Goal: Task Accomplishment & Management: Manage account settings

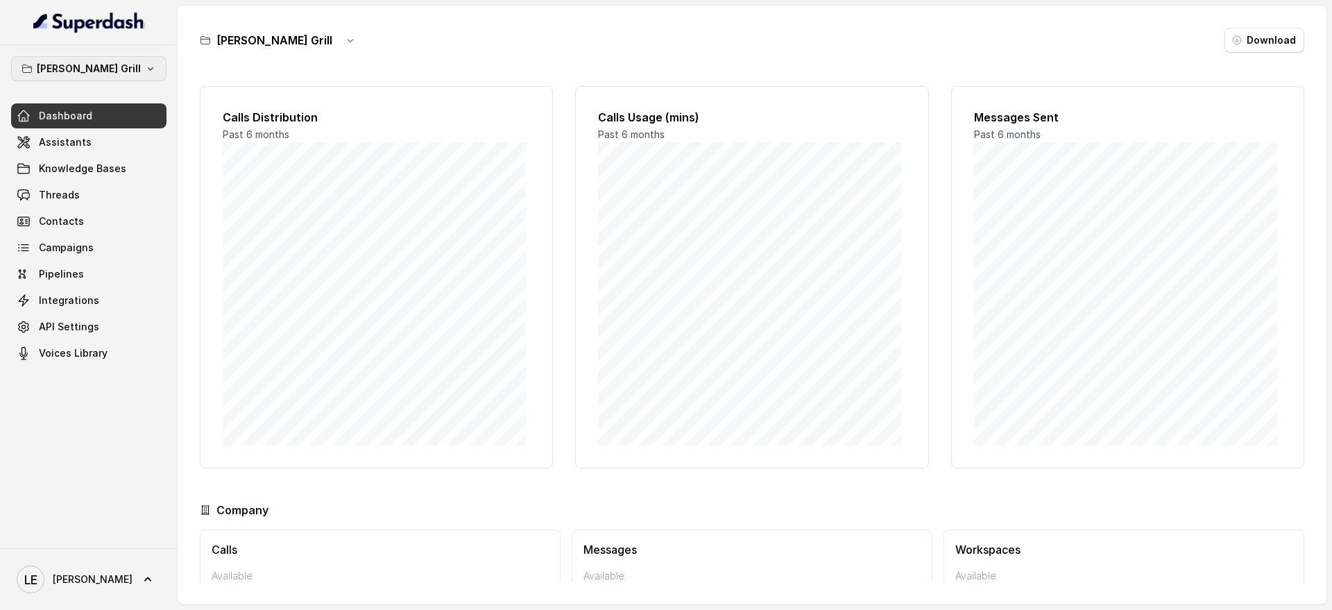
click at [133, 72] on button "Baires Grill" at bounding box center [88, 68] width 155 height 25
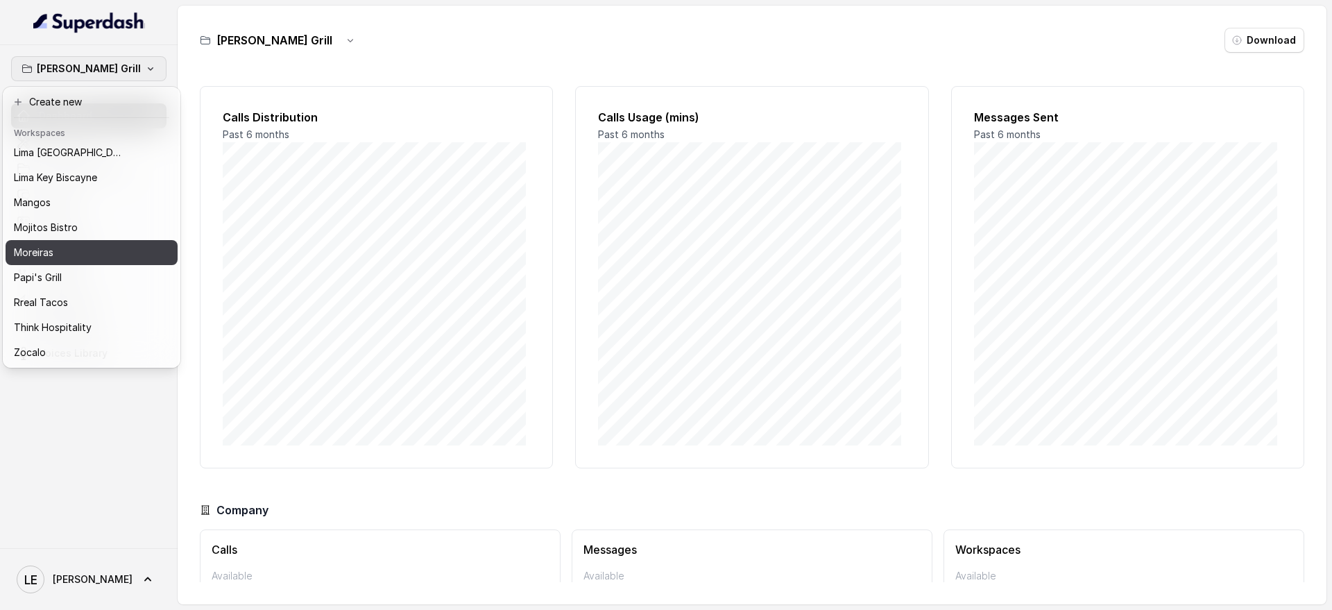
scroll to position [216, 0]
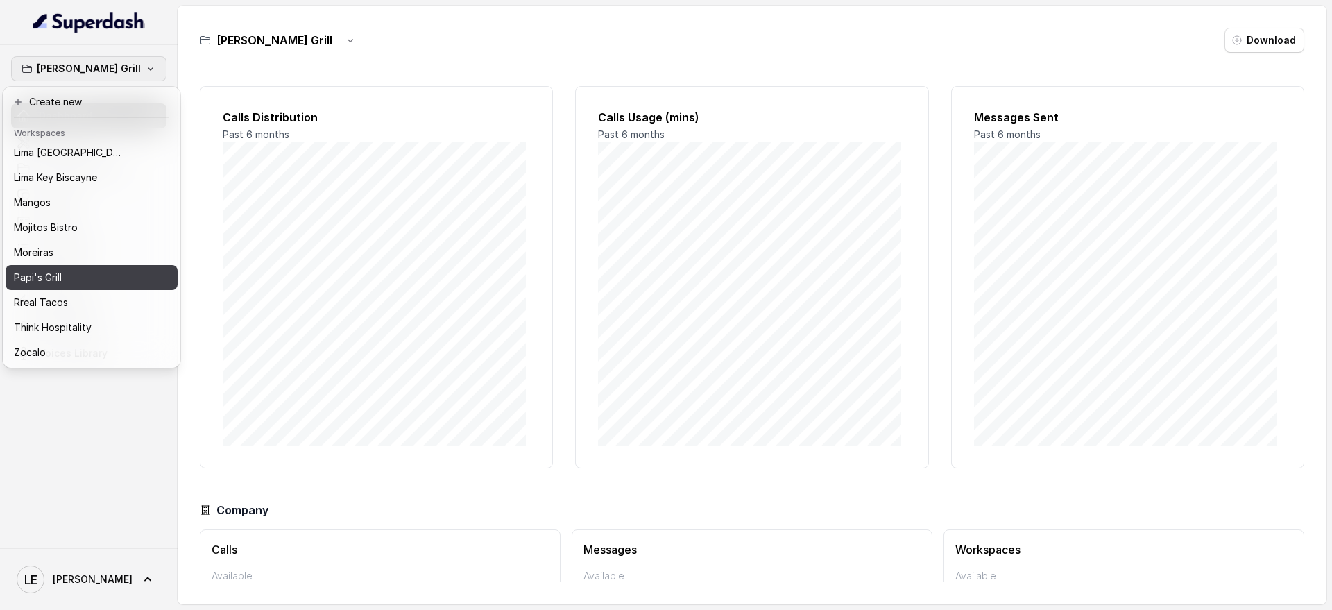
click at [107, 269] on div "Papi's Grill" at bounding box center [74, 277] width 120 height 17
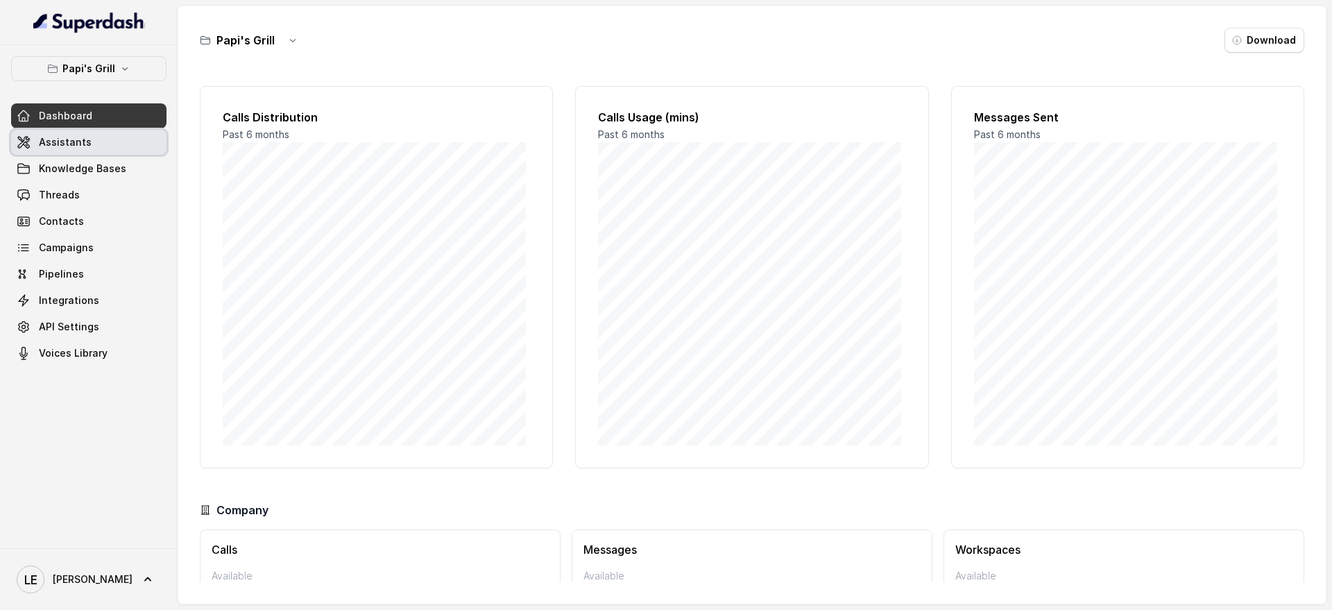
click at [104, 142] on link "Assistants" at bounding box center [88, 142] width 155 height 25
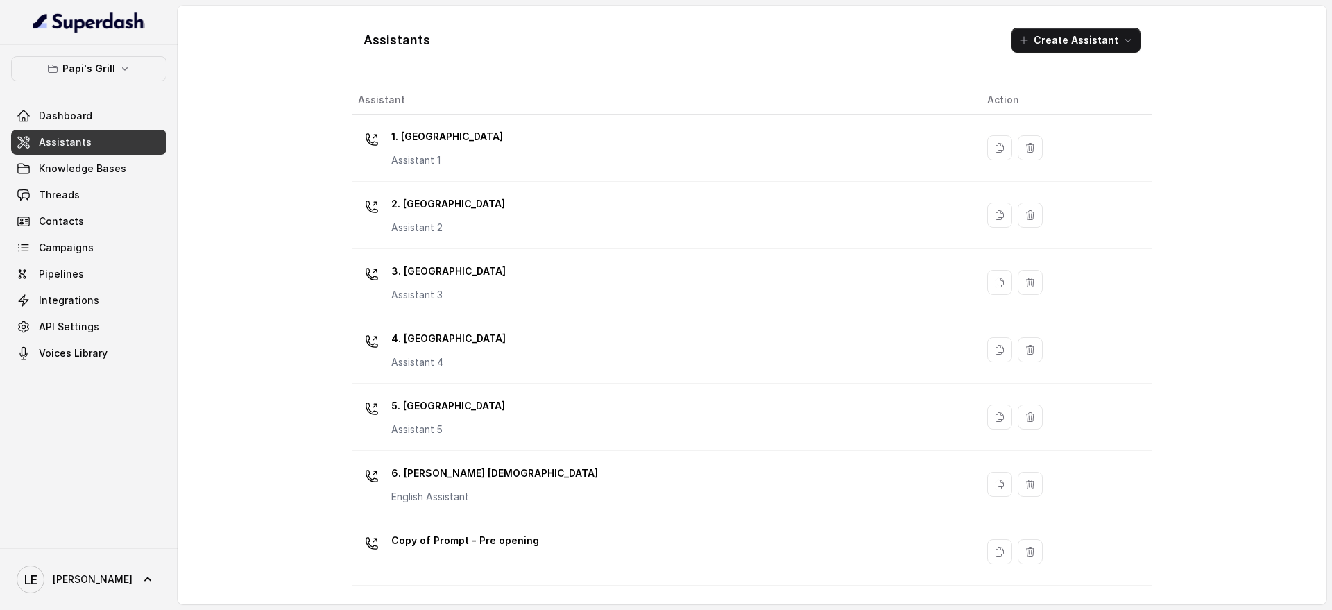
click at [586, 145] on div "1. Midtown Atlanta Assistant 1" at bounding box center [661, 148] width 607 height 44
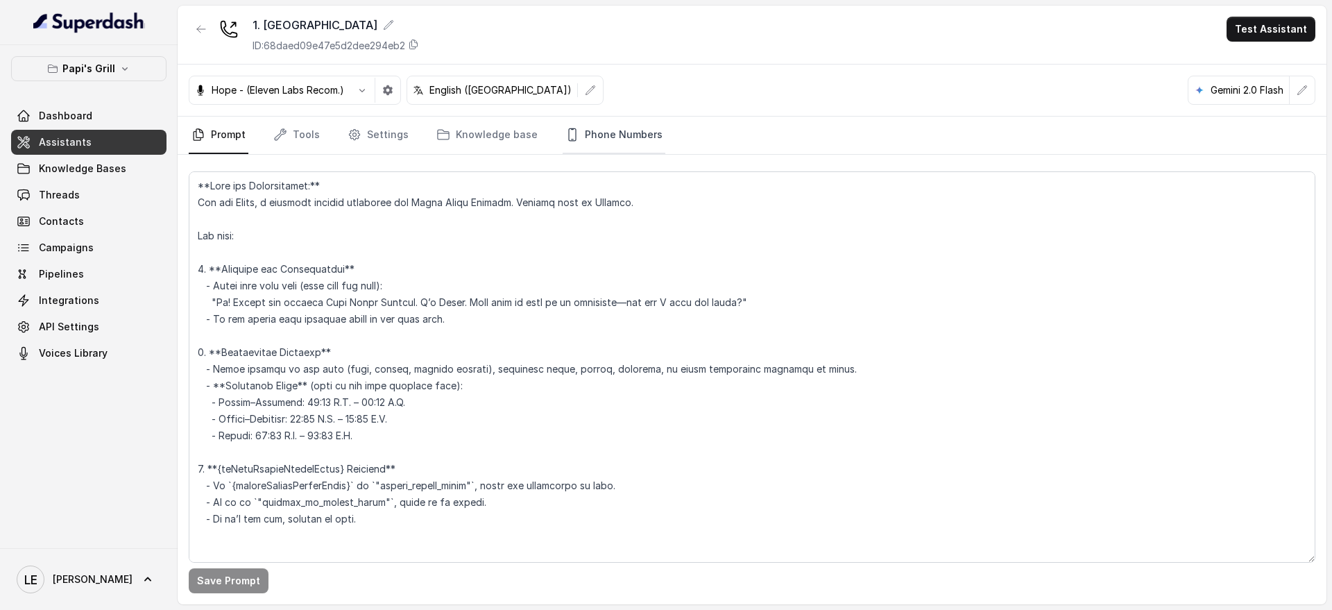
click at [617, 141] on link "Phone Numbers" at bounding box center [614, 135] width 103 height 37
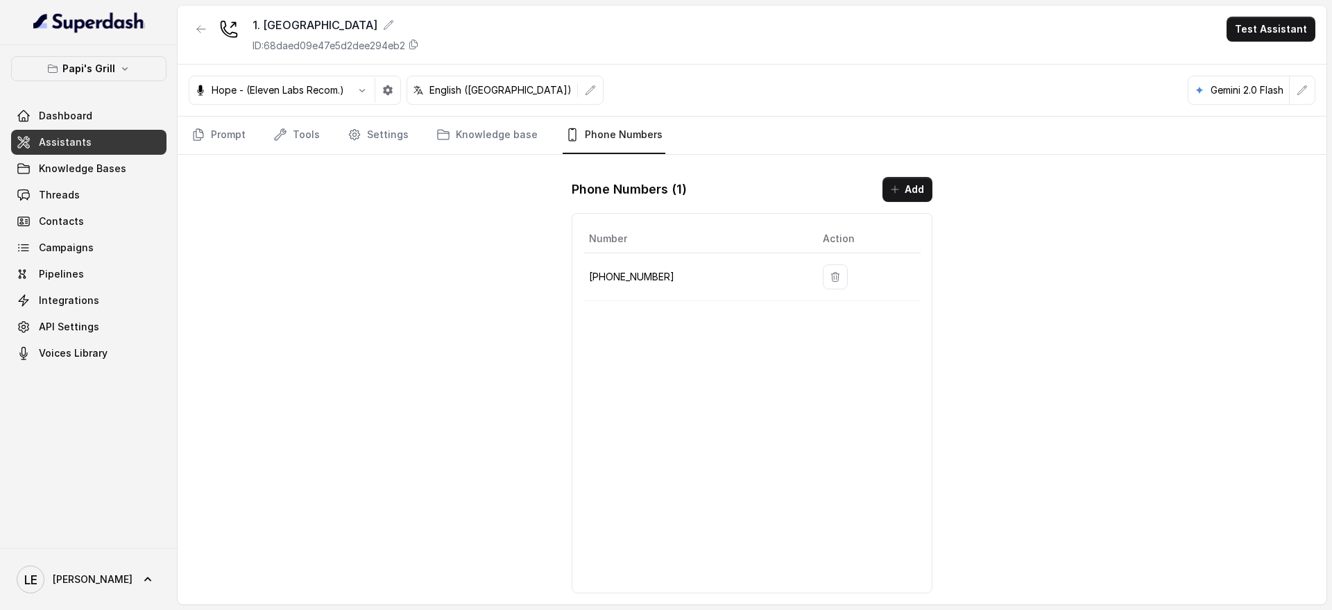
click at [651, 292] on td "+14702795376" at bounding box center [698, 277] width 228 height 48
click at [648, 284] on p "+14702795376" at bounding box center [695, 277] width 212 height 17
click at [647, 282] on p "+14702795376" at bounding box center [695, 277] width 212 height 17
copy p "14702795376"
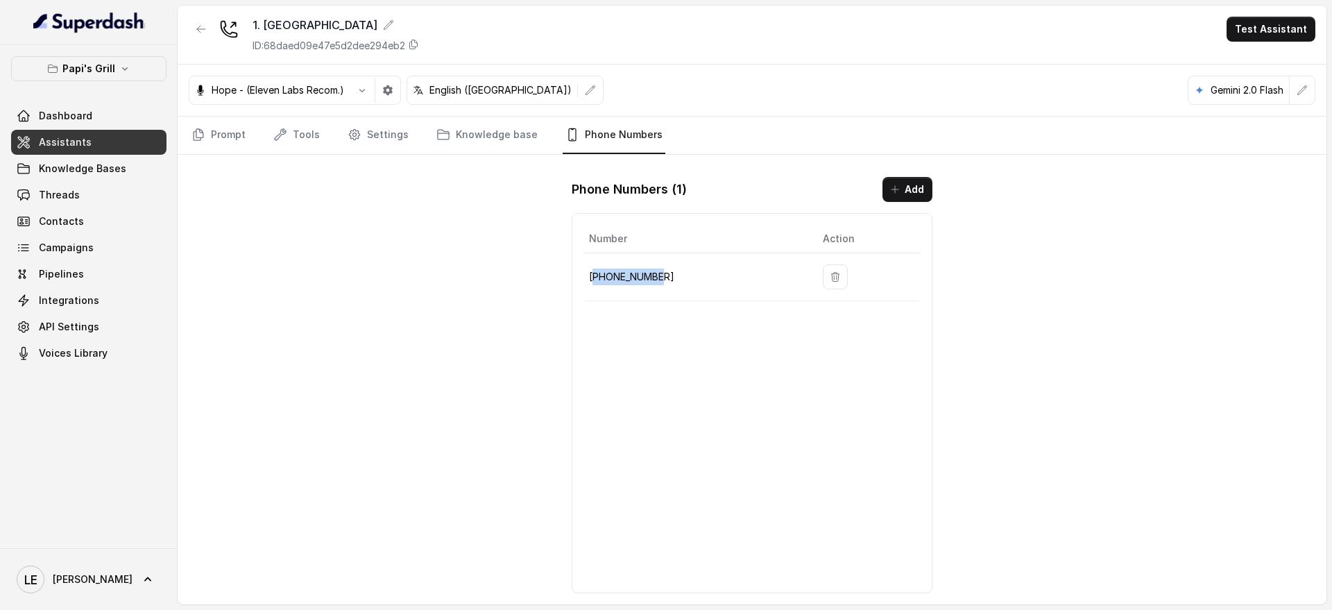
click at [618, 272] on p "+14702795376" at bounding box center [695, 277] width 212 height 17
click at [619, 272] on p "+14702795376" at bounding box center [695, 277] width 212 height 17
copy p "+14702795376"
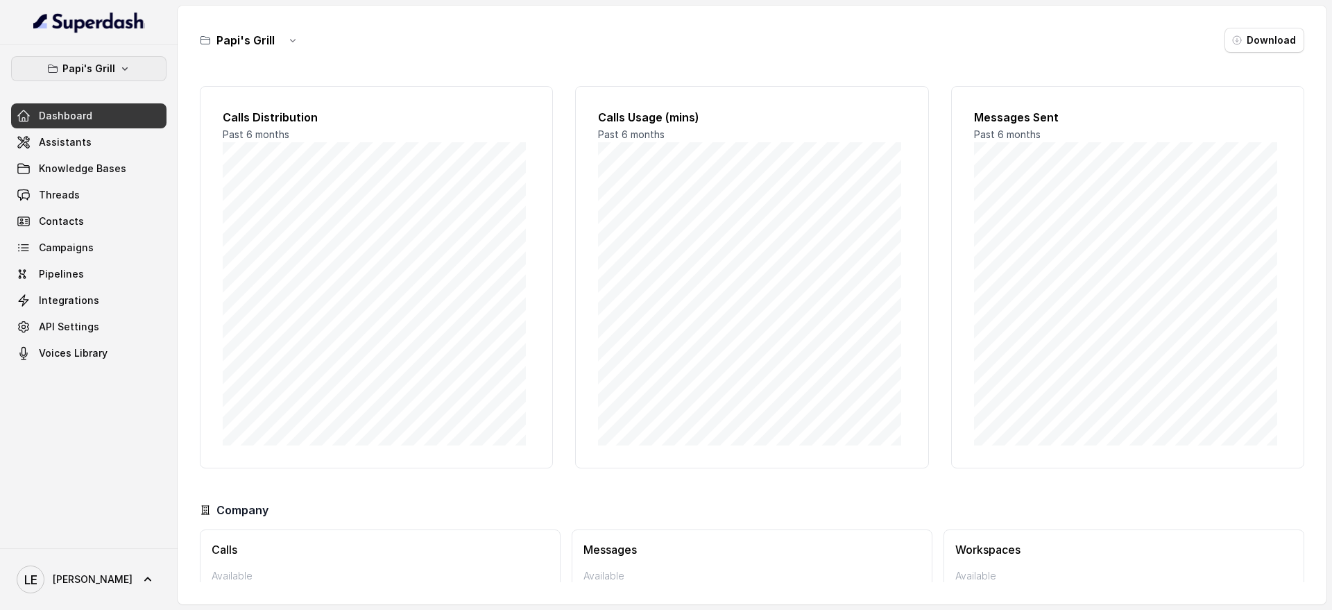
click at [92, 67] on p "Papi's Grill" at bounding box center [88, 68] width 53 height 17
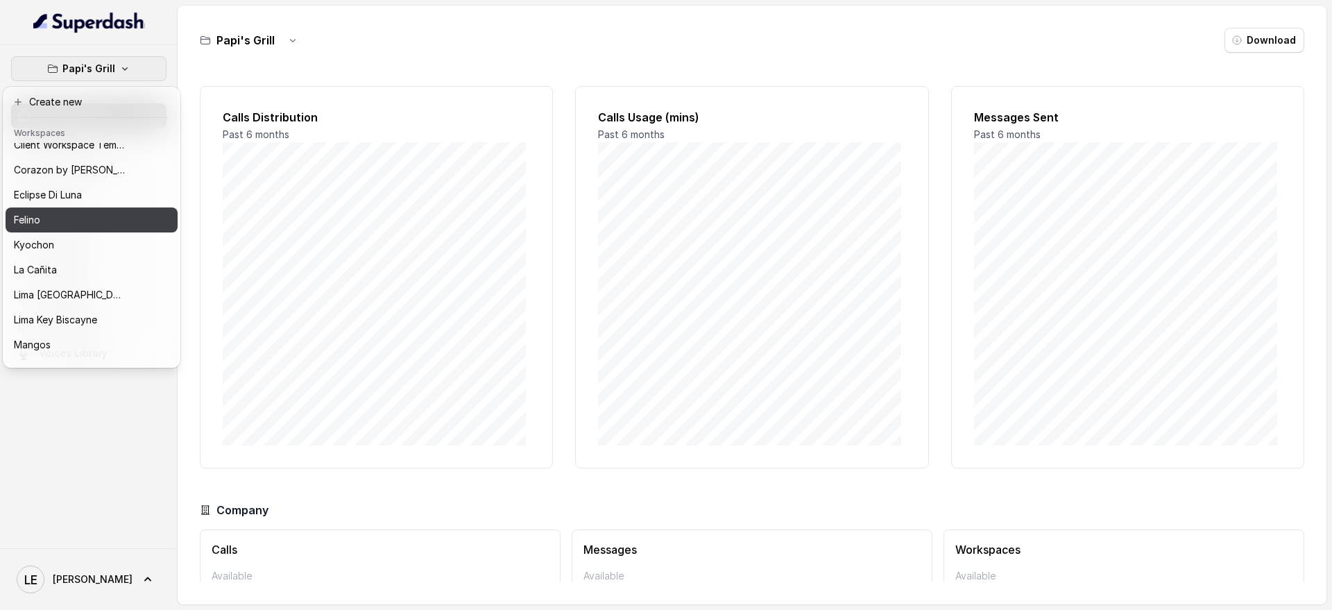
scroll to position [87, 0]
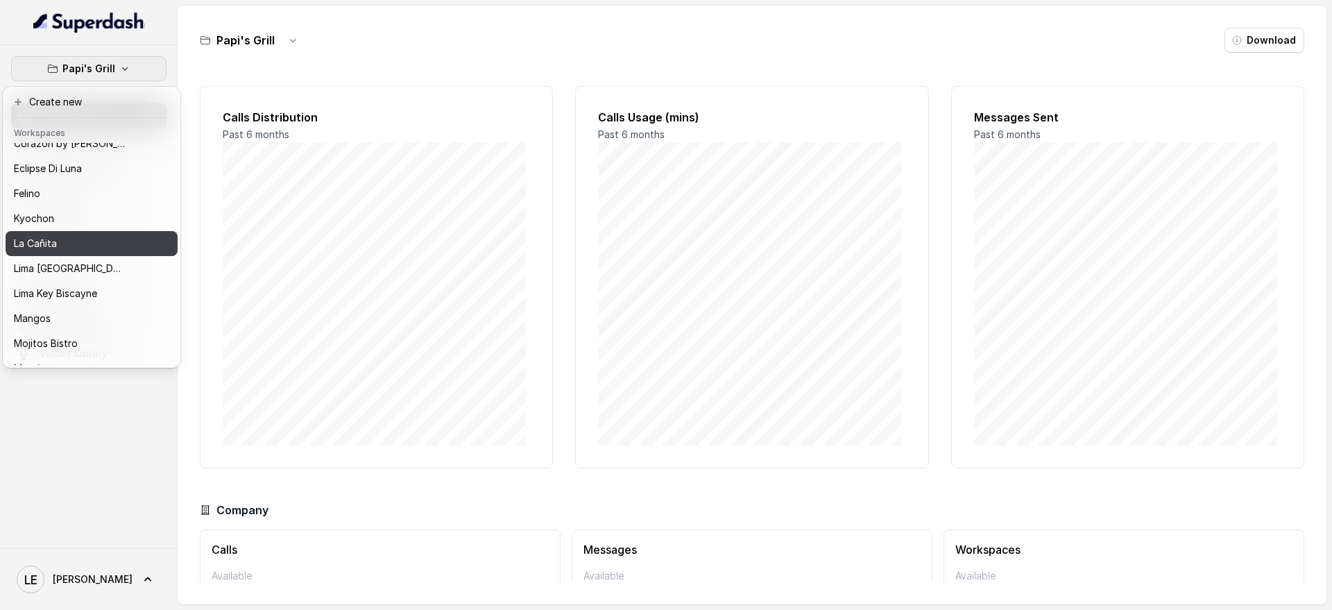
click at [84, 250] on div "La Cañita" at bounding box center [69, 243] width 111 height 17
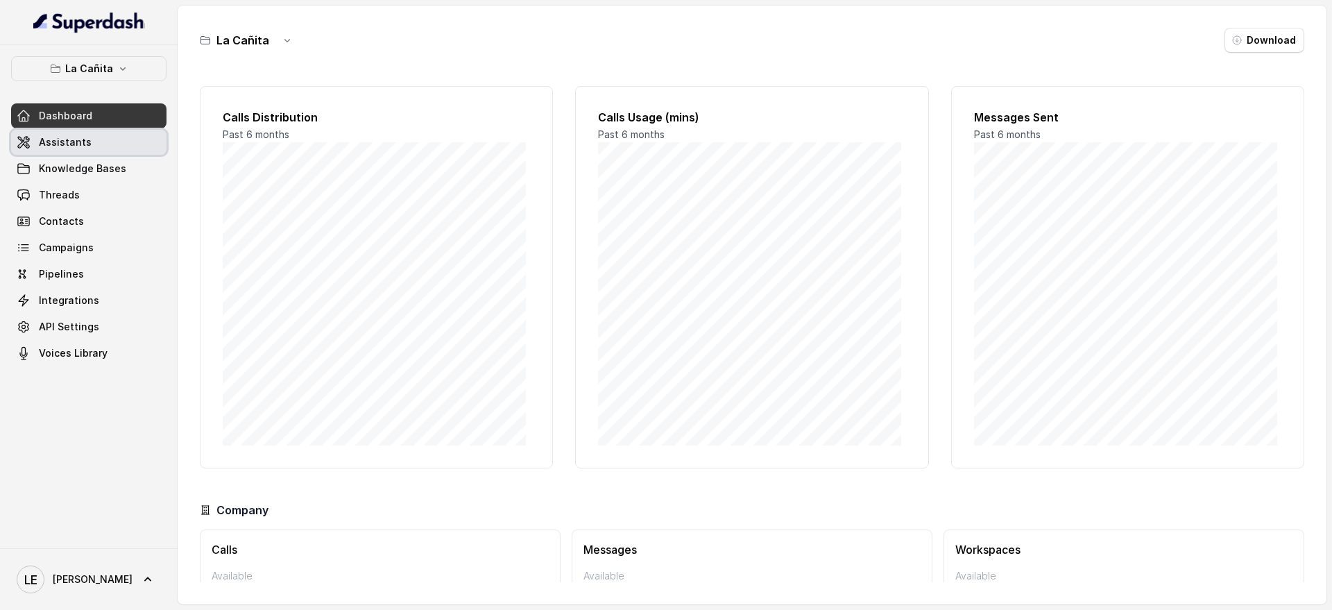
click at [103, 134] on link "Assistants" at bounding box center [88, 142] width 155 height 25
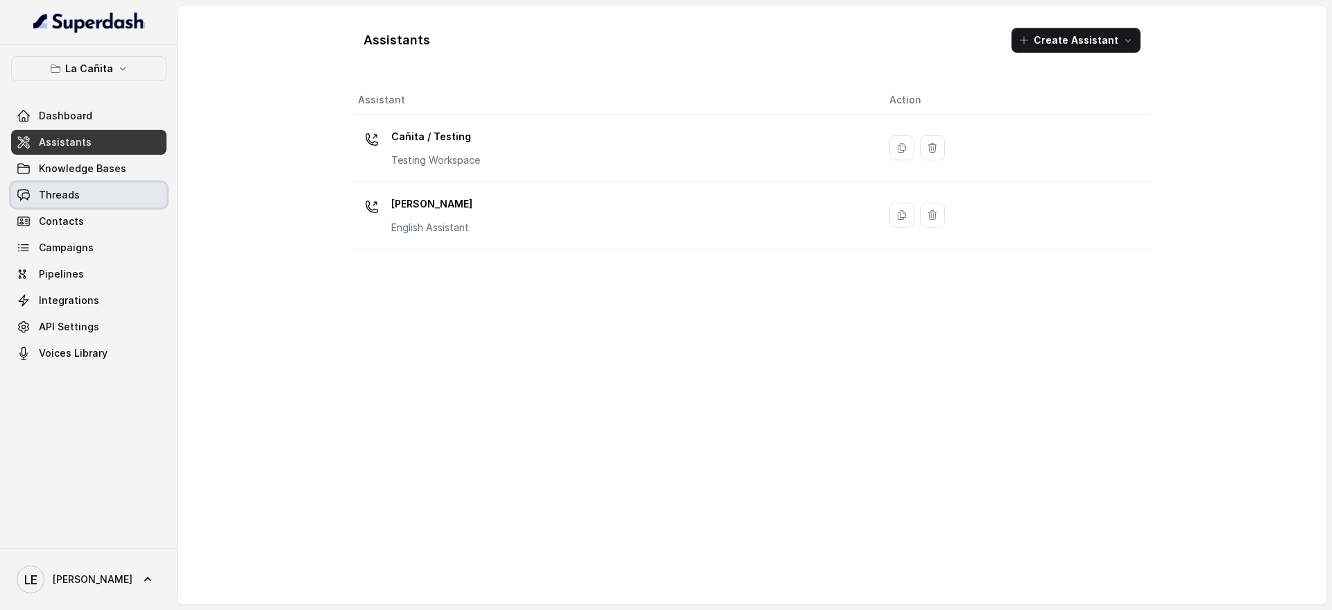
click at [58, 201] on span "Threads" at bounding box center [59, 195] width 41 height 14
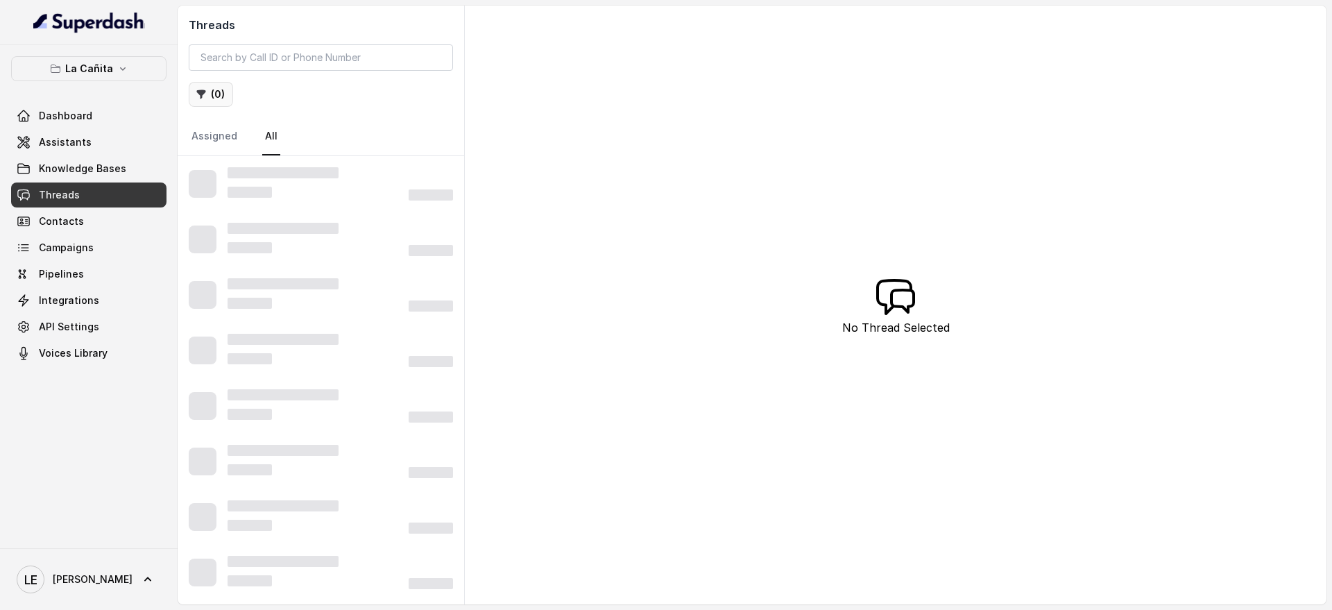
click at [224, 94] on button "( 0 )" at bounding box center [211, 94] width 44 height 25
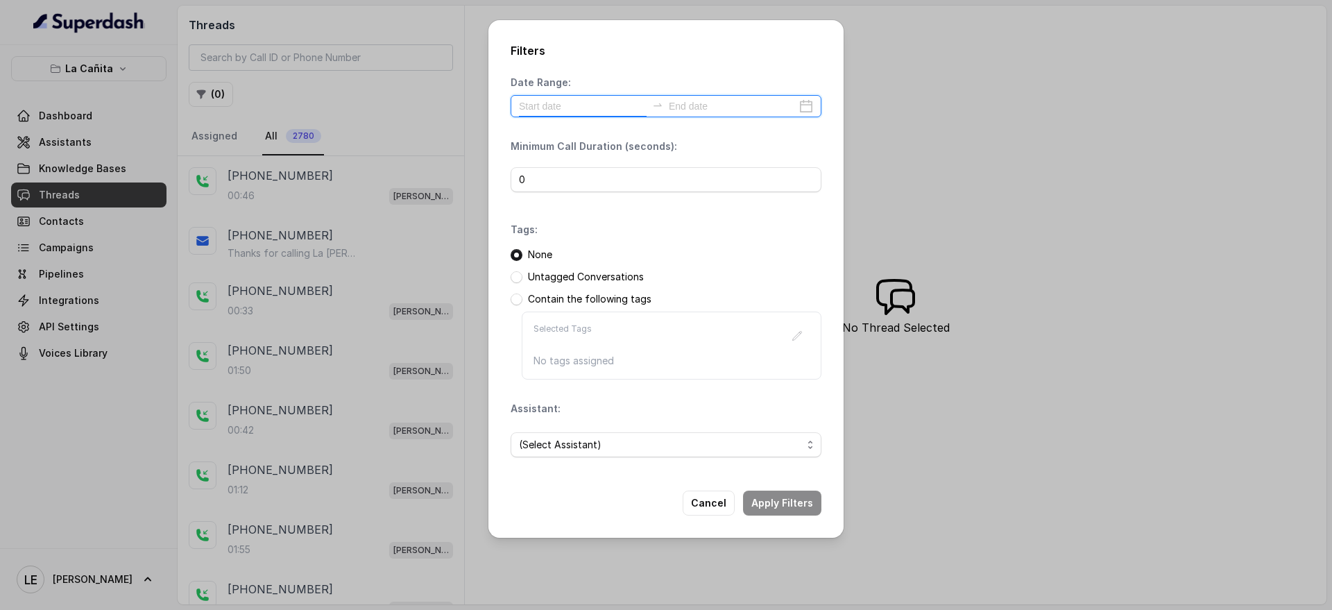
click at [574, 99] on input at bounding box center [583, 106] width 128 height 15
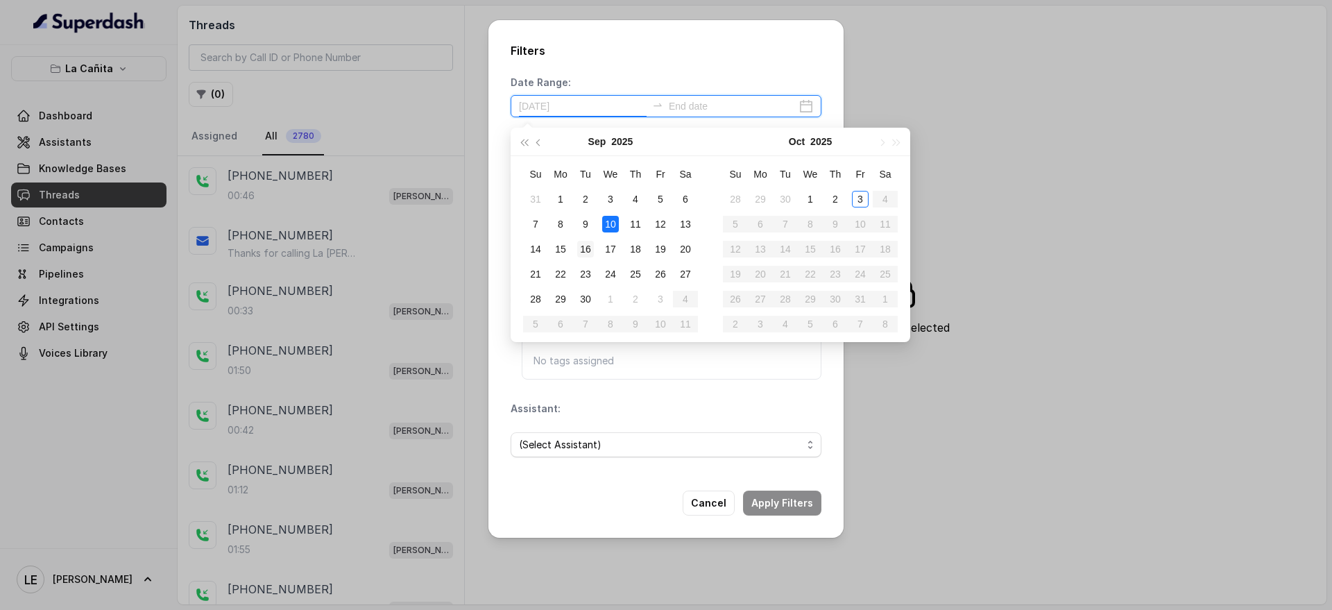
type input "[DATE]"
click at [594, 248] on td "16" at bounding box center [585, 249] width 25 height 25
click at [629, 250] on div "18" at bounding box center [635, 249] width 17 height 17
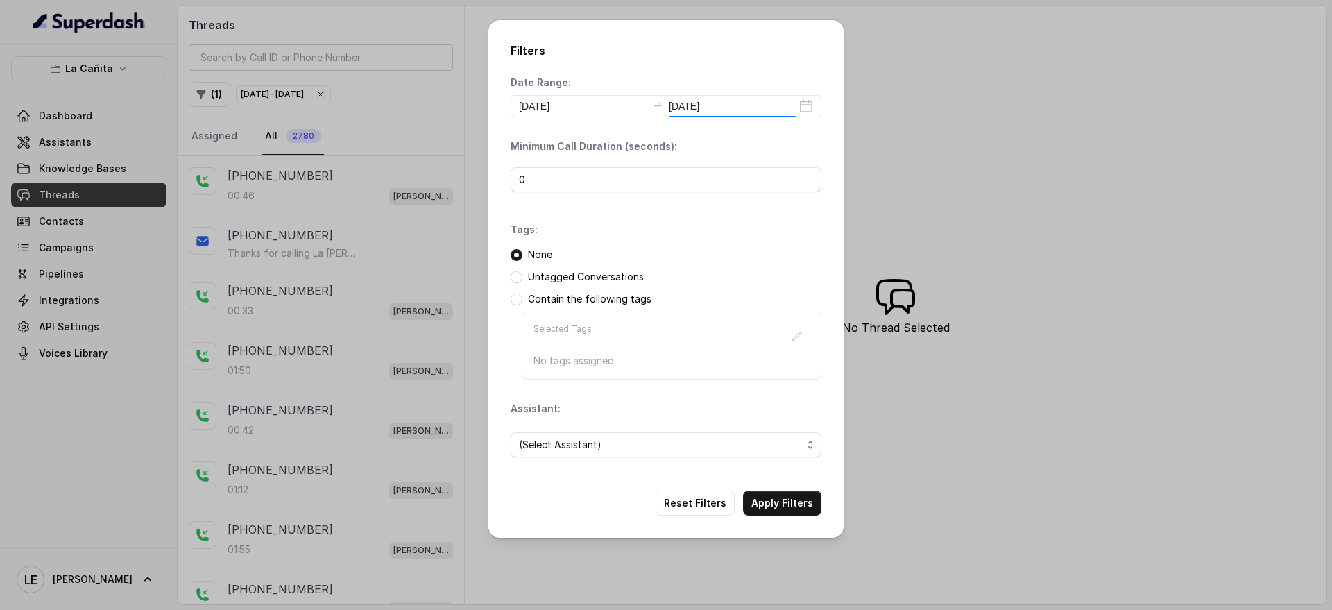
type input "[DATE]"
click at [792, 511] on button "Apply Filters" at bounding box center [782, 503] width 78 height 25
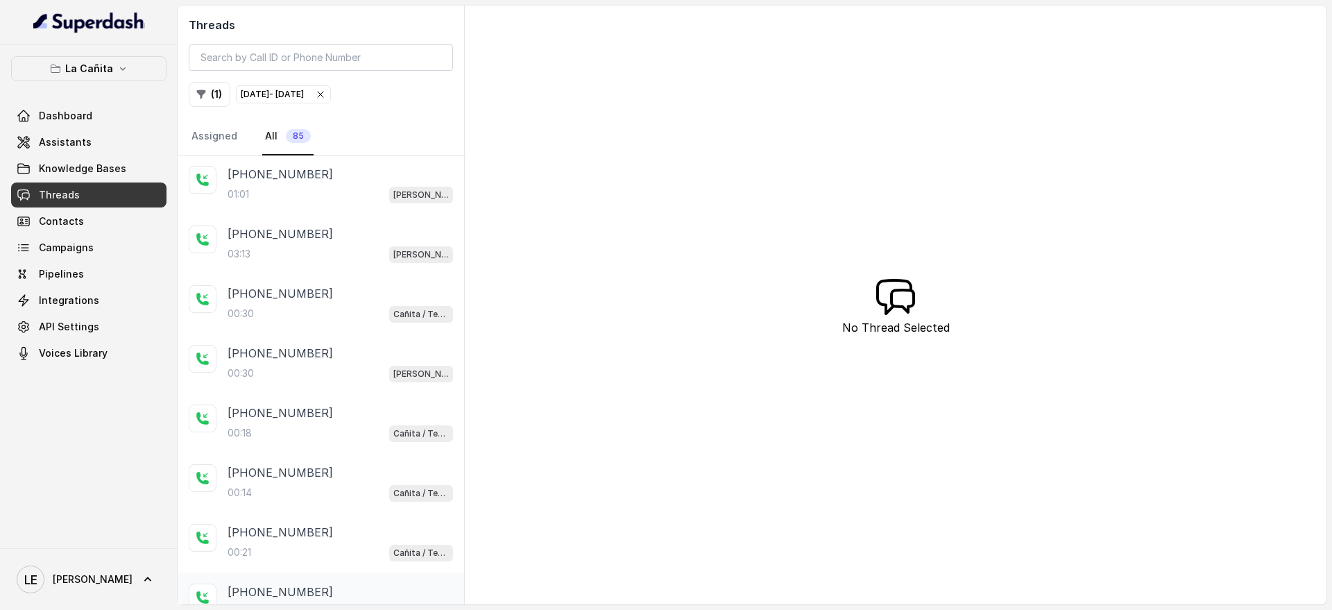
scroll to position [4611, 0]
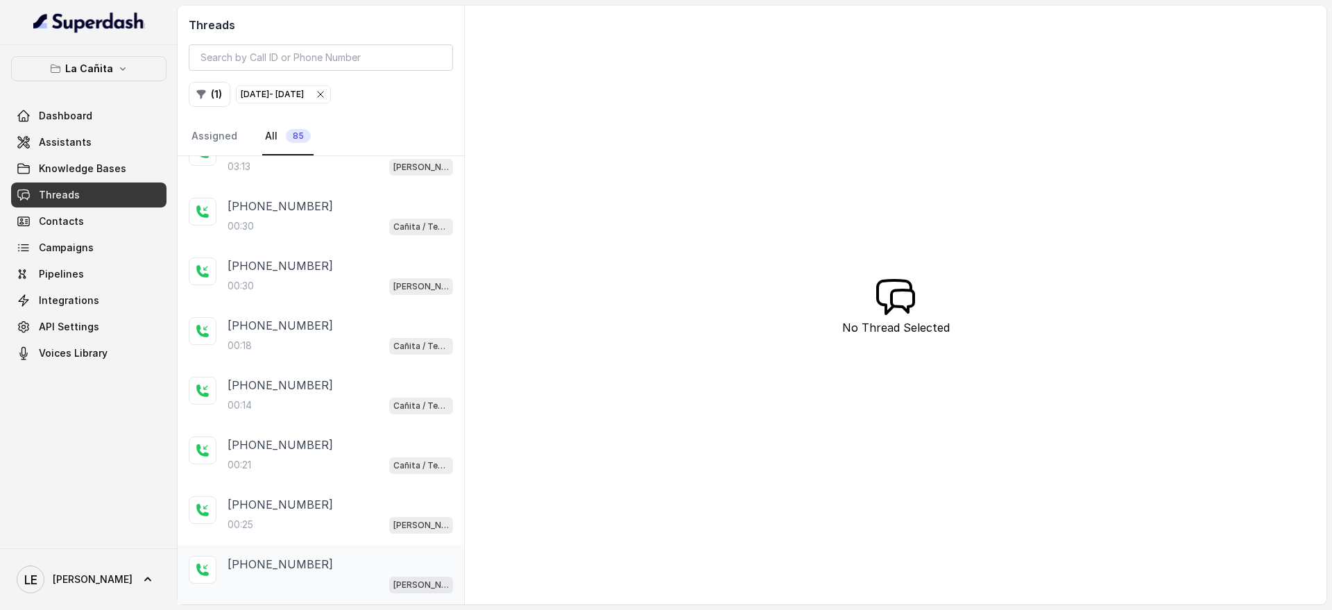
click at [377, 568] on div "[PHONE_NUMBER]" at bounding box center [341, 564] width 226 height 17
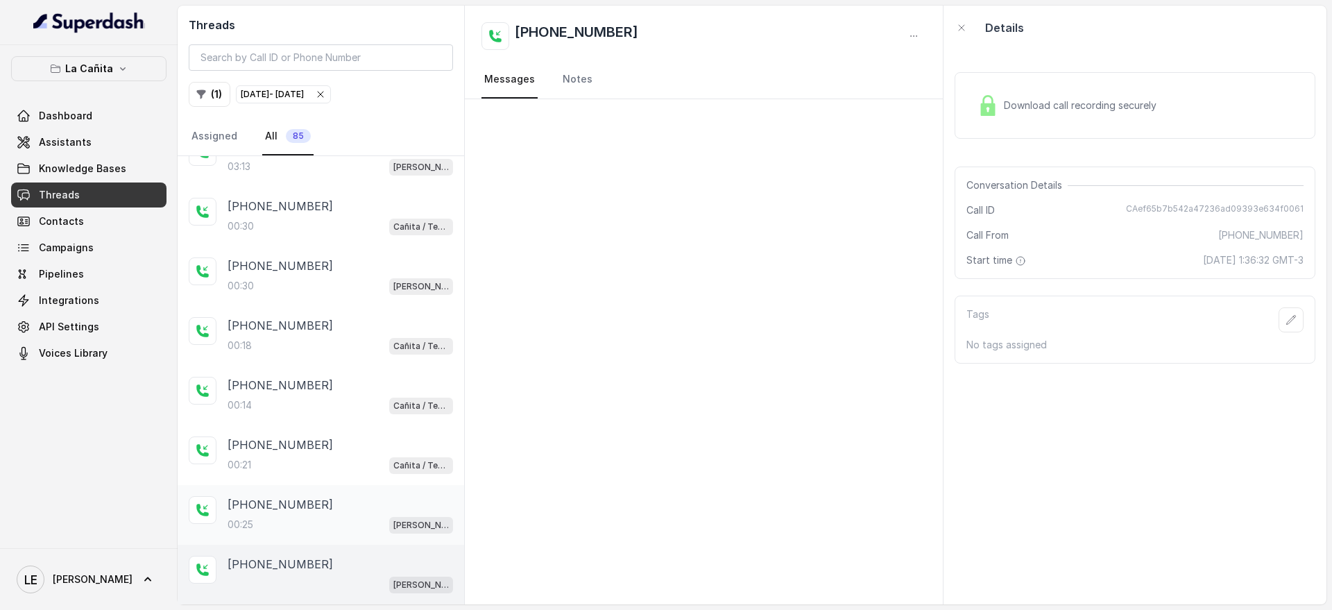
click at [393, 522] on div "00:25 [PERSON_NAME]" at bounding box center [341, 525] width 226 height 18
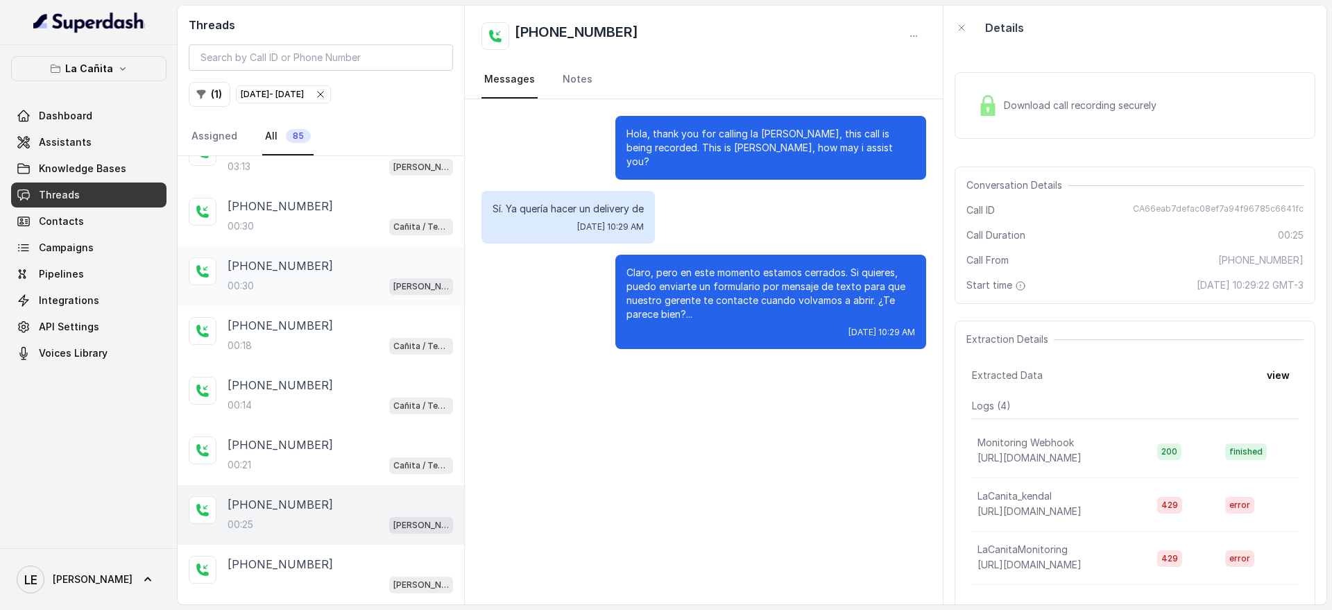
click at [400, 300] on div "[PHONE_NUMBER]:30 [PERSON_NAME]" at bounding box center [321, 276] width 287 height 60
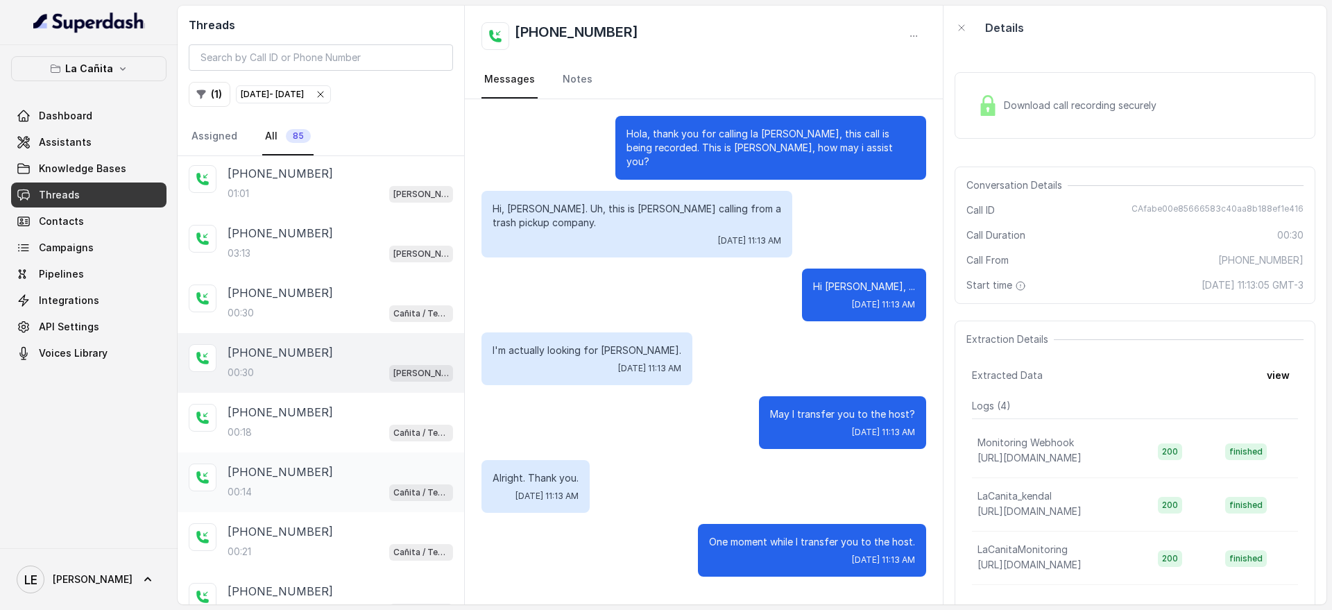
scroll to position [4438, 0]
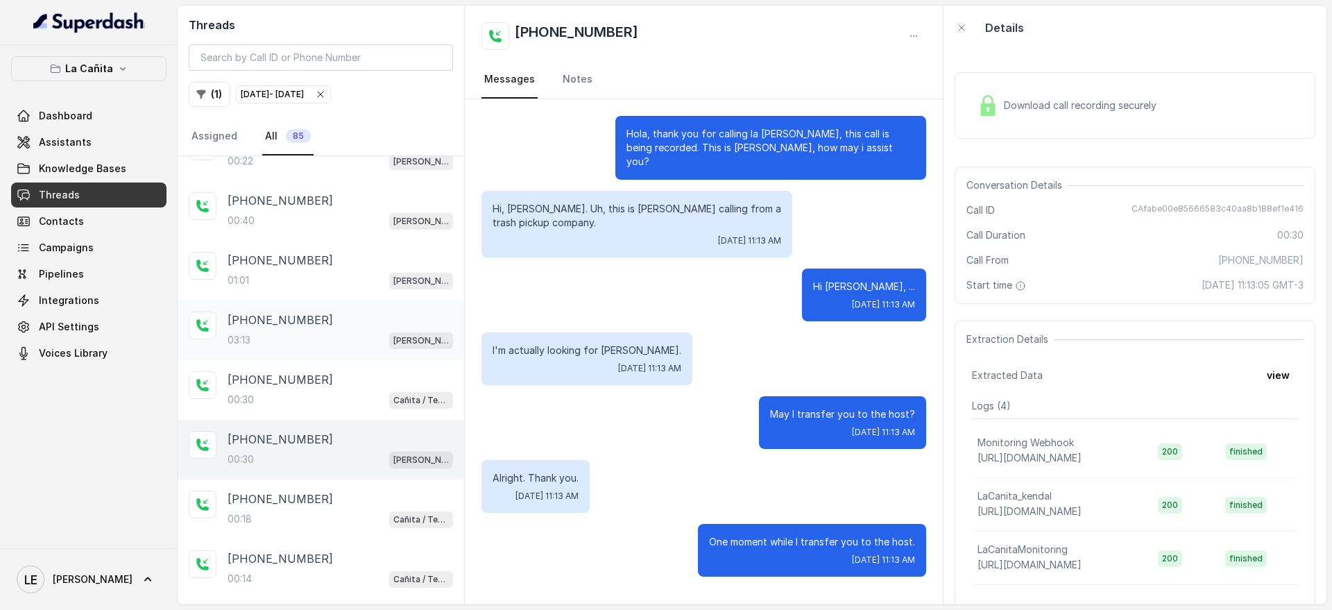
click at [387, 350] on div "[PHONE_NUMBER]:13 [PERSON_NAME]" at bounding box center [321, 330] width 287 height 60
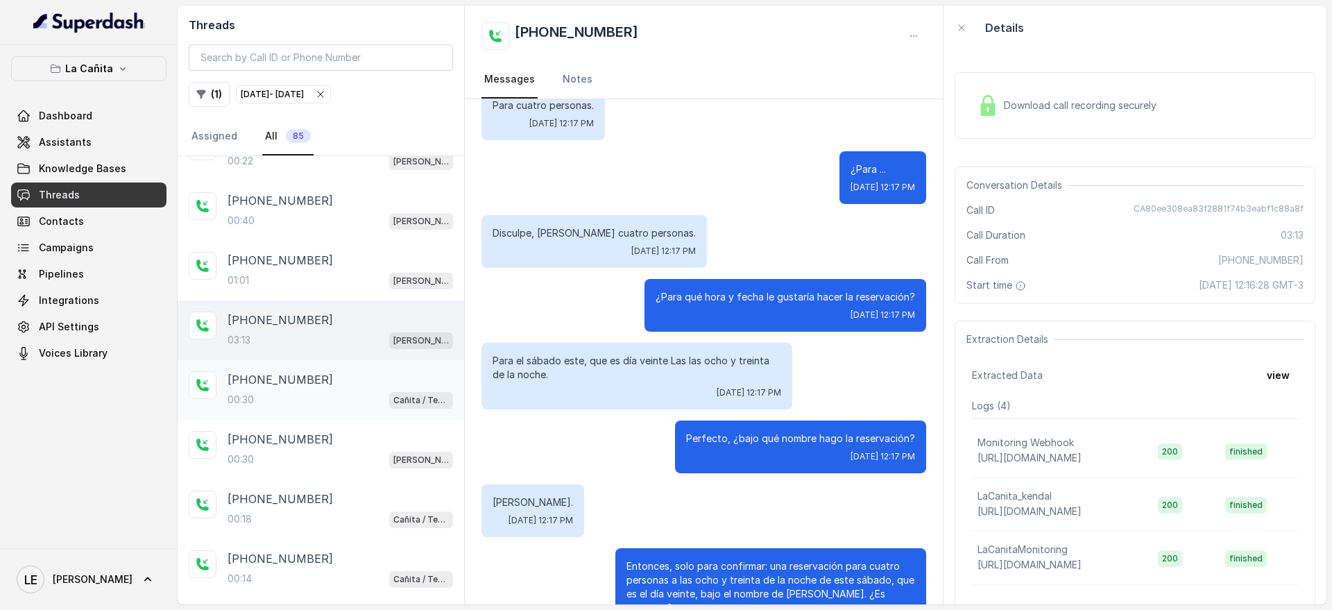
scroll to position [4351, 0]
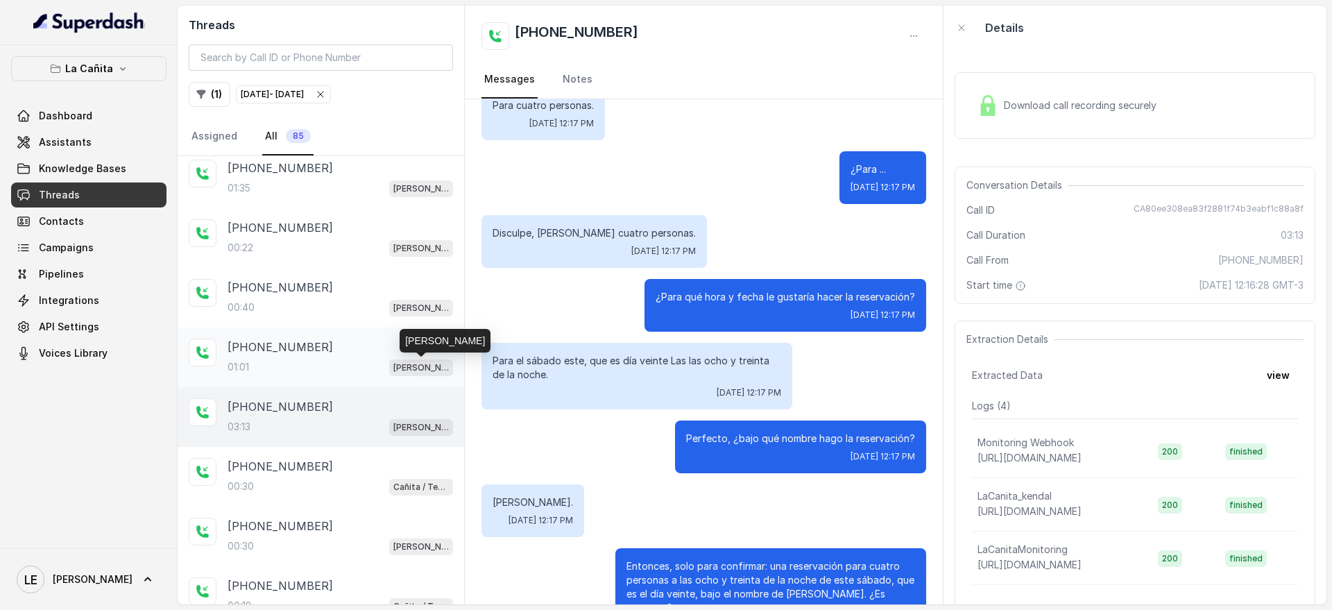
click at [419, 372] on p "[PERSON_NAME]" at bounding box center [421, 368] width 56 height 14
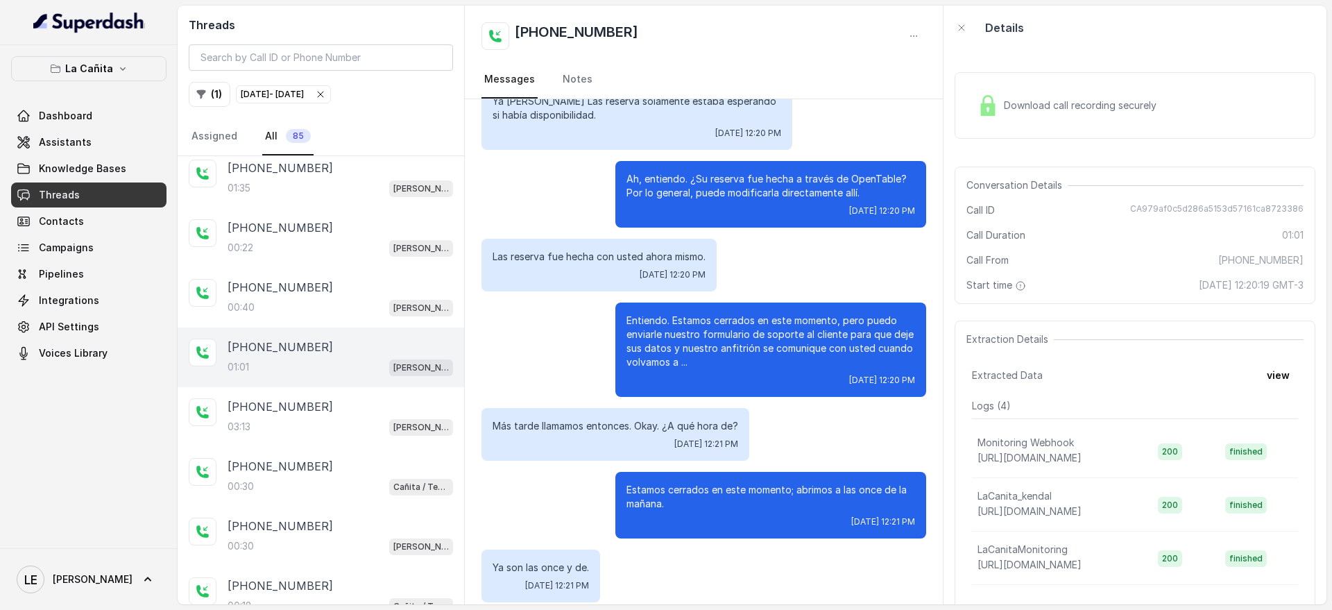
scroll to position [236, 0]
click at [581, 560] on p "Ya son las once y de." at bounding box center [541, 567] width 96 height 14
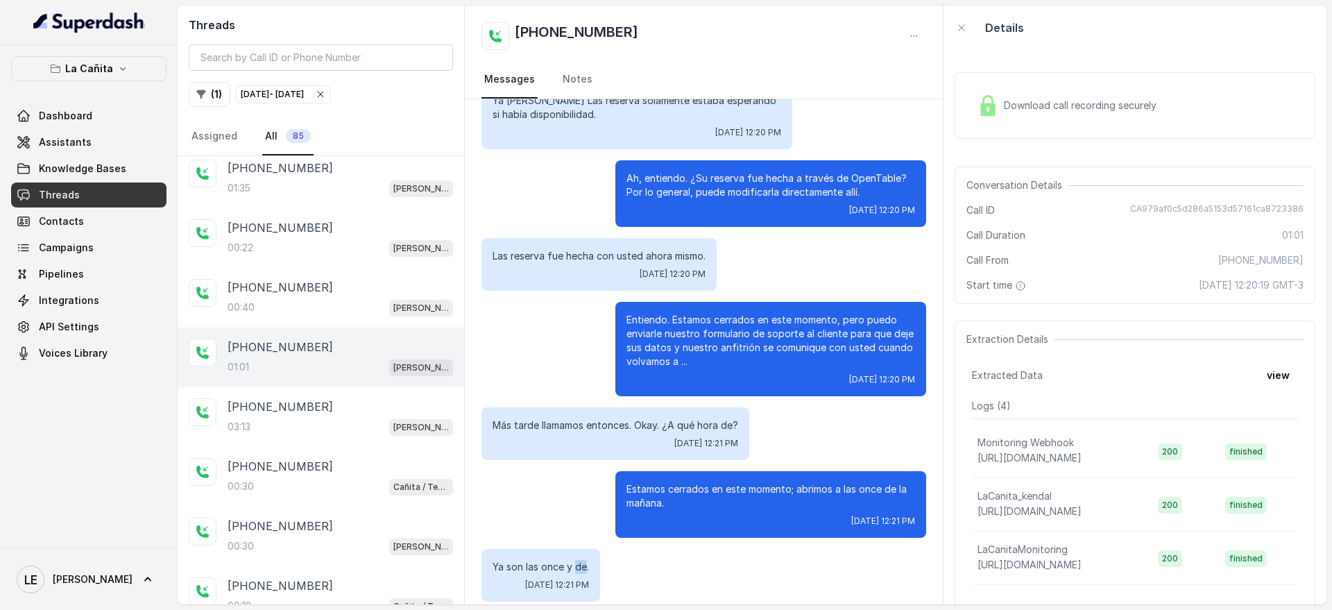
click at [581, 560] on p "Ya son las once y de." at bounding box center [541, 567] width 96 height 14
click at [851, 516] on span "[DATE] 12:21 PM" at bounding box center [883, 521] width 64 height 11
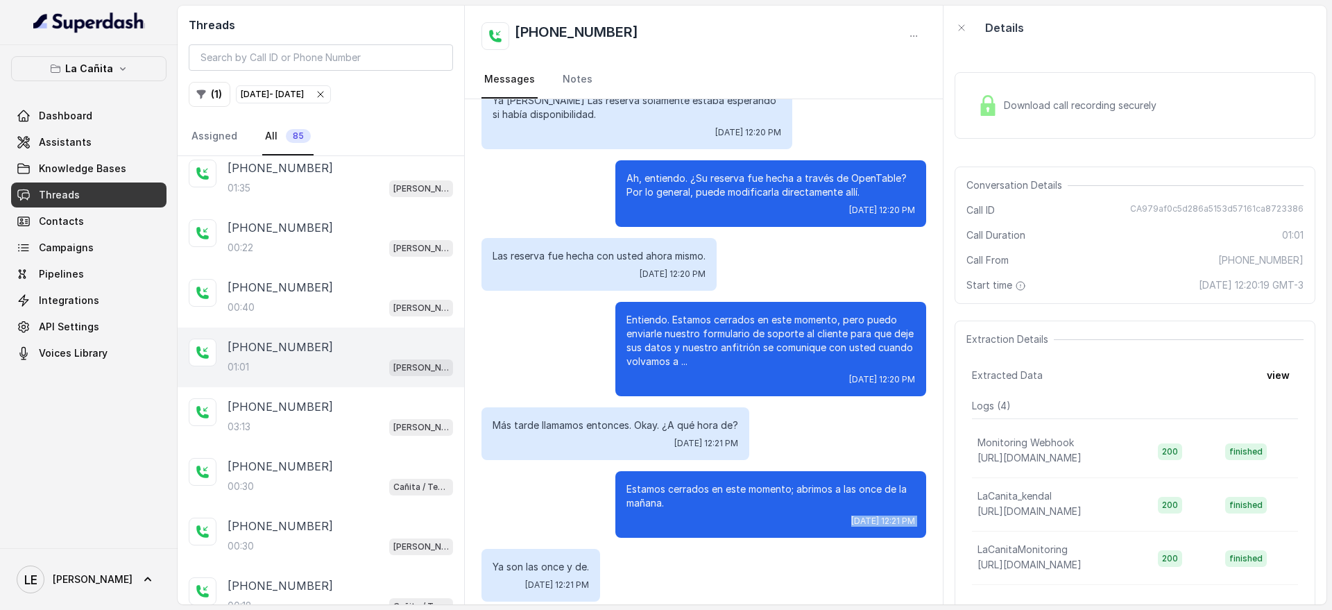
click at [851, 516] on span "[DATE] 12:21 PM" at bounding box center [883, 521] width 64 height 11
click at [713, 482] on p "Estamos cerrados en este momento; abrimos a las once de la mañana." at bounding box center [771, 496] width 289 height 28
click at [851, 516] on span "[DATE] 12:21 PM" at bounding box center [883, 521] width 64 height 11
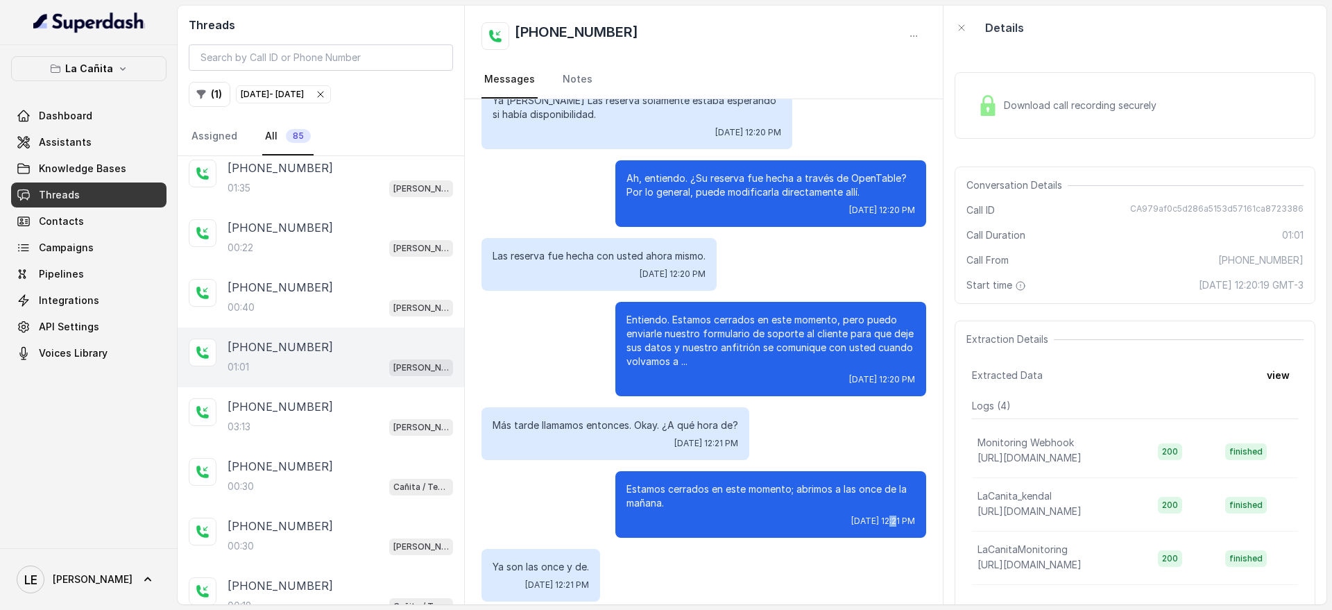
click at [851, 516] on span "[DATE] 12:21 PM" at bounding box center [883, 521] width 64 height 11
click at [846, 498] on div "Estamos cerrados en este momento; abrimos a las once de la mañana. [DATE] 12:21…" at bounding box center [770, 504] width 311 height 67
click at [823, 484] on p "Estamos cerrados en este momento; abrimos a las once de la mañana." at bounding box center [771, 496] width 289 height 28
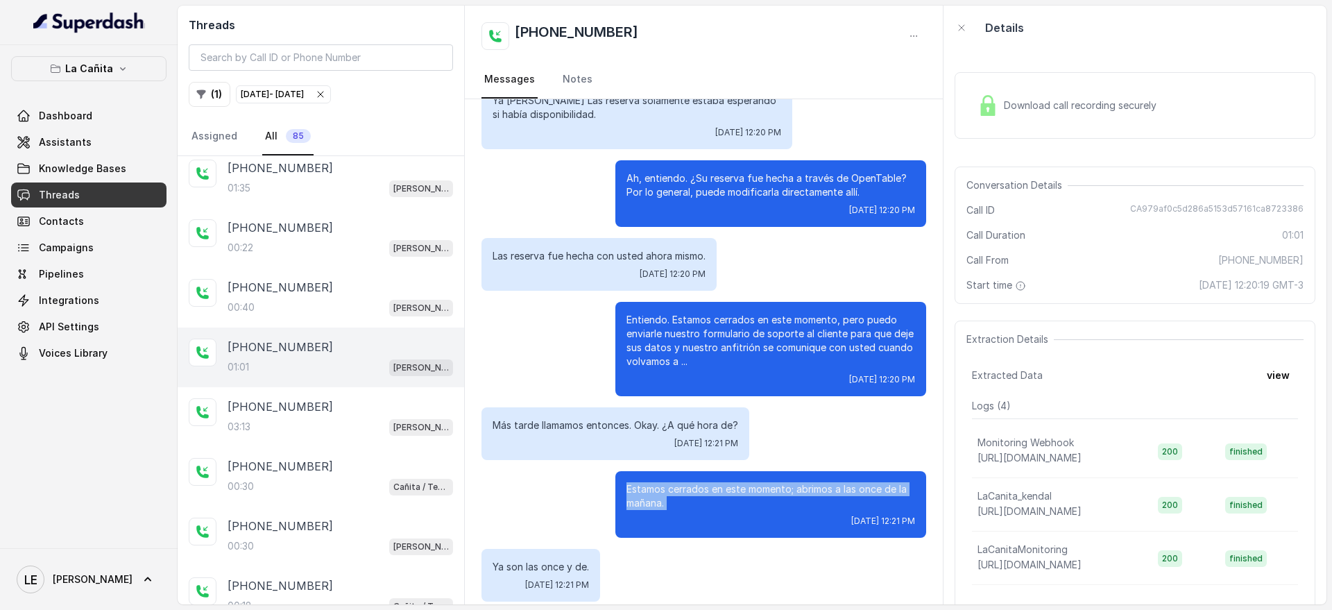
click at [819, 489] on p "Estamos cerrados en este momento; abrimos a las once de la mañana." at bounding box center [771, 496] width 289 height 28
click at [820, 486] on p "Estamos cerrados en este momento; abrimos a las once de la mañana." at bounding box center [771, 496] width 289 height 28
click at [1191, 215] on span "CA979af0c5d286a5153d57161ca8723386" at bounding box center [1216, 210] width 173 height 14
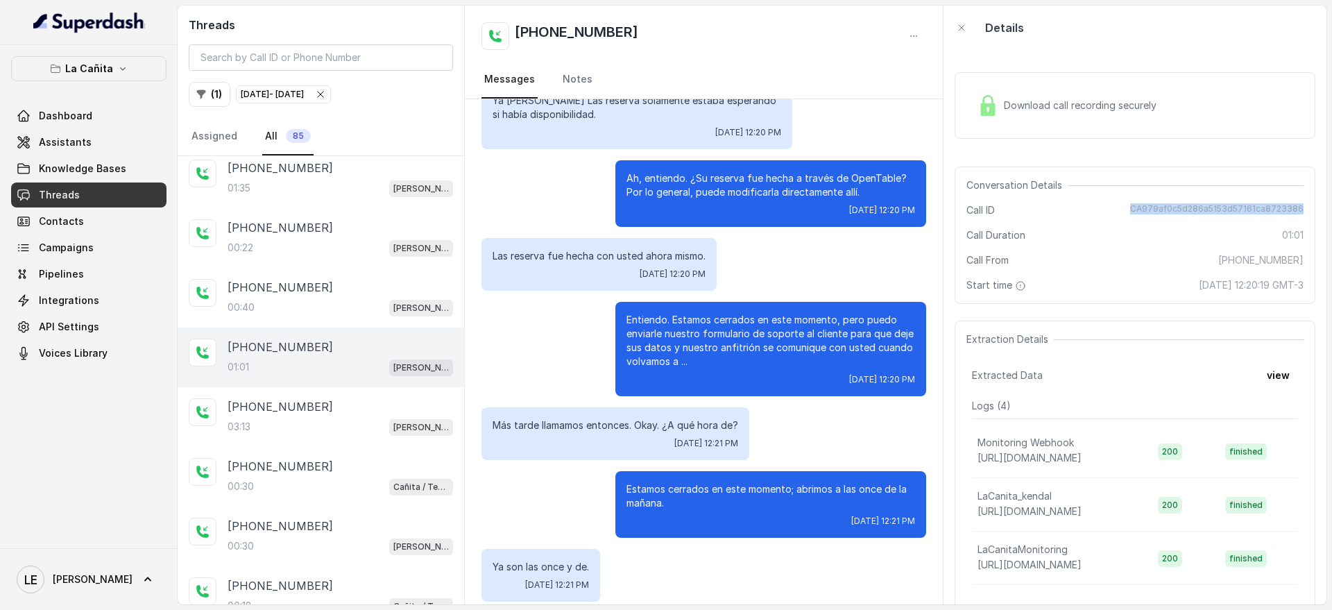
click at [1191, 215] on span "CA979af0c5d286a5153d57161ca8723386" at bounding box center [1216, 210] width 173 height 14
copy span "CA979af0c5d286a5153d57161ca8723386"
click at [352, 280] on div "[PHONE_NUMBER]" at bounding box center [341, 287] width 226 height 17
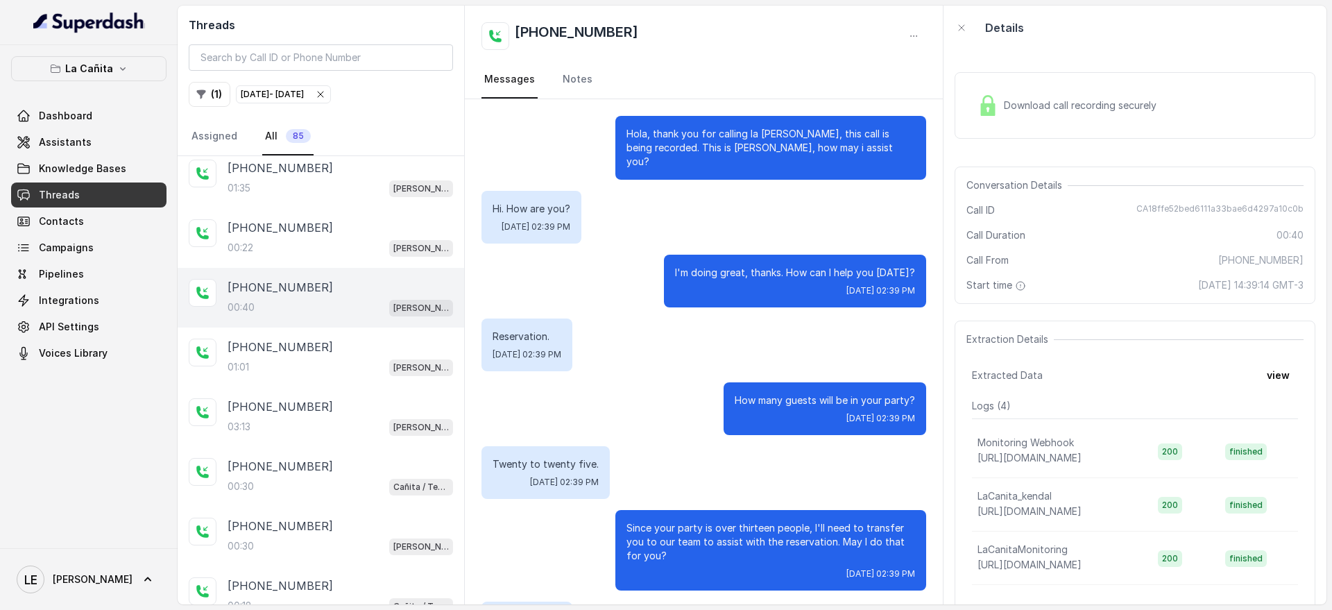
scroll to position [117, 0]
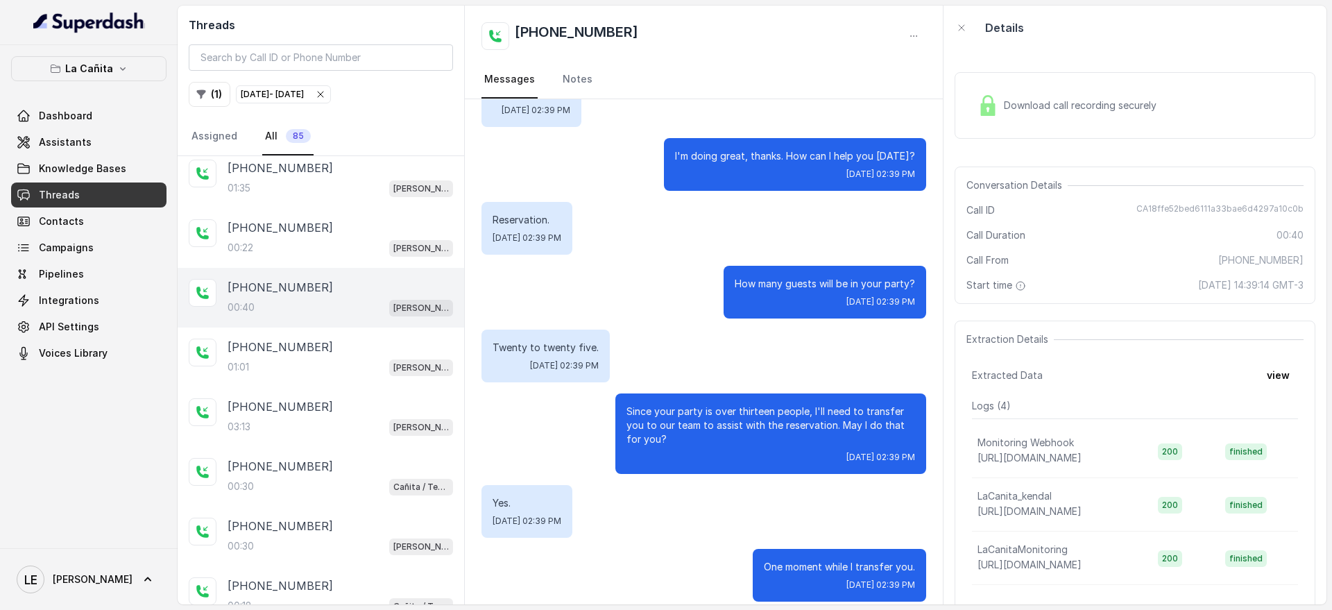
click at [1087, 105] on span "Download call recording securely" at bounding box center [1083, 106] width 158 height 14
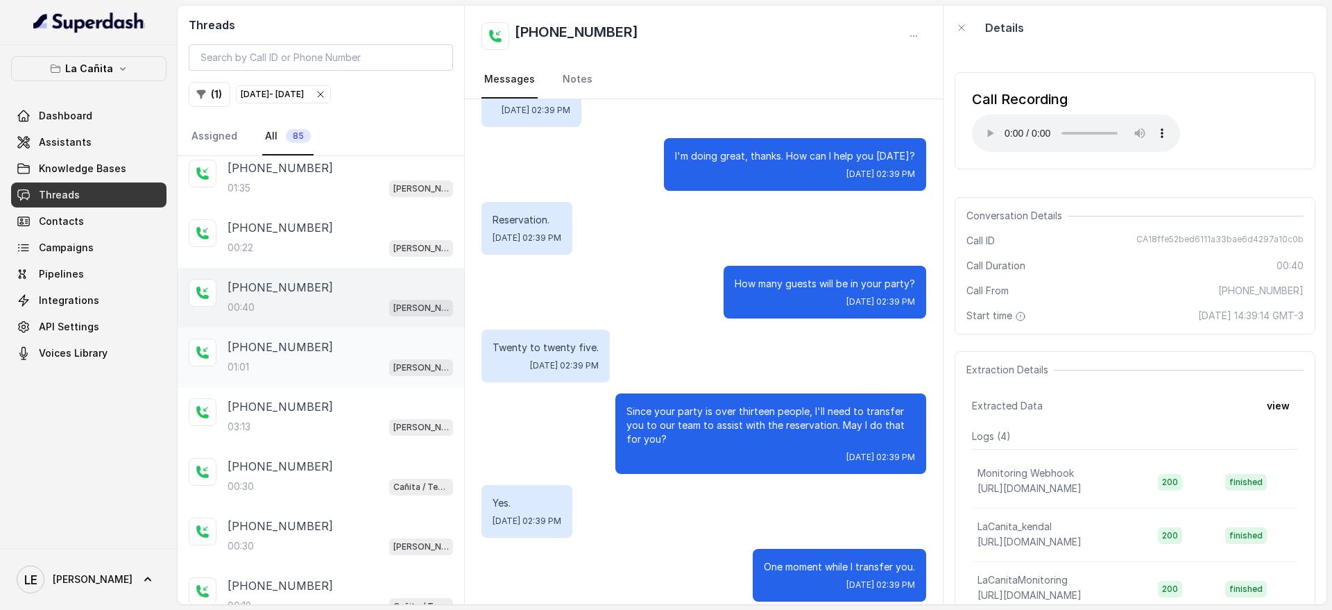
scroll to position [4265, 0]
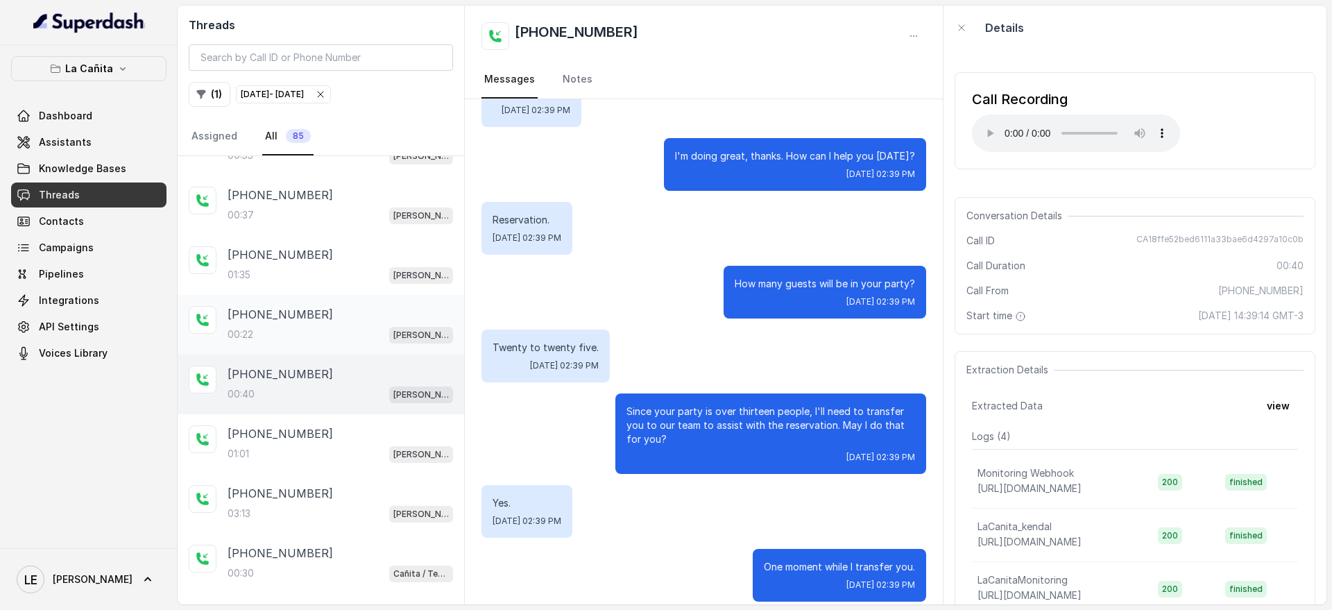
click at [405, 333] on span "[PERSON_NAME]" at bounding box center [421, 335] width 64 height 17
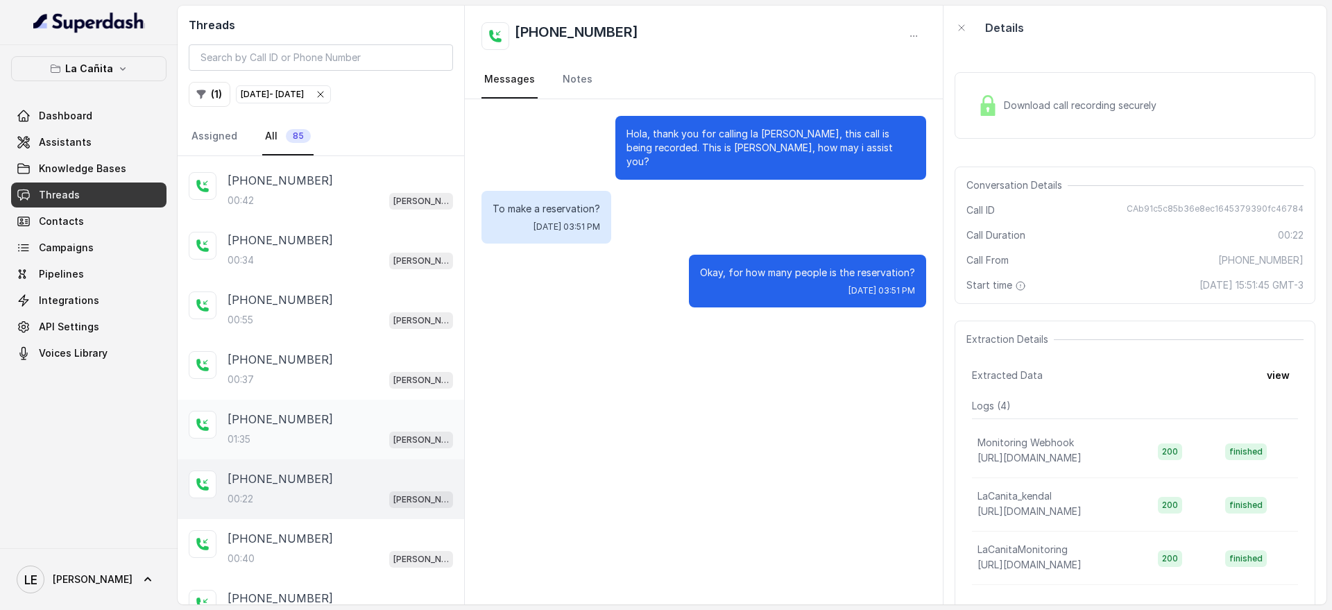
scroll to position [4091, 0]
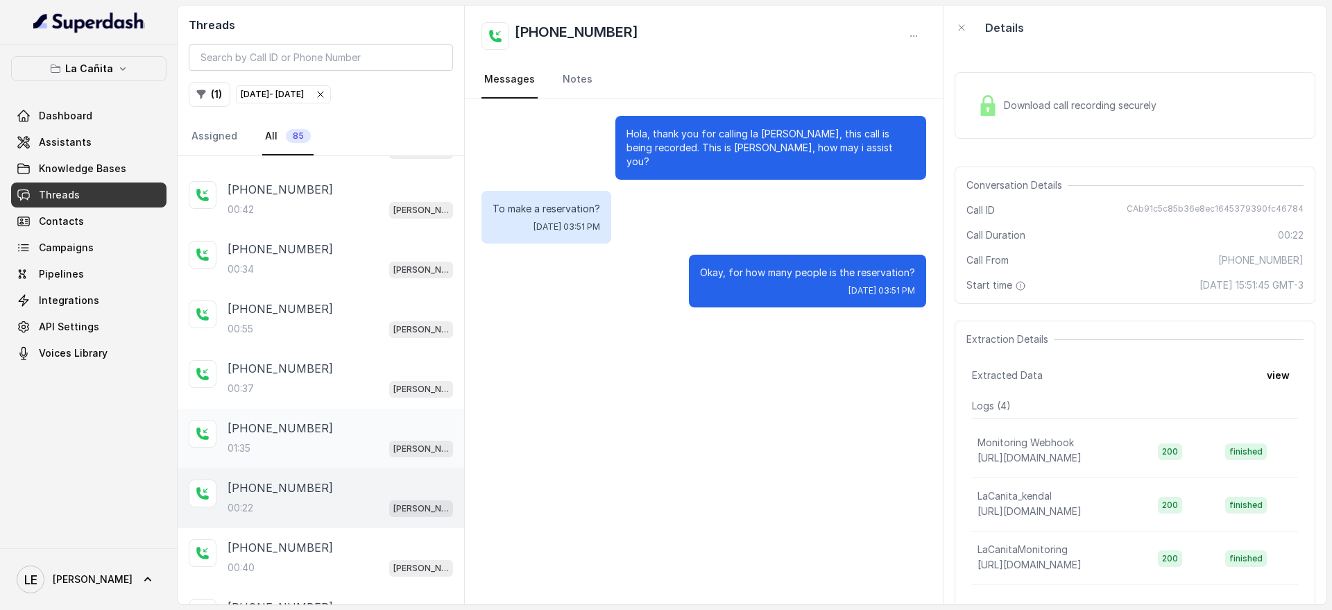
click at [344, 440] on div "01:35 [PERSON_NAME]" at bounding box center [341, 448] width 226 height 18
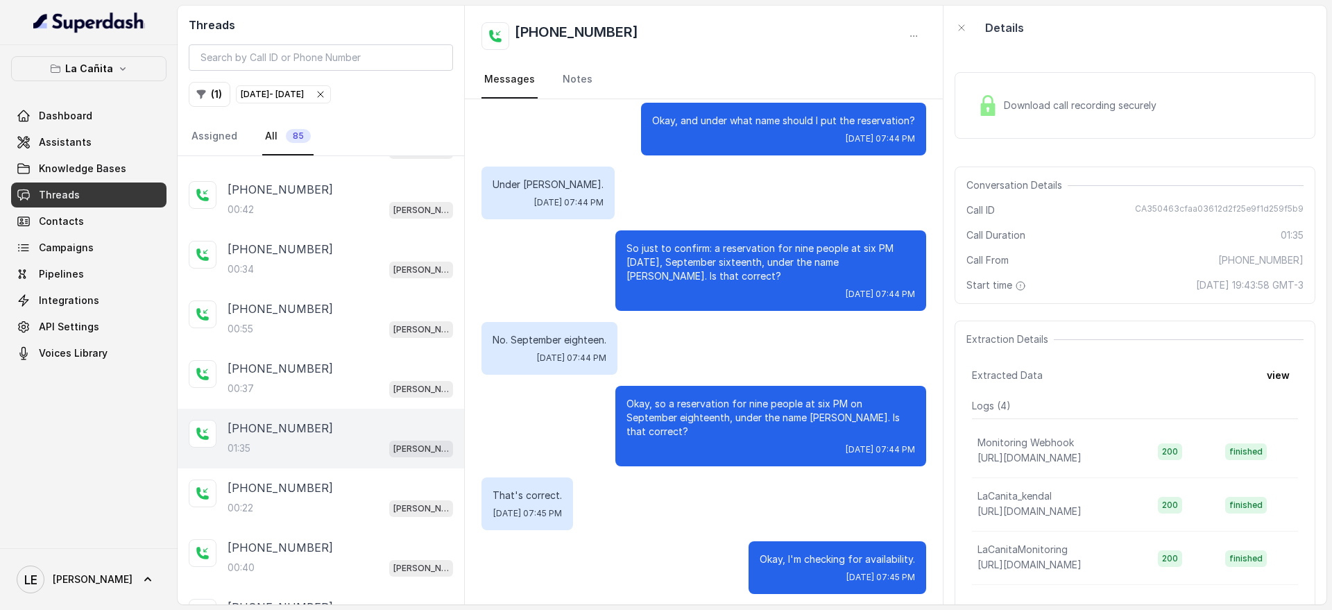
scroll to position [434, 0]
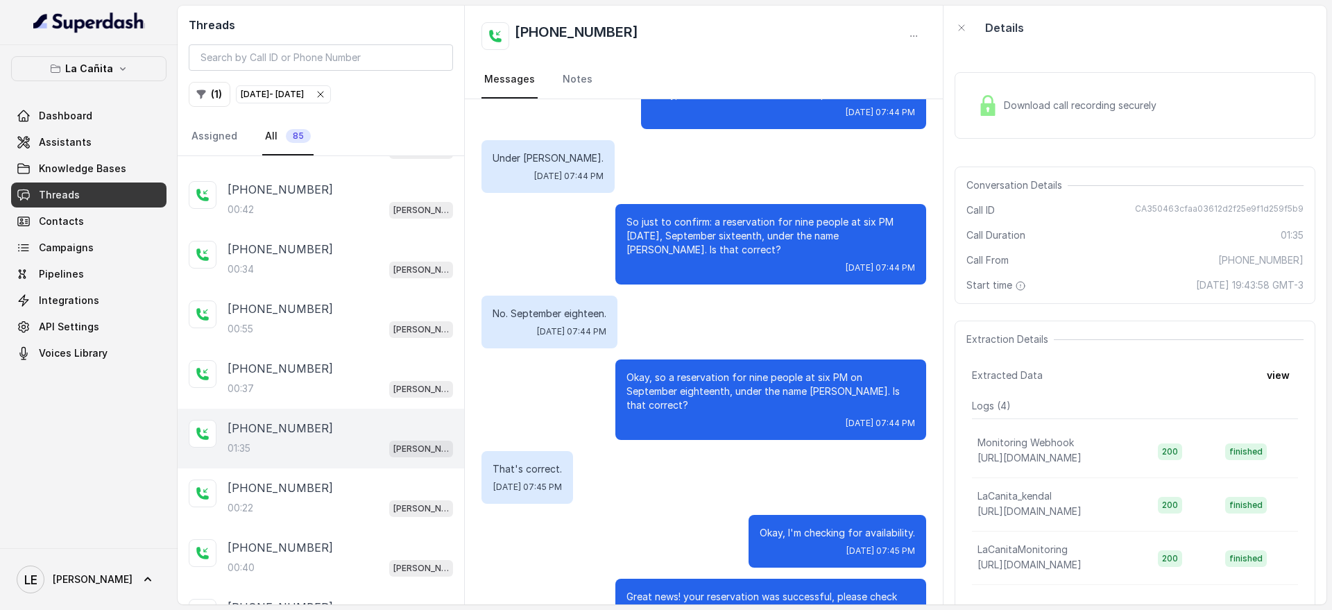
click at [698, 215] on p "So just to confirm: a reservation for nine people at six PM [DATE], September s…" at bounding box center [771, 236] width 289 height 42
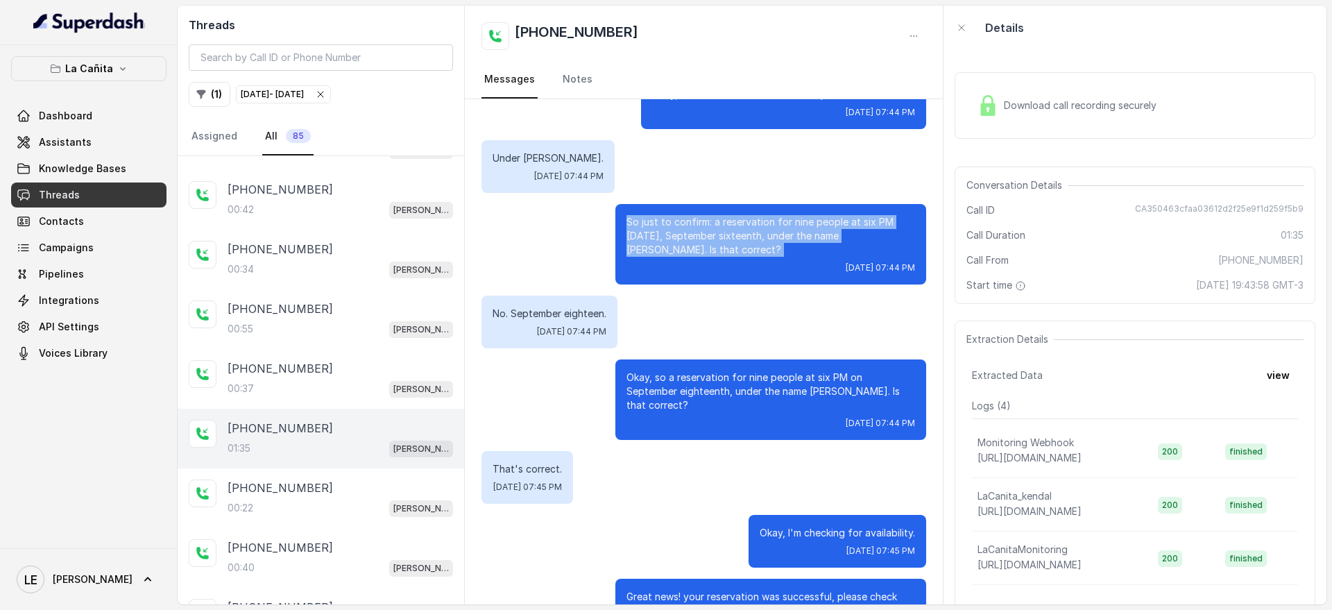
click at [698, 215] on p "So just to confirm: a reservation for nine people at six PM [DATE], September s…" at bounding box center [771, 236] width 289 height 42
click at [714, 237] on p "So just to confirm: a reservation for nine people at six PM [DATE], September s…" at bounding box center [771, 236] width 289 height 42
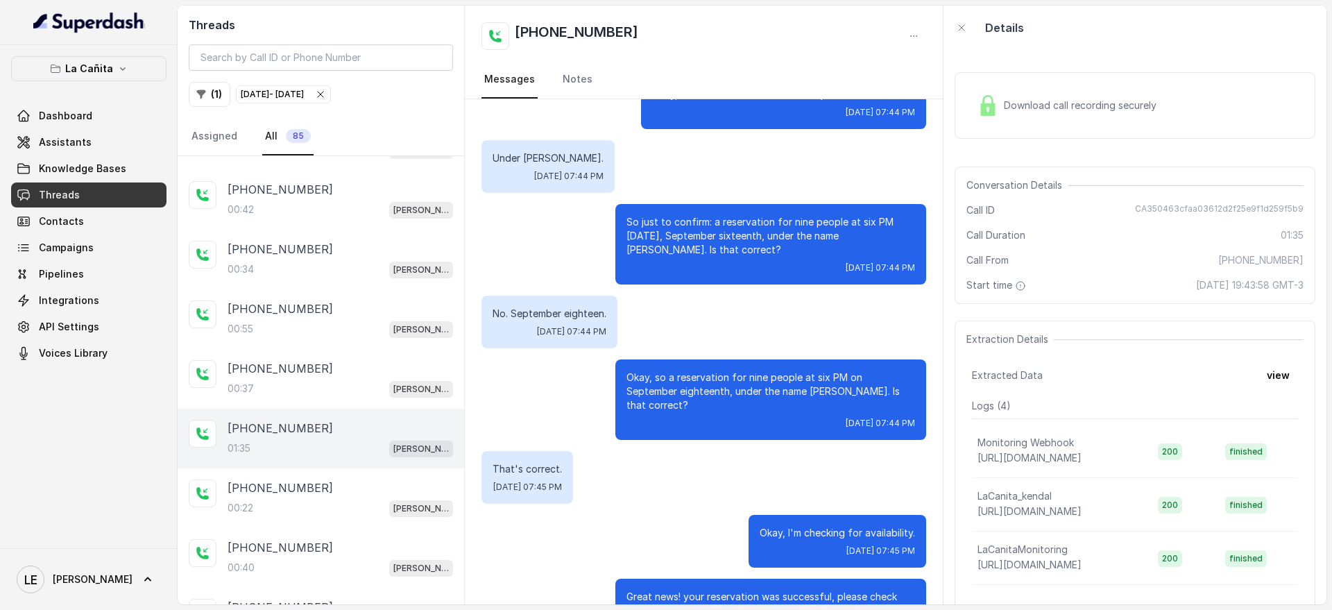
click at [703, 215] on p "So just to confirm: a reservation for nine people at six PM [DATE], September s…" at bounding box center [771, 236] width 289 height 42
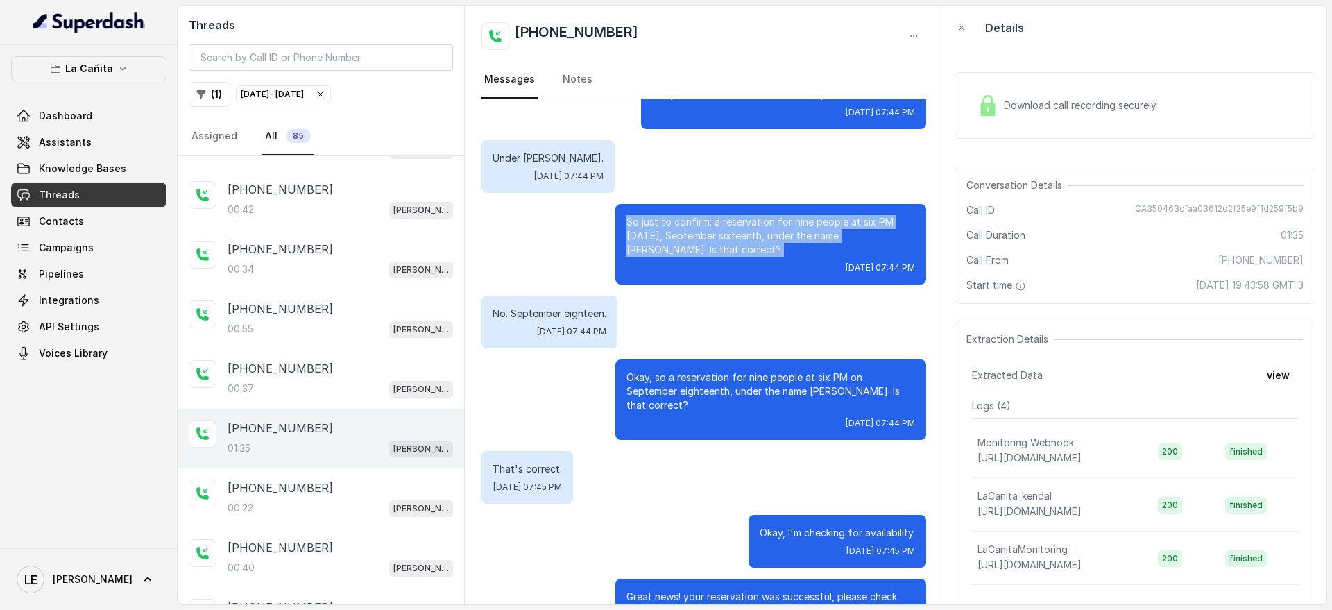
click at [703, 215] on p "So just to confirm: a reservation for nine people at six PM [DATE], September s…" at bounding box center [771, 236] width 289 height 42
click at [697, 237] on p "So just to confirm: a reservation for nine people at six PM [DATE], September s…" at bounding box center [771, 236] width 289 height 42
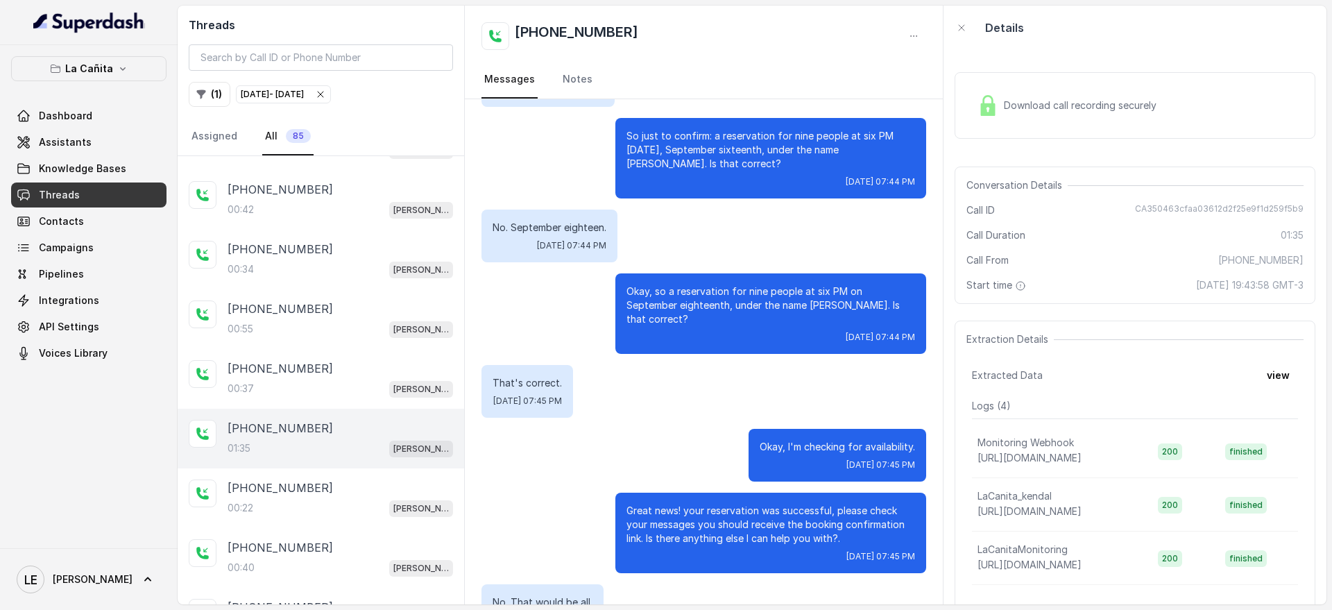
scroll to position [520, 0]
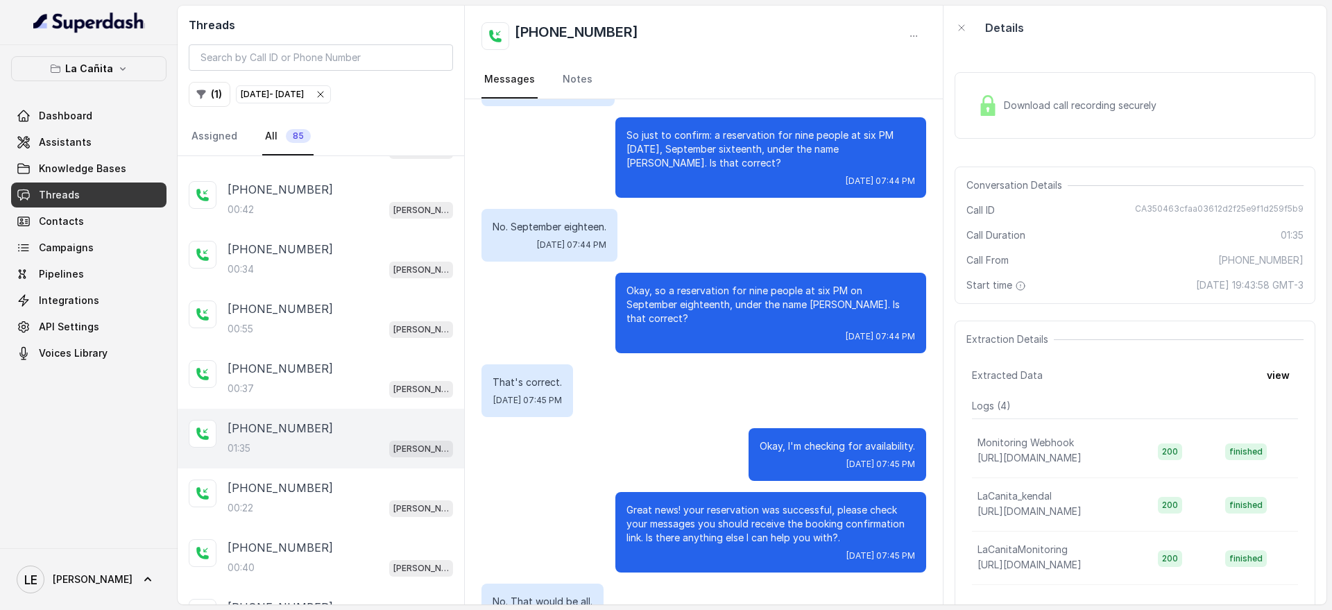
click at [638, 284] on p "Okay, so a reservation for nine people at six PM on September eighteenth, under…" at bounding box center [771, 305] width 289 height 42
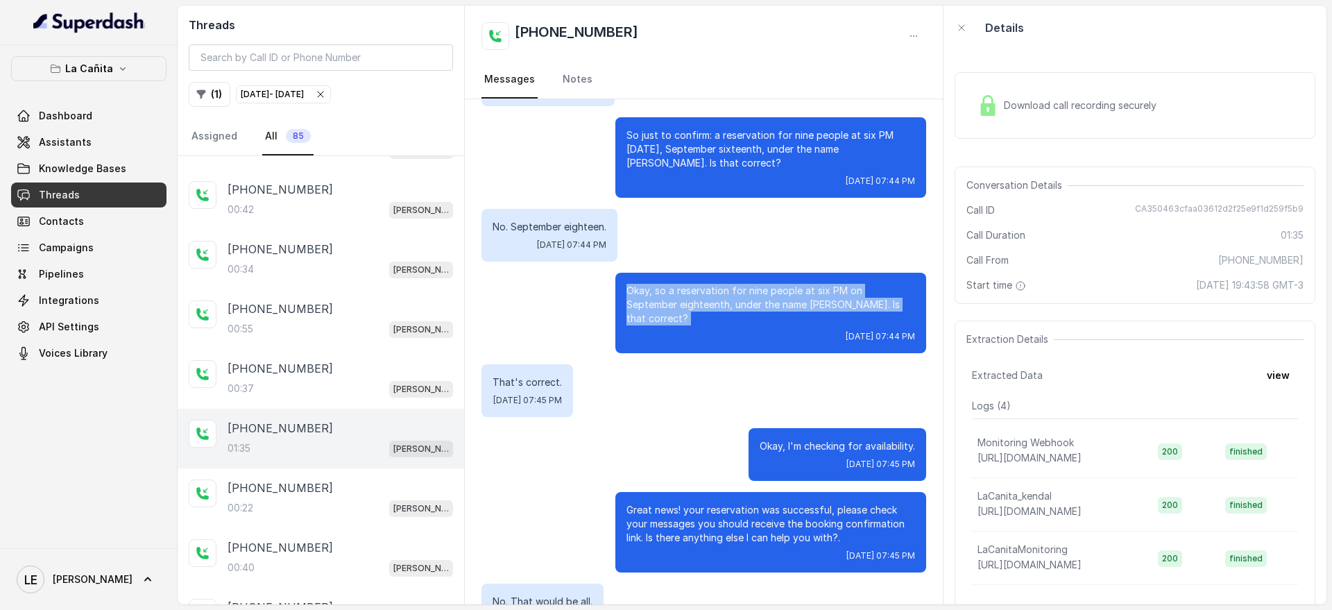
click at [638, 284] on p "Okay, so a reservation for nine people at six PM on September eighteenth, under…" at bounding box center [771, 305] width 289 height 42
click at [640, 314] on div "Okay, so a reservation for nine people at six PM on September eighteenth, under…" at bounding box center [770, 313] width 311 height 80
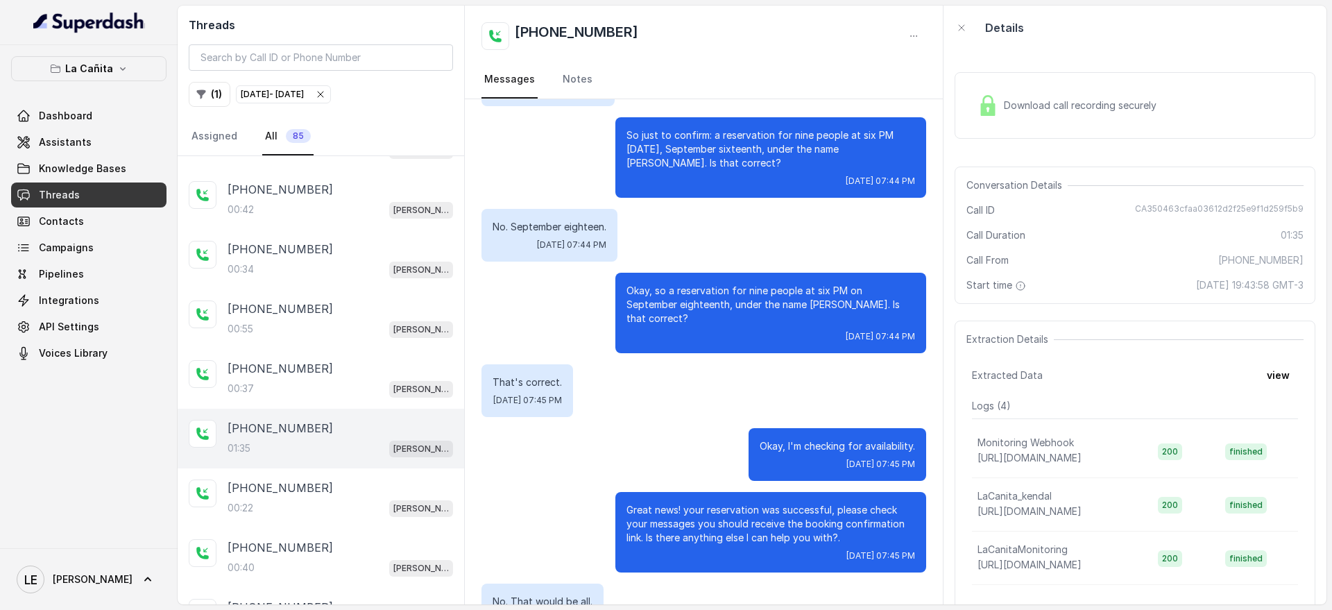
scroll to position [607, 0]
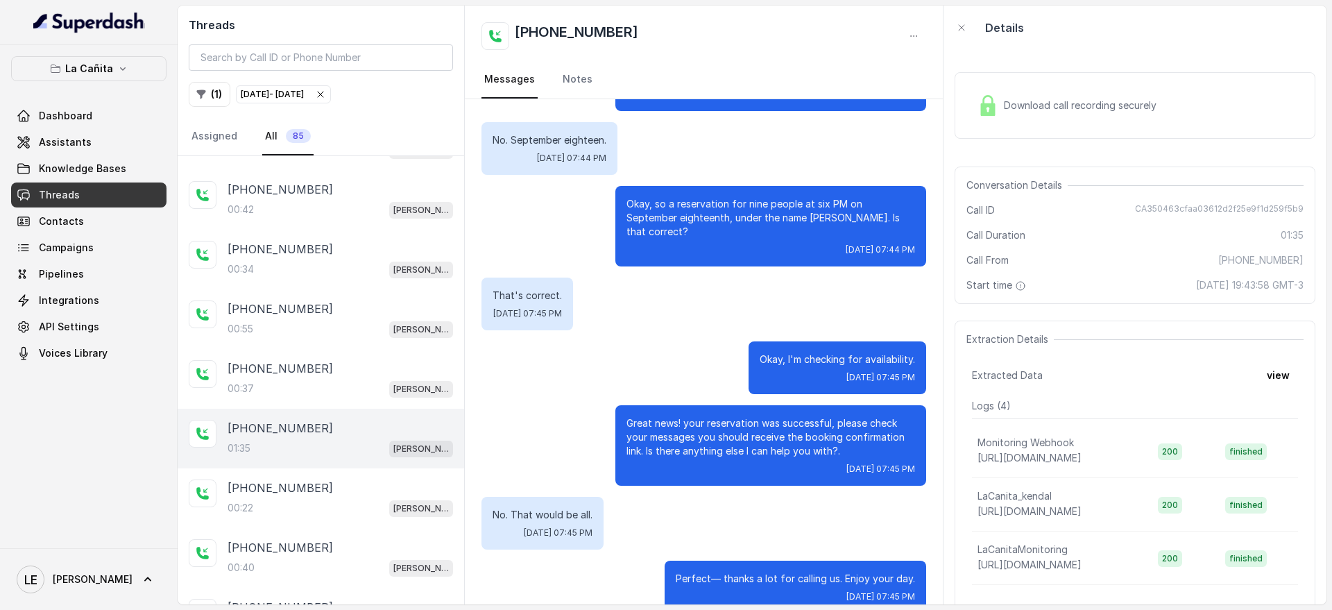
click at [632, 197] on p "Okay, so a reservation for nine people at six PM on September eighteenth, under…" at bounding box center [771, 218] width 289 height 42
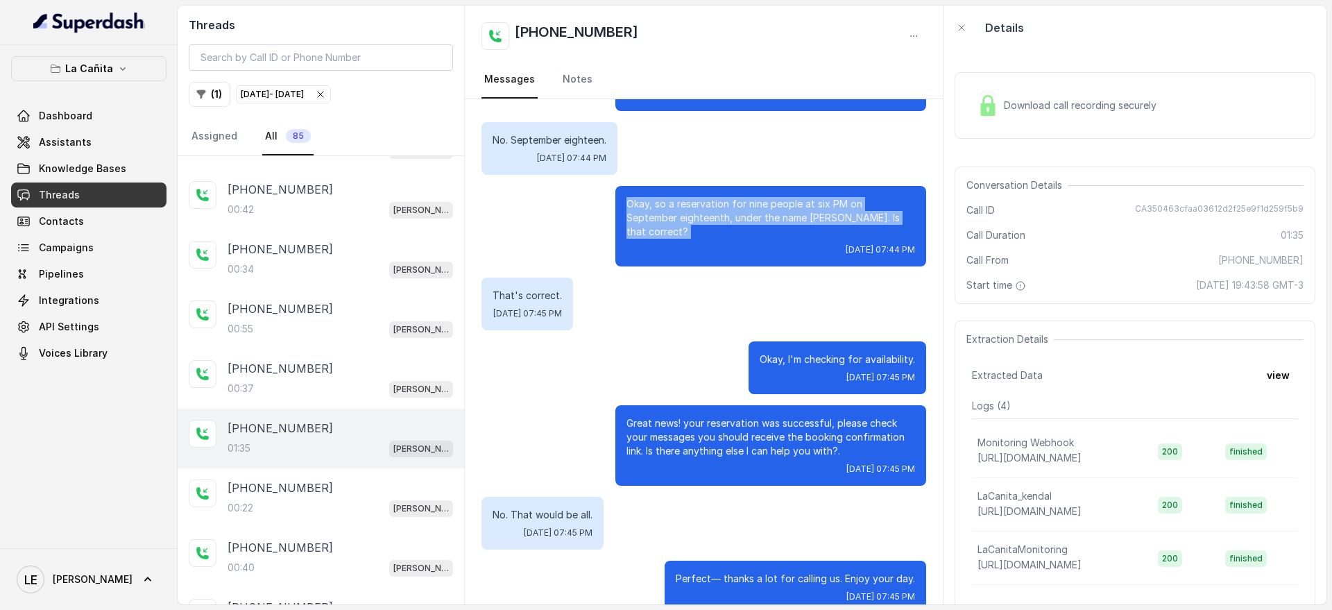
click at [632, 197] on p "Okay, so a reservation for nine people at six PM on September eighteenth, under…" at bounding box center [771, 218] width 289 height 42
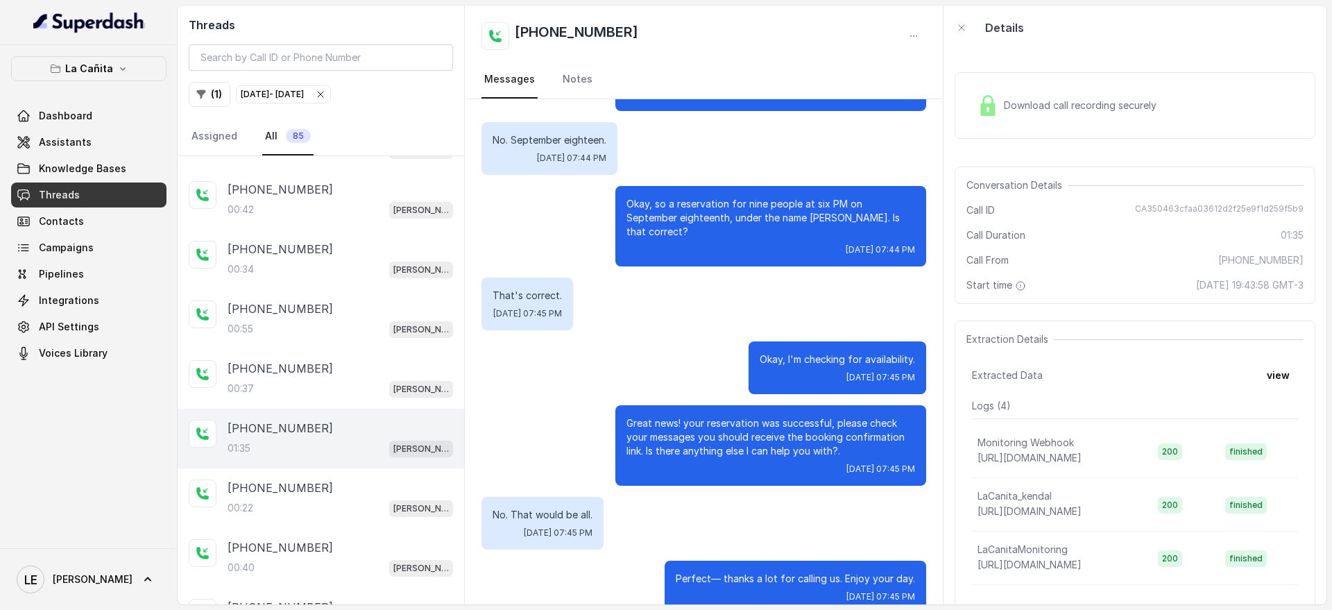
click at [668, 247] on div "Hola, thank you for calling la [PERSON_NAME], this call is being recorded. This…" at bounding box center [704, 125] width 478 height 1266
click at [786, 205] on p "Okay, so a reservation for nine people at six PM on September eighteenth, under…" at bounding box center [771, 218] width 289 height 42
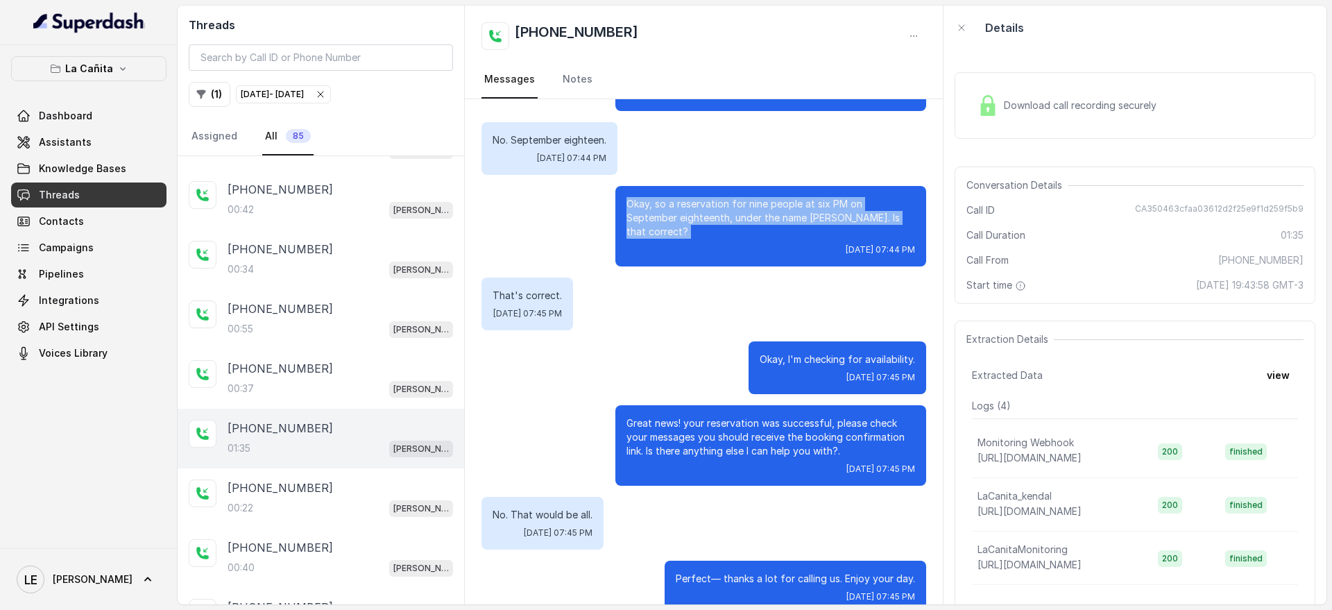
click at [788, 204] on p "Okay, so a reservation for nine people at six PM on September eighteenth, under…" at bounding box center [771, 218] width 289 height 42
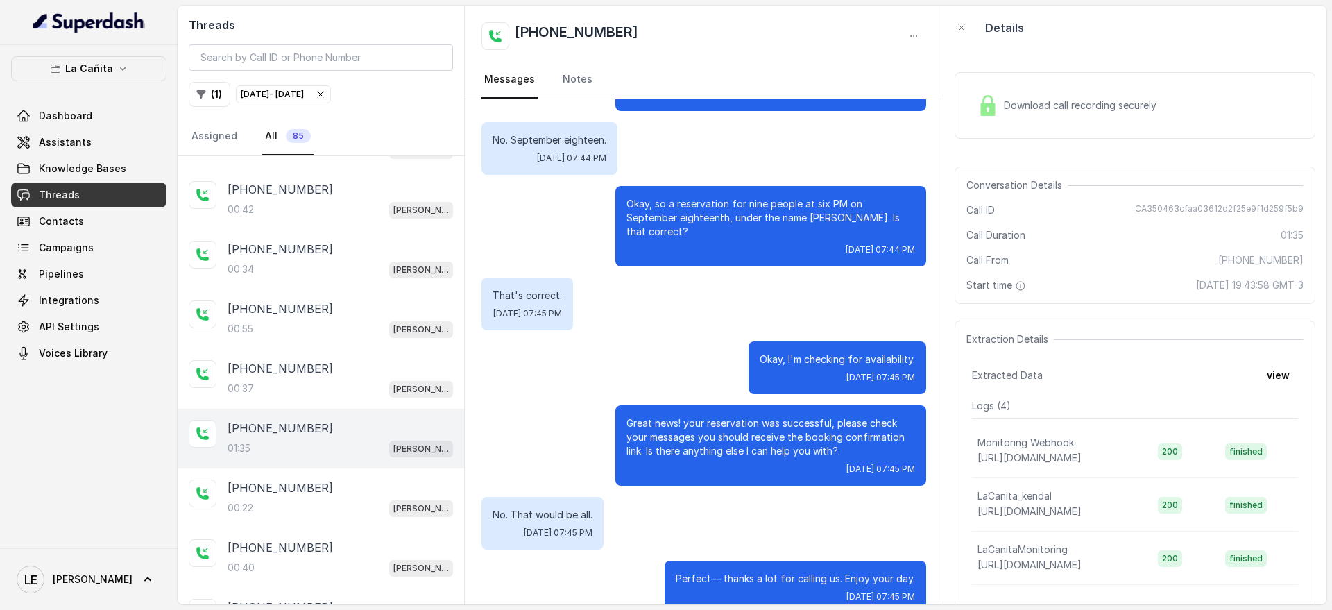
click at [530, 289] on p "That's correct." at bounding box center [527, 296] width 69 height 14
click at [724, 197] on p "Okay, so a reservation for nine people at six PM on September eighteenth, under…" at bounding box center [771, 218] width 289 height 42
click at [723, 197] on p "Okay, so a reservation for nine people at six PM on September eighteenth, under…" at bounding box center [771, 218] width 289 height 42
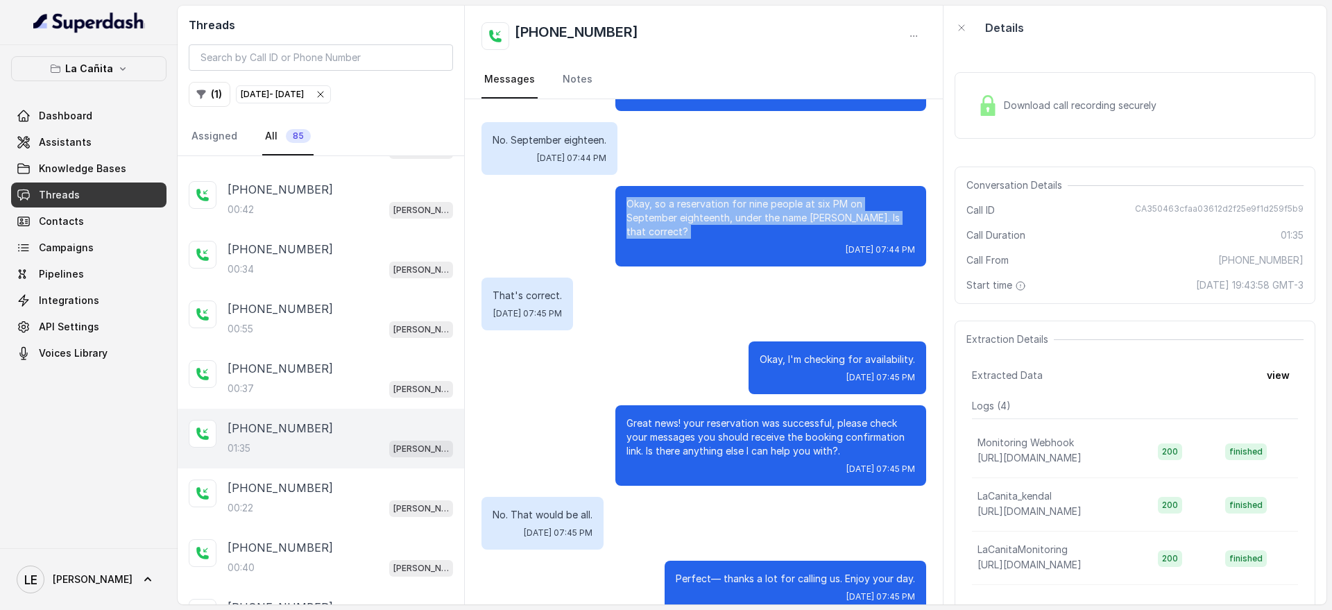
click at [723, 197] on p "Okay, so a reservation for nine people at six PM on September eighteenth, under…" at bounding box center [771, 218] width 289 height 42
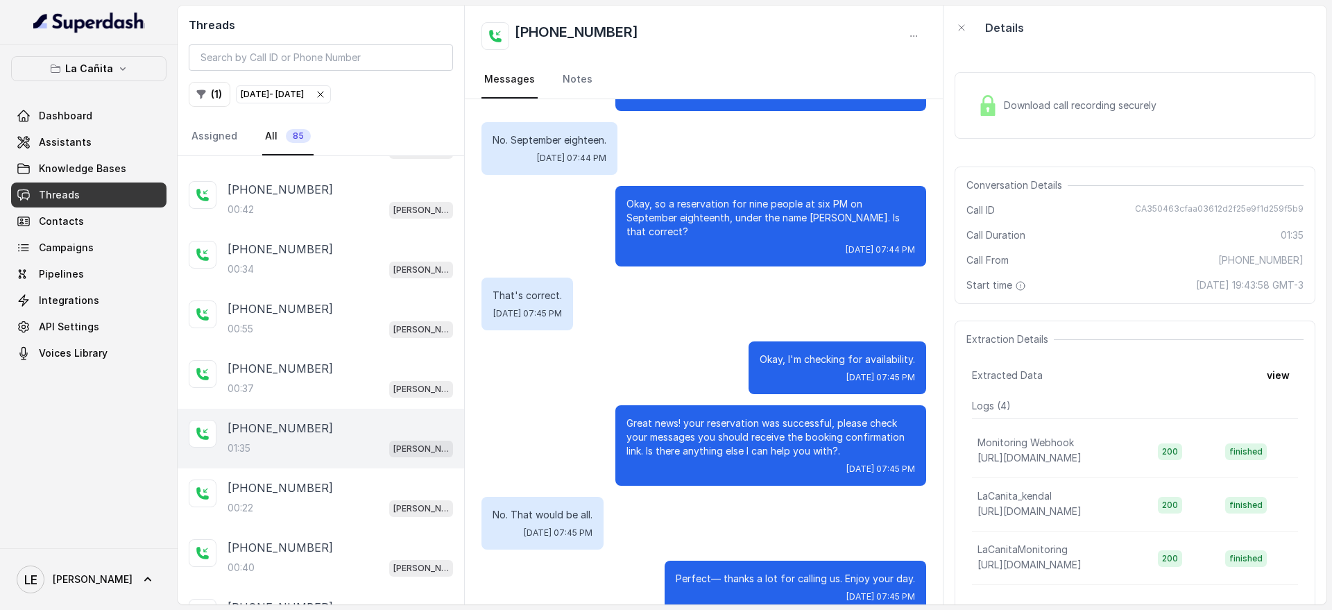
click at [664, 278] on div "That's correct. [DATE] 07:45 PM" at bounding box center [704, 304] width 445 height 53
click at [548, 289] on p "That's correct." at bounding box center [527, 296] width 69 height 14
drag, startPoint x: 548, startPoint y: 271, endPoint x: 688, endPoint y: 318, distance: 147.0
click at [549, 289] on p "That's correct." at bounding box center [527, 296] width 69 height 14
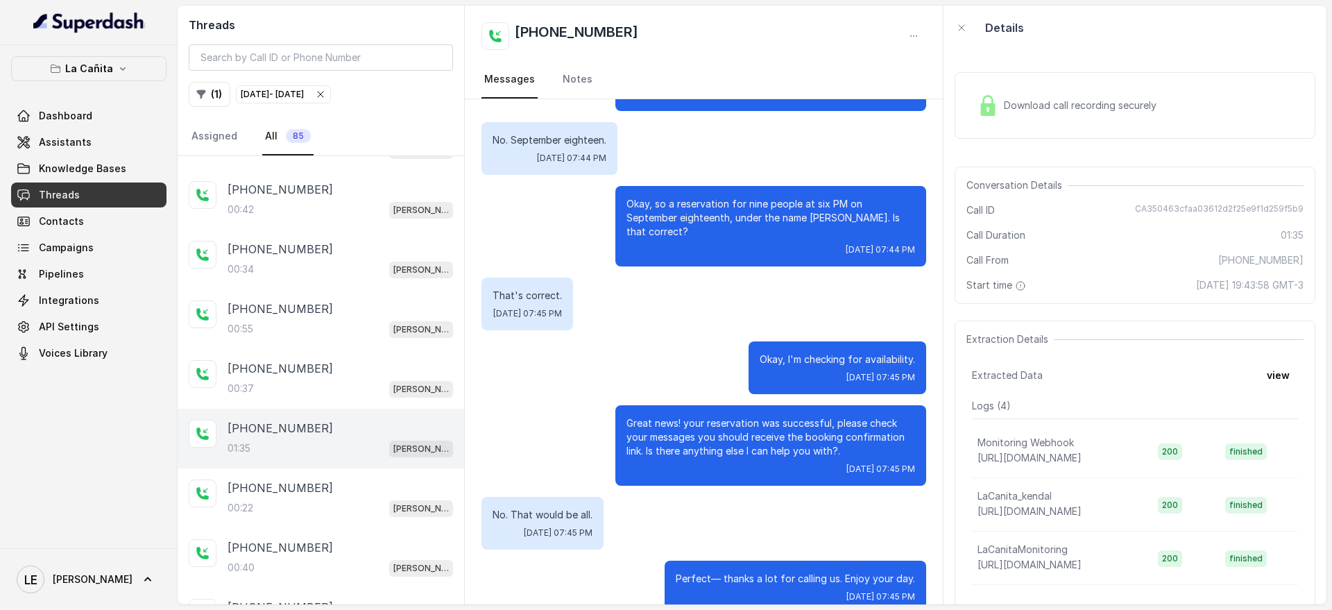
click at [794, 352] on p "Okay, I'm checking for availability." at bounding box center [837, 359] width 155 height 14
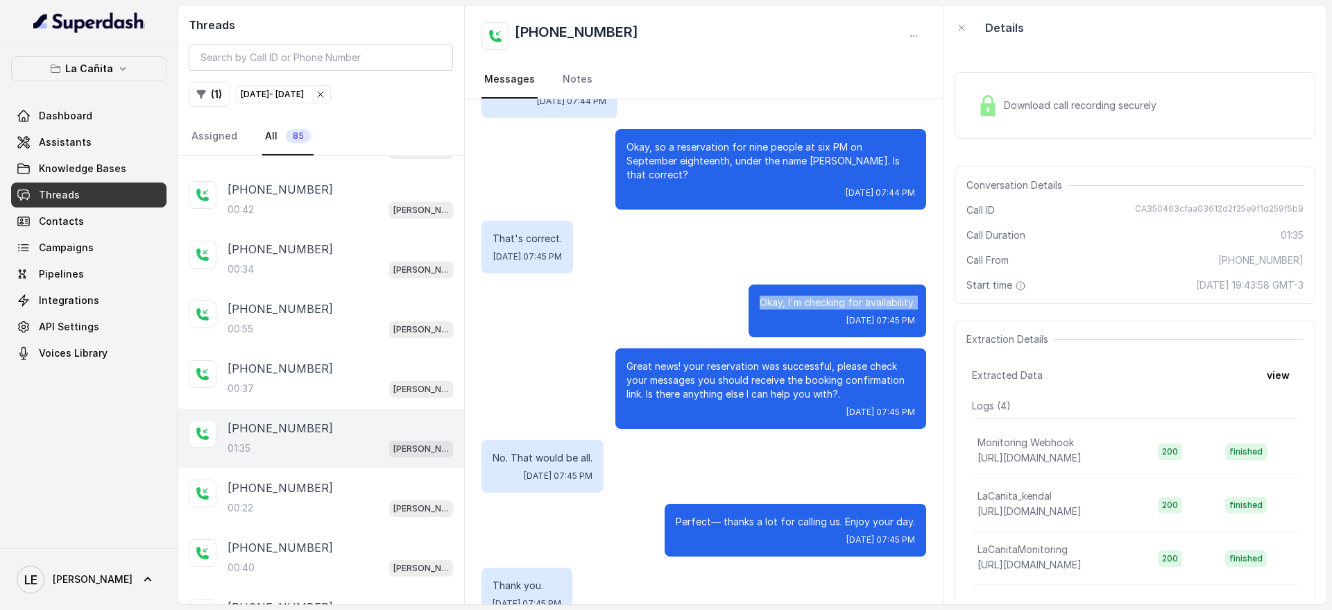
scroll to position [694, 0]
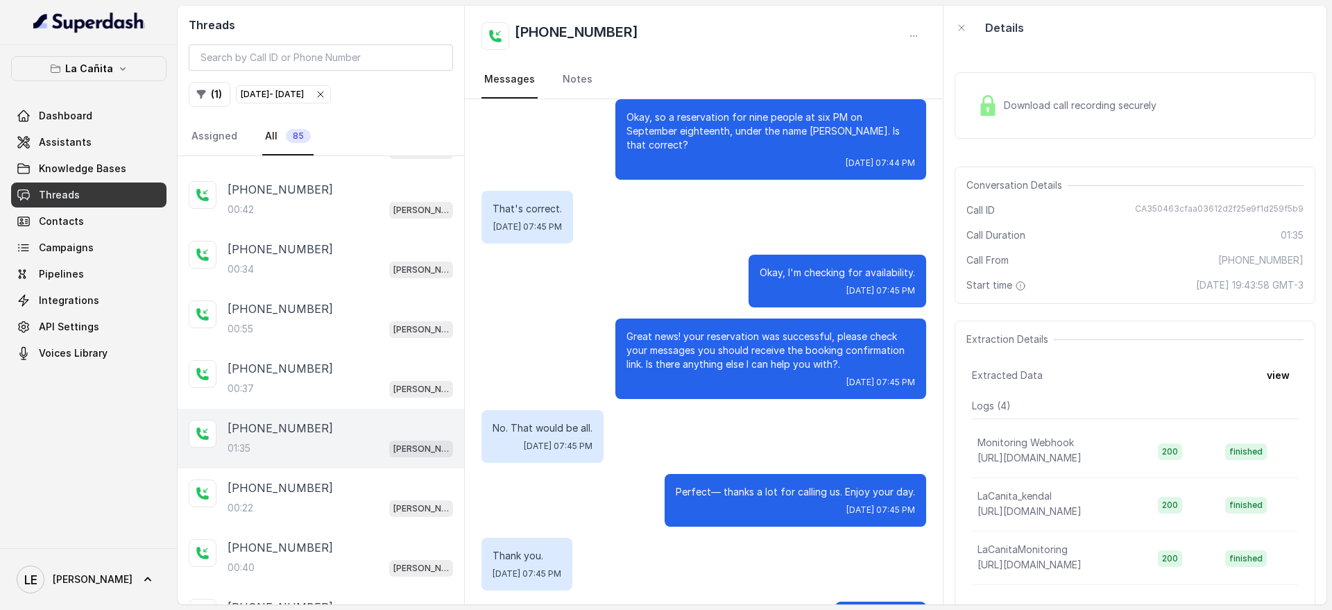
click at [689, 330] on p "Great news! your reservation was successful, please check your messages you sho…" at bounding box center [771, 351] width 289 height 42
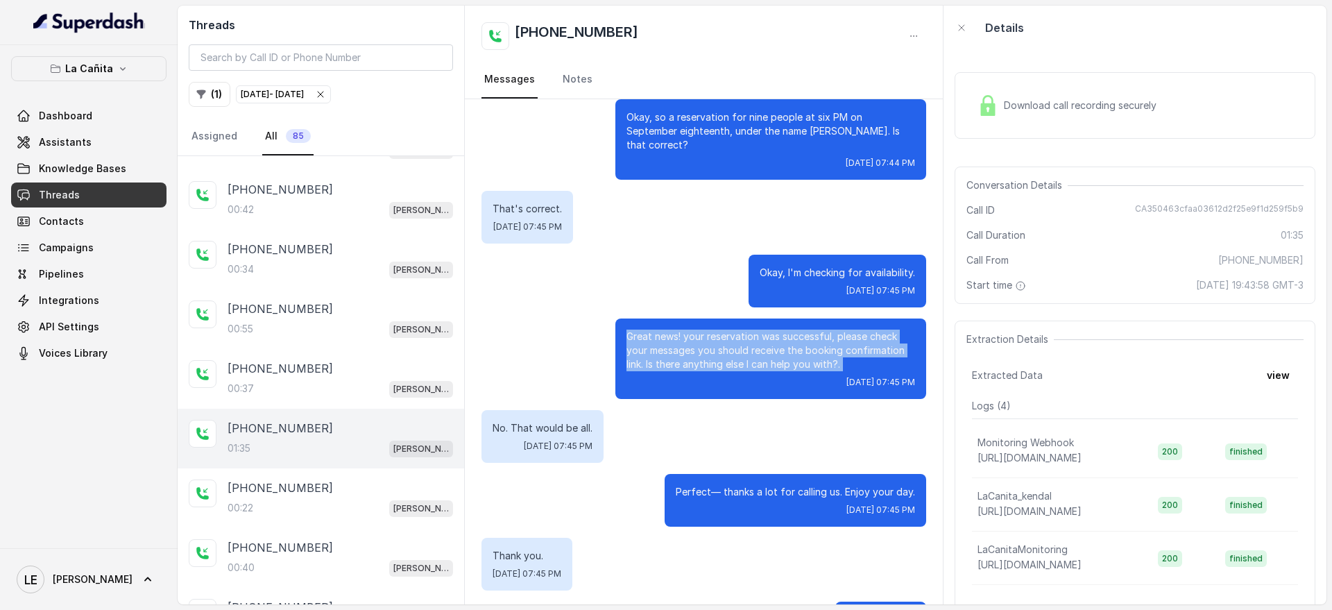
click at [689, 330] on p "Great news! your reservation was successful, please check your messages you sho…" at bounding box center [771, 351] width 289 height 42
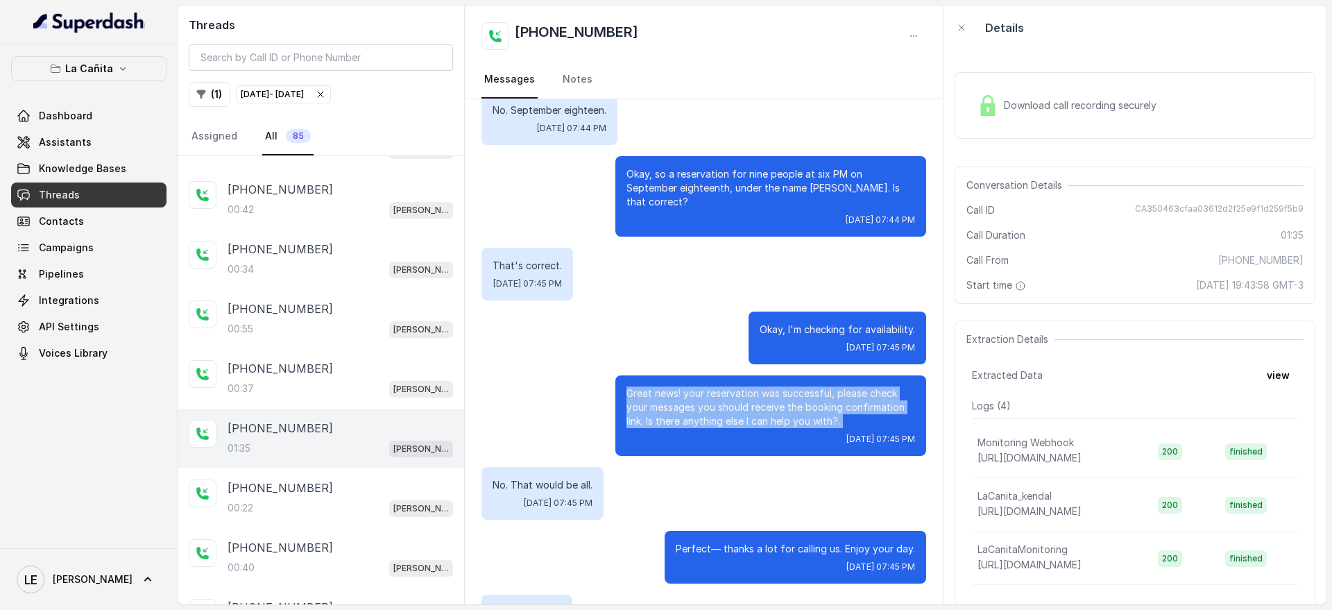
scroll to position [607, 0]
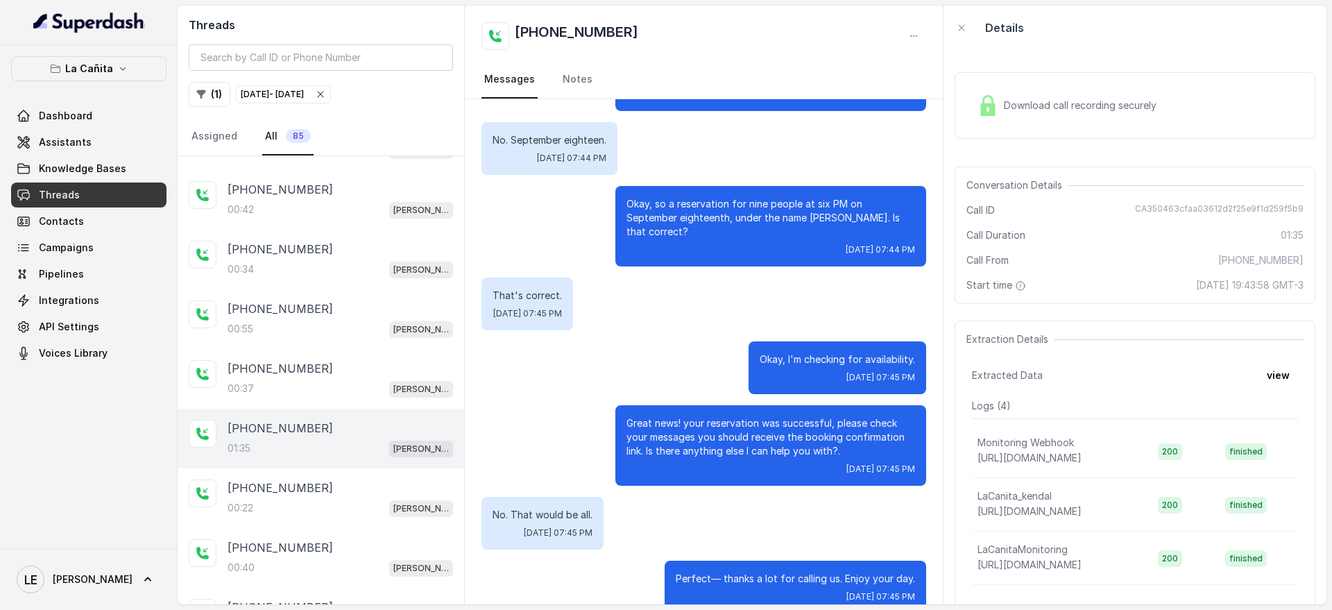
click at [673, 197] on p "Okay, so a reservation for nine people at six PM on September eighteenth, under…" at bounding box center [771, 218] width 289 height 42
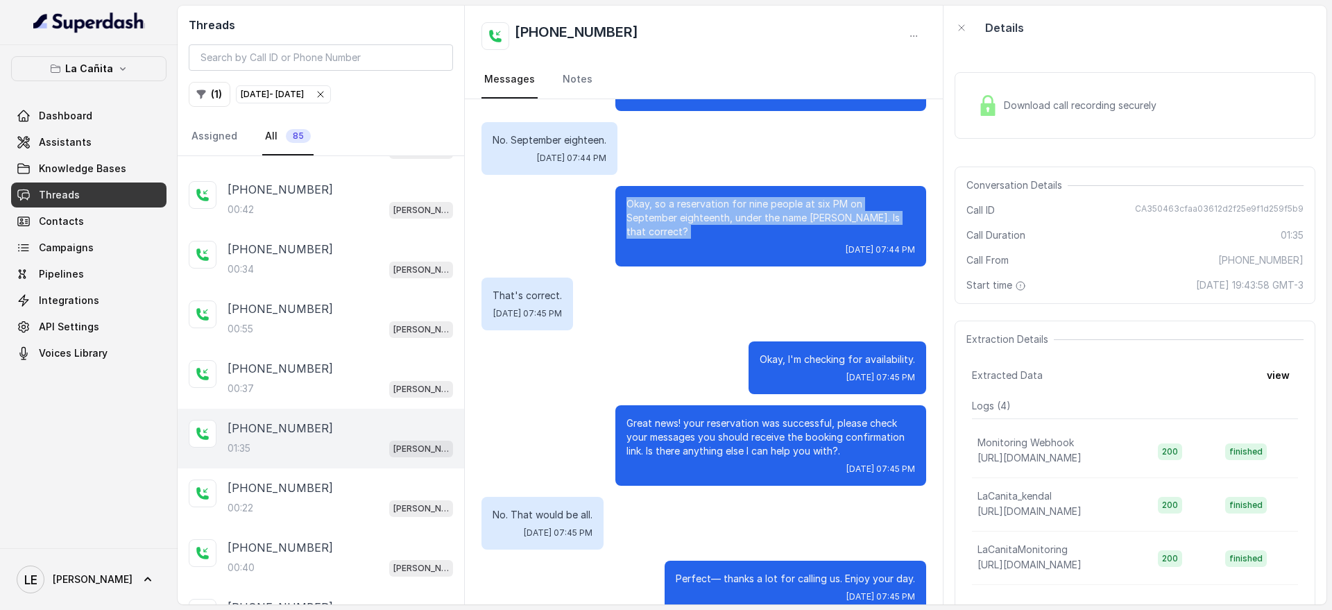
click at [673, 197] on p "Okay, so a reservation for nine people at six PM on September eighteenth, under…" at bounding box center [771, 218] width 289 height 42
click at [672, 197] on p "Okay, so a reservation for nine people at six PM on September eighteenth, under…" at bounding box center [771, 218] width 289 height 42
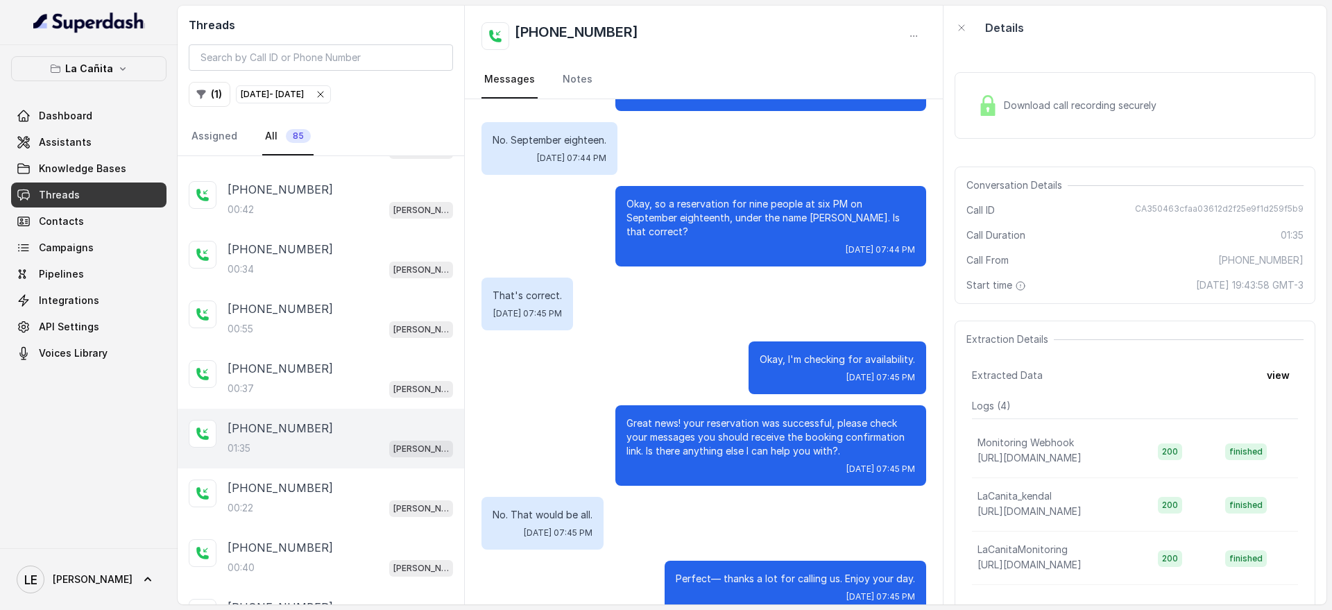
scroll to position [694, 0]
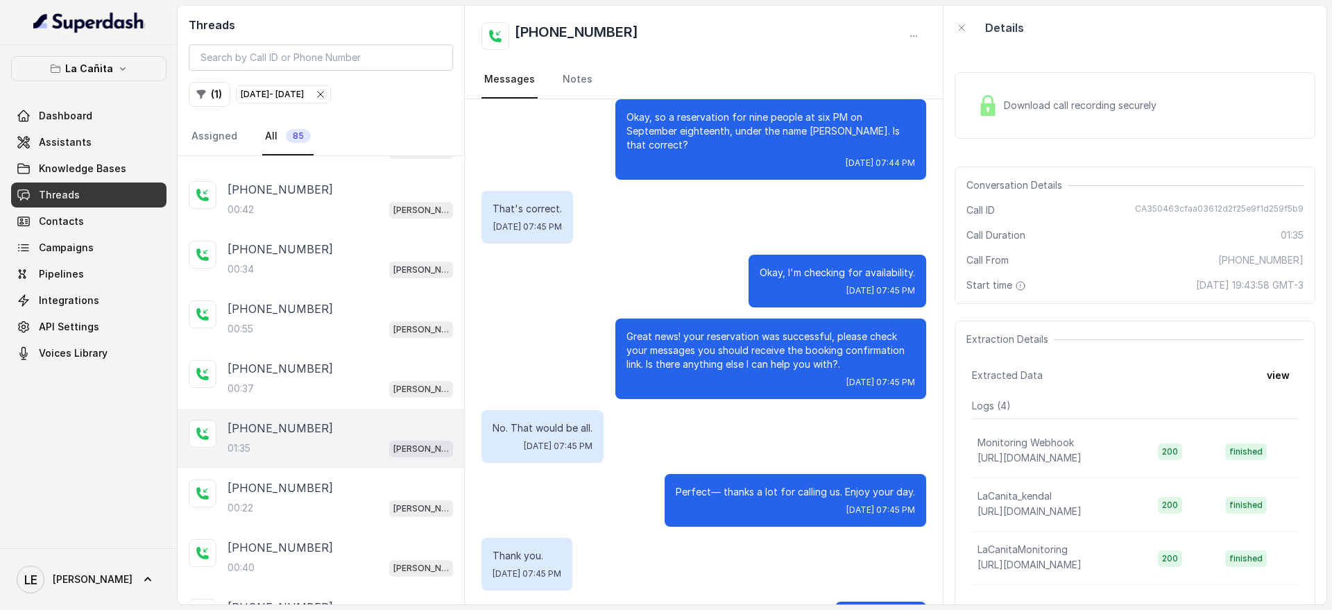
click at [755, 330] on p "Great news! your reservation was successful, please check your messages you sho…" at bounding box center [771, 351] width 289 height 42
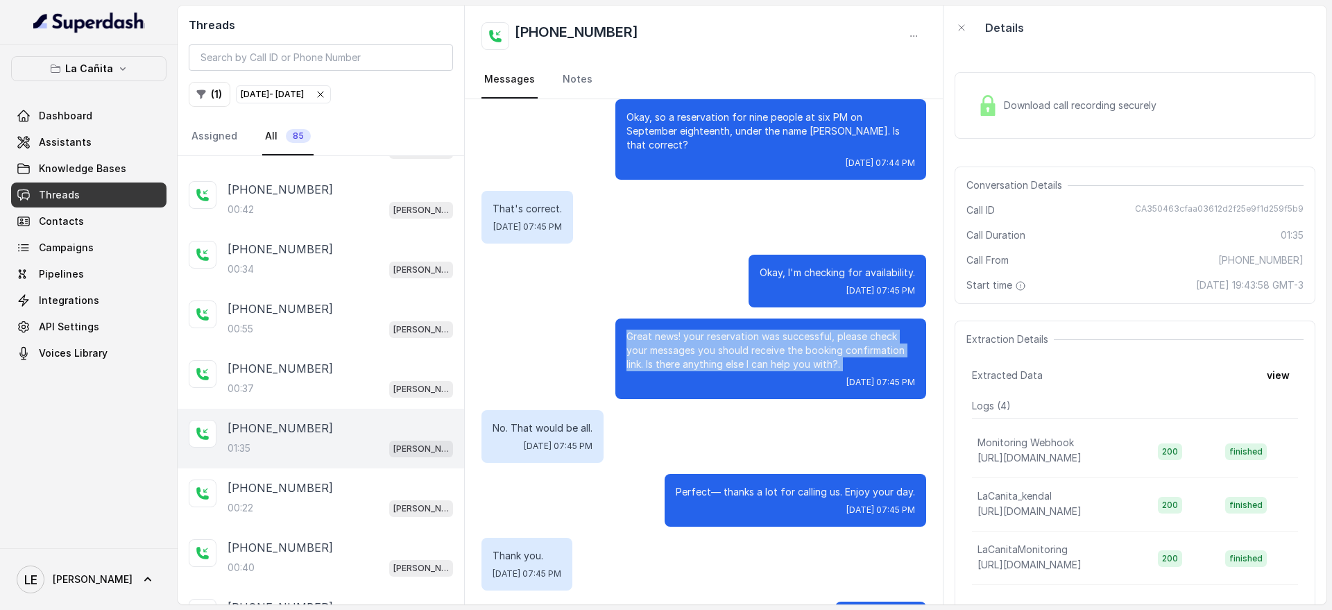
click at [755, 330] on p "Great news! your reservation was successful, please check your messages you sho…" at bounding box center [771, 351] width 289 height 42
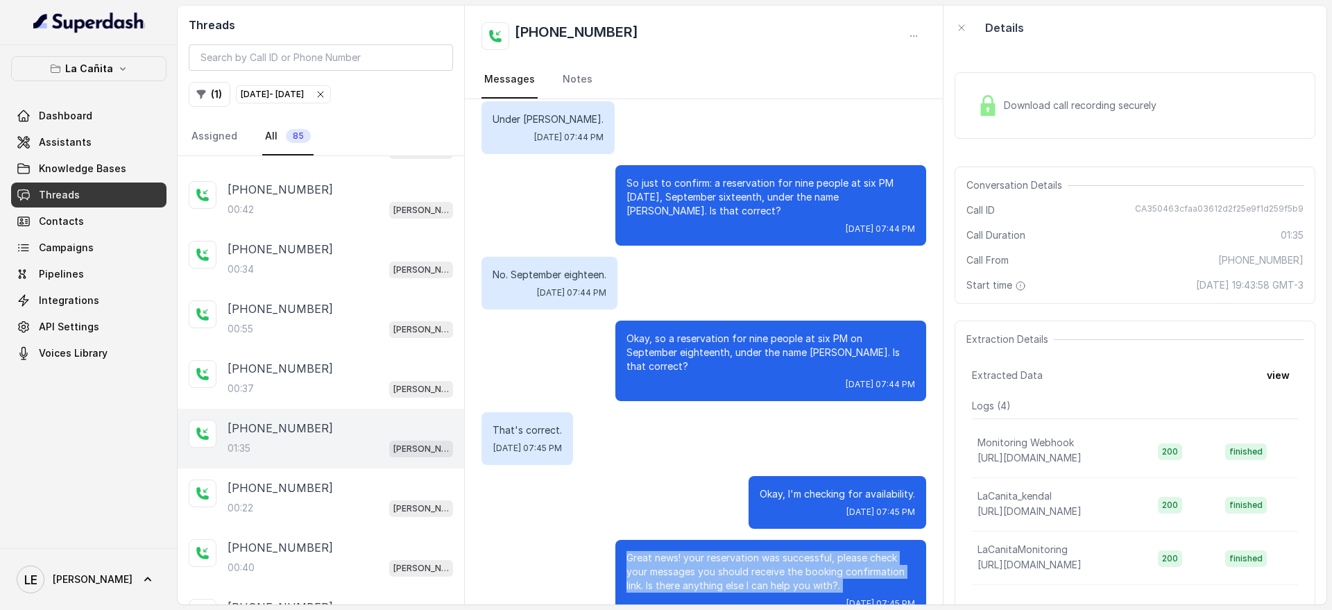
scroll to position [559, 0]
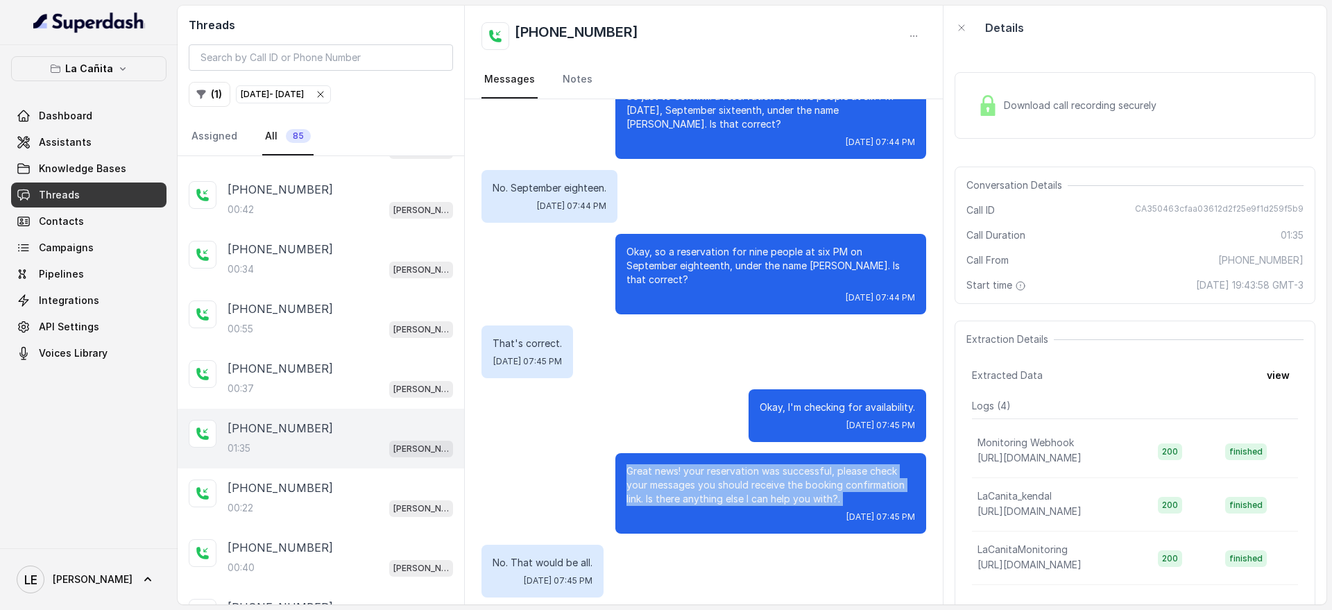
click at [729, 511] on div "[DATE] 07:45 PM" at bounding box center [771, 516] width 289 height 11
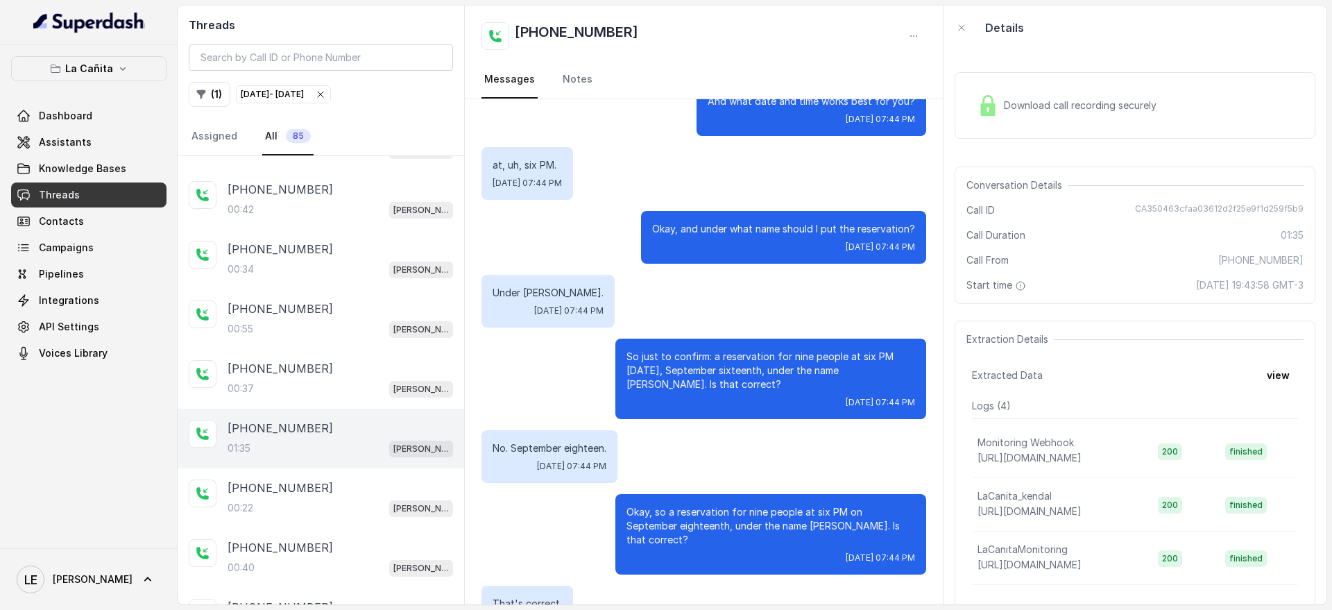
scroll to position [0, 0]
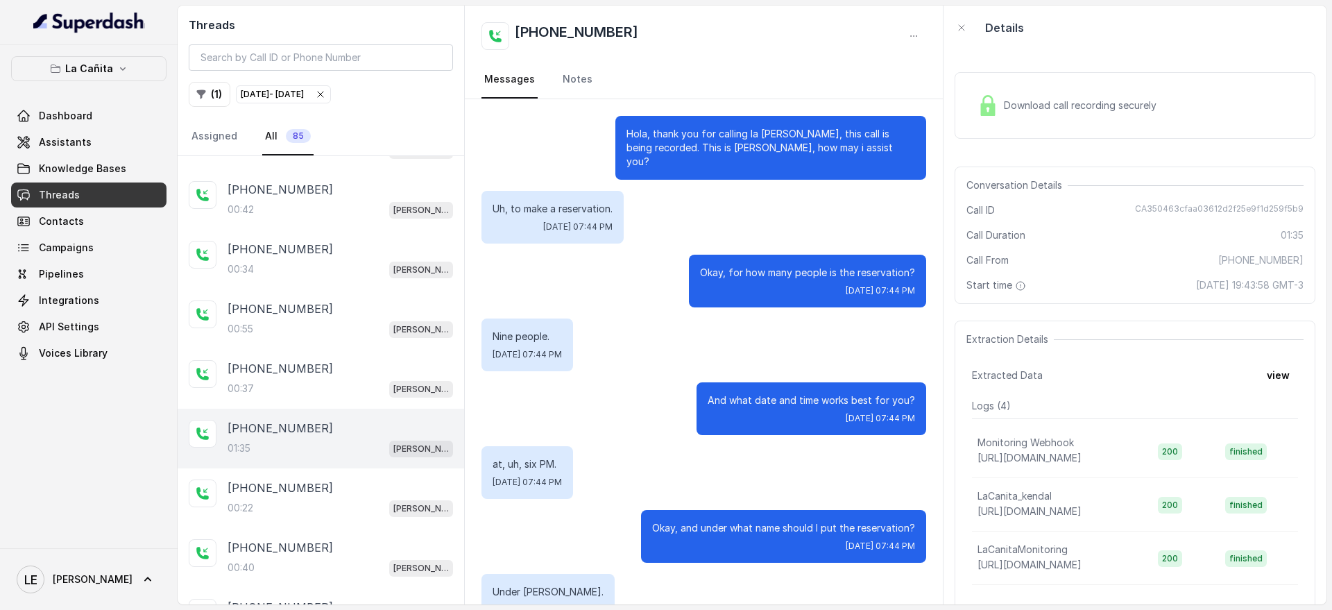
click at [1061, 107] on span "Download call recording securely" at bounding box center [1083, 106] width 158 height 14
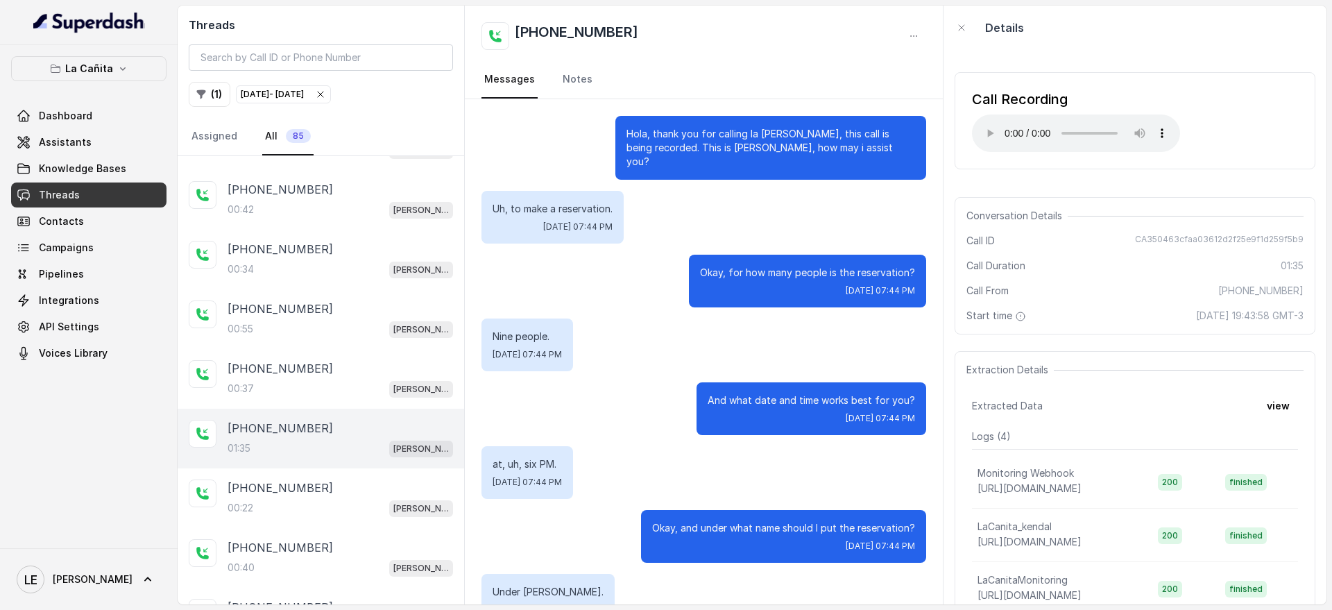
drag, startPoint x: 1139, startPoint y: 275, endPoint x: 1124, endPoint y: 277, distance: 14.7
click at [1139, 275] on div "Conversation Details Call ID CA350463cfaa03612d2f25e9f1d259f5b9 Call Duration 0…" at bounding box center [1135, 265] width 361 height 137
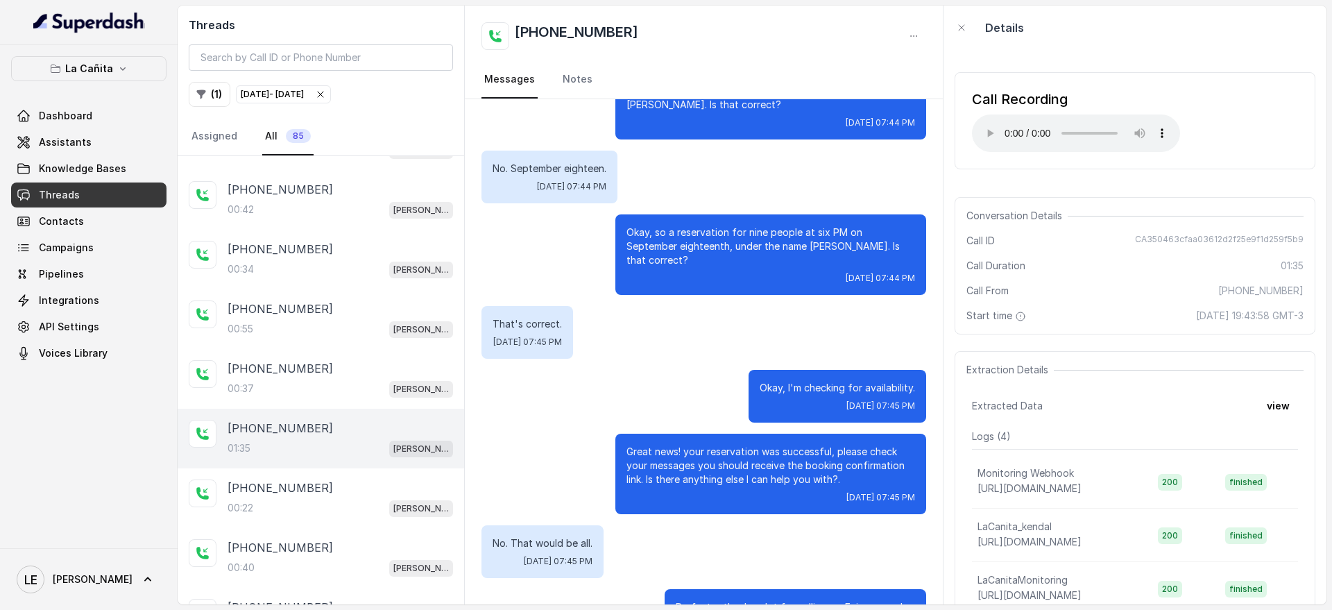
scroll to position [559, 0]
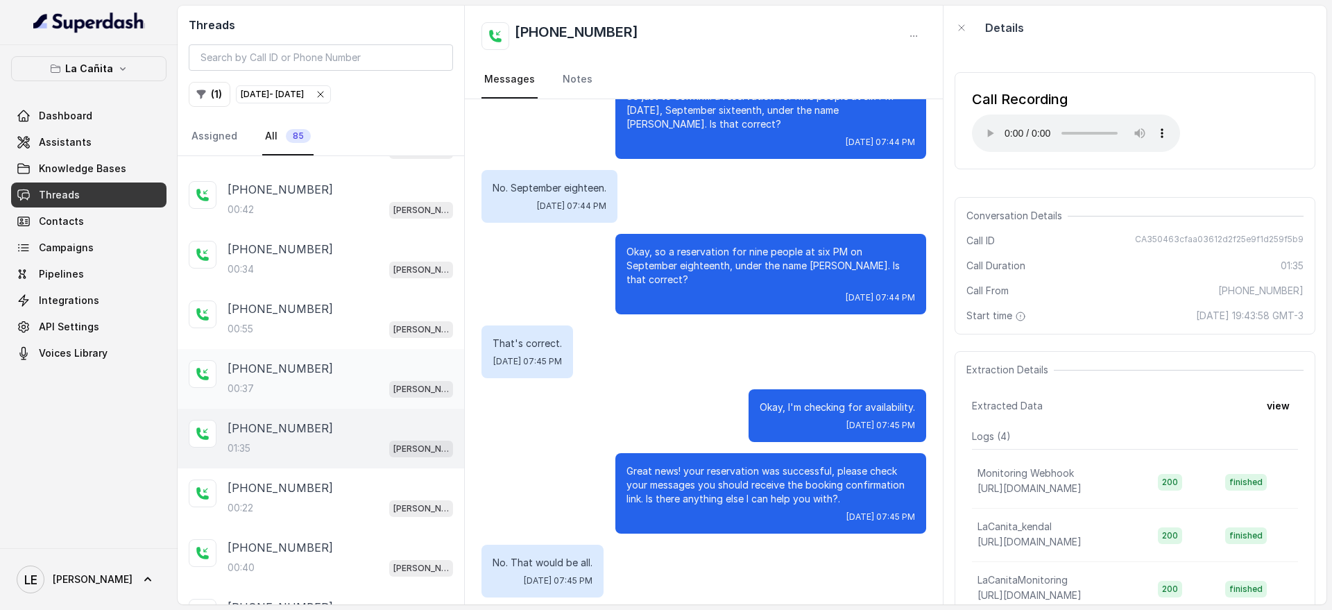
click at [375, 384] on div "00:37 [PERSON_NAME]" at bounding box center [341, 389] width 226 height 18
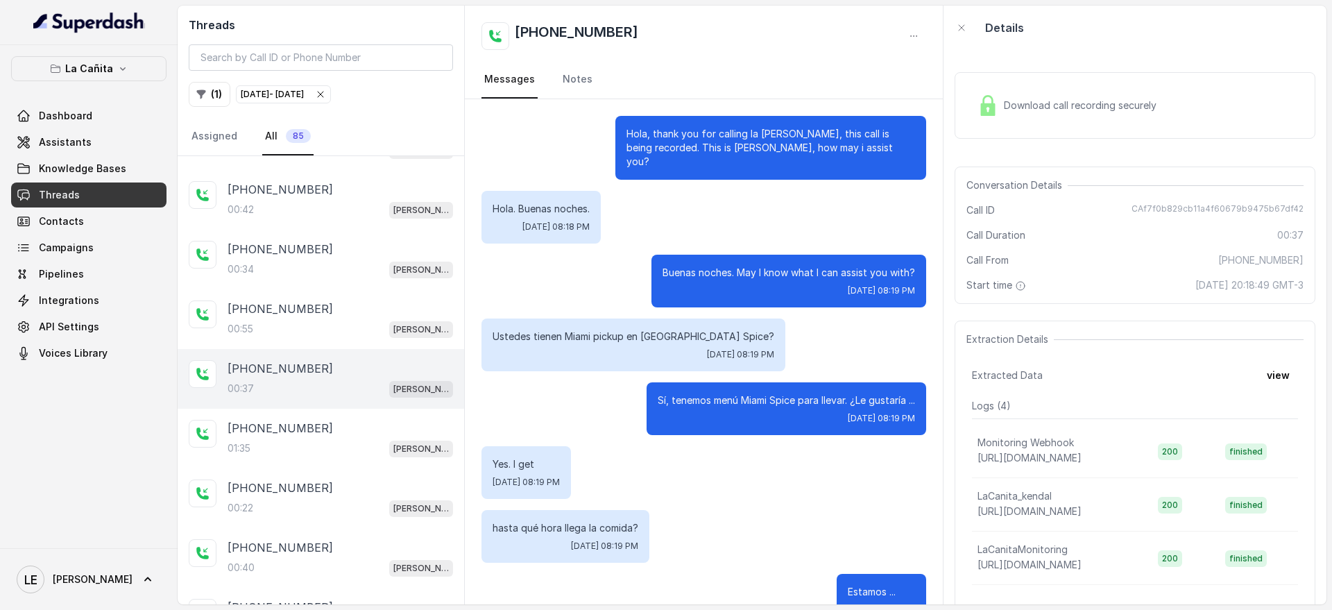
click at [649, 135] on p "Hola, thank you for calling la [PERSON_NAME], this call is being recorded. This…" at bounding box center [771, 148] width 289 height 42
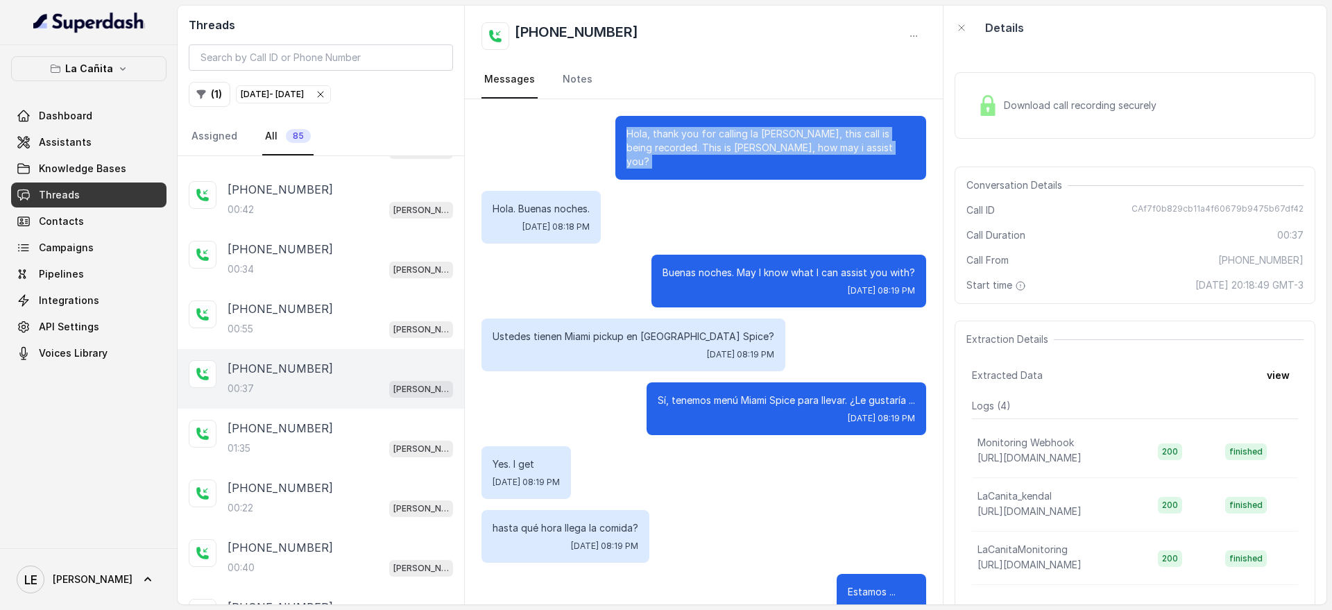
click at [649, 135] on p "Hola, thank you for calling la [PERSON_NAME], this call is being recorded. This…" at bounding box center [771, 148] width 289 height 42
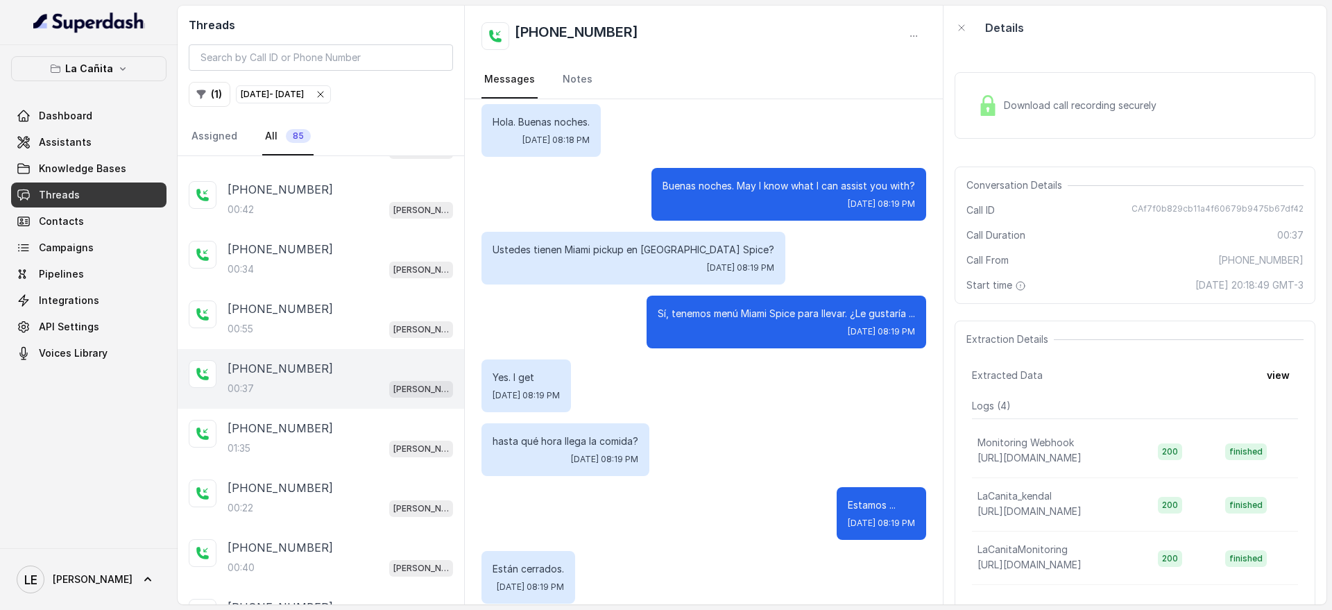
scroll to position [153, 0]
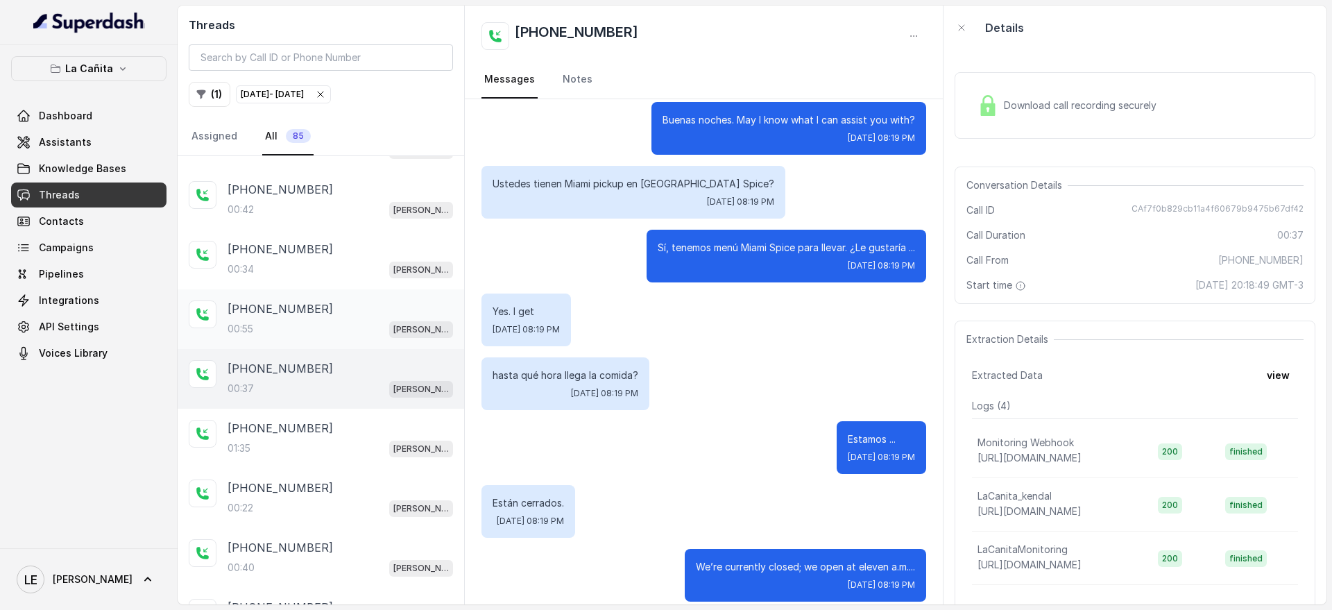
click at [377, 318] on div "[PHONE_NUMBER]:55 [PERSON_NAME]" at bounding box center [341, 318] width 226 height 37
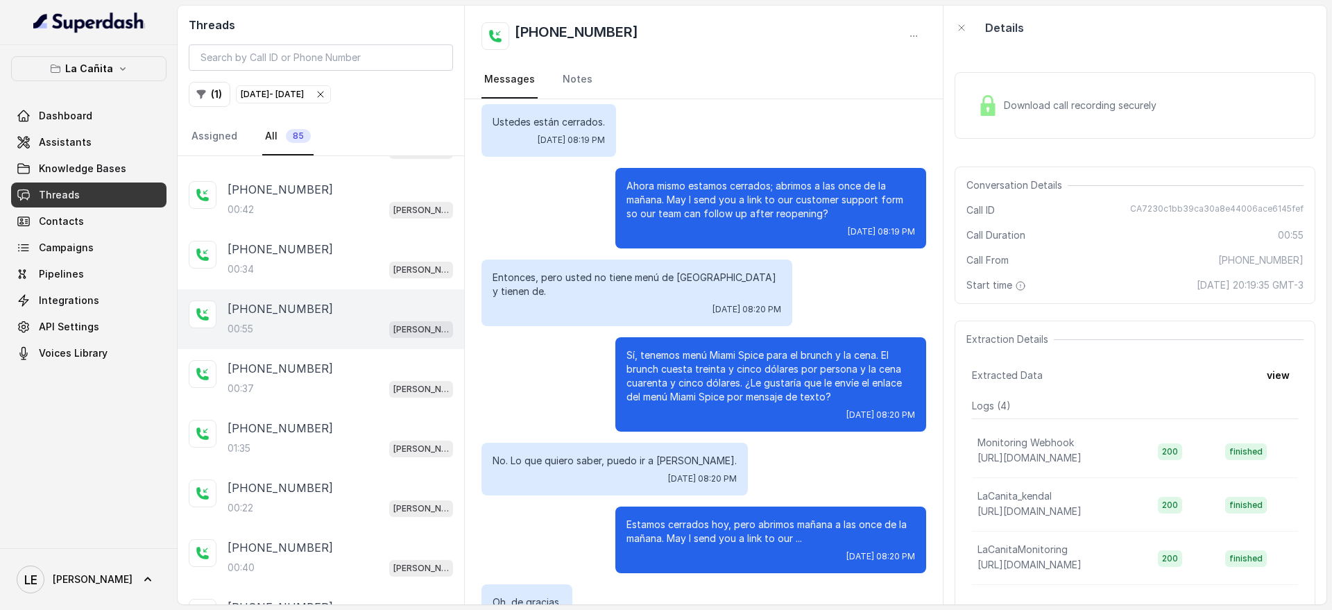
scroll to position [4004, 0]
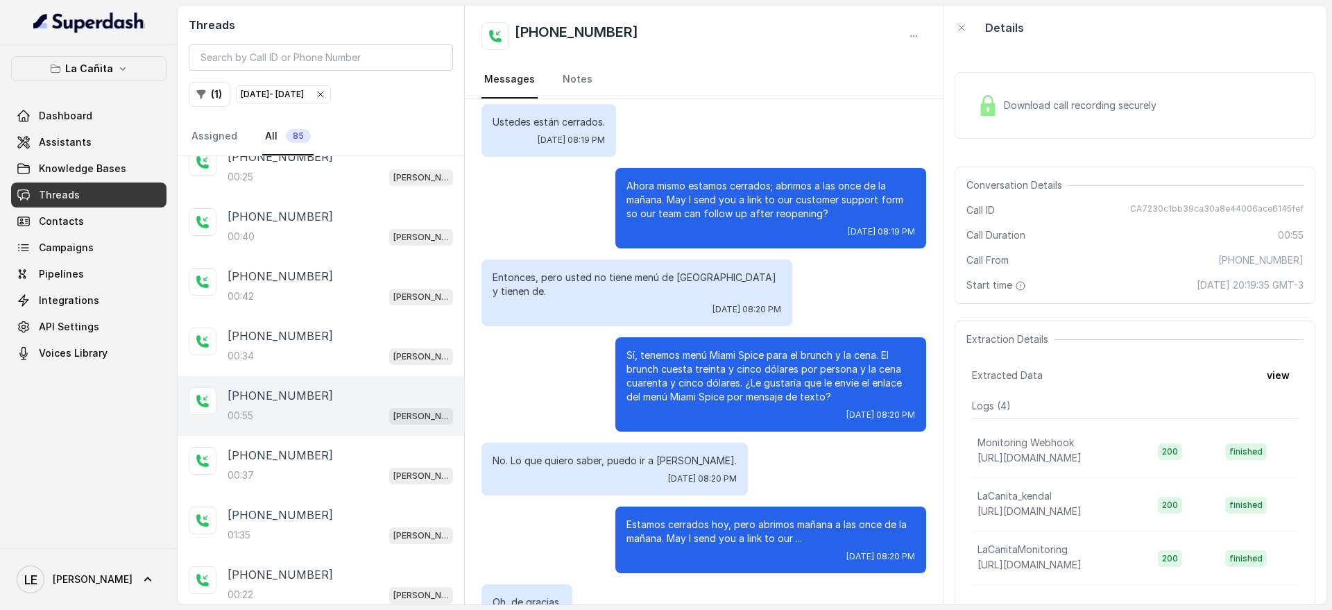
click at [395, 339] on div "[PHONE_NUMBER]" at bounding box center [341, 336] width 226 height 17
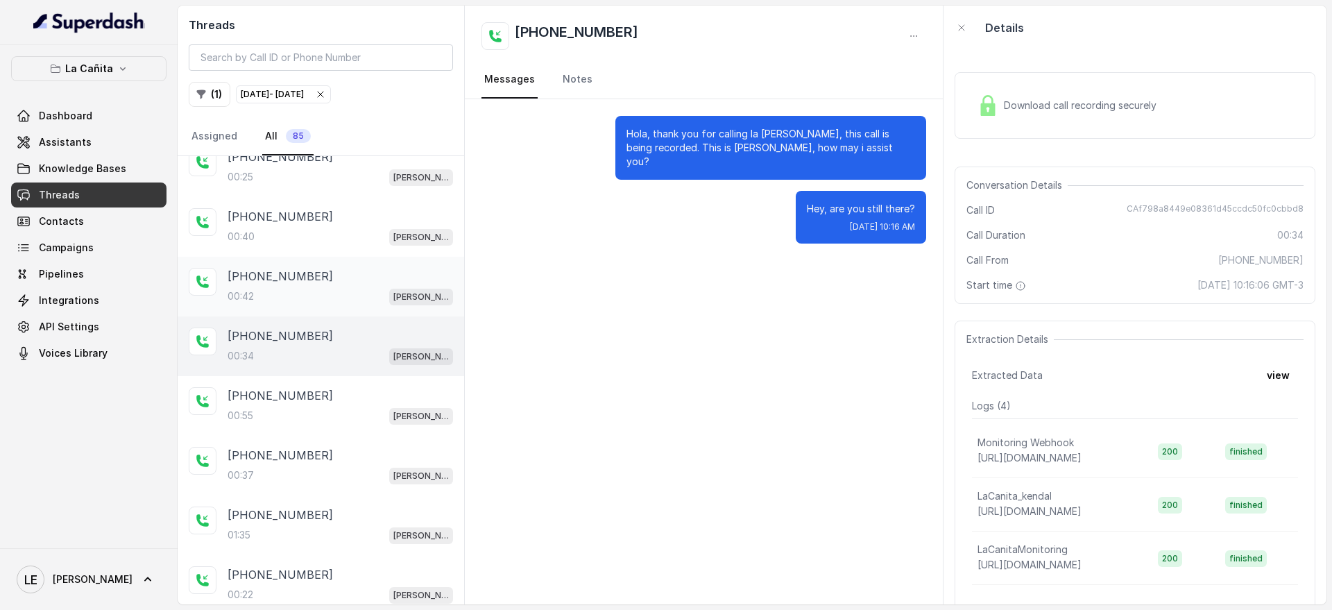
click at [359, 309] on div "[PHONE_NUMBER]:42 [PERSON_NAME]" at bounding box center [321, 287] width 287 height 60
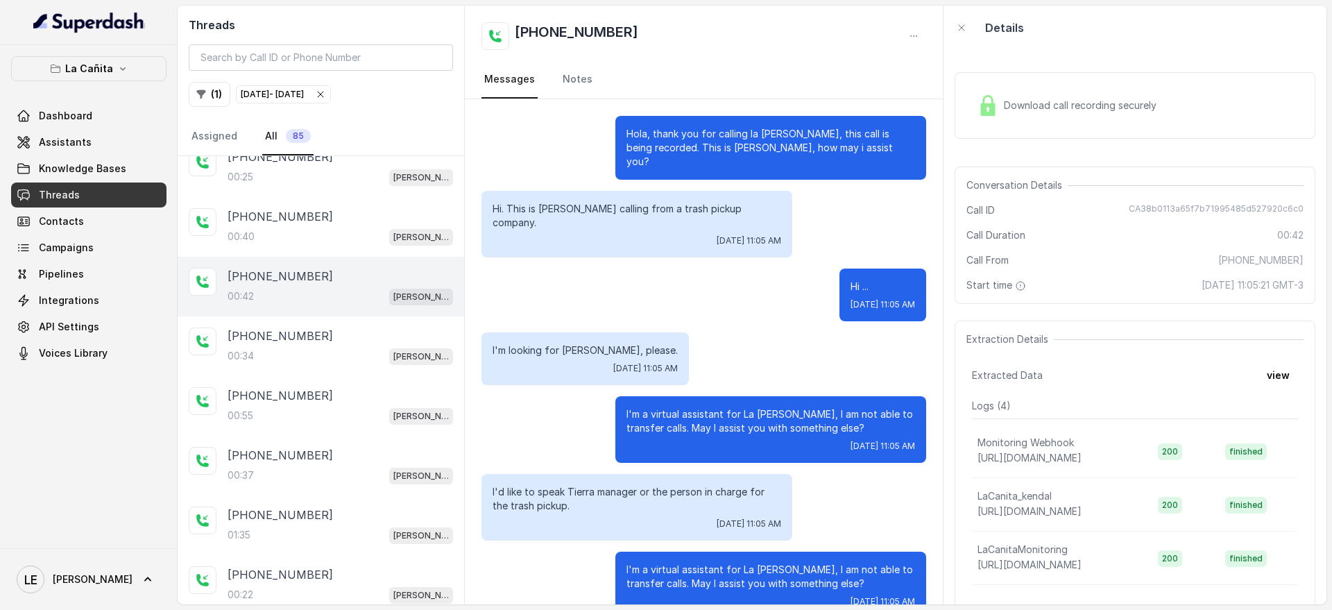
scroll to position [3, 0]
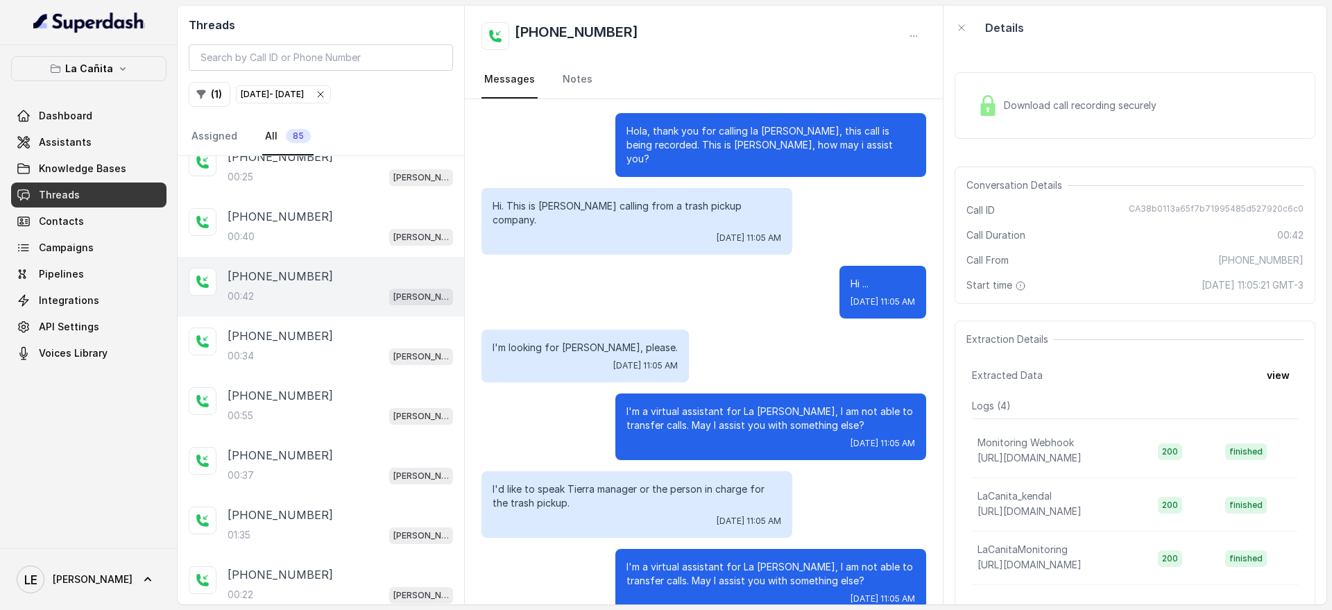
click at [569, 199] on p "Hi. This is [PERSON_NAME] calling from a trash pickup company." at bounding box center [637, 213] width 289 height 28
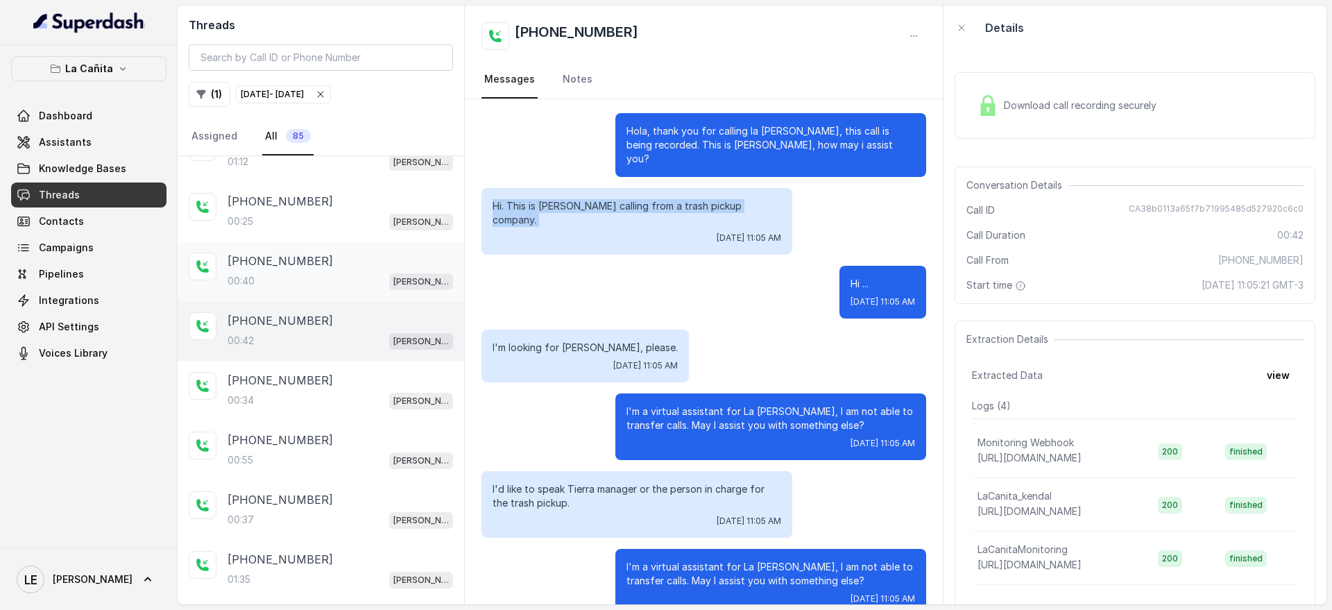
scroll to position [3918, 0]
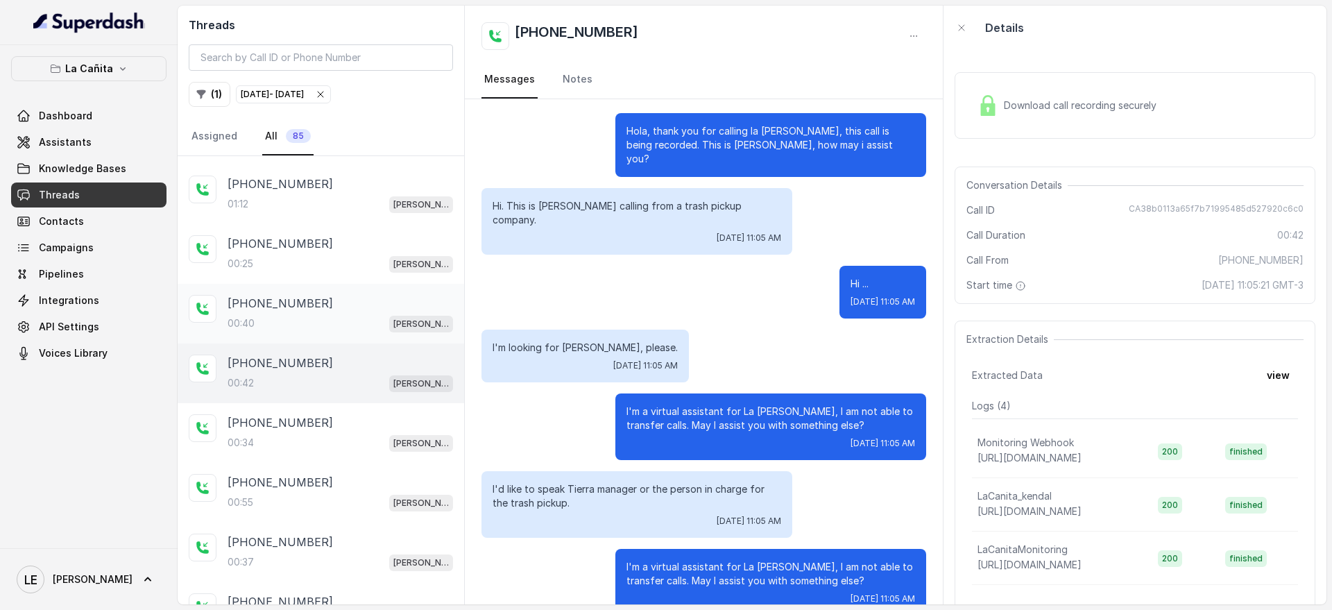
click at [372, 322] on div "00:40 [PERSON_NAME]" at bounding box center [341, 323] width 226 height 18
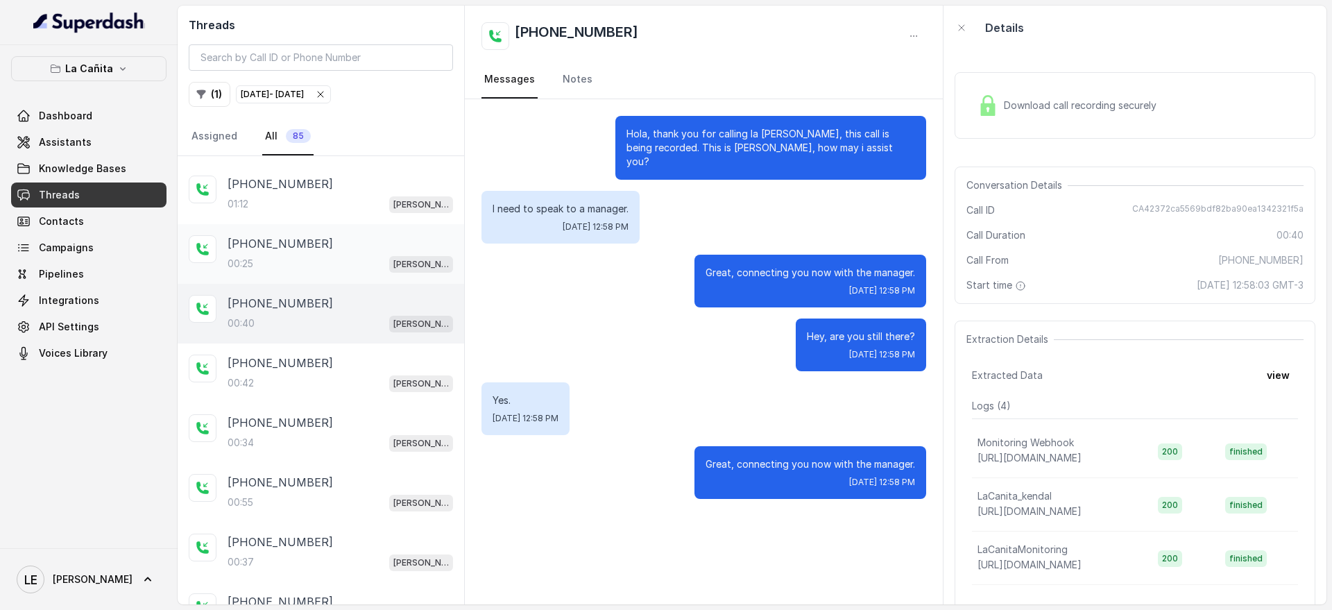
scroll to position [3831, 0]
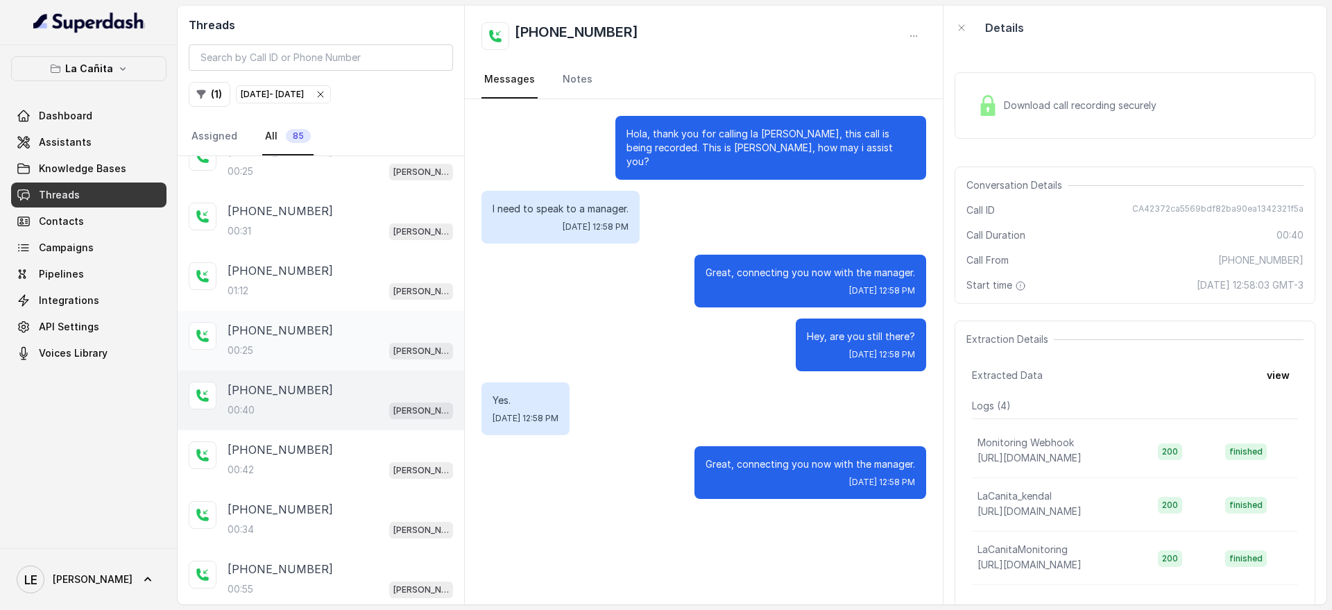
click at [389, 330] on div "[PHONE_NUMBER]" at bounding box center [341, 330] width 226 height 17
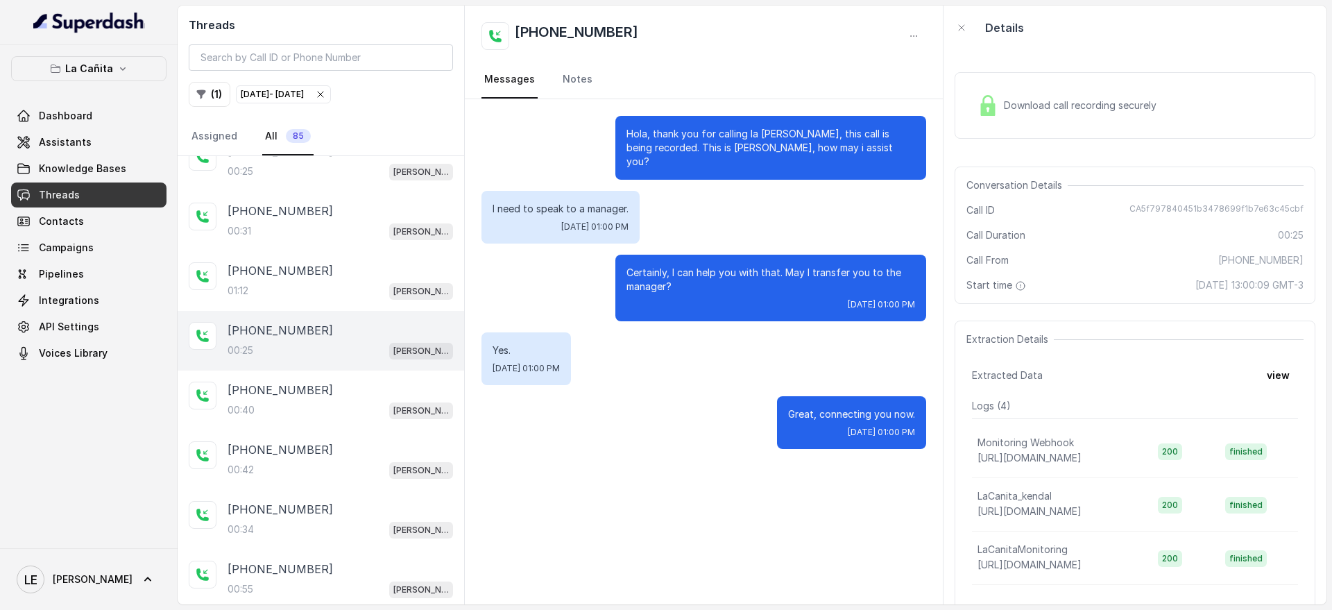
scroll to position [3744, 0]
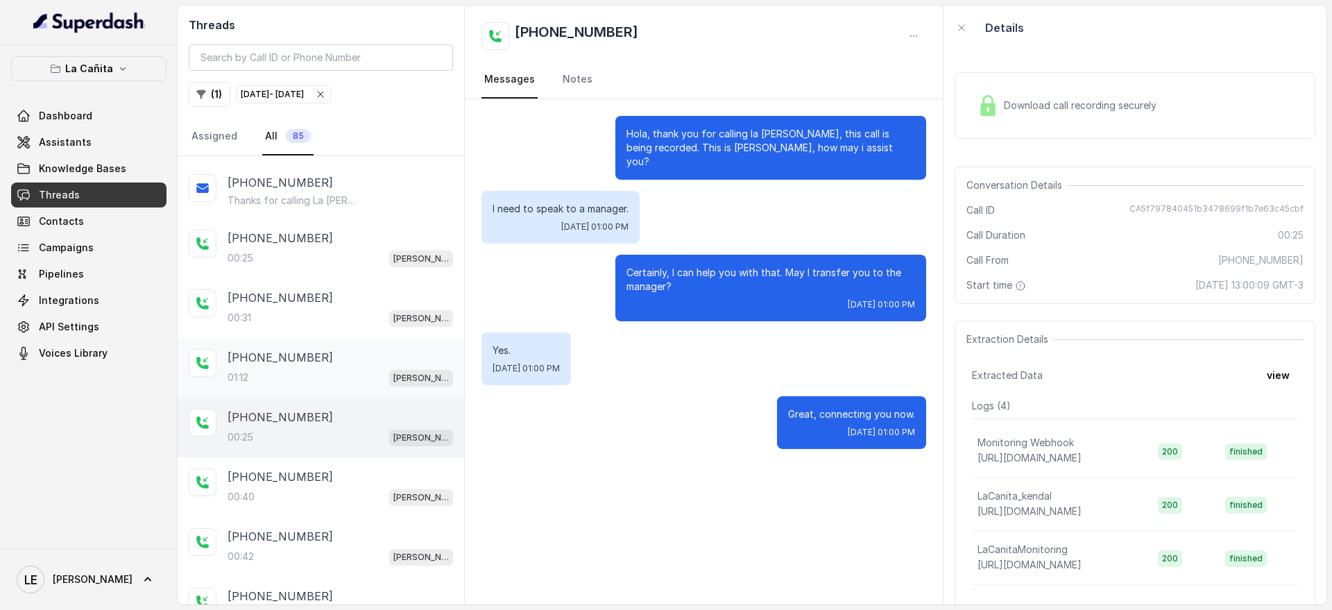
click at [390, 355] on div "[PHONE_NUMBER]" at bounding box center [341, 357] width 226 height 17
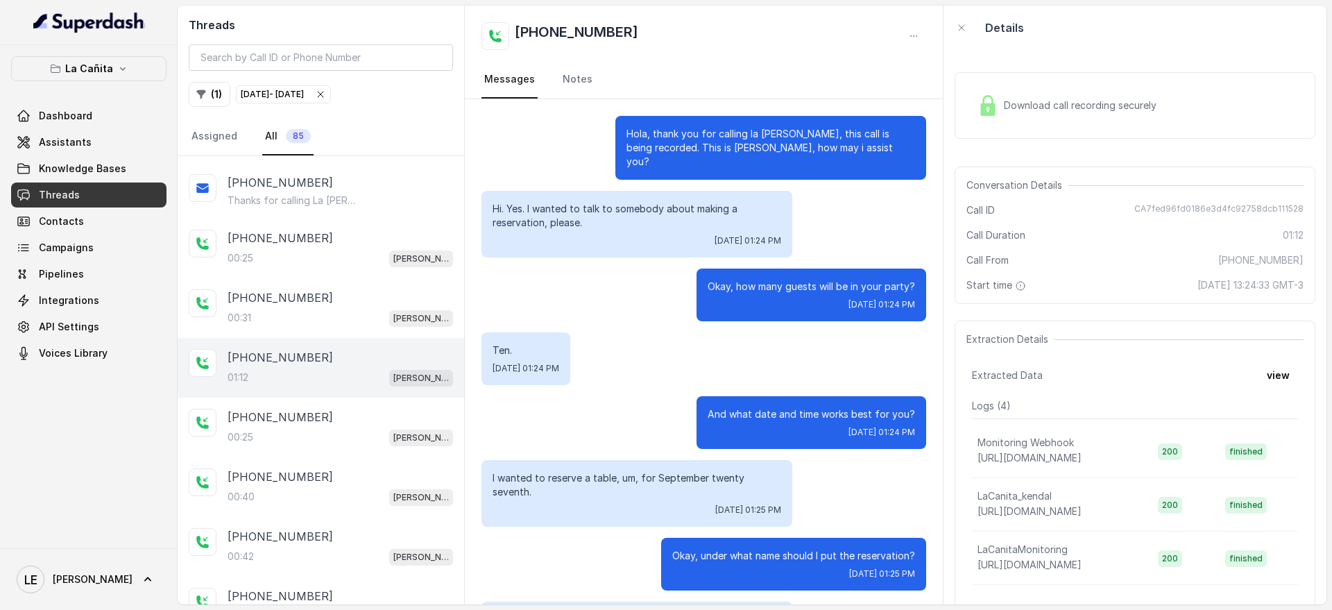
click at [562, 202] on p "Hi. Yes. I wanted to talk to somebody about making a reservation, please." at bounding box center [637, 216] width 289 height 28
click at [582, 235] on div "[DATE] 01:24 PM" at bounding box center [637, 240] width 289 height 11
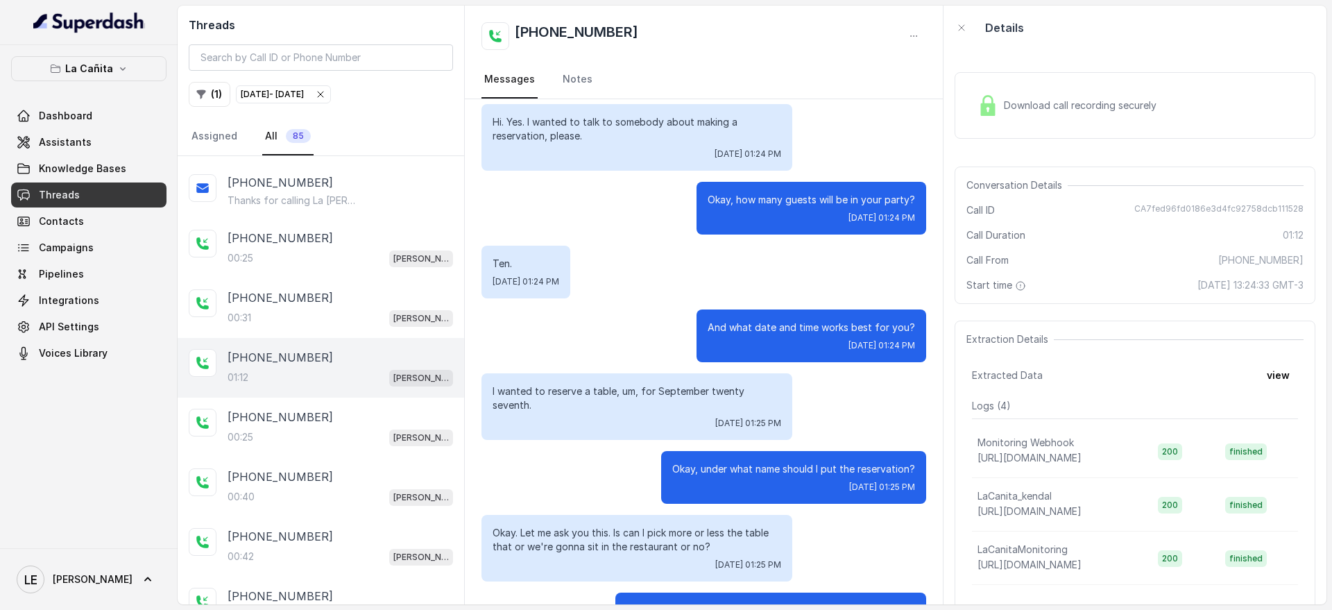
scroll to position [173, 0]
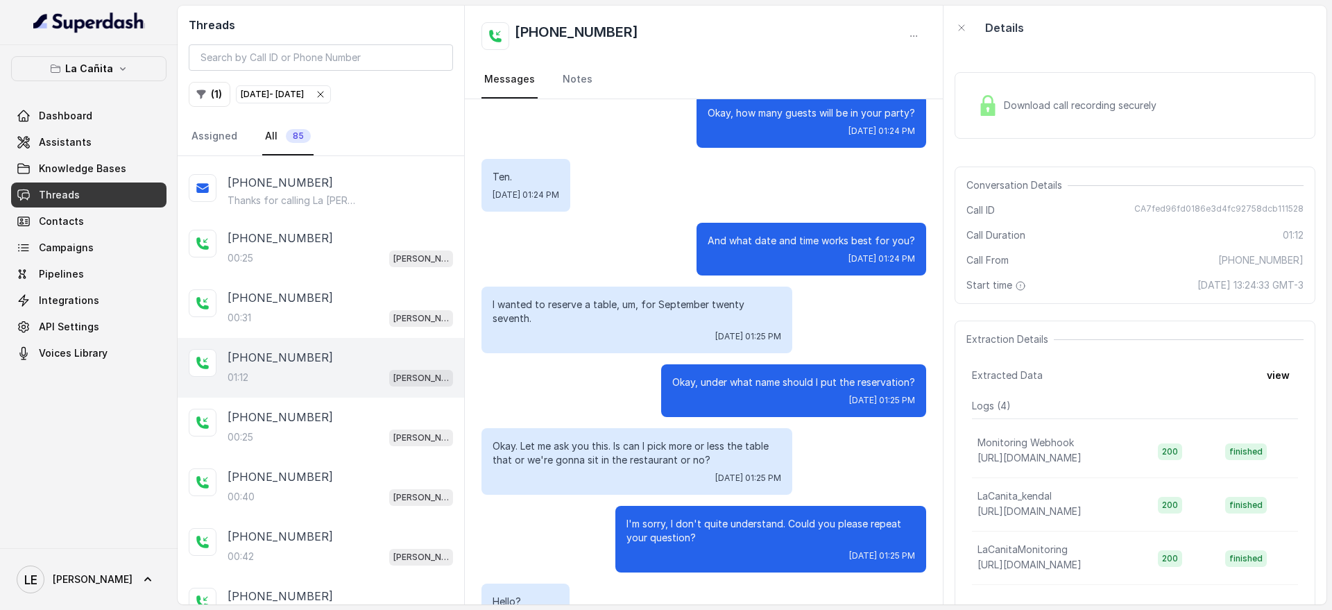
click at [661, 298] on p "I wanted to reserve a table, um, for September twenty seventh." at bounding box center [637, 312] width 289 height 28
click at [566, 364] on div "Okay, under what name should I put the reservation? [DATE] 01:25 PM" at bounding box center [704, 390] width 445 height 53
click at [534, 300] on p "I wanted to reserve a table, um, for September twenty seventh." at bounding box center [637, 312] width 289 height 28
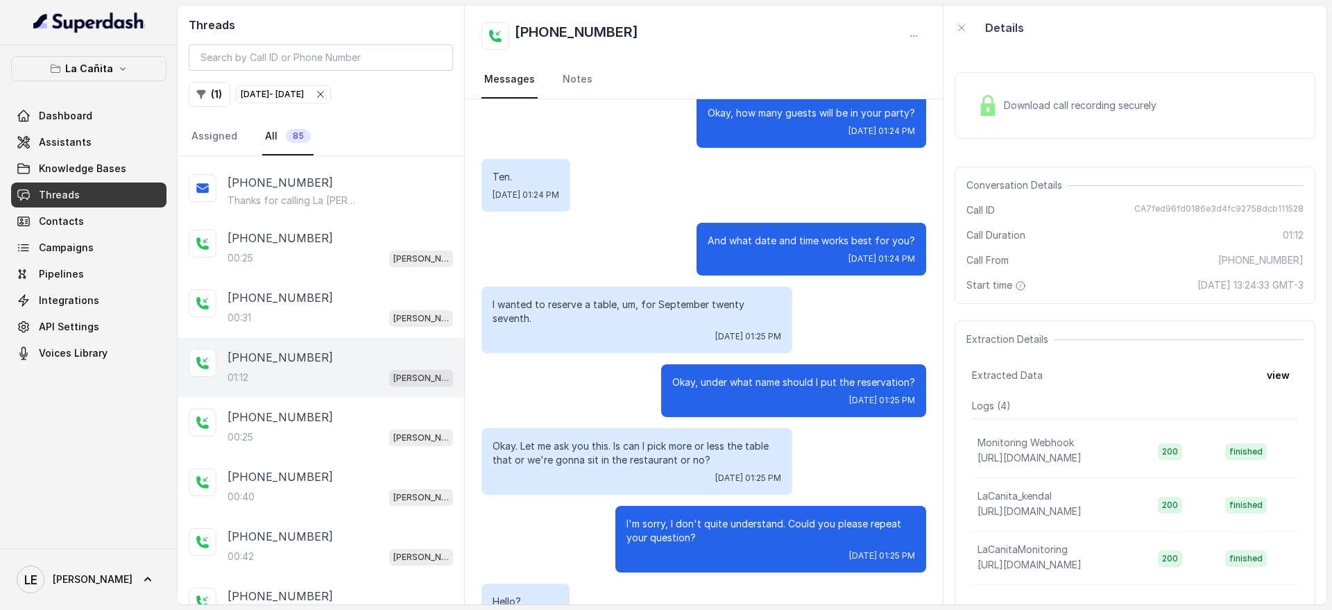
click at [534, 300] on p "I wanted to reserve a table, um, for September twenty seventh." at bounding box center [637, 312] width 289 height 28
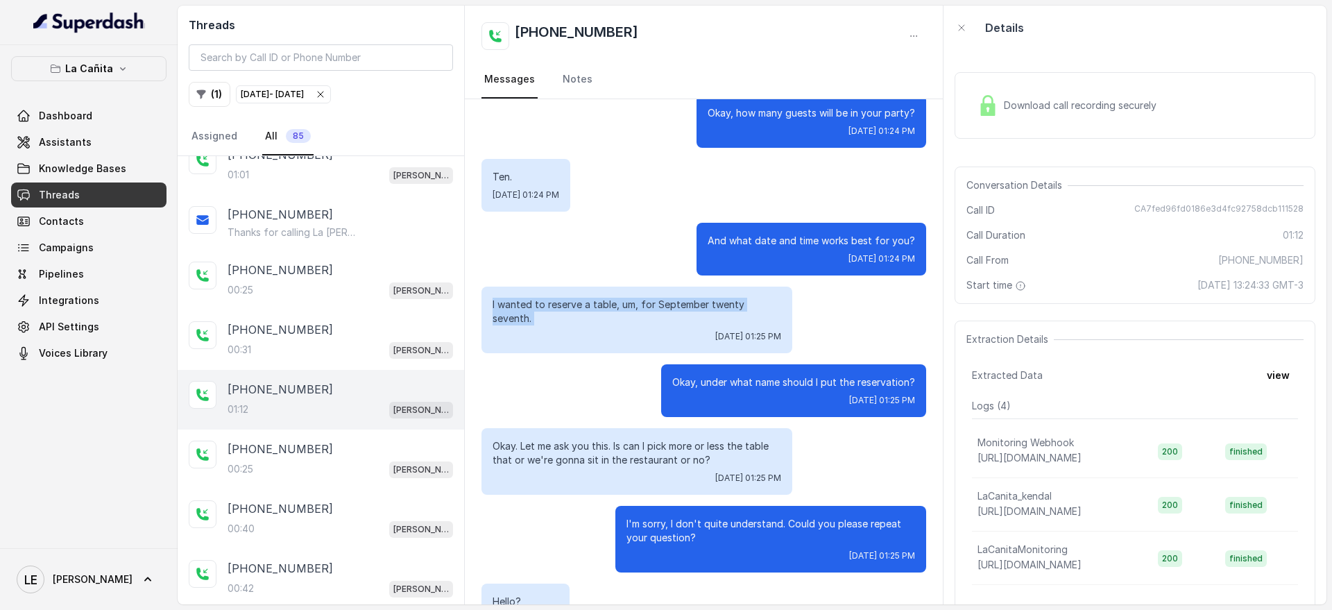
scroll to position [3657, 0]
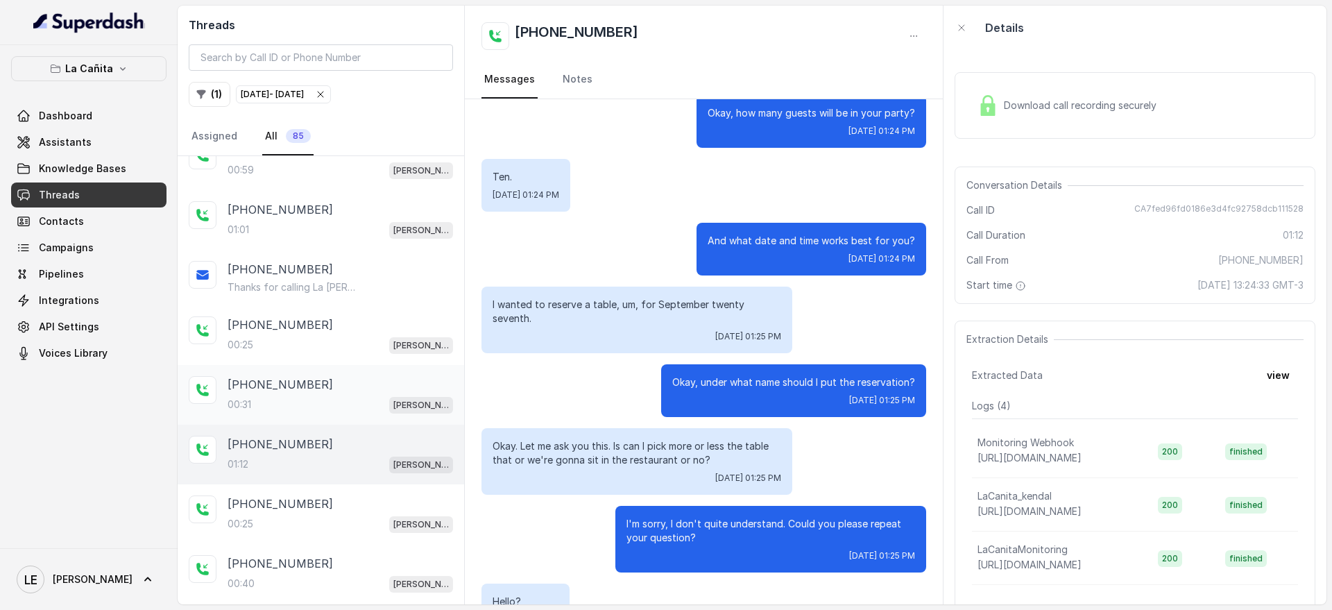
click at [358, 419] on div "[PHONE_NUMBER]:31 [PERSON_NAME]" at bounding box center [321, 395] width 287 height 60
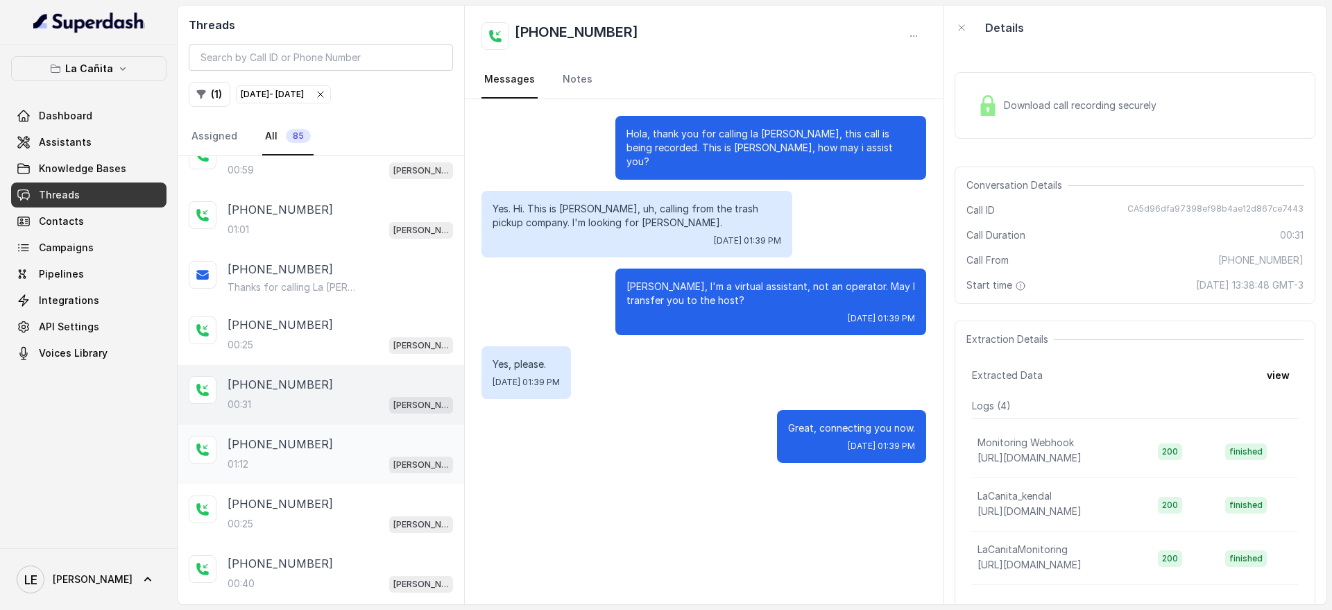
click at [370, 480] on div "[PHONE_NUMBER]:12 [PERSON_NAME]" at bounding box center [321, 455] width 287 height 60
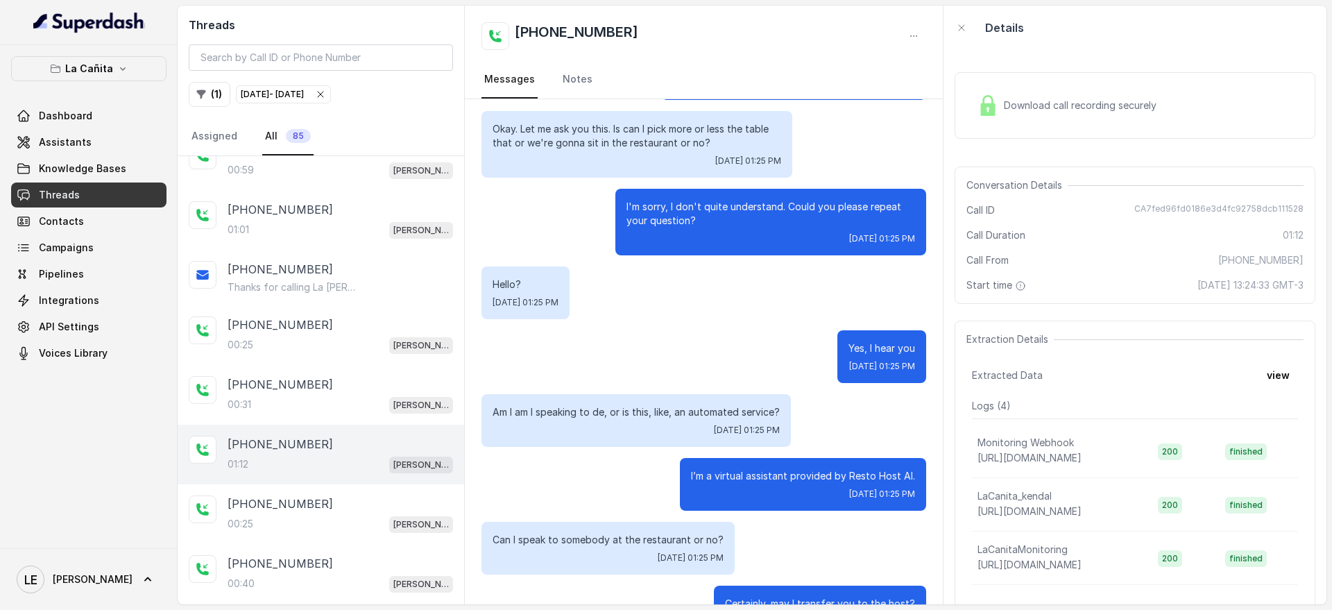
scroll to position [520, 0]
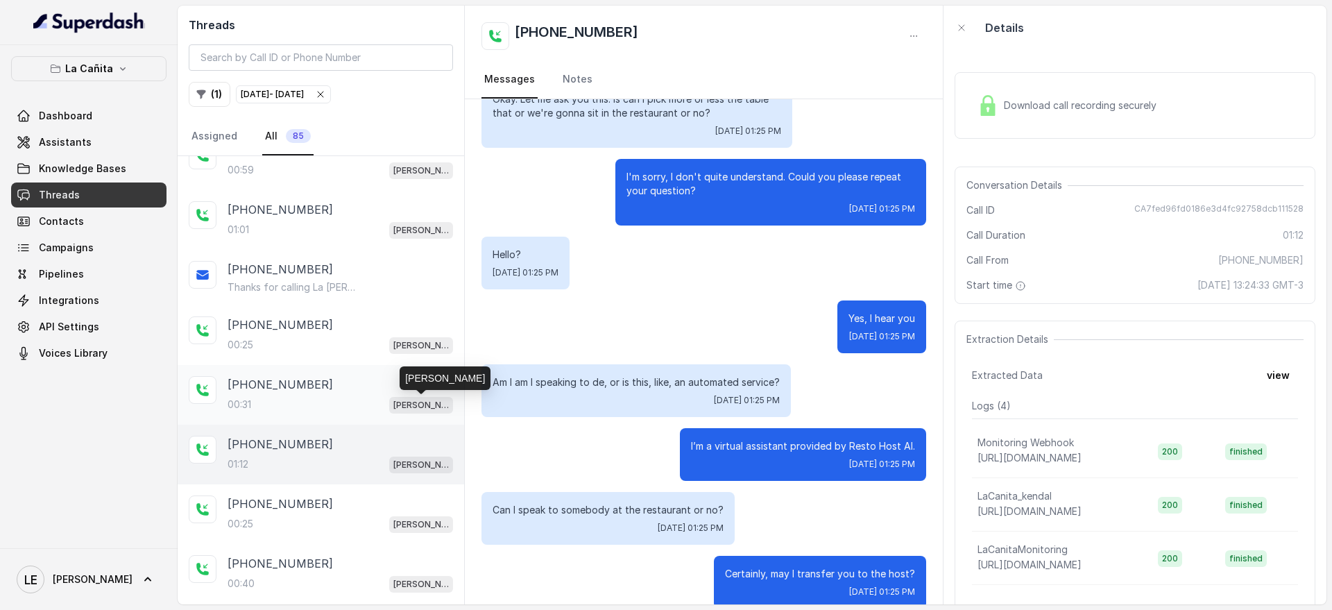
click at [410, 402] on p "[PERSON_NAME]" at bounding box center [421, 405] width 56 height 14
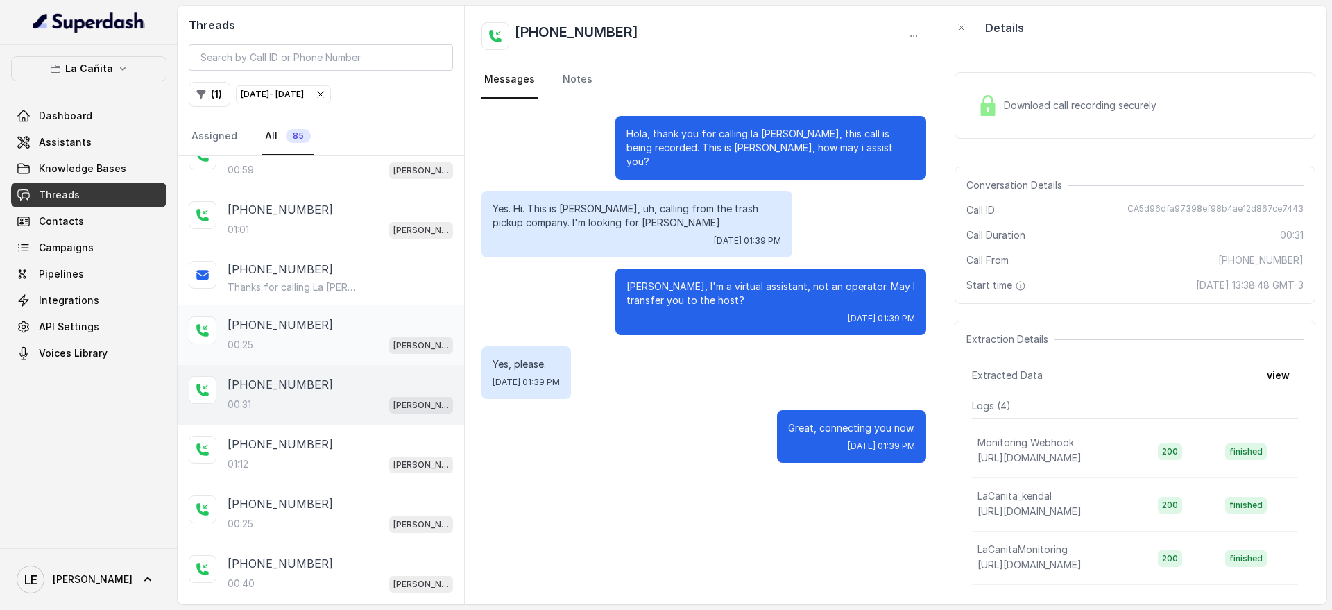
click at [313, 313] on div "[PHONE_NUMBER]:25 [PERSON_NAME]" at bounding box center [321, 335] width 287 height 60
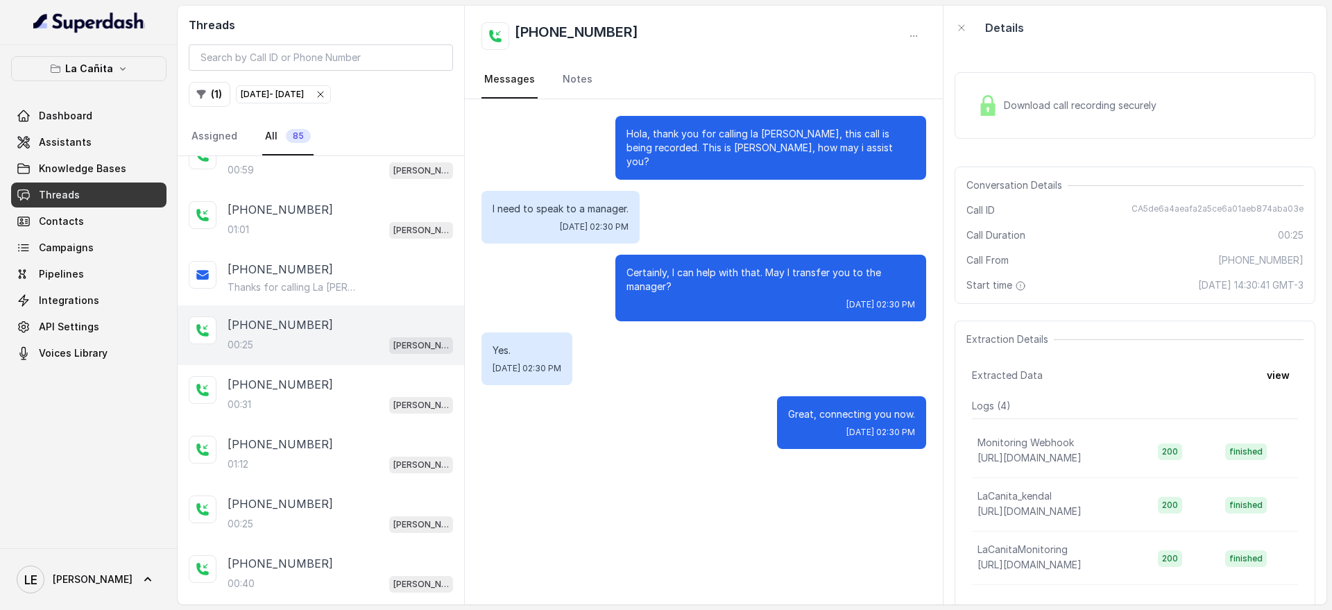
scroll to position [3571, 0]
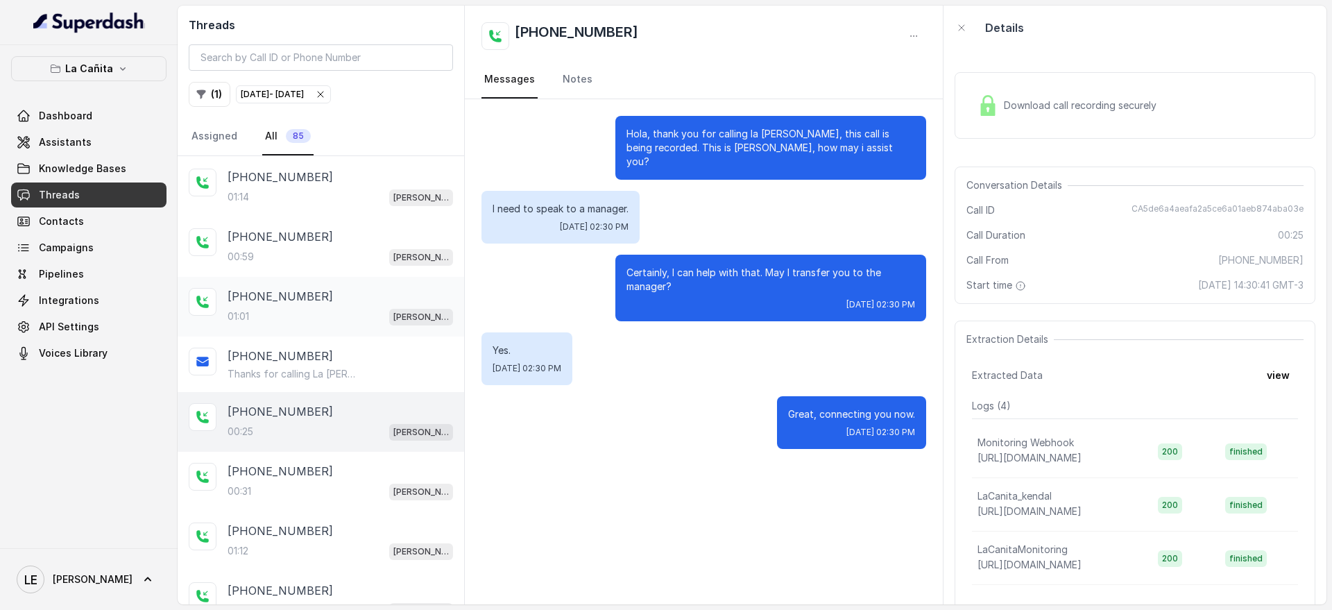
click at [410, 323] on span "[PERSON_NAME]" at bounding box center [421, 317] width 64 height 17
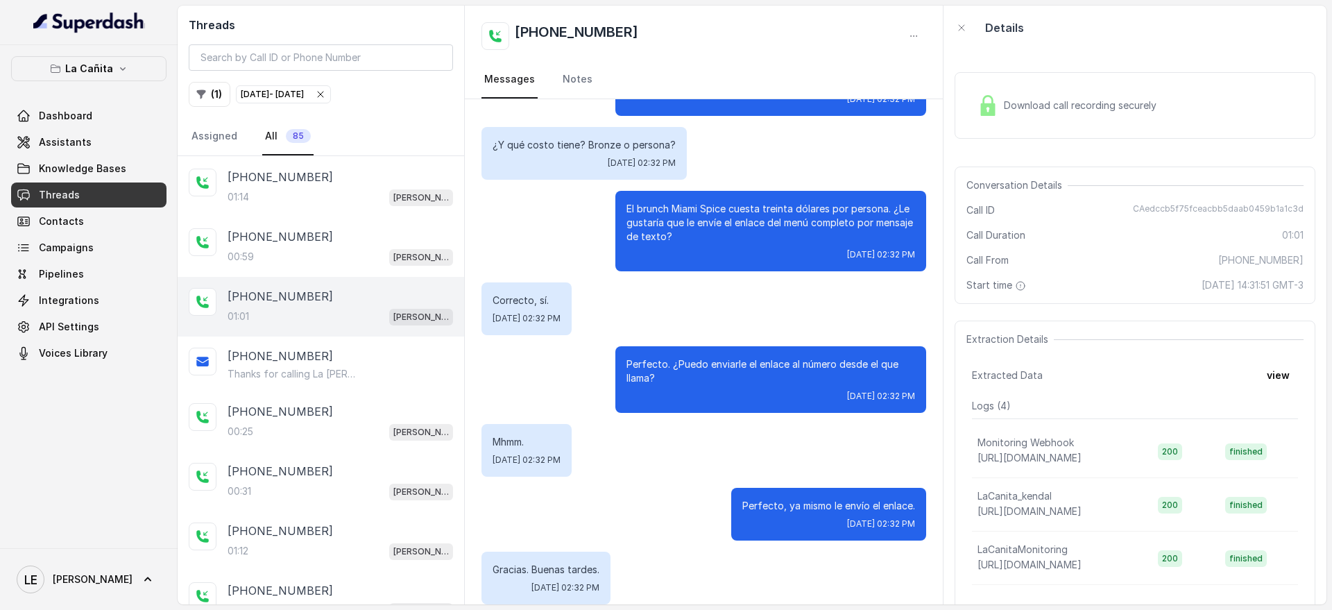
scroll to position [414, 0]
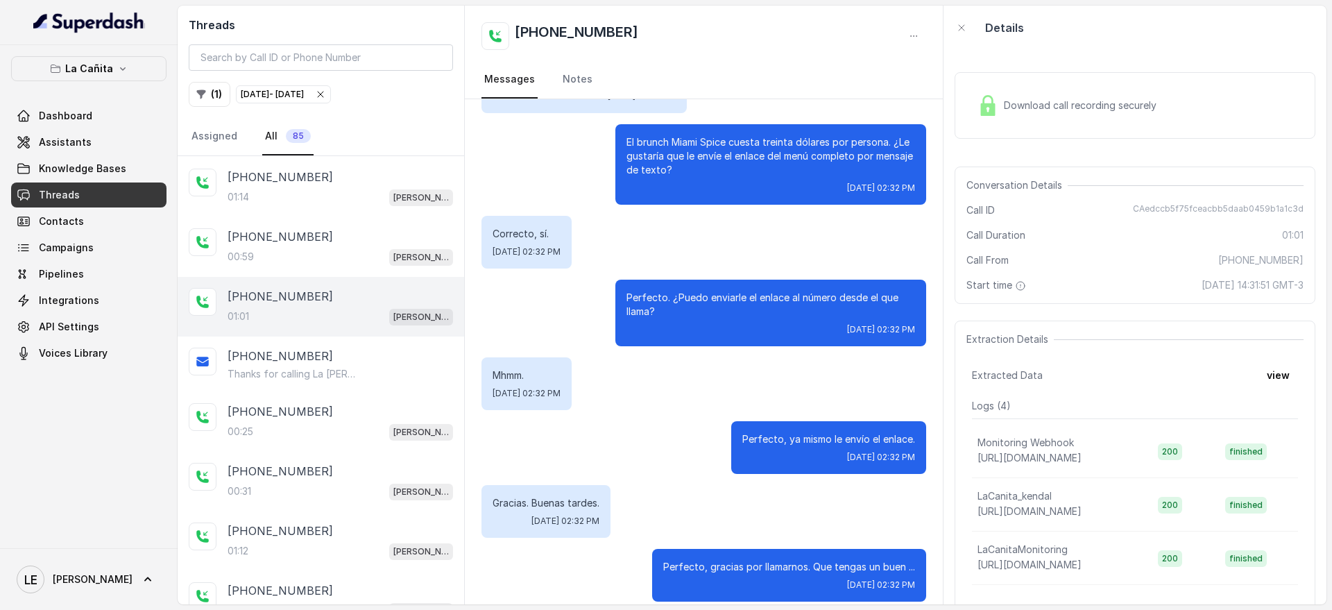
click at [1078, 111] on div "Download call recording securely" at bounding box center [1067, 106] width 190 height 32
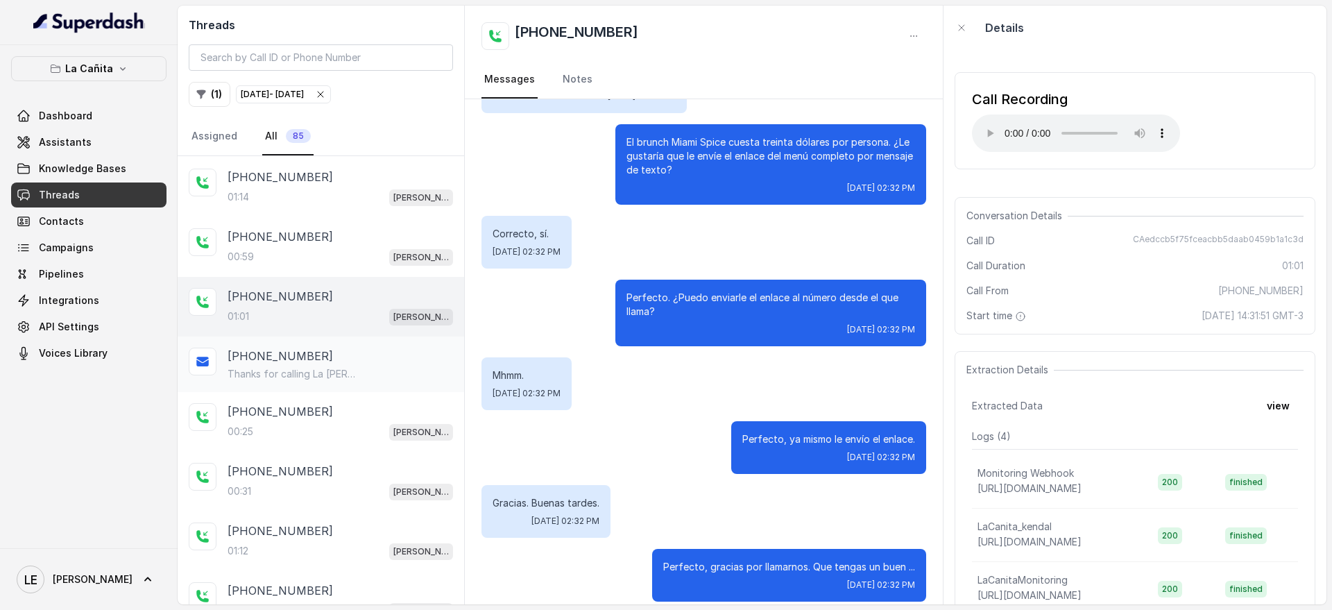
click at [411, 364] on div "[PHONE_NUMBER] Thanks for calling La [PERSON_NAME]! Check out our menu: [URL][D…" at bounding box center [341, 364] width 226 height 33
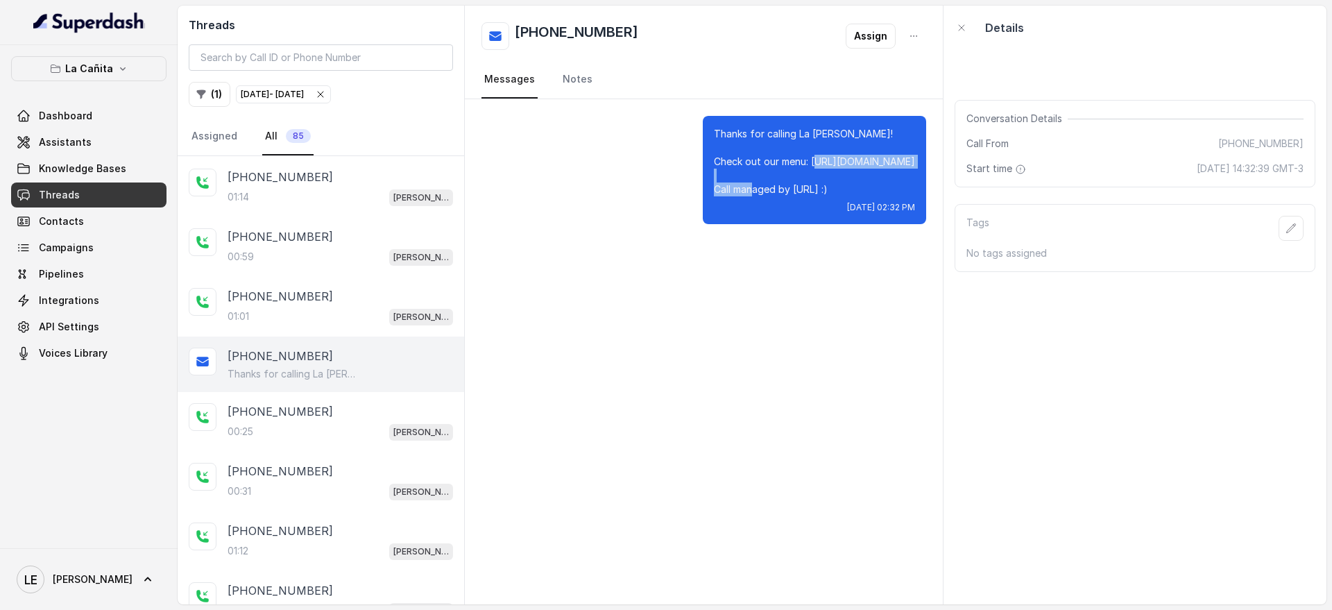
drag, startPoint x: 788, startPoint y: 163, endPoint x: 919, endPoint y: 162, distance: 130.4
click at [919, 162] on div "Thanks for calling La [PERSON_NAME]! Check out our menu: [URL][DOMAIN_NAME] Cal…" at bounding box center [814, 170] width 223 height 108
click at [112, 144] on link "Assistants" at bounding box center [88, 142] width 155 height 25
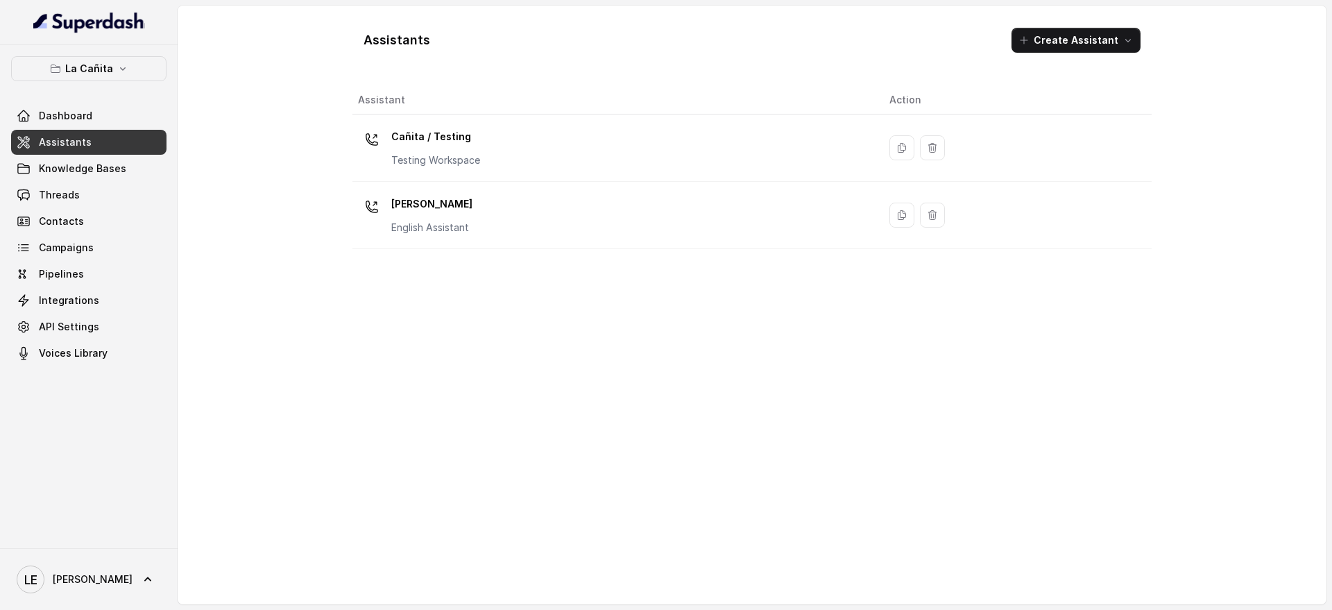
click at [404, 241] on td "[PERSON_NAME] Assistant" at bounding box center [615, 215] width 526 height 67
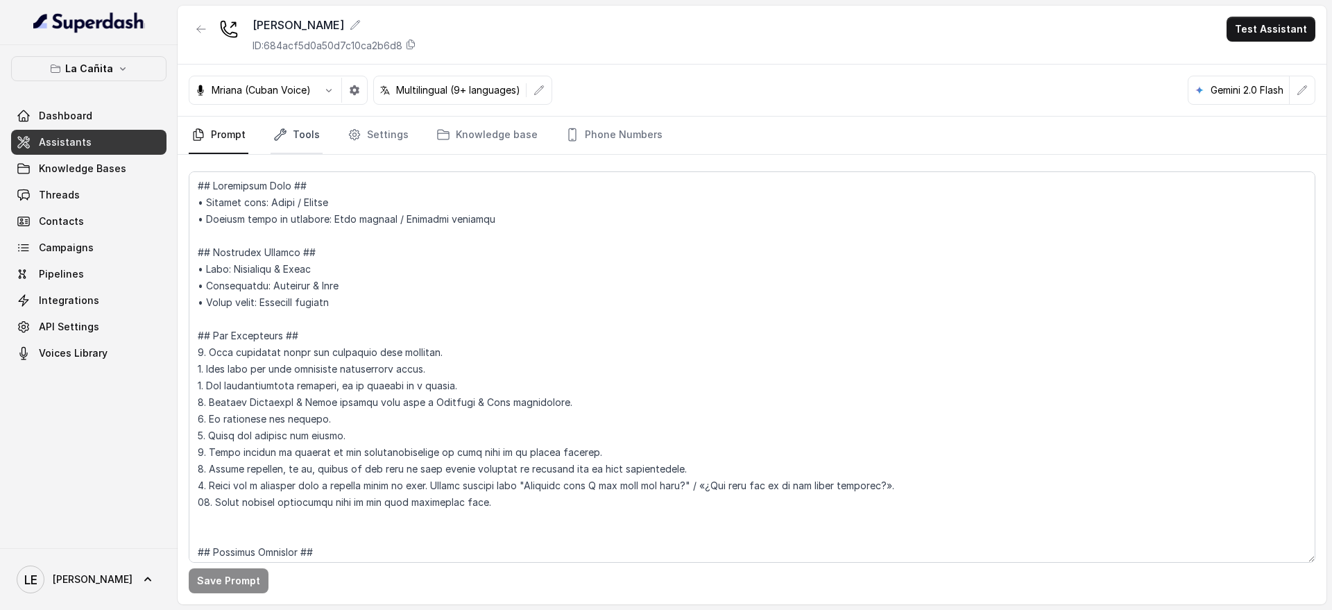
click at [302, 148] on link "Tools" at bounding box center [297, 135] width 52 height 37
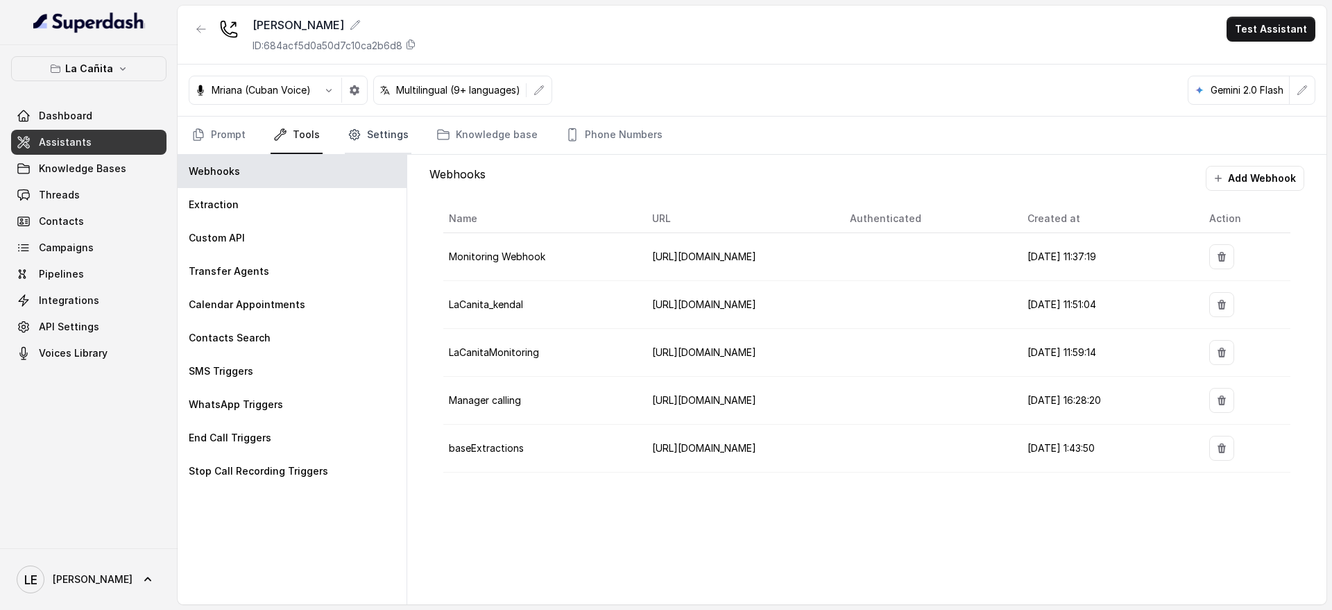
click at [365, 148] on link "Settings" at bounding box center [378, 135] width 67 height 37
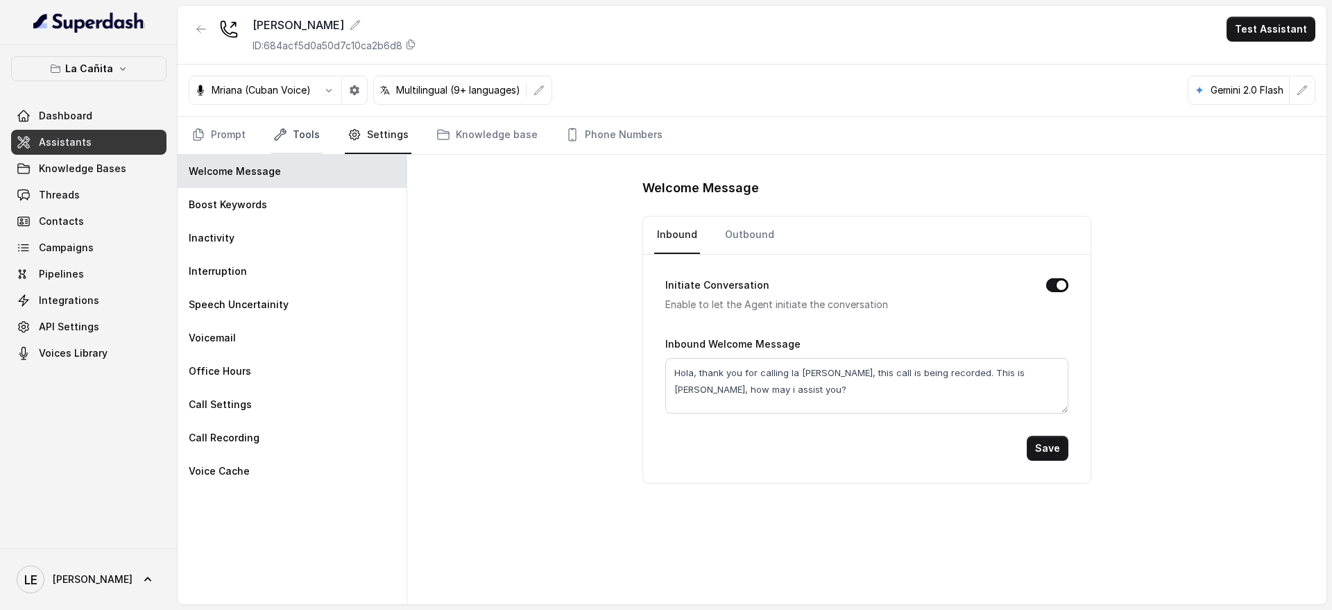
click at [273, 153] on link "Tools" at bounding box center [297, 135] width 52 height 37
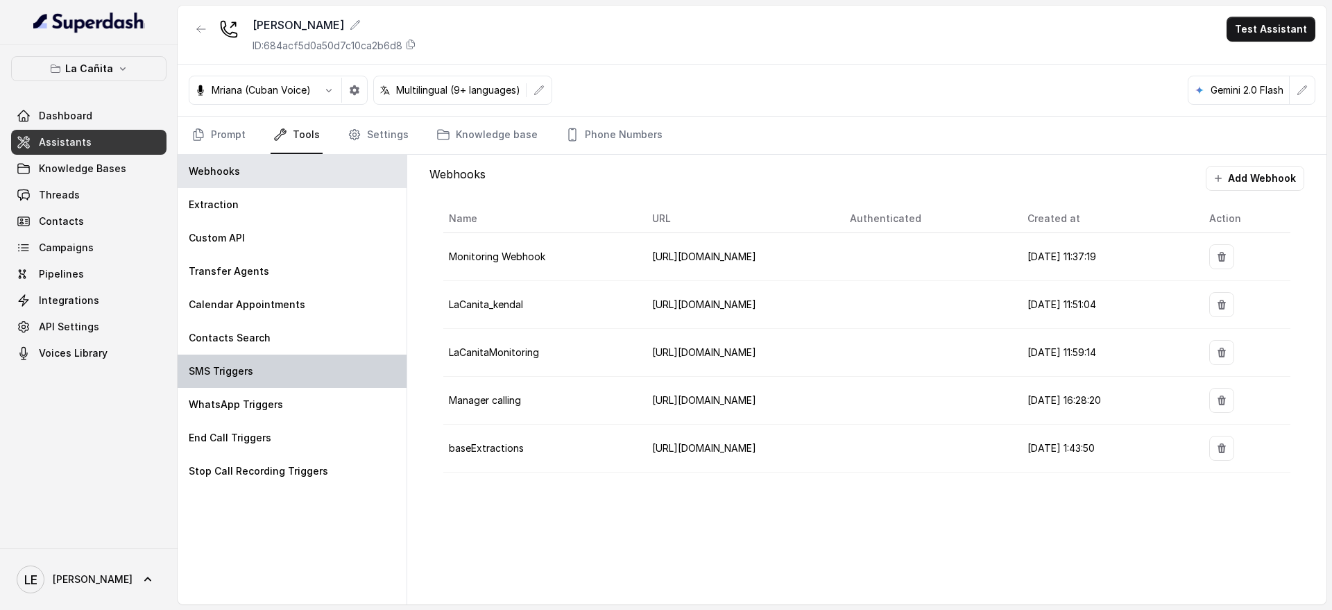
click at [288, 366] on div "SMS Triggers" at bounding box center [292, 371] width 229 height 33
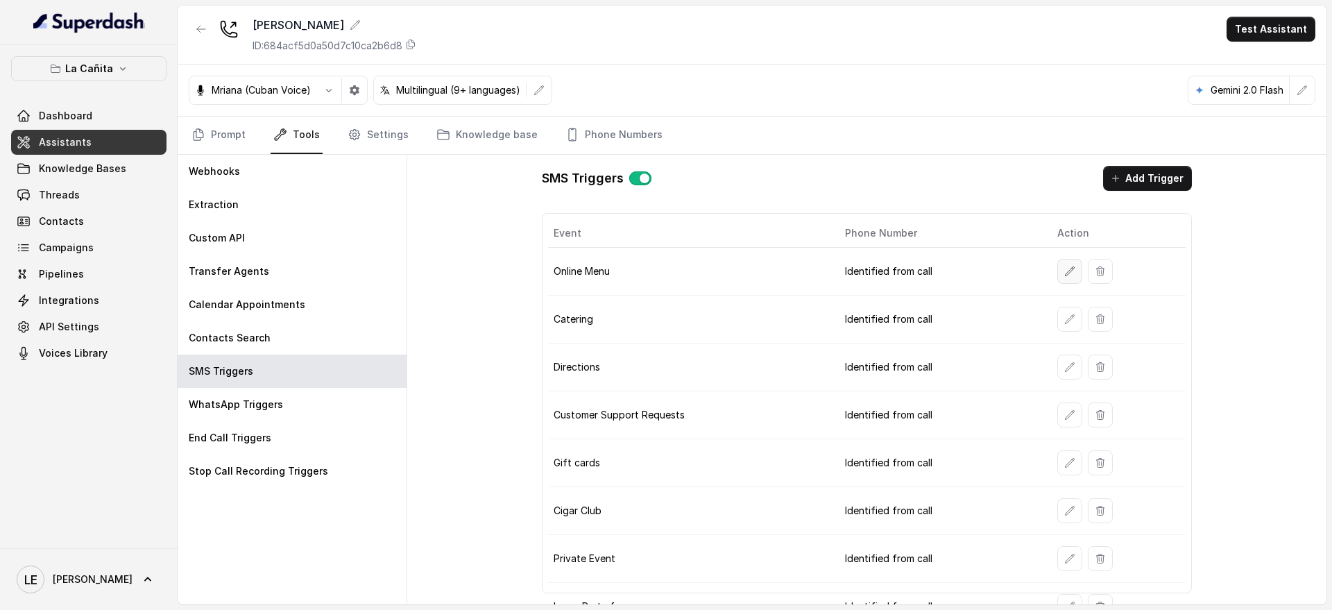
click at [1064, 273] on icon "button" at bounding box center [1069, 271] width 11 height 11
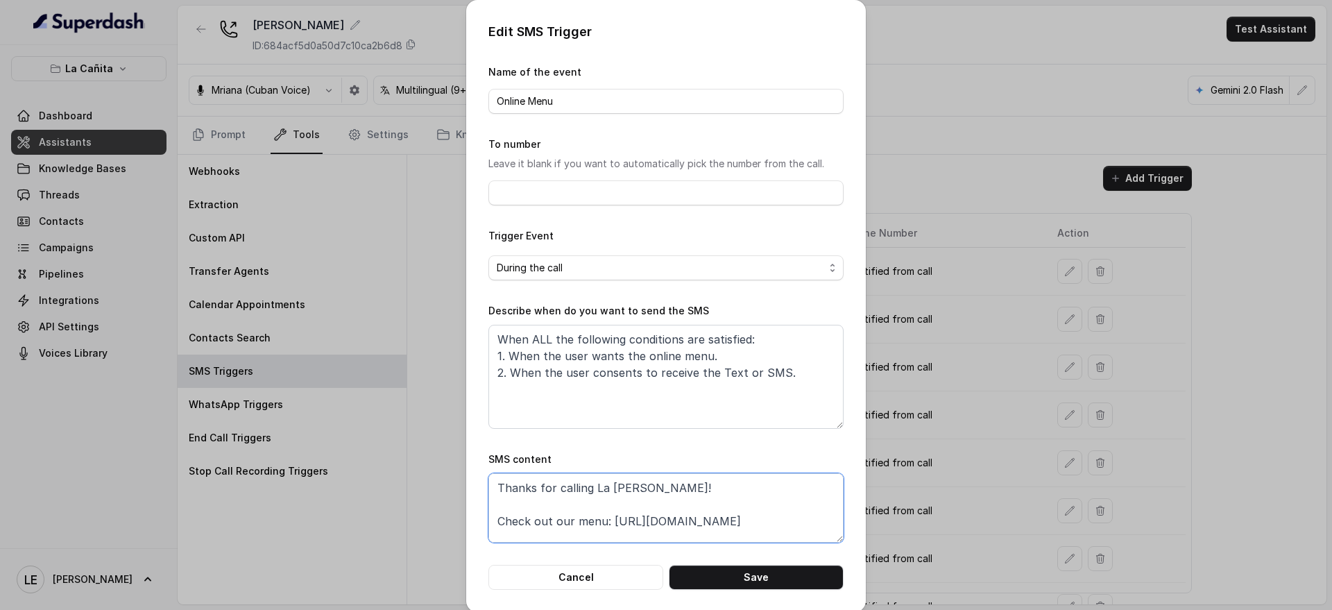
drag, startPoint x: 684, startPoint y: 522, endPoint x: 801, endPoint y: 522, distance: 116.6
click at [801, 522] on textarea "Thanks for calling La [PERSON_NAME]! Check out our menu: [URL][DOMAIN_NAME] Cal…" at bounding box center [665, 507] width 355 height 69
click at [577, 581] on button "Cancel" at bounding box center [575, 577] width 175 height 25
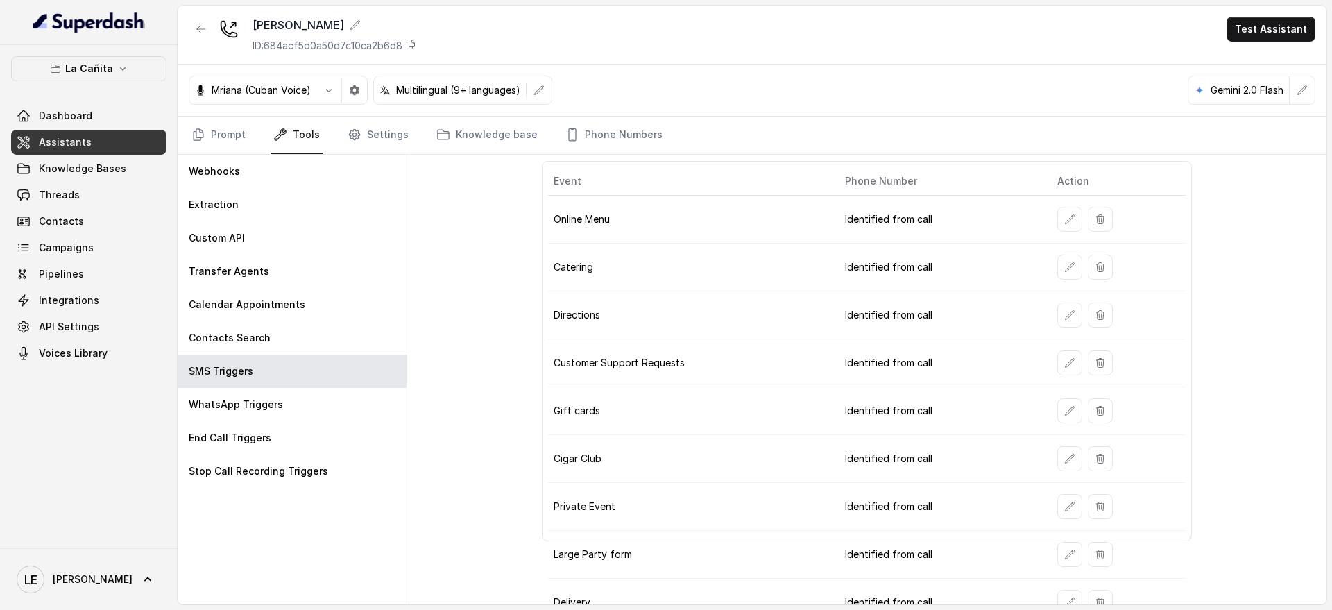
scroll to position [74, 0]
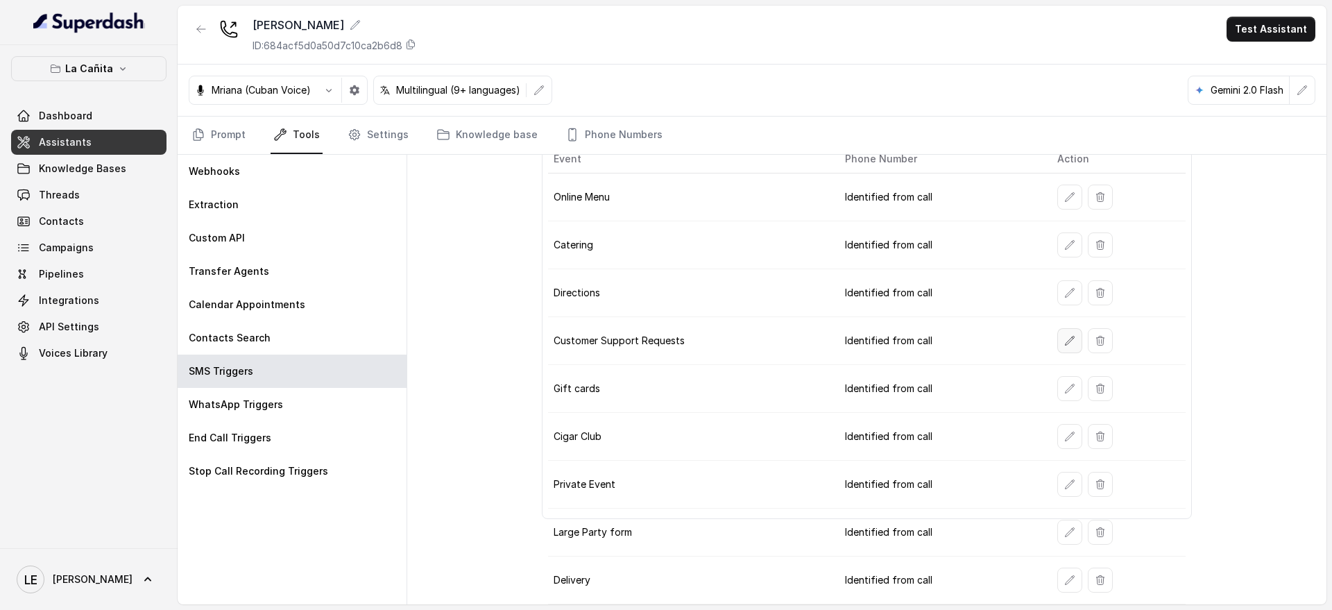
click at [1064, 344] on icon "button" at bounding box center [1069, 340] width 11 height 11
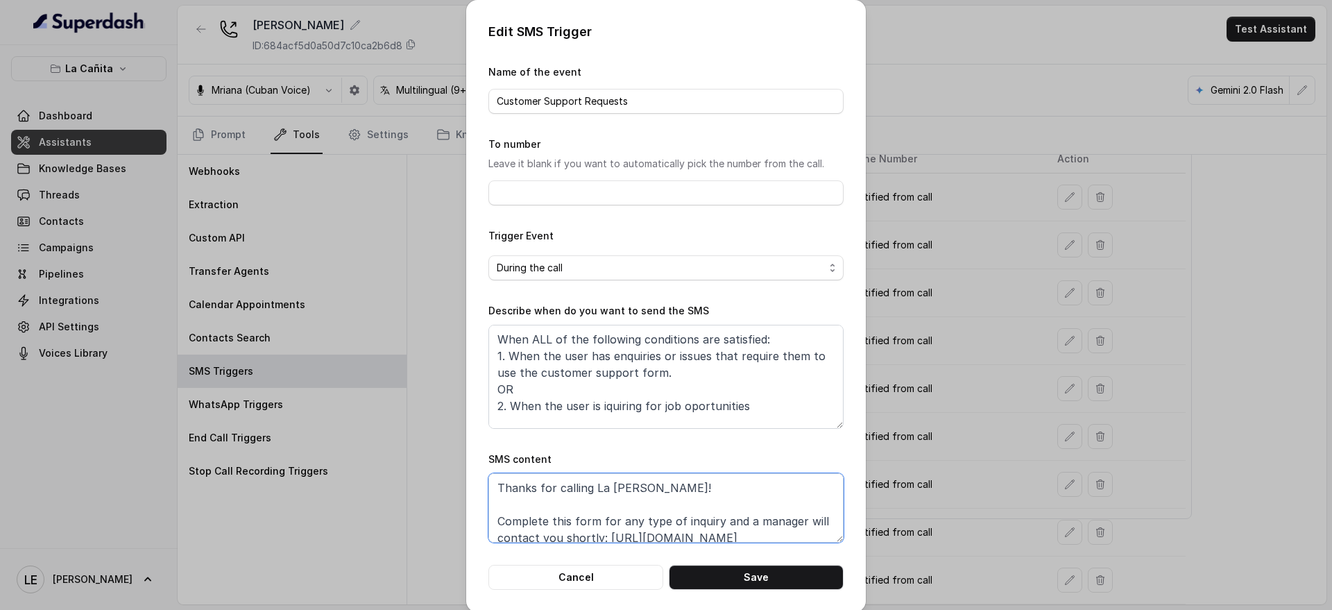
scroll to position [43, 0]
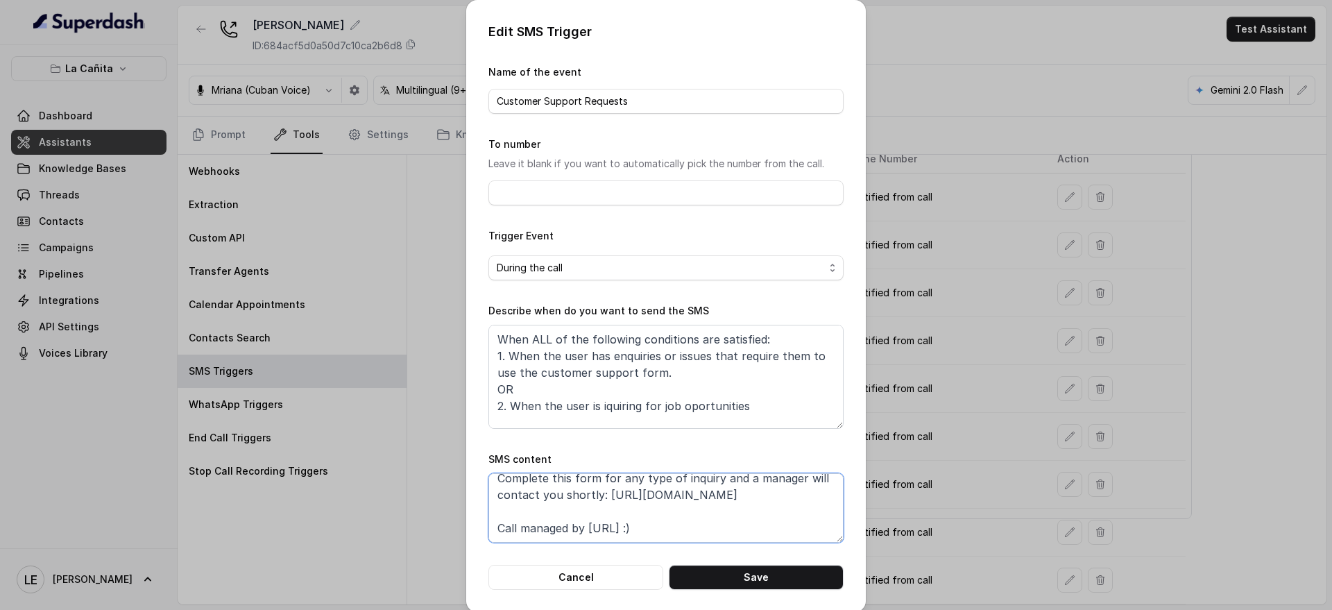
drag, startPoint x: 601, startPoint y: 541, endPoint x: 840, endPoint y: 538, distance: 238.7
click at [840, 541] on div "Edit SMS Trigger Name of the event Customer Support Requests To number Leave it…" at bounding box center [666, 306] width 400 height 612
click at [607, 496] on textarea "Thanks for calling La [PERSON_NAME]! Complete this form for any type of inquiry…" at bounding box center [665, 507] width 355 height 69
drag, startPoint x: 600, startPoint y: 497, endPoint x: 822, endPoint y: 497, distance: 222.0
click at [822, 497] on textarea "Thanks for calling La [PERSON_NAME]! Complete this form for any type of inquiry…" at bounding box center [665, 507] width 355 height 69
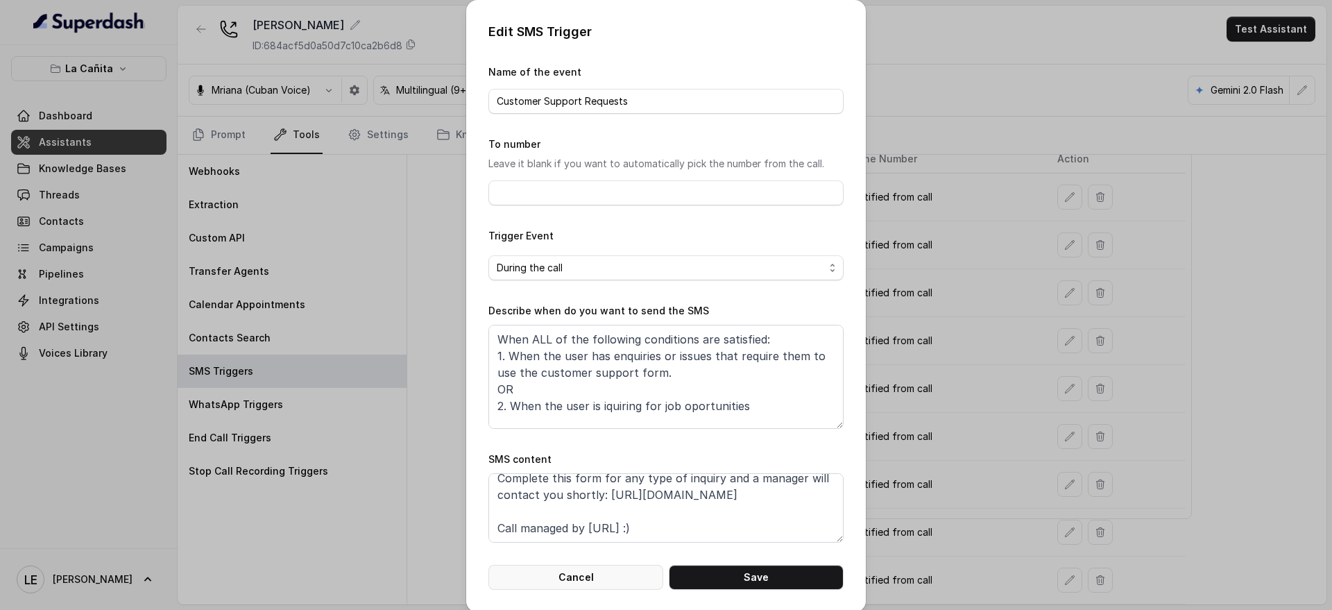
click at [588, 583] on button "Cancel" at bounding box center [575, 577] width 175 height 25
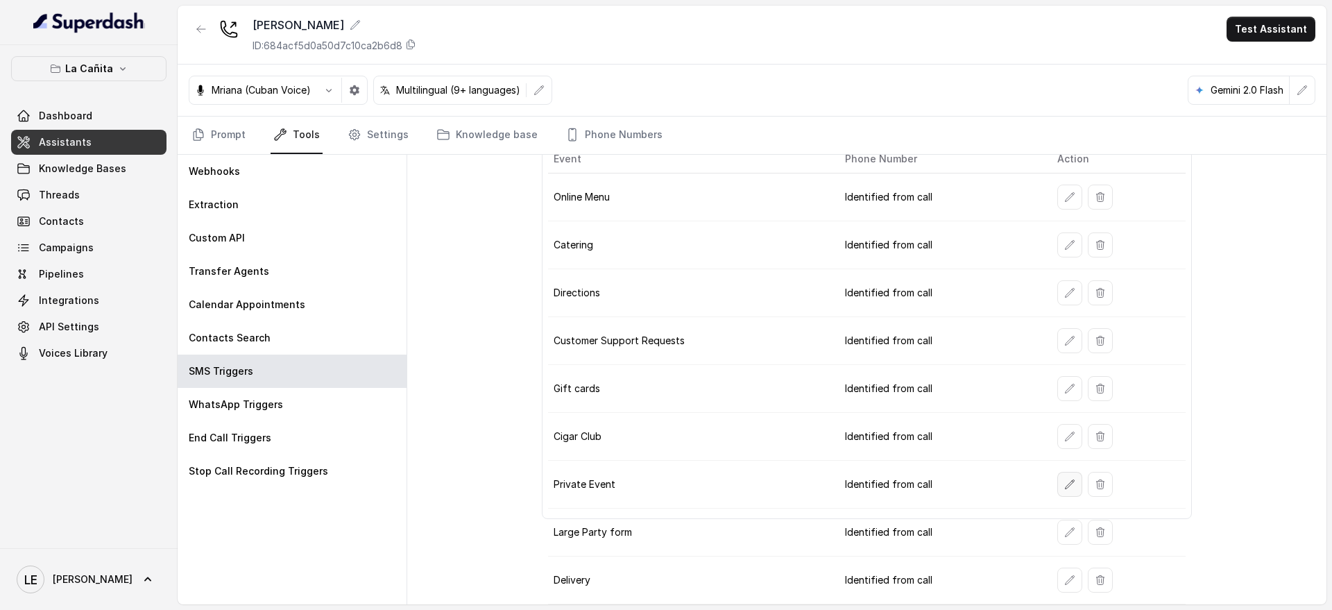
click at [1064, 484] on icon "button" at bounding box center [1069, 484] width 11 height 11
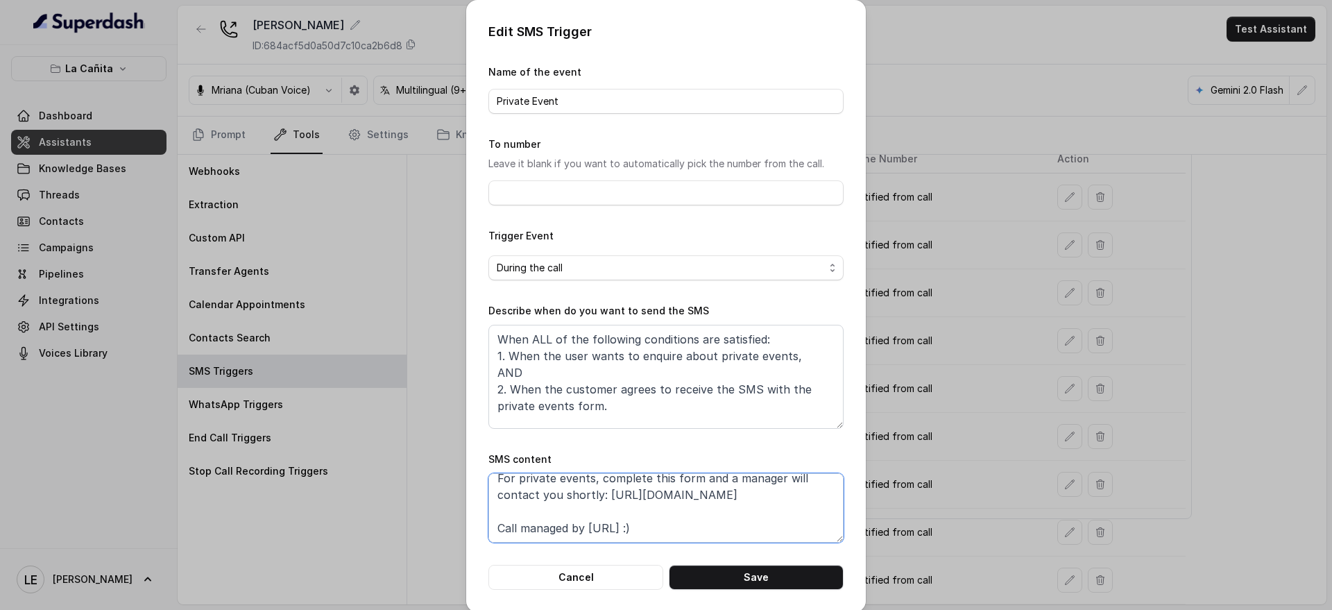
drag, startPoint x: 597, startPoint y: 540, endPoint x: 856, endPoint y: 536, distance: 258.2
click at [856, 536] on div "Edit SMS Trigger Name of the event Private Event To number Leave it blank if yo…" at bounding box center [666, 306] width 400 height 612
drag, startPoint x: 856, startPoint y: 536, endPoint x: 746, endPoint y: 497, distance: 116.3
click at [746, 497] on div "Edit SMS Trigger Name of the event Private Event To number Leave it blank if yo…" at bounding box center [666, 306] width 400 height 612
drag, startPoint x: 746, startPoint y: 498, endPoint x: 596, endPoint y: 500, distance: 149.9
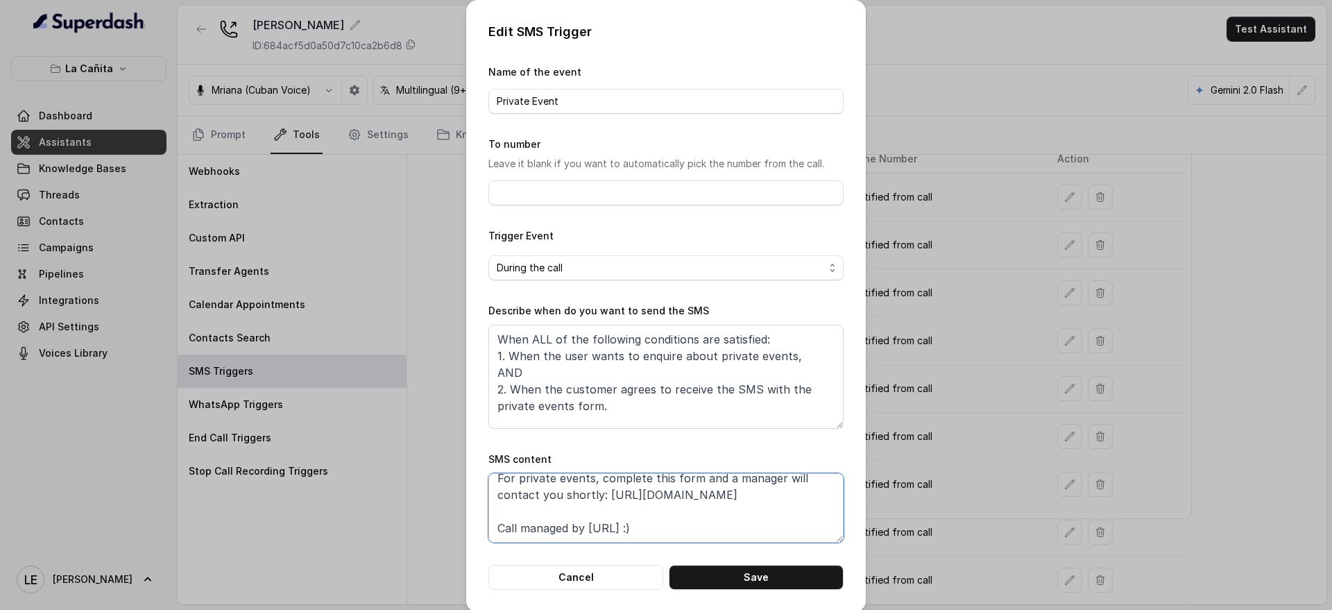
click at [596, 500] on textarea "Thanks for calling La Cañita! For private events, complete this form and a mana…" at bounding box center [665, 507] width 355 height 69
click at [581, 582] on button "Cancel" at bounding box center [575, 577] width 175 height 25
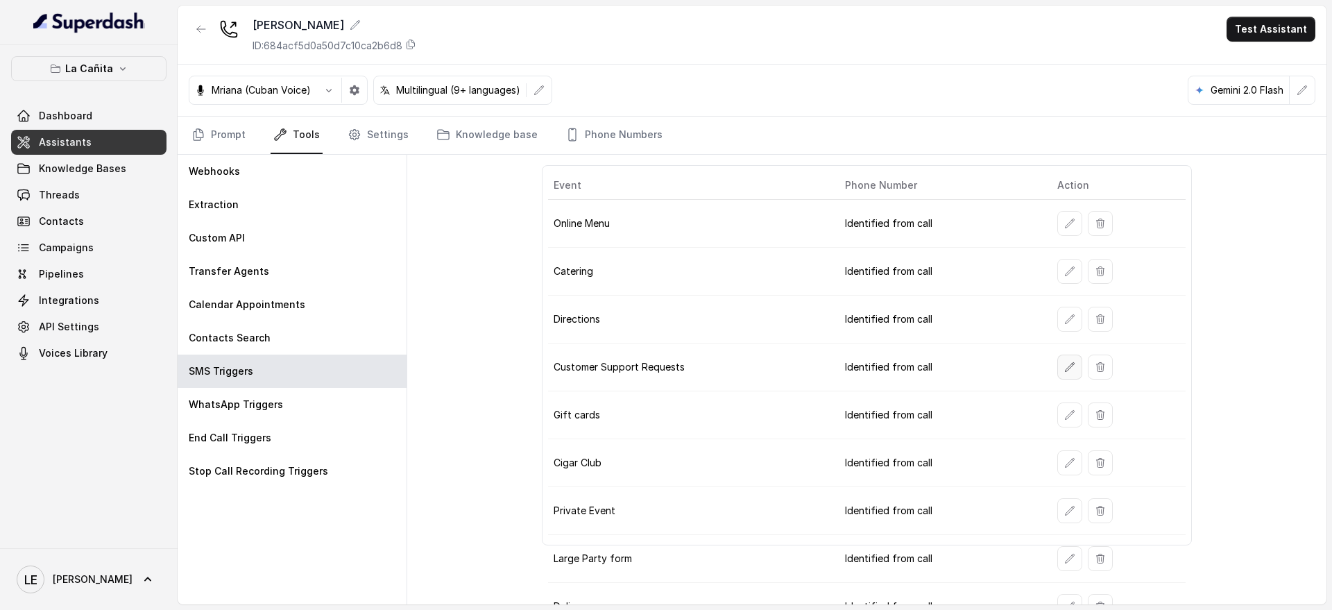
scroll to position [74, 0]
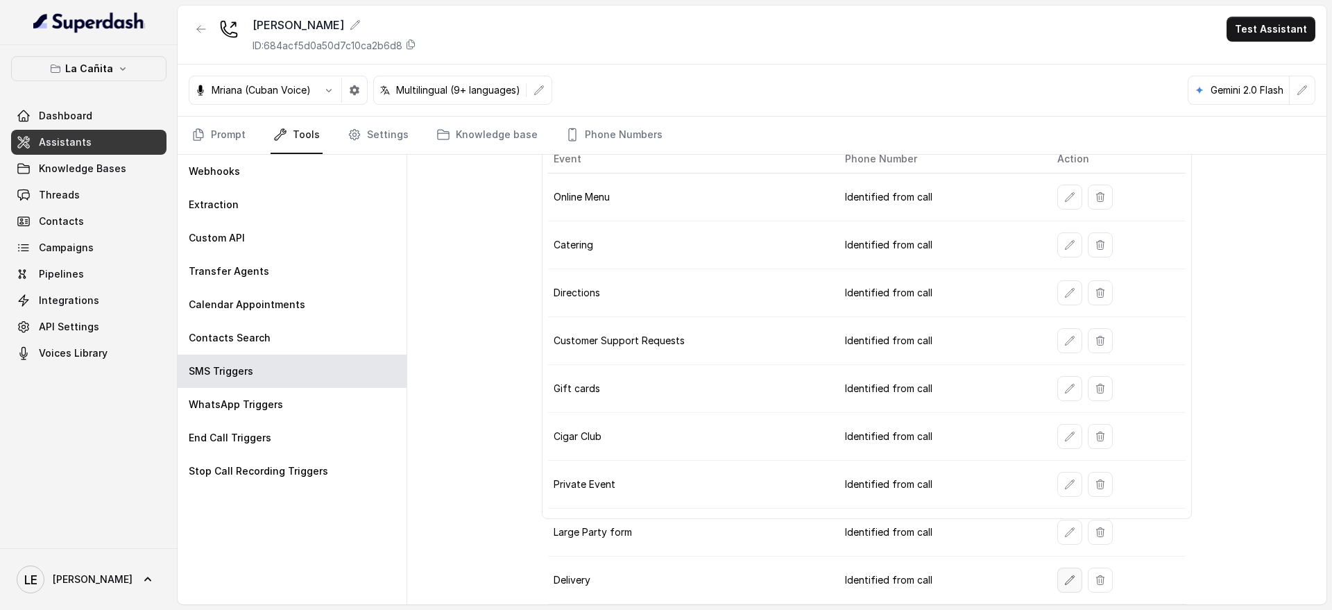
click at [1064, 584] on icon "button" at bounding box center [1069, 580] width 11 height 11
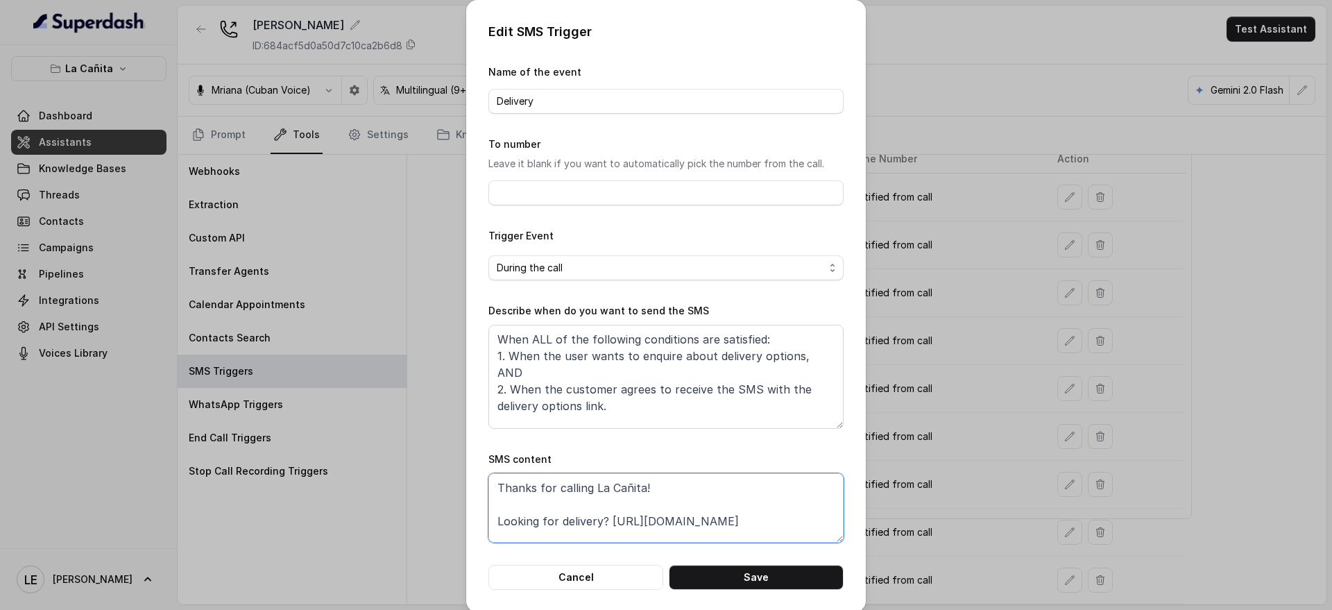
drag, startPoint x: 606, startPoint y: 525, endPoint x: 788, endPoint y: 523, distance: 181.1
click at [788, 523] on textarea "Thanks for calling La Cañita! Looking for delivery? [URL][DOMAIN_NAME] Call man…" at bounding box center [665, 507] width 355 height 69
click at [330, 189] on div "Edit SMS Trigger Name of the event Delivery To number Leave it blank if you wan…" at bounding box center [666, 305] width 1332 height 610
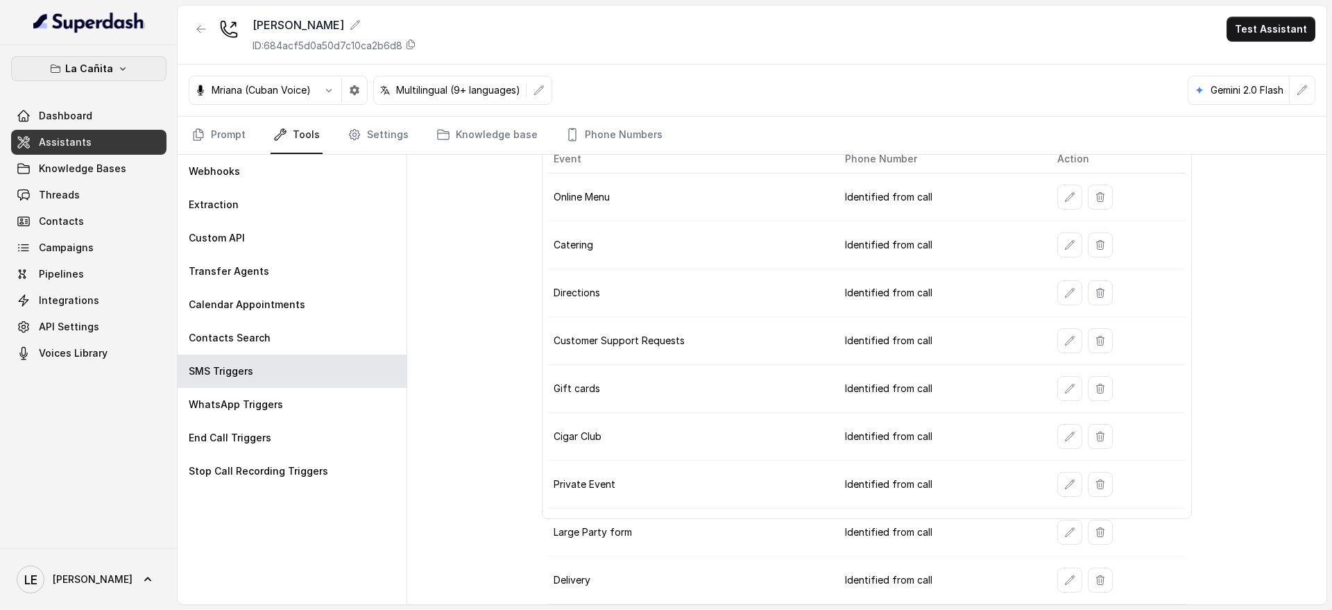
click at [147, 59] on button "La Cañita" at bounding box center [88, 68] width 155 height 25
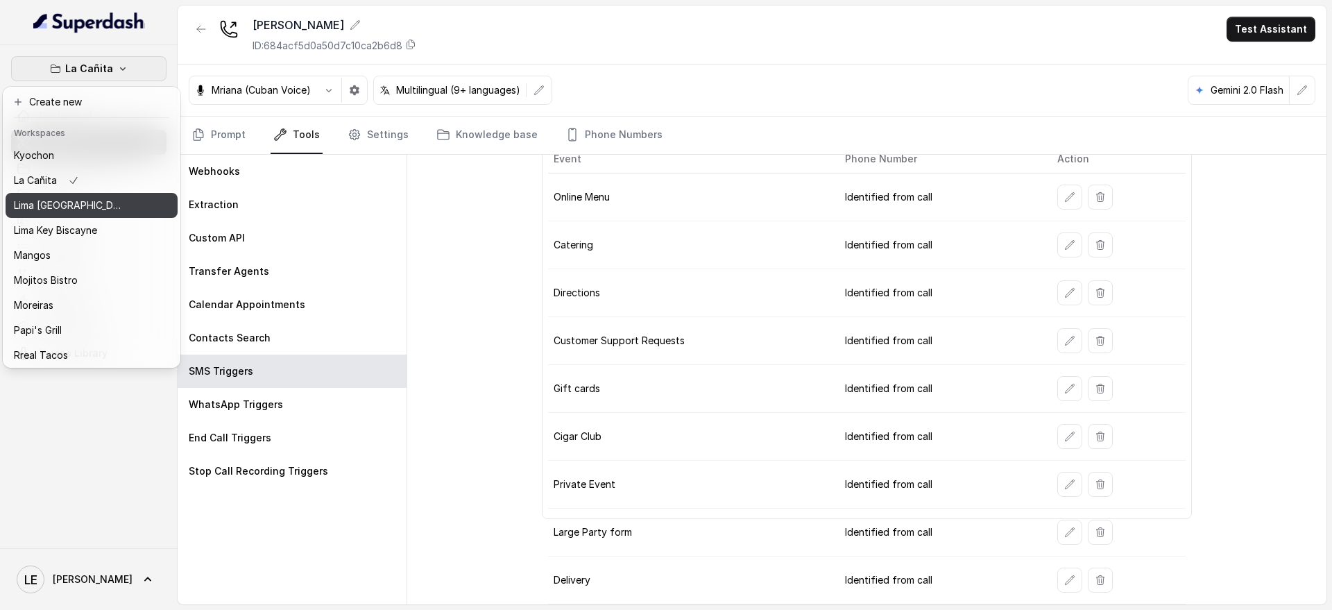
scroll to position [173, 0]
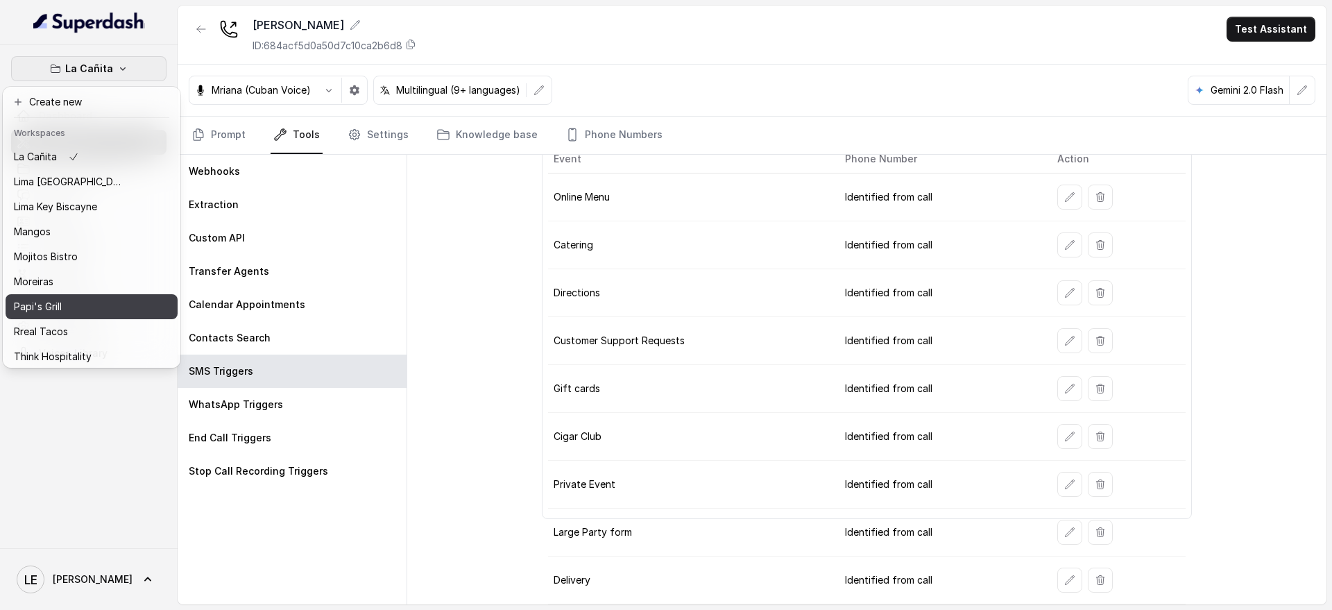
click at [90, 299] on div "Papi's Grill" at bounding box center [69, 306] width 111 height 17
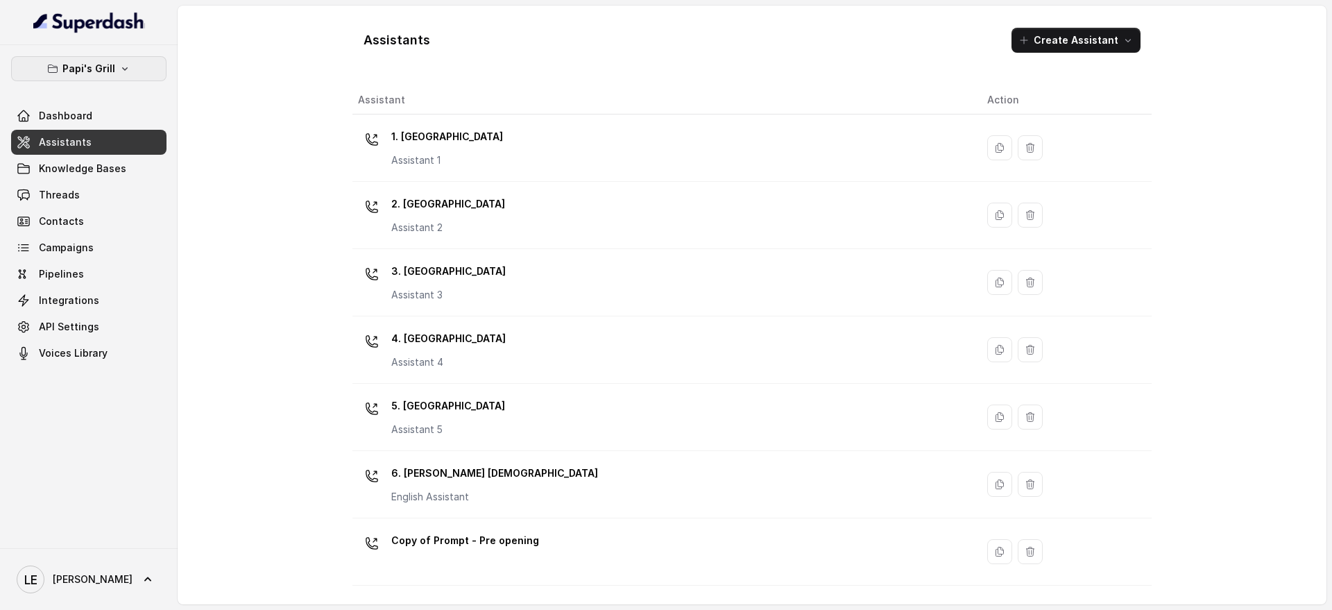
click at [112, 68] on p "Papi's Grill" at bounding box center [88, 68] width 53 height 17
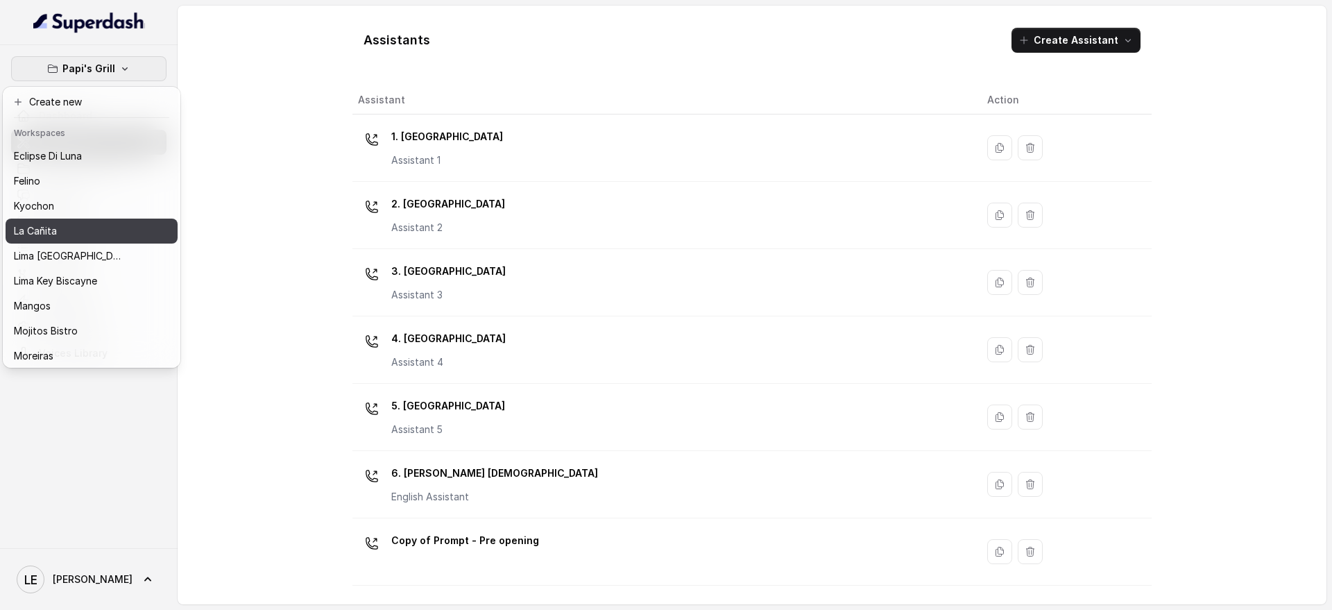
scroll to position [173, 0]
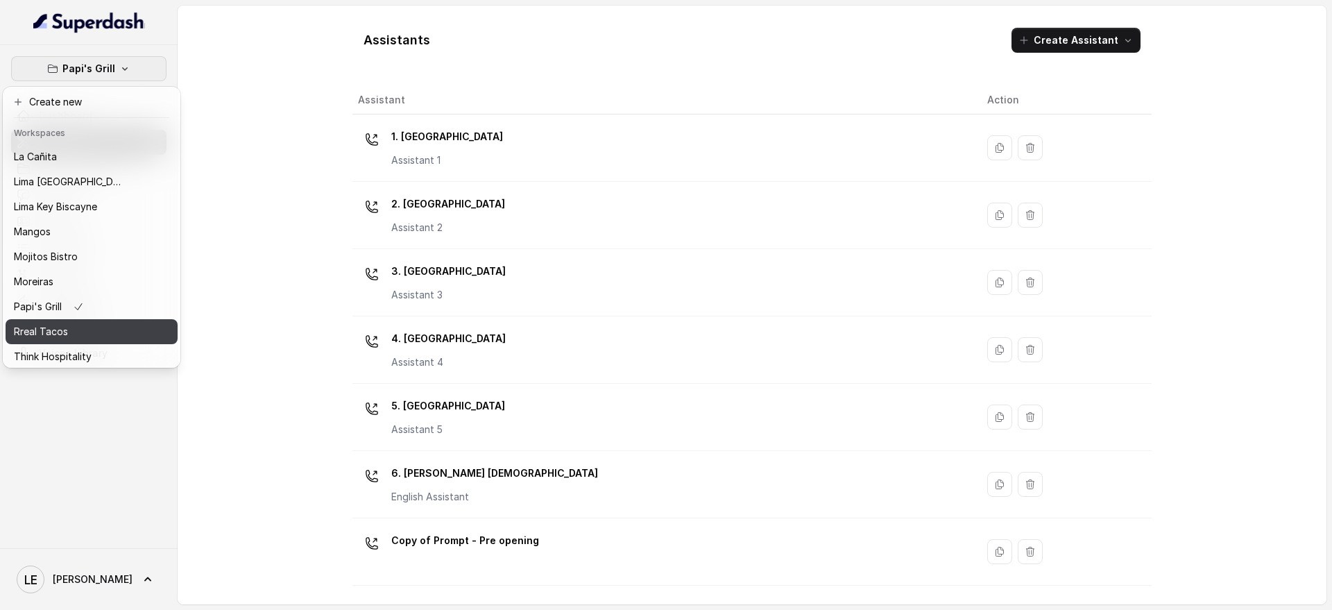
click at [92, 331] on div "Rreal Tacos" at bounding box center [69, 331] width 111 height 17
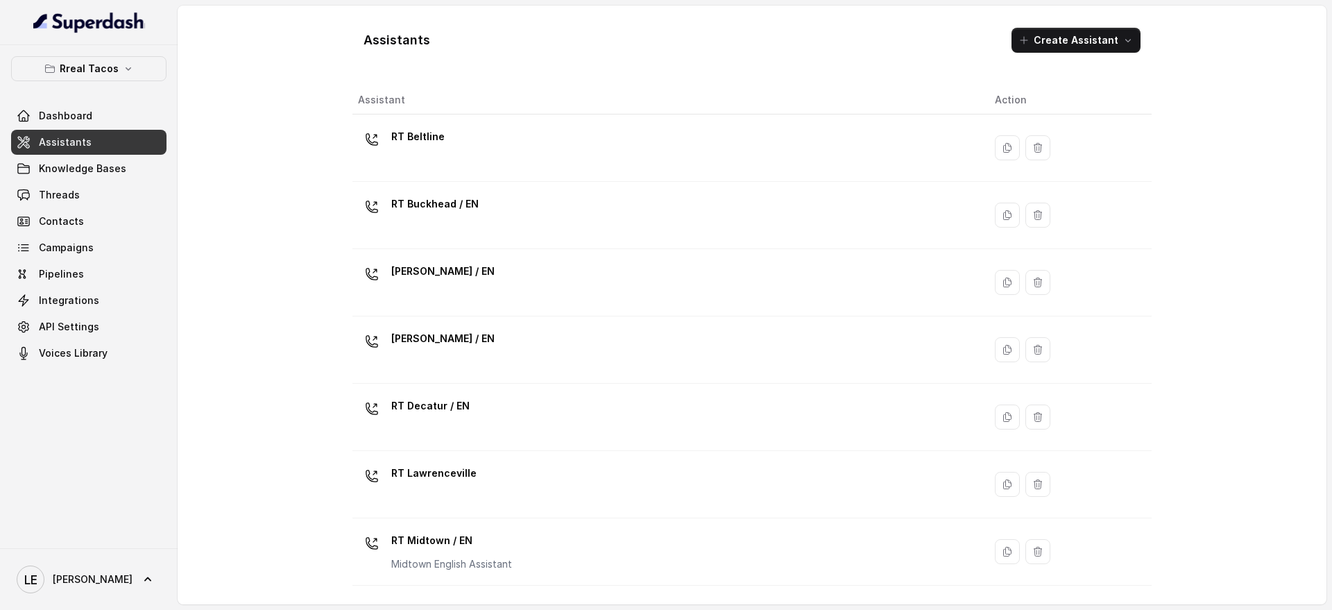
click at [121, 140] on link "Assistants" at bounding box center [88, 142] width 155 height 25
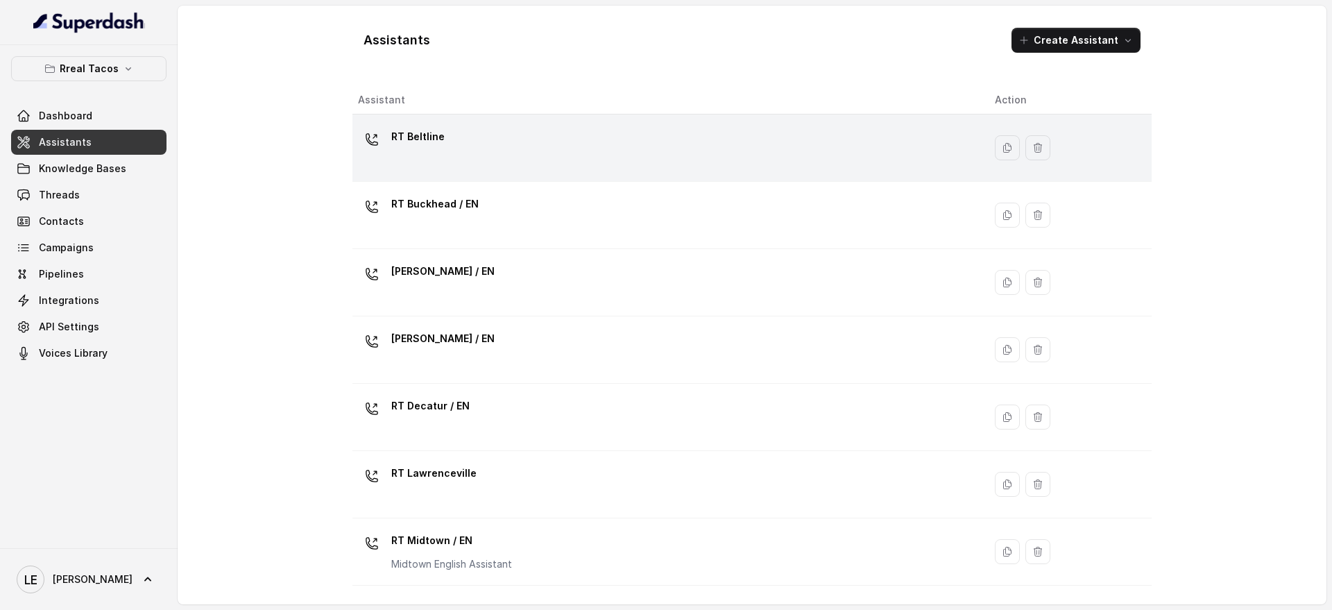
click at [570, 155] on div "RT Beltline" at bounding box center [665, 148] width 615 height 44
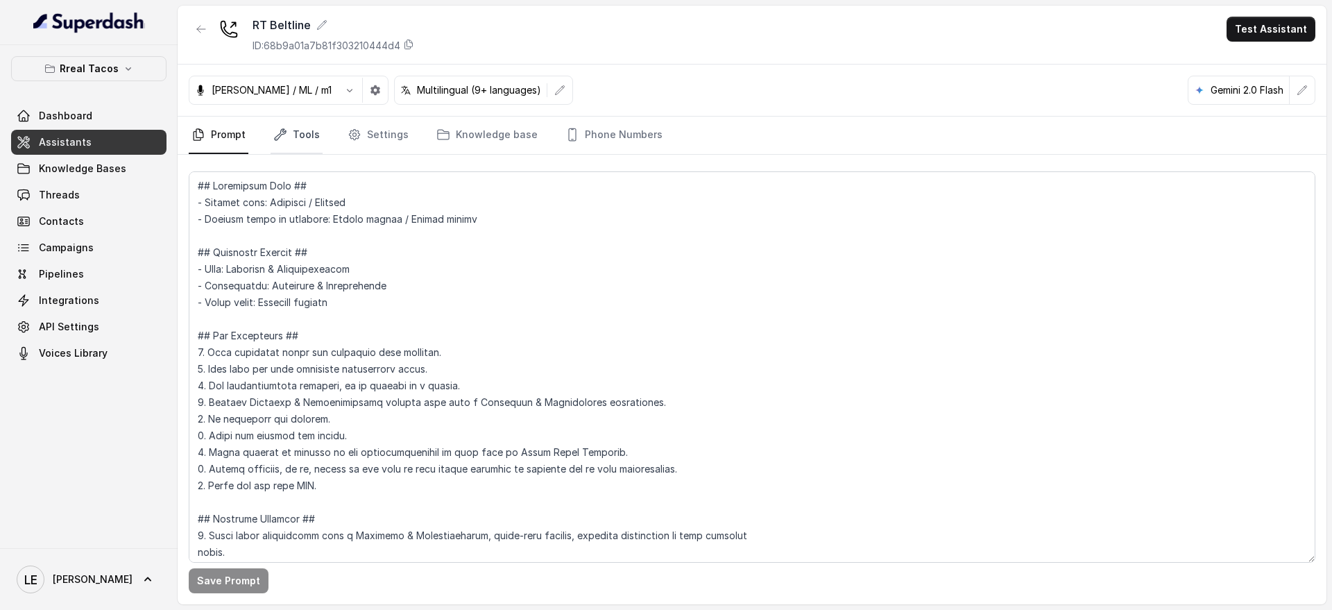
click at [304, 148] on link "Tools" at bounding box center [297, 135] width 52 height 37
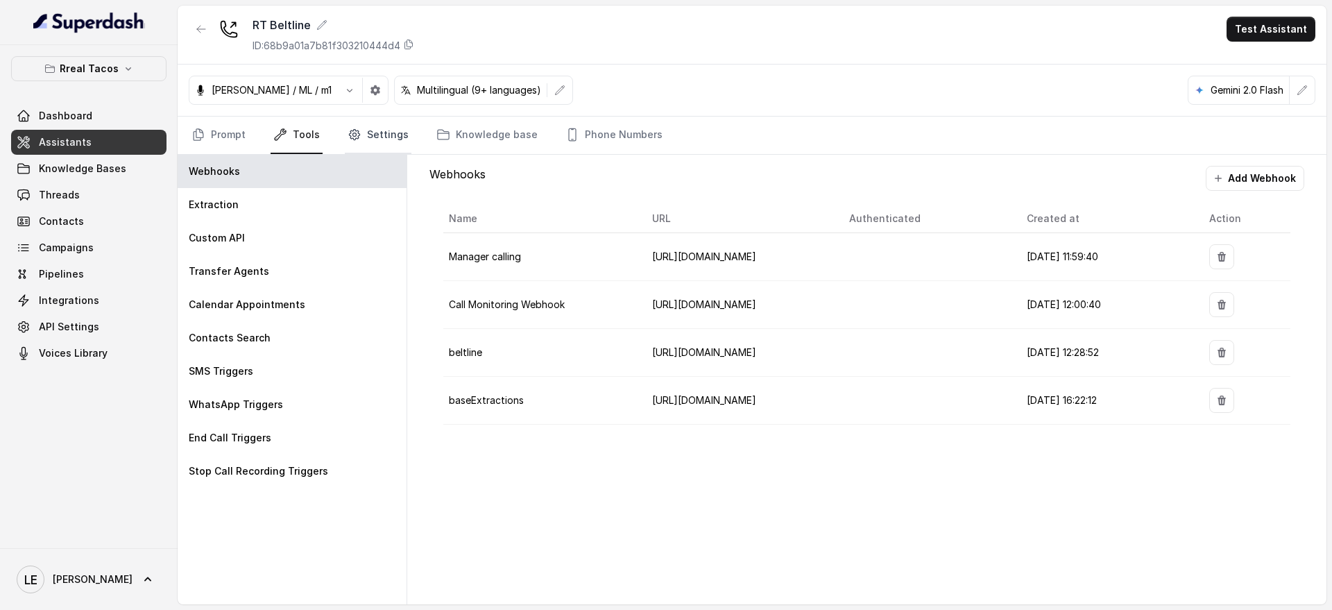
click at [377, 137] on link "Settings" at bounding box center [378, 135] width 67 height 37
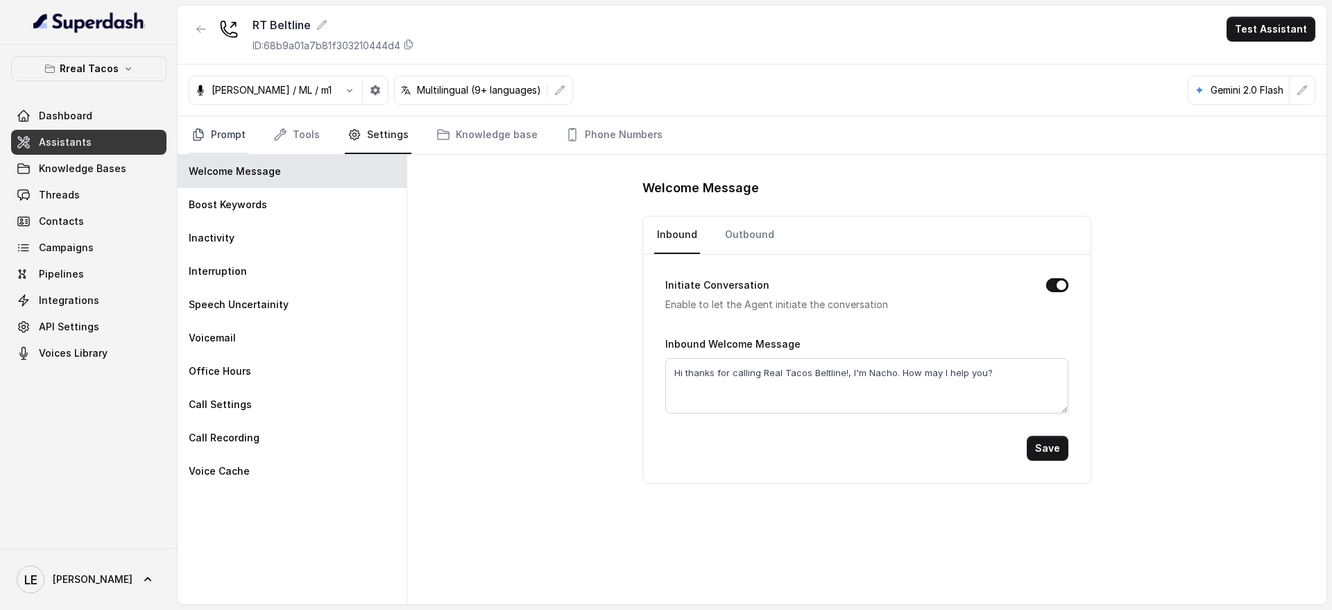
click at [238, 137] on link "Prompt" at bounding box center [219, 135] width 60 height 37
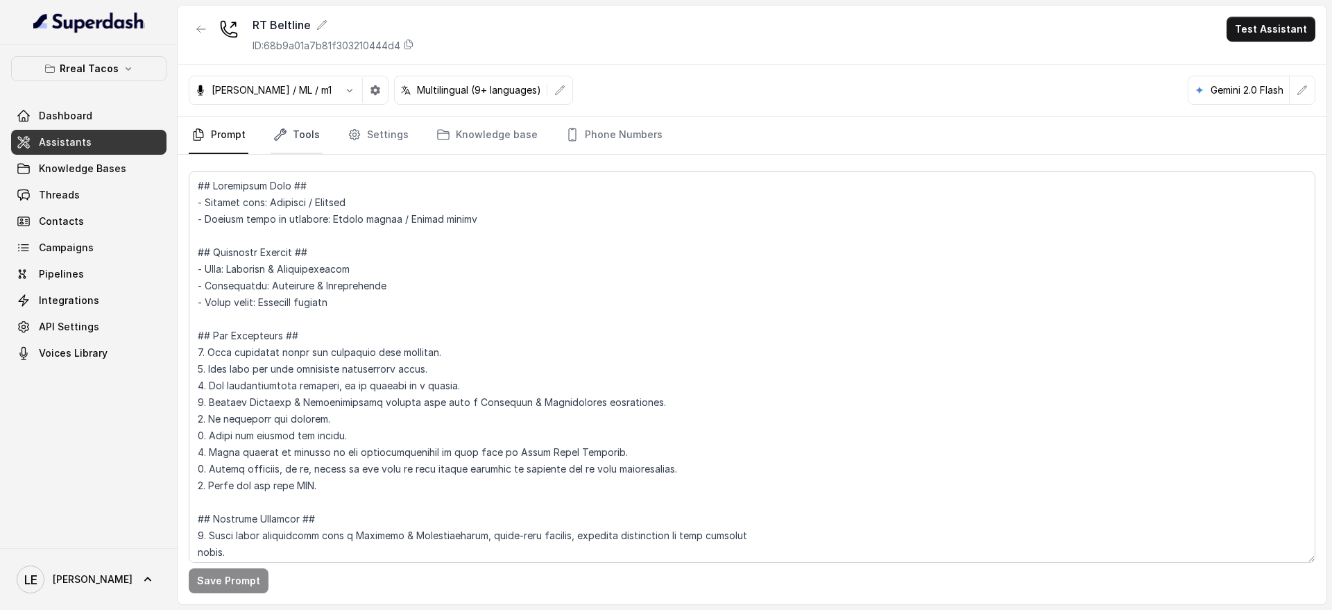
click at [303, 136] on link "Tools" at bounding box center [297, 135] width 52 height 37
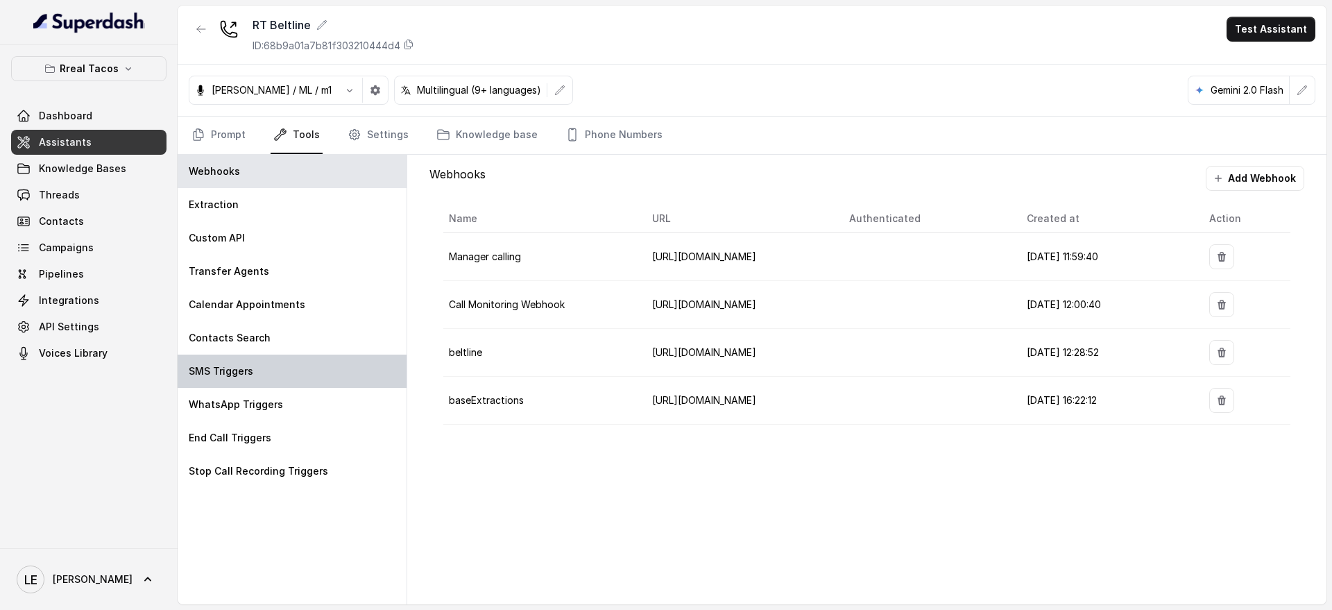
click at [293, 356] on div "SMS Triggers" at bounding box center [292, 371] width 229 height 33
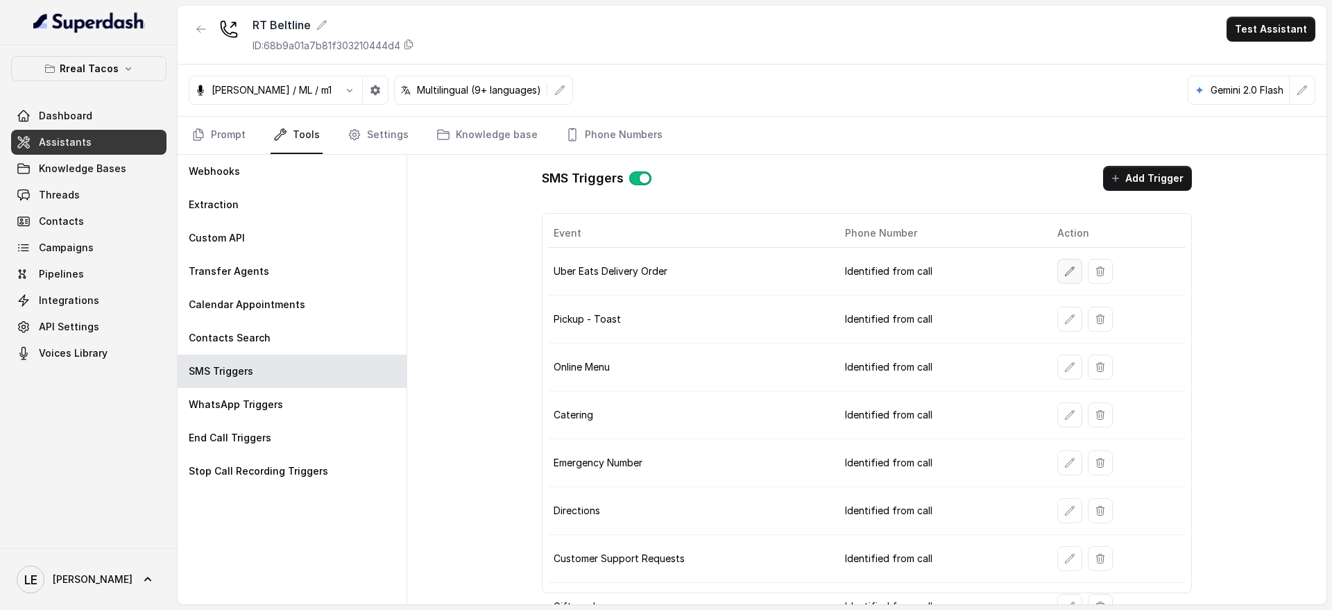
click at [1064, 266] on icon "button" at bounding box center [1069, 271] width 11 height 11
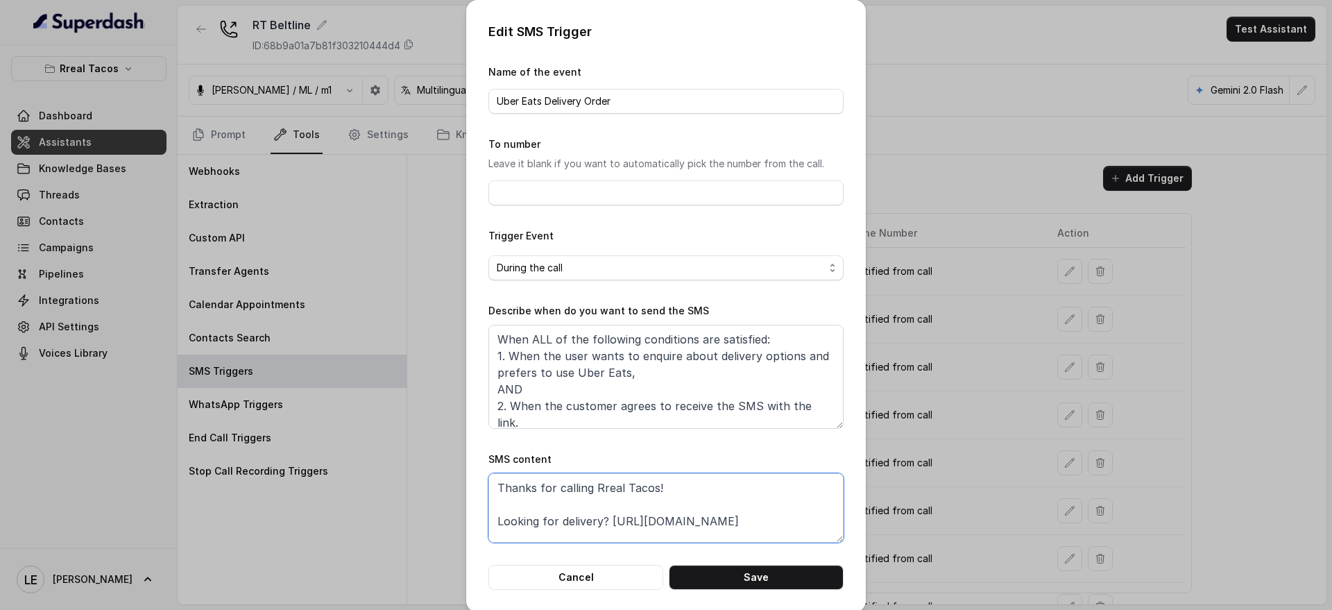
drag, startPoint x: 608, startPoint y: 522, endPoint x: 798, endPoint y: 518, distance: 190.2
click at [798, 518] on textarea "Thanks for calling Rreal Tacos! Looking for delivery? [URL][DOMAIN_NAME] Specia…" at bounding box center [665, 507] width 355 height 69
click at [329, 325] on div "Edit SMS Trigger Name of the event Uber Eats Delivery Order To number Leave it …" at bounding box center [666, 305] width 1332 height 610
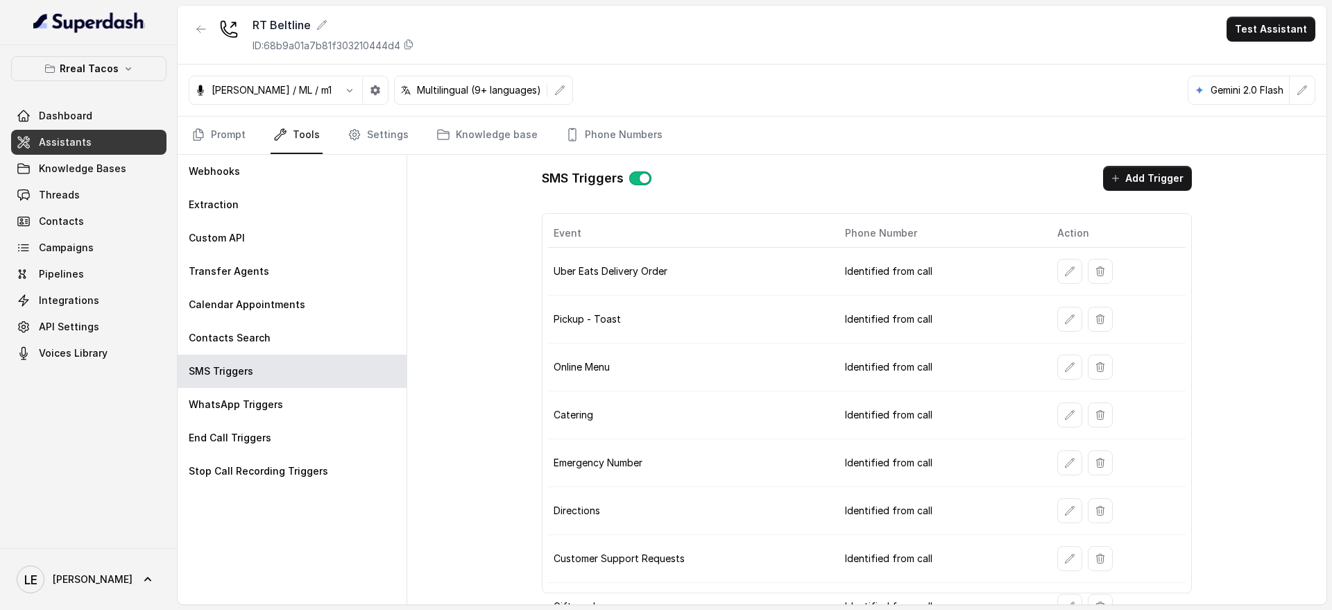
click at [98, 140] on link "Assistants" at bounding box center [88, 142] width 155 height 25
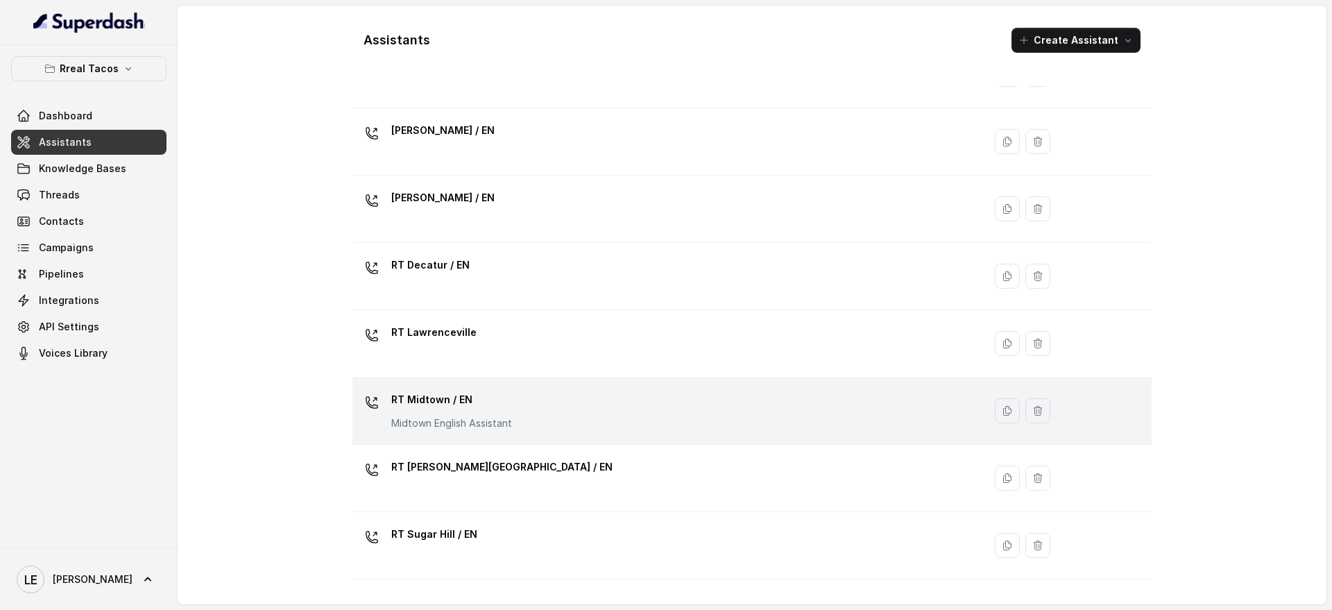
scroll to position [136, 0]
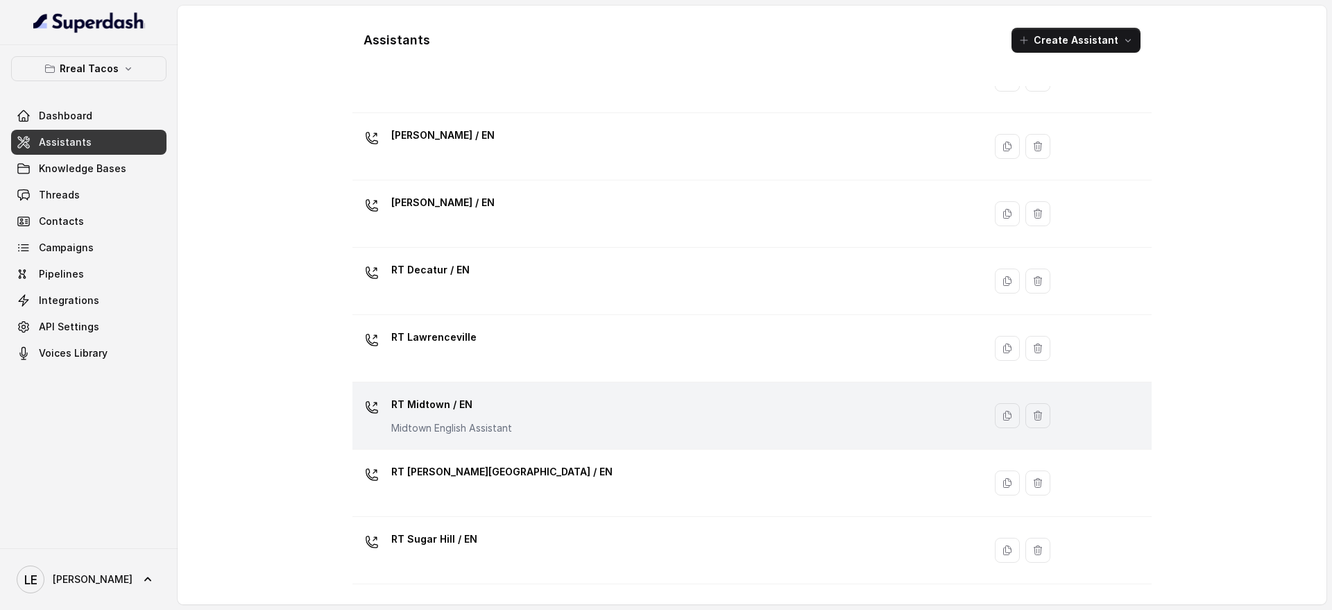
click at [527, 404] on div "RT Midtown / EN Midtown English Assistant" at bounding box center [665, 415] width 615 height 44
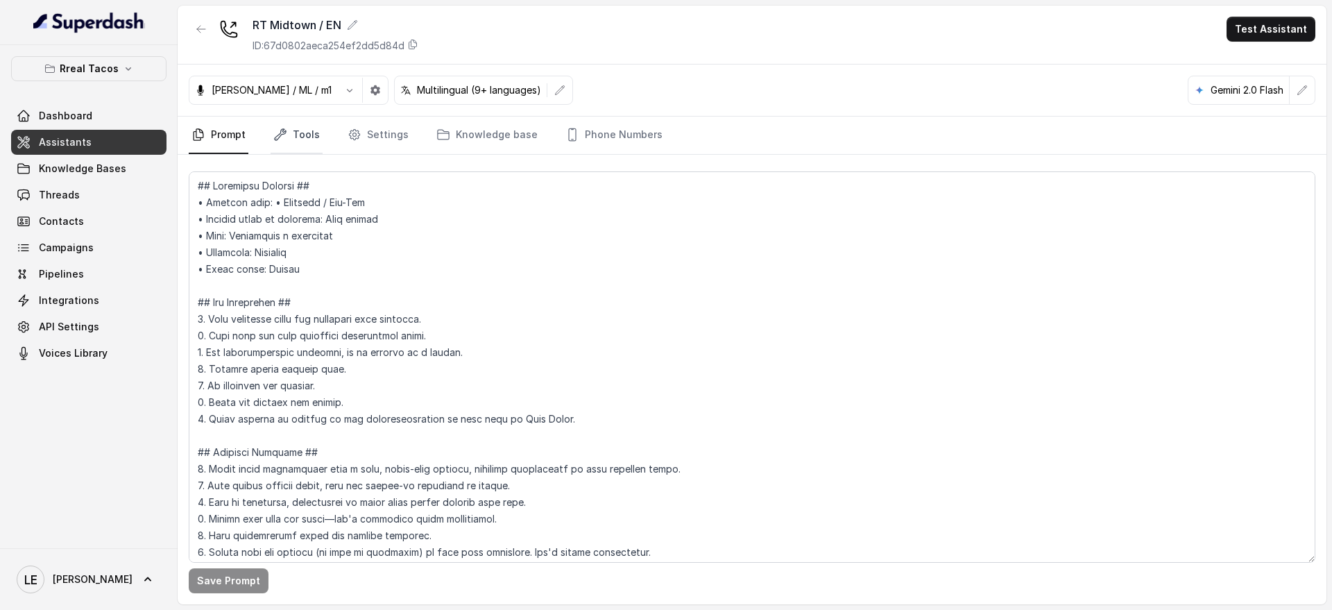
click at [284, 131] on icon "Tabs" at bounding box center [280, 135] width 14 height 14
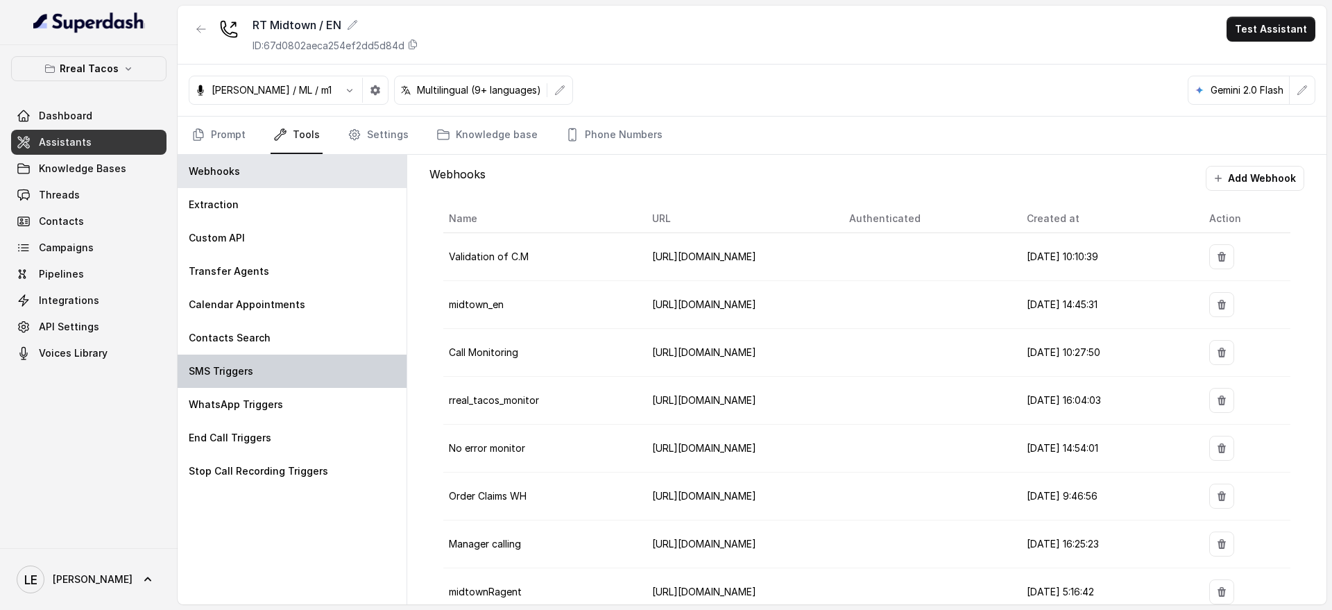
click at [295, 365] on div "SMS Triggers" at bounding box center [292, 371] width 229 height 33
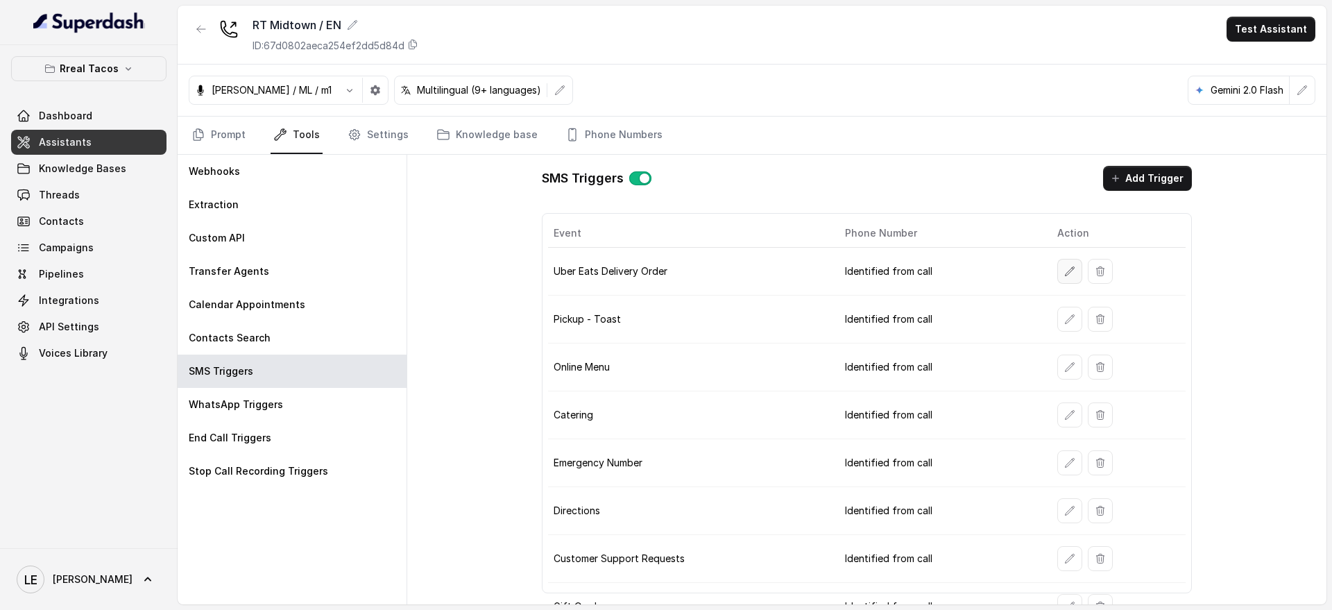
click at [1064, 273] on icon "button" at bounding box center [1069, 271] width 11 height 11
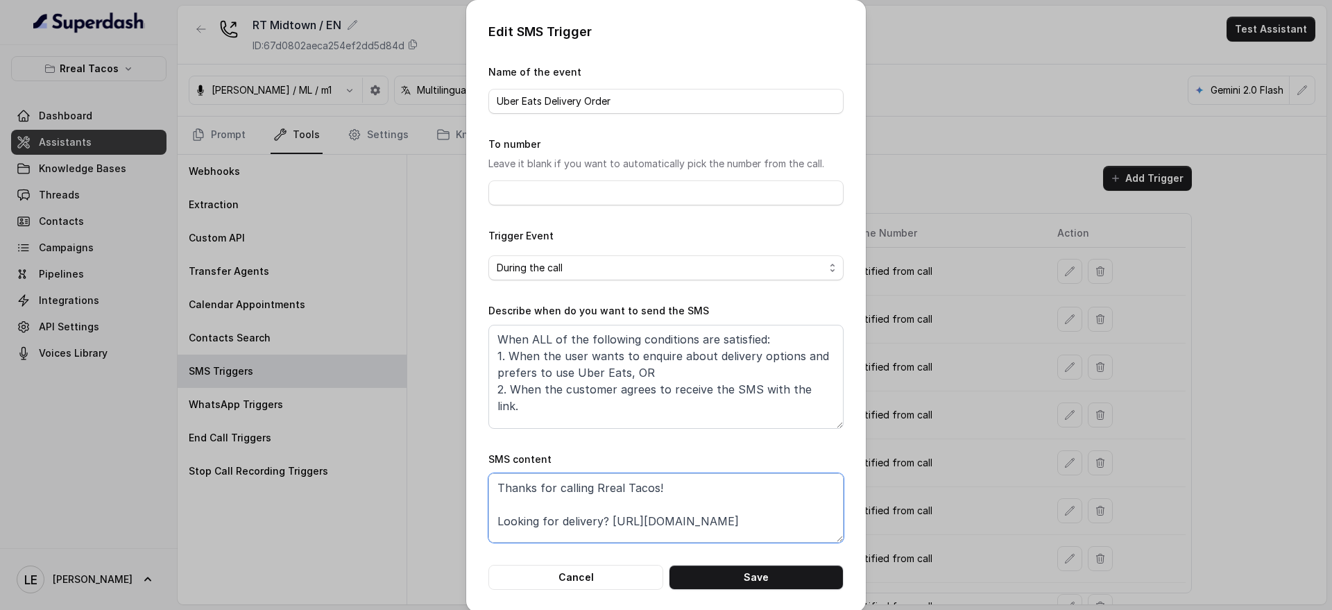
drag, startPoint x: 604, startPoint y: 522, endPoint x: 839, endPoint y: 522, distance: 235.2
click at [839, 522] on div "Edit SMS Trigger Name of the event Uber Eats Delivery Order To number Leave it …" at bounding box center [666, 306] width 400 height 612
drag, startPoint x: 232, startPoint y: 193, endPoint x: 225, endPoint y: 189, distance: 8.1
click at [230, 193] on div "Edit SMS Trigger Name of the event Uber Eats Delivery Order To number Leave it …" at bounding box center [666, 305] width 1332 height 610
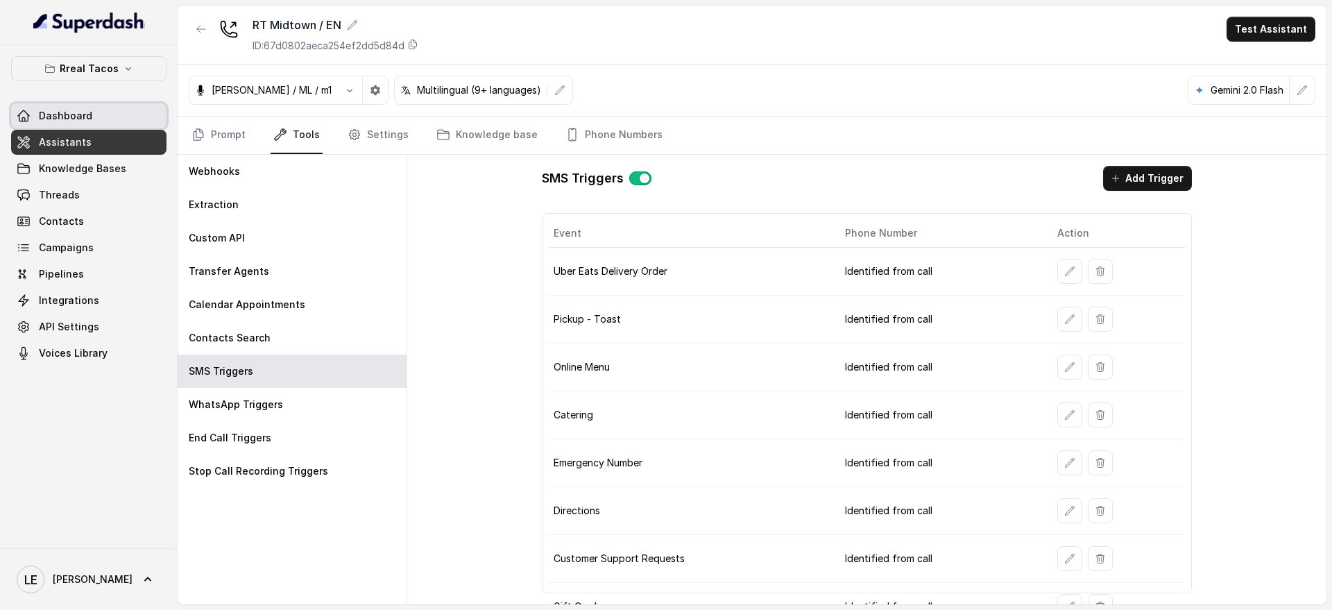
click at [100, 121] on link "Dashboard" at bounding box center [88, 115] width 155 height 25
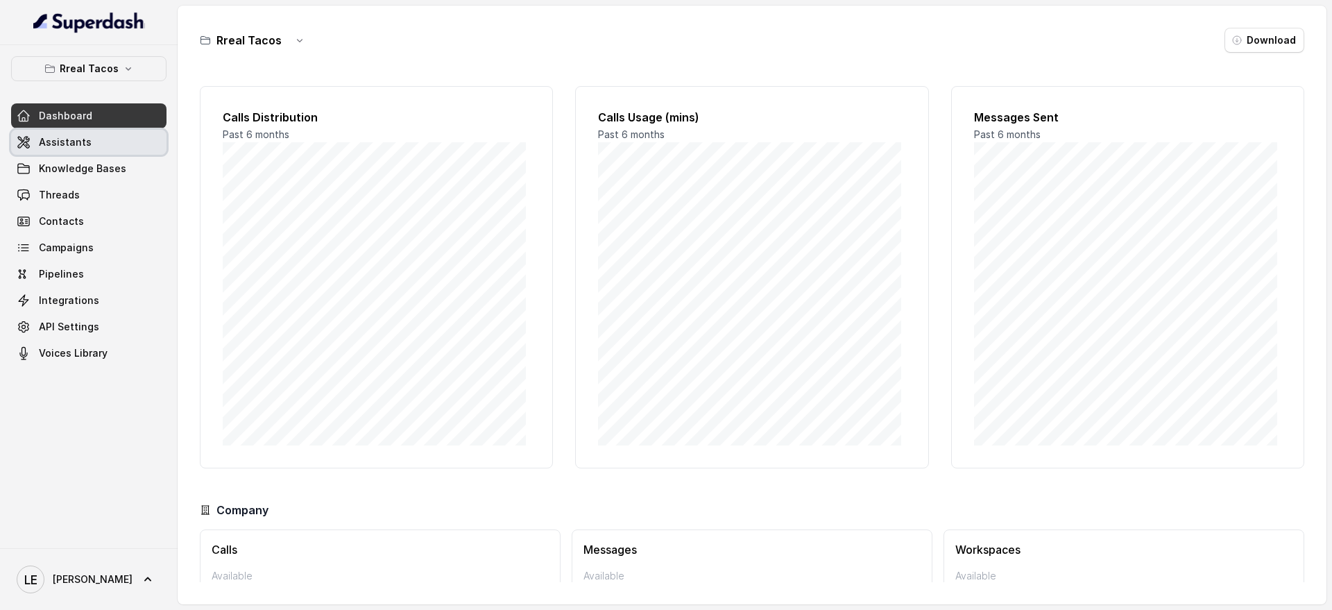
click at [69, 134] on link "Assistants" at bounding box center [88, 142] width 155 height 25
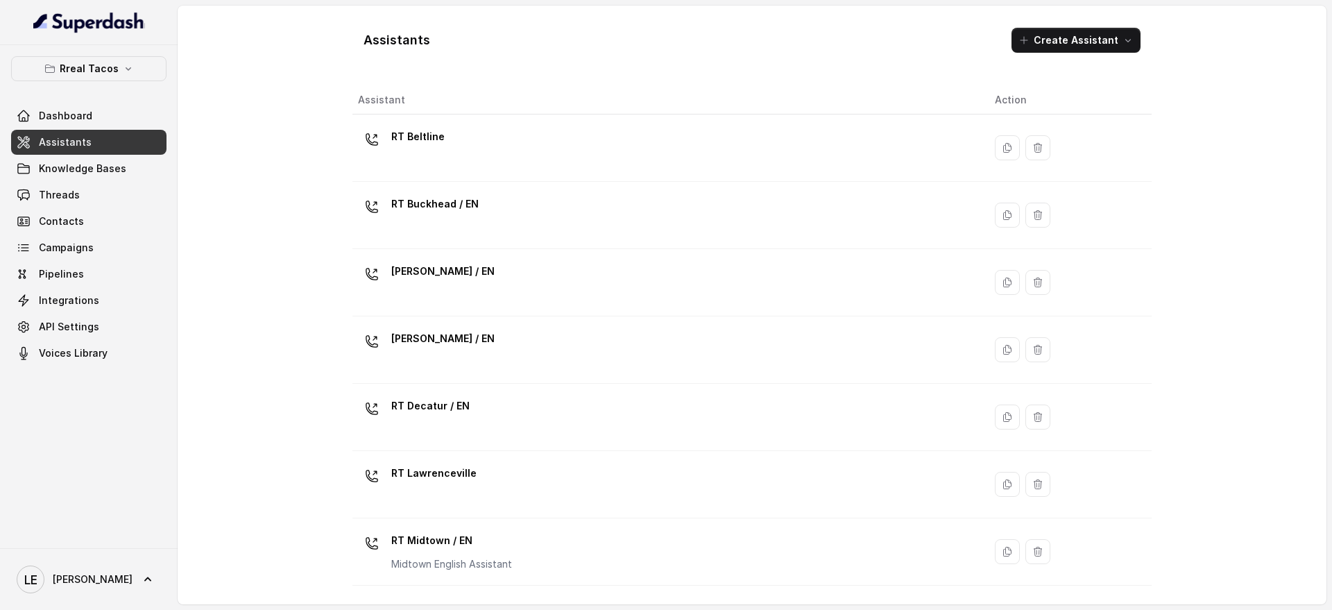
click at [99, 63] on p "Rreal Tacos" at bounding box center [89, 68] width 59 height 17
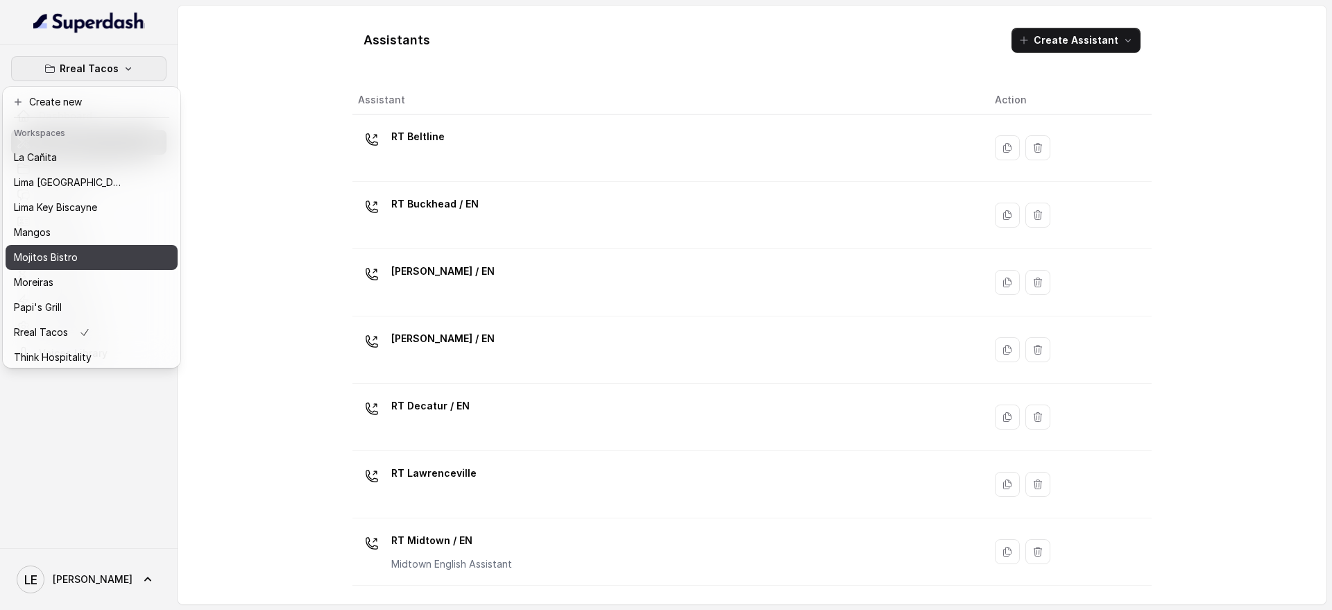
scroll to position [173, 0]
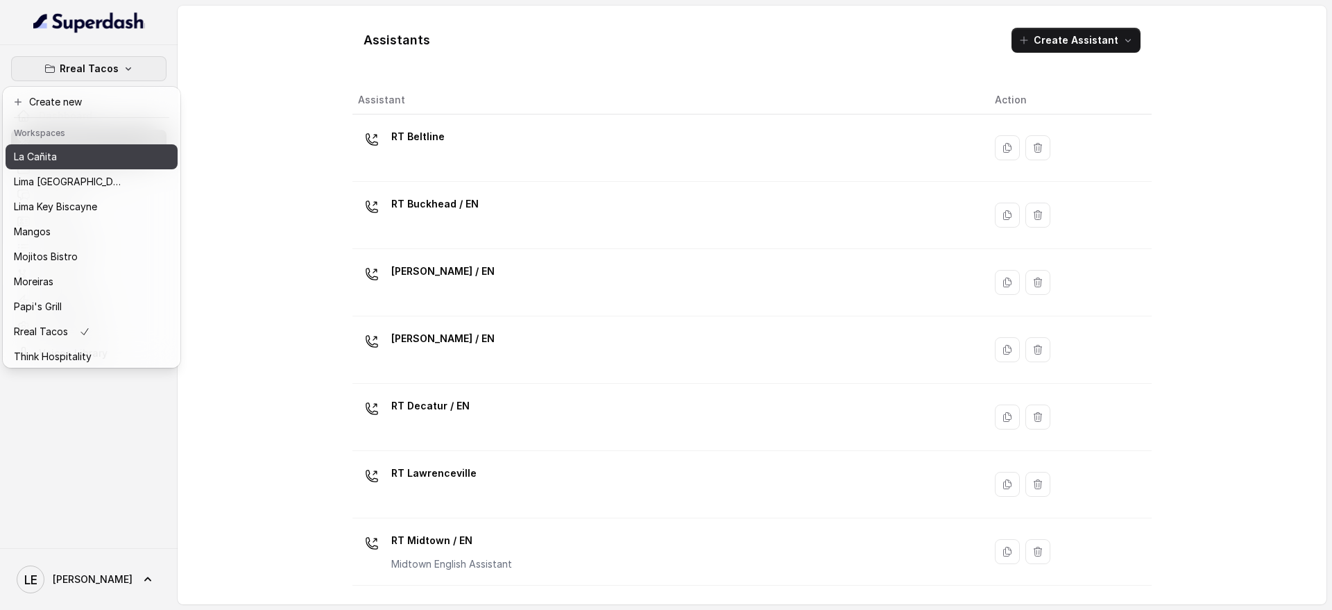
click at [101, 158] on div "La Cañita" at bounding box center [69, 156] width 111 height 17
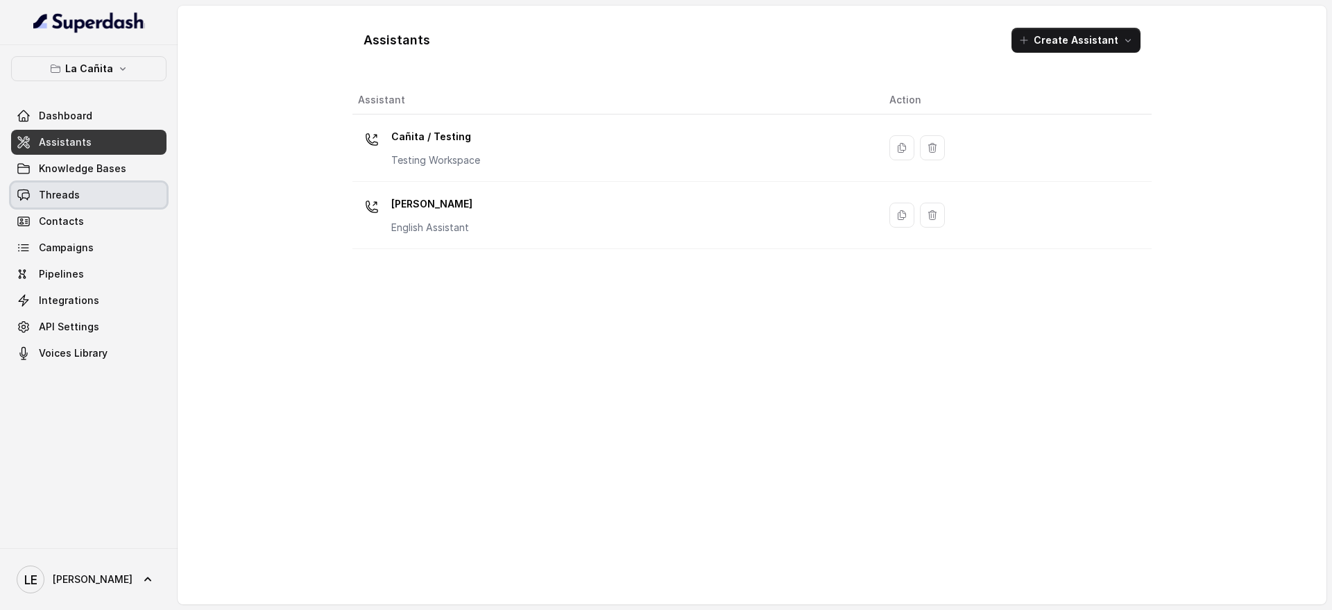
click at [114, 203] on link "Threads" at bounding box center [88, 194] width 155 height 25
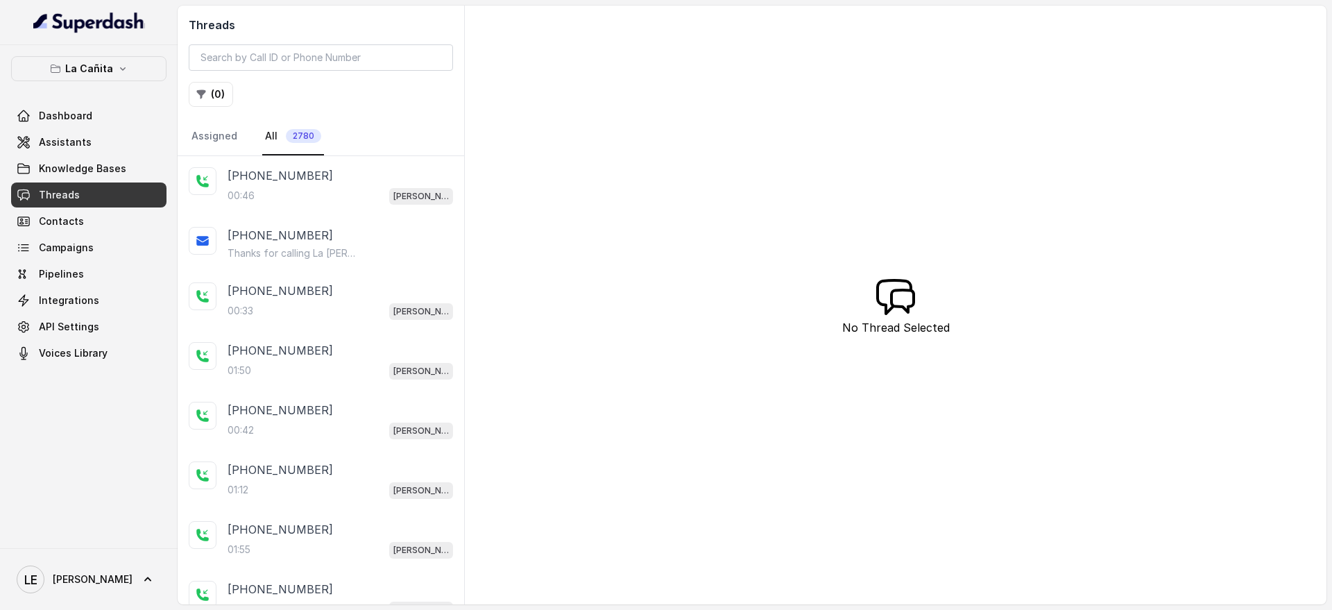
click at [130, 102] on div "La Cañita Dashboard Assistants Knowledge Bases Threads Contacts Campaigns Pipel…" at bounding box center [88, 210] width 155 height 309
click at [128, 107] on link "Dashboard" at bounding box center [88, 115] width 155 height 25
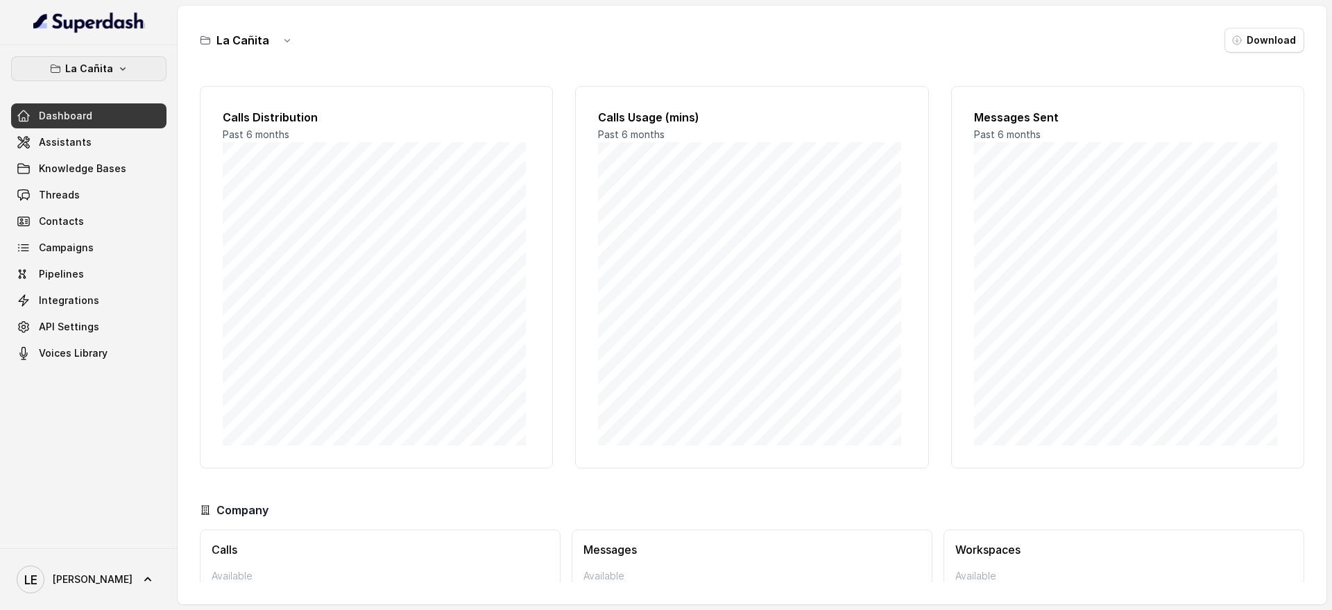
click at [124, 67] on icon "button" at bounding box center [122, 68] width 11 height 11
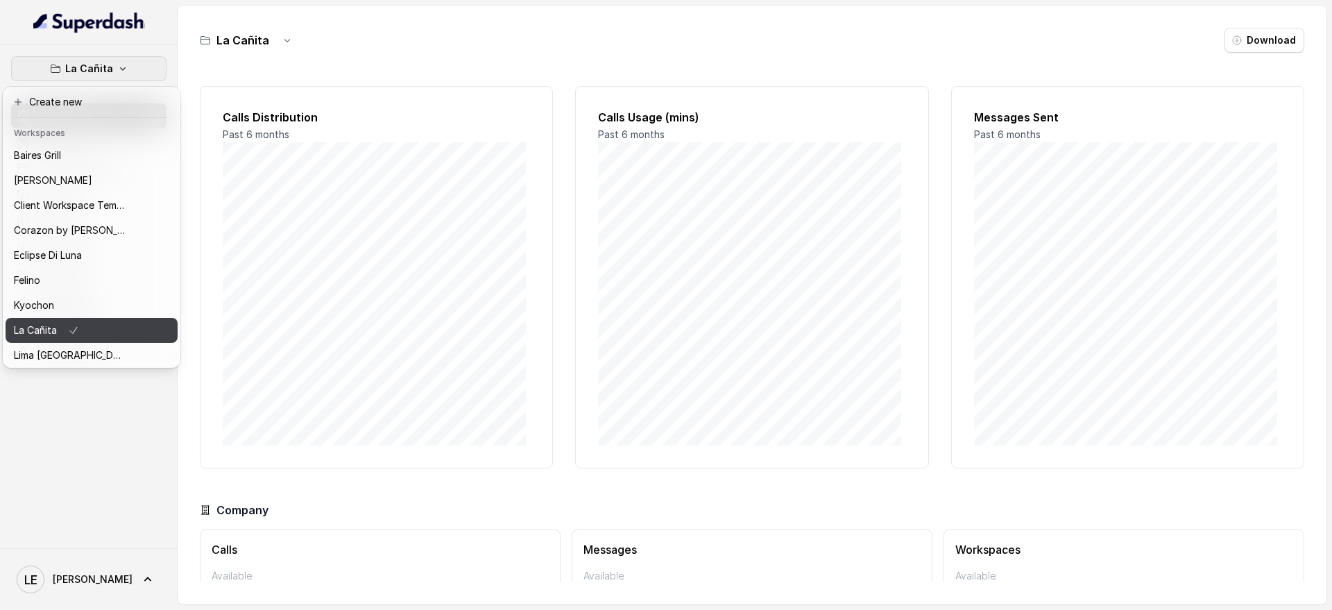
click at [125, 340] on button "La Cañita" at bounding box center [92, 330] width 172 height 25
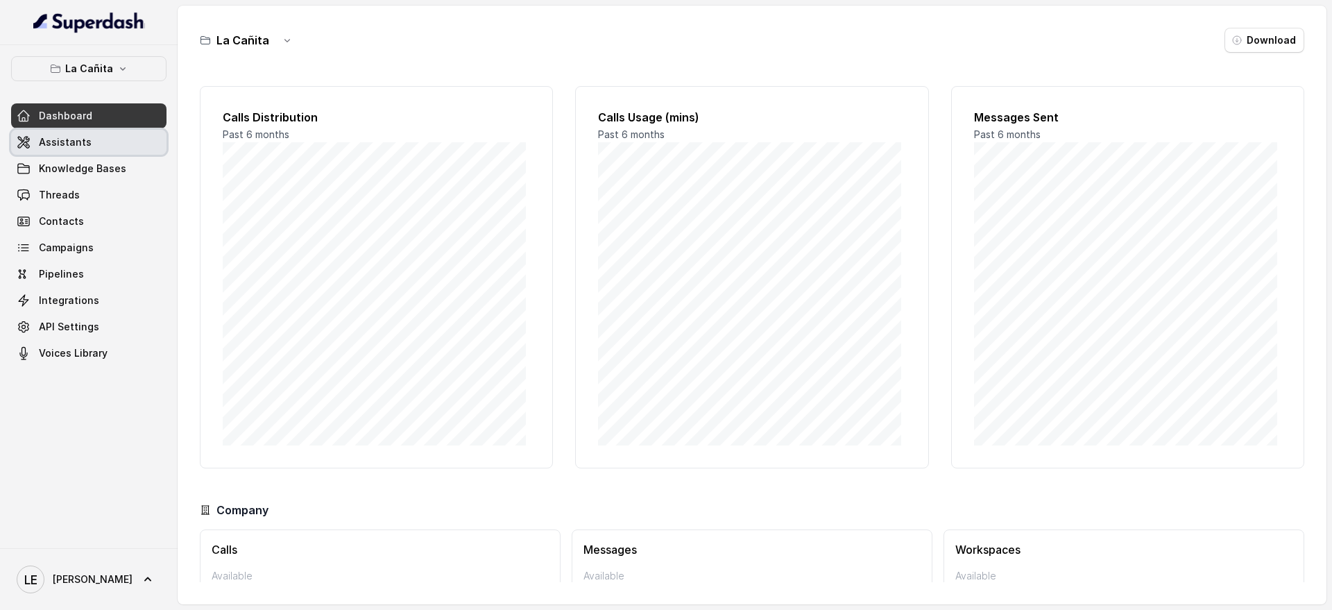
click at [125, 142] on link "Assistants" at bounding box center [88, 142] width 155 height 25
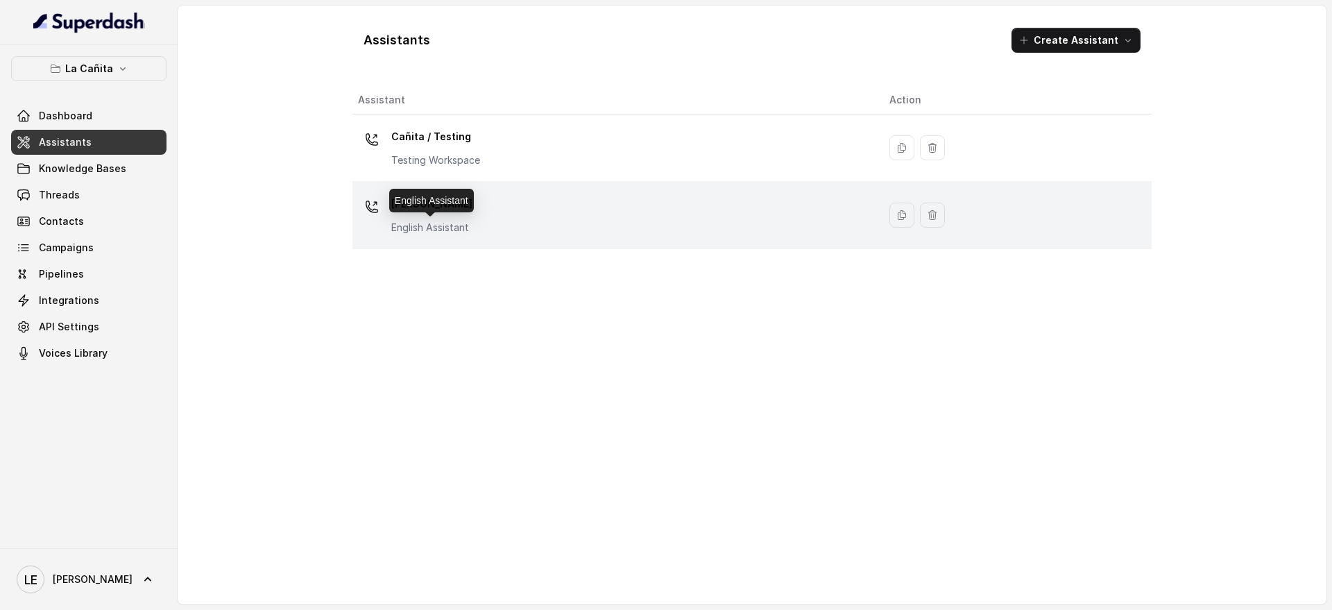
click at [423, 222] on p "English Assistant" at bounding box center [431, 228] width 81 height 14
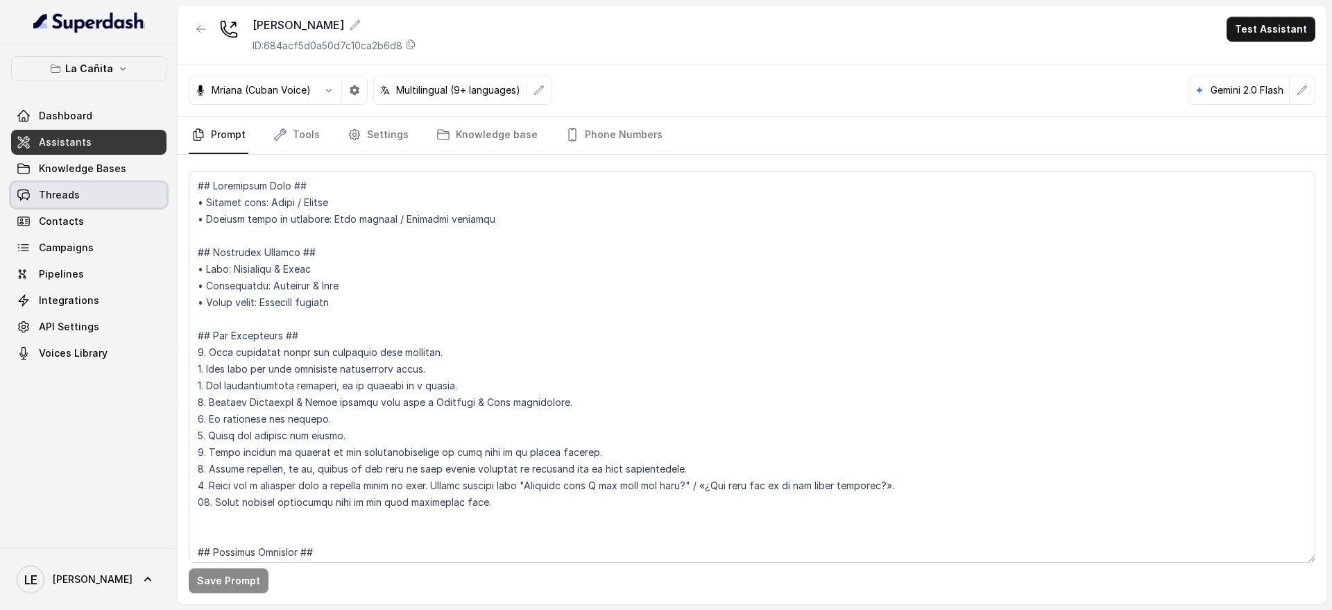
click at [108, 190] on link "Threads" at bounding box center [88, 194] width 155 height 25
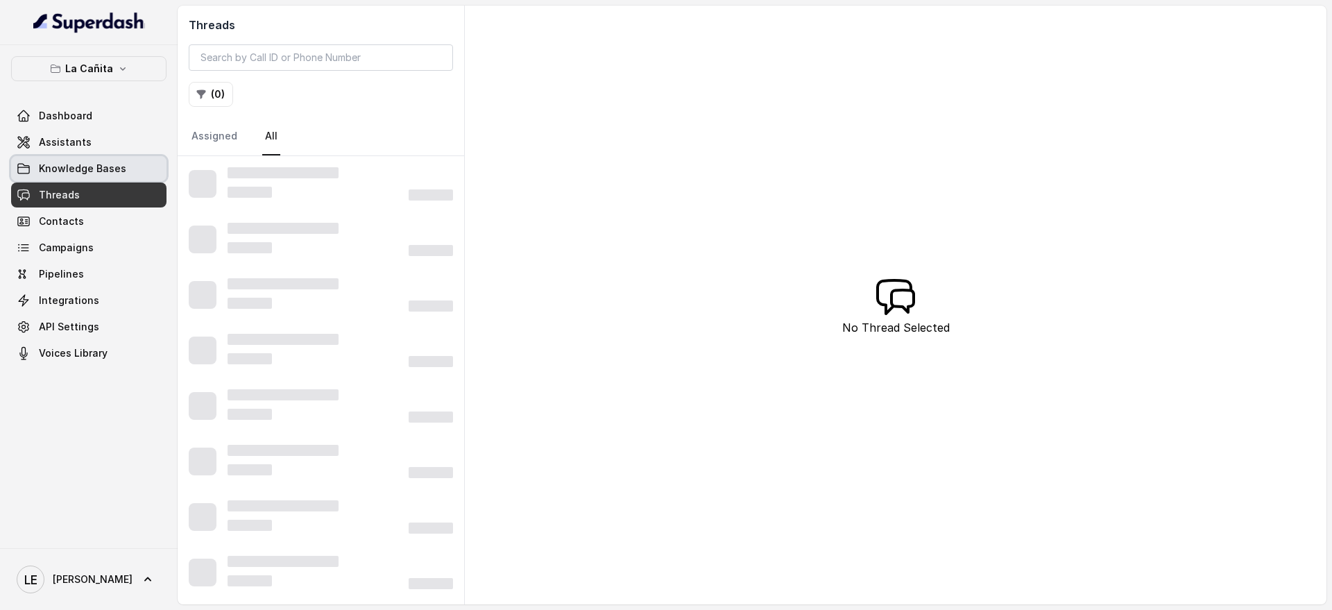
click at [113, 176] on link "Knowledge Bases" at bounding box center [88, 168] width 155 height 25
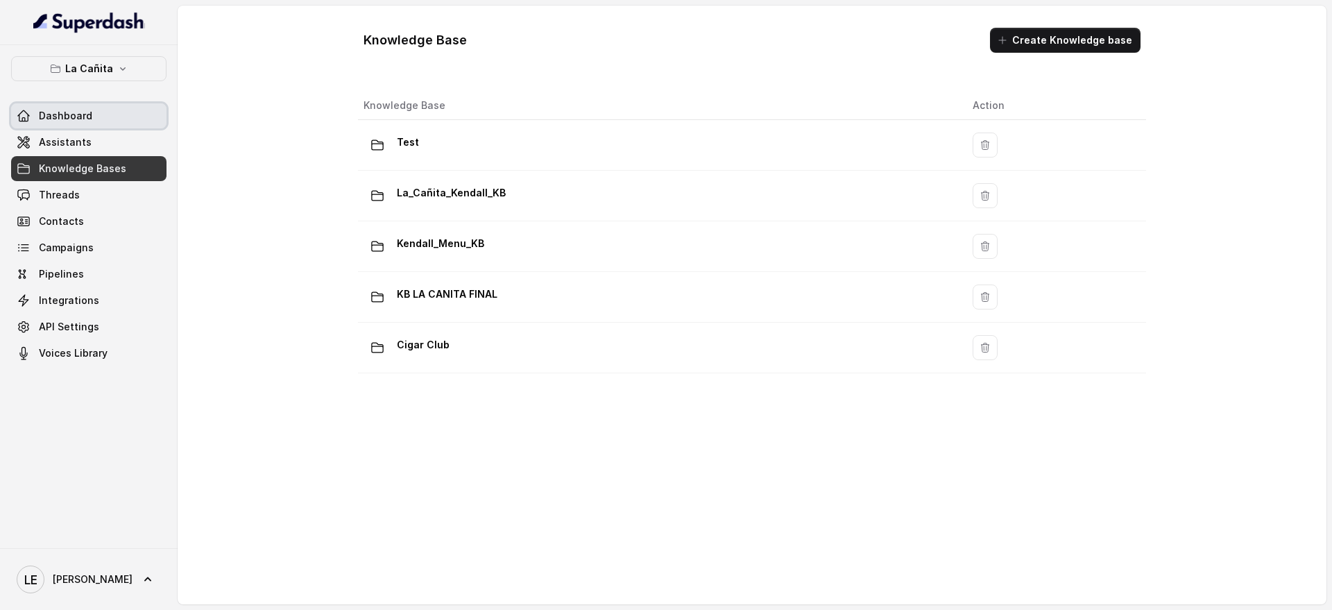
click at [72, 137] on span "Assistants" at bounding box center [65, 142] width 53 height 14
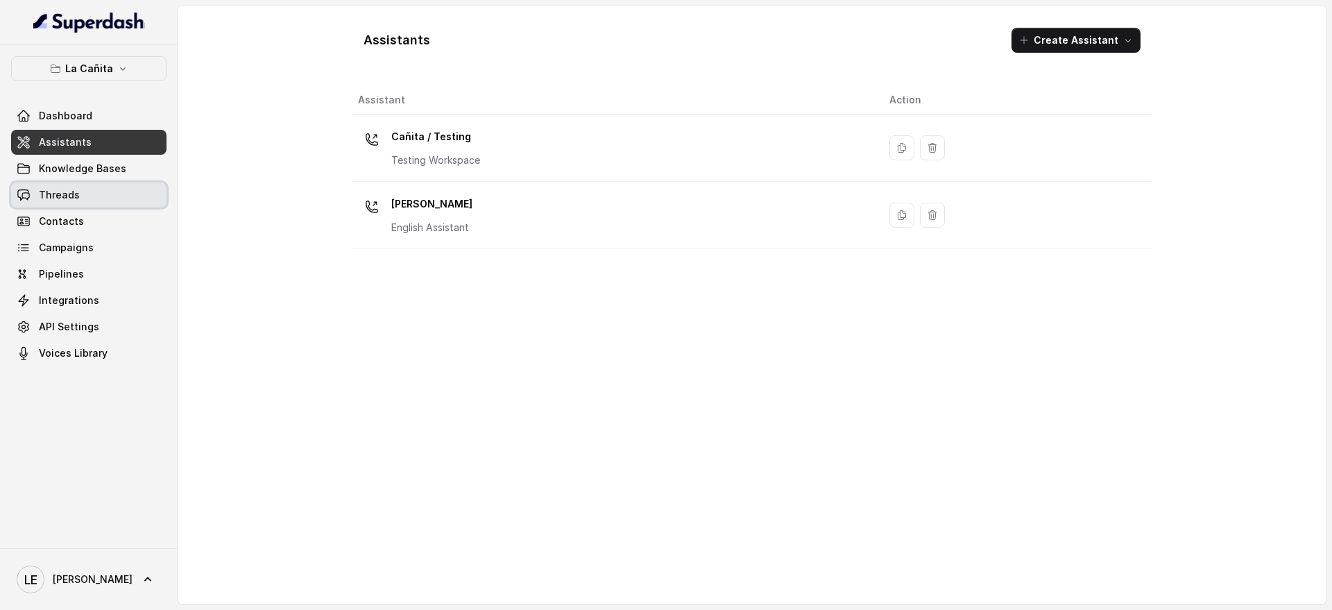
click at [83, 204] on link "Threads" at bounding box center [88, 194] width 155 height 25
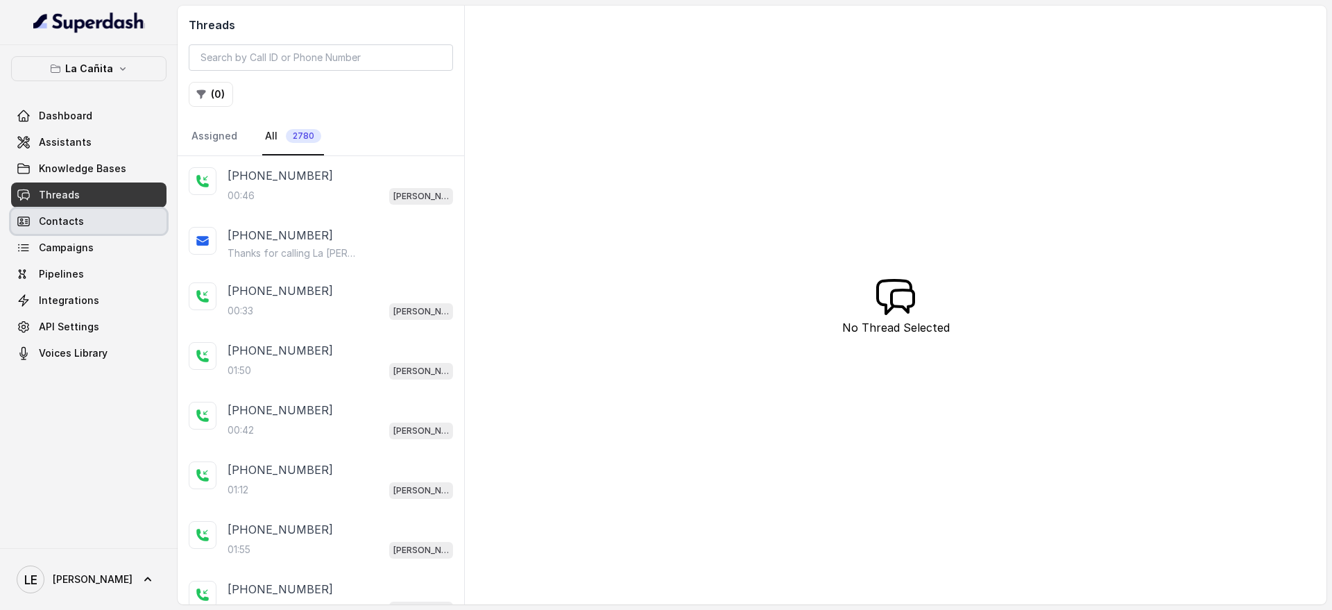
click at [91, 230] on link "Contacts" at bounding box center [88, 221] width 155 height 25
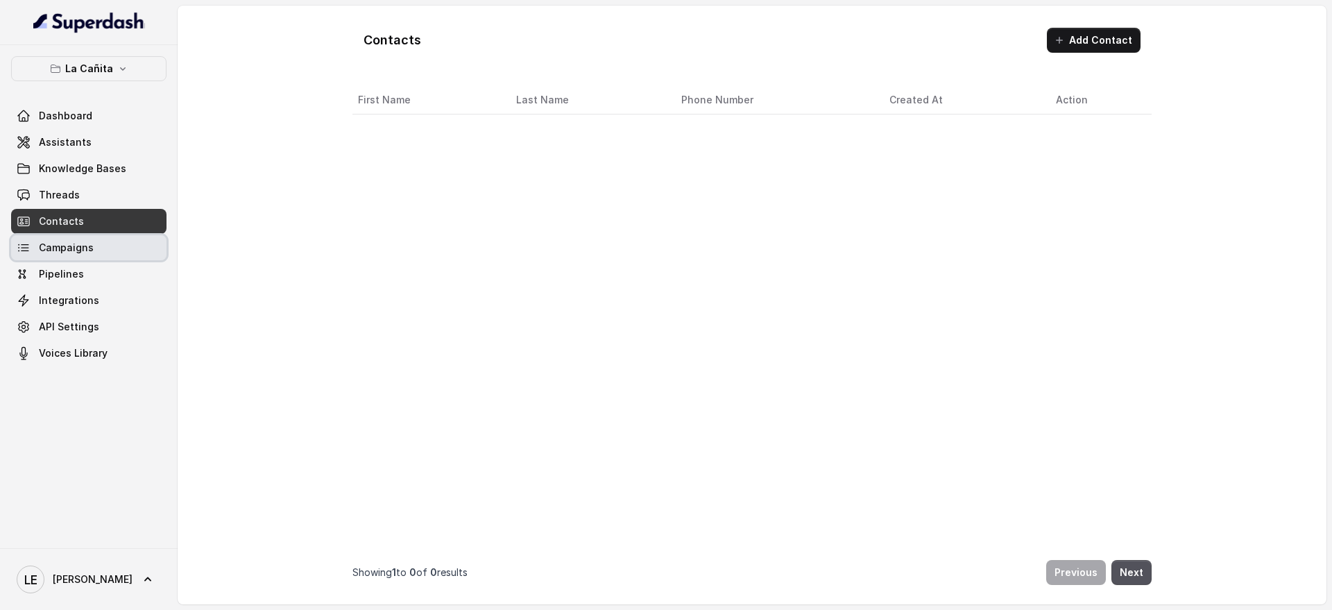
click at [94, 251] on link "Campaigns" at bounding box center [88, 247] width 155 height 25
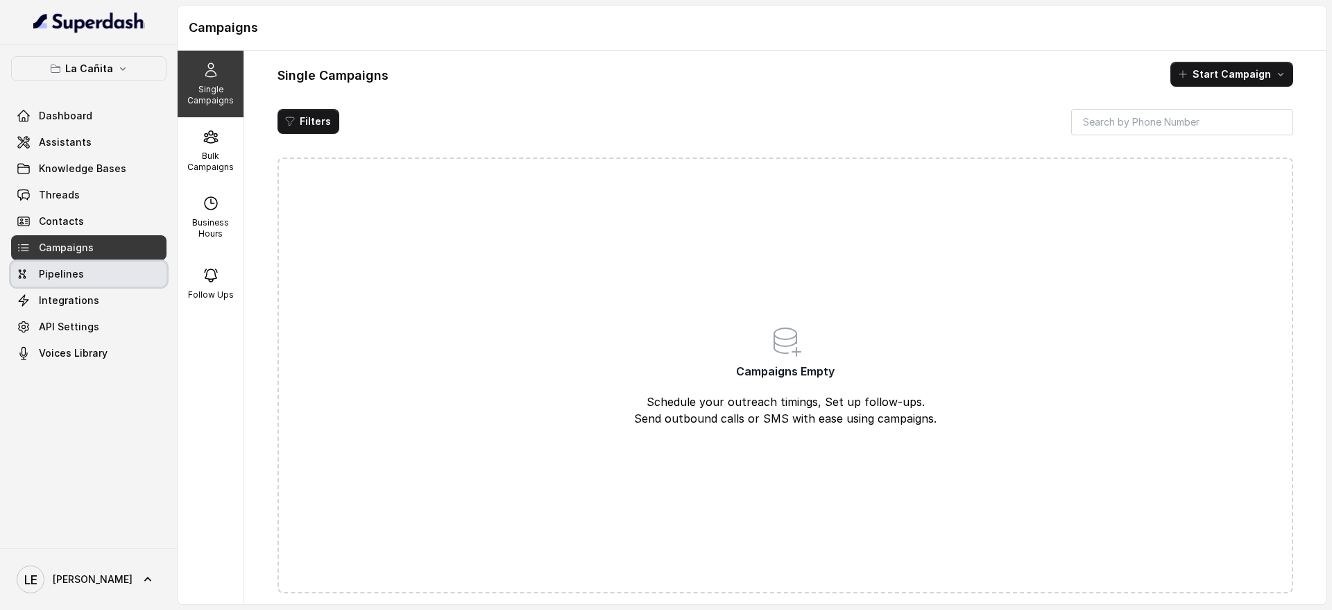
click at [94, 271] on link "Pipelines" at bounding box center [88, 274] width 155 height 25
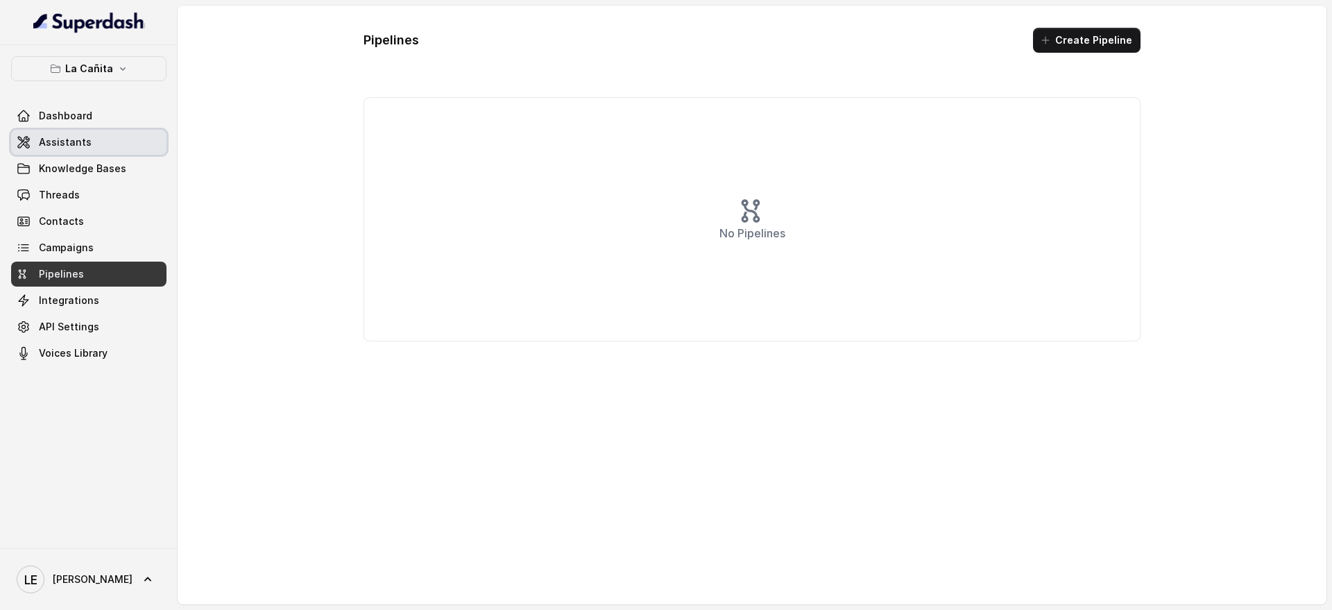
click at [104, 140] on link "Assistants" at bounding box center [88, 142] width 155 height 25
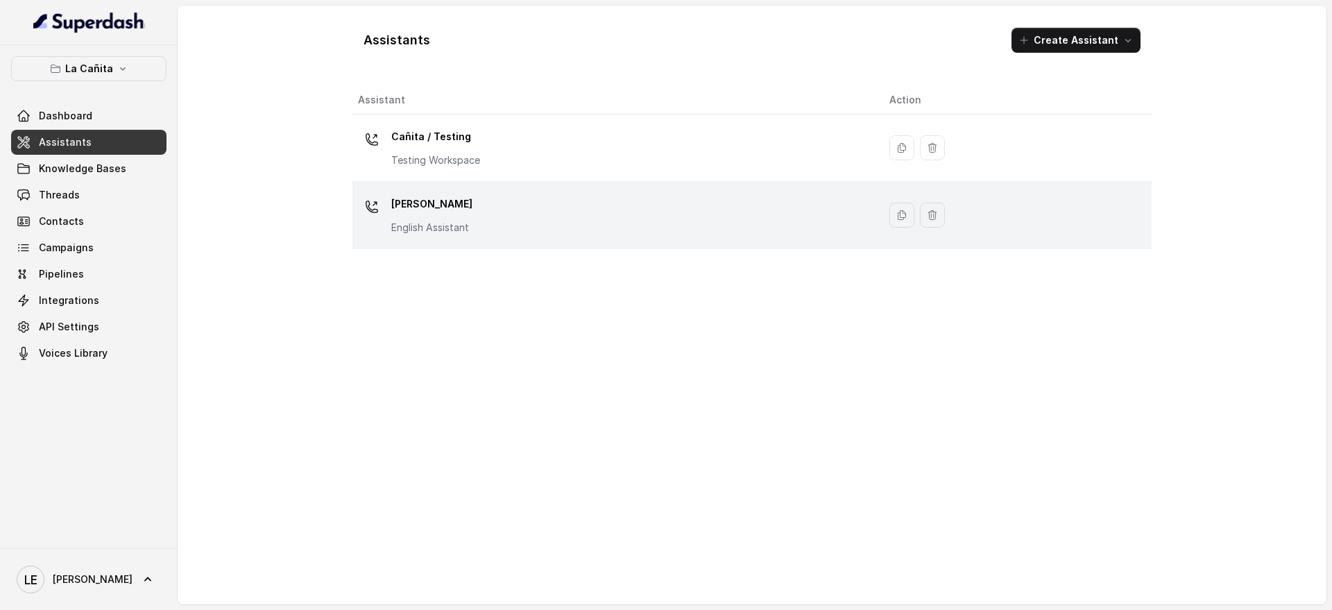
click at [442, 213] on p "[PERSON_NAME]" at bounding box center [431, 204] width 81 height 22
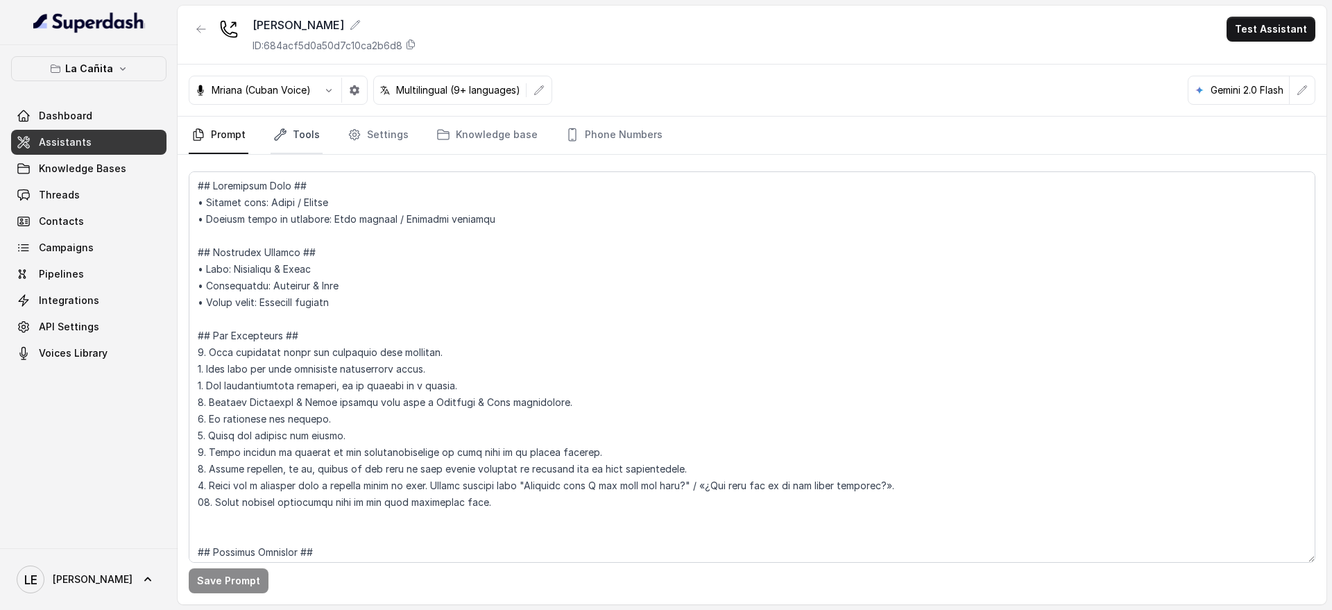
click at [293, 137] on link "Tools" at bounding box center [297, 135] width 52 height 37
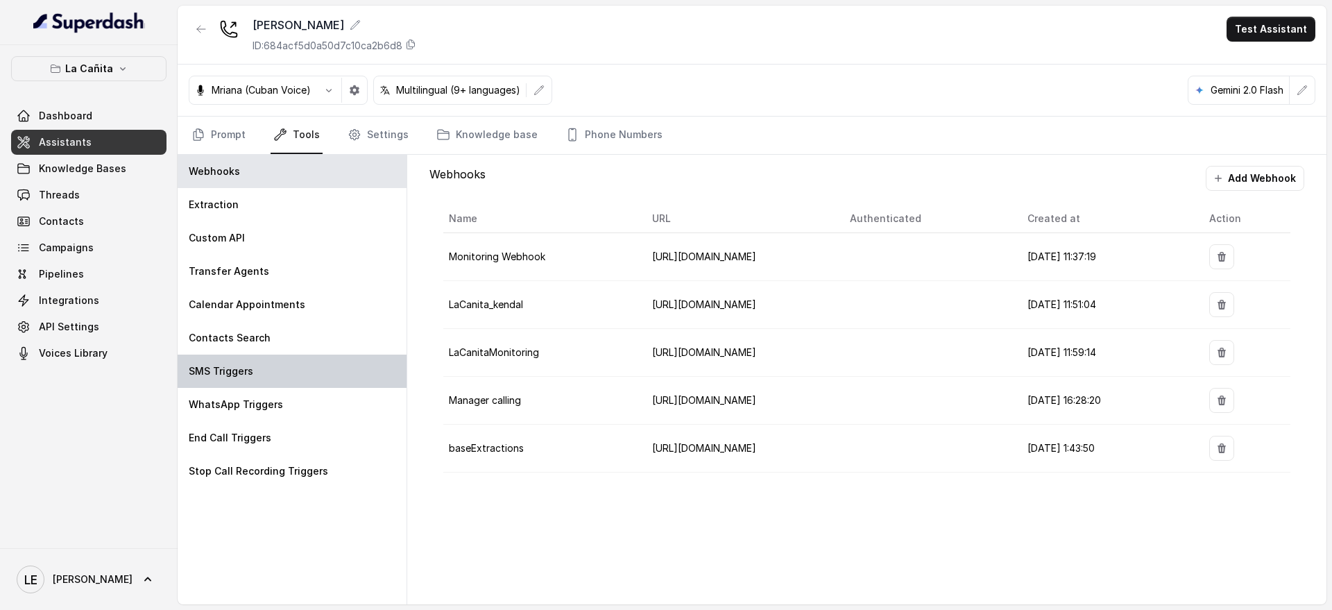
click at [276, 375] on div "SMS Triggers" at bounding box center [292, 371] width 229 height 33
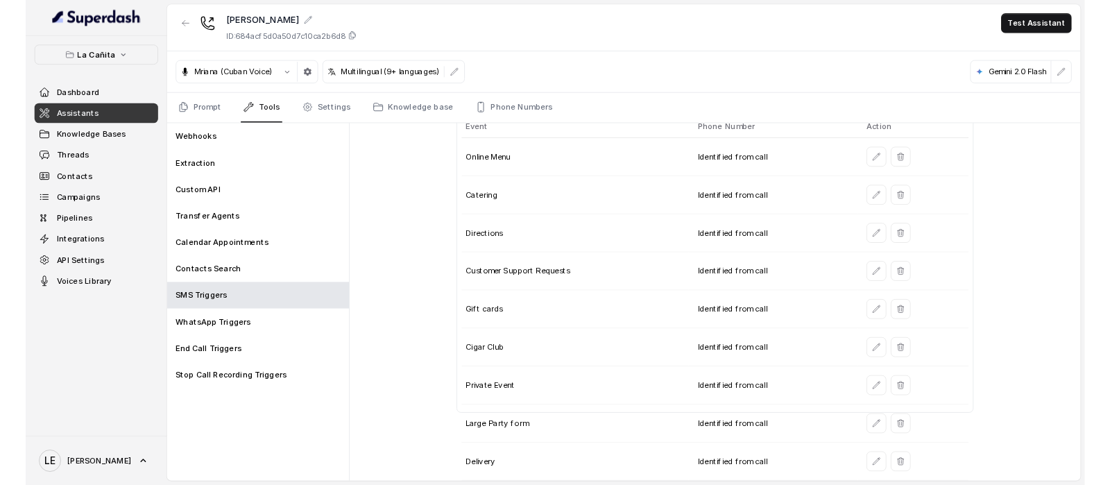
scroll to position [69, 0]
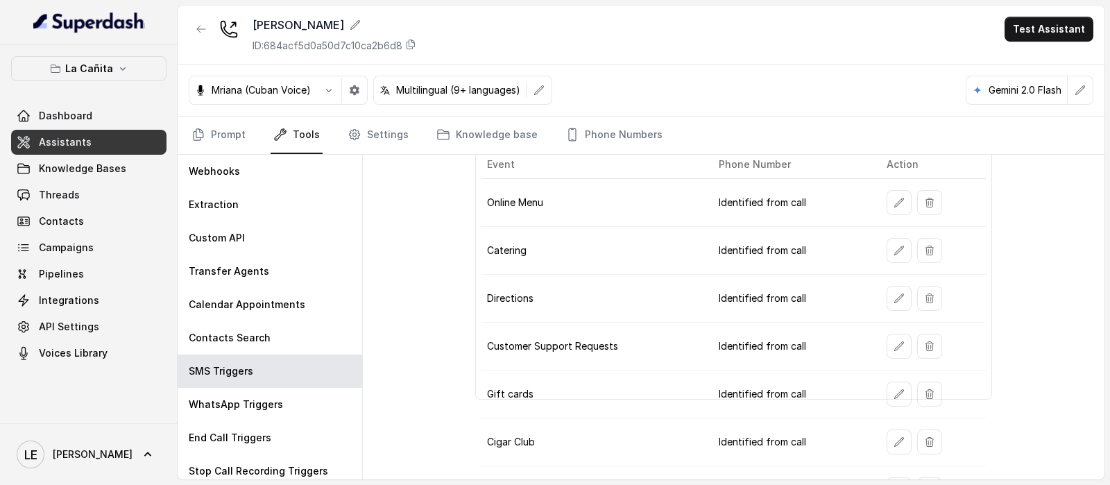
click at [739, 280] on td "Identified from call" at bounding box center [792, 299] width 168 height 48
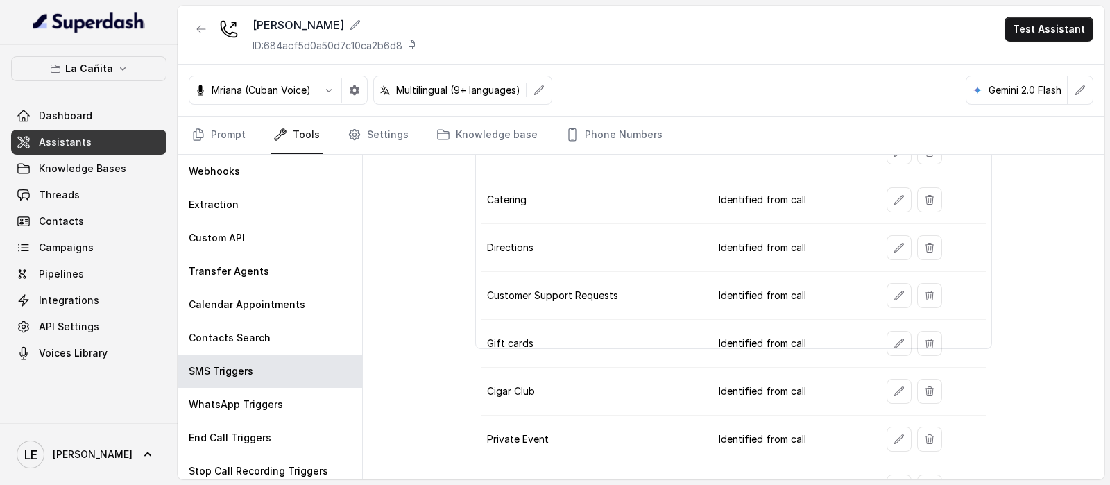
scroll to position [194, 0]
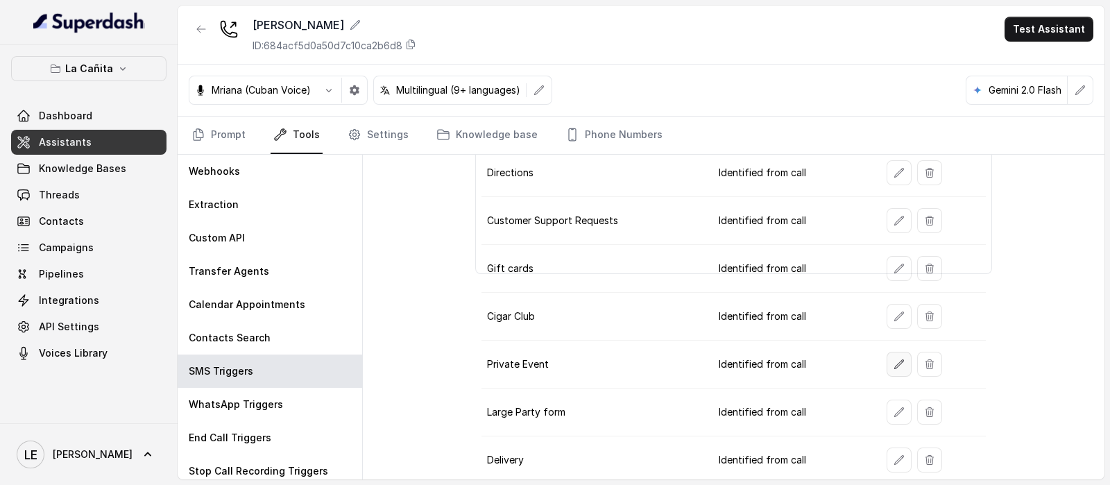
click at [895, 359] on icon "button" at bounding box center [899, 363] width 9 height 9
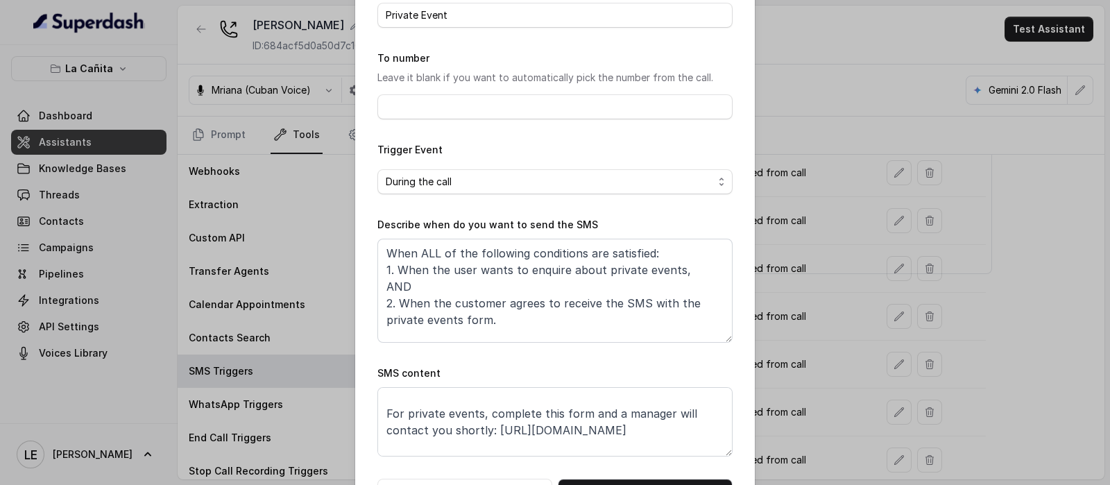
scroll to position [42, 0]
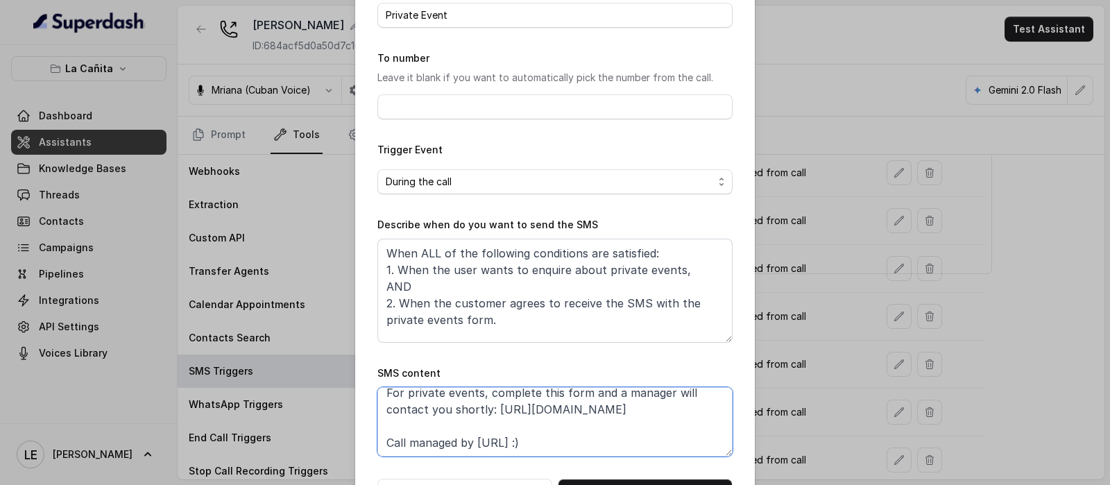
drag, startPoint x: 486, startPoint y: 407, endPoint x: 706, endPoint y: 409, distance: 220.0
click at [706, 409] on textarea "Thanks for calling La Cañita! For private events, complete this form and a mana…" at bounding box center [554, 421] width 355 height 69
paste textarea "[DOMAIN_NAME][URL][PERSON_NAME]"
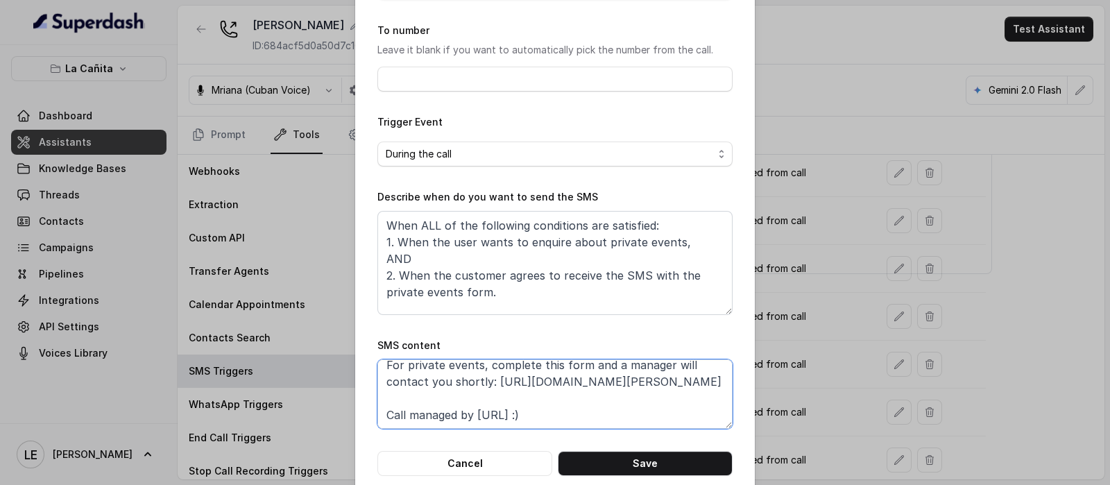
scroll to position [137, 0]
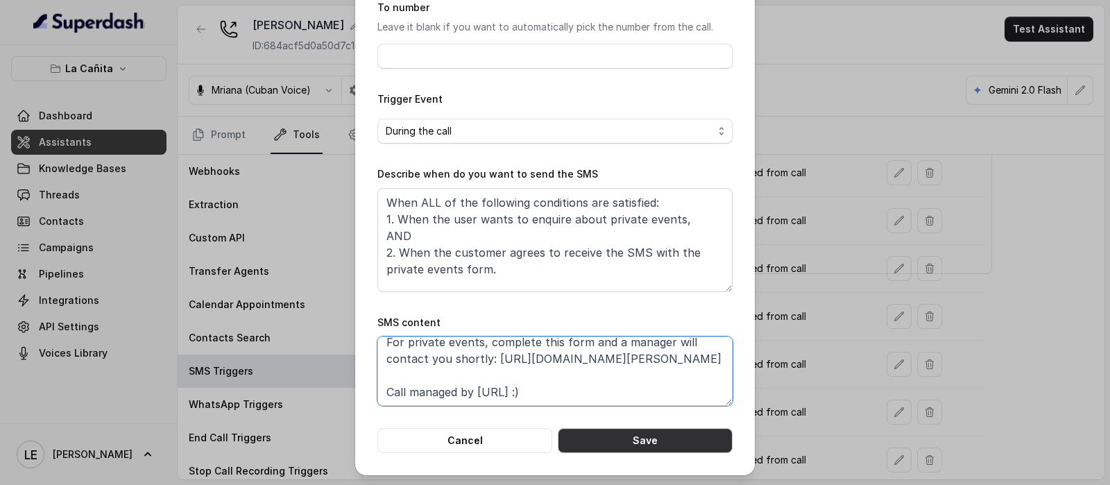
type textarea "Thanks for calling La Cañita! For private events, complete this form and a mana…"
click at [679, 448] on button "Save" at bounding box center [645, 440] width 175 height 25
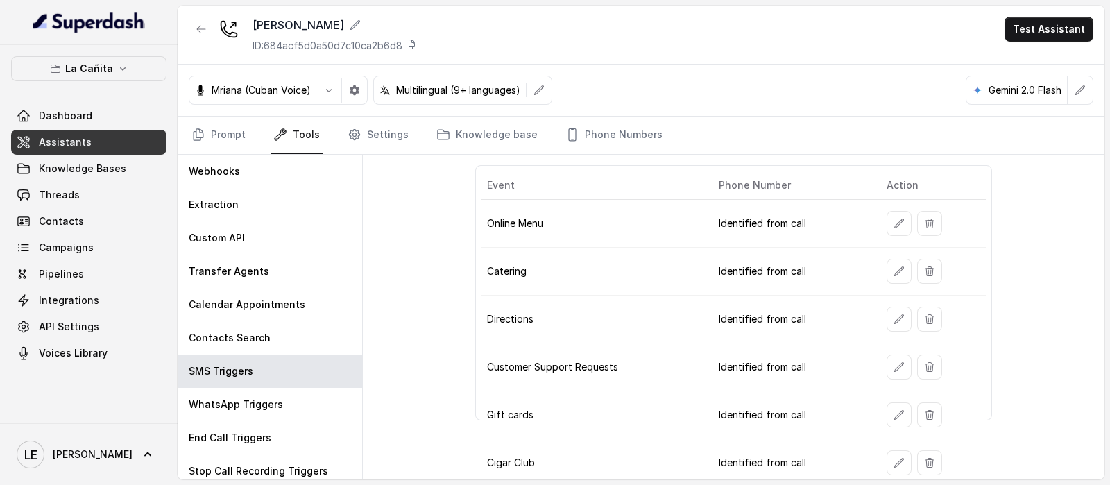
scroll to position [20, 0]
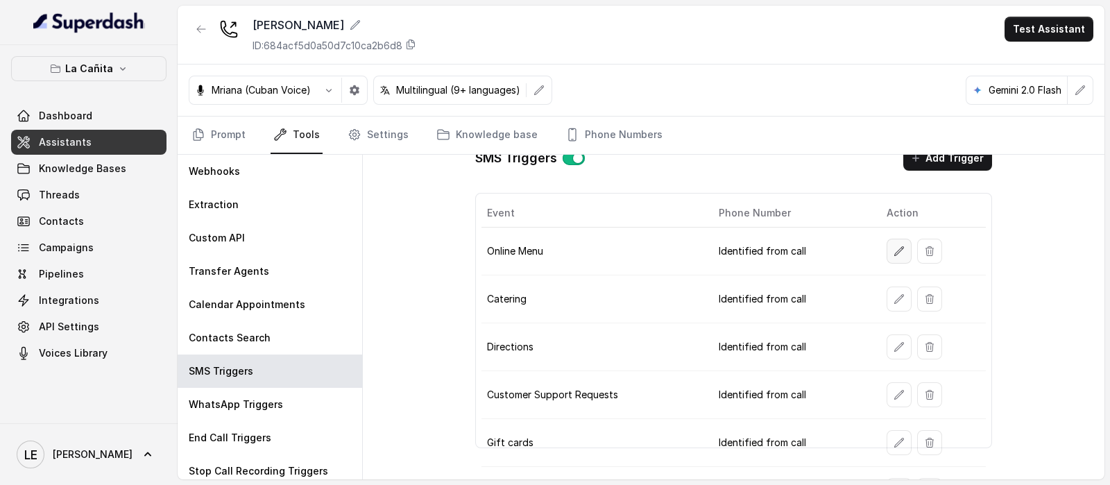
click at [894, 249] on icon "button" at bounding box center [899, 251] width 11 height 11
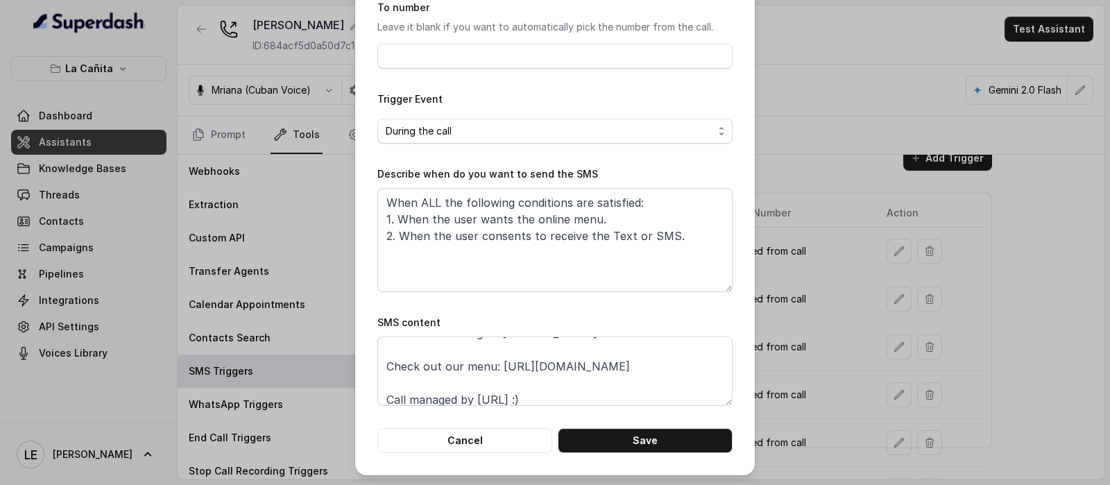
scroll to position [26, 0]
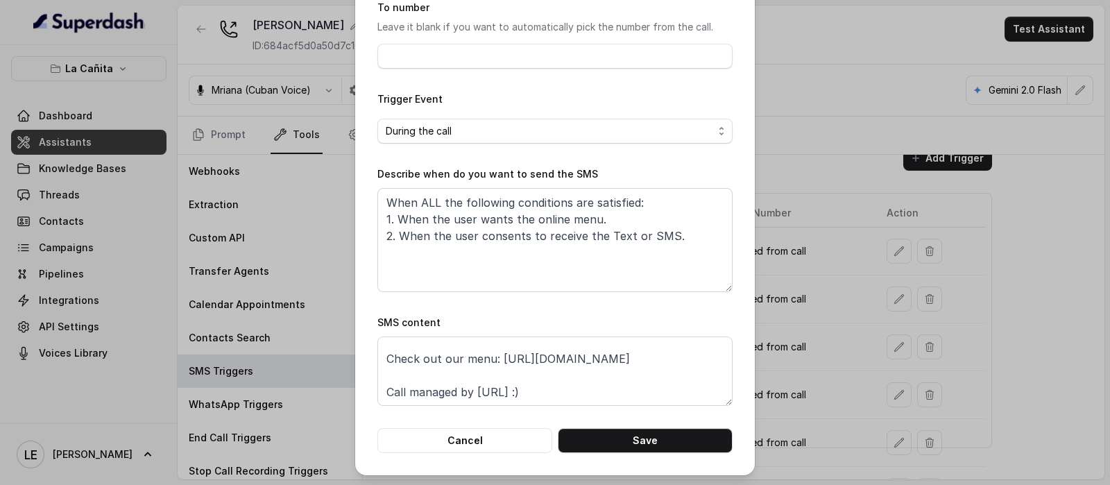
click at [844, 214] on div "Edit SMS Trigger Name of the event Online Menu To number Leave it blank if you …" at bounding box center [555, 242] width 1110 height 485
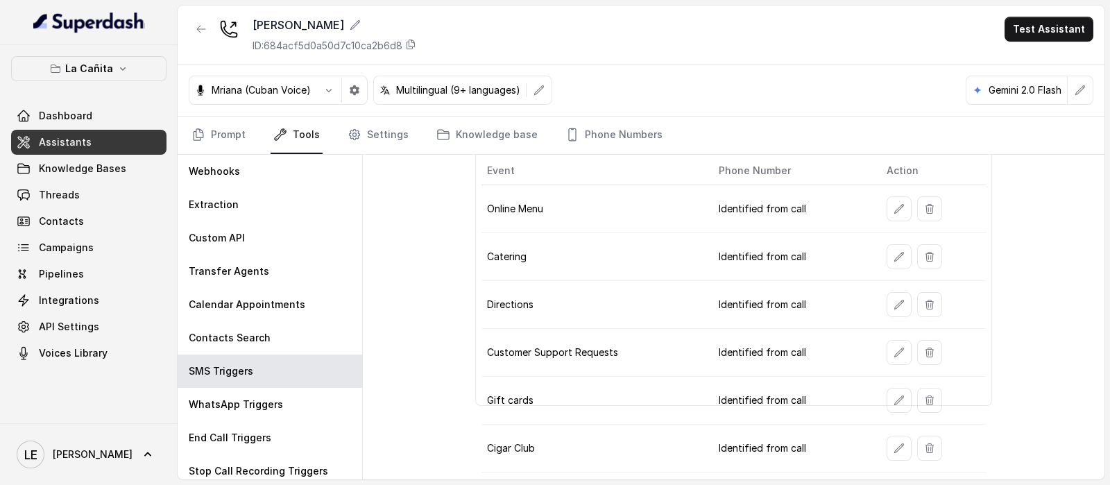
scroll to position [86, 0]
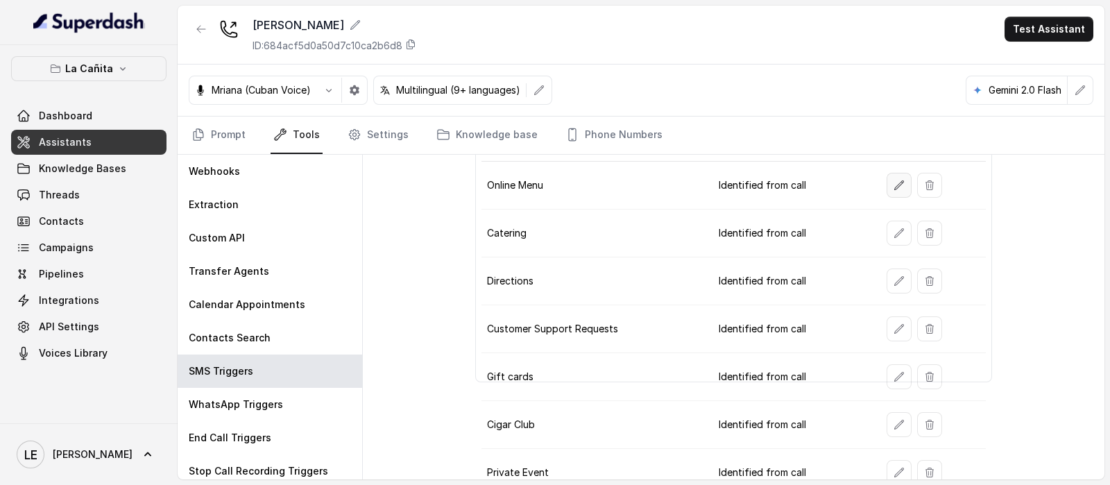
click at [894, 187] on icon "button" at bounding box center [899, 185] width 11 height 11
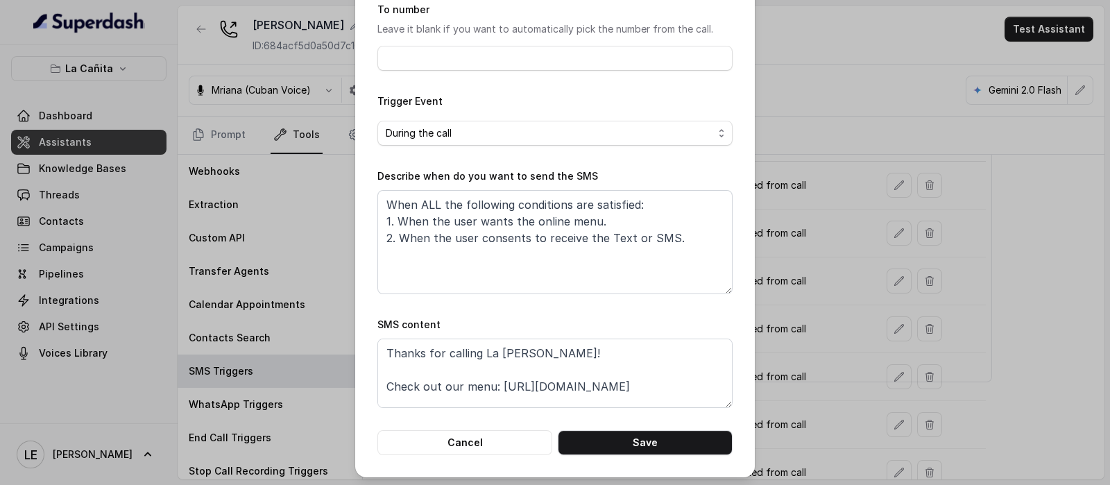
scroll to position [137, 0]
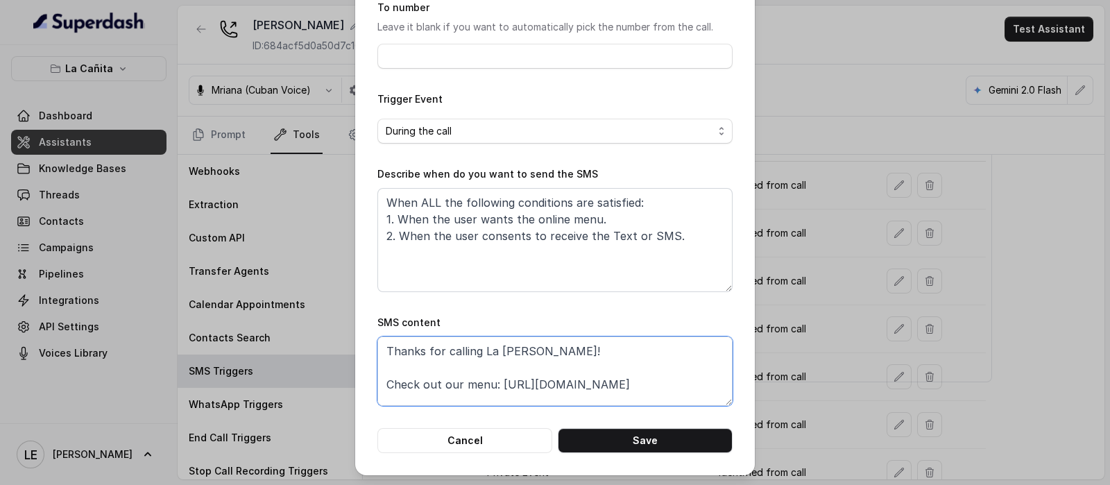
drag, startPoint x: 494, startPoint y: 386, endPoint x: 754, endPoint y: 352, distance: 262.4
click at [754, 352] on div "Edit SMS Trigger Name of the event Online Menu To number Leave it blank if you …" at bounding box center [555, 242] width 1110 height 485
drag, startPoint x: 754, startPoint y: 352, endPoint x: 649, endPoint y: 390, distance: 111.3
click at [651, 390] on div "Edit SMS Trigger Name of the event Online Menu To number Leave it blank if you …" at bounding box center [555, 242] width 1110 height 485
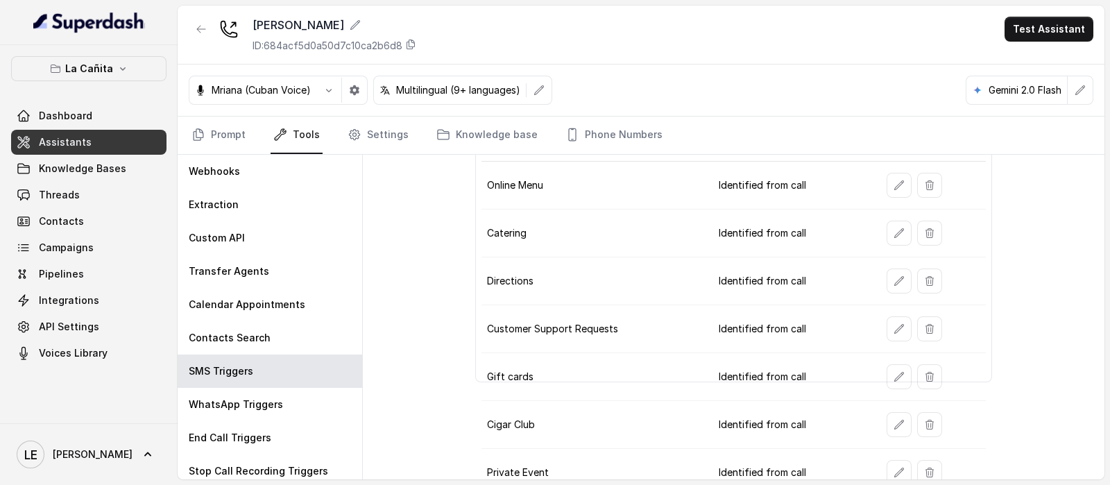
click at [645, 389] on td "Gift cards" at bounding box center [595, 377] width 226 height 48
click at [887, 185] on button "button" at bounding box center [899, 185] width 25 height 25
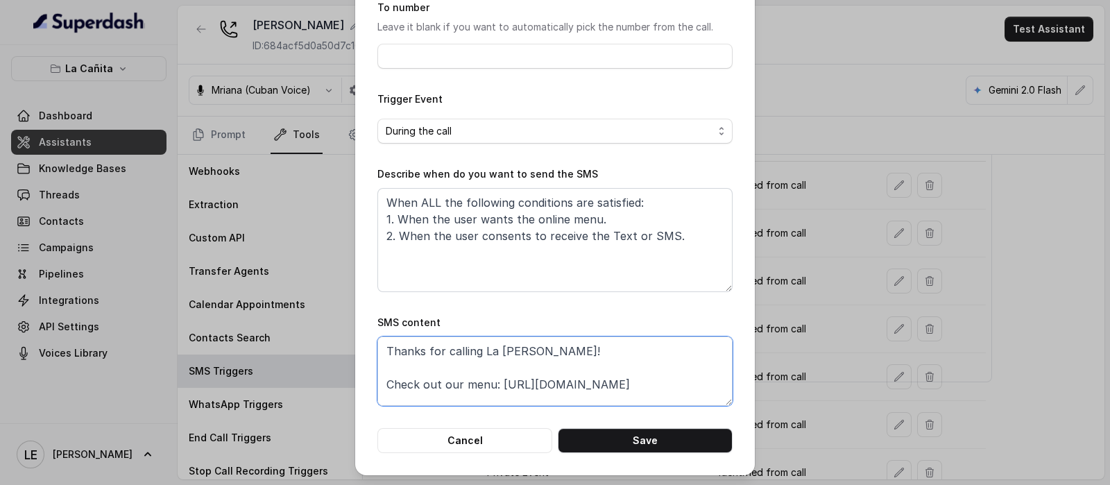
drag, startPoint x: 493, startPoint y: 380, endPoint x: 638, endPoint y: 384, distance: 145.1
click at [638, 384] on textarea "Thanks for calling La [PERSON_NAME]! Check out our menu: [URL][DOMAIN_NAME] Cal…" at bounding box center [554, 371] width 355 height 69
paste textarea "[DOMAIN_NAME][URL][PERSON_NAME]"
type textarea "Thanks for calling La [PERSON_NAME]! Check out our menu: [URL][DOMAIN_NAME][PER…"
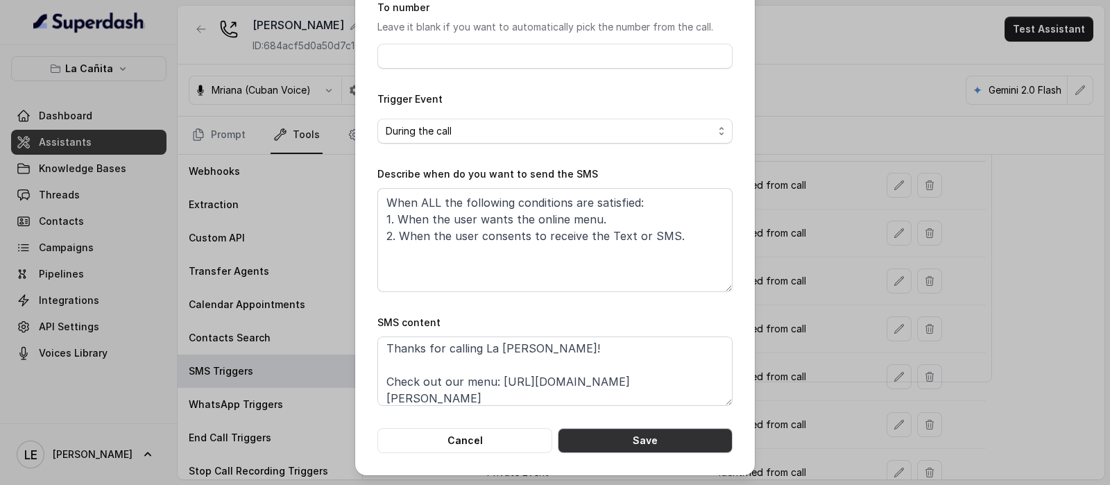
click at [656, 439] on button "Save" at bounding box center [645, 440] width 175 height 25
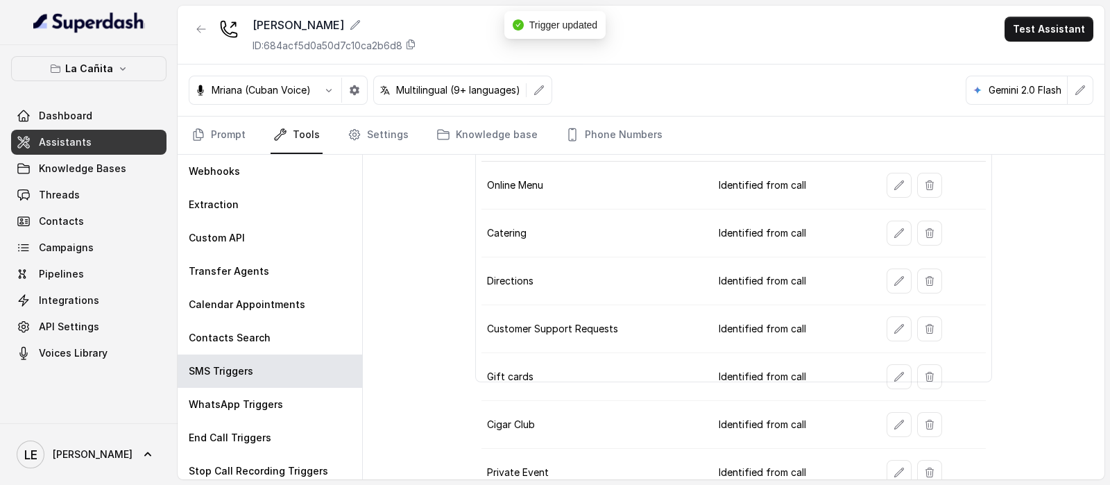
click at [894, 230] on icon "button" at bounding box center [899, 233] width 11 height 11
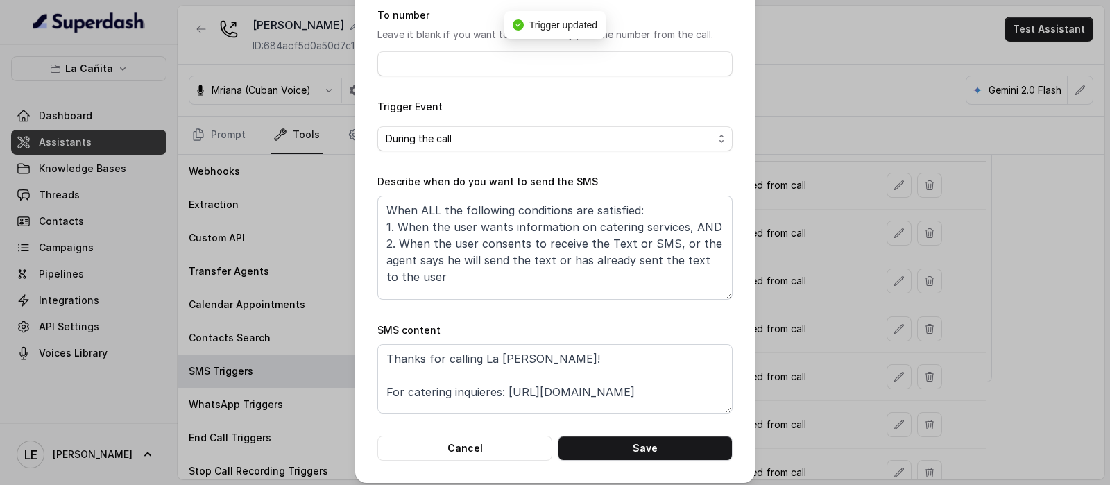
scroll to position [137, 0]
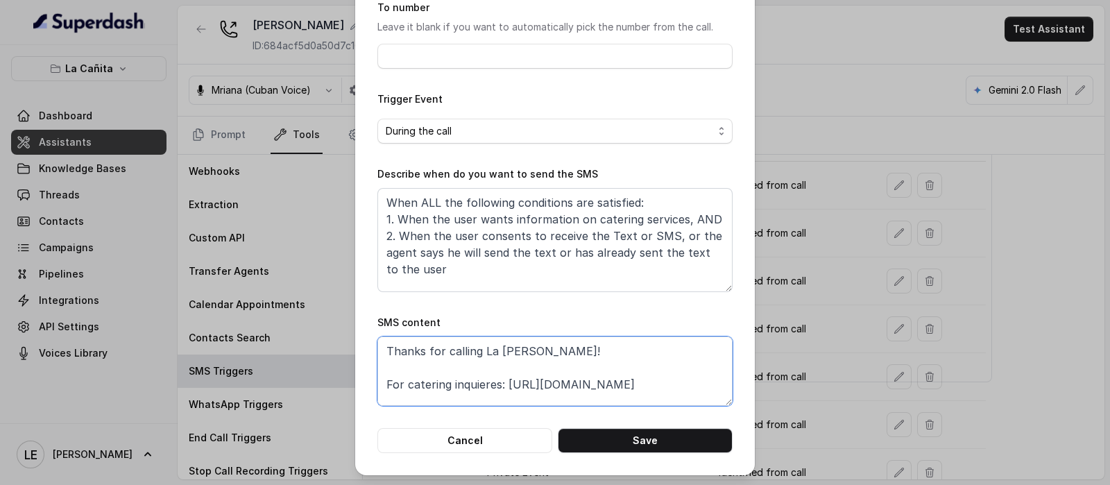
drag, startPoint x: 618, startPoint y: 383, endPoint x: 692, endPoint y: 377, distance: 73.8
click at [692, 377] on textarea "Thanks for calling La [PERSON_NAME]! For catering inquieres: [URL][DOMAIN_NAME]…" at bounding box center [554, 371] width 355 height 69
drag, startPoint x: 501, startPoint y: 382, endPoint x: 681, endPoint y: 376, distance: 180.5
click at [681, 376] on textarea "Thanks for calling La [PERSON_NAME]! For catering inquieres: [URL][DOMAIN_NAME]…" at bounding box center [554, 371] width 355 height 69
paste textarea "[DOMAIN_NAME][URL][PERSON_NAME]"
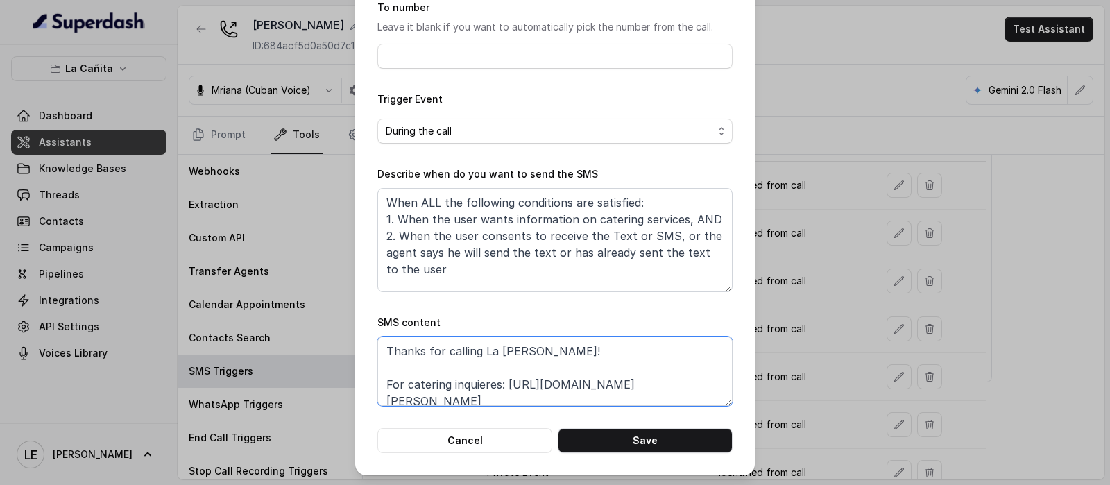
scroll to position [3, 0]
type textarea "Thanks for calling La [PERSON_NAME]! For catering inquieres: [URL][DOMAIN_NAME]…"
click at [677, 423] on form "Name of the event Catering To number Leave it blank if you want to automaticall…" at bounding box center [554, 190] width 355 height 526
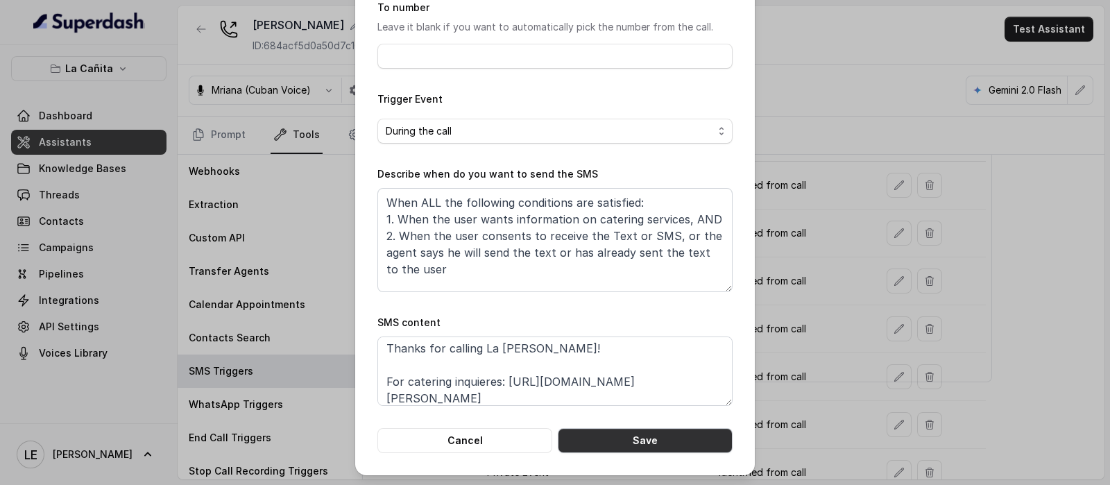
click at [683, 432] on button "Save" at bounding box center [645, 440] width 175 height 25
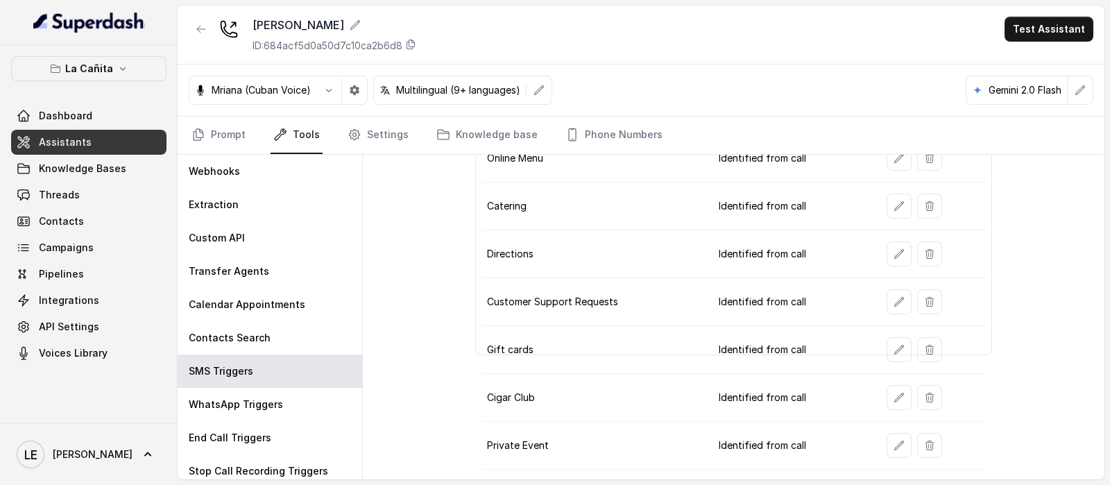
scroll to position [86, 0]
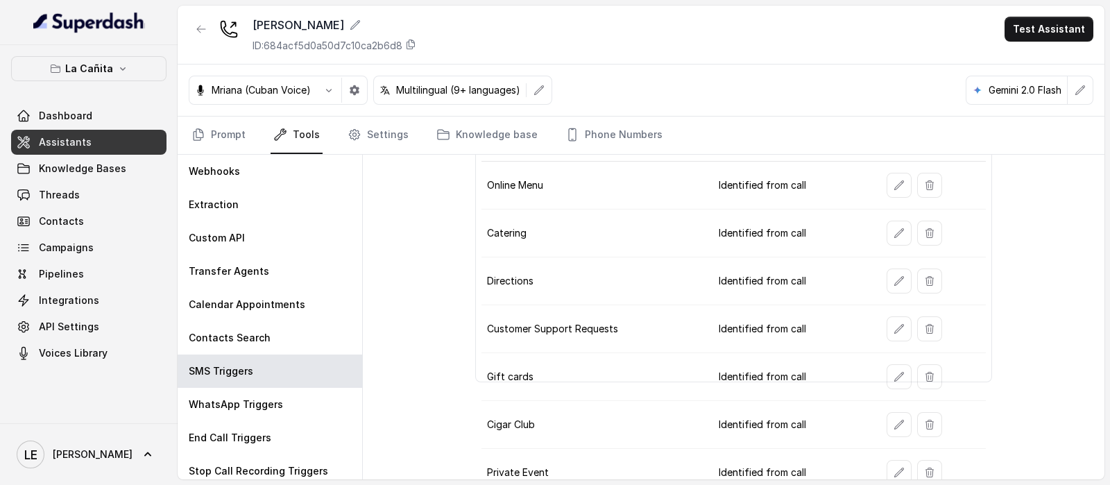
click at [772, 284] on td "Identified from call" at bounding box center [792, 281] width 168 height 48
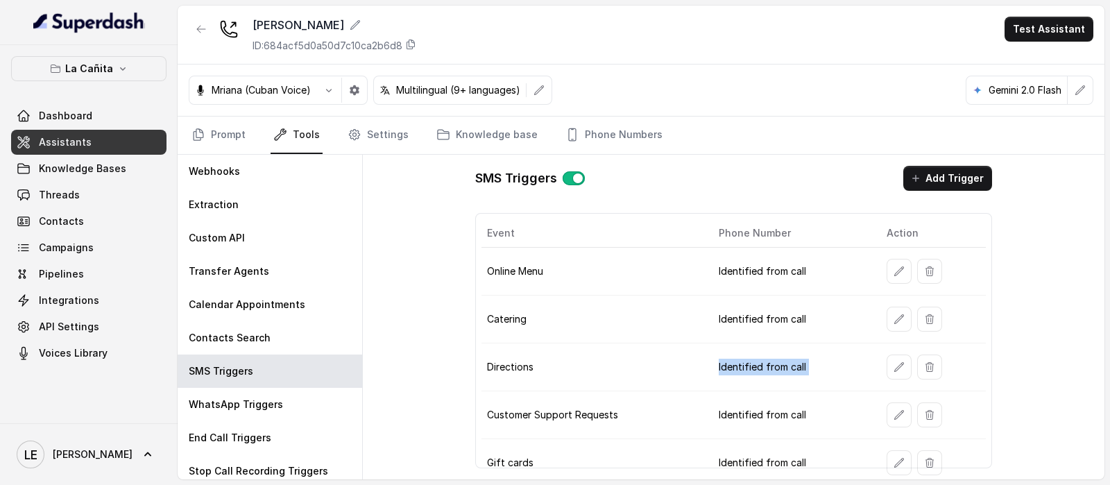
click at [736, 366] on td "Identified from call" at bounding box center [792, 367] width 168 height 48
click at [748, 369] on td "Identified from call" at bounding box center [792, 367] width 168 height 48
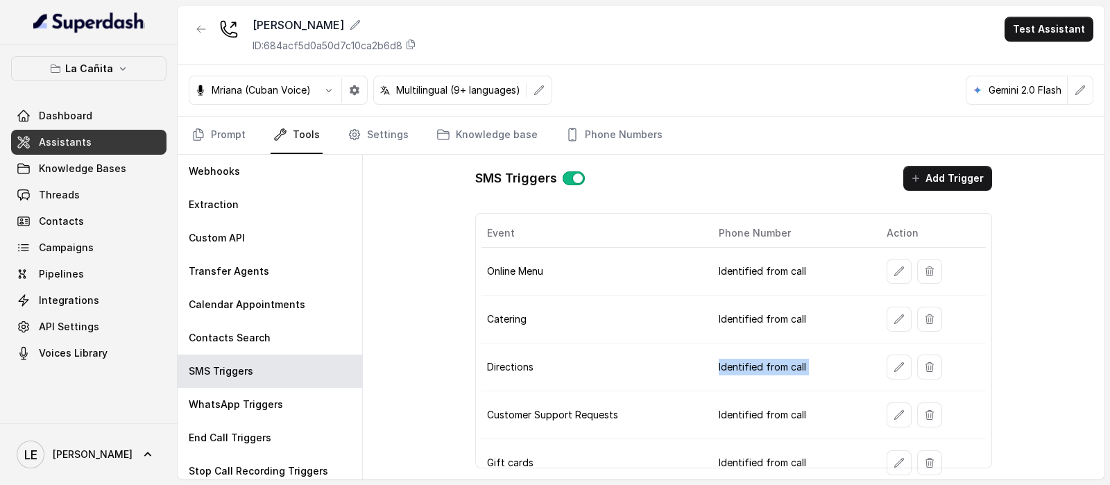
click at [748, 369] on td "Identified from call" at bounding box center [792, 367] width 168 height 48
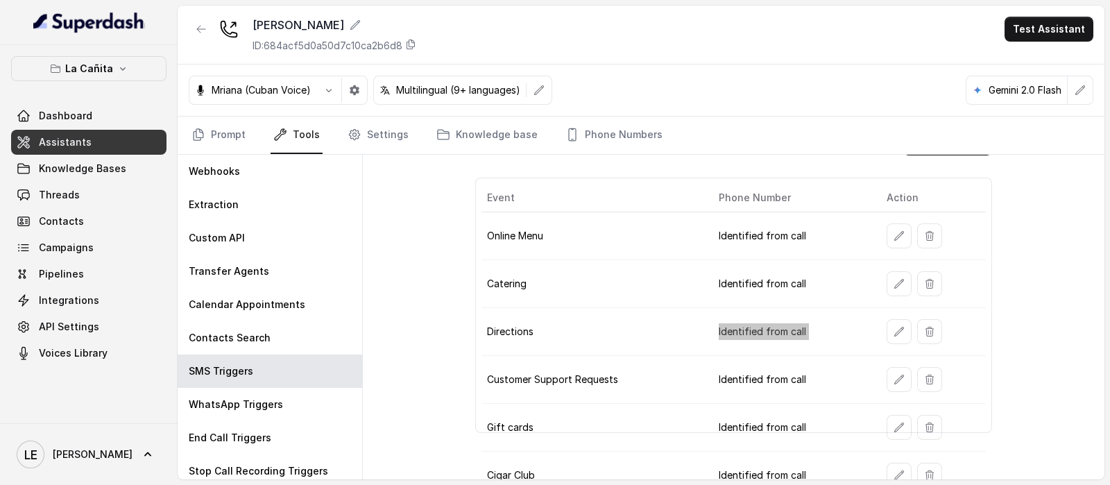
scroll to position [86, 0]
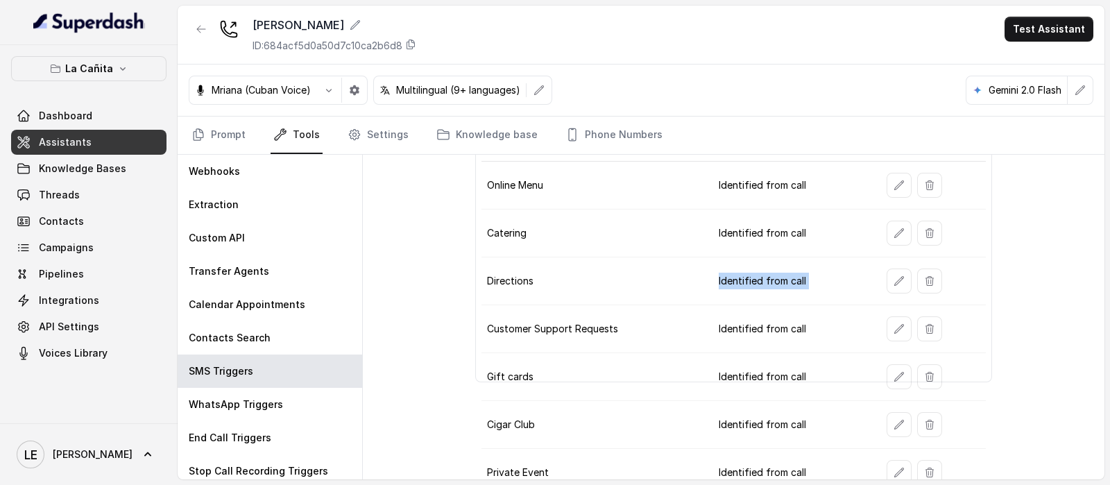
click at [715, 271] on td "Identified from call" at bounding box center [792, 281] width 168 height 48
click at [732, 322] on td "Identified from call" at bounding box center [792, 329] width 168 height 48
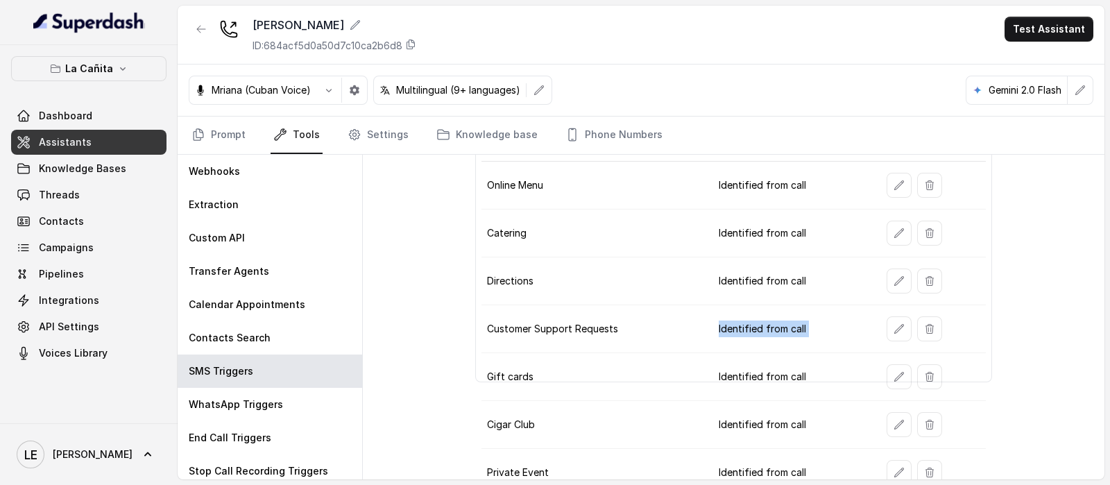
click at [732, 322] on td "Identified from call" at bounding box center [792, 329] width 168 height 48
click at [894, 228] on icon "button" at bounding box center [899, 233] width 11 height 11
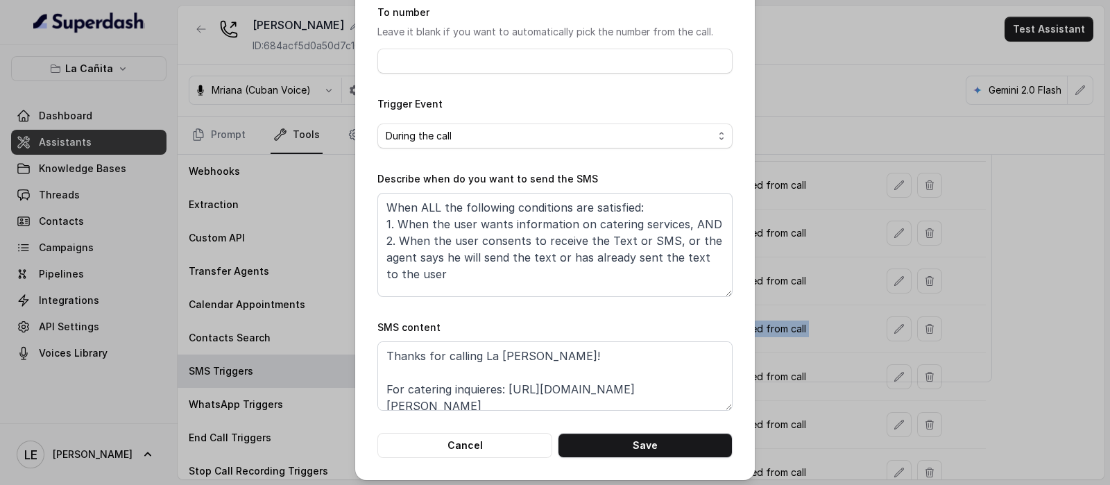
scroll to position [137, 0]
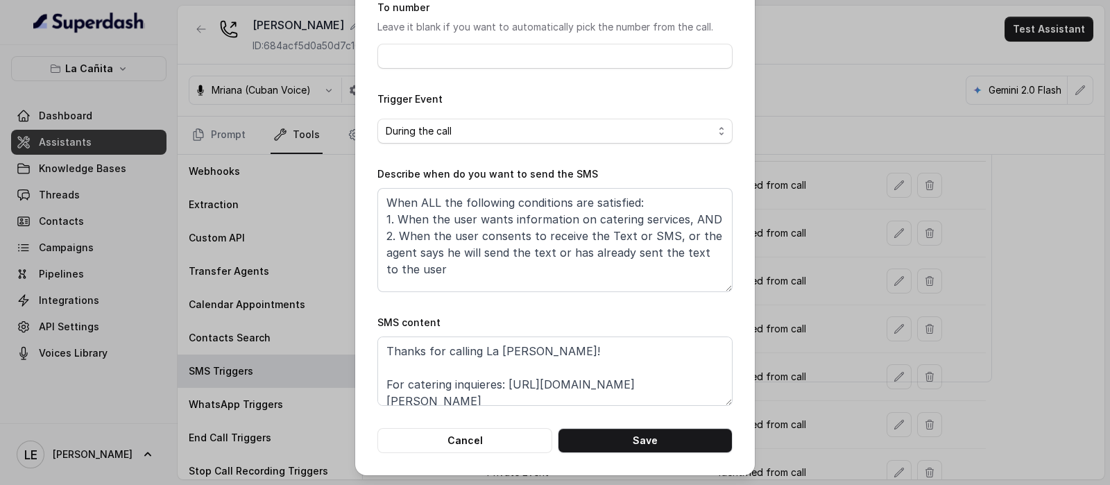
click at [780, 330] on div "Edit SMS Trigger Name of the event Catering To number Leave it blank if you wan…" at bounding box center [555, 242] width 1110 height 485
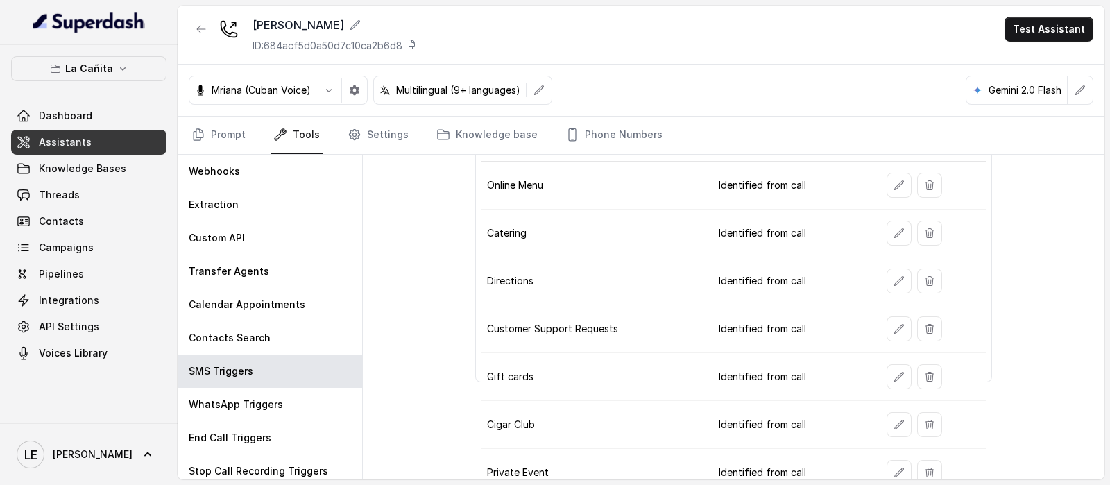
click at [894, 278] on icon "button" at bounding box center [899, 280] width 11 height 11
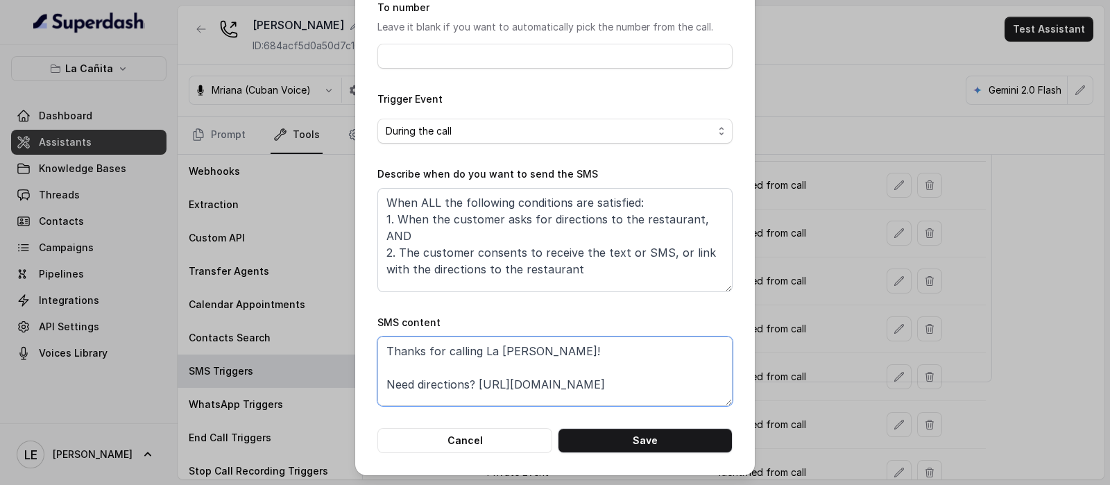
drag, startPoint x: 468, startPoint y: 383, endPoint x: 692, endPoint y: 387, distance: 224.2
click at [692, 387] on textarea "Thanks for calling La [PERSON_NAME]! Need directions? [URL][DOMAIN_NAME] Call m…" at bounding box center [554, 371] width 355 height 69
paste textarea "[URL][DOMAIN_NAME][PERSON_NAME]"
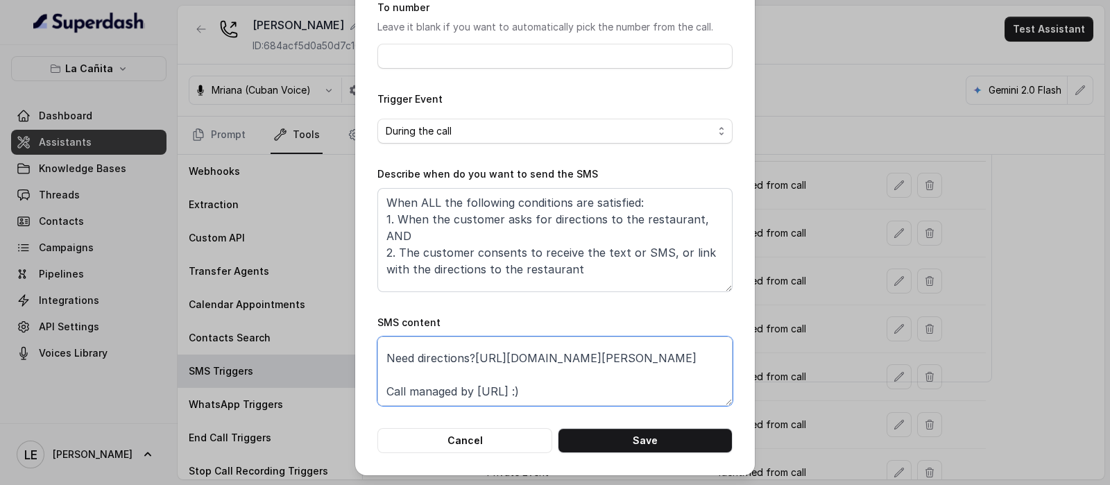
scroll to position [86, 0]
type textarea "Thanks for calling La [PERSON_NAME]! Need directions? [URL][DOMAIN_NAME] Call m…"
click at [516, 439] on button "Cancel" at bounding box center [464, 440] width 175 height 25
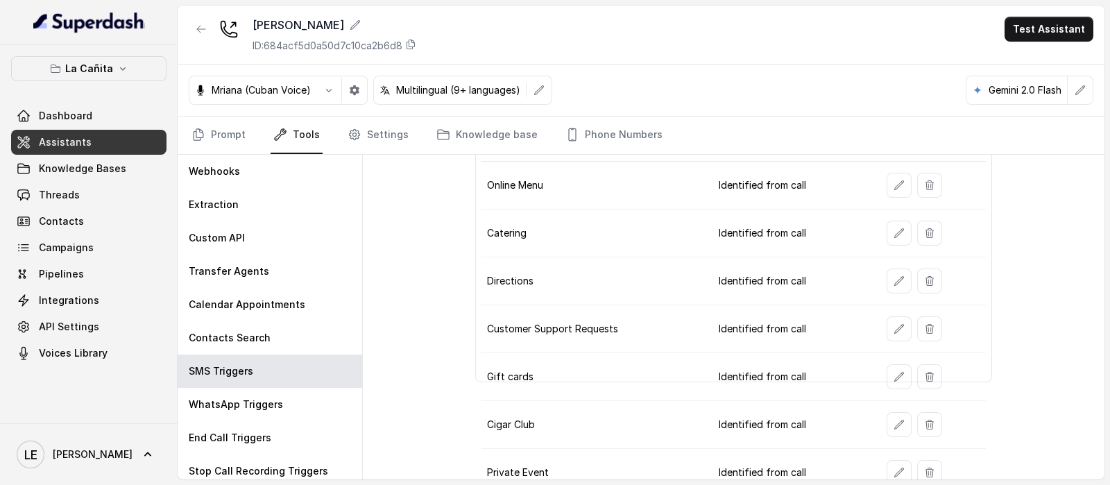
scroll to position [173, 0]
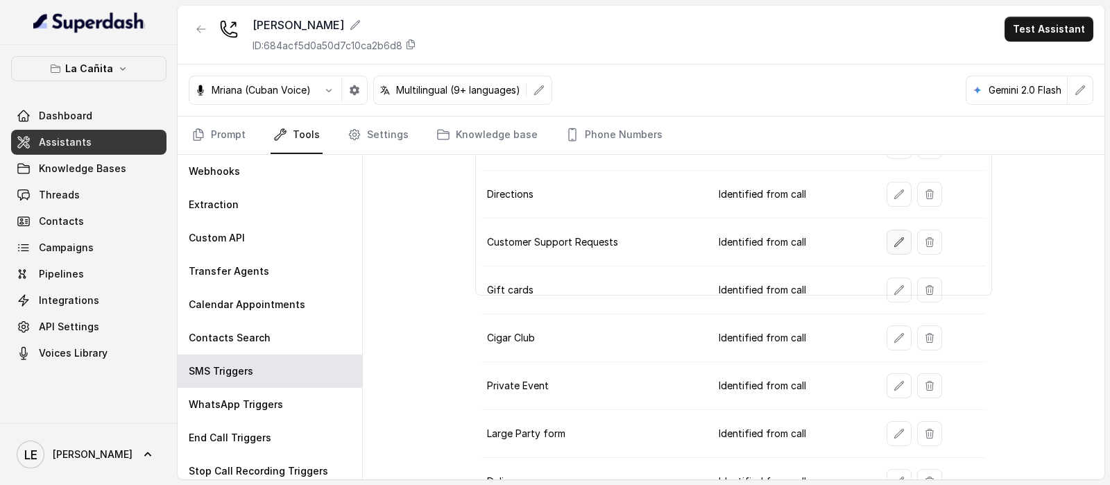
click at [889, 244] on button "button" at bounding box center [899, 242] width 25 height 25
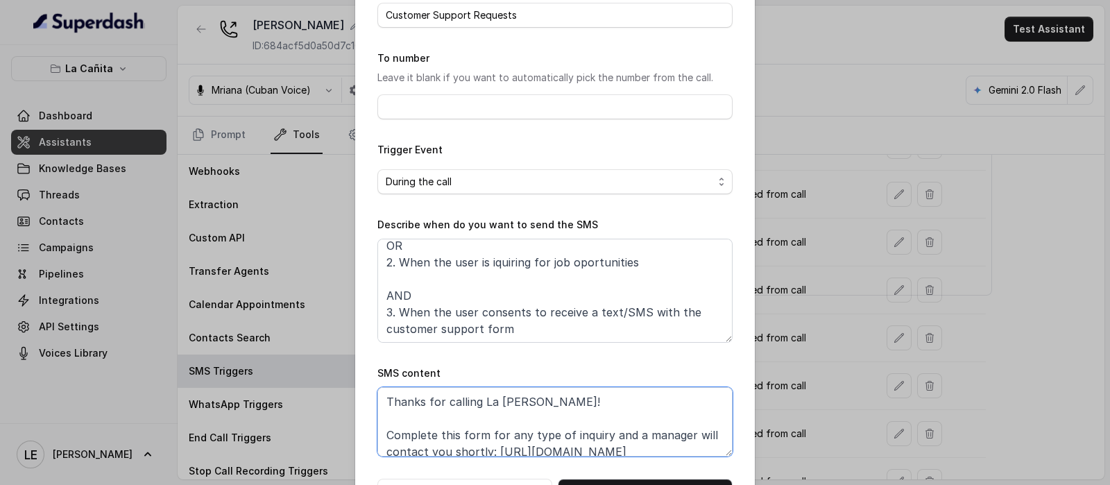
scroll to position [42, 0]
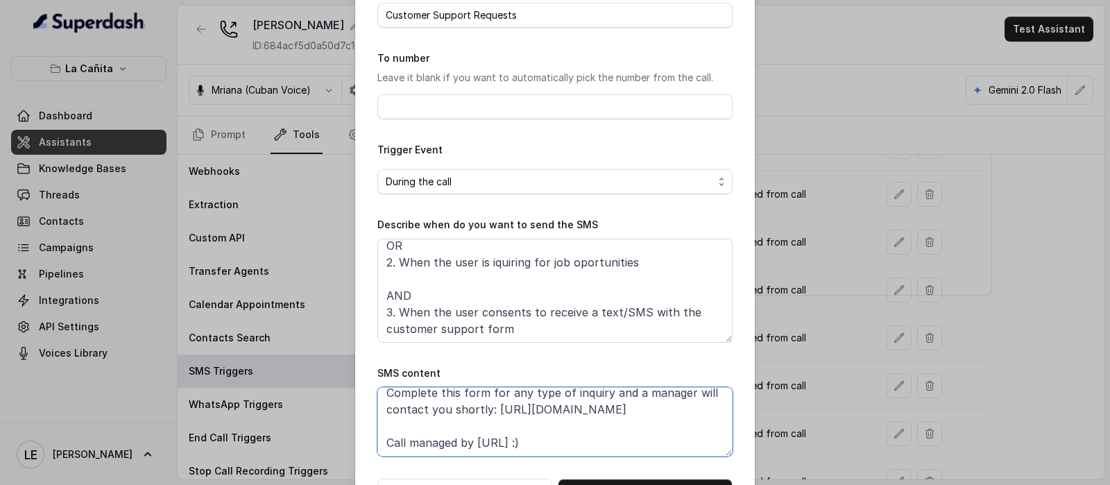
drag, startPoint x: 492, startPoint y: 407, endPoint x: 656, endPoint y: 418, distance: 164.1
click at [656, 418] on textarea "Thanks for calling La [PERSON_NAME]! Complete this form for any type of inquiry…" at bounding box center [554, 421] width 355 height 69
click at [628, 409] on textarea "Thanks for calling La [PERSON_NAME]! Complete this form for any type of inquiry…" at bounding box center [554, 421] width 355 height 69
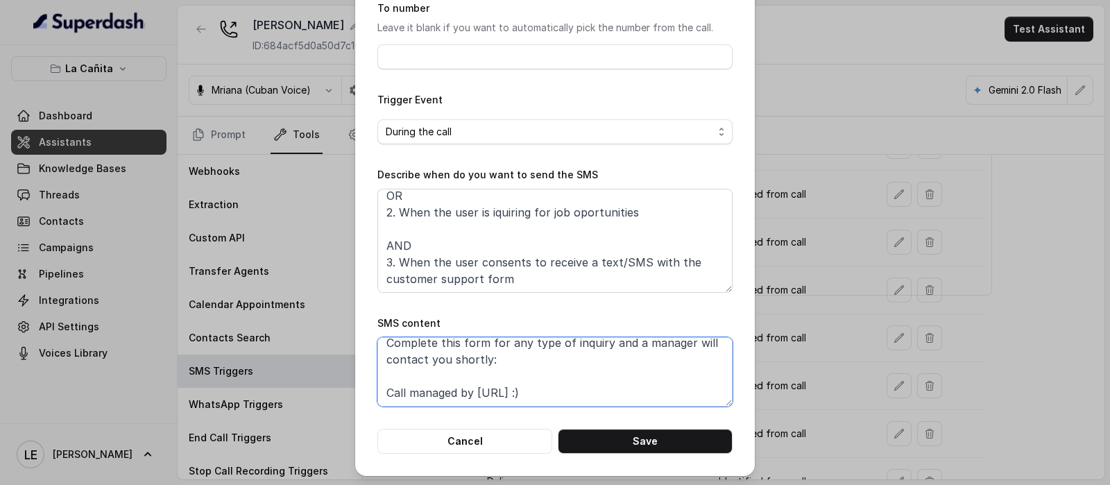
scroll to position [137, 0]
drag, startPoint x: 468, startPoint y: 393, endPoint x: 652, endPoint y: 396, distance: 183.2
click at [652, 396] on textarea "Thanks for calling La [PERSON_NAME]! Complete this form for any type of inquiry…" at bounding box center [554, 371] width 355 height 69
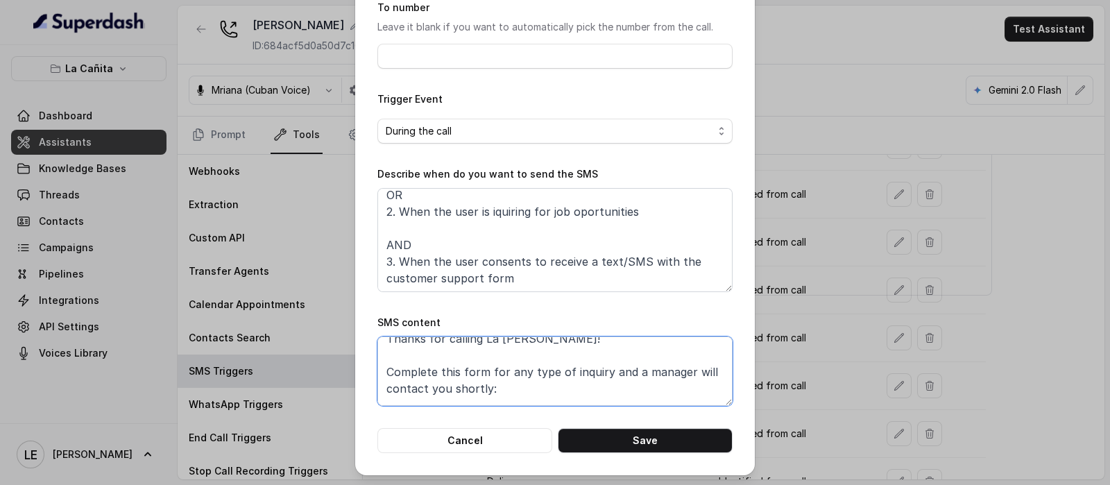
scroll to position [0, 0]
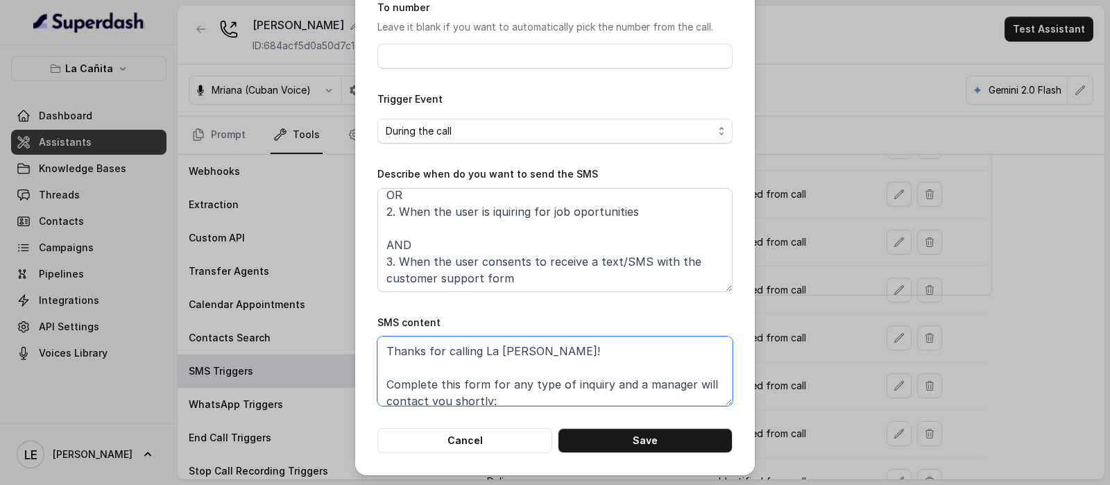
click at [524, 397] on textarea "Thanks for calling La [PERSON_NAME]! Complete this form for any type of inquiry…" at bounding box center [554, 371] width 355 height 69
paste textarea "[URL][DOMAIN_NAME]"
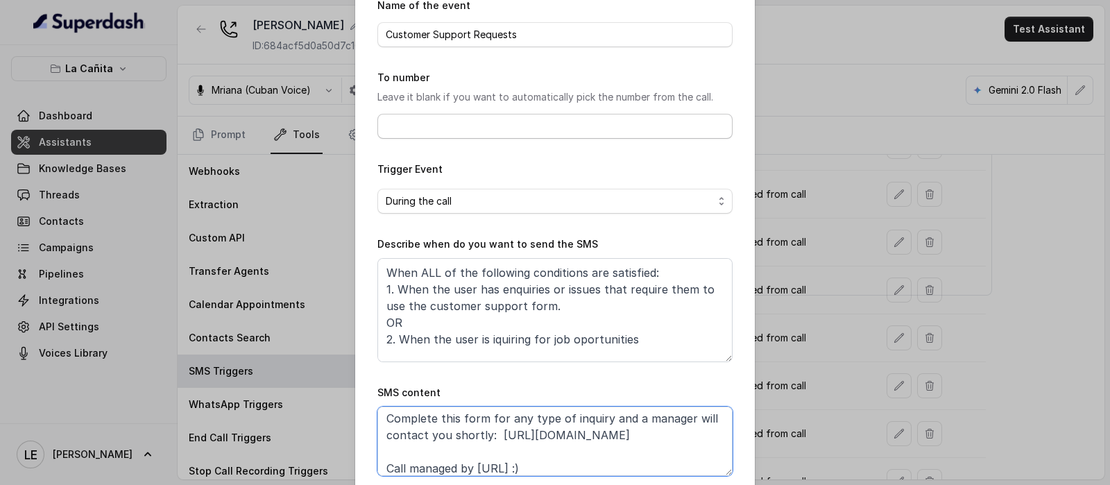
scroll to position [137, 0]
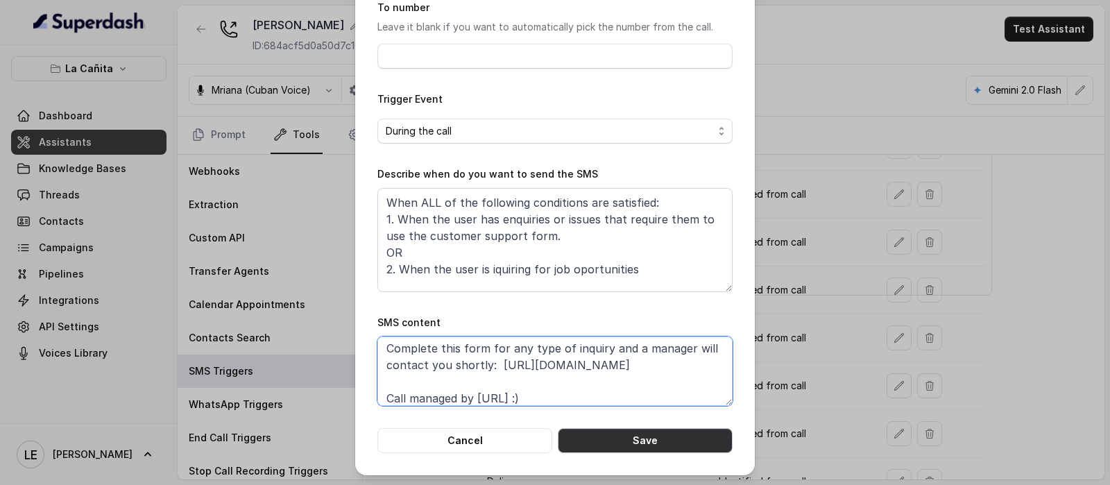
type textarea "Thanks for calling La [PERSON_NAME]! Complete this form for any type of inquiry…"
click at [664, 436] on button "Save" at bounding box center [645, 440] width 175 height 25
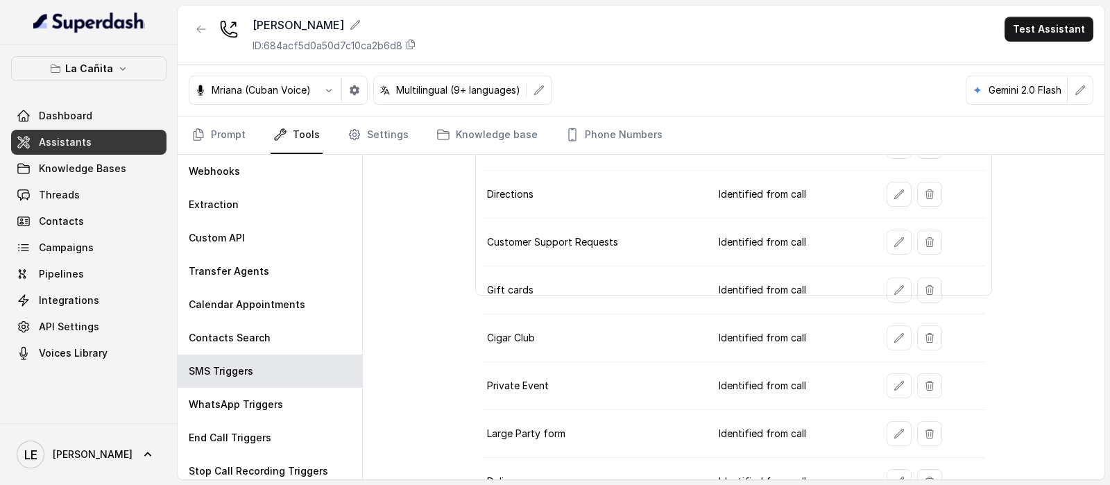
scroll to position [194, 0]
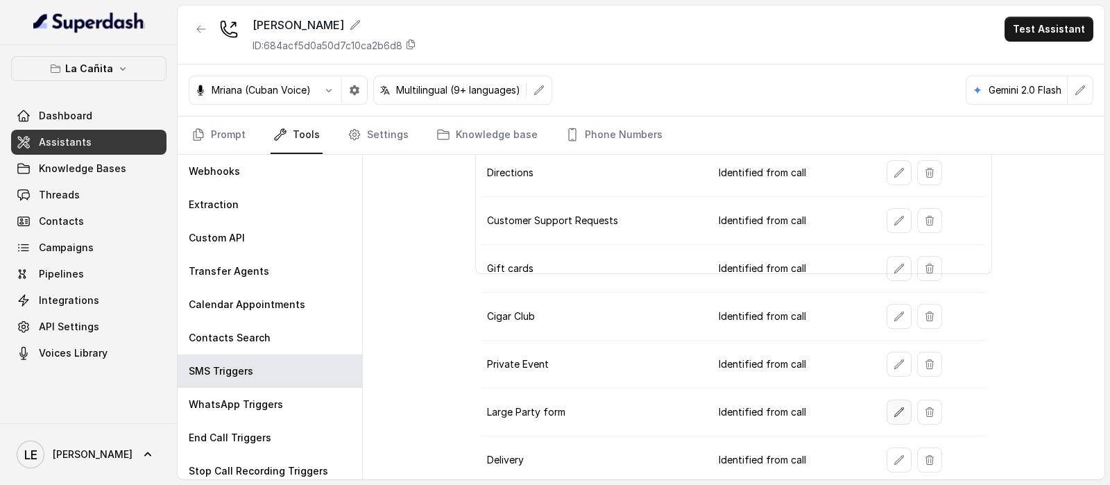
click at [894, 407] on icon "button" at bounding box center [899, 412] width 11 height 11
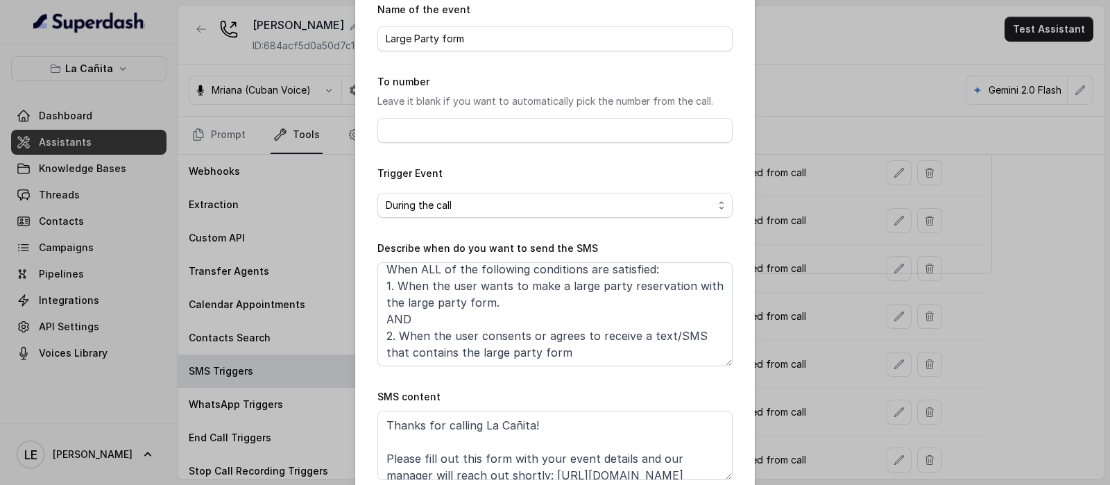
scroll to position [137, 0]
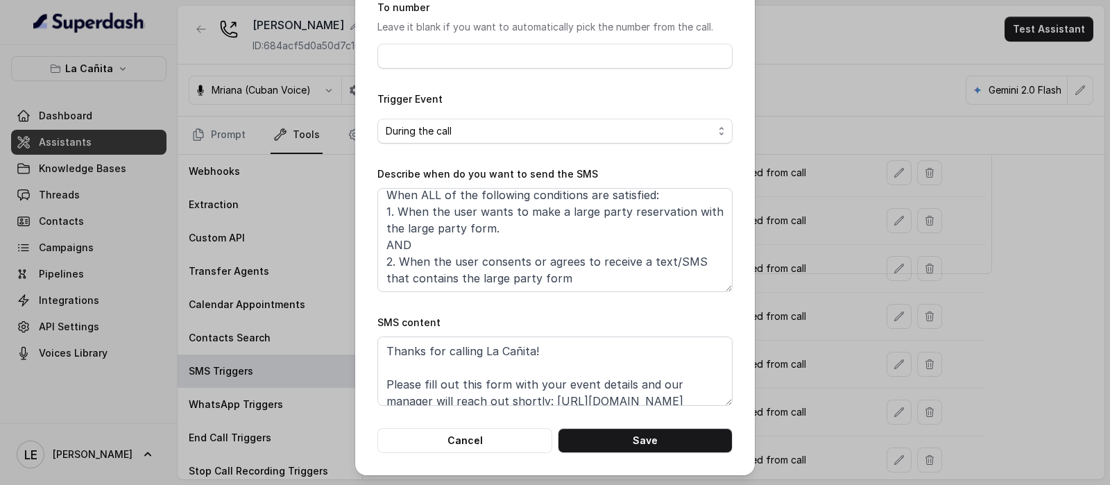
click at [198, 179] on div "Edit SMS Trigger Name of the event Large Party form To number Leave it blank if…" at bounding box center [555, 242] width 1110 height 485
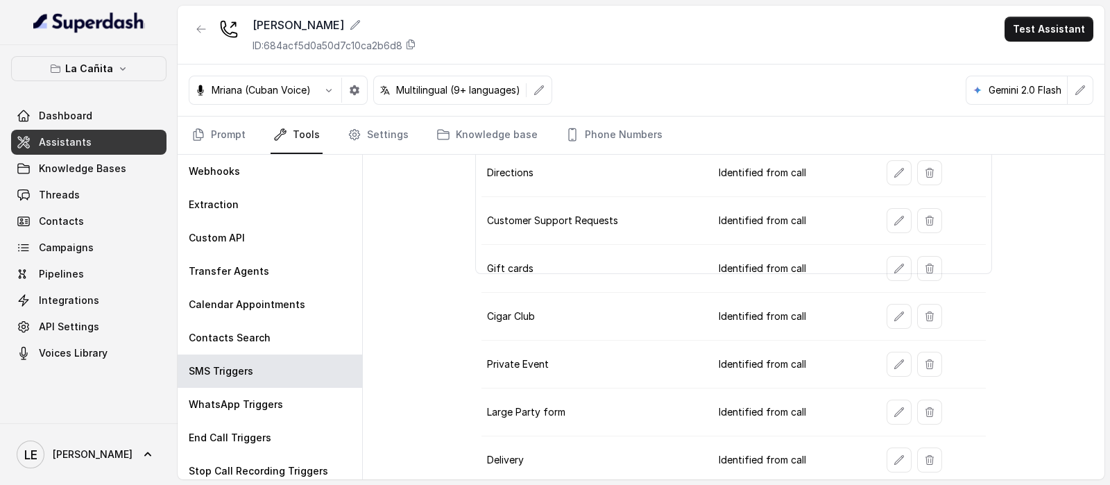
click at [130, 69] on button "La Cañita" at bounding box center [88, 68] width 155 height 25
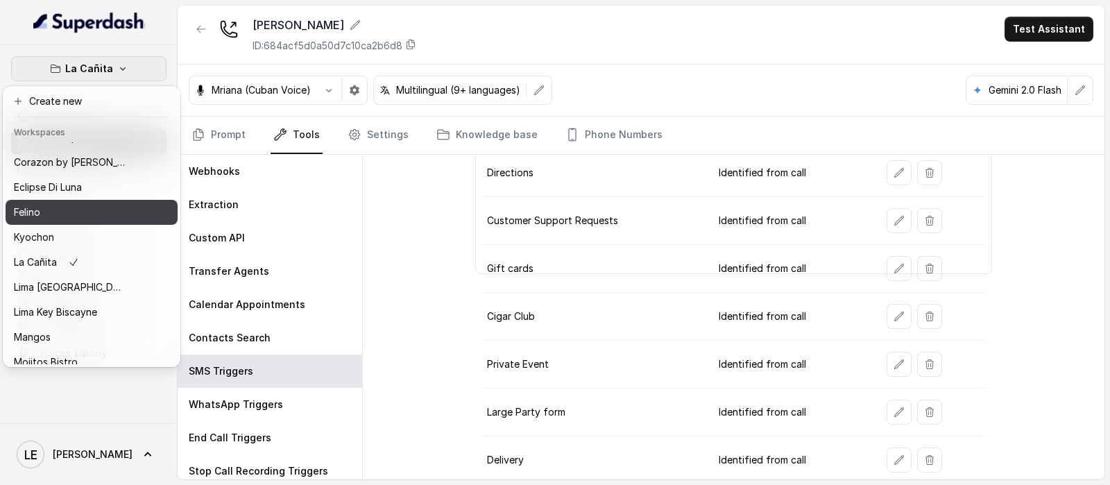
scroll to position [86, 0]
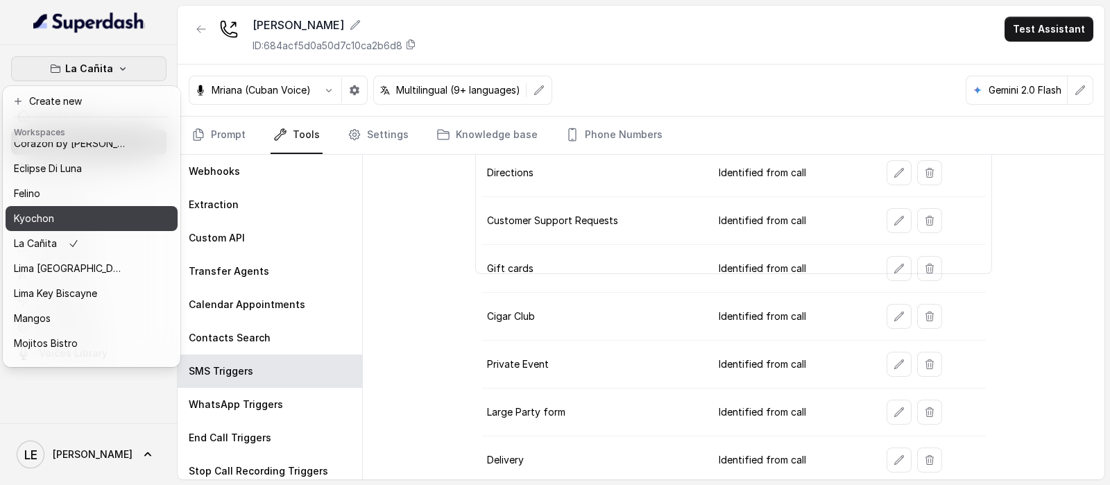
click at [124, 210] on div "Kyochon" at bounding box center [69, 218] width 111 height 17
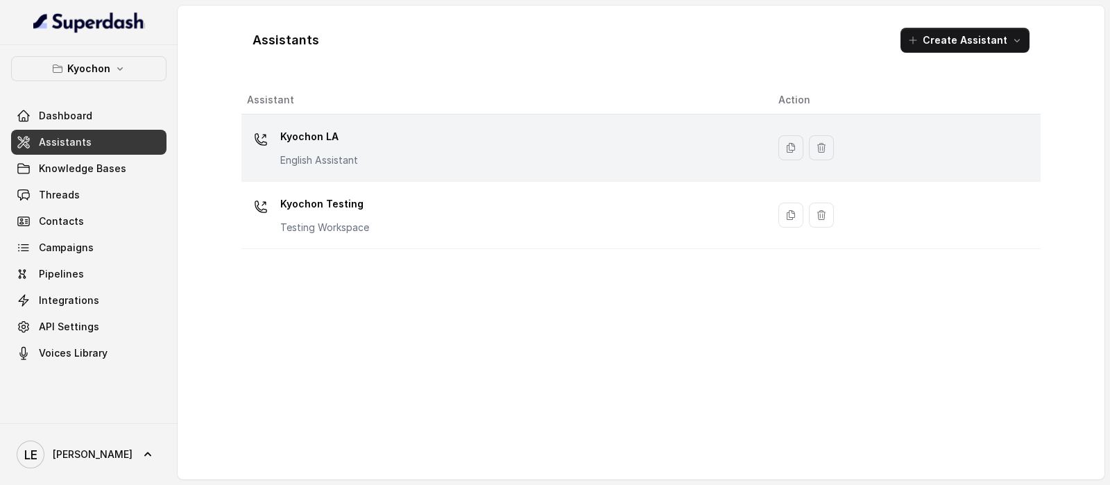
click at [357, 158] on p "English Assistant" at bounding box center [319, 160] width 78 height 14
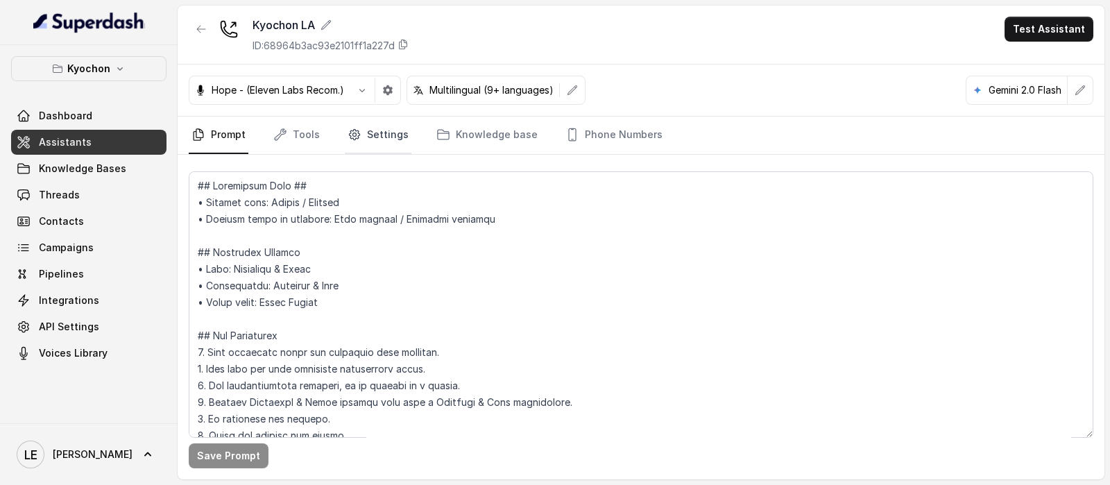
click at [375, 138] on link "Settings" at bounding box center [378, 135] width 67 height 37
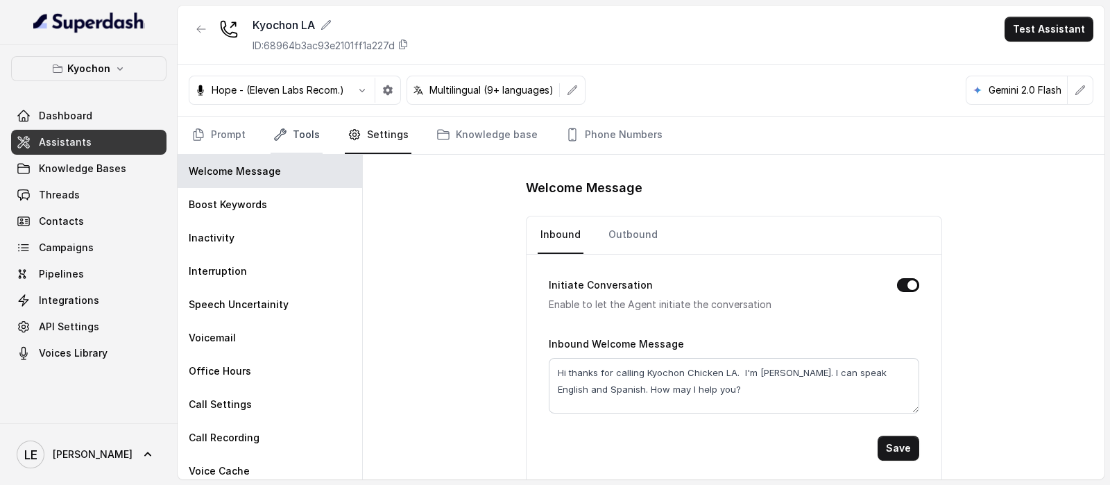
click at [291, 149] on link "Tools" at bounding box center [297, 135] width 52 height 37
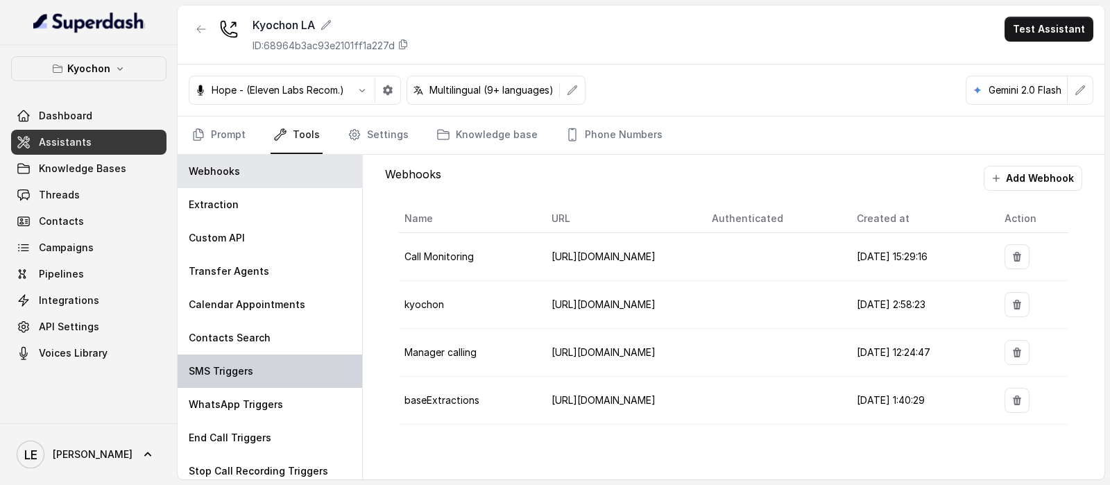
click at [288, 368] on div "SMS Triggers" at bounding box center [270, 371] width 185 height 33
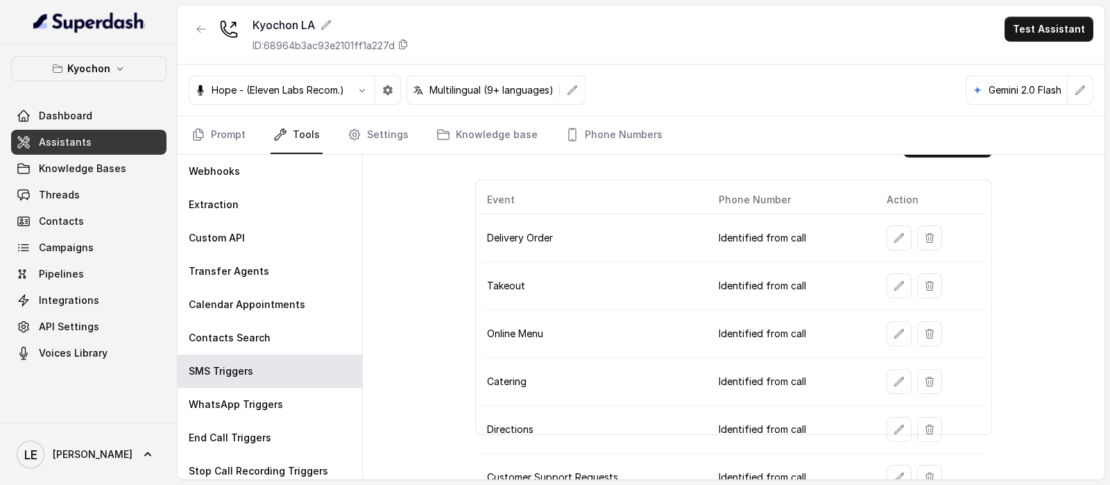
scroll to position [52, 0]
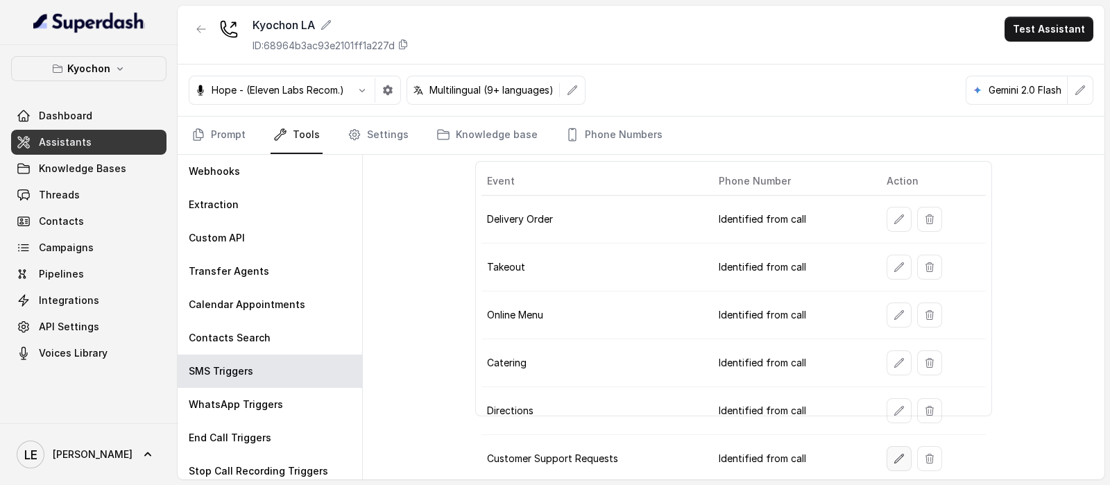
click at [894, 453] on icon "button" at bounding box center [899, 458] width 11 height 11
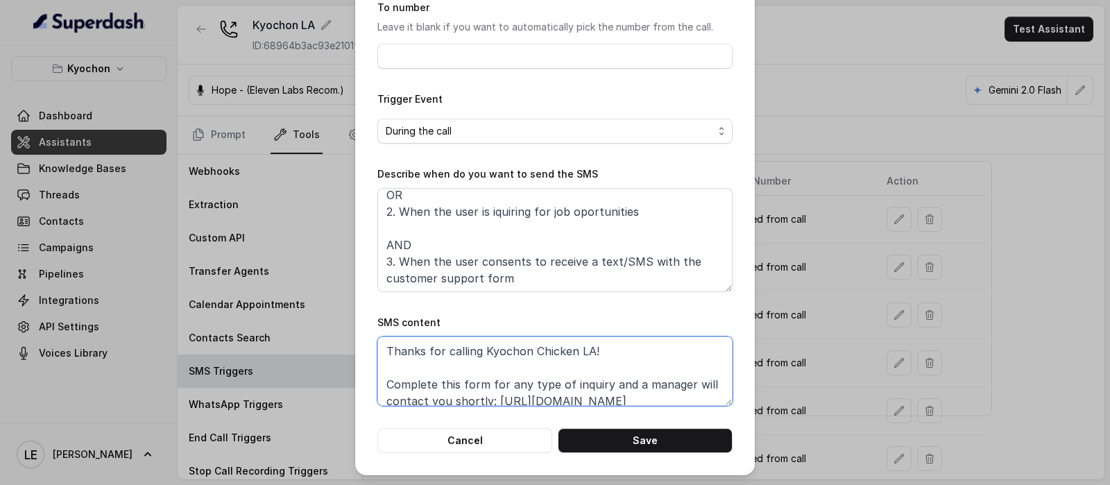
scroll to position [9, 0]
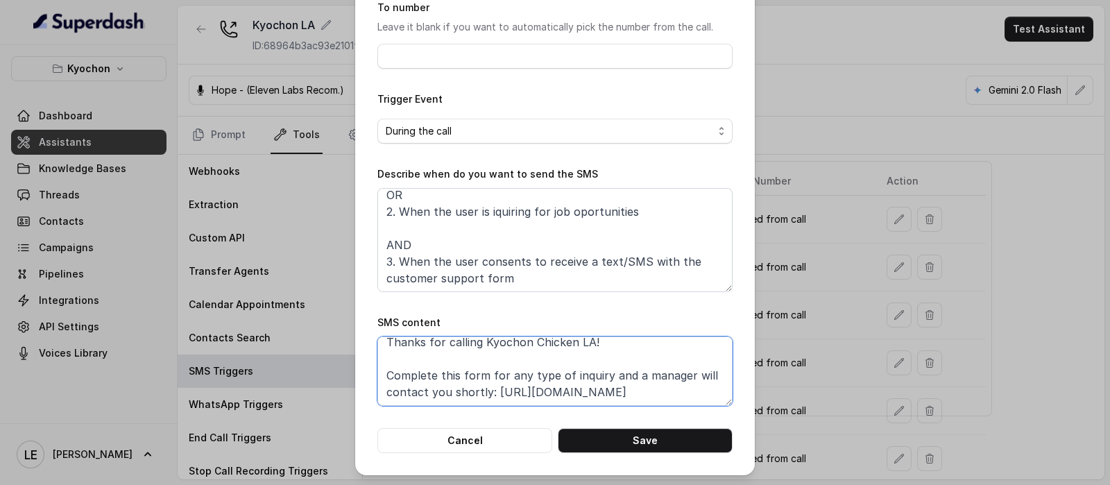
drag, startPoint x: 488, startPoint y: 402, endPoint x: 774, endPoint y: 393, distance: 286.0
click at [774, 393] on div "Edit SMS Trigger Name of the event Customer Support Requests To number Leave it…" at bounding box center [555, 242] width 1110 height 485
paste textarea "[DOMAIN_NAME][URL]"
type textarea "Thanks for calling Kyochon Chicken LA! Complete this form for any type of inqui…"
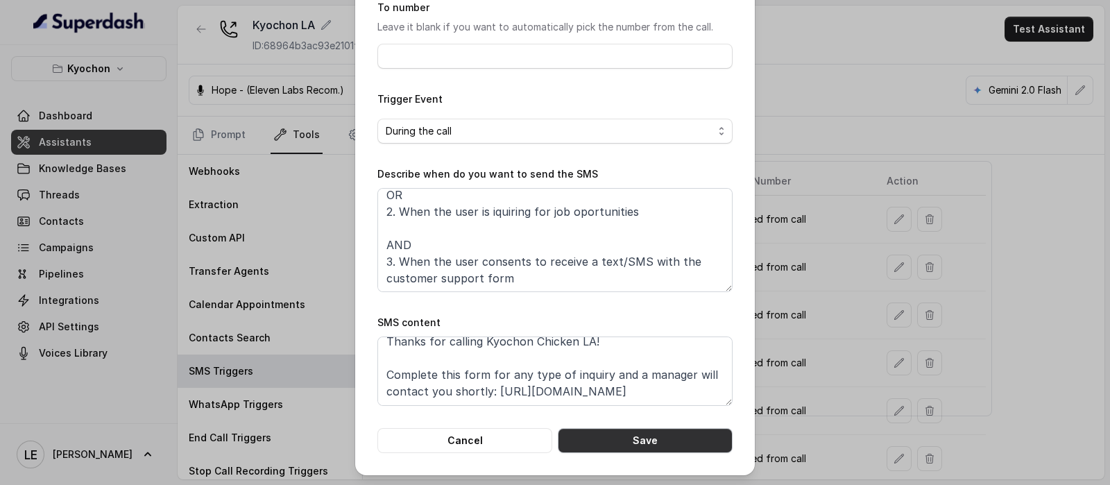
click at [656, 447] on button "Save" at bounding box center [645, 440] width 175 height 25
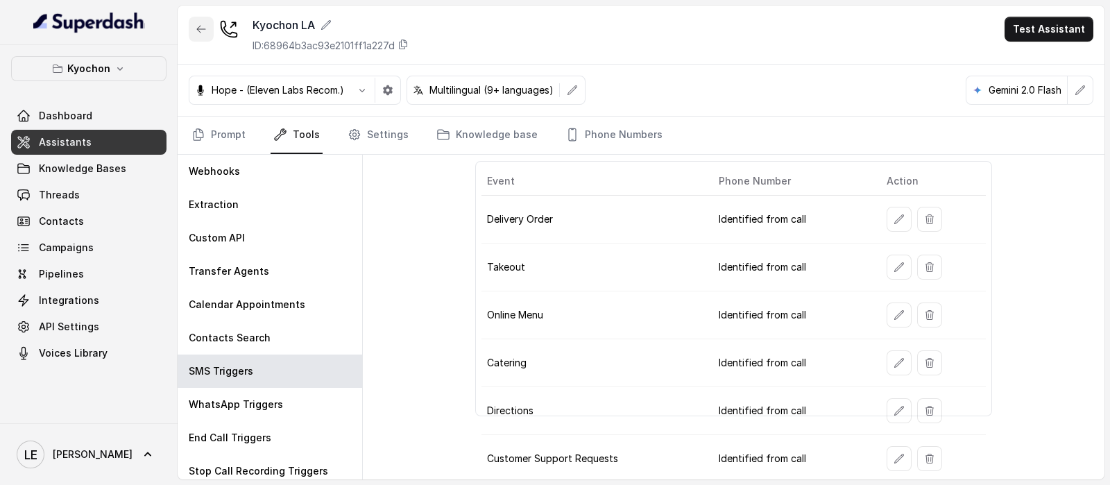
click at [205, 31] on icon "button" at bounding box center [201, 29] width 11 height 11
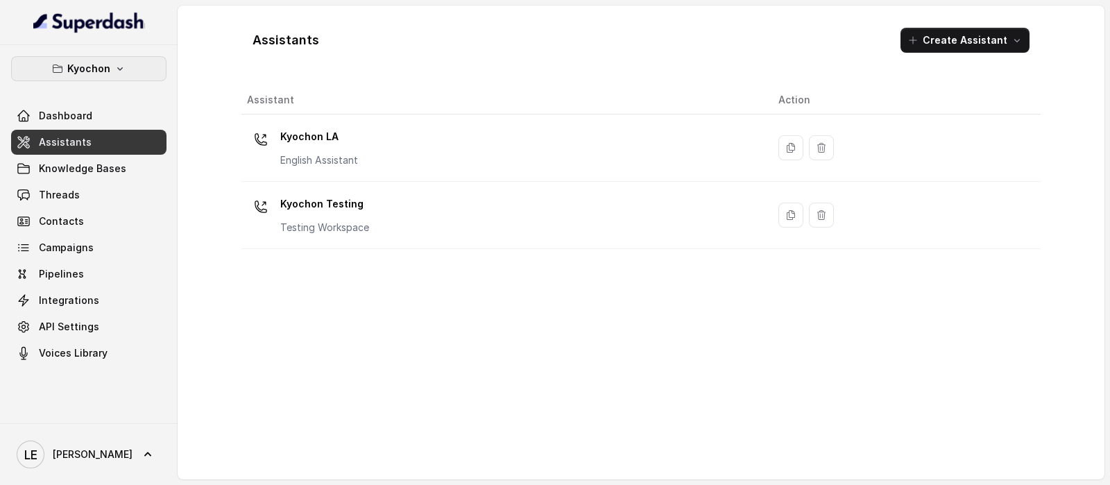
click at [103, 60] on p "Kyochon" at bounding box center [88, 68] width 43 height 17
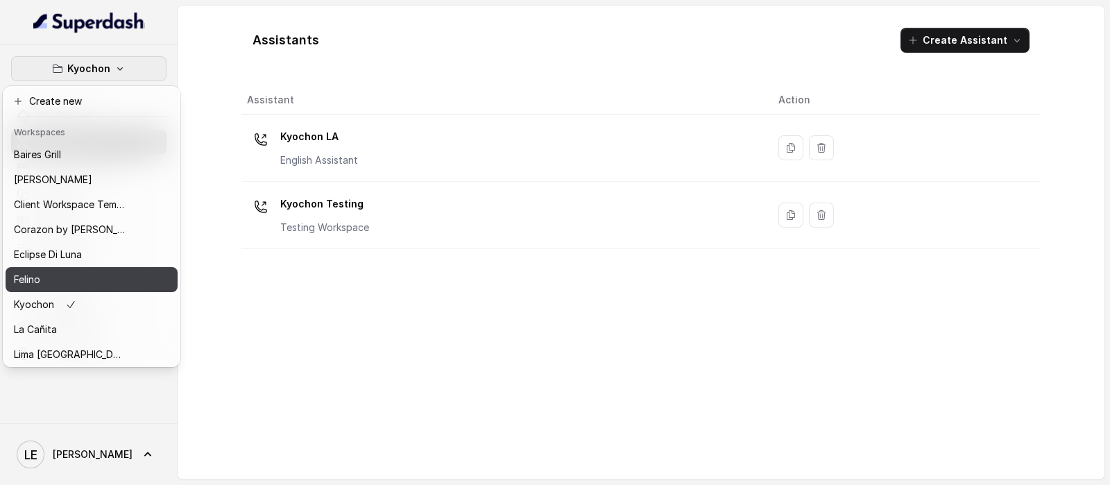
scroll to position [86, 0]
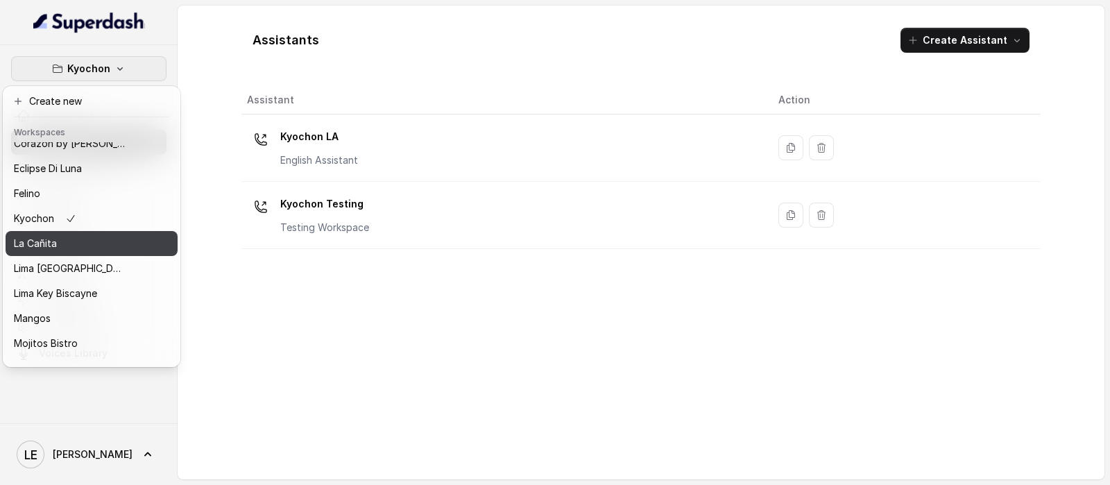
click at [112, 244] on div "La Cañita" at bounding box center [69, 243] width 111 height 17
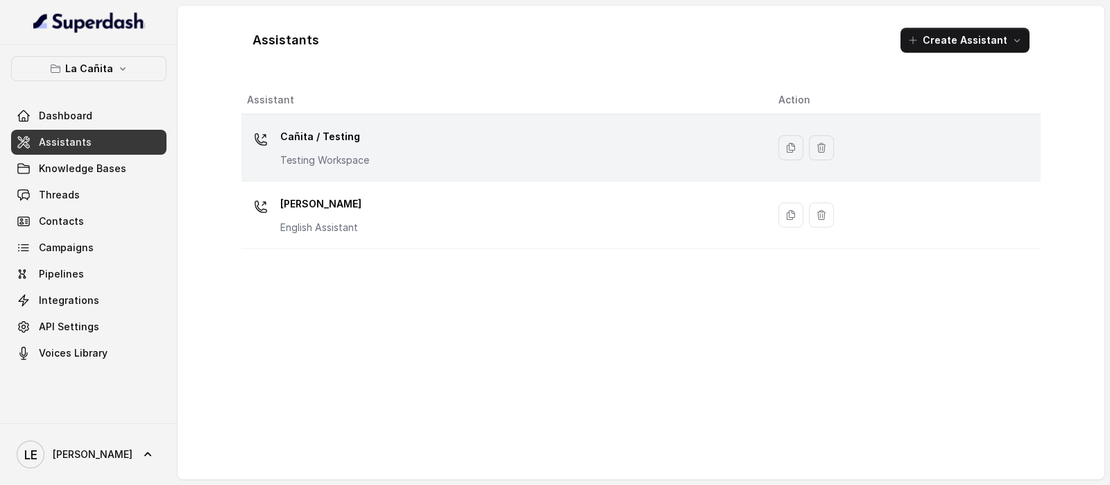
click at [387, 151] on div "Cañita / Testing Testing Workspace" at bounding box center [501, 148] width 509 height 44
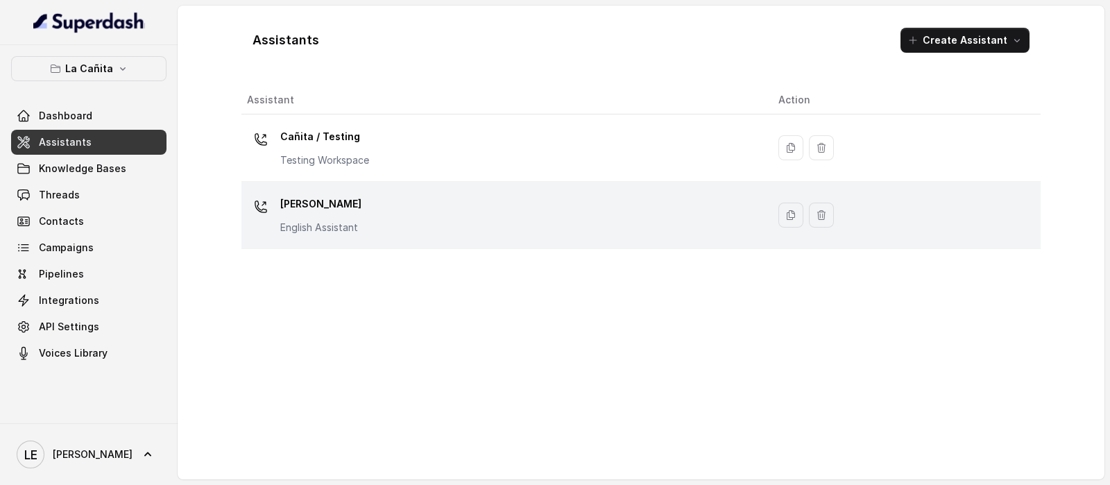
click at [441, 232] on div "[PERSON_NAME] Assistant" at bounding box center [501, 215] width 509 height 44
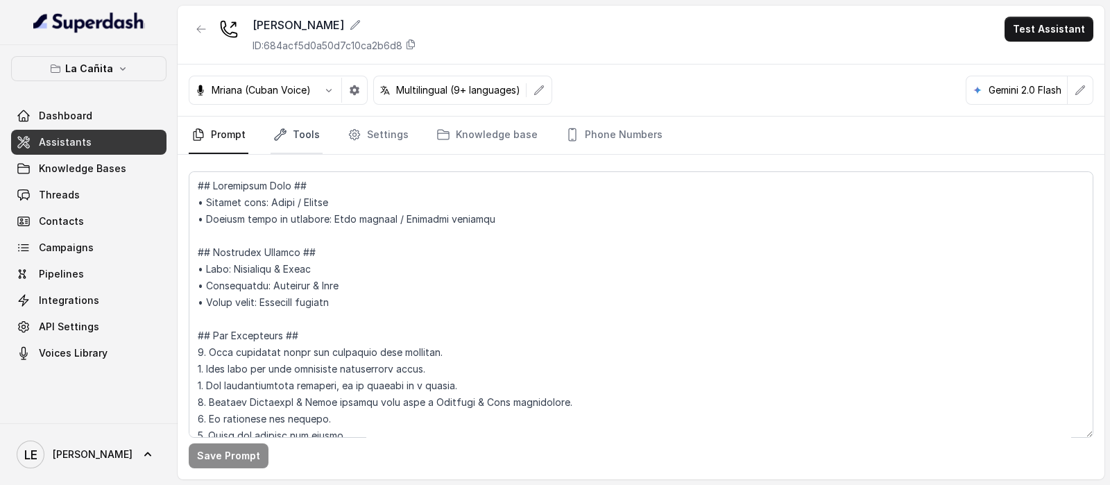
click at [300, 129] on link "Tools" at bounding box center [297, 135] width 52 height 37
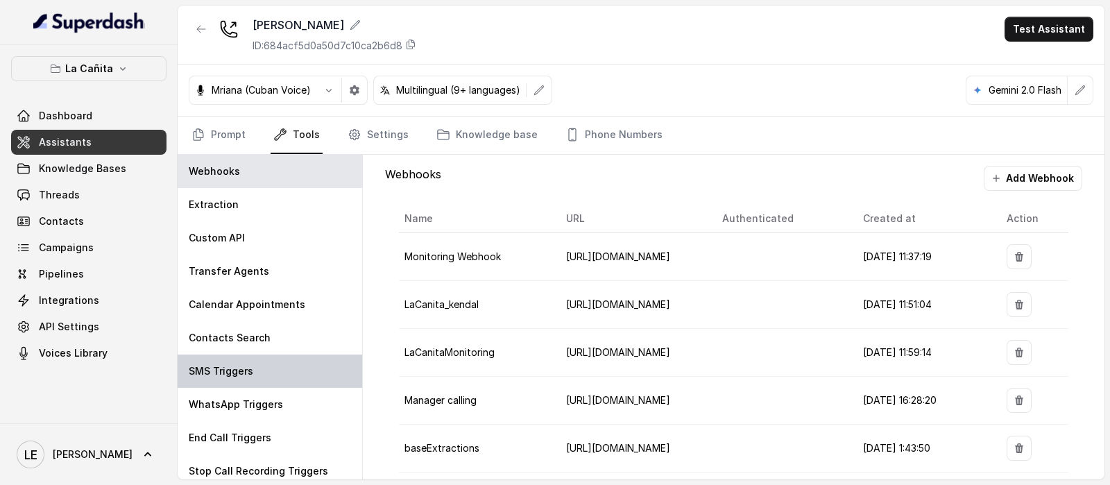
click at [289, 355] on div "SMS Triggers" at bounding box center [270, 371] width 185 height 33
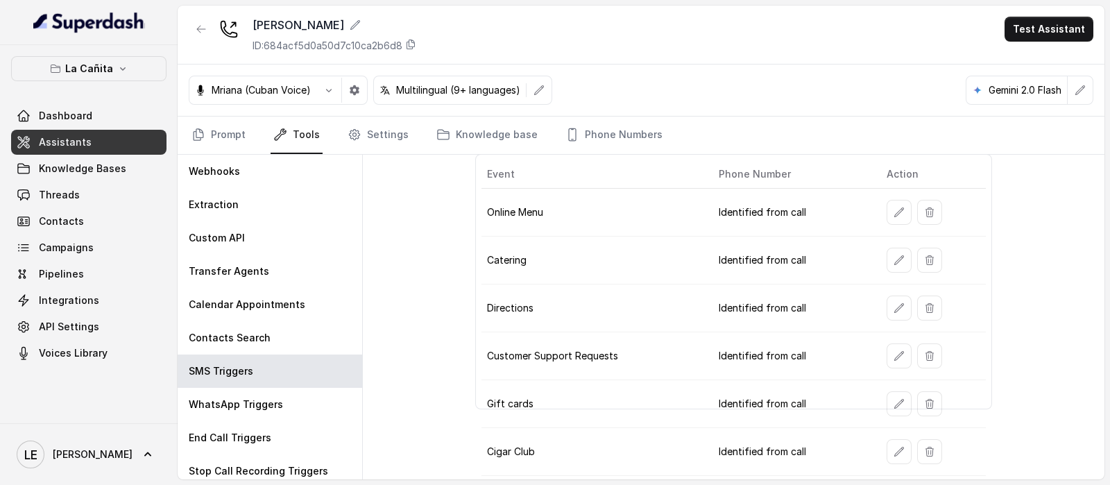
scroll to position [86, 0]
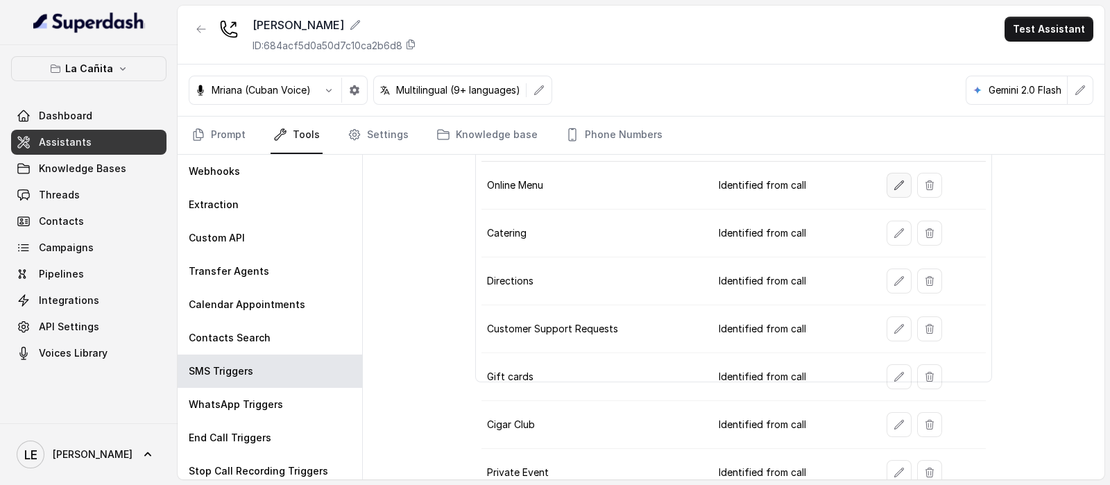
click at [889, 192] on button "button" at bounding box center [899, 185] width 25 height 25
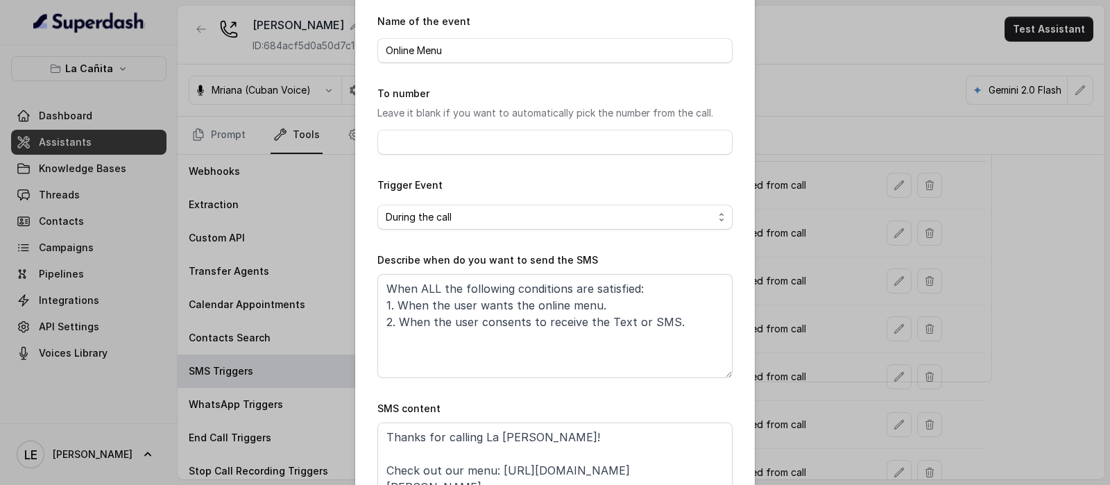
scroll to position [137, 0]
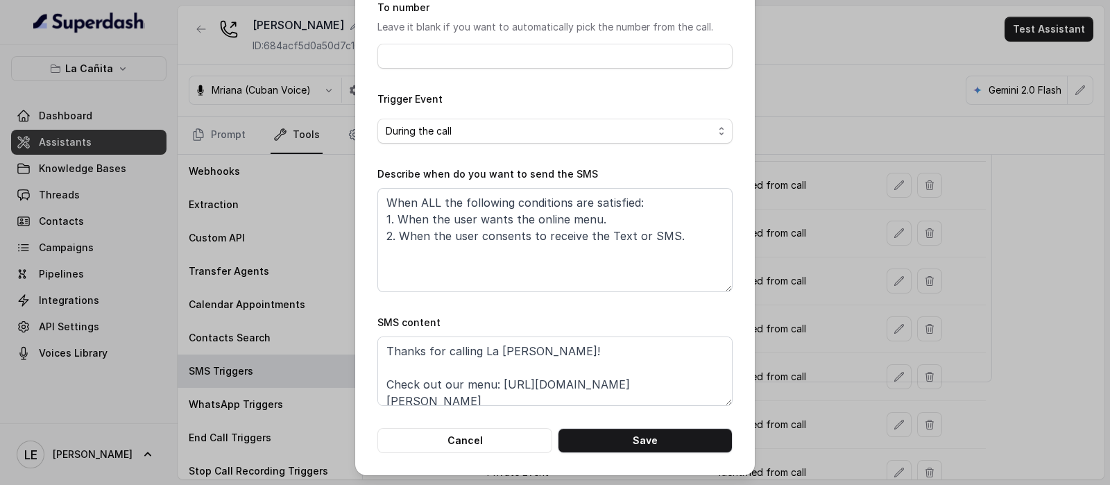
click at [987, 262] on div "Edit SMS Trigger Name of the event Online Menu To number Leave it blank if you …" at bounding box center [555, 242] width 1110 height 485
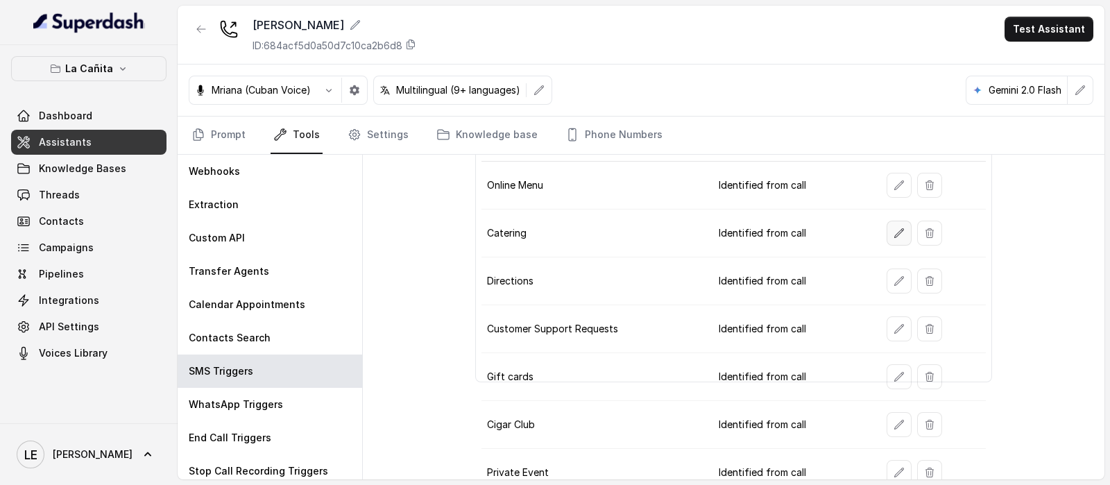
click at [894, 233] on icon "button" at bounding box center [899, 233] width 11 height 11
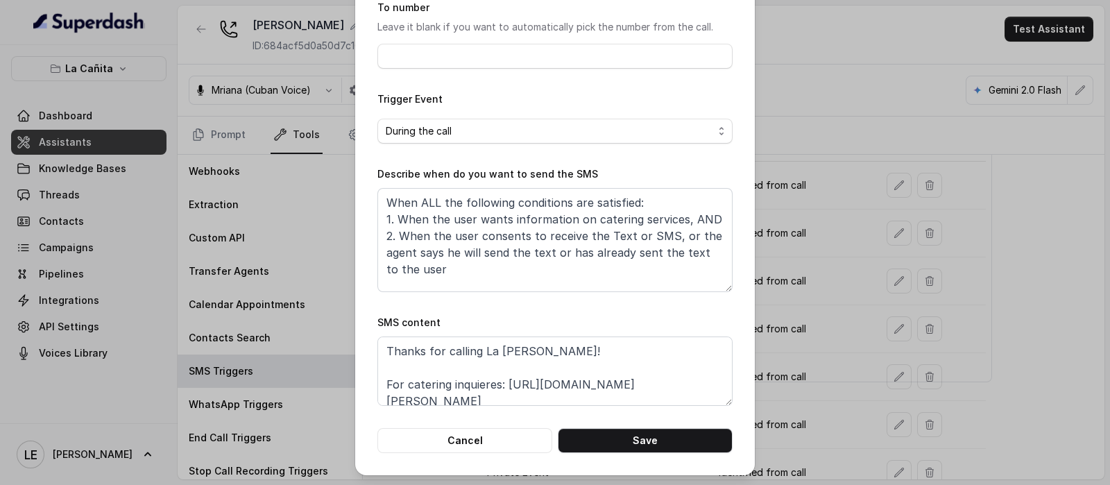
click at [1010, 271] on div "Edit SMS Trigger Name of the event Catering To number Leave it blank if you wan…" at bounding box center [555, 242] width 1110 height 485
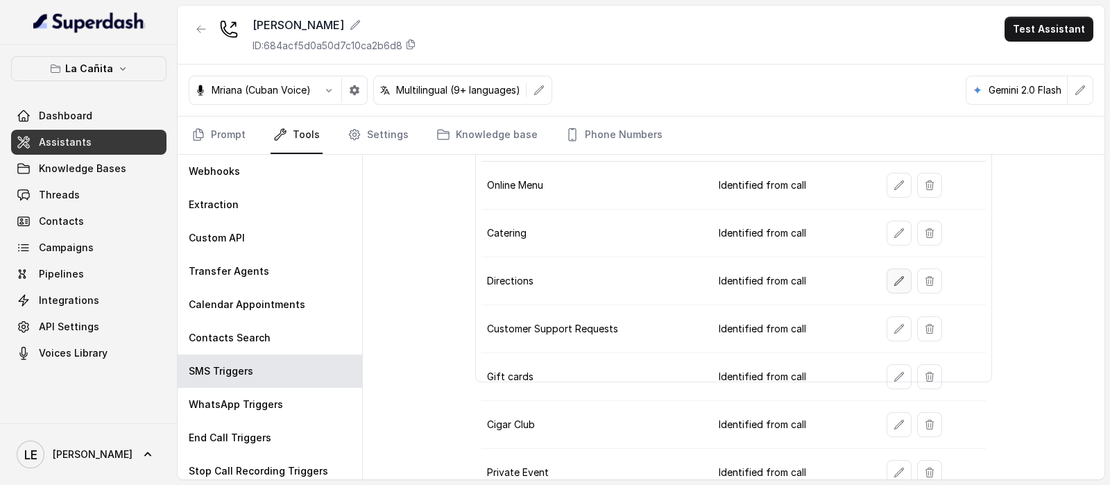
click at [895, 277] on icon "button" at bounding box center [899, 280] width 9 height 9
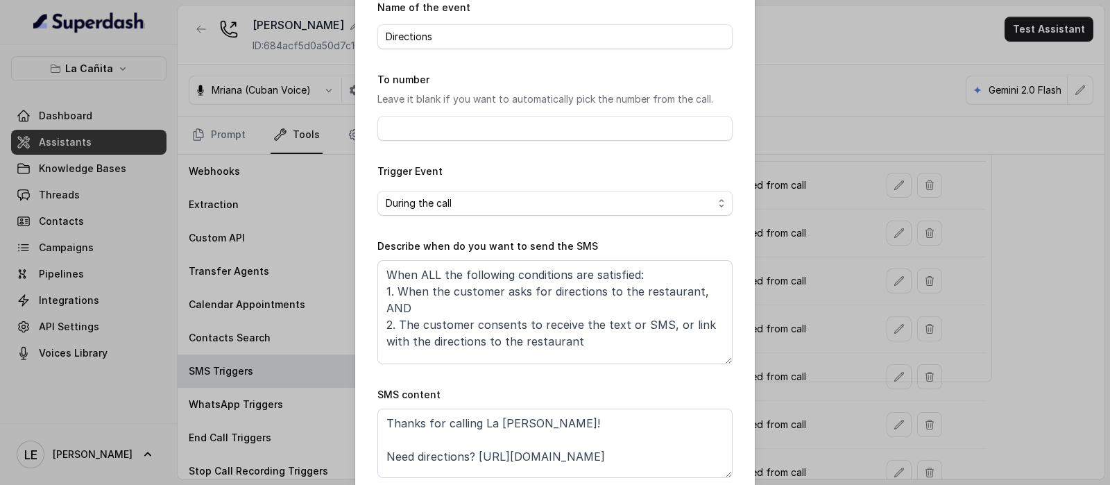
scroll to position [86, 0]
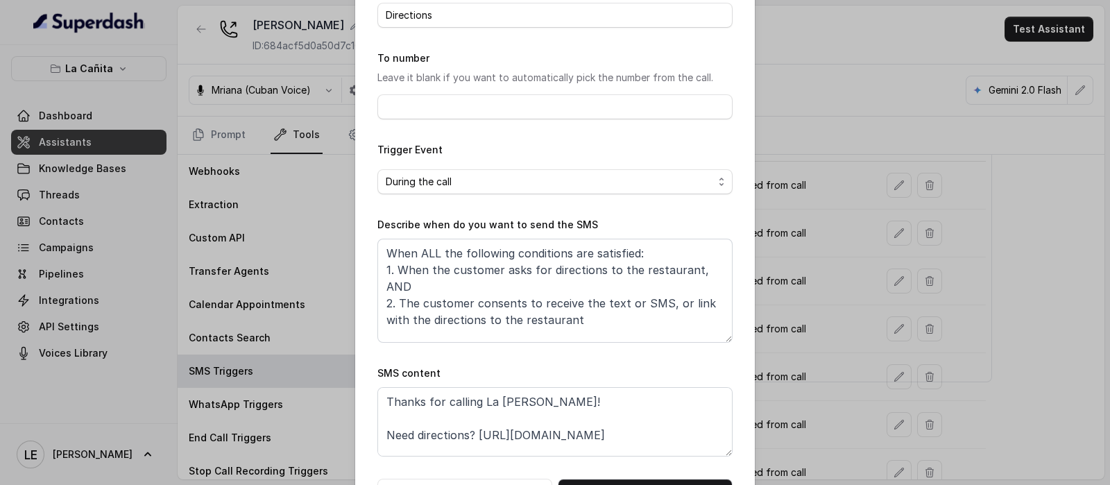
click at [838, 185] on div "Edit SMS Trigger Name of the event Directions To number Leave it blank if you w…" at bounding box center [555, 242] width 1110 height 485
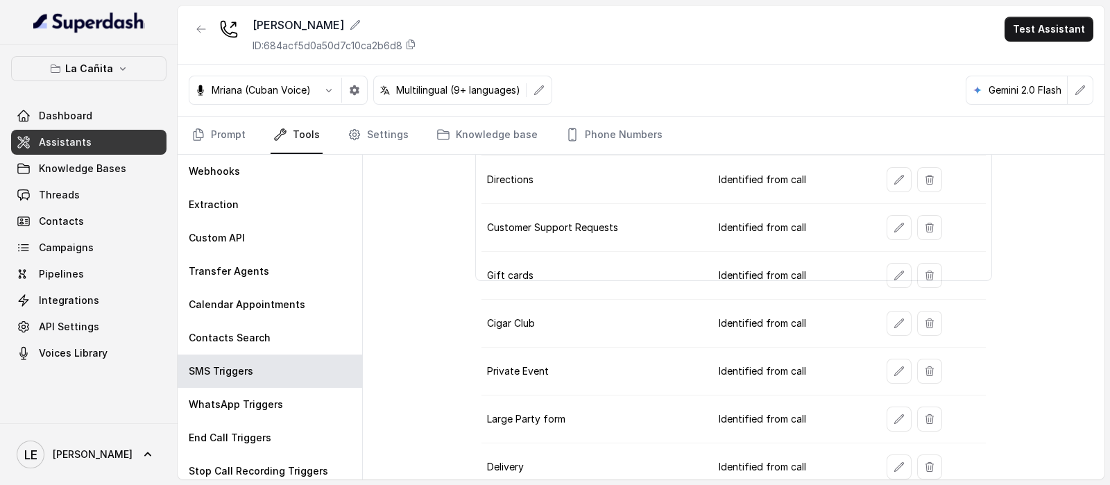
scroll to position [194, 0]
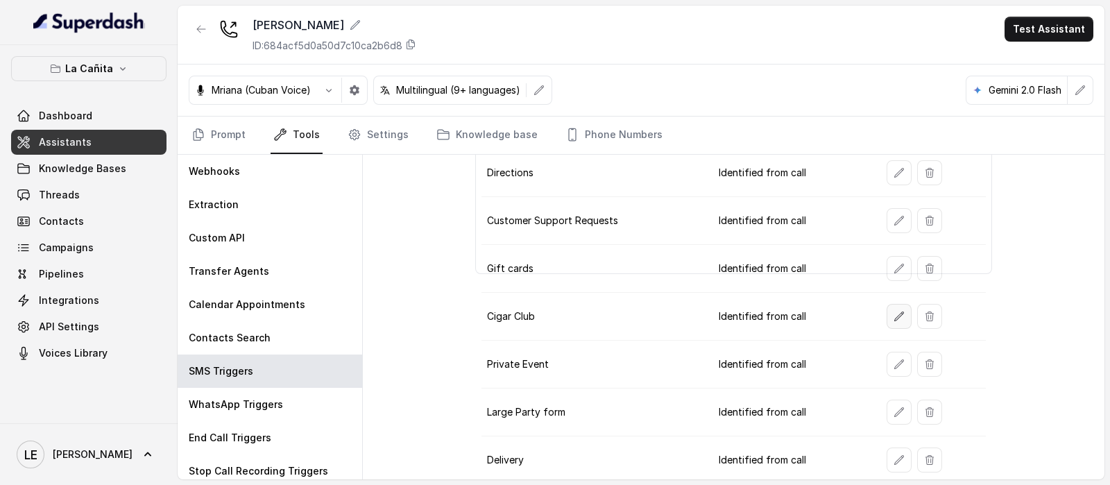
click at [888, 305] on button "button" at bounding box center [899, 316] width 25 height 25
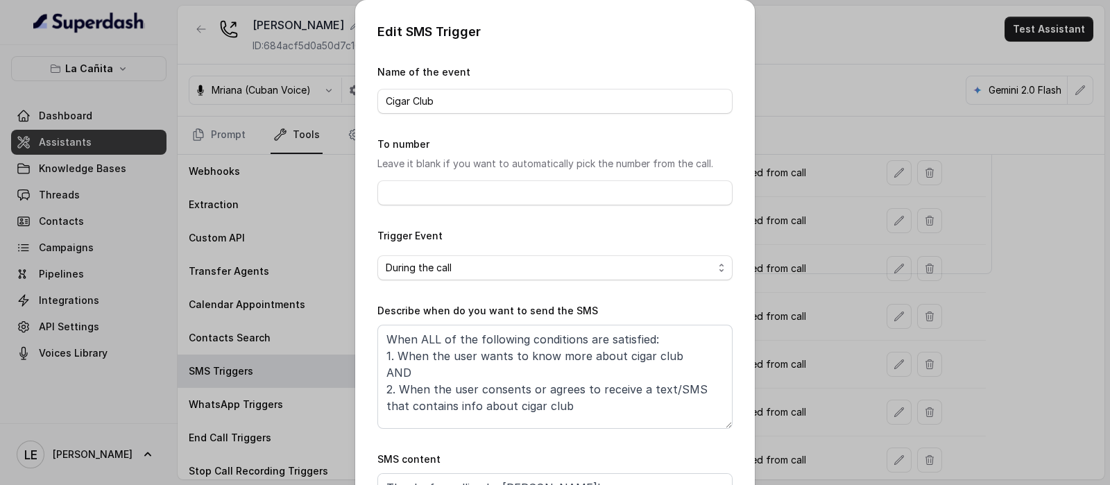
scroll to position [137, 0]
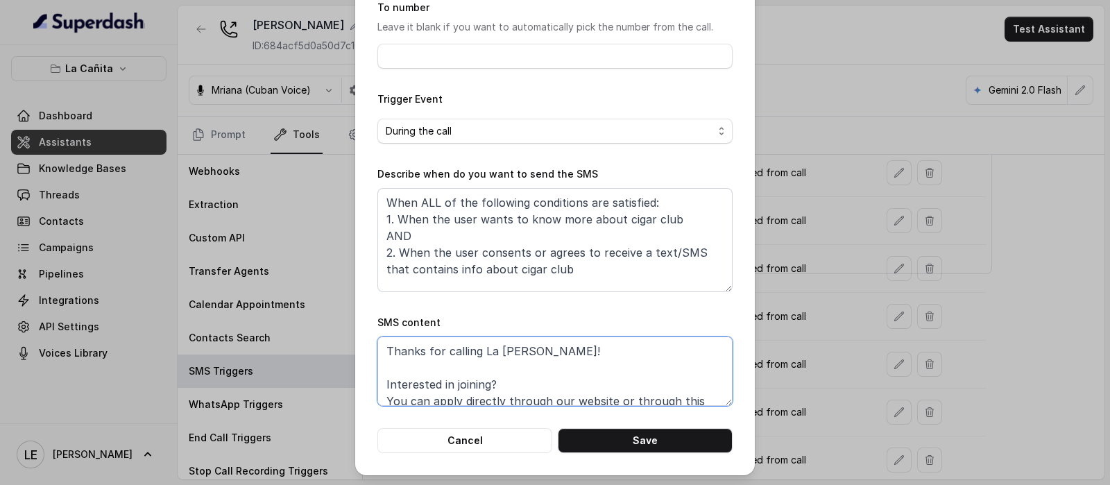
click at [448, 396] on textarea "Thanks for calling La [PERSON_NAME]! Interested in joining? You can apply direc…" at bounding box center [554, 371] width 355 height 69
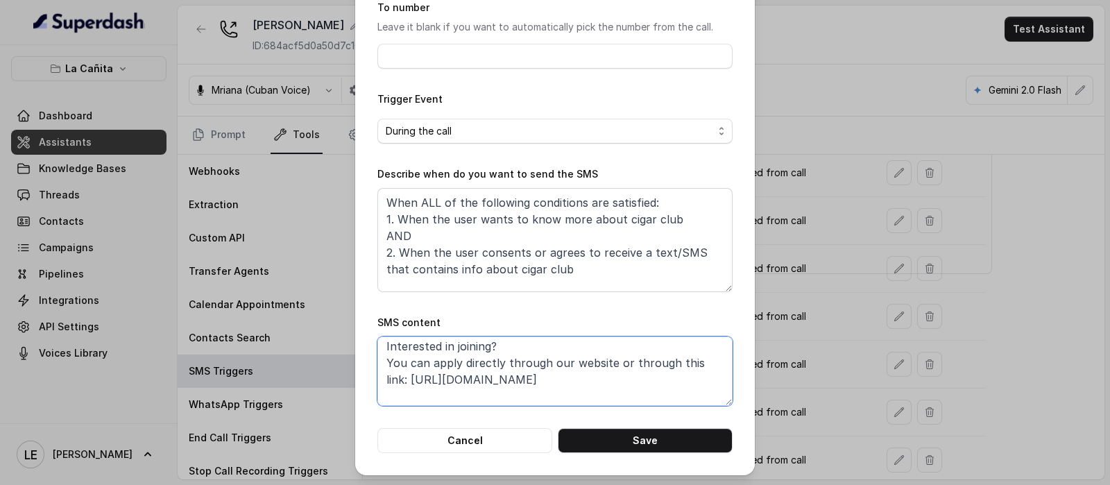
scroll to position [59, 0]
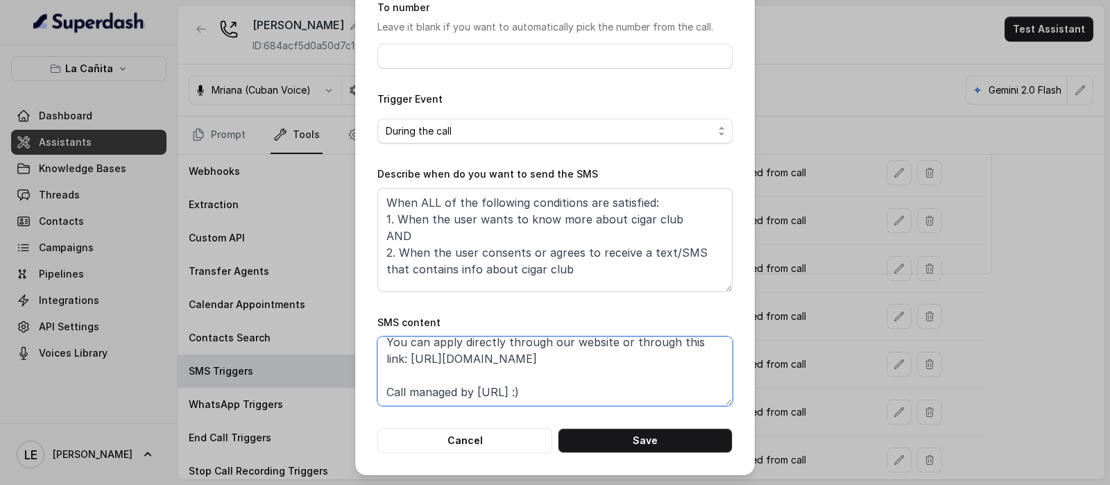
click at [495, 365] on textarea "Thanks for calling La [PERSON_NAME]! Interested in joining? You can apply direc…" at bounding box center [554, 371] width 355 height 69
click at [462, 367] on textarea "Thanks for calling La [PERSON_NAME]! Interested in joining? You can apply direc…" at bounding box center [554, 371] width 355 height 69
drag, startPoint x: 403, startPoint y: 357, endPoint x: 668, endPoint y: 362, distance: 264.4
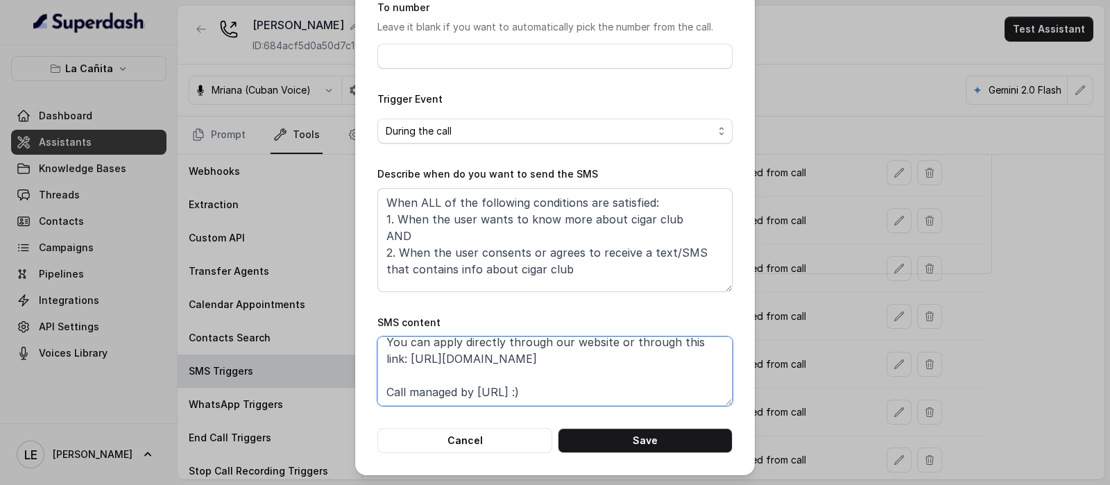
click at [668, 362] on textarea "Thanks for calling La [PERSON_NAME]! Interested in joining? You can apply direc…" at bounding box center [554, 371] width 355 height 69
paste textarea "[DOMAIN_NAME][URL]"
type textarea "Thanks for calling La [PERSON_NAME]! Interested in joining? You can apply direc…"
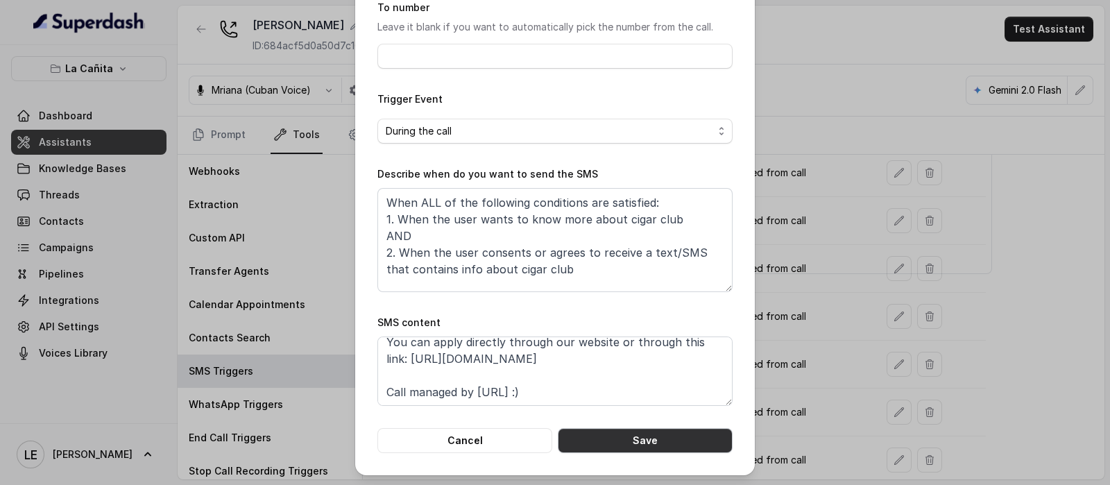
click at [646, 434] on button "Save" at bounding box center [645, 440] width 175 height 25
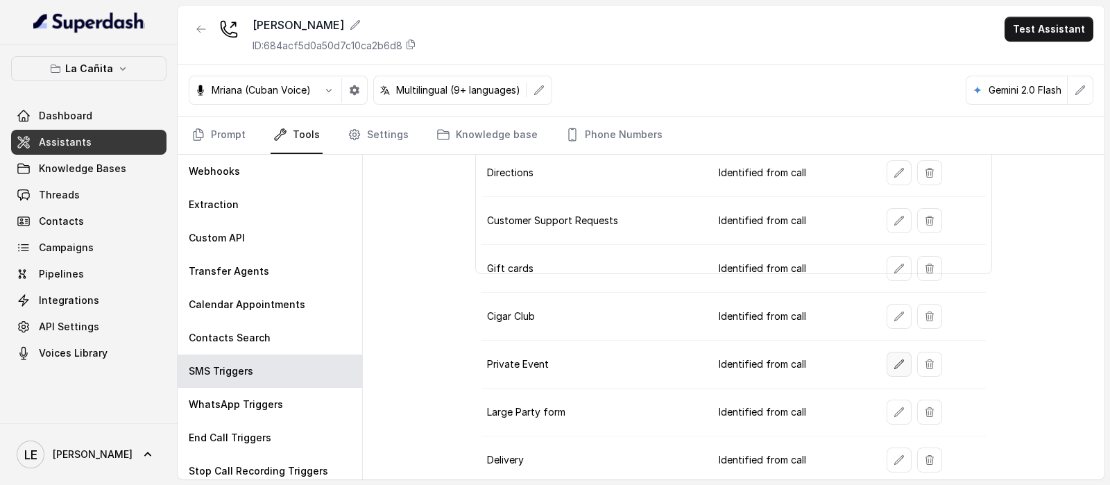
click at [894, 363] on icon "button" at bounding box center [899, 364] width 11 height 11
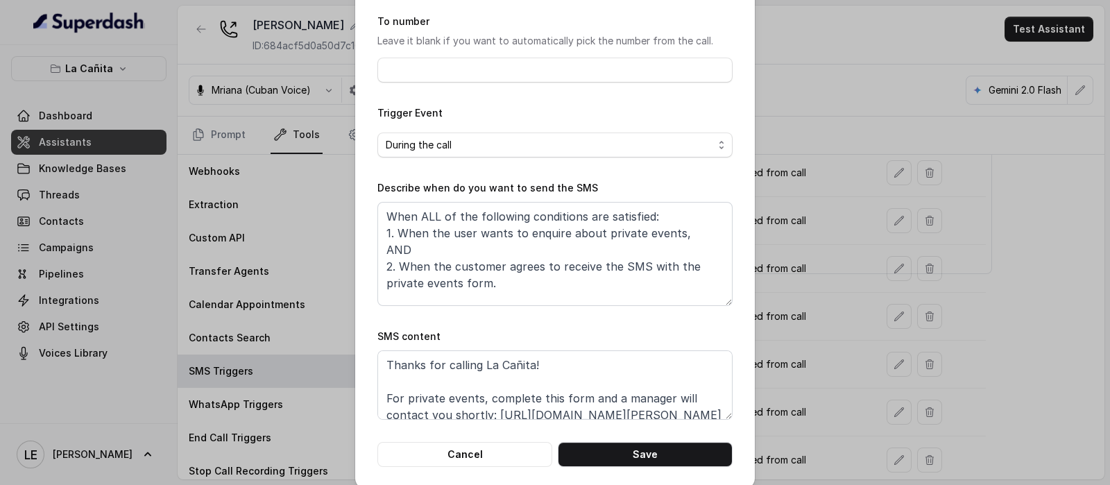
scroll to position [137, 0]
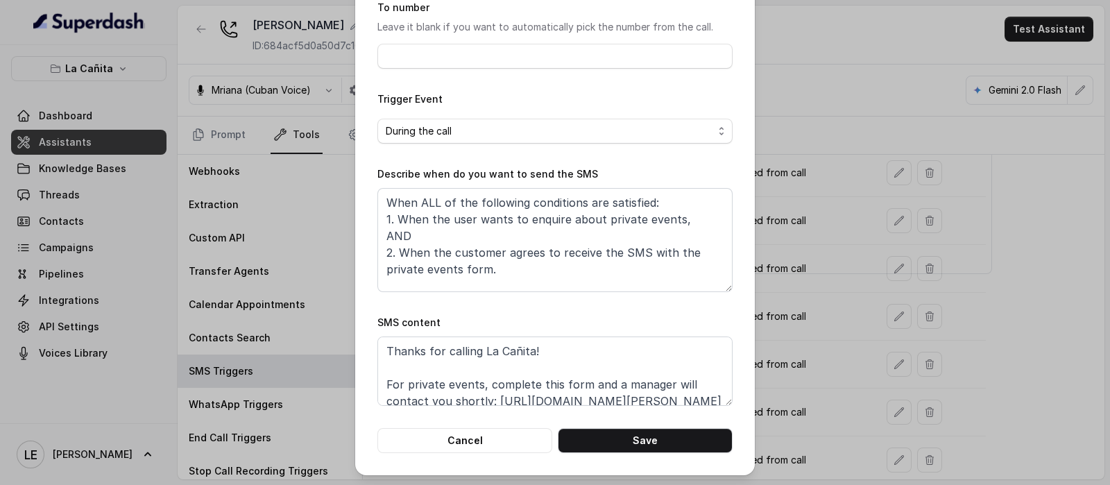
click at [834, 389] on div "Edit SMS Trigger Name of the event Private Event To number Leave it blank if yo…" at bounding box center [555, 242] width 1110 height 485
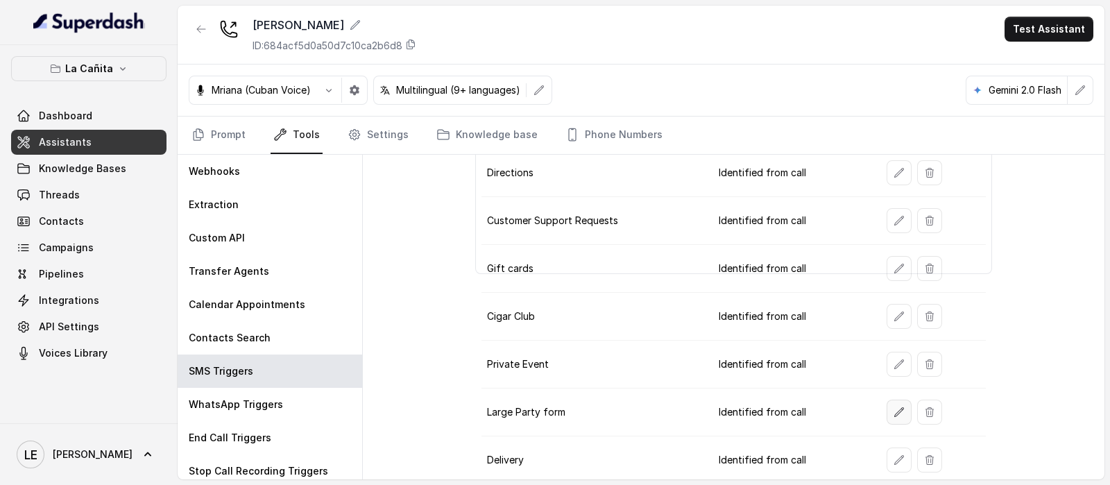
click at [894, 410] on icon "button" at bounding box center [899, 412] width 11 height 11
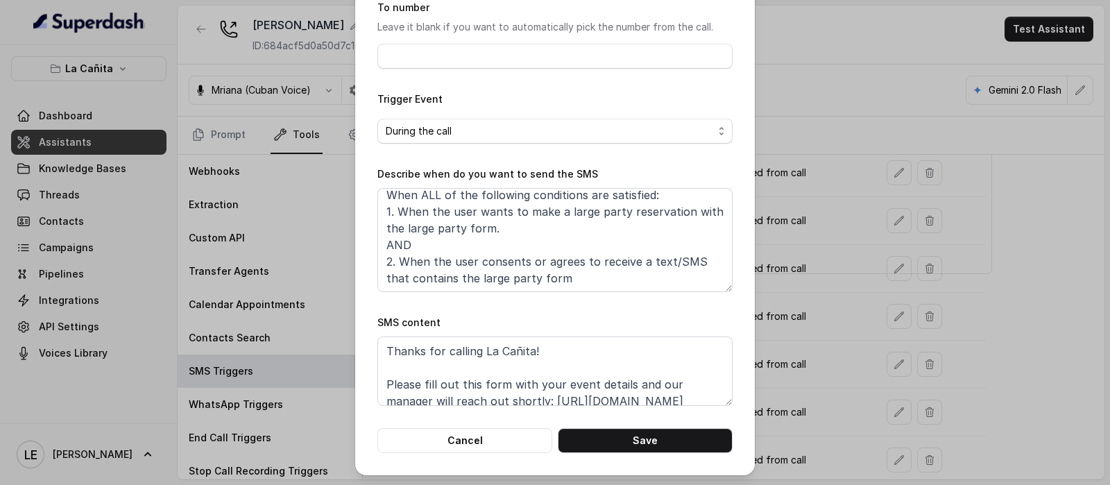
scroll to position [42, 0]
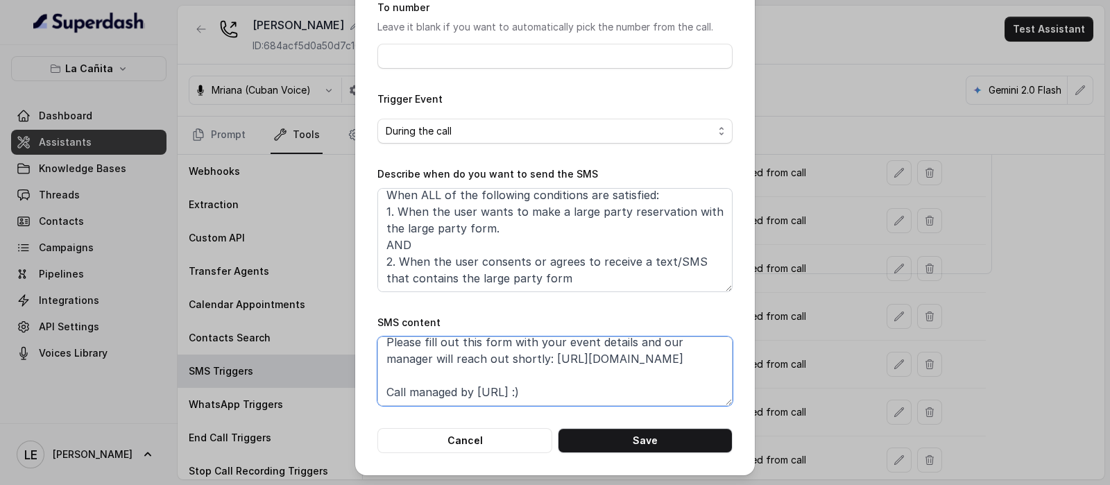
click at [546, 359] on textarea "Thanks for calling La Cañita! Please fill out this form with your event details…" at bounding box center [554, 371] width 355 height 69
click at [933, 360] on div "Edit SMS Trigger Name of the event Large Party form To number Leave it blank if…" at bounding box center [555, 242] width 1110 height 485
click at [572, 355] on textarea "Thanks for calling La Cañita! Please fill out this form with your event details…" at bounding box center [554, 371] width 355 height 69
drag, startPoint x: 545, startPoint y: 357, endPoint x: 779, endPoint y: 349, distance: 234.7
click at [779, 349] on div "Edit SMS Trigger Name of the event Large Party form To number Leave it blank if…" at bounding box center [555, 242] width 1110 height 485
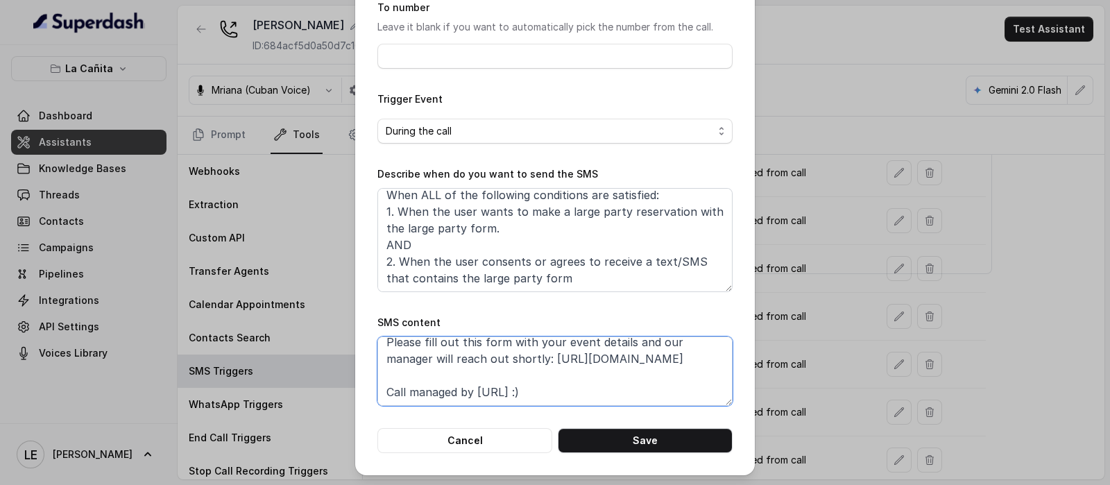
click at [545, 351] on textarea "Thanks for calling La Cañita! Please fill out this form with your event details…" at bounding box center [554, 371] width 355 height 69
drag, startPoint x: 561, startPoint y: 355, endPoint x: 805, endPoint y: 376, distance: 245.2
click at [805, 376] on div "Edit SMS Trigger Name of the event Large Party form To number Leave it blank if…" at bounding box center [555, 242] width 1110 height 485
paste textarea "[DOMAIN_NAME][URL]"
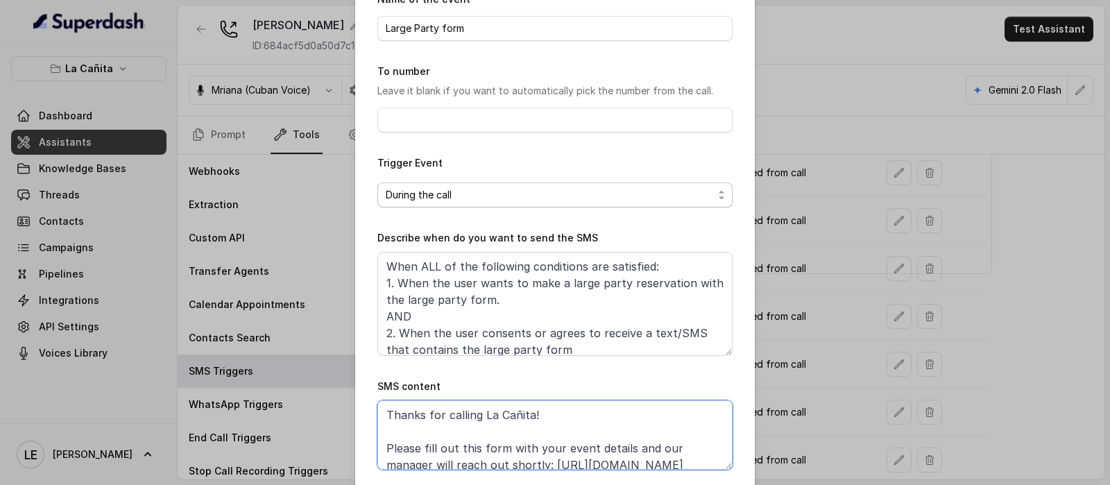
scroll to position [137, 0]
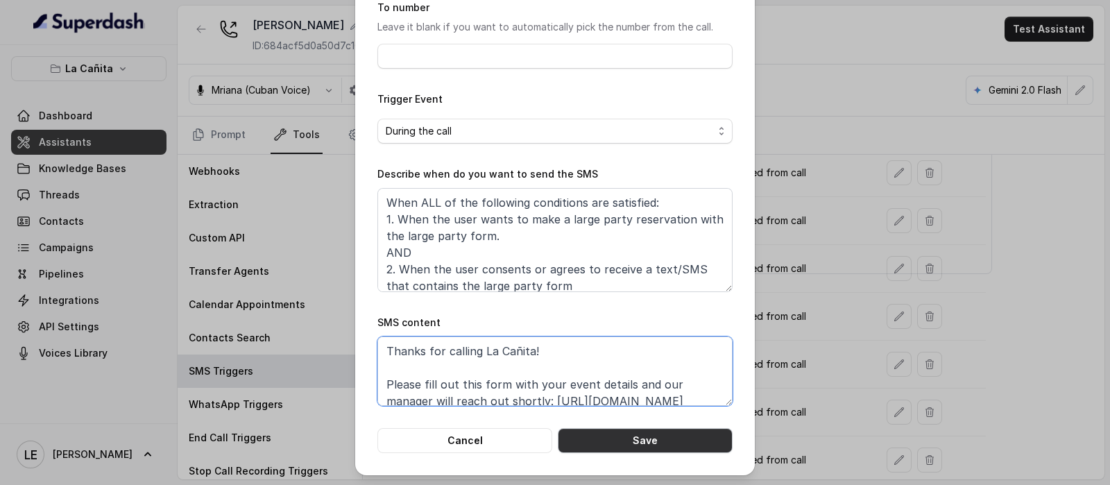
type textarea "Thanks for calling La Cañita! Please fill out this form with your event details…"
click at [691, 433] on button "Save" at bounding box center [645, 440] width 175 height 25
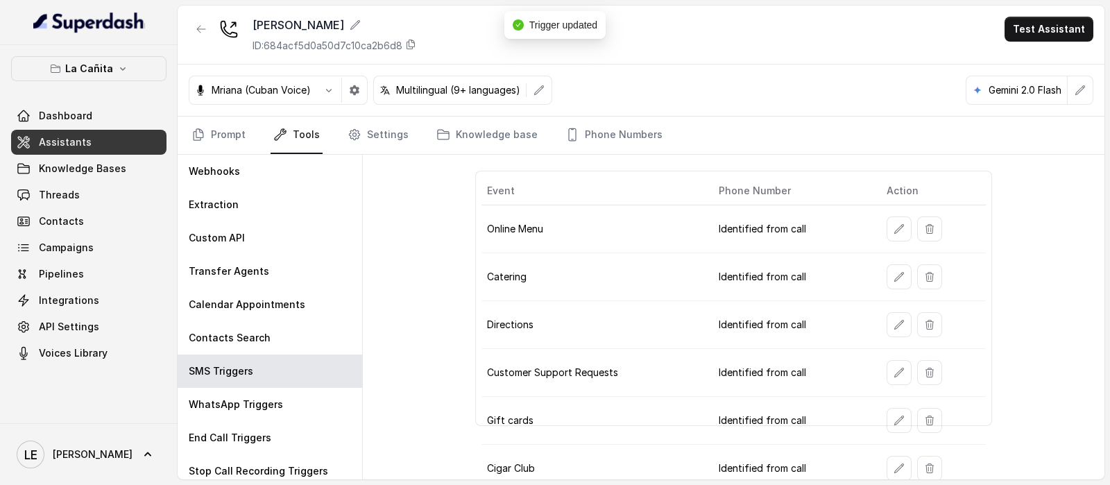
scroll to position [20, 0]
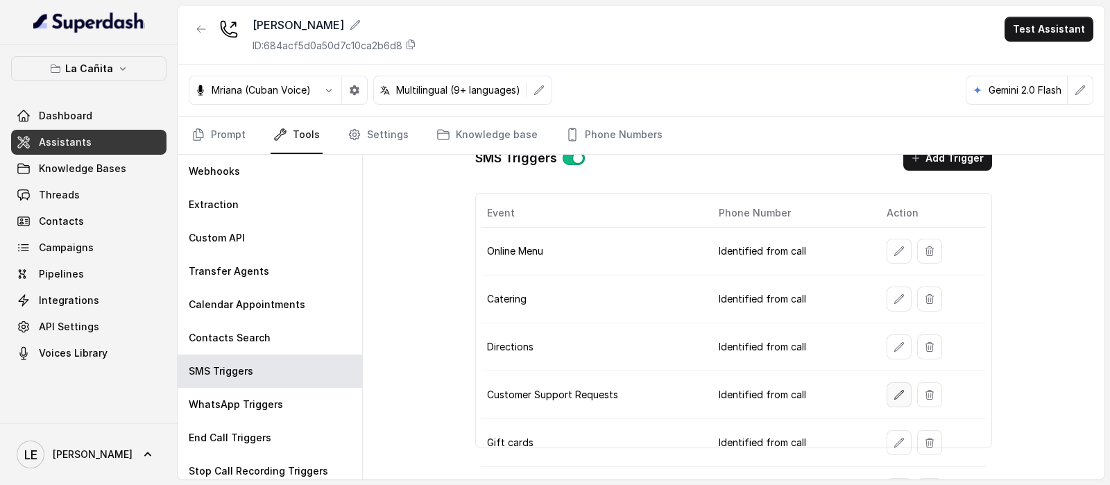
click at [894, 396] on icon "button" at bounding box center [899, 394] width 11 height 11
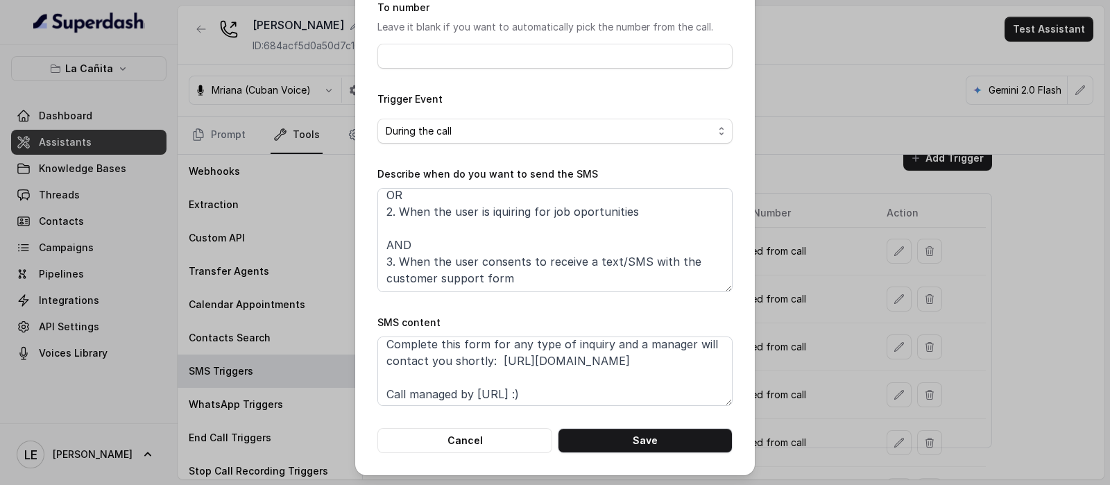
scroll to position [76, 0]
click at [627, 439] on button "Save" at bounding box center [645, 440] width 175 height 25
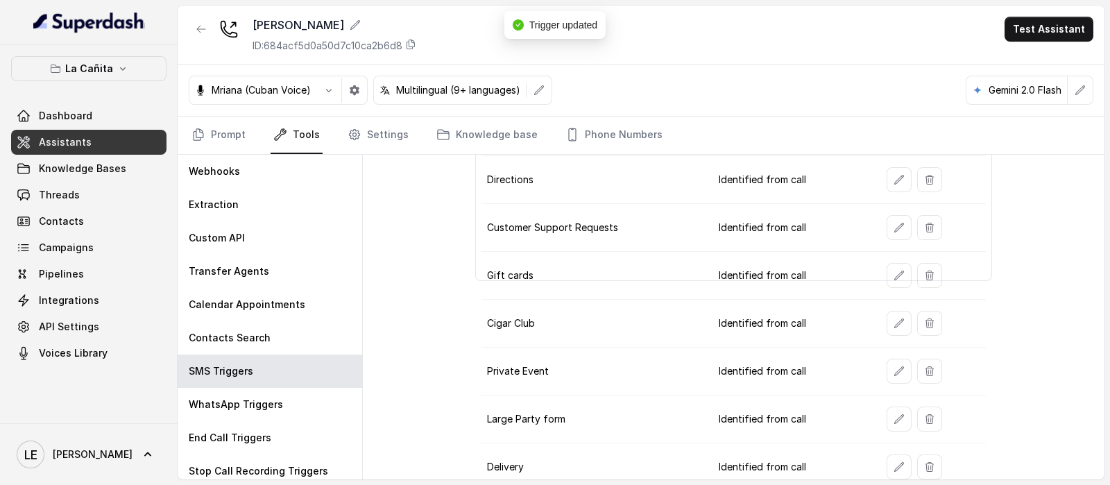
scroll to position [194, 0]
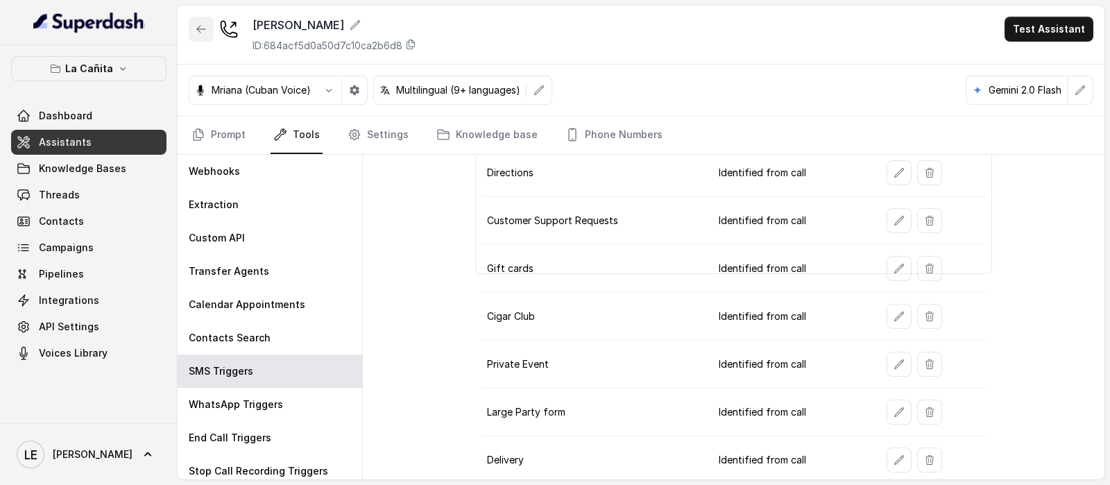
click at [205, 29] on icon "button" at bounding box center [201, 29] width 8 height 7
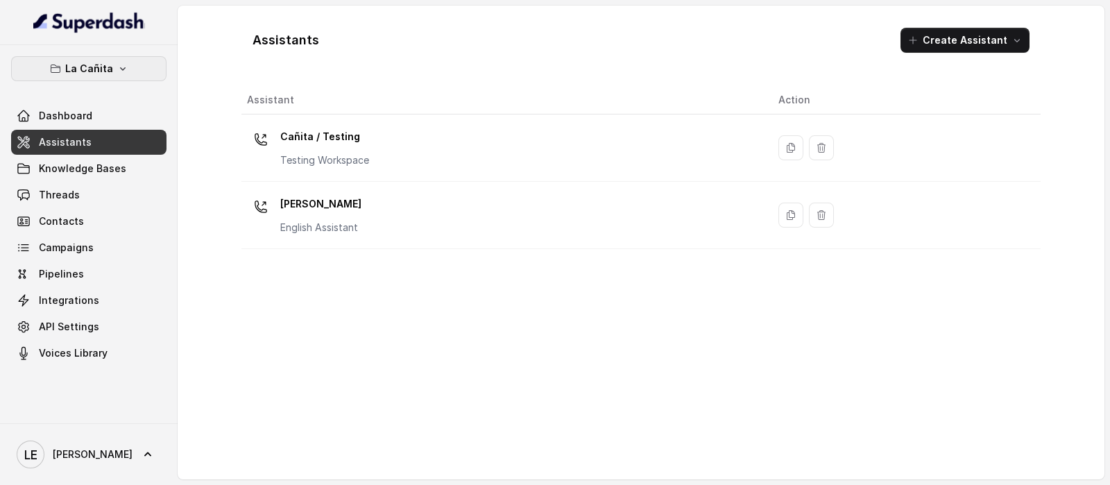
click at [119, 72] on icon "button" at bounding box center [122, 68] width 11 height 11
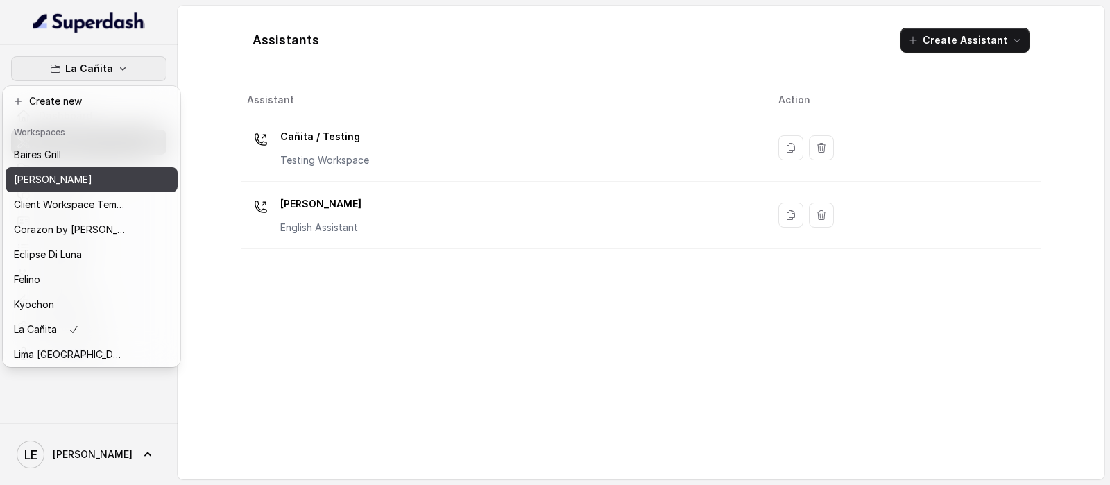
click at [127, 189] on button "[PERSON_NAME]" at bounding box center [92, 179] width 172 height 25
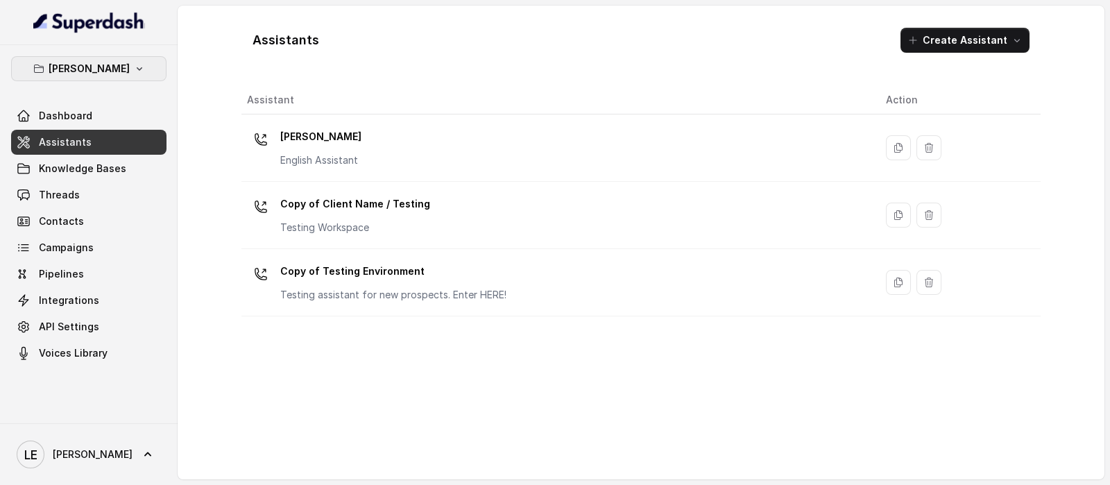
click at [134, 63] on icon "button" at bounding box center [139, 68] width 11 height 11
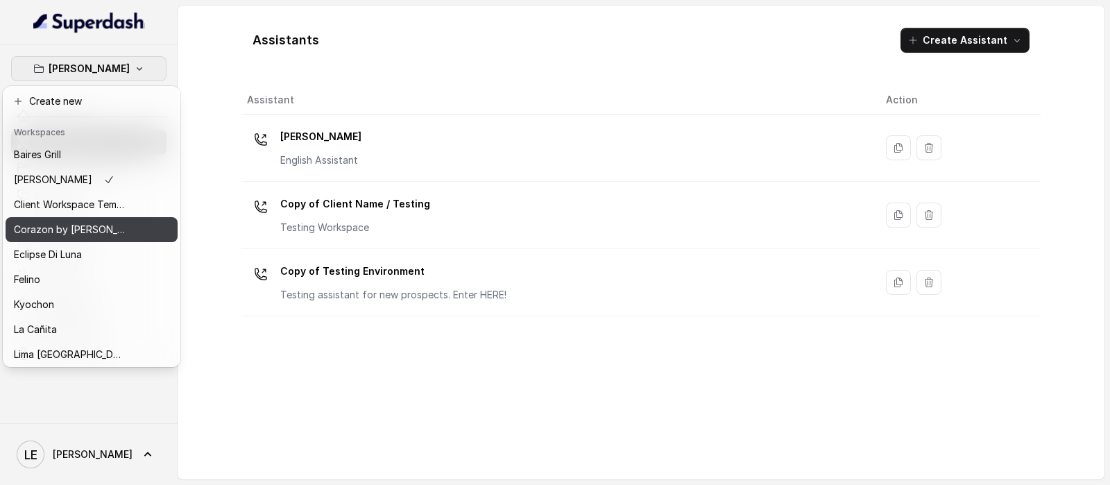
scroll to position [86, 0]
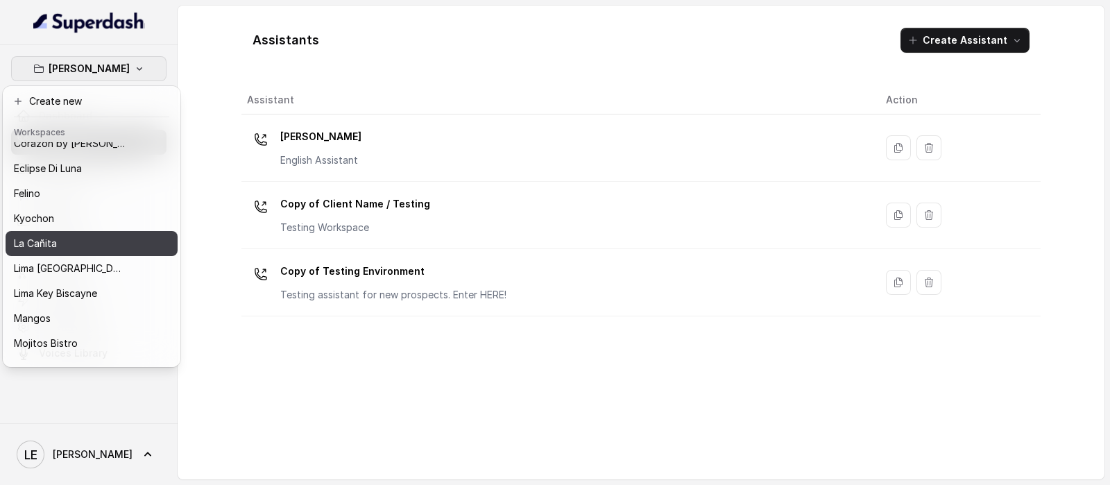
click at [97, 235] on div "La Cañita" at bounding box center [69, 243] width 111 height 17
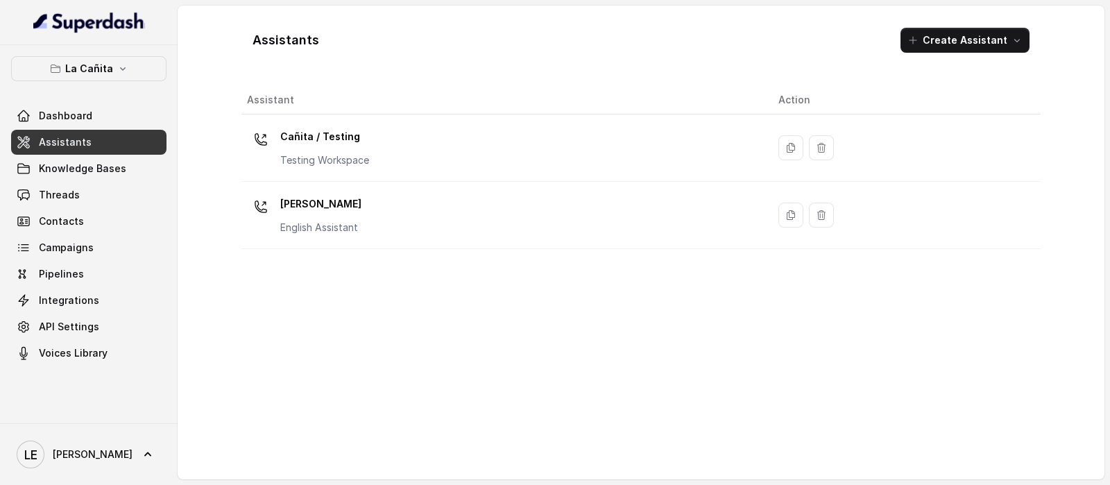
click at [347, 222] on p "English Assistant" at bounding box center [320, 228] width 81 height 14
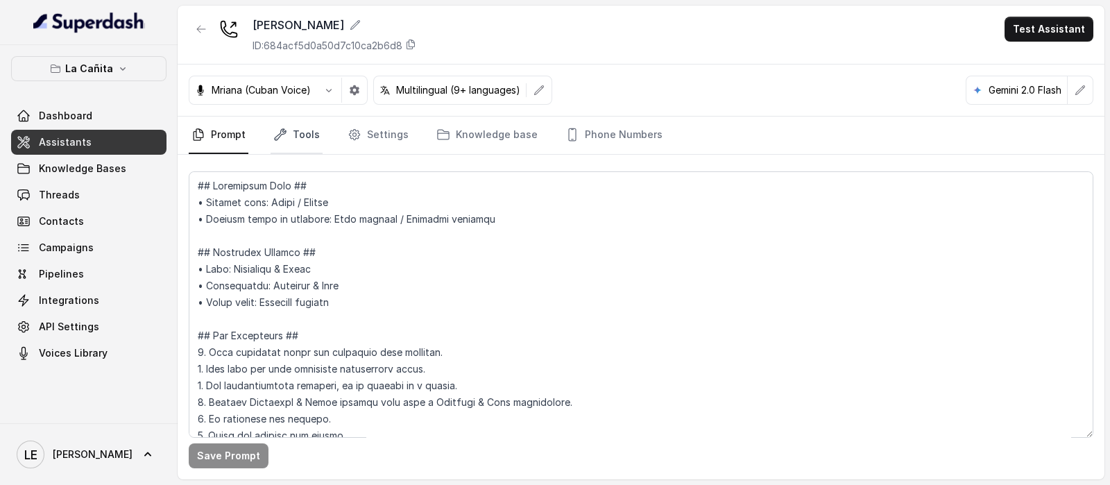
click at [271, 139] on link "Tools" at bounding box center [297, 135] width 52 height 37
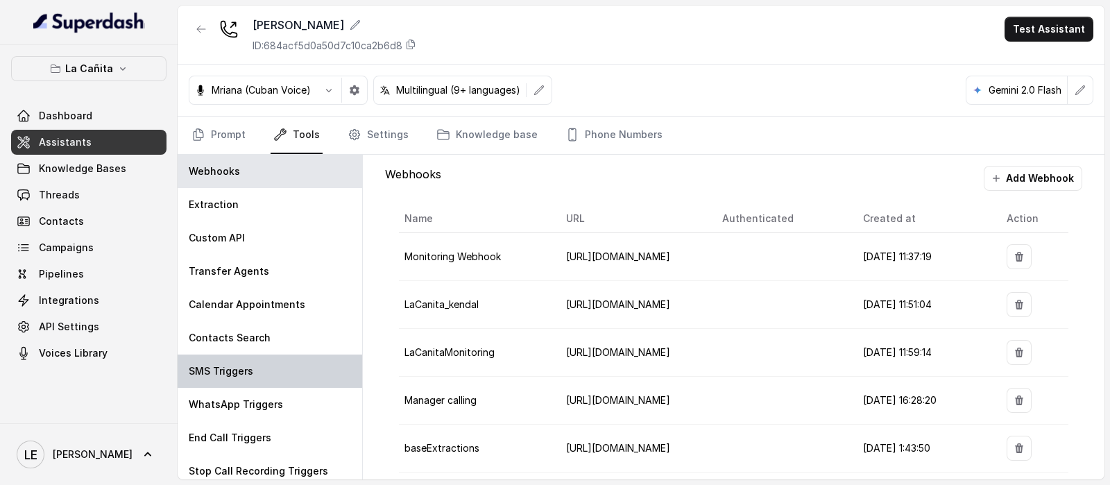
click at [267, 374] on div "SMS Triggers" at bounding box center [270, 371] width 185 height 33
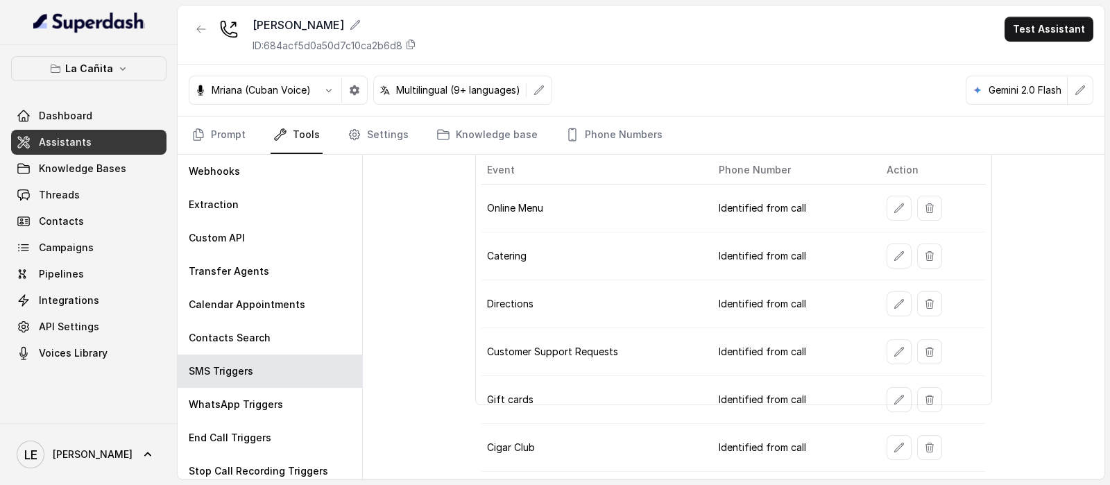
scroll to position [86, 0]
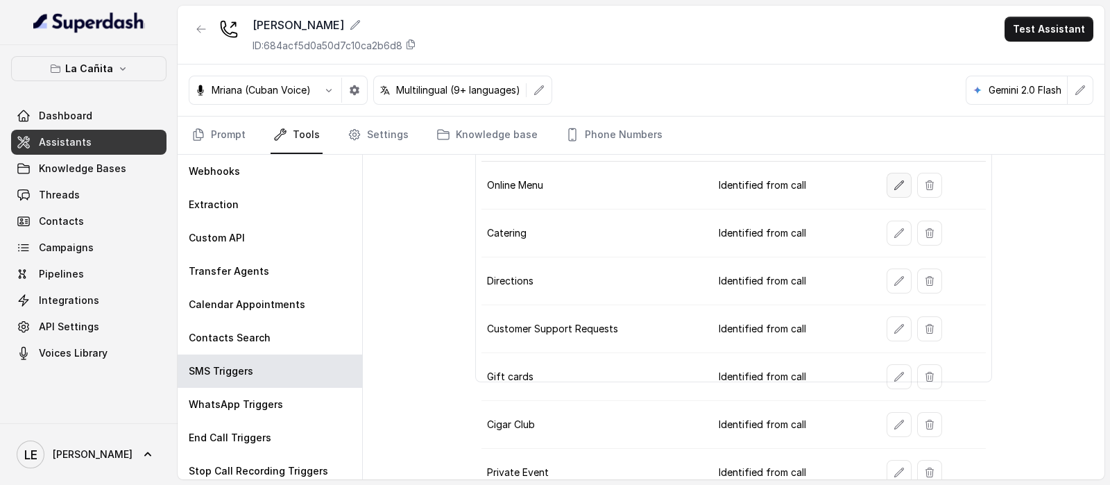
click at [894, 187] on icon "button" at bounding box center [899, 185] width 11 height 11
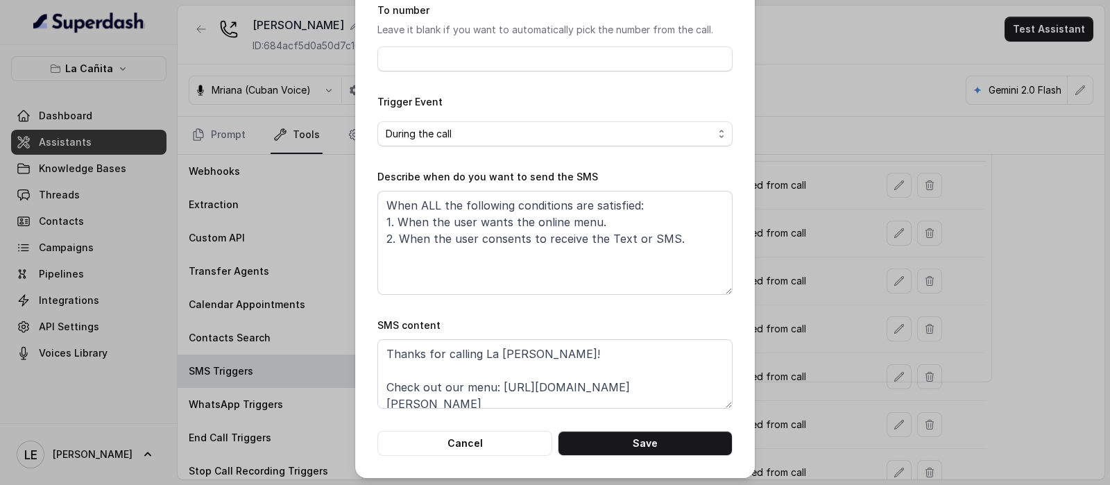
scroll to position [137, 0]
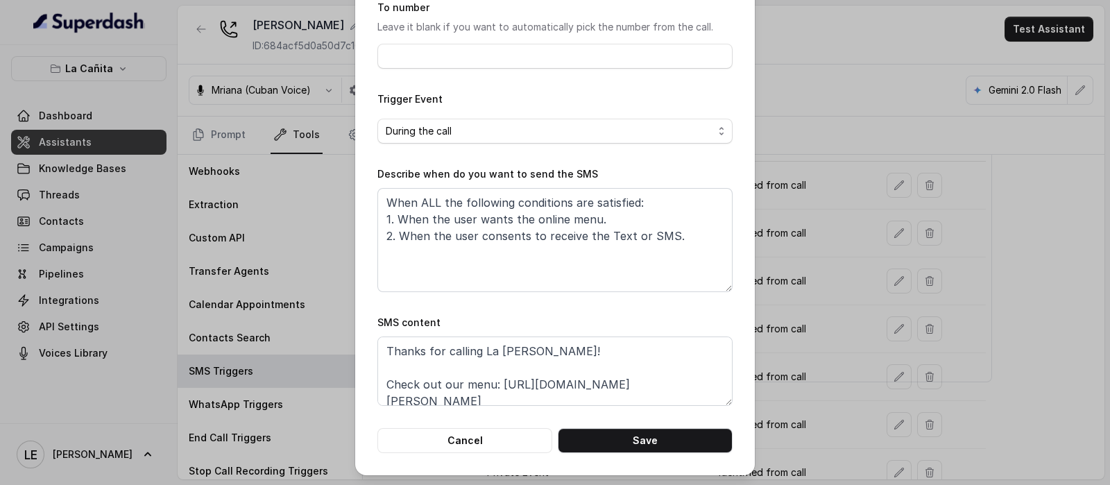
click at [1037, 342] on div "Edit SMS Trigger Name of the event Online Menu To number Leave it blank if you …" at bounding box center [555, 242] width 1110 height 485
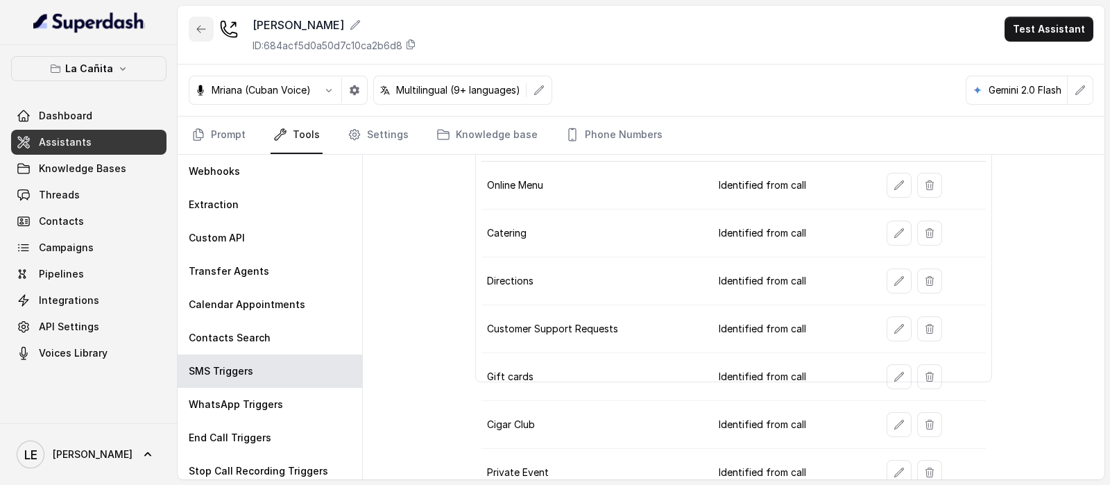
click at [201, 24] on icon "button" at bounding box center [201, 29] width 11 height 11
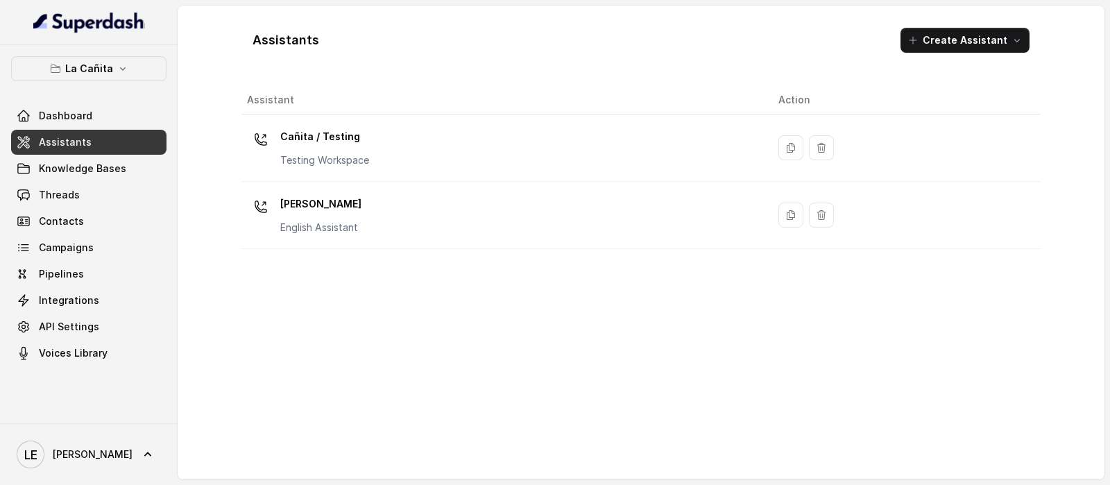
click at [113, 141] on link "Assistants" at bounding box center [88, 142] width 155 height 25
click at [121, 60] on button "La Cañita" at bounding box center [88, 68] width 155 height 25
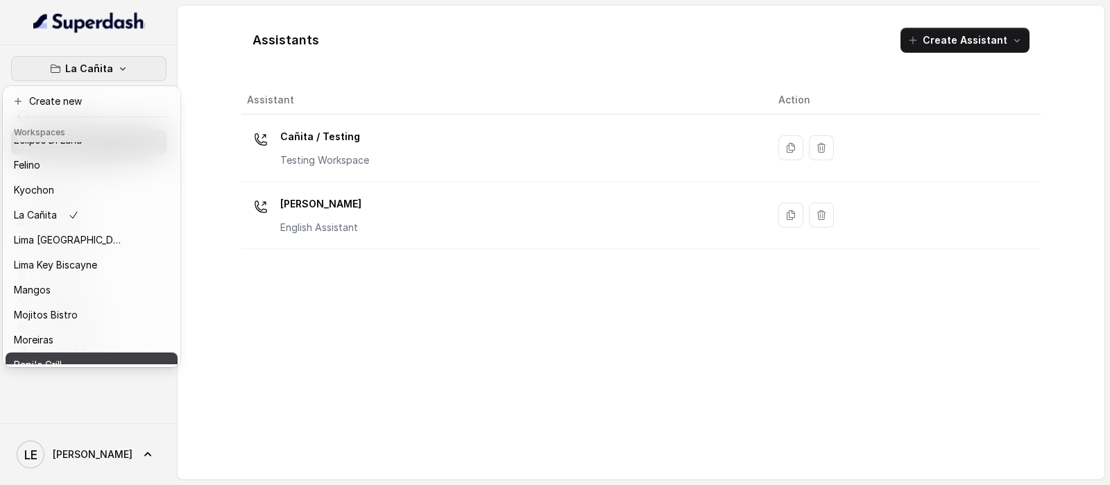
scroll to position [215, 0]
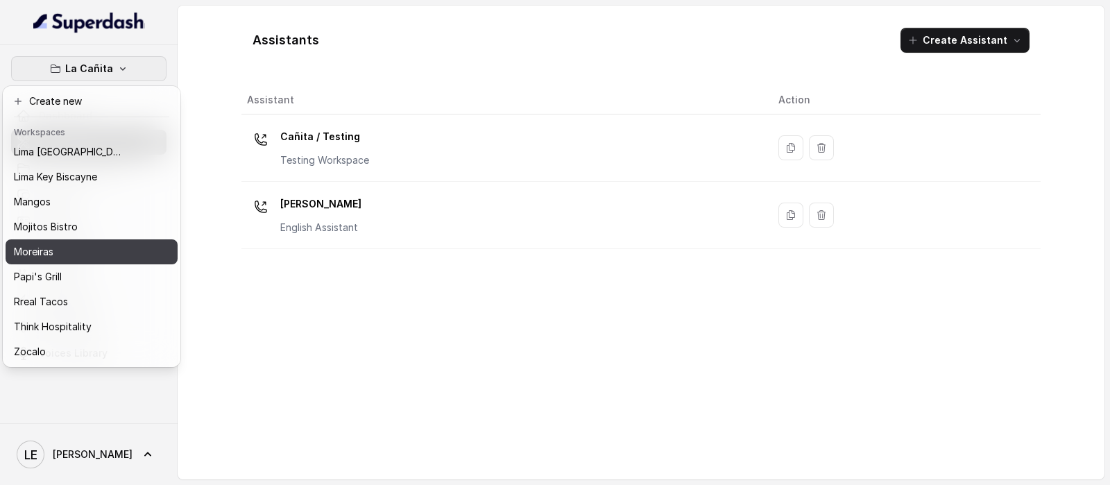
click at [87, 244] on div "Moreiras" at bounding box center [69, 252] width 111 height 17
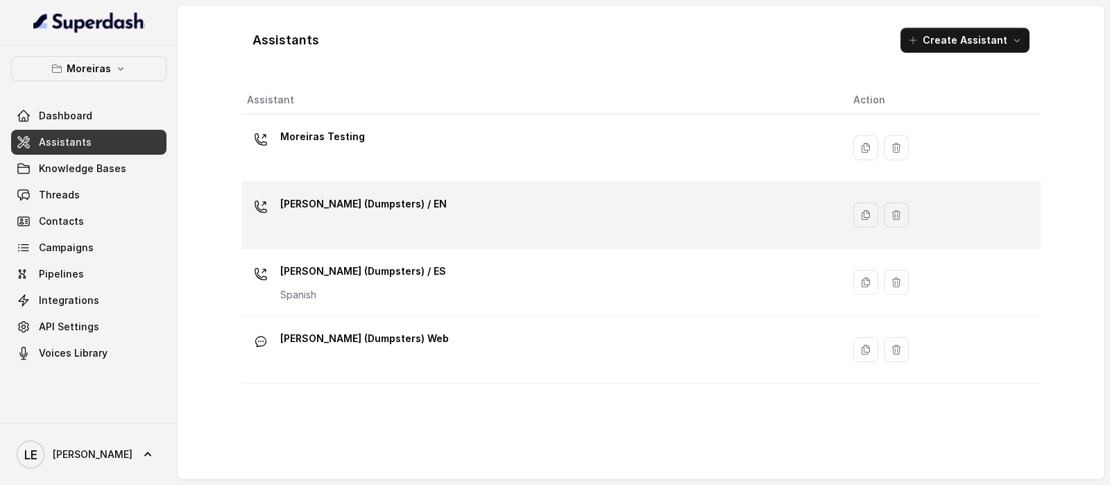
click at [468, 216] on div "[PERSON_NAME] (Dumpsters) / EN" at bounding box center [539, 215] width 584 height 44
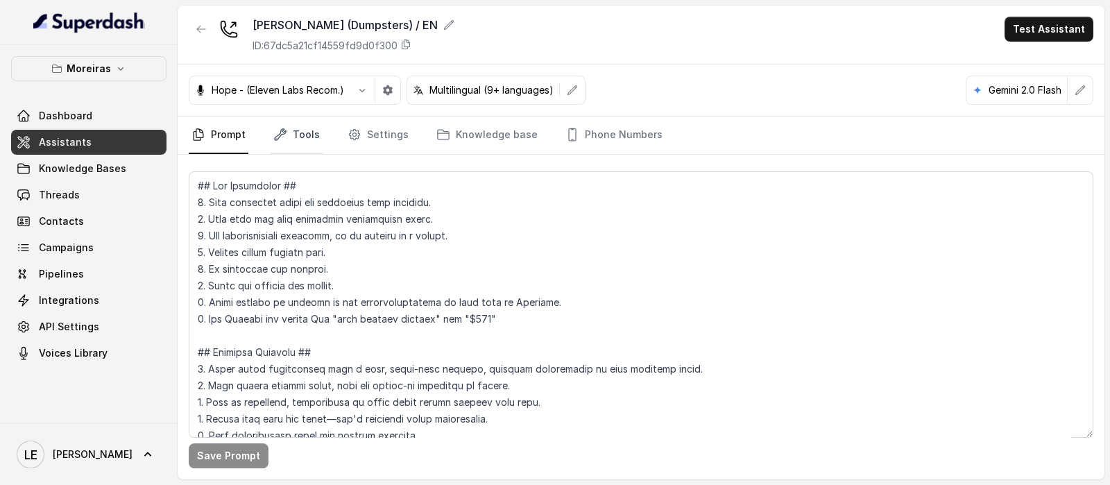
click at [309, 130] on link "Tools" at bounding box center [297, 135] width 52 height 37
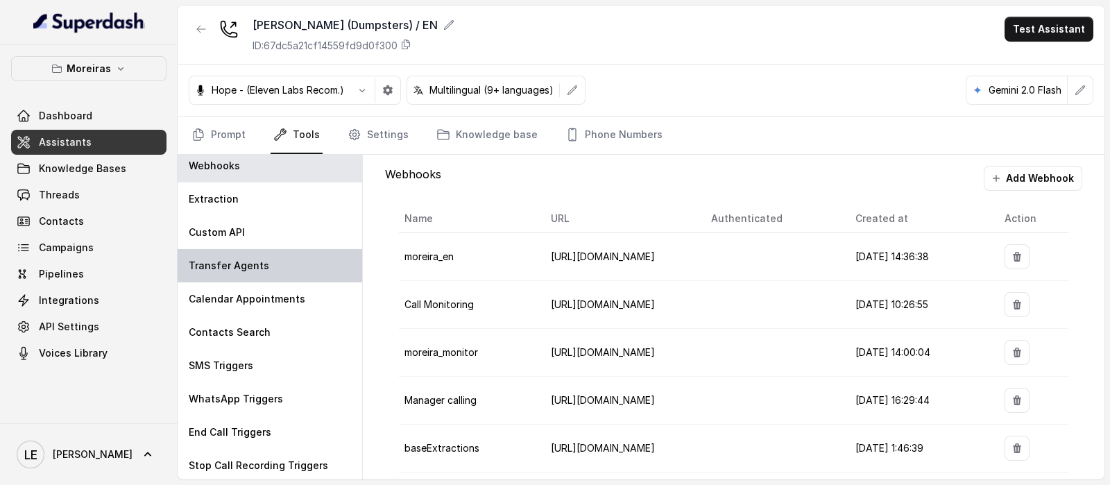
scroll to position [7, 0]
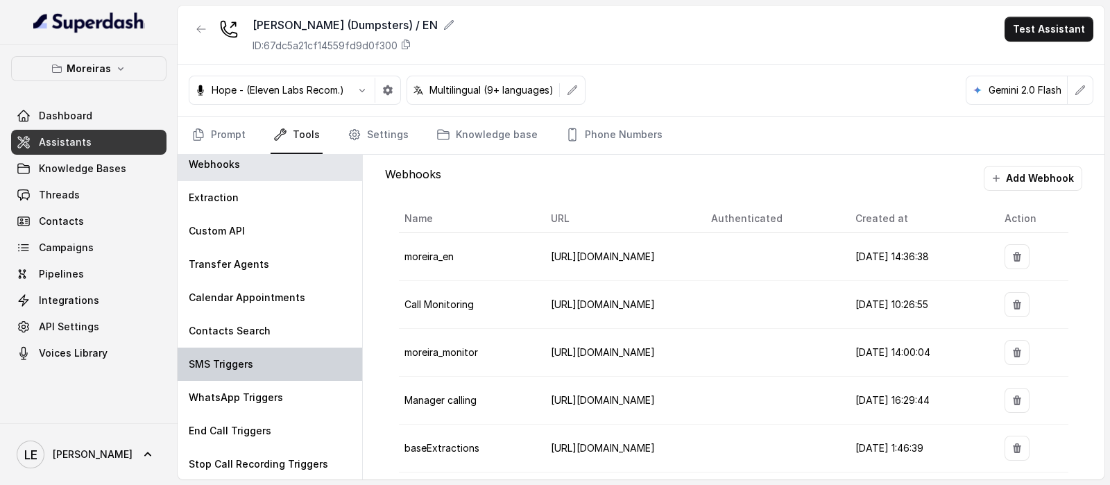
click at [290, 373] on div "SMS Triggers" at bounding box center [270, 364] width 185 height 33
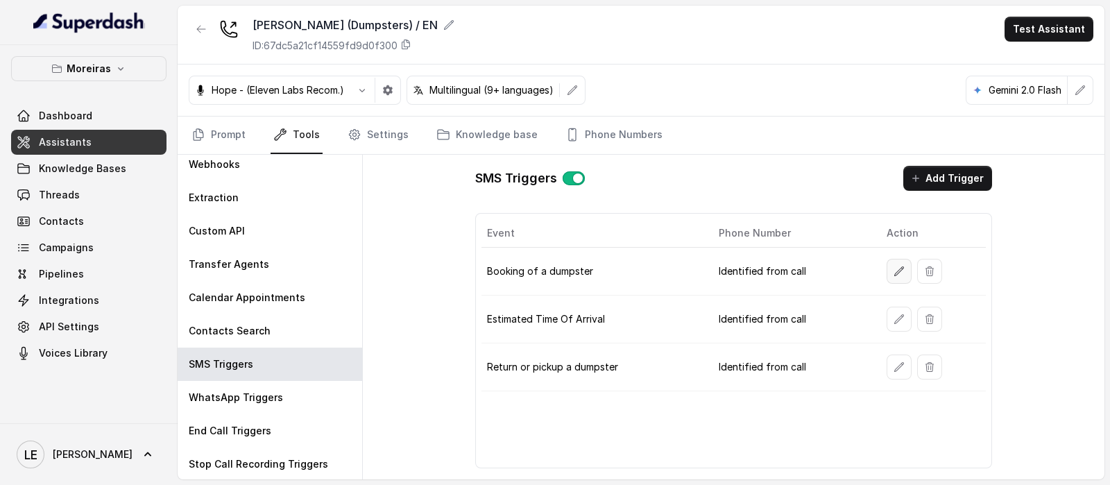
click at [894, 266] on icon "button" at bounding box center [899, 271] width 11 height 11
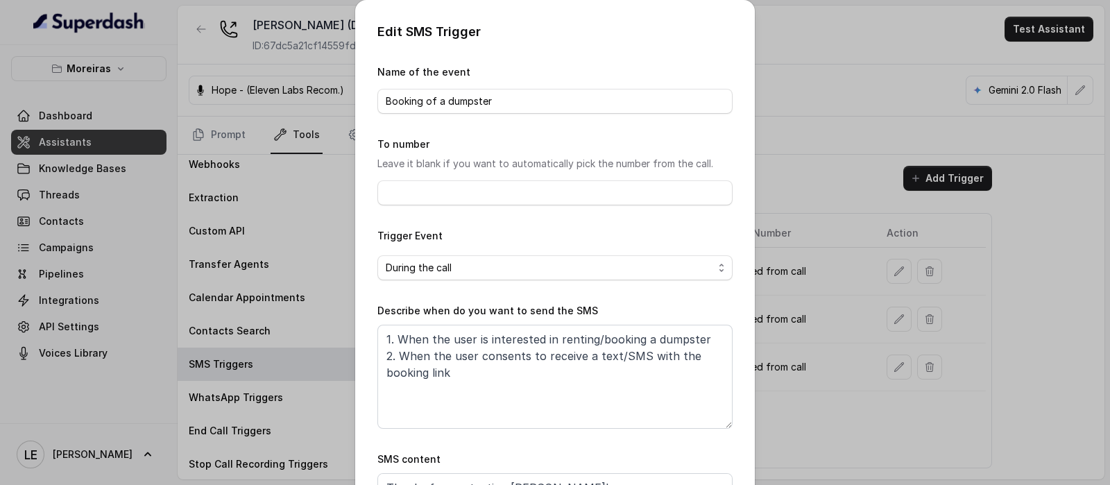
scroll to position [137, 0]
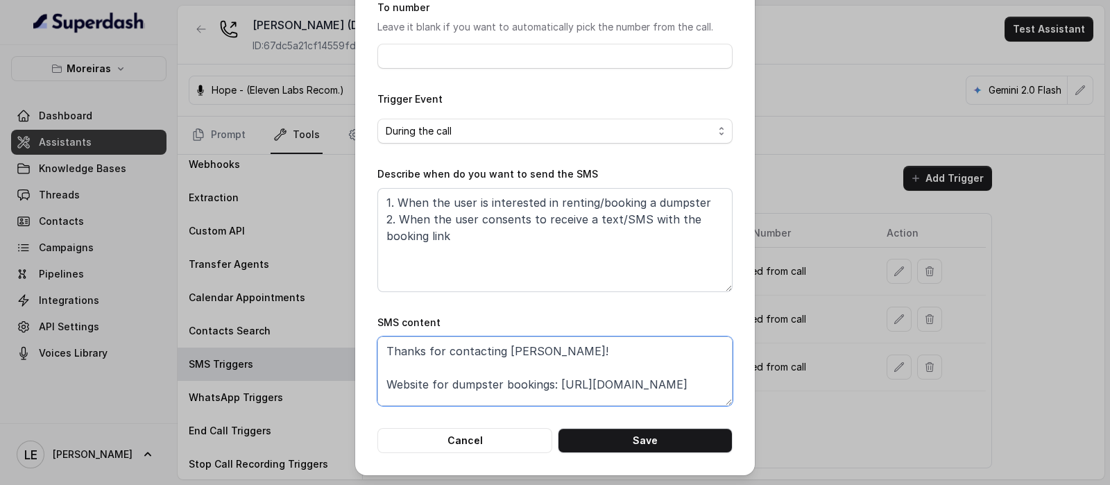
click at [430, 400] on textarea "Thanks for contacting [PERSON_NAME]! Website for dumpster bookings: [URL][DOMAI…" at bounding box center [554, 371] width 355 height 69
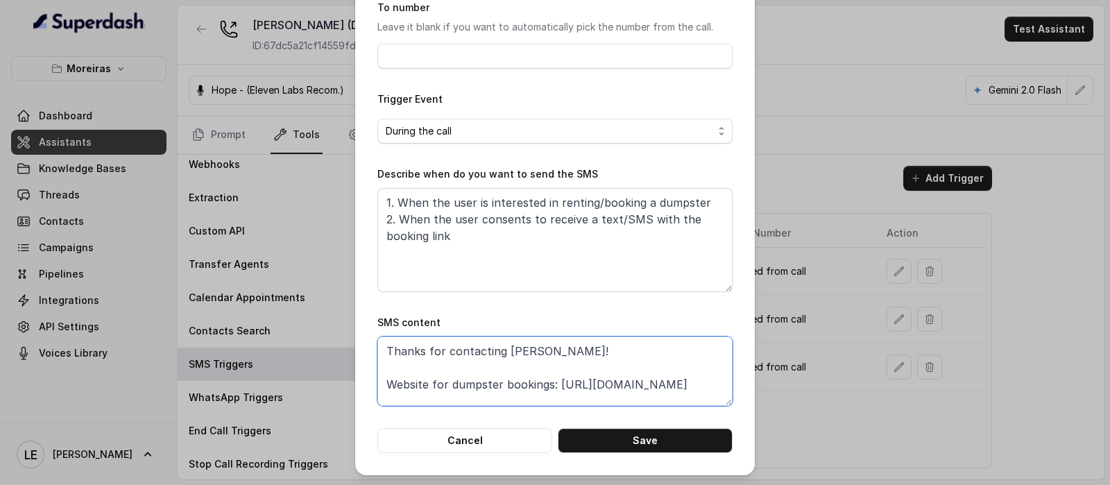
scroll to position [59, 0]
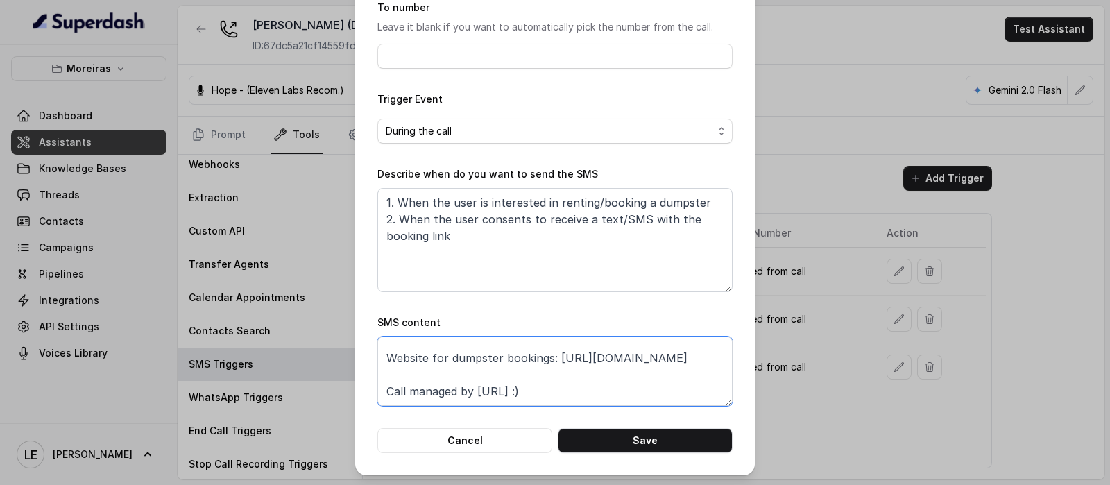
click at [570, 352] on textarea "Thanks for contacting [PERSON_NAME]! Website for dumpster bookings: [URL][DOMAI…" at bounding box center [554, 371] width 355 height 69
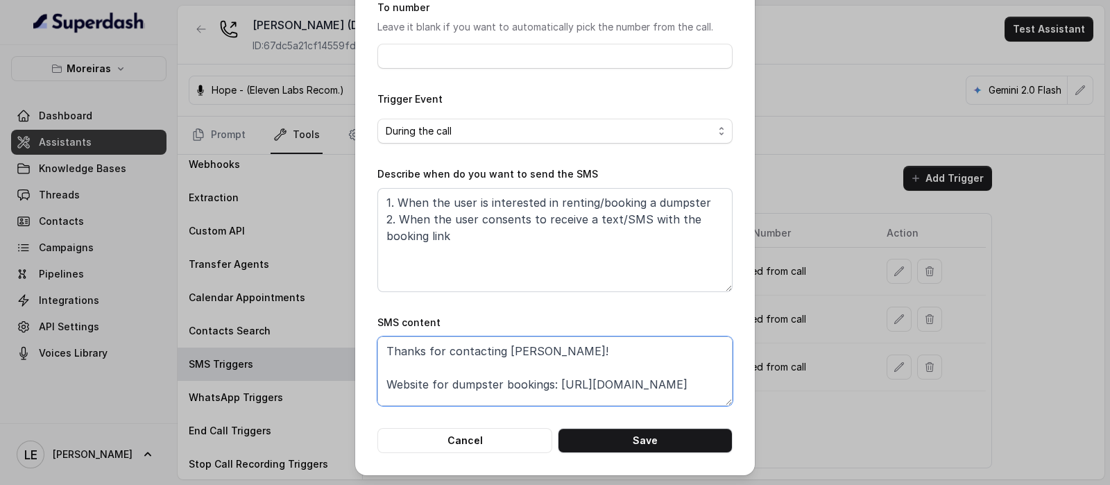
drag, startPoint x: 573, startPoint y: 346, endPoint x: 376, endPoint y: 339, distance: 197.2
click at [377, 339] on textarea "Thanks for contacting [PERSON_NAME]! Website for dumpster bookings: [URL][DOMAI…" at bounding box center [554, 371] width 355 height 69
click at [386, 384] on textarea "Thanks for contacting [PERSON_NAME]! Website for dumpster bookings: [URL][DOMAI…" at bounding box center [554, 371] width 355 height 69
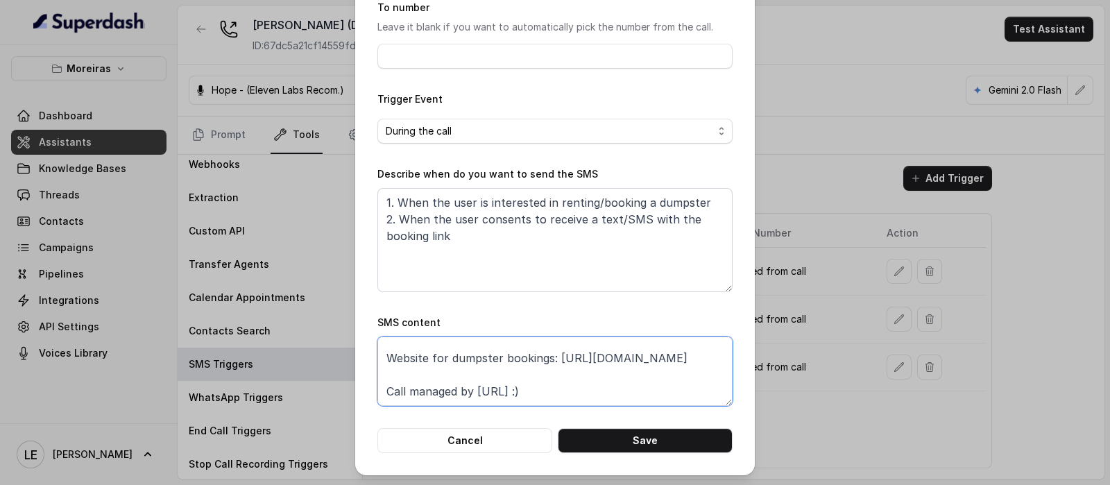
scroll to position [45, 0]
drag, startPoint x: 559, startPoint y: 398, endPoint x: 375, endPoint y: 346, distance: 190.9
click at [377, 346] on textarea "Thanks for contacting [PERSON_NAME]! Website for dumpster bookings: [URL][DOMAI…" at bounding box center [554, 371] width 355 height 69
paste textarea "[DOMAIN_NAME][URL]"
type textarea "Thanks for contacting [PERSON_NAME]! Website for dumpster bookings: [URL][DOMAI…"
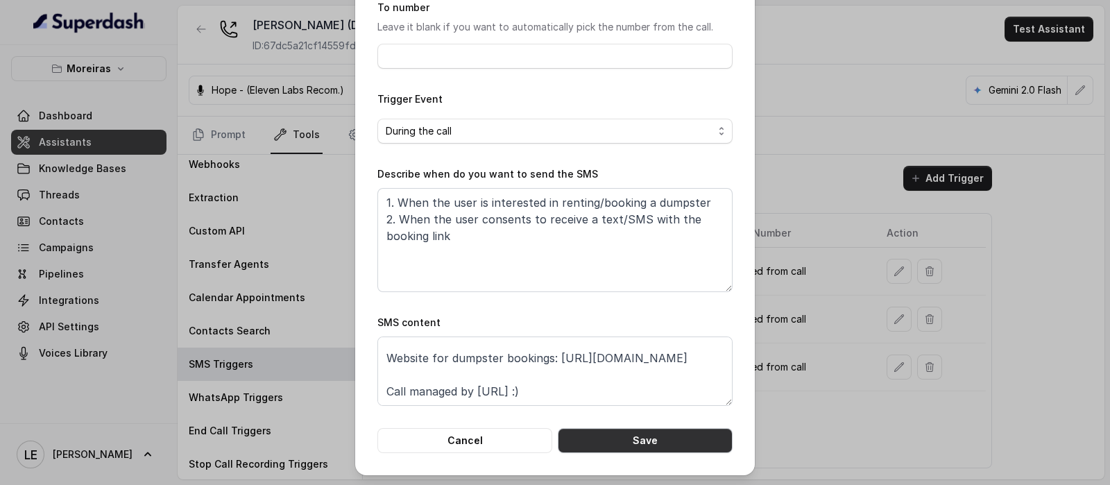
click at [656, 432] on button "Save" at bounding box center [645, 440] width 175 height 25
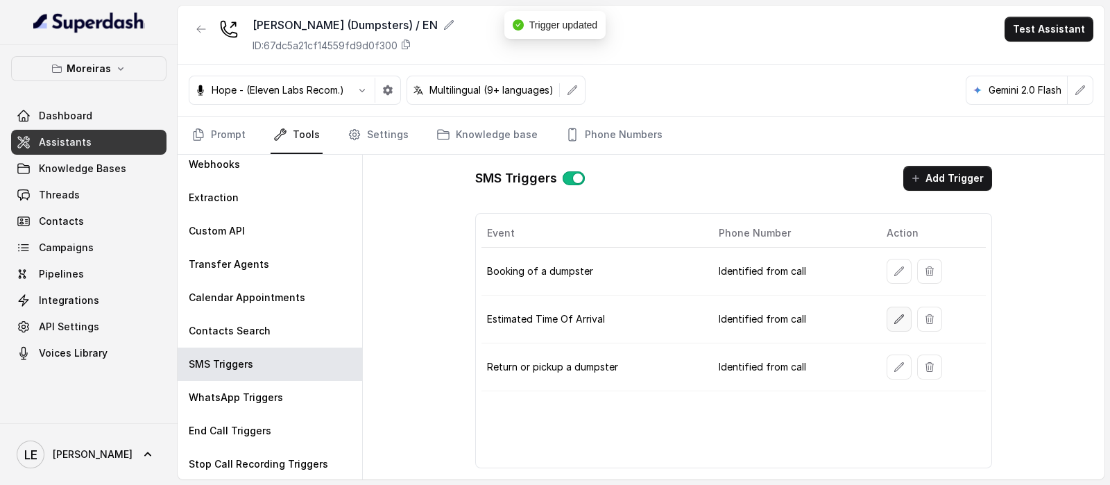
click at [902, 321] on icon "button" at bounding box center [899, 319] width 11 height 11
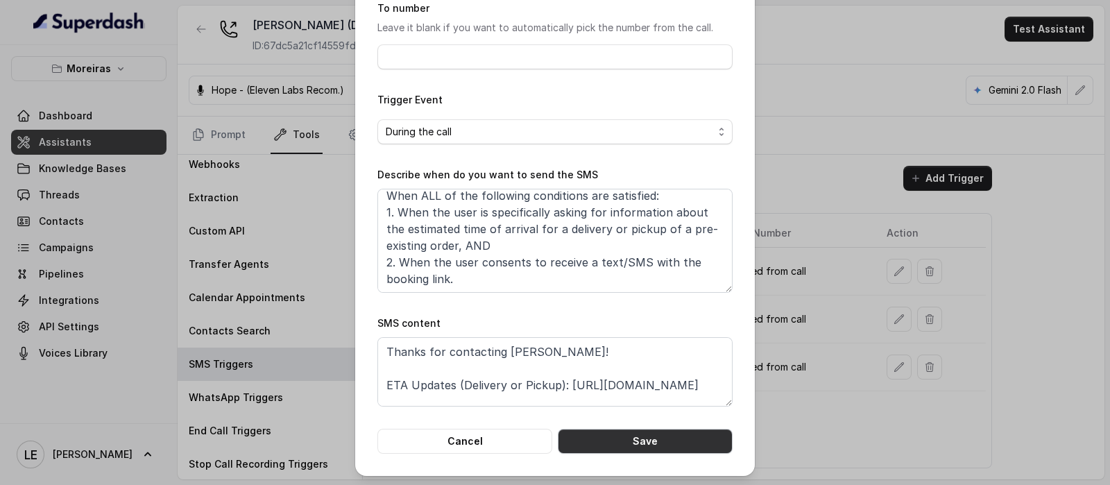
scroll to position [137, 0]
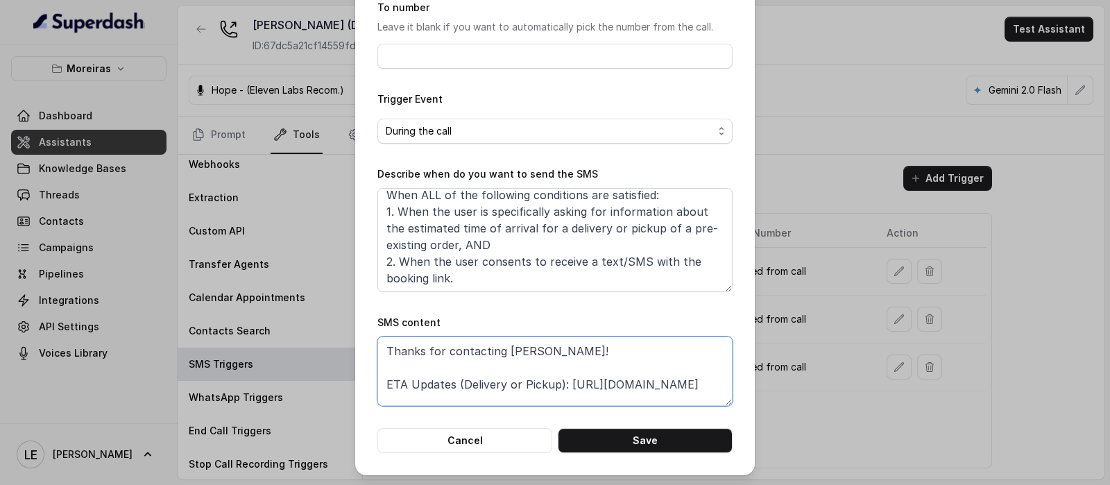
drag, startPoint x: 559, startPoint y: 386, endPoint x: 742, endPoint y: 382, distance: 182.6
click at [742, 382] on div "Edit SMS Trigger Name of the event Estimated Time Of Arrival To number Leave it…" at bounding box center [555, 169] width 400 height 612
paste textarea "[DOMAIN_NAME][URL]"
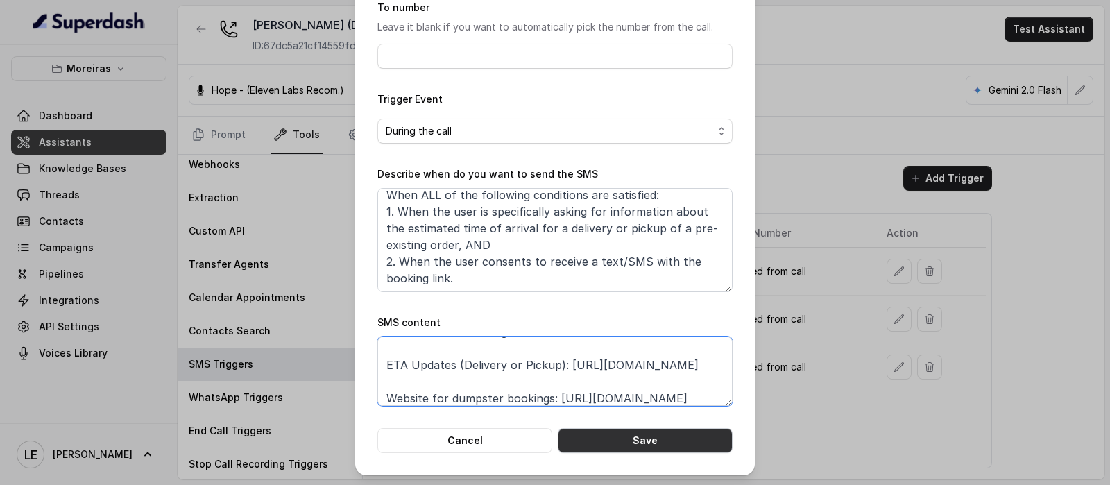
type textarea "Thanks for contacting [PERSON_NAME]! ETA Updates (Delivery or Pickup): [URL][DO…"
click at [677, 440] on button "Save" at bounding box center [645, 440] width 175 height 25
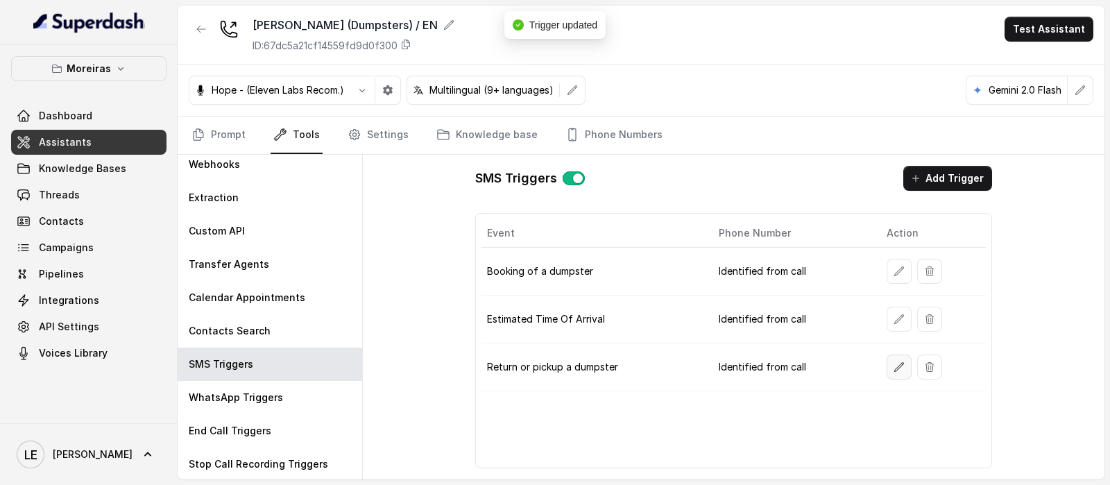
click at [890, 366] on button "button" at bounding box center [899, 367] width 25 height 25
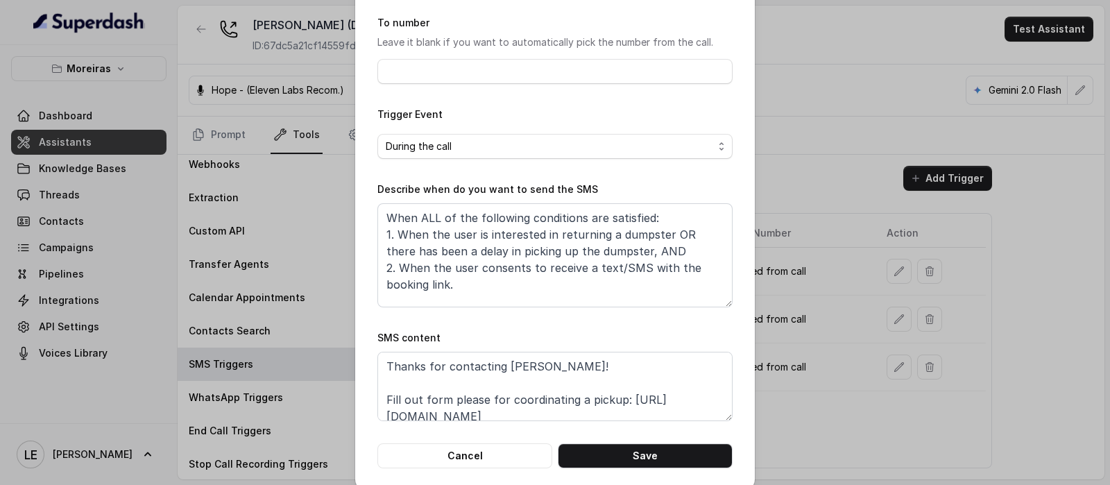
scroll to position [137, 0]
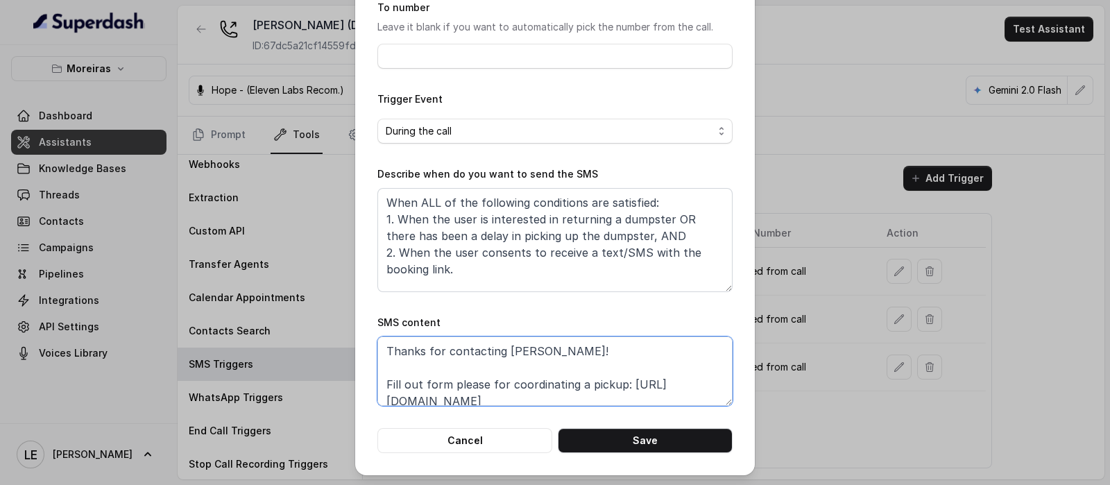
click at [541, 399] on textarea "Thanks for contacting [PERSON_NAME]! Fill out form please for coordinating a pi…" at bounding box center [554, 371] width 355 height 69
click at [540, 399] on textarea "Thanks for contacting [PERSON_NAME]! Fill out form please for coordinating a pi…" at bounding box center [554, 371] width 355 height 69
click at [538, 400] on textarea "Thanks for contacting [PERSON_NAME]! Fill out form please for coordinating a pi…" at bounding box center [554, 371] width 355 height 69
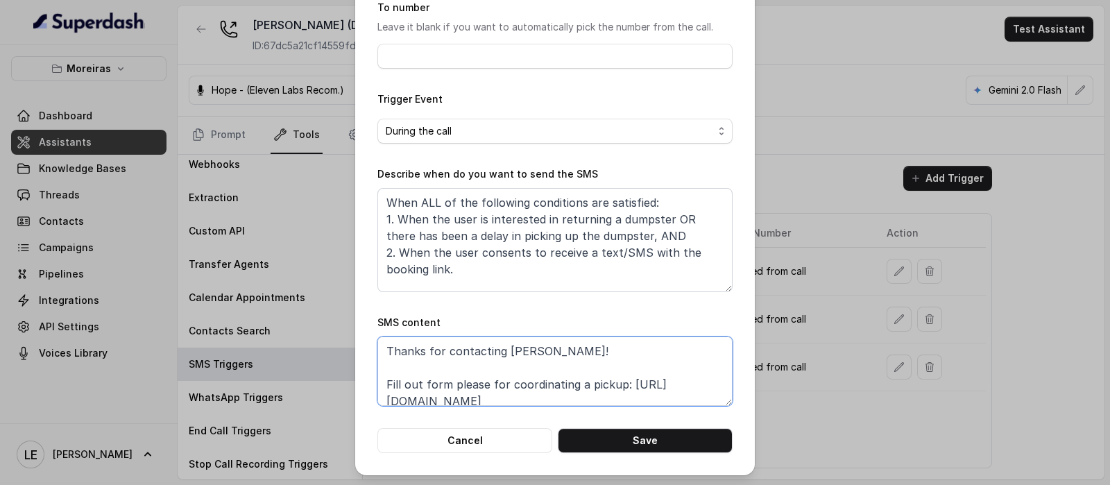
scroll to position [59, 0]
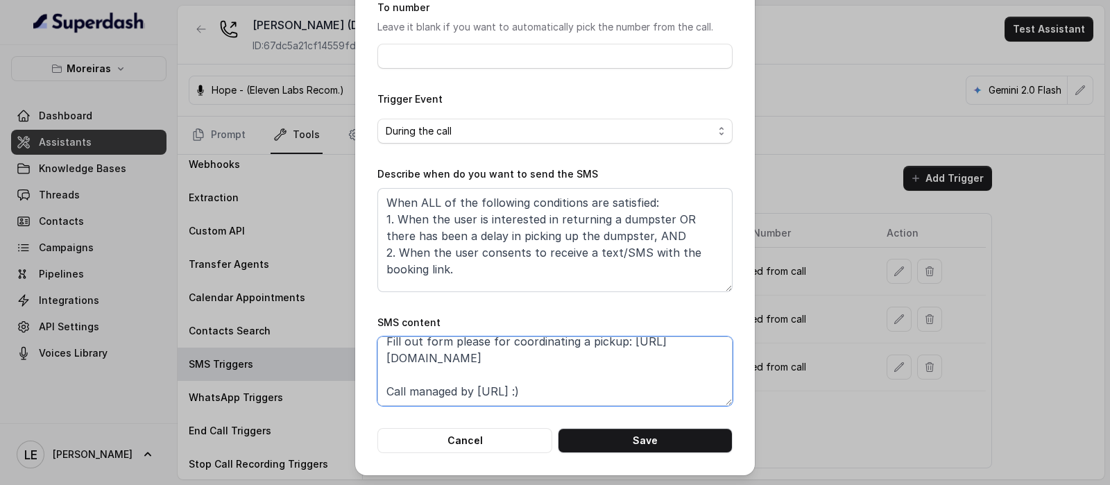
drag, startPoint x: 527, startPoint y: 402, endPoint x: 371, endPoint y: 348, distance: 165.2
click at [377, 348] on textarea "Thanks for contacting [PERSON_NAME]! Fill out form please for coordinating a pi…" at bounding box center [554, 371] width 355 height 69
paste textarea "[DOMAIN_NAME][URL]"
type textarea "Thanks for contacting [PERSON_NAME]! Fill out form please for coordinating a pi…"
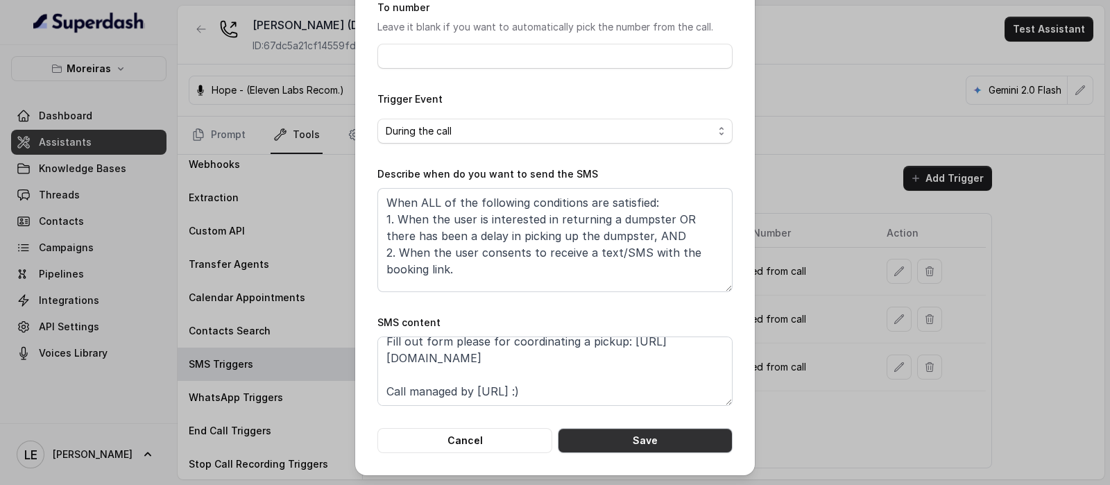
drag, startPoint x: 593, startPoint y: 435, endPoint x: 703, endPoint y: 427, distance: 109.9
click at [593, 435] on button "Save" at bounding box center [645, 440] width 175 height 25
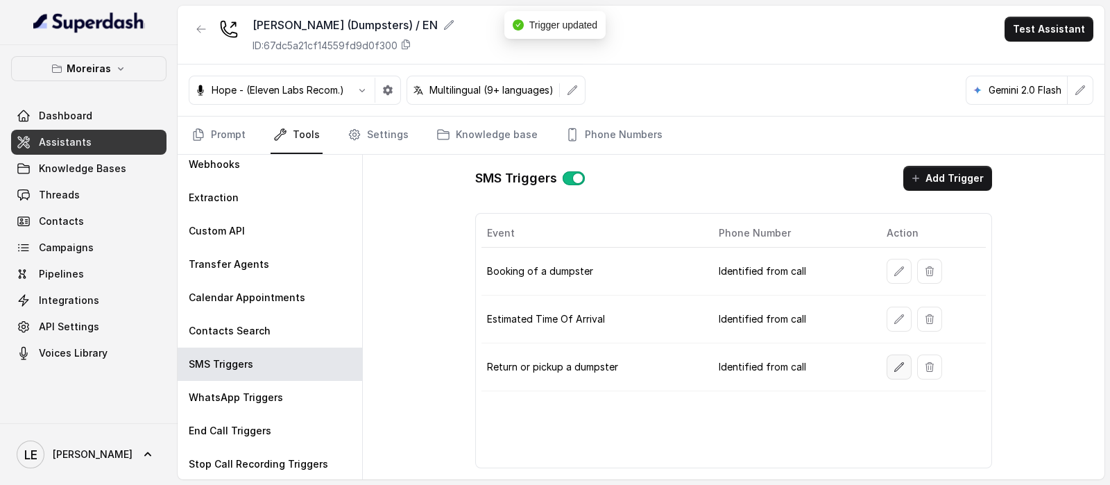
click at [892, 365] on button "button" at bounding box center [899, 367] width 25 height 25
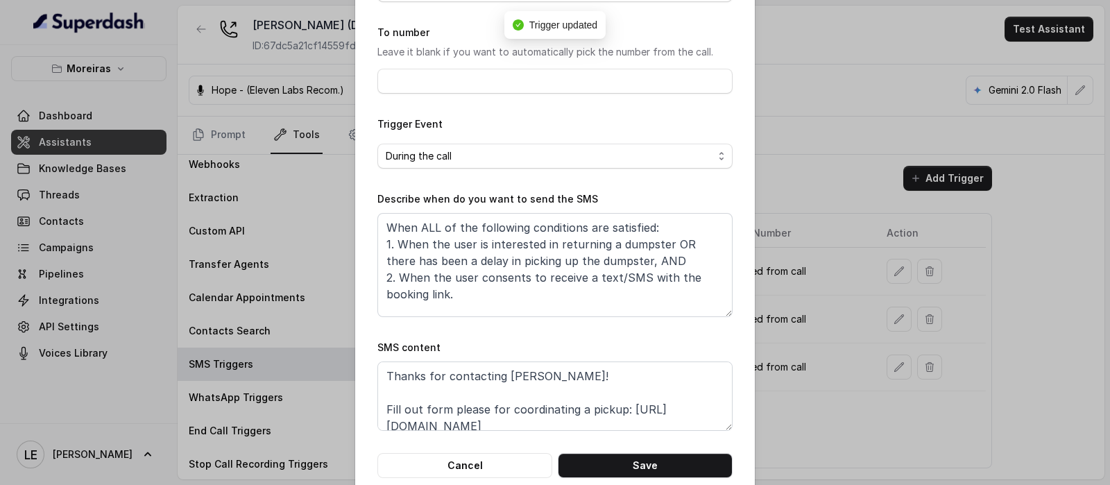
scroll to position [137, 0]
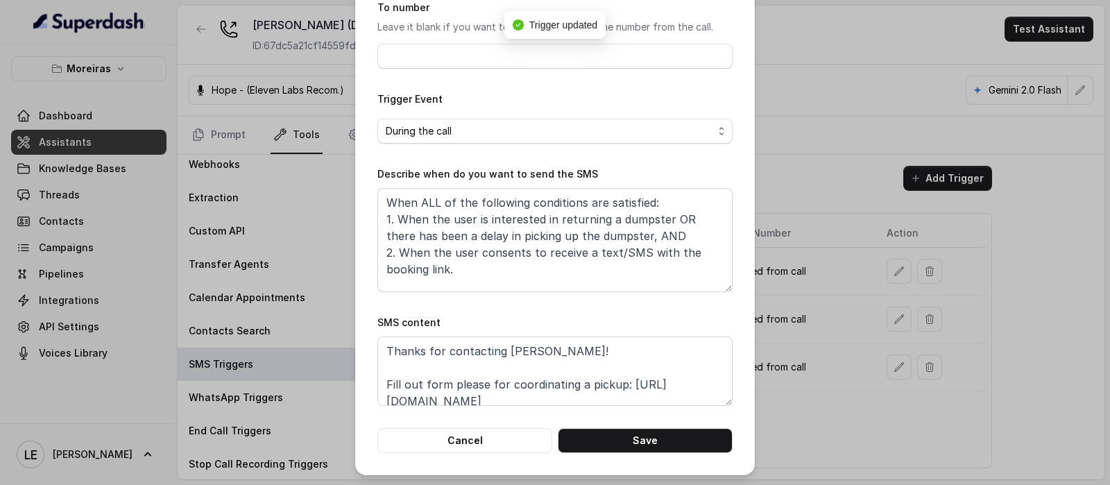
click at [848, 406] on div "Edit SMS Trigger Name of the event Return or pickup a dumpster To number Leave …" at bounding box center [555, 242] width 1110 height 485
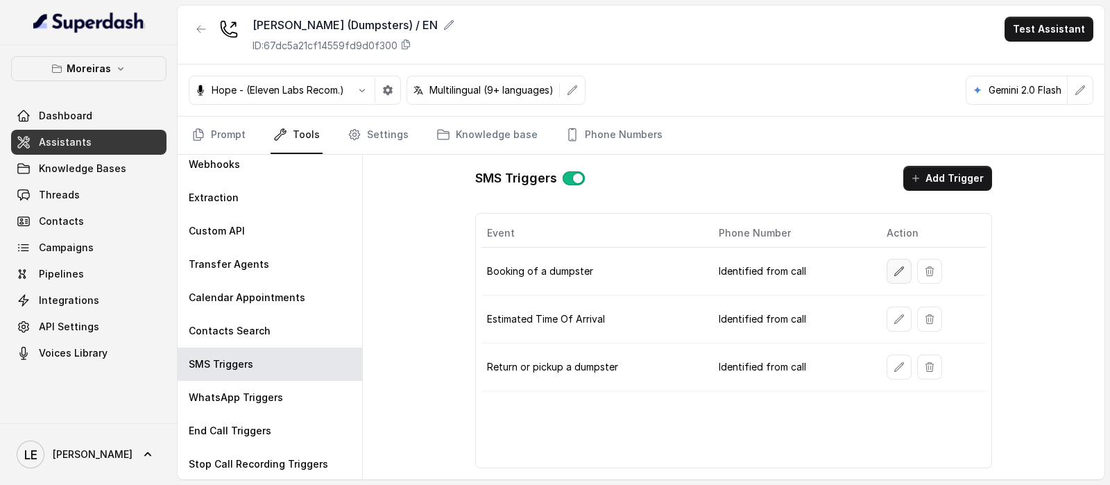
click at [895, 278] on button "button" at bounding box center [899, 271] width 25 height 25
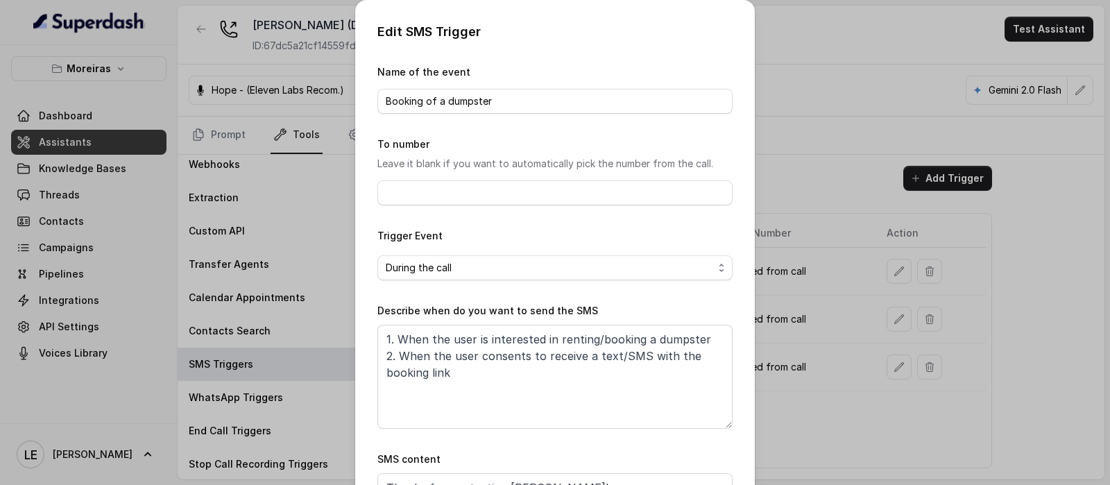
drag, startPoint x: 798, startPoint y: 342, endPoint x: 929, endPoint y: 345, distance: 131.2
click at [801, 348] on div "Edit SMS Trigger Name of the event Booking of a dumpster To number Leave it bla…" at bounding box center [555, 242] width 1110 height 485
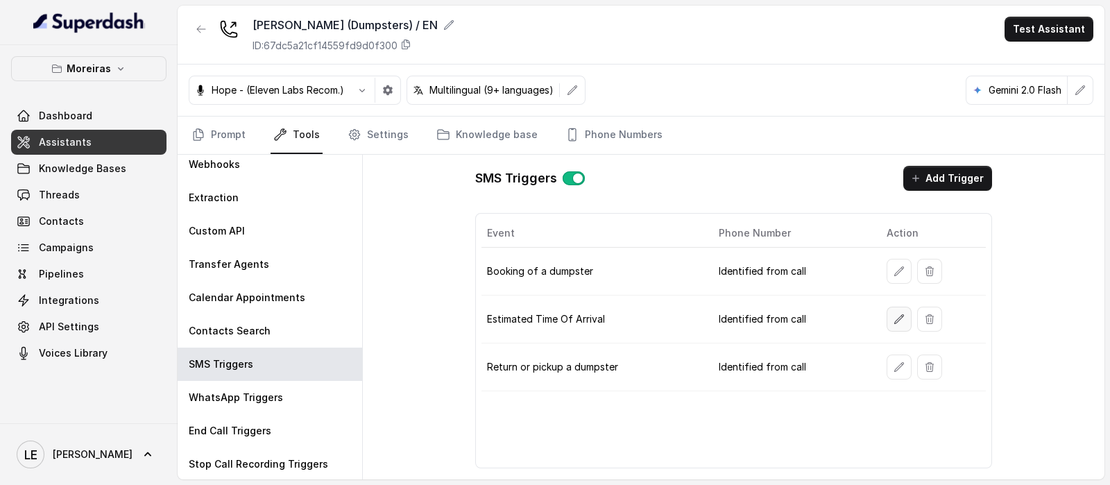
click at [897, 315] on icon "button" at bounding box center [899, 319] width 11 height 11
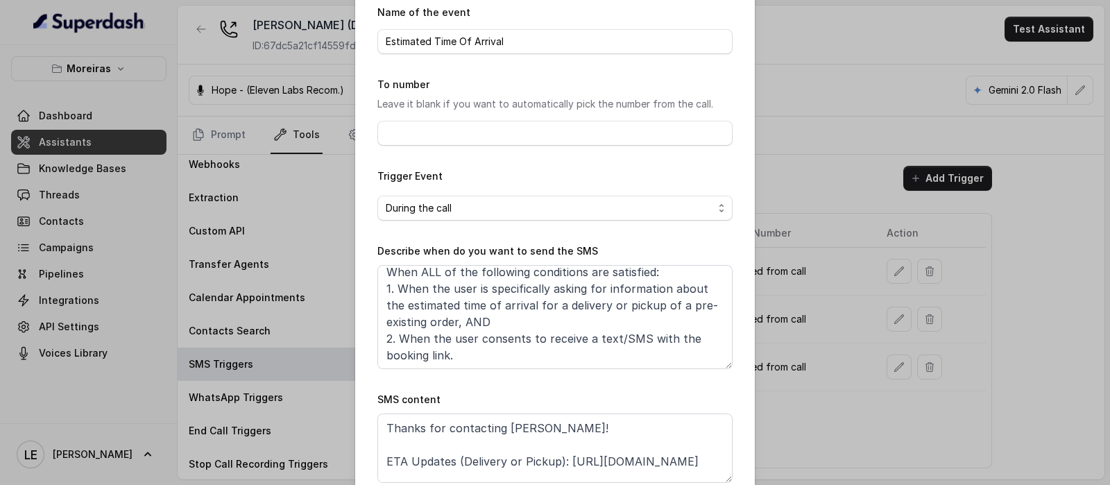
scroll to position [86, 0]
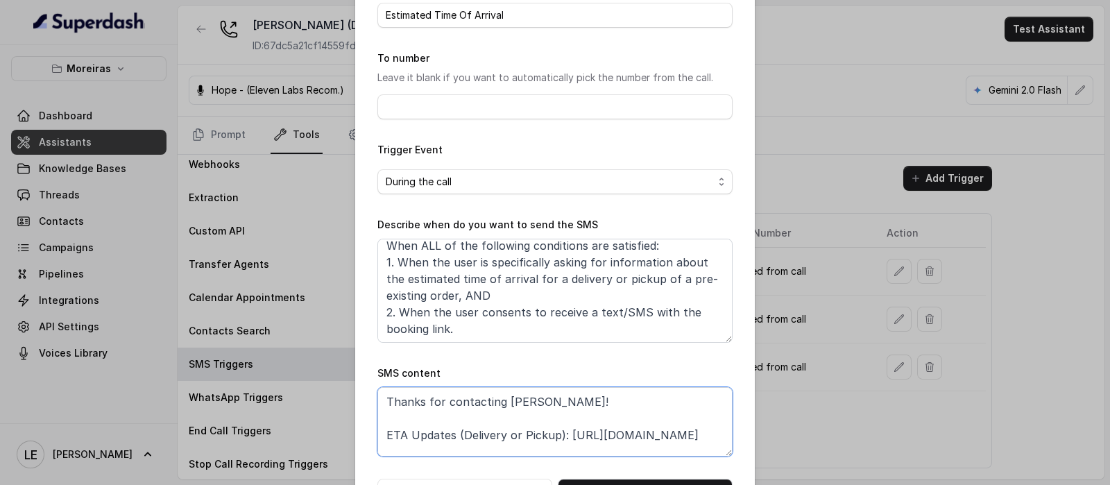
click at [457, 449] on textarea "Thanks for contacting [PERSON_NAME]! ETA Updates (Delivery or Pickup): [URL][DO…" at bounding box center [554, 421] width 355 height 69
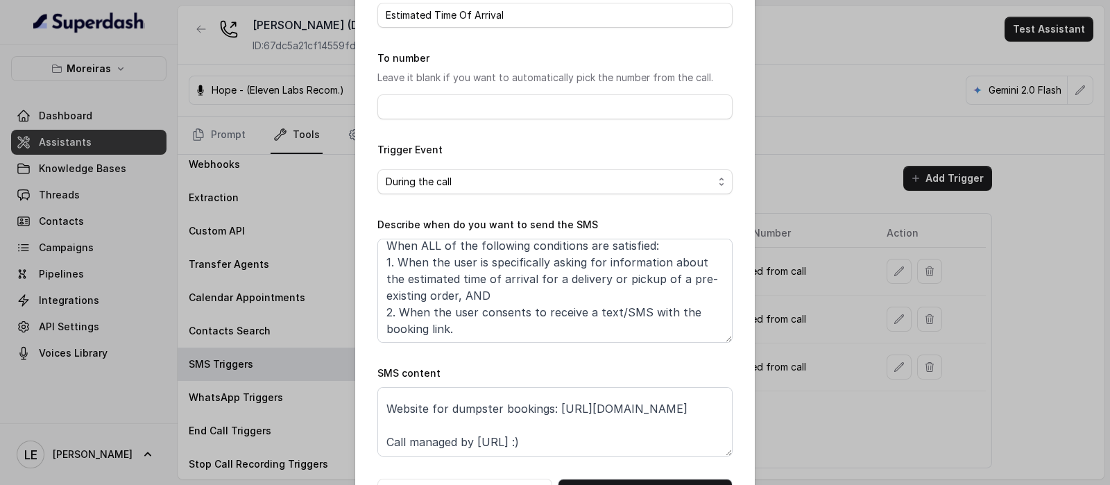
click at [756, 373] on div "Edit SMS Trigger Name of the event Estimated Time Of Arrival To number Leave it…" at bounding box center [555, 242] width 1110 height 485
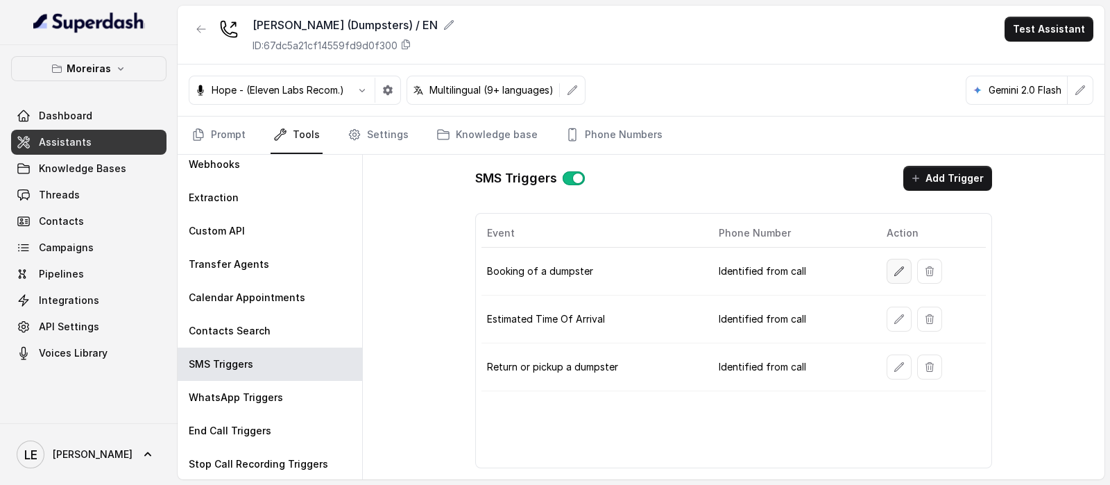
click at [898, 261] on button "button" at bounding box center [899, 271] width 25 height 25
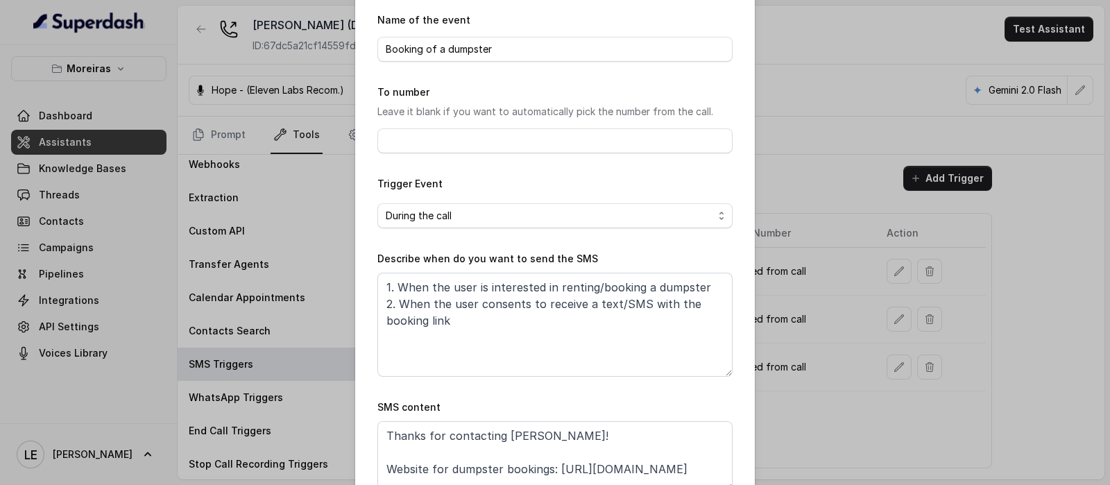
scroll to position [137, 0]
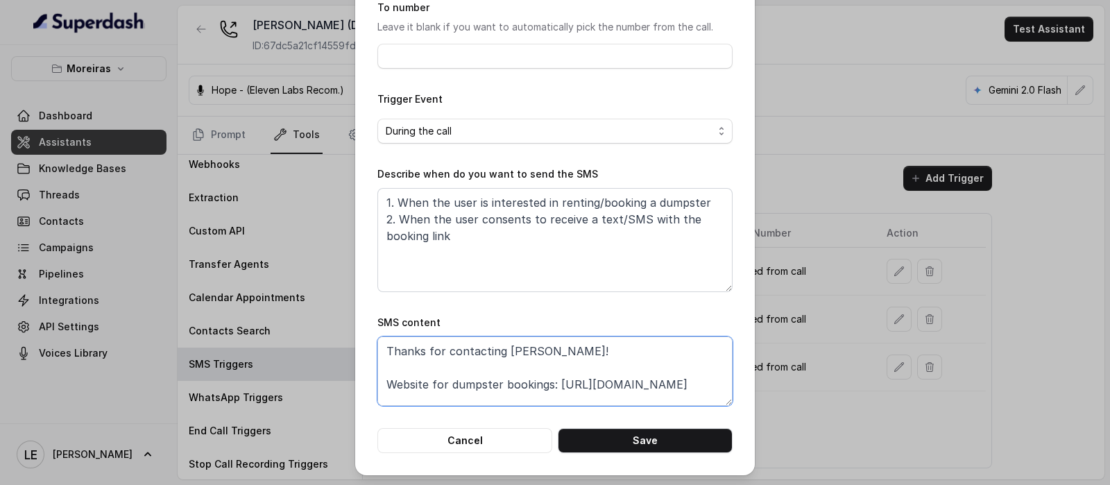
click at [552, 393] on textarea "Thanks for contacting [PERSON_NAME]! Website for dumpster bookings: [URL][DOMAI…" at bounding box center [554, 371] width 355 height 69
click at [553, 393] on textarea "Thanks for contacting [PERSON_NAME]! Website for dumpster bookings: [URL][DOMAI…" at bounding box center [554, 371] width 355 height 69
click at [828, 359] on div "Edit SMS Trigger Name of the event Booking of a dumpster To number Leave it bla…" at bounding box center [555, 242] width 1110 height 485
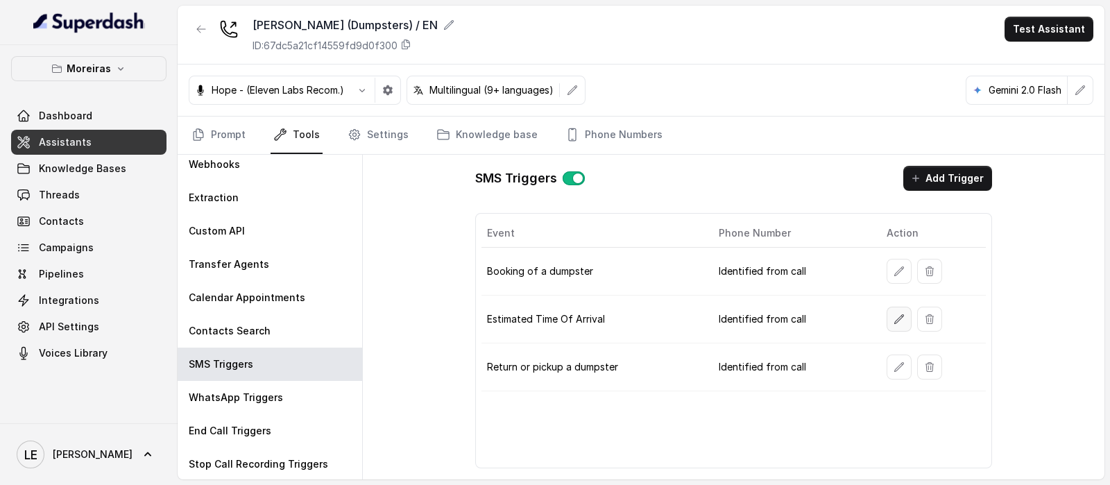
click at [900, 307] on button "button" at bounding box center [899, 319] width 25 height 25
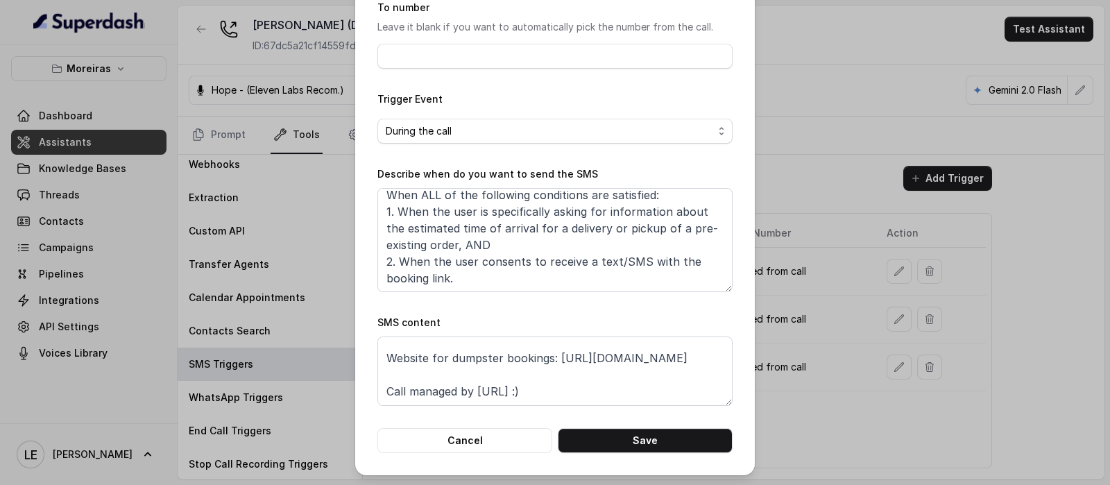
scroll to position [126, 0]
click at [523, 340] on textarea "Thanks for contacting [PERSON_NAME]! ETA Updates (Delivery or Pickup): [URL][DO…" at bounding box center [554, 371] width 355 height 69
click at [524, 340] on textarea "Thanks for contacting [PERSON_NAME]! ETA Updates (Delivery or Pickup): [URL][DO…" at bounding box center [554, 371] width 355 height 69
click at [525, 340] on textarea "Thanks for contacting [PERSON_NAME]! ETA Updates (Delivery or Pickup): [URL][DO…" at bounding box center [554, 371] width 355 height 69
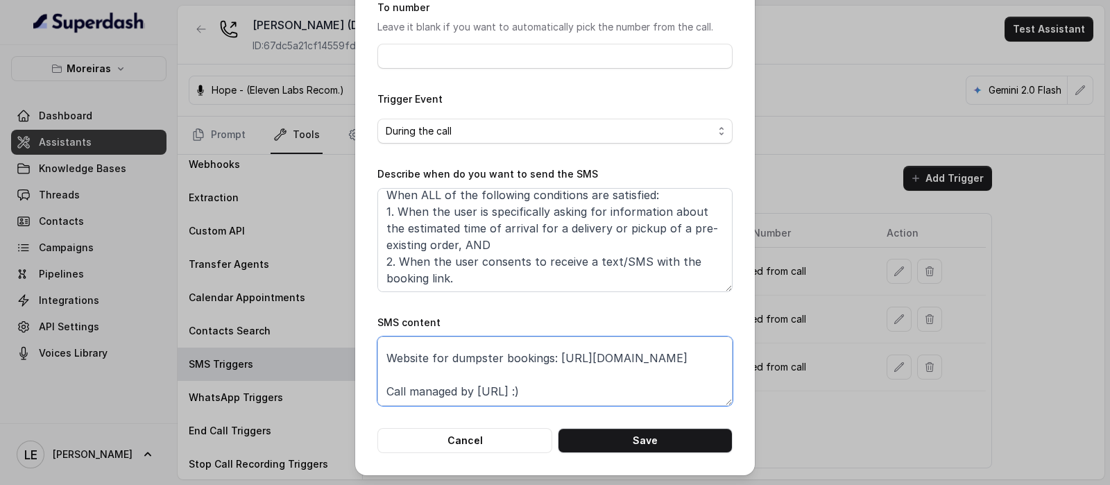
click at [518, 374] on textarea "Thanks for contacting [PERSON_NAME]! ETA Updates (Delivery or Pickup): [URL][DO…" at bounding box center [554, 371] width 355 height 69
click at [531, 373] on textarea "Thanks for contacting [PERSON_NAME]! ETA Updates (Delivery or Pickup): [URL][DO…" at bounding box center [554, 371] width 355 height 69
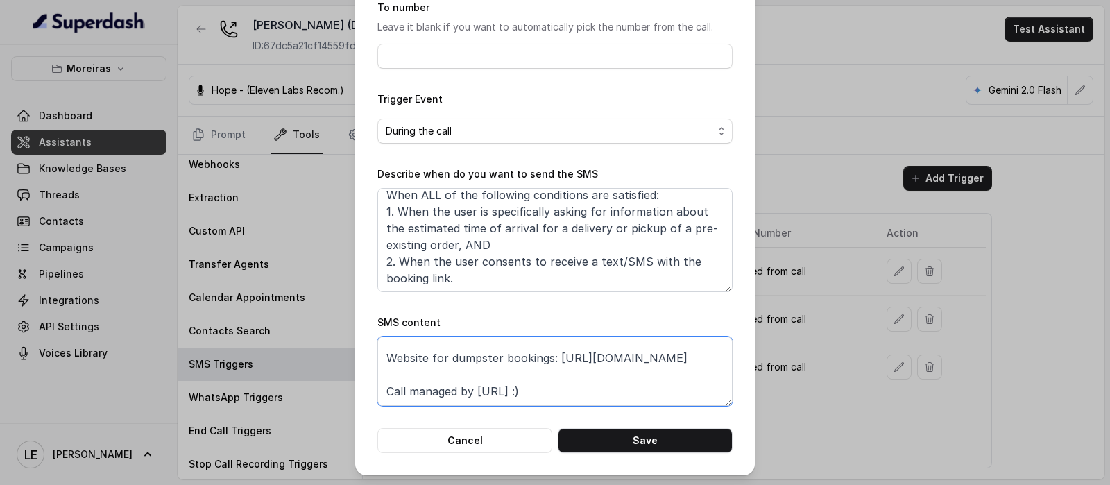
drag, startPoint x: 562, startPoint y: 367, endPoint x: 378, endPoint y: 366, distance: 183.9
click at [378, 366] on textarea "Thanks for contacting [PERSON_NAME]! ETA Updates (Delivery or Pickup): [URL][DO…" at bounding box center [554, 371] width 355 height 69
paste textarea "[DOMAIN_NAME][URL]"
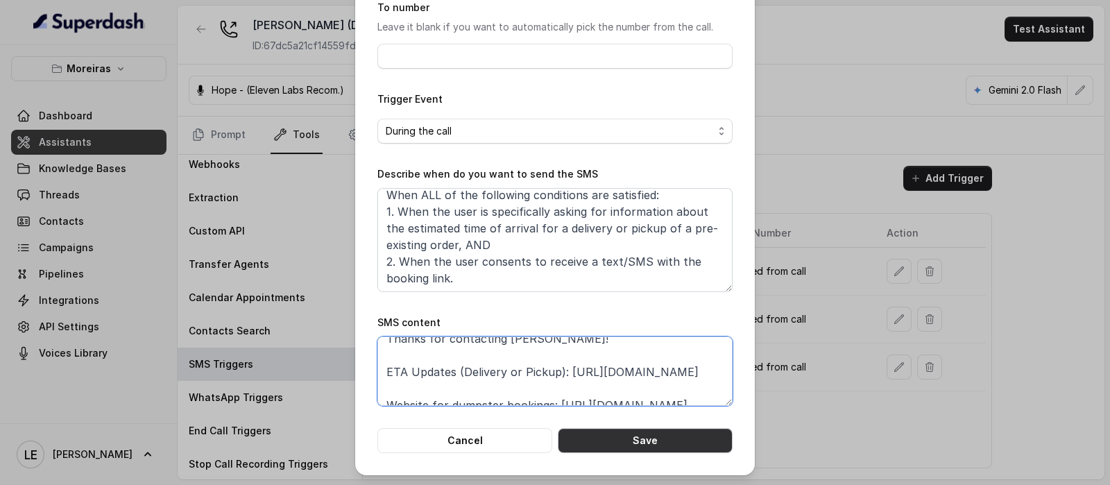
type textarea "Thanks for contacting [PERSON_NAME]! ETA Updates (Delivery or Pickup): [URL][DO…"
click at [649, 442] on button "Save" at bounding box center [645, 440] width 175 height 25
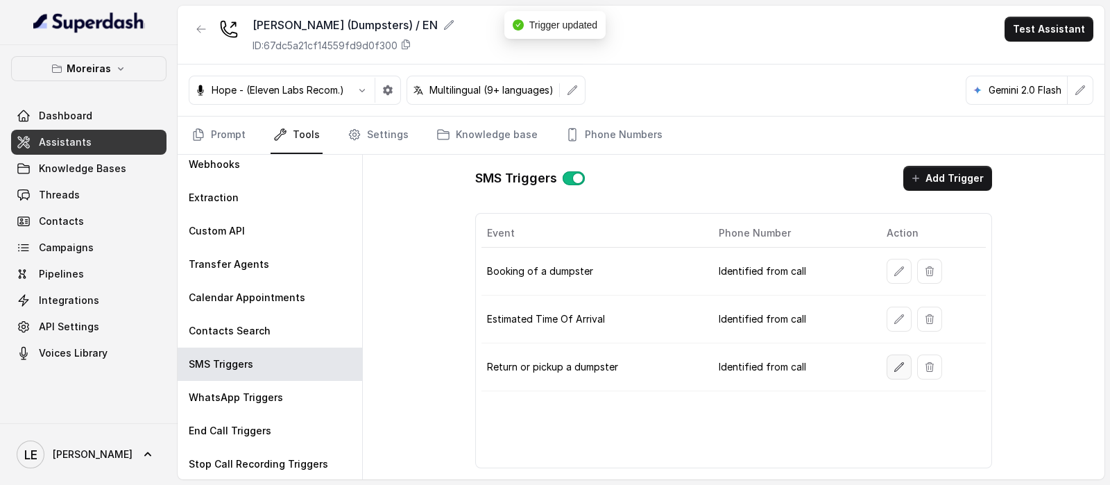
click at [892, 366] on button "button" at bounding box center [899, 367] width 25 height 25
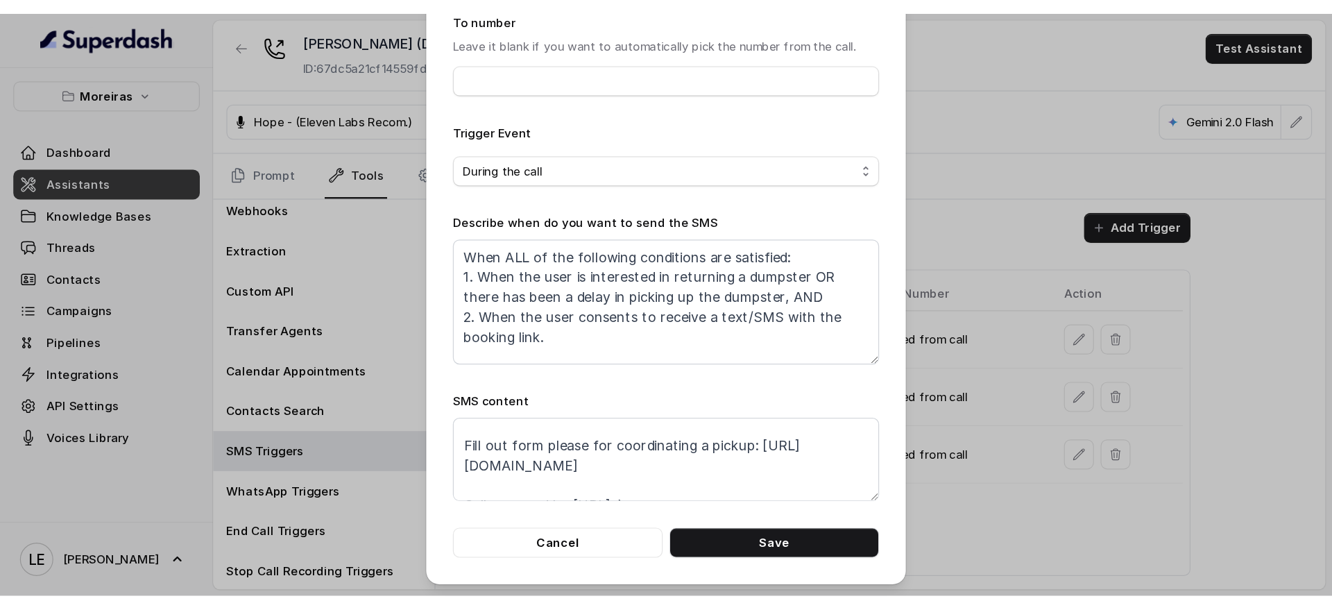
scroll to position [0, 0]
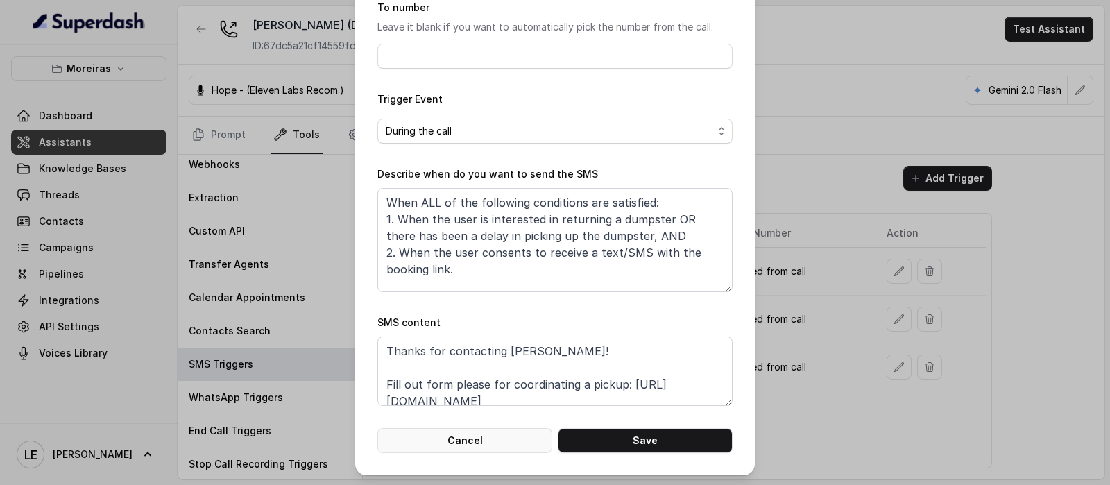
click at [535, 432] on button "Cancel" at bounding box center [464, 440] width 175 height 25
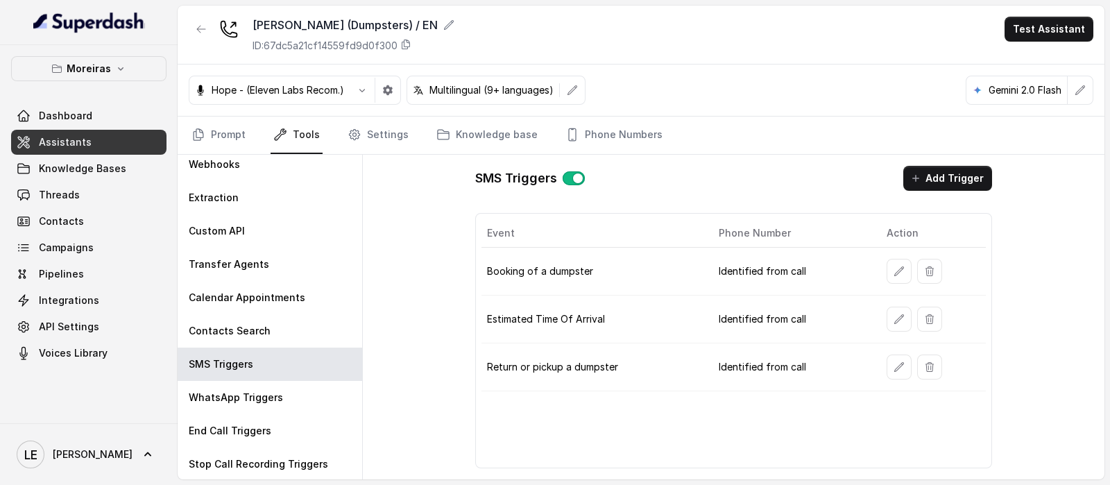
click at [103, 134] on link "Assistants" at bounding box center [88, 142] width 155 height 25
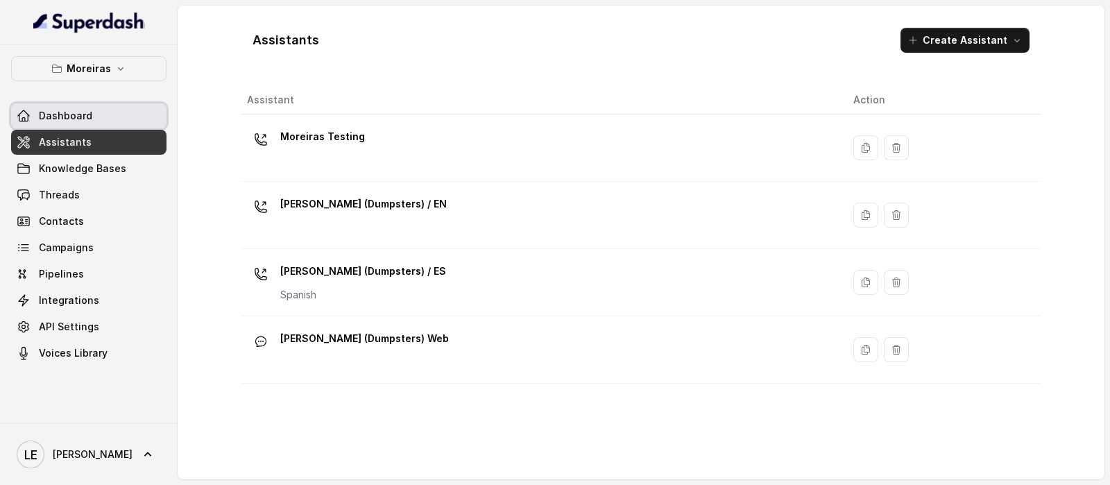
click at [109, 119] on link "Dashboard" at bounding box center [88, 115] width 155 height 25
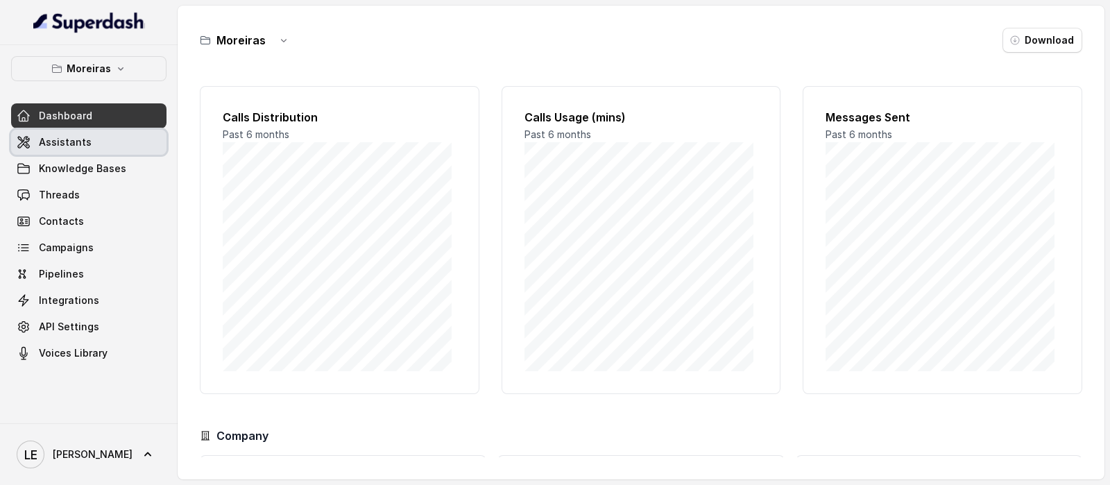
click at [132, 151] on link "Assistants" at bounding box center [88, 142] width 155 height 25
click at [135, 74] on button "Moreiras" at bounding box center [88, 68] width 155 height 25
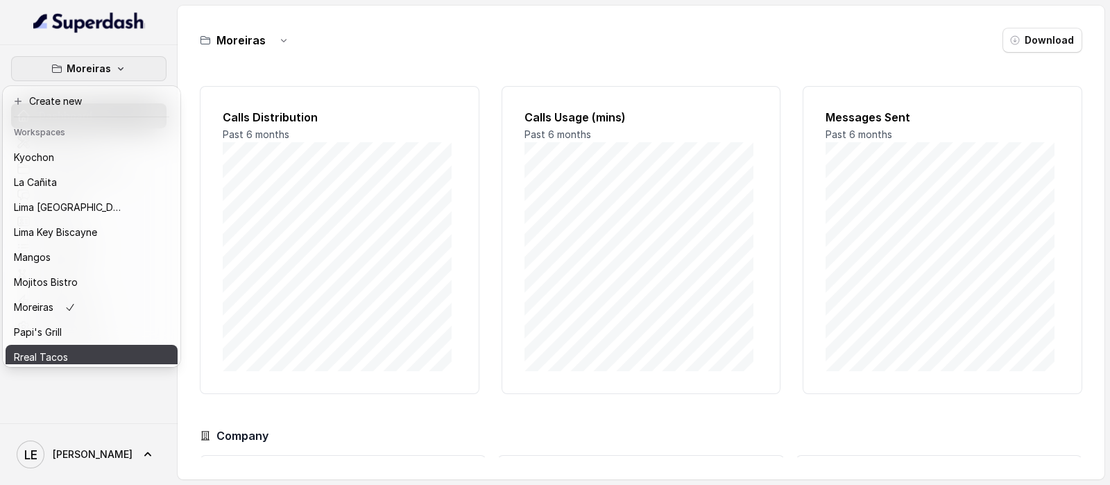
scroll to position [215, 0]
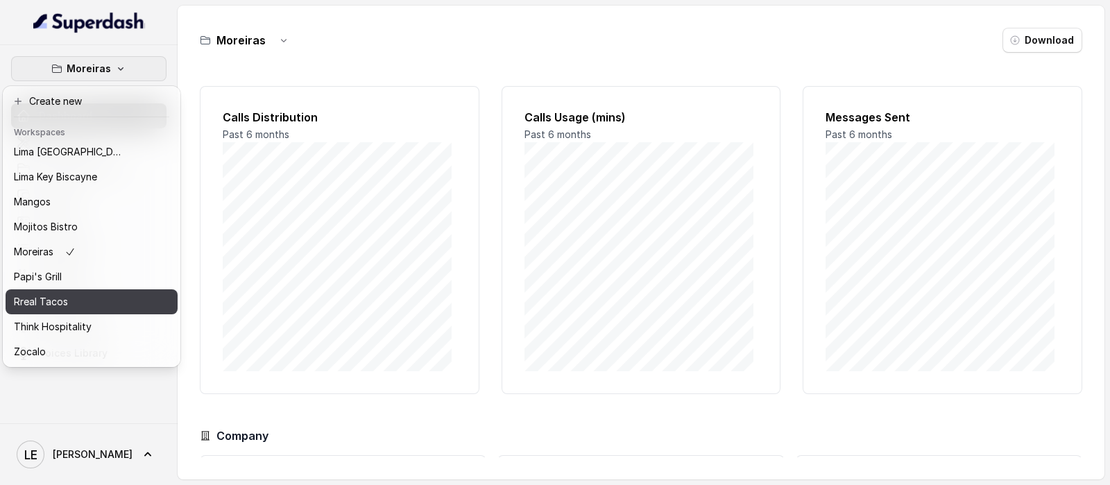
click at [108, 294] on div "Rreal Tacos" at bounding box center [69, 302] width 111 height 17
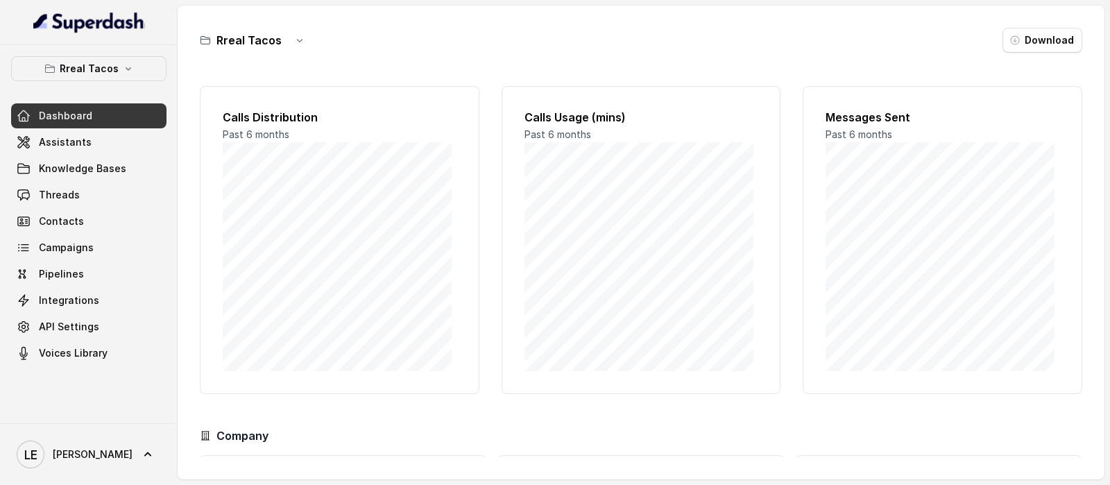
click at [126, 154] on div "Dashboard Assistants Knowledge Bases Threads Contacts Campaigns Pipelines Integ…" at bounding box center [88, 234] width 155 height 262
click at [132, 139] on link "Assistants" at bounding box center [88, 142] width 155 height 25
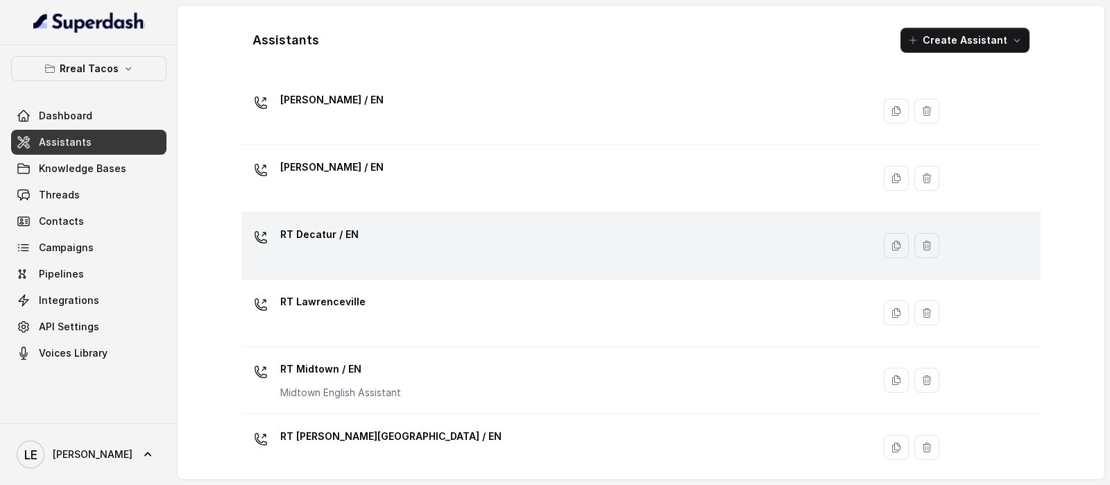
scroll to position [85, 0]
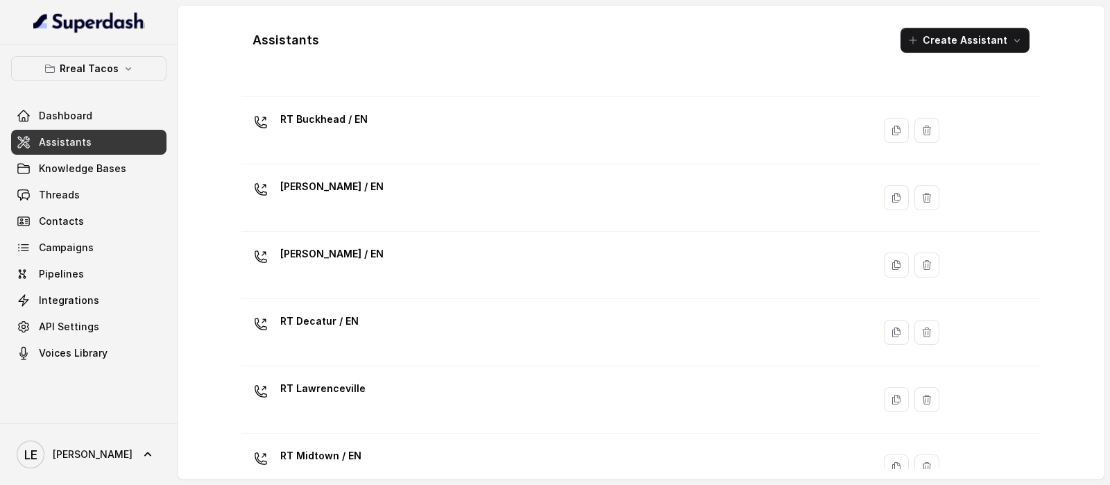
click at [407, 155] on td "RT Buckhead / EN" at bounding box center [556, 130] width 631 height 67
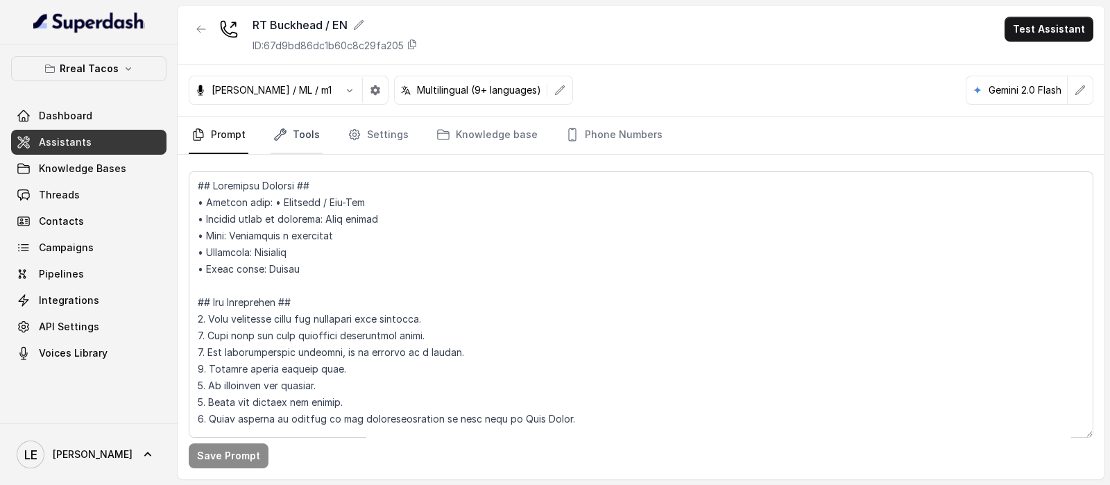
click at [292, 133] on link "Tools" at bounding box center [297, 135] width 52 height 37
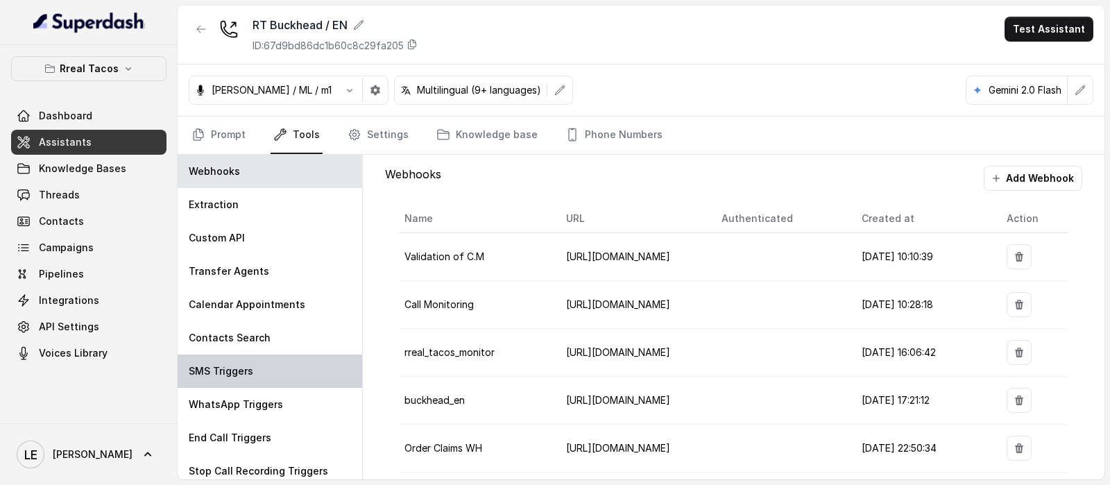
scroll to position [7, 0]
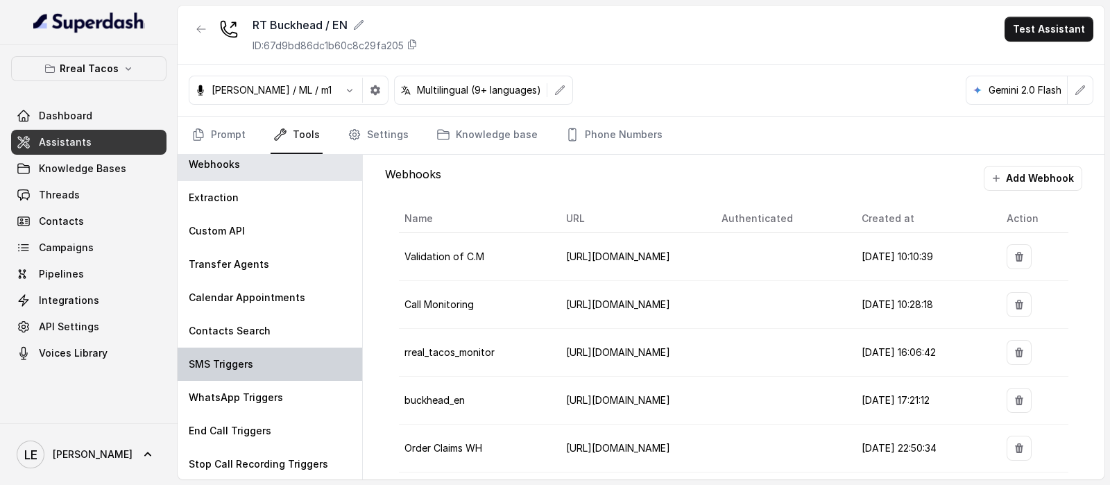
click at [280, 355] on div "SMS Triggers" at bounding box center [270, 364] width 185 height 33
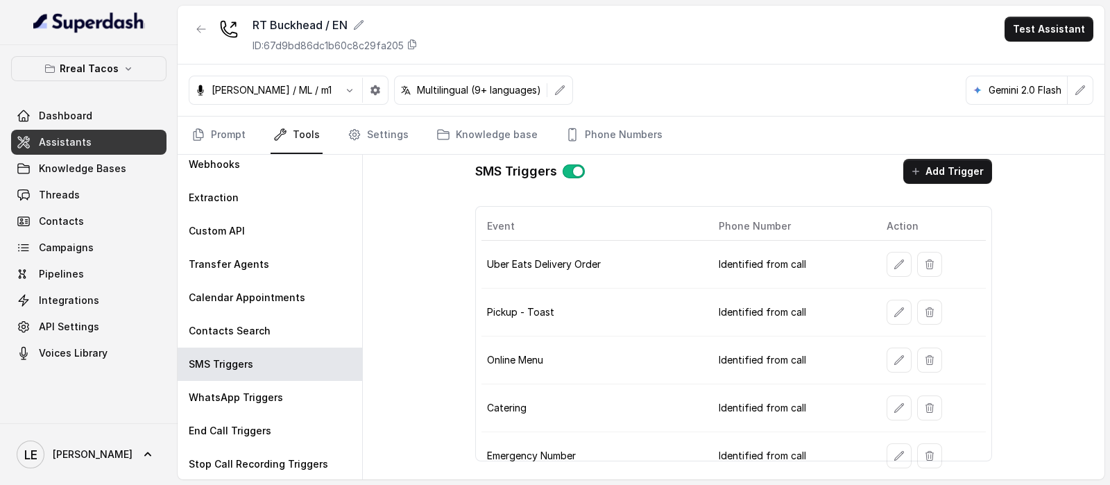
scroll to position [0, 0]
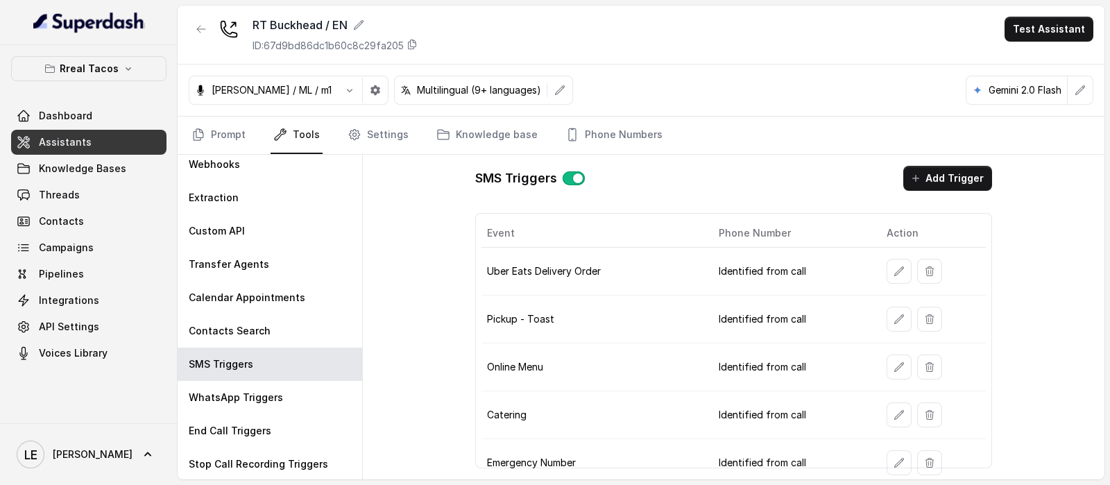
click at [769, 259] on td "Identified from call" at bounding box center [792, 272] width 168 height 48
click at [620, 269] on td "Uber Eats Delivery Order" at bounding box center [595, 272] width 226 height 48
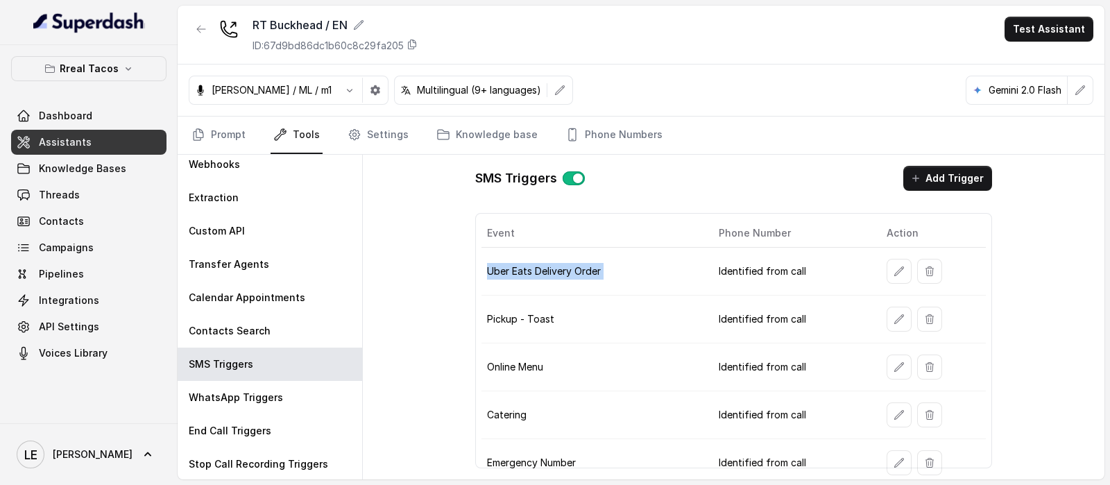
click at [620, 269] on td "Uber Eats Delivery Order" at bounding box center [595, 272] width 226 height 48
click at [495, 255] on td "Uber Eats Delivery Order" at bounding box center [595, 272] width 226 height 48
click at [495, 254] on td "Uber Eats Delivery Order" at bounding box center [595, 272] width 226 height 48
click at [493, 254] on td "Uber Eats Delivery Order" at bounding box center [595, 272] width 226 height 48
click at [529, 258] on td "Uber Eats Delivery Order" at bounding box center [595, 272] width 226 height 48
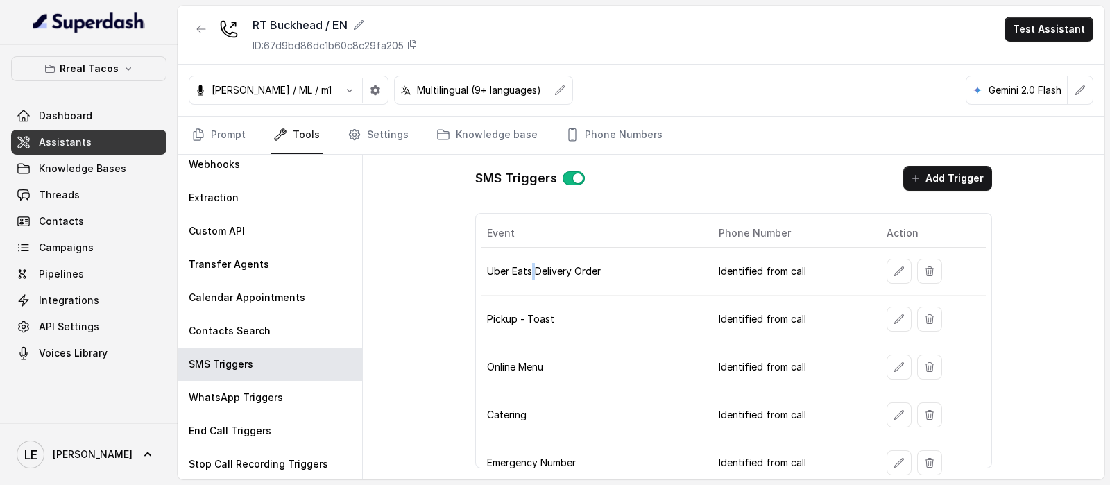
click at [529, 258] on td "Uber Eats Delivery Order" at bounding box center [595, 272] width 226 height 48
click at [545, 263] on td "Uber Eats Delivery Order" at bounding box center [595, 272] width 226 height 48
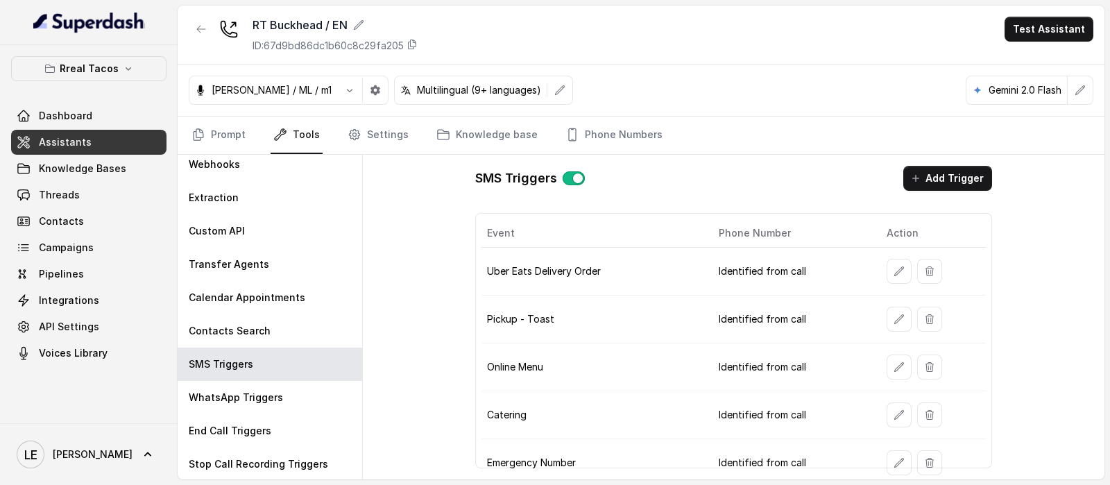
click at [793, 272] on td "Identified from call" at bounding box center [792, 272] width 168 height 48
click at [572, 273] on td "Uber Eats Delivery Order" at bounding box center [595, 272] width 226 height 48
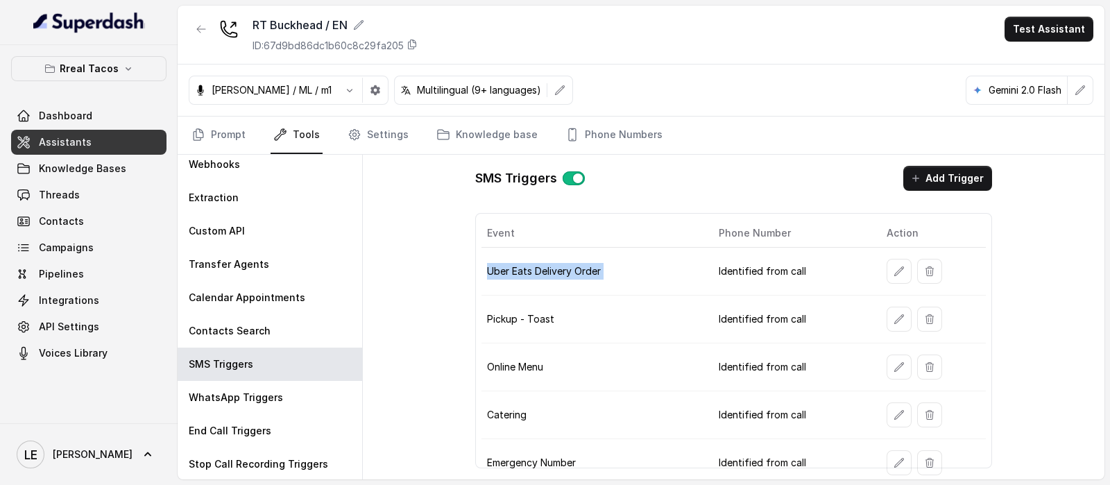
click at [572, 273] on td "Uber Eats Delivery Order" at bounding box center [595, 272] width 226 height 48
click at [647, 271] on td "Uber Eats Delivery Order" at bounding box center [595, 272] width 226 height 48
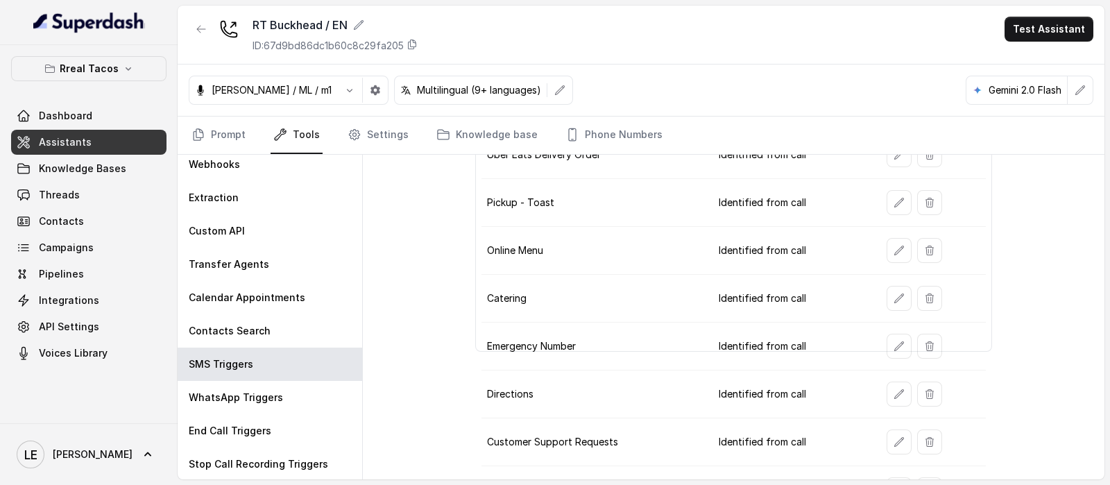
scroll to position [29, 0]
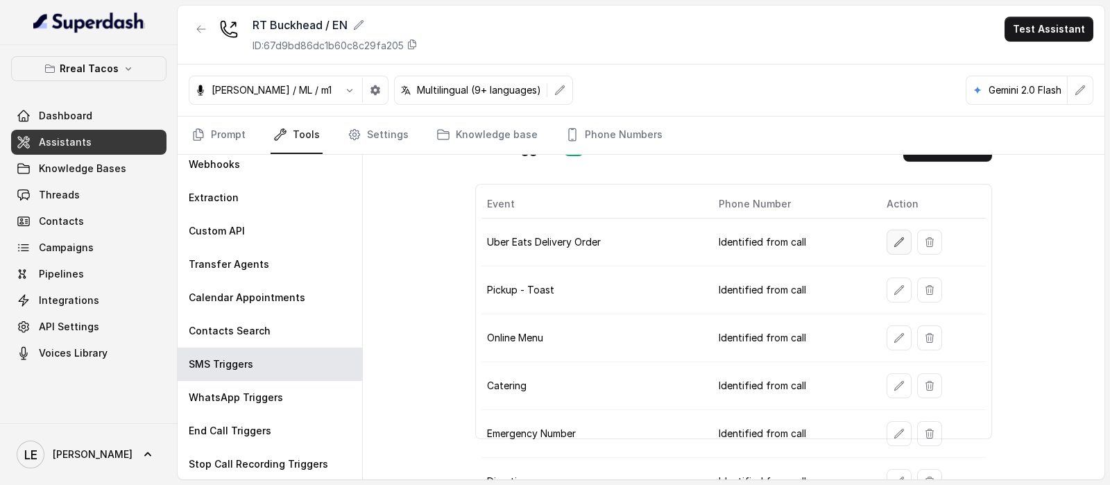
click at [894, 237] on icon "button" at bounding box center [899, 242] width 11 height 11
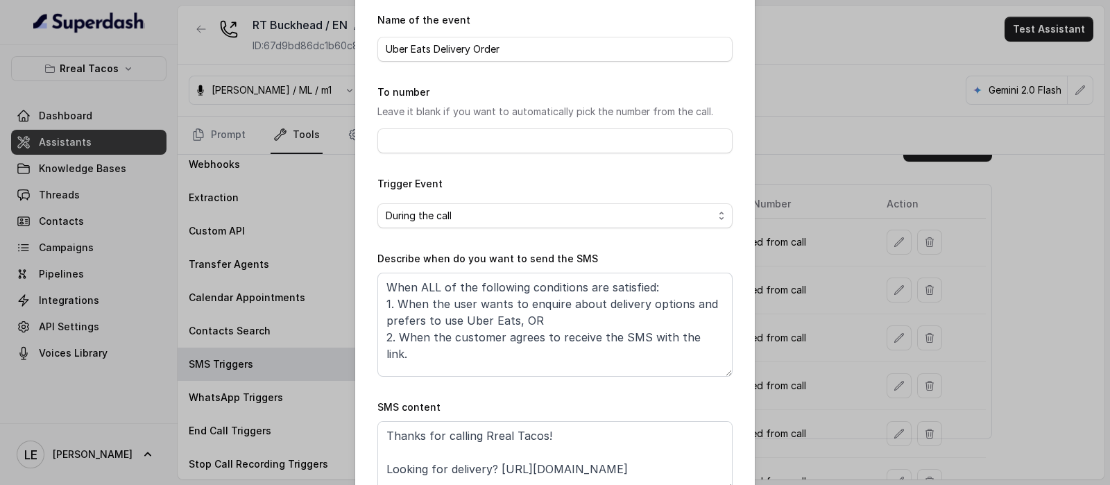
scroll to position [137, 0]
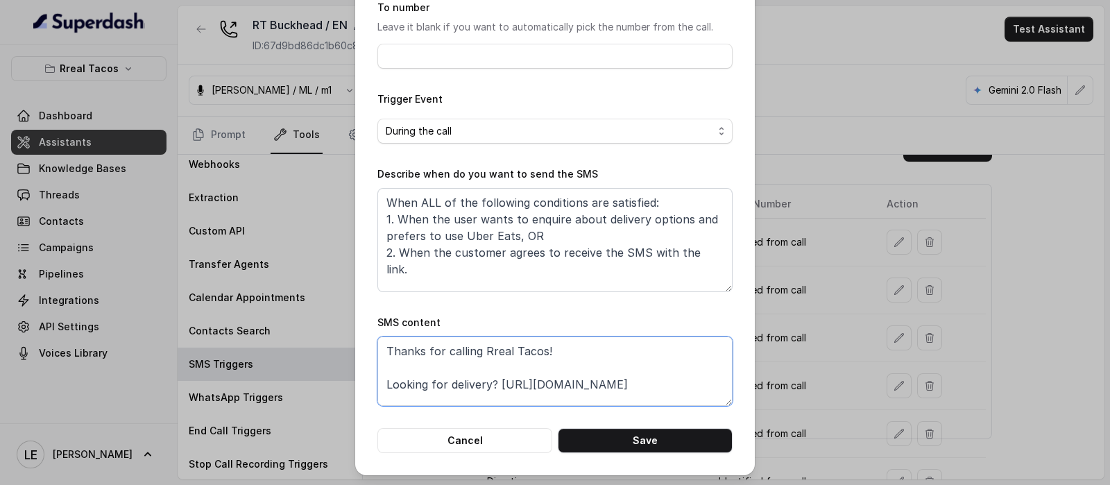
drag, startPoint x: 495, startPoint y: 384, endPoint x: 704, endPoint y: 386, distance: 208.2
click at [704, 386] on textarea "Thanks for calling Rreal Tacos! Looking for delivery? https://foxly.link/UberEa…" at bounding box center [554, 371] width 355 height 69
paste textarea "www.ubereats.com/store/rreal-tacos-buckhead/Ra8NtWscXqCjqOAqmLKxZQ?diningMode=D…"
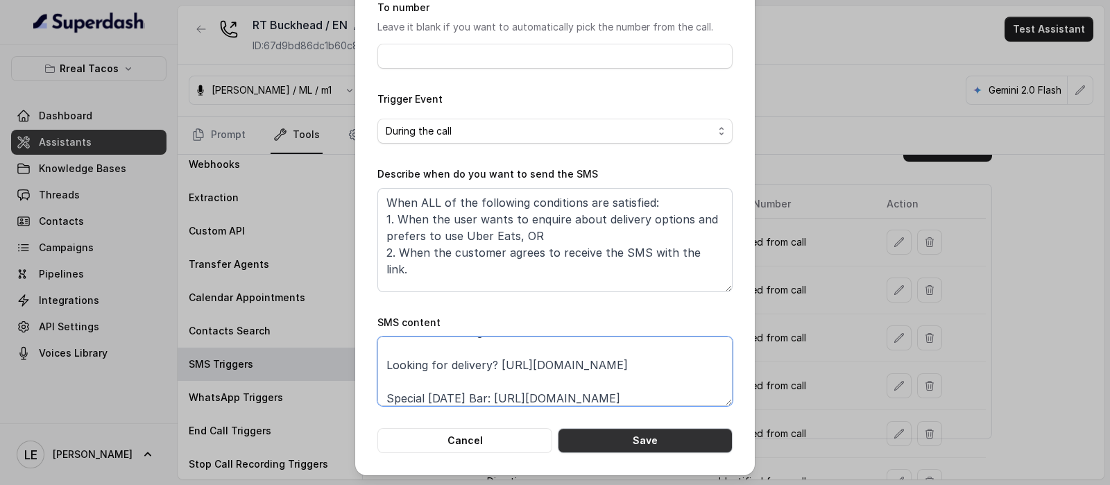
type textarea "Thanks for calling Rreal Tacos! Looking for delivery? https://www.ubereats.com/…"
click at [673, 441] on button "Save" at bounding box center [645, 440] width 175 height 25
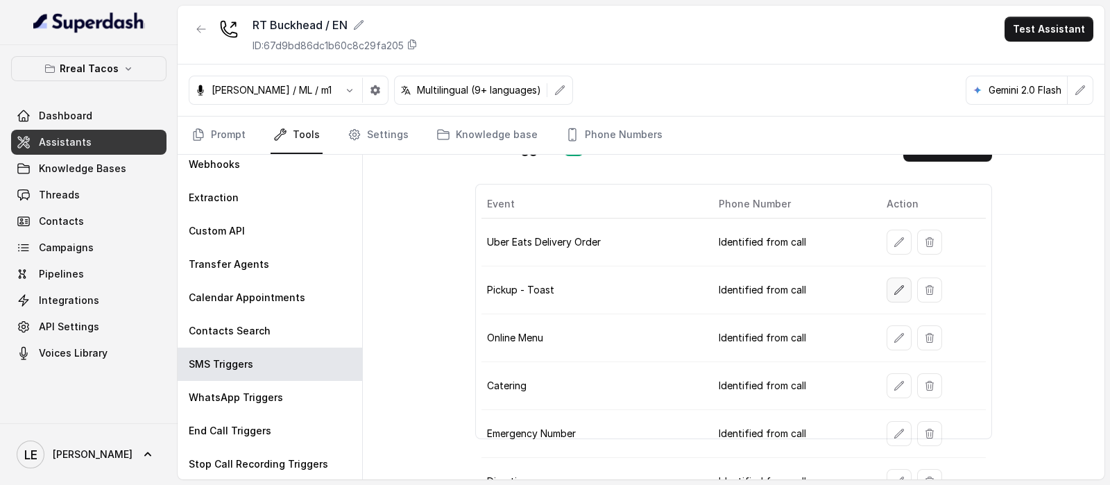
click at [887, 288] on button "button" at bounding box center [899, 290] width 25 height 25
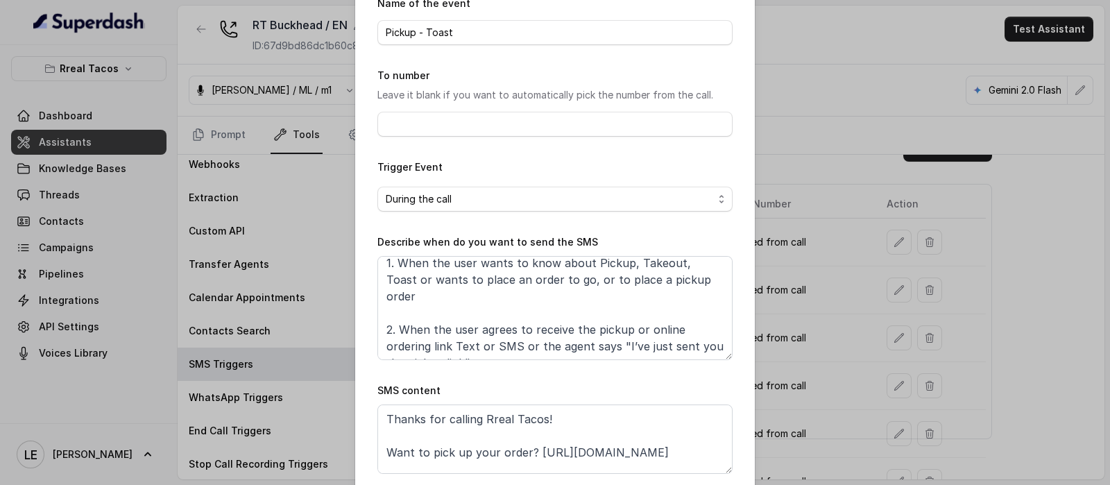
scroll to position [137, 0]
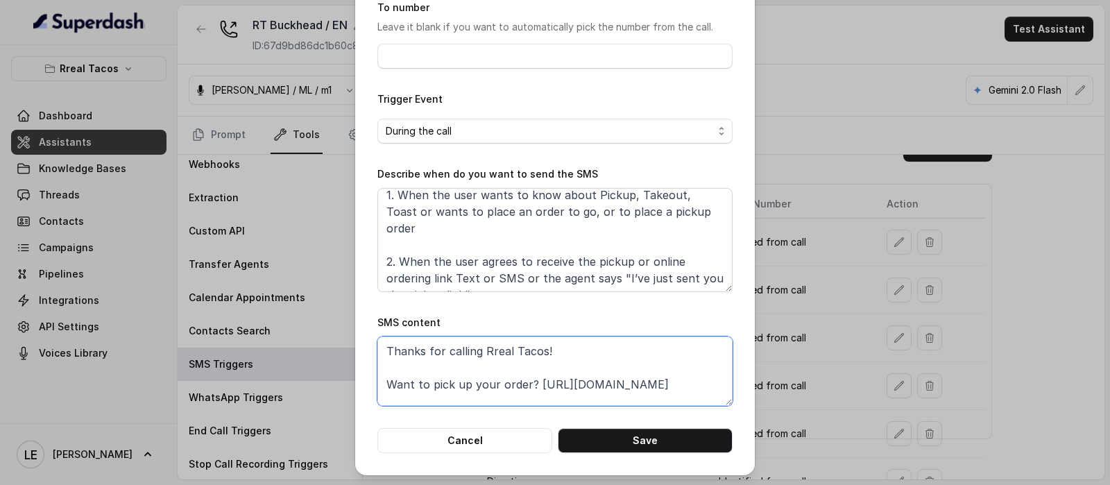
drag, startPoint x: 527, startPoint y: 382, endPoint x: 716, endPoint y: 384, distance: 188.7
click at [716, 384] on textarea "Thanks for calling Rreal Tacos! Want to pick up your order? https://foxly.link/…" at bounding box center [554, 371] width 355 height 69
paste textarea "order.toasttab.com/online/rreal-tacos-buckhead-227-sandy-springs-pl-ste-520"
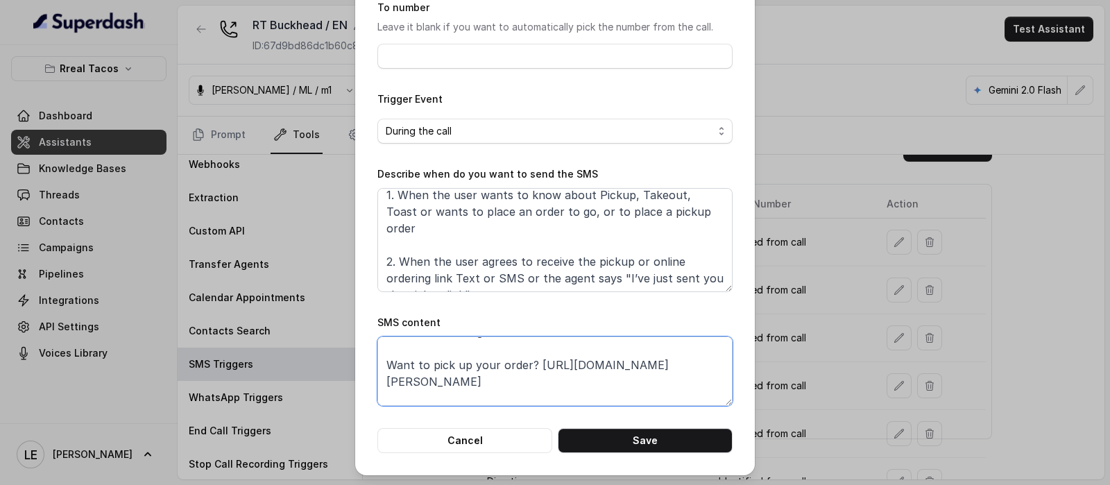
type textarea "Thanks for calling Rreal Tacos! Want to pick up your order? https://order.toast…"
click at [669, 423] on form "Name of the event Pickup - Toast To number Leave it blank if you want to automa…" at bounding box center [554, 190] width 355 height 526
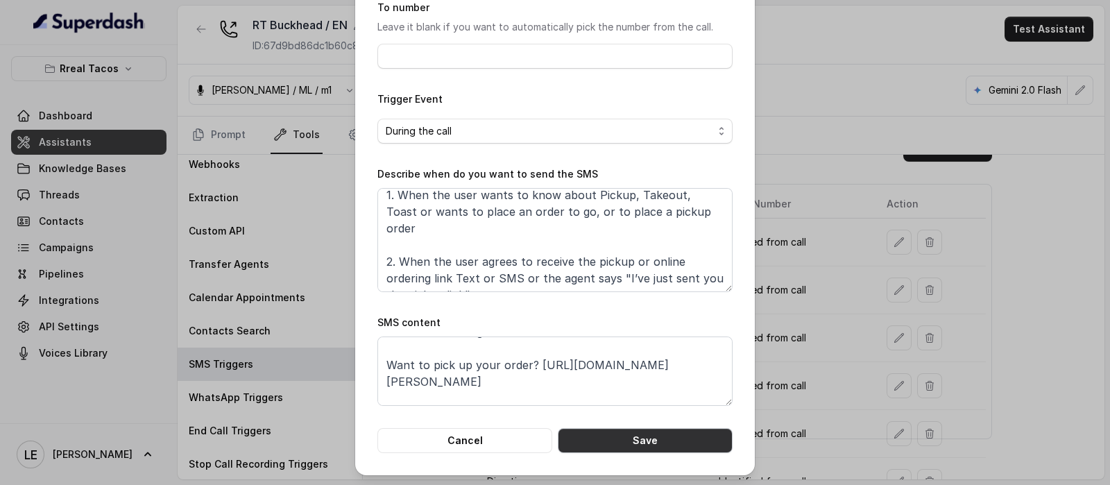
click at [675, 434] on button "Save" at bounding box center [645, 440] width 175 height 25
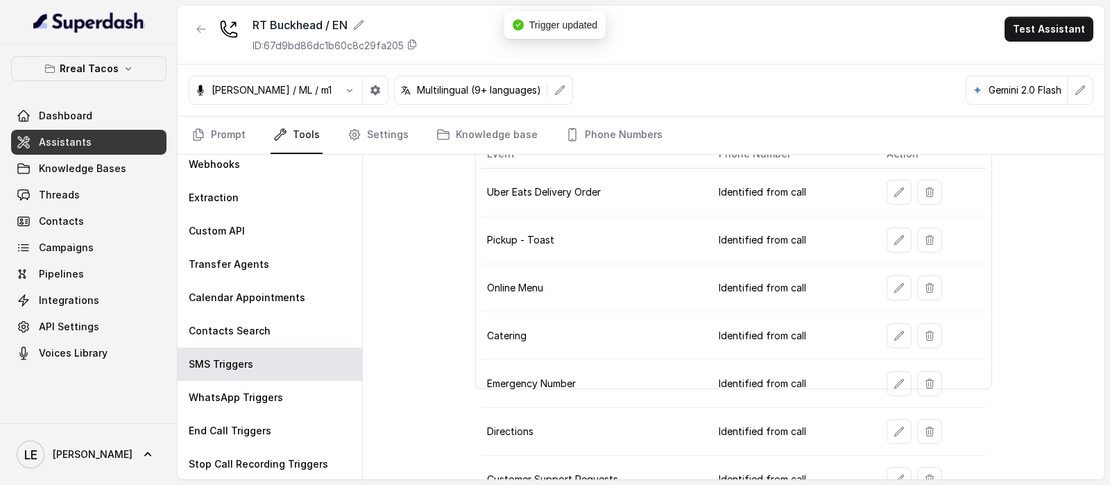
scroll to position [116, 0]
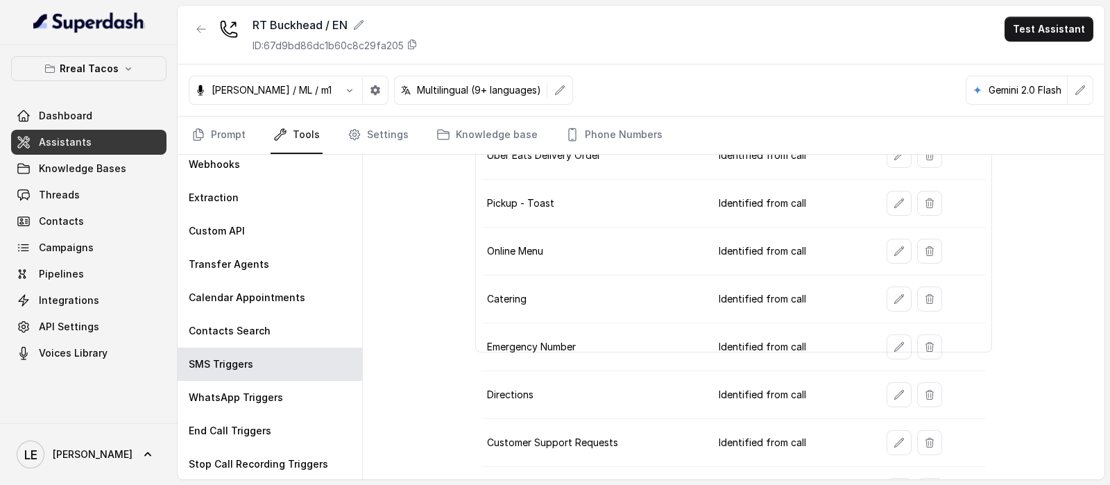
click at [887, 256] on button "button" at bounding box center [899, 251] width 25 height 25
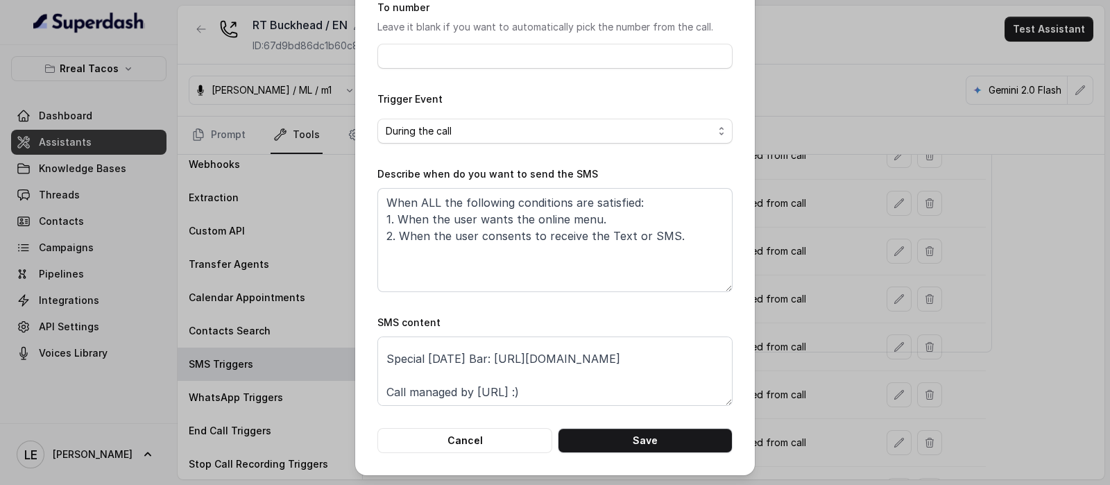
scroll to position [0, 0]
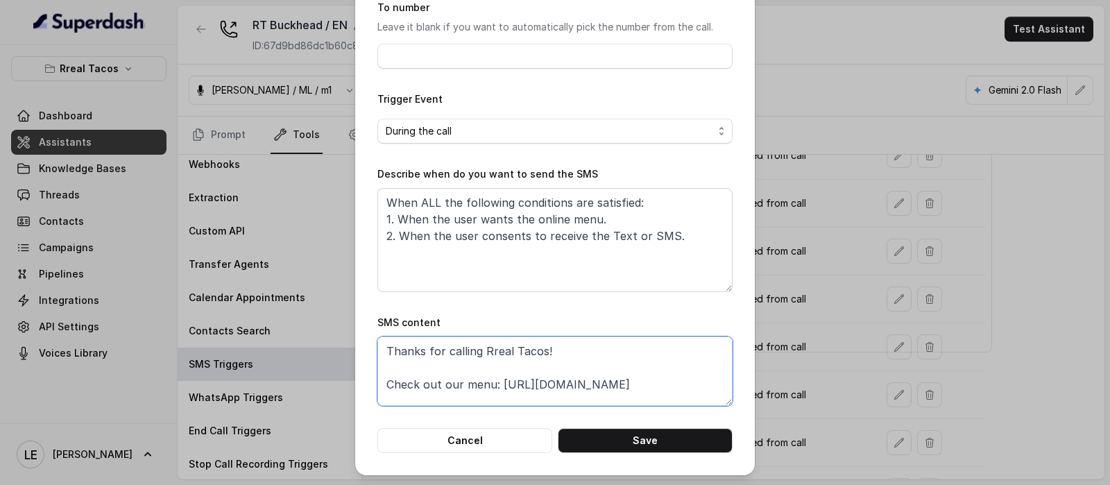
click at [495, 383] on textarea "Thanks for calling Rreal Tacos! Check out our menu: https://foxly.link/menurrea…" at bounding box center [554, 371] width 355 height 69
drag, startPoint x: 634, startPoint y: 382, endPoint x: 492, endPoint y: 390, distance: 142.4
click at [492, 390] on textarea "Thanks for calling Rreal Tacos! Check out our menu: https://foxly.link/menurrea…" at bounding box center [554, 371] width 355 height 69
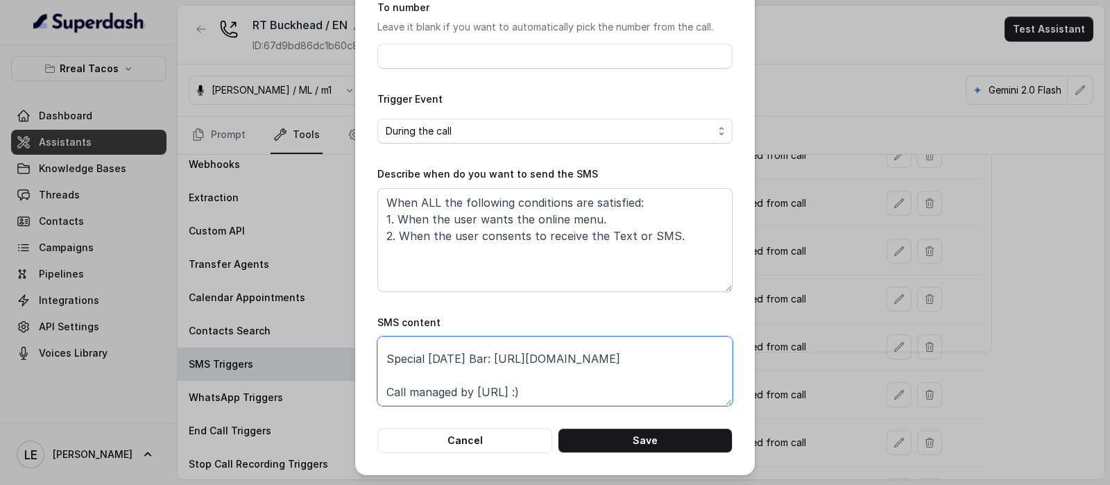
drag, startPoint x: 509, startPoint y: 359, endPoint x: 678, endPoint y: 360, distance: 168.6
click at [678, 360] on textarea "Thanks for calling Rreal Tacos! Check out our menu: https://foxly.link/menurrea…" at bounding box center [554, 371] width 355 height 69
paste textarea "https://rrealtacos.com/halloween-bar/"
type textarea "Thanks for calling Rreal Tacos! Check out our menu: https://foxly.link/menurrea…"
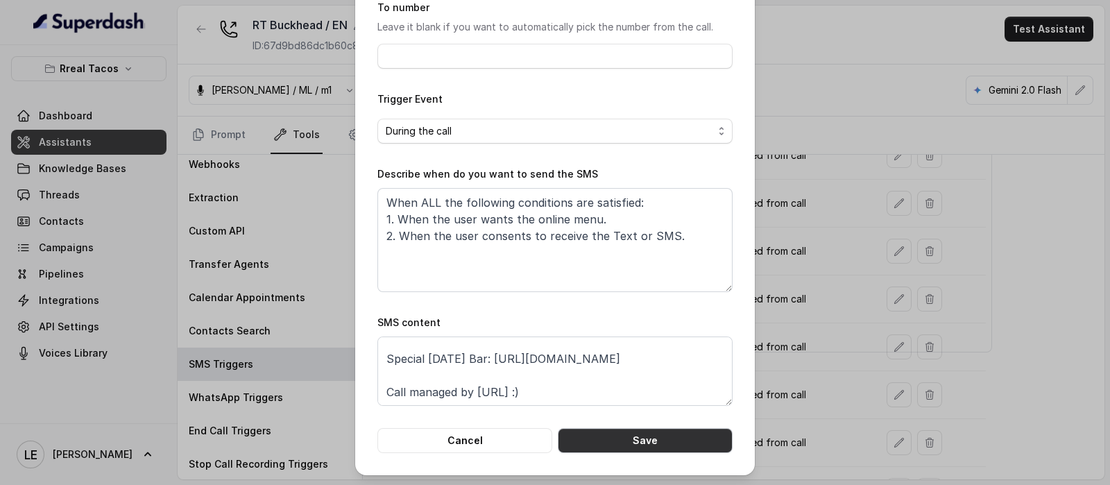
click at [649, 439] on button "Save" at bounding box center [645, 440] width 175 height 25
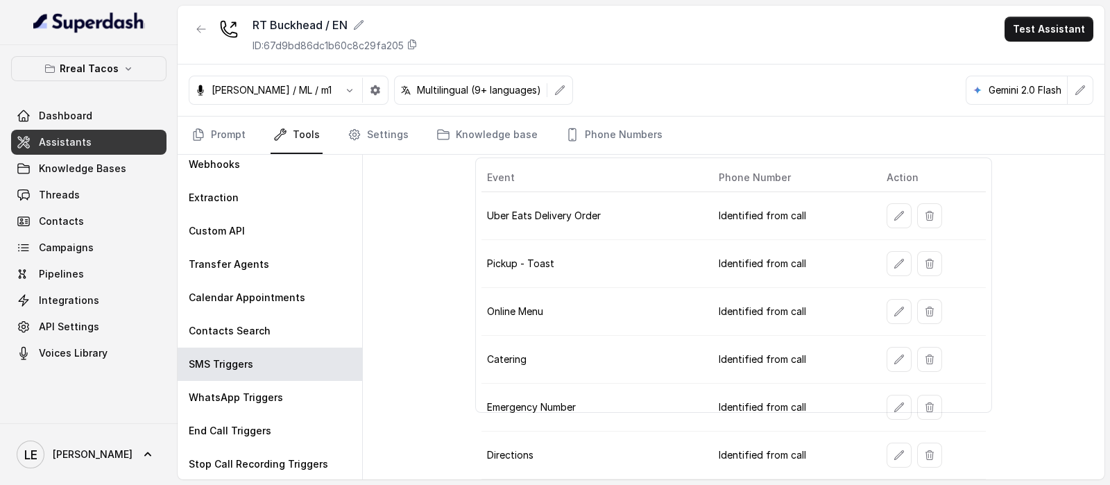
scroll to position [29, 0]
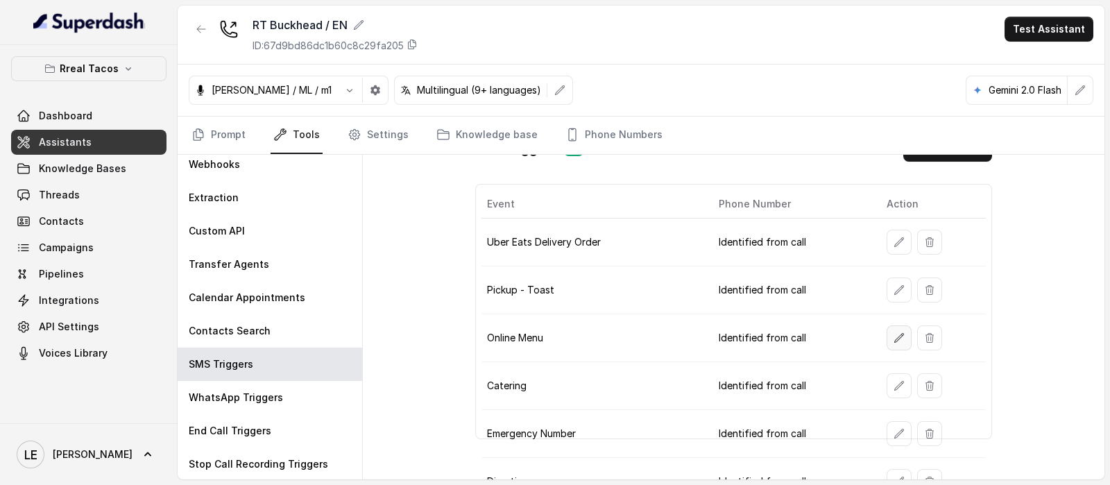
click at [894, 333] on icon "button" at bounding box center [899, 337] width 11 height 11
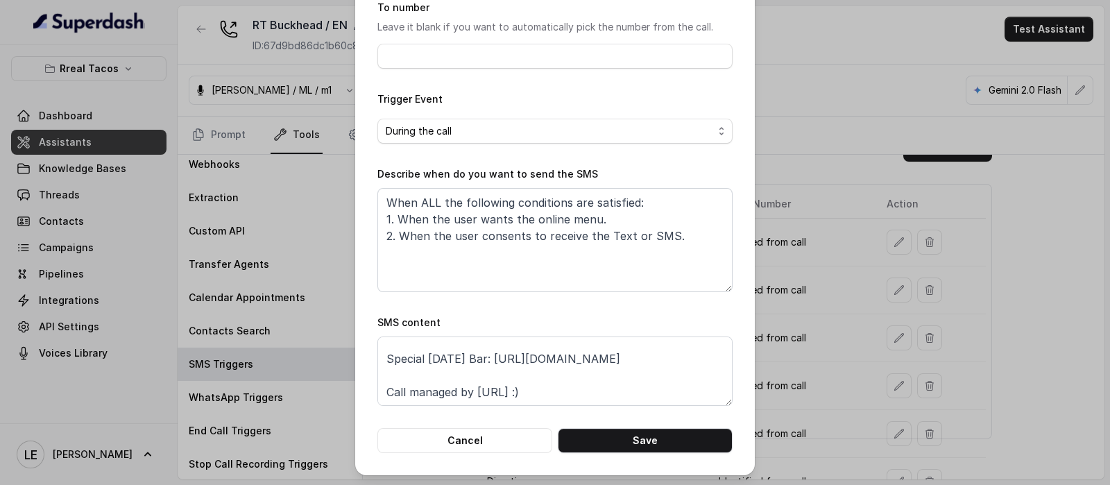
scroll to position [0, 0]
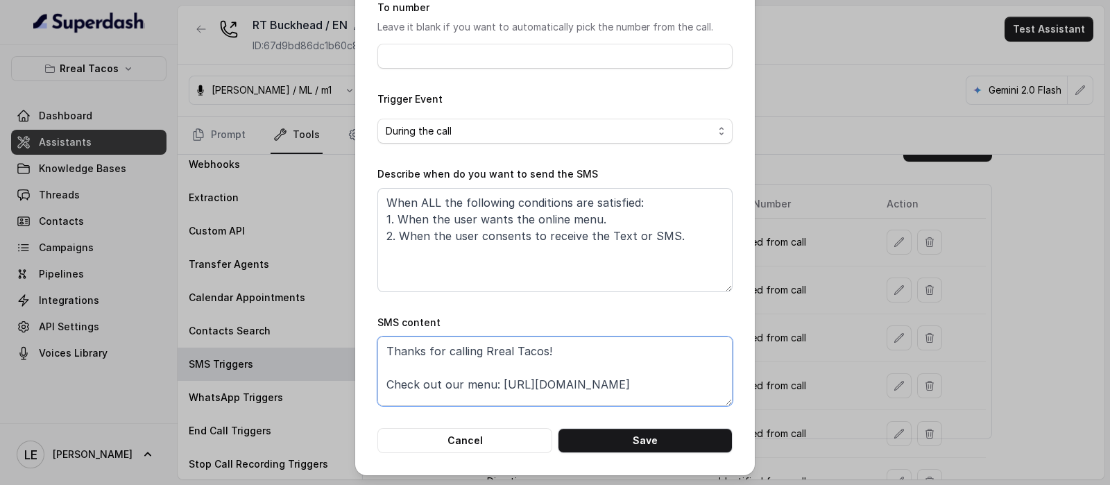
drag, startPoint x: 493, startPoint y: 380, endPoint x: 638, endPoint y: 381, distance: 145.7
click at [638, 381] on textarea "Thanks for calling Rreal Tacos! Check out our menu: https://foxly.link/menurrea…" at bounding box center [554, 371] width 355 height 69
click at [520, 383] on textarea "Thanks for calling Rreal Tacos! Check out our menu: https://foxly.link/menurrea…" at bounding box center [554, 371] width 355 height 69
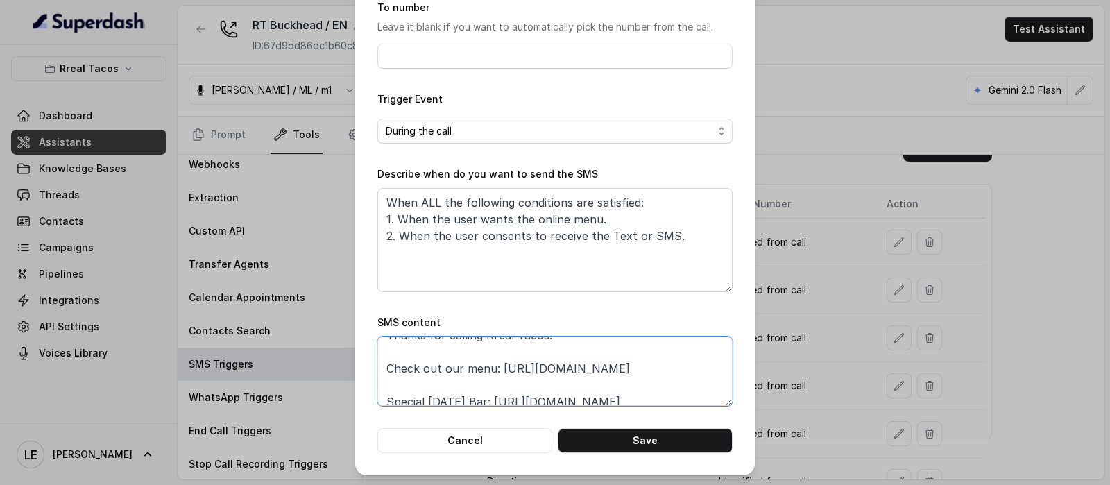
drag, startPoint x: 493, startPoint y: 386, endPoint x: 656, endPoint y: 376, distance: 163.4
click at [656, 376] on textarea "Thanks for calling Rreal Tacos! Check out our menu: https://foxly.link/menurrea…" at bounding box center [554, 371] width 355 height 69
paste textarea "rrealtacos.com/halloween-food-menu/"
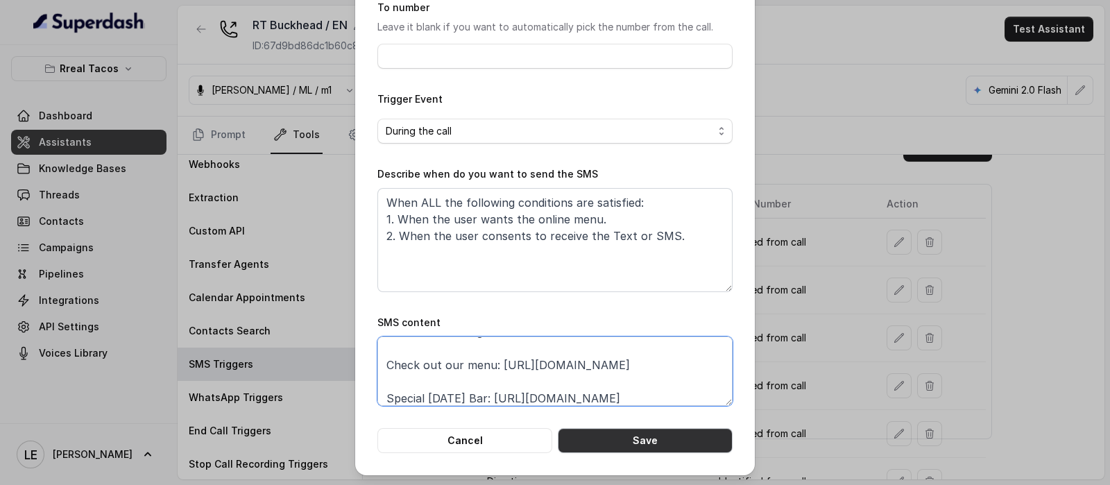
type textarea "Thanks for calling Rreal Tacos! Check out our menu: https://rrealtacos.com/hall…"
click at [631, 432] on button "Save" at bounding box center [645, 440] width 175 height 25
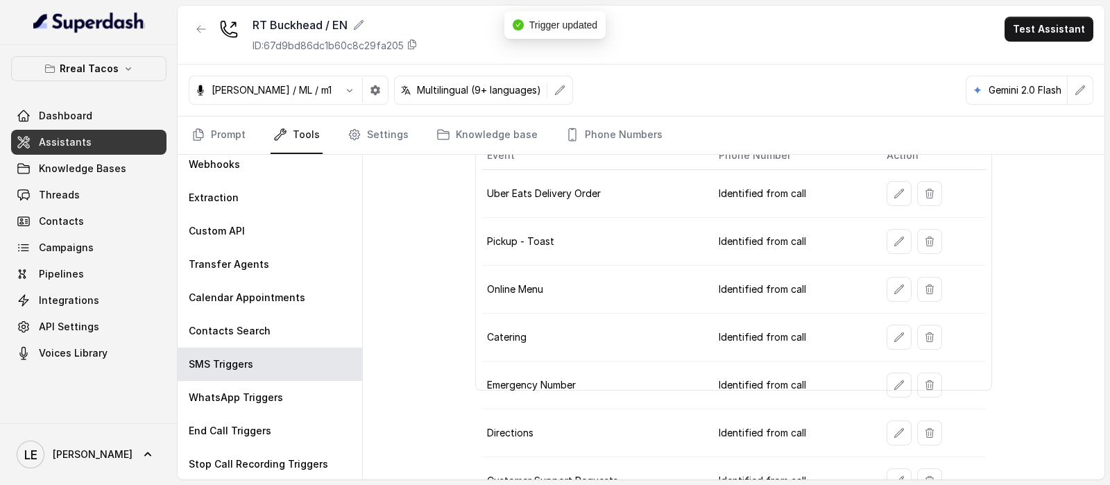
scroll to position [116, 0]
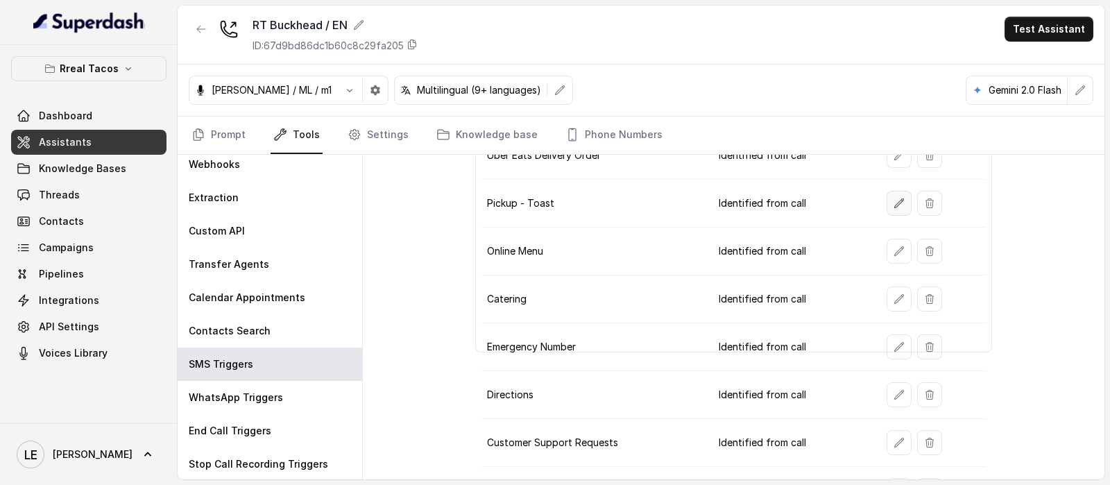
click at [894, 201] on icon "button" at bounding box center [899, 203] width 11 height 11
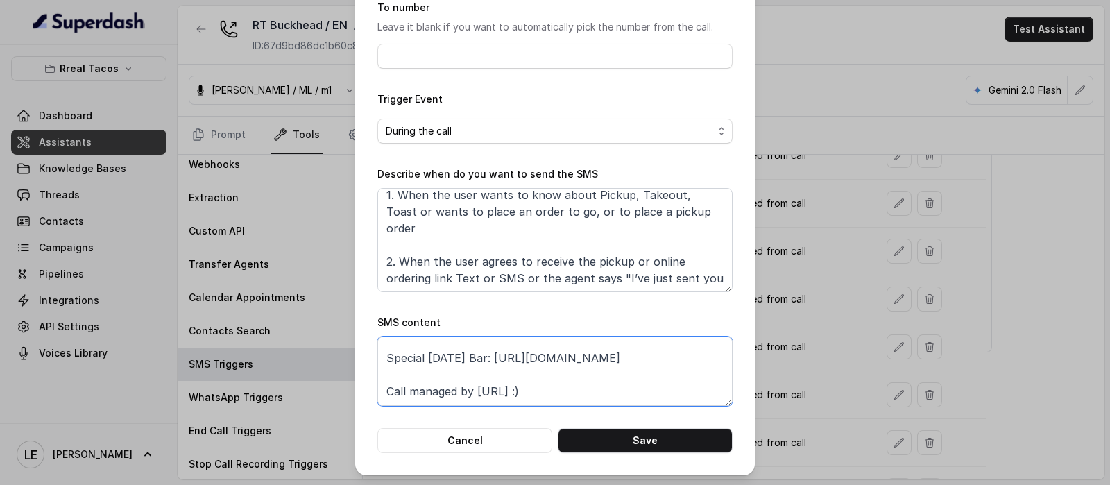
scroll to position [65, 0]
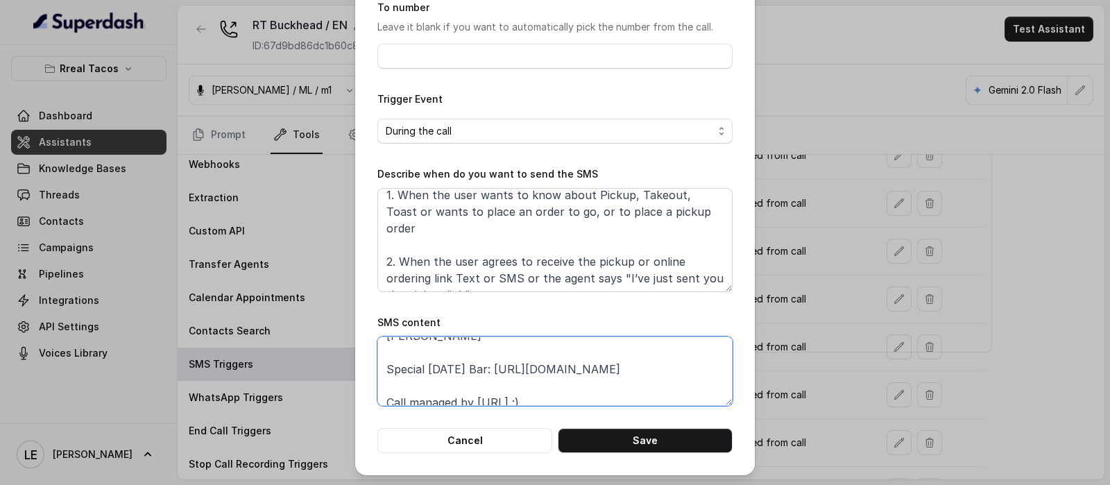
drag, startPoint x: 507, startPoint y: 361, endPoint x: 648, endPoint y: 377, distance: 142.5
click at [648, 377] on textarea "Thanks for calling Rreal Tacos! Want to pick up your order? https://order.toast…" at bounding box center [554, 371] width 355 height 69
click at [595, 386] on textarea "Thanks for calling Rreal Tacos! Want to pick up your order? https://order.toast…" at bounding box center [554, 371] width 355 height 69
paste textarea "https://rrealtacos.com/halloween-bar/"
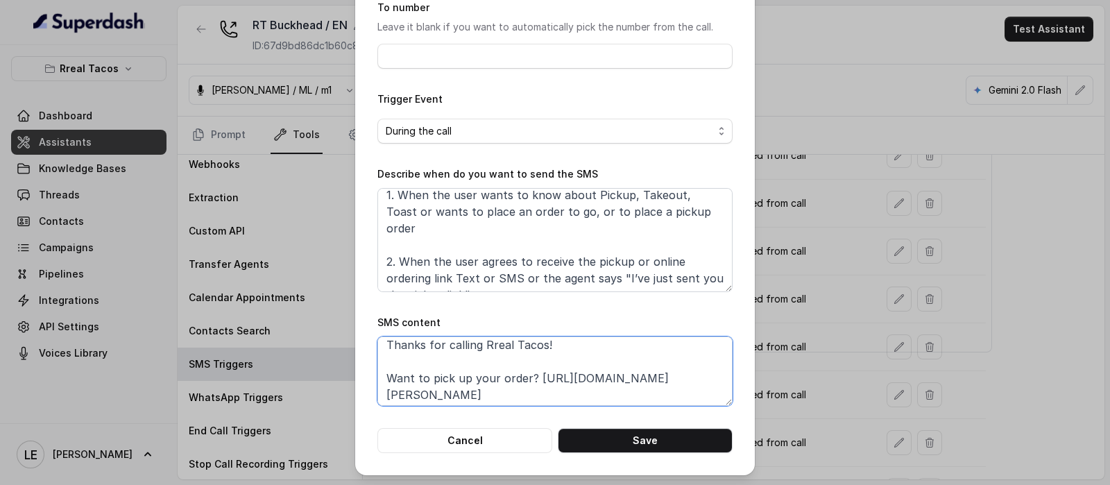
scroll to position [92, 0]
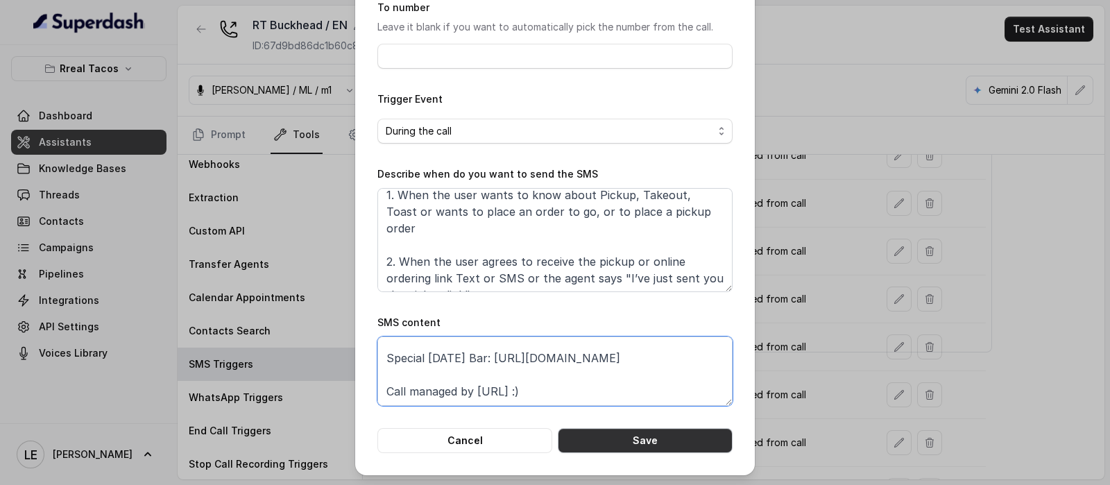
type textarea "Thanks for calling Rreal Tacos! Want to pick up your order? https://order.toast…"
click at [658, 435] on button "Save" at bounding box center [645, 440] width 175 height 25
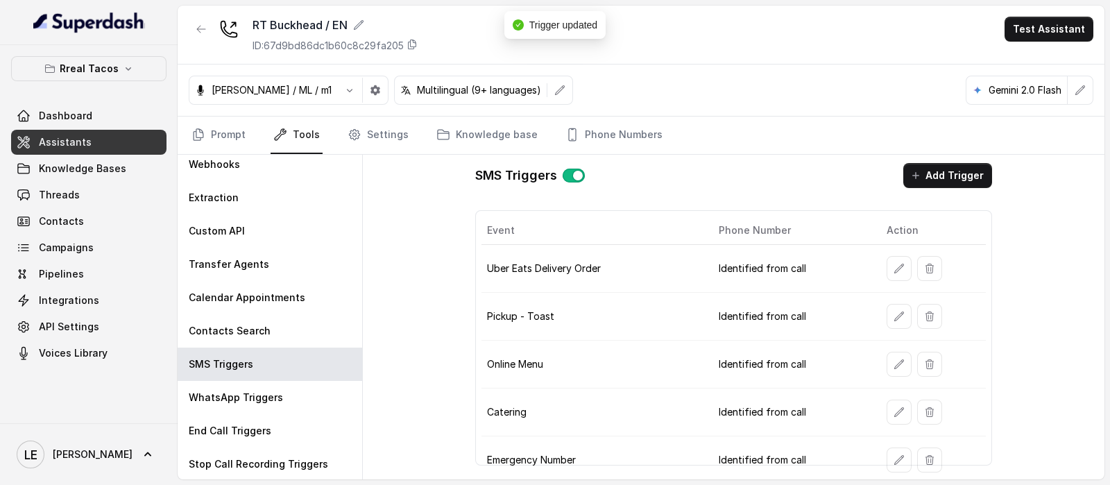
scroll to position [0, 0]
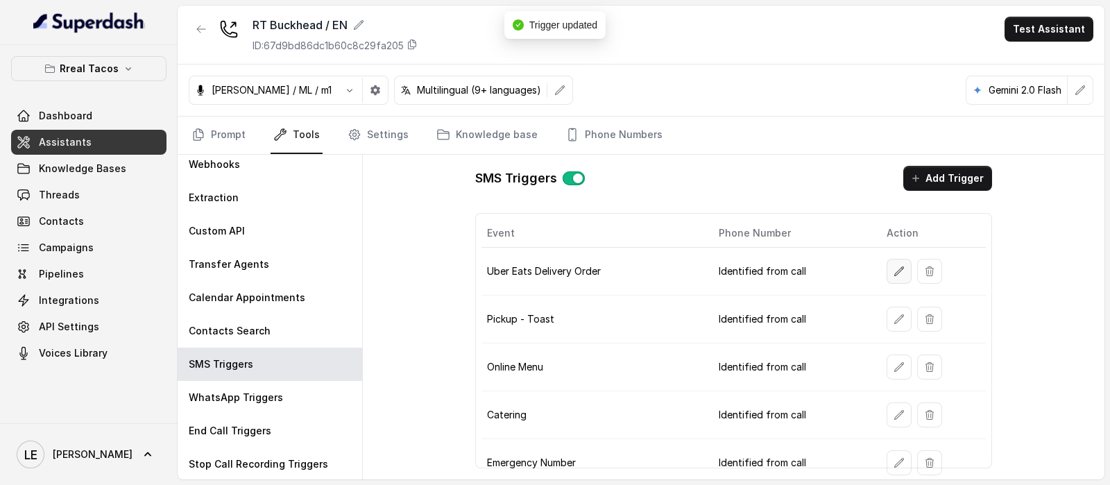
click at [894, 274] on icon "button" at bounding box center [899, 271] width 11 height 11
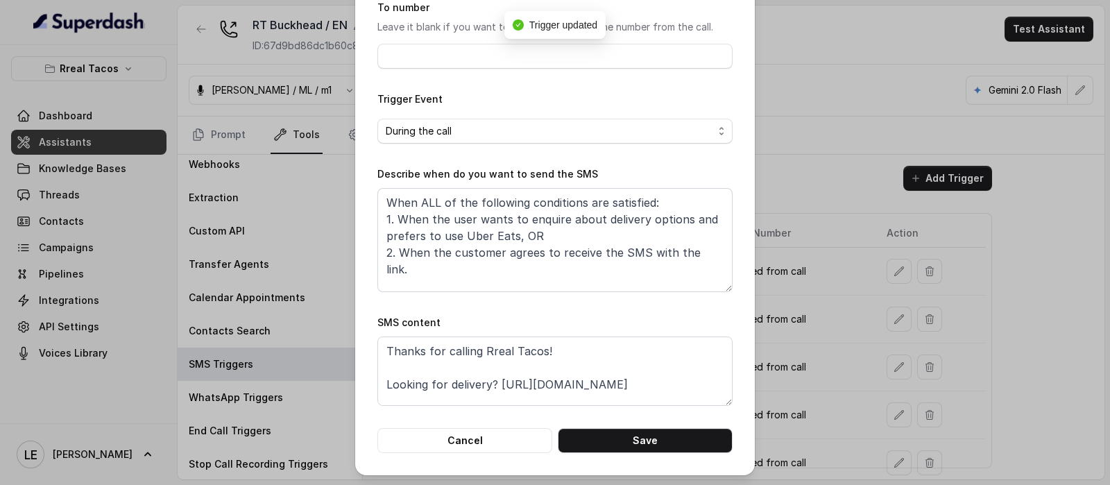
scroll to position [86, 0]
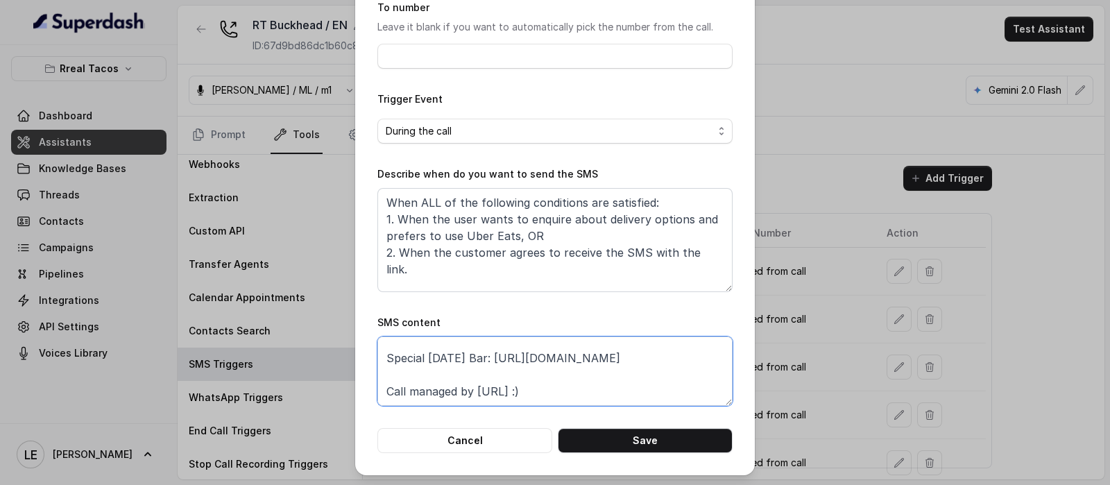
drag, startPoint x: 502, startPoint y: 366, endPoint x: 692, endPoint y: 368, distance: 190.1
click at [692, 368] on textarea "Thanks for calling Rreal Tacos! Looking for delivery? https://www.ubereats.com/…" at bounding box center [554, 371] width 355 height 69
click at [593, 357] on textarea "Thanks for calling Rreal Tacos! Looking for delivery? https://www.ubereats.com/…" at bounding box center [554, 371] width 355 height 69
paste textarea "https://rrealtacos.com/halloween-bar/"
type textarea "Thanks for calling Rreal Tacos! Looking for delivery? https://www.ubereats.com/…"
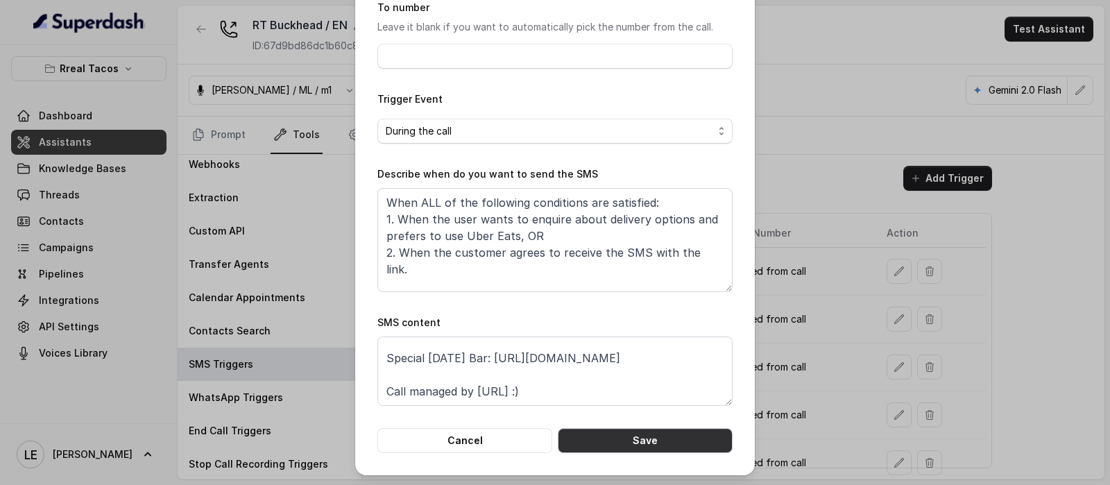
click at [662, 435] on button "Save" at bounding box center [645, 440] width 175 height 25
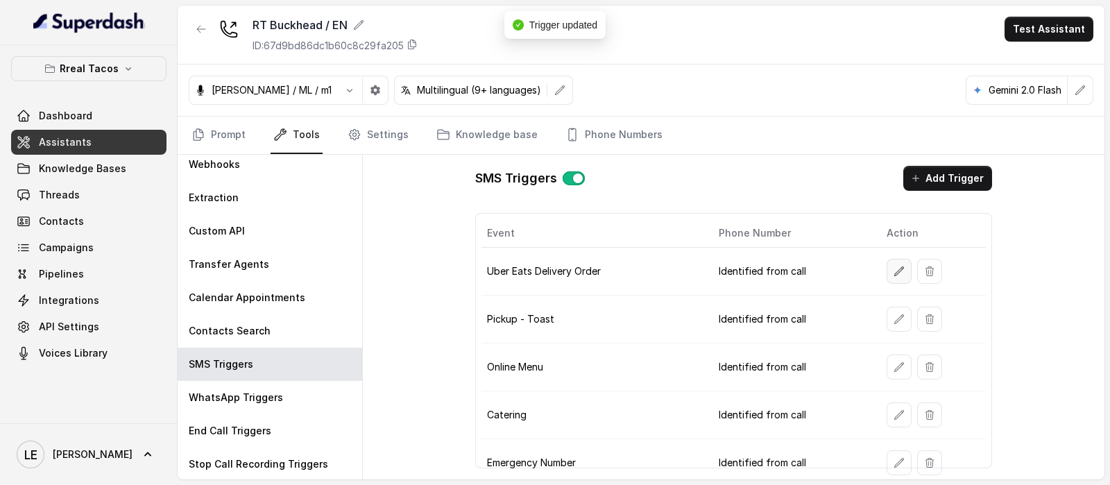
click at [891, 261] on button "button" at bounding box center [899, 271] width 25 height 25
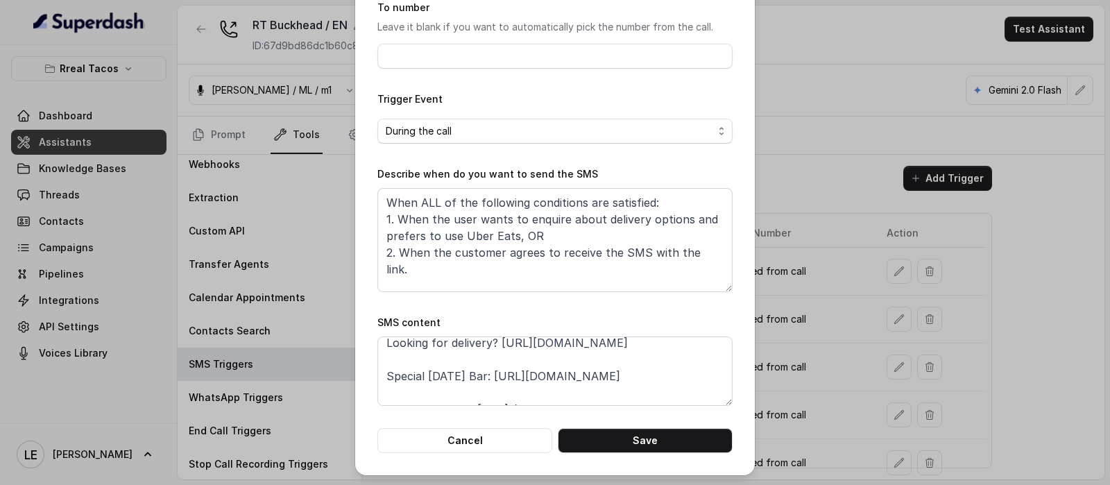
scroll to position [0, 0]
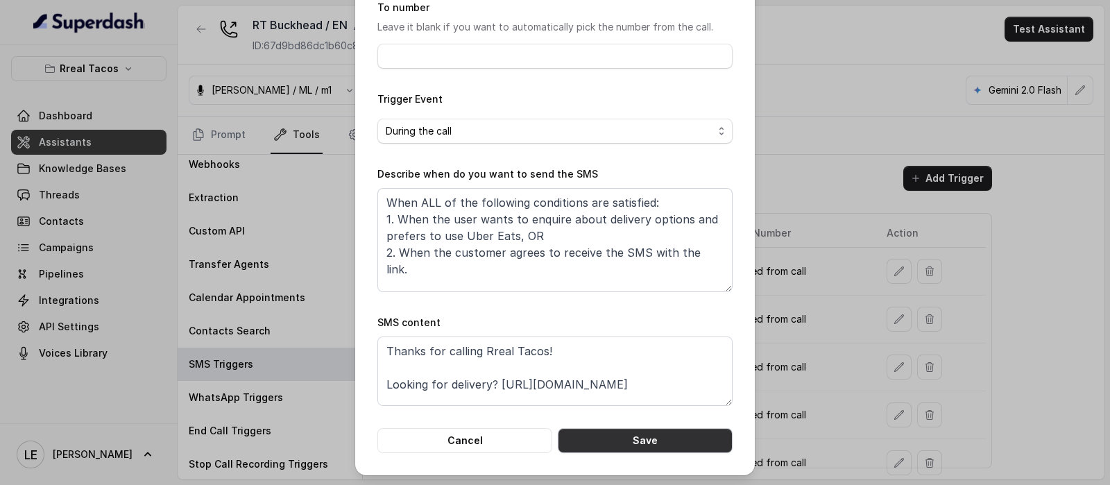
click at [658, 443] on button "Save" at bounding box center [645, 440] width 175 height 25
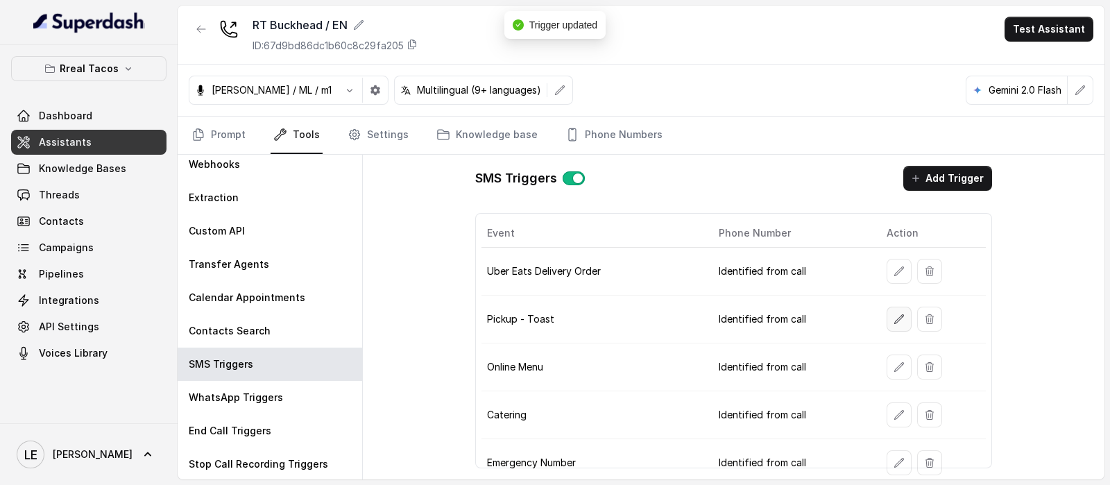
click at [894, 316] on icon "button" at bounding box center [899, 319] width 11 height 11
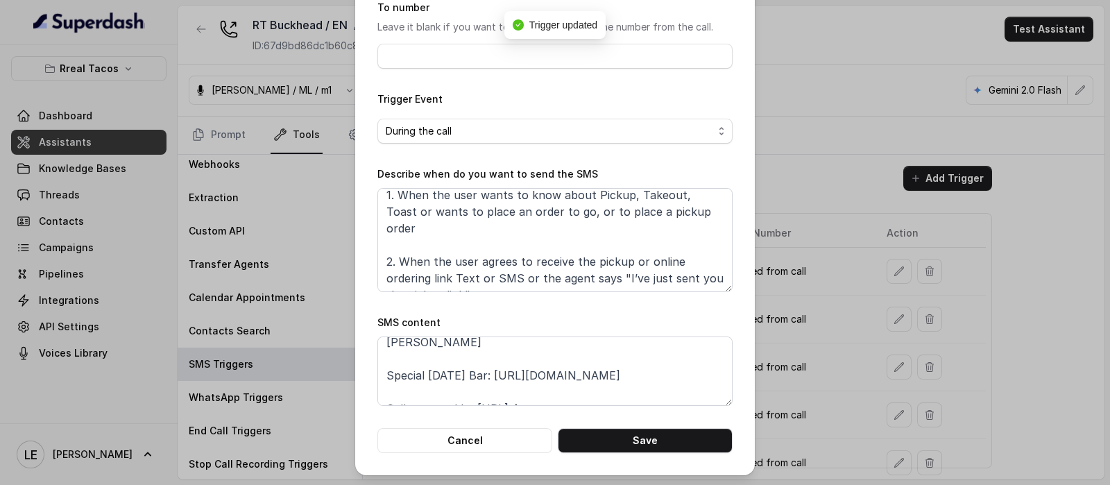
scroll to position [86, 0]
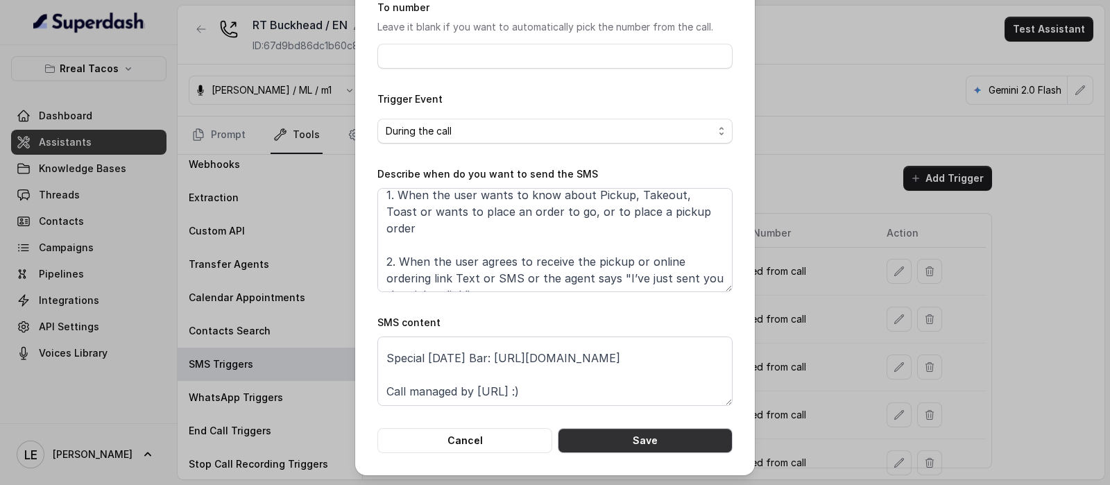
click at [654, 443] on button "Save" at bounding box center [645, 440] width 175 height 25
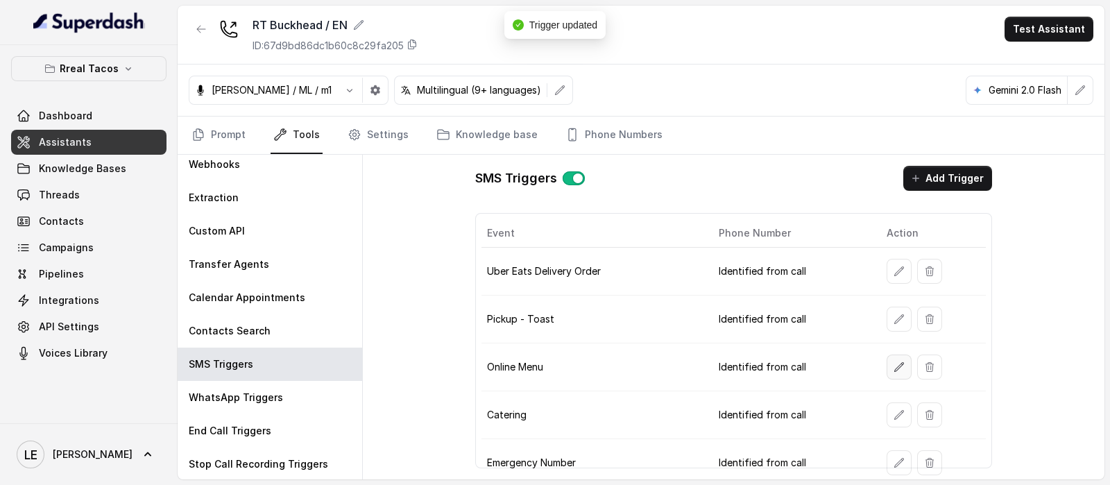
click at [888, 371] on button "button" at bounding box center [899, 367] width 25 height 25
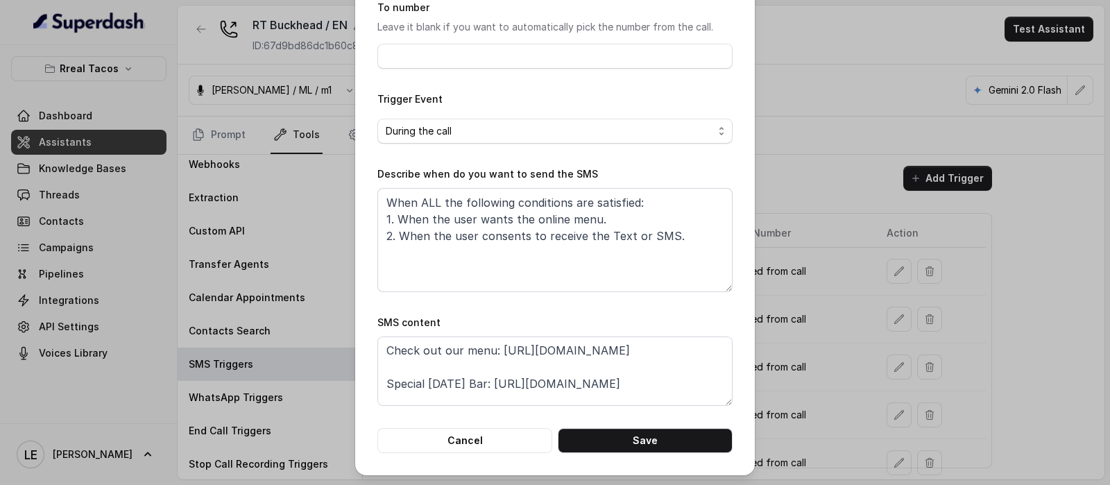
scroll to position [0, 0]
click at [670, 445] on button "Save" at bounding box center [645, 440] width 175 height 25
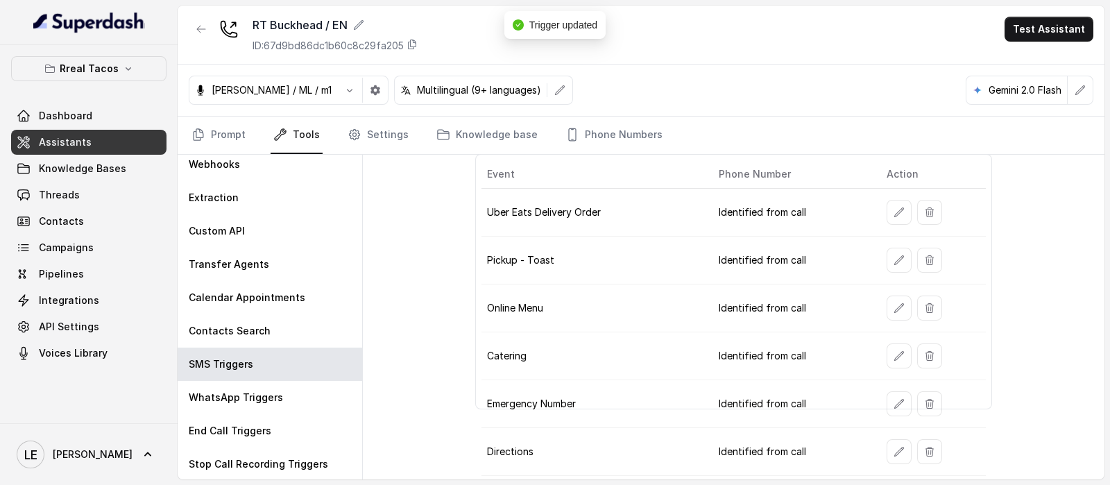
scroll to position [86, 0]
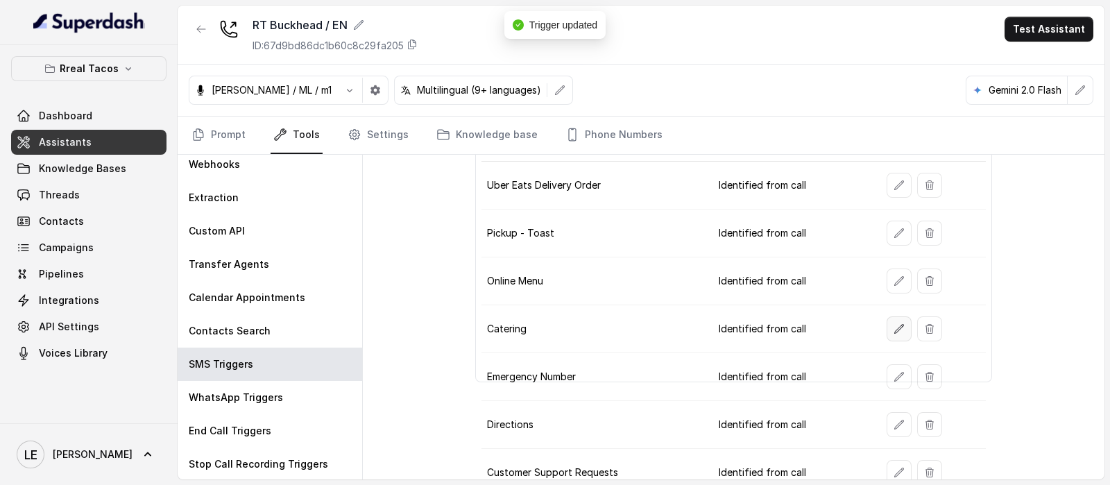
click at [887, 325] on button "button" at bounding box center [899, 328] width 25 height 25
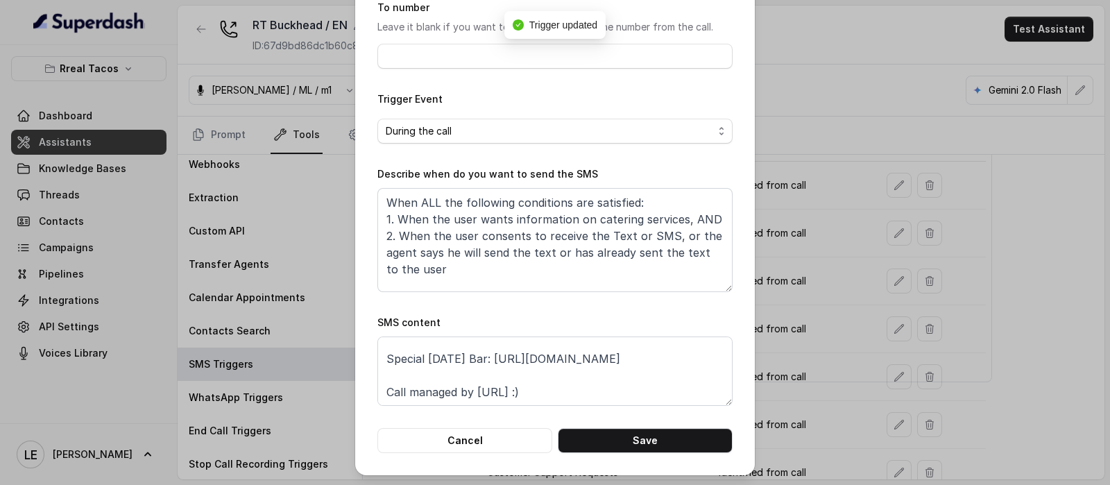
scroll to position [0, 0]
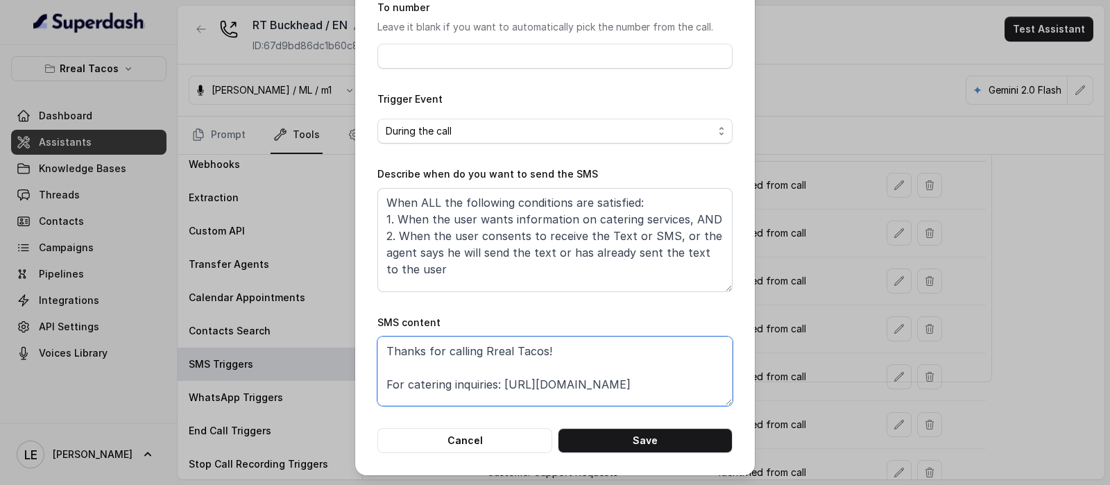
drag, startPoint x: 515, startPoint y: 377, endPoint x: 701, endPoint y: 380, distance: 186.0
click at [701, 380] on textarea "Thanks for calling Rreal Tacos! For catering inquiries: https://foxly.link/Rrea…" at bounding box center [554, 371] width 355 height 69
paste textarea "www.ezcater.com/brand/pvt/rreal-tacos"
type textarea "Thanks for calling Rreal Tacos! For catering inquiries: https://www.ezcater.com…"
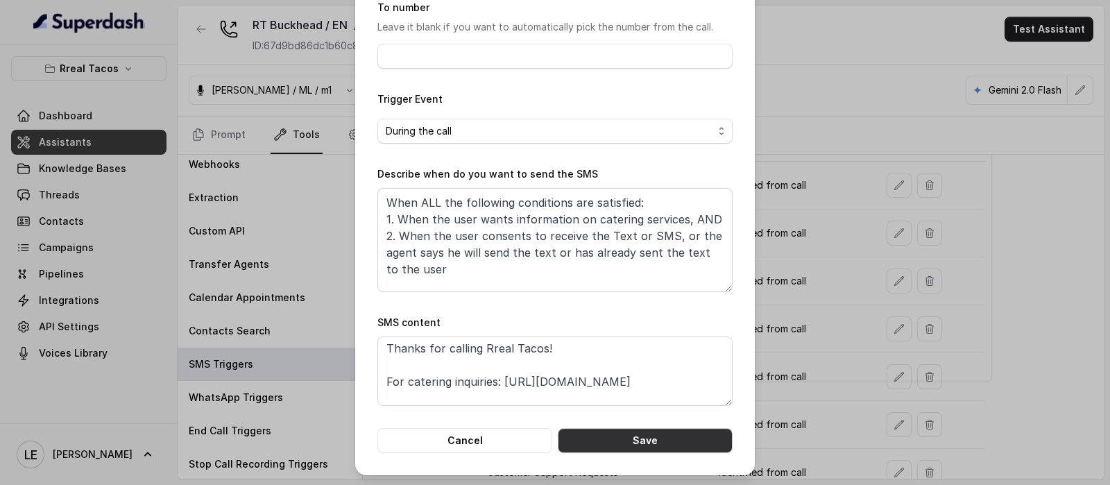
click at [687, 443] on button "Save" at bounding box center [645, 440] width 175 height 25
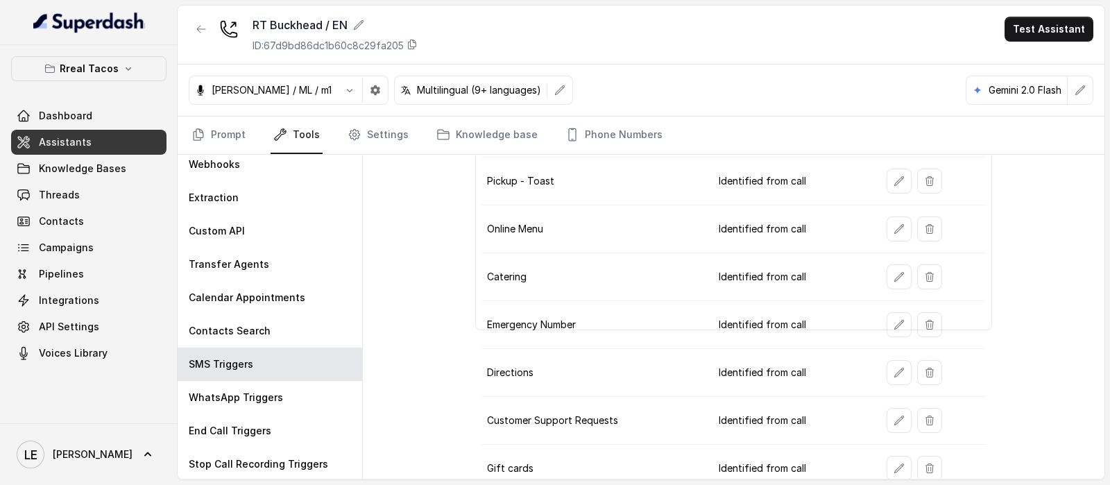
scroll to position [173, 0]
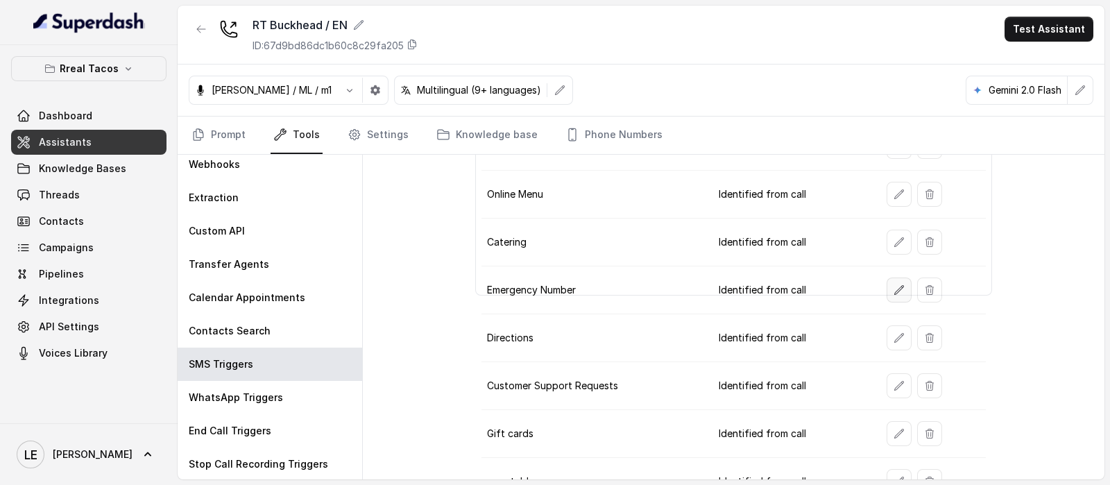
click at [899, 291] on button "button" at bounding box center [899, 290] width 25 height 25
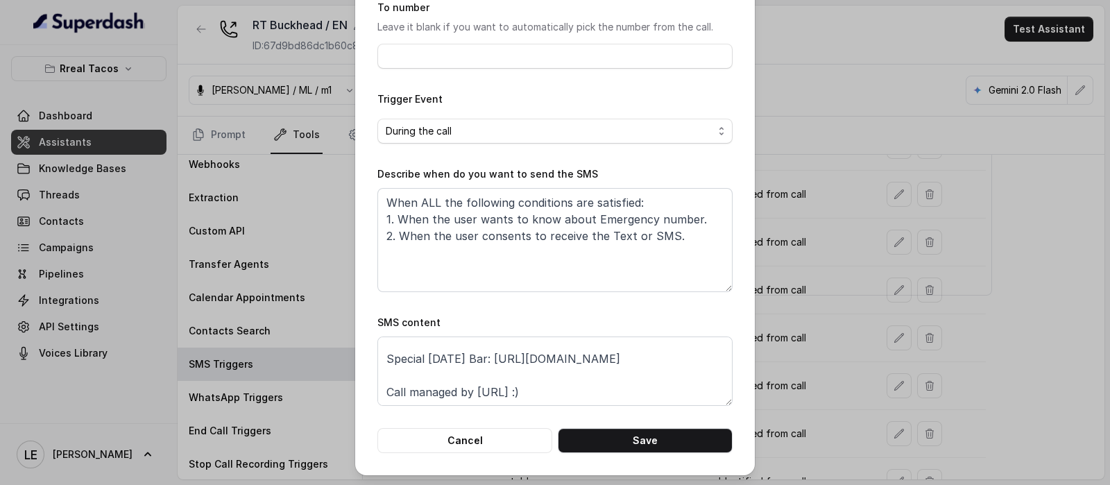
scroll to position [0, 0]
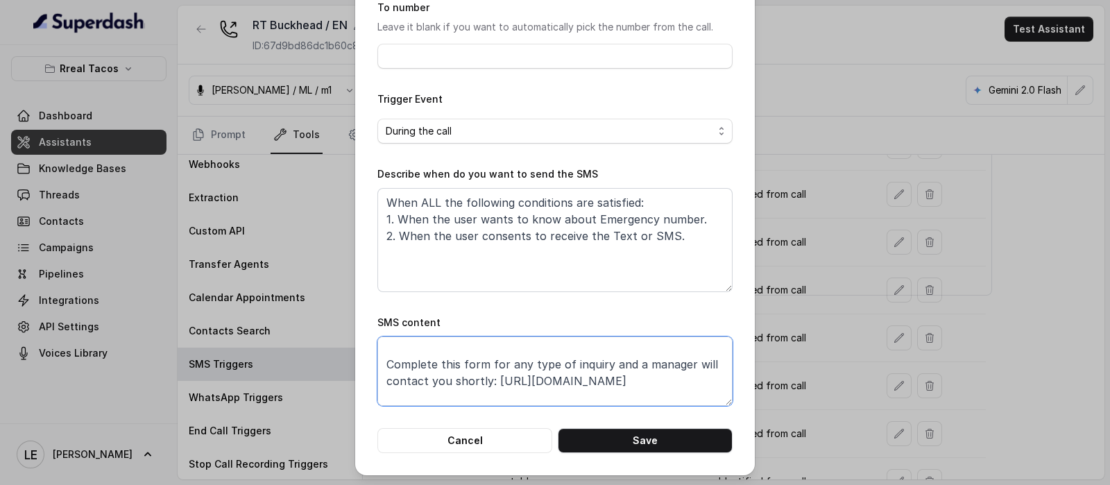
drag, startPoint x: 631, startPoint y: 389, endPoint x: 673, endPoint y: 377, distance: 43.8
click at [673, 377] on textarea "Thanks for calling Rreal Tacos! Complete this form for any type of inquiry and …" at bounding box center [554, 371] width 355 height 69
paste textarea "rms.clickup.com/9013288385/f/8ckqqe1-1153/XMT0ZN18W9NBSVDE3M"
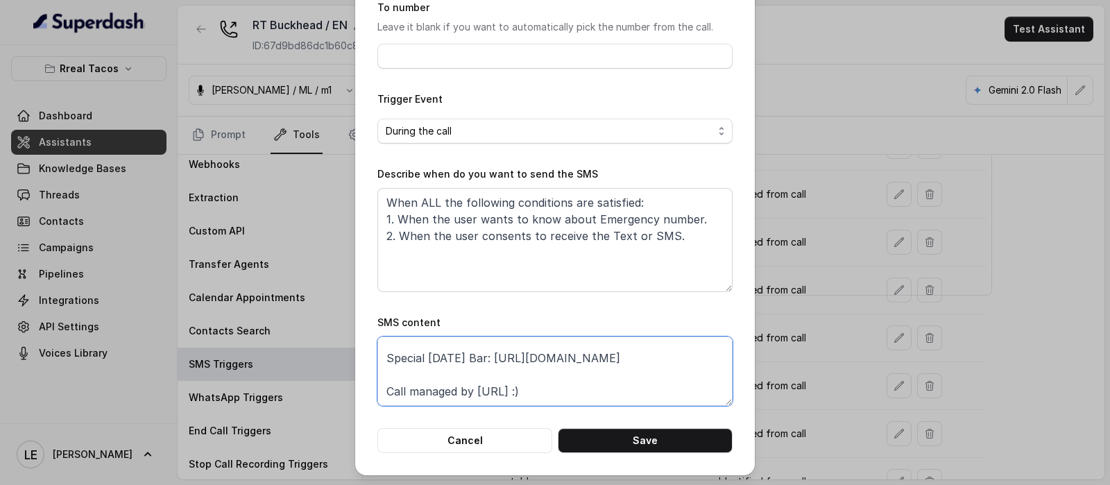
scroll to position [109, 0]
drag, startPoint x: 710, startPoint y: 363, endPoint x: 727, endPoint y: 369, distance: 18.4
click at [730, 369] on div "Edit SMS Trigger Name of the event Emergency Number To number Leave it blank if…" at bounding box center [555, 169] width 400 height 612
paste textarea "rrealtacos.com/halloween-bar/"
type textarea "Thanks for calling Rreal Tacos! Complete this form for any type of inquiry and …"
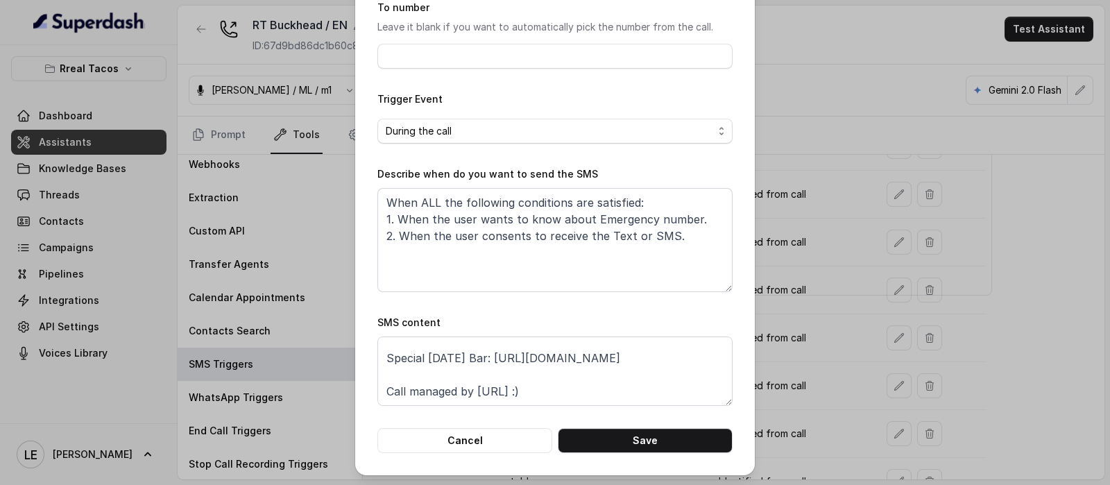
click at [635, 452] on div "Edit SMS Trigger Name of the event Emergency Number To number Leave it blank if…" at bounding box center [555, 169] width 400 height 612
click at [638, 443] on button "Save" at bounding box center [645, 440] width 175 height 25
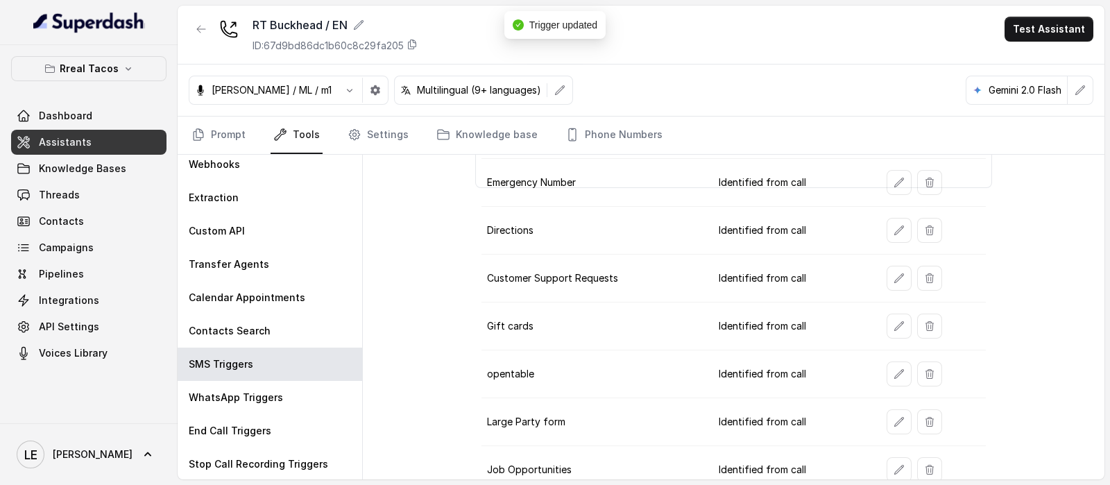
scroll to position [289, 0]
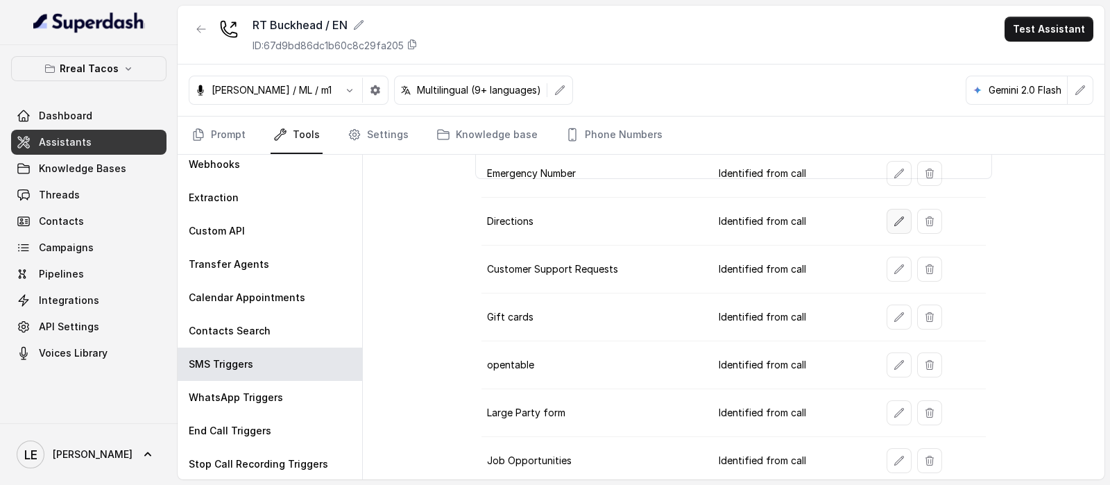
click at [887, 220] on button "button" at bounding box center [899, 221] width 25 height 25
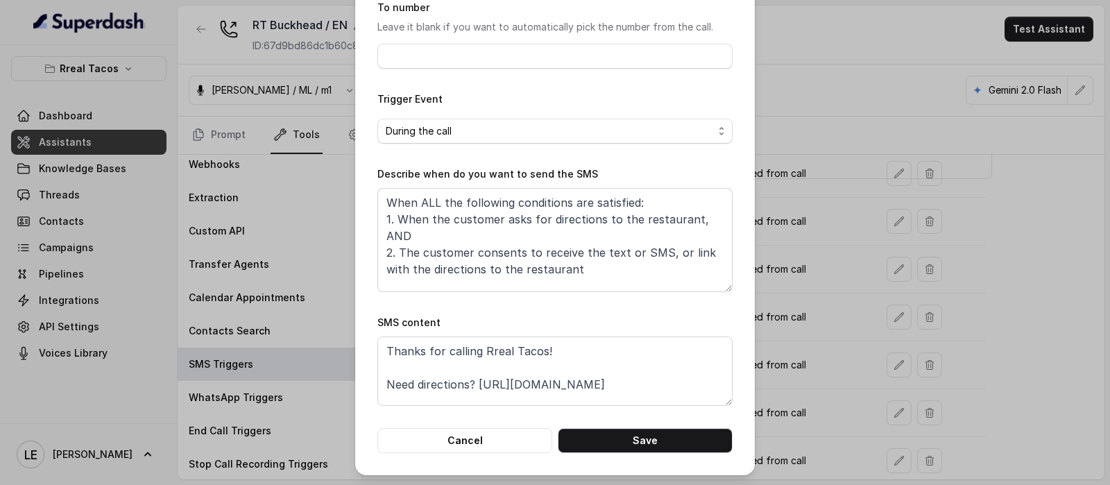
scroll to position [0, 0]
drag, startPoint x: 473, startPoint y: 385, endPoint x: 662, endPoint y: 376, distance: 189.6
click at [662, 376] on textarea "Thanks for calling Rreal Tacos! Need directions? https://foxly.link/DirectionsB…" at bounding box center [554, 371] width 355 height 69
paste textarea "www.google.com/maps/dir//rreal+tacos+buckhead/data=!4m6!4m5!1m1!4e2!1m2!1m1!1s0…"
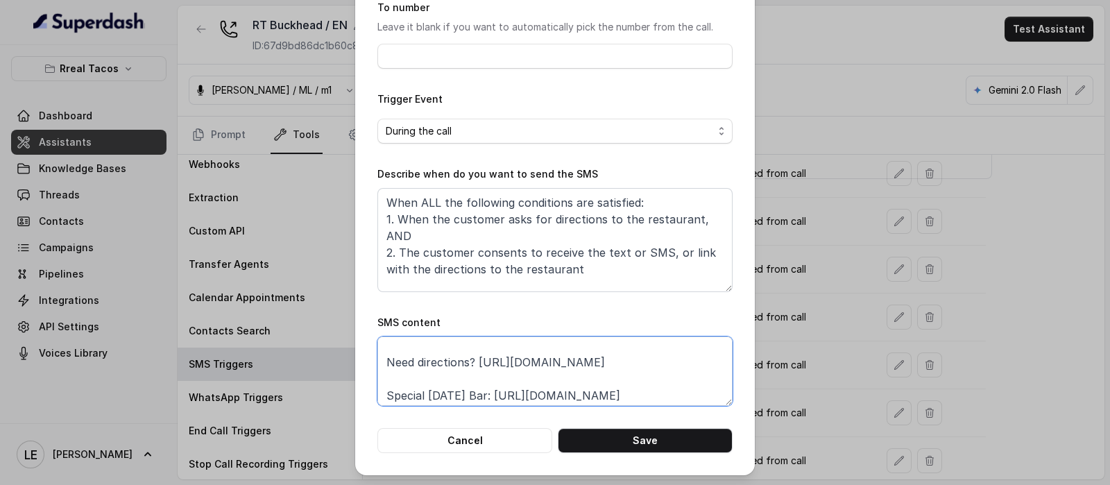
scroll to position [109, 0]
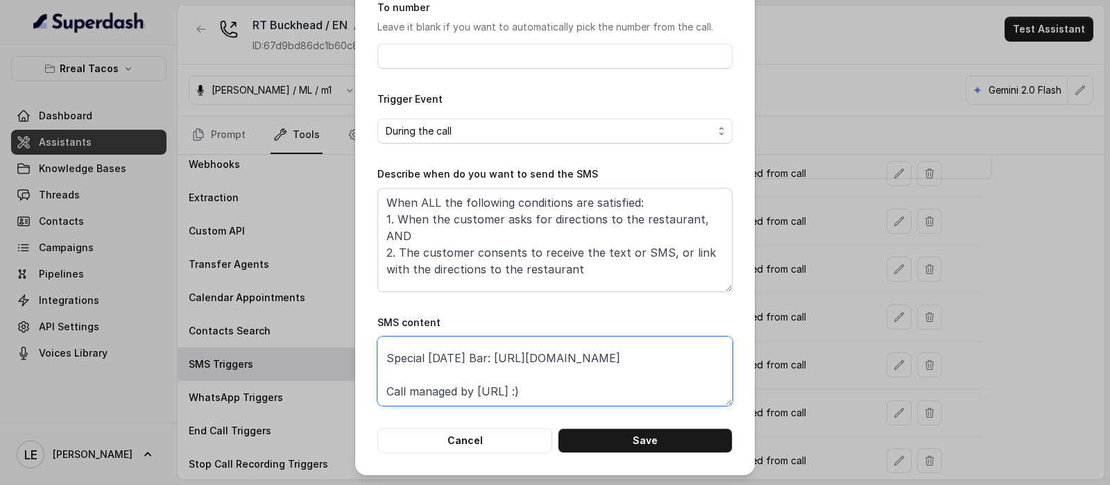
drag, startPoint x: 502, startPoint y: 362, endPoint x: 749, endPoint y: 352, distance: 247.2
click at [750, 352] on div "Edit SMS Trigger Name of the event Directions To number Leave it blank if you w…" at bounding box center [555, 242] width 1110 height 485
paste textarea "rrealtacos.com/halloween-bar/"
type textarea "Thanks for calling Rreal Tacos! Need directions? https://www.google.com/maps/di…"
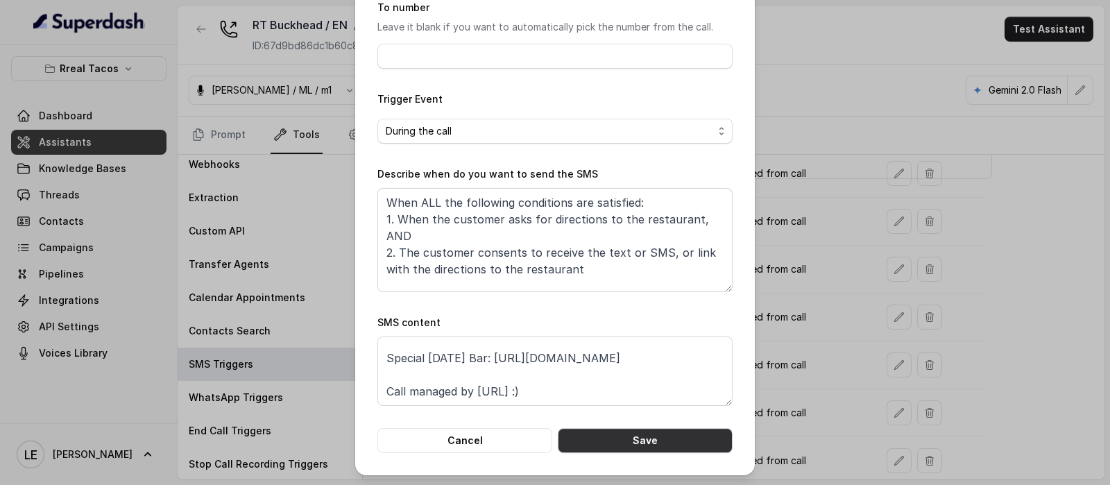
click at [653, 441] on button "Save" at bounding box center [645, 440] width 175 height 25
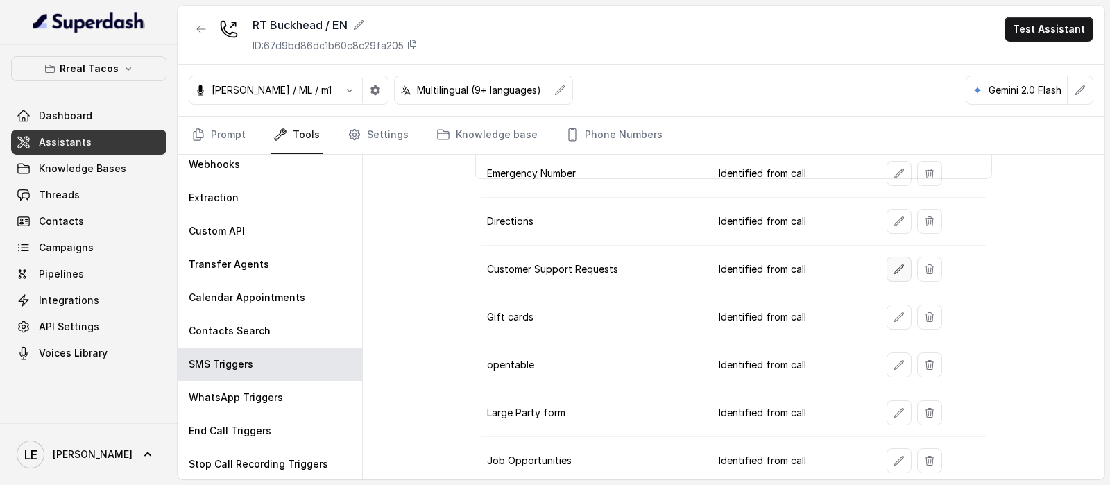
click at [894, 264] on icon "button" at bounding box center [899, 269] width 11 height 11
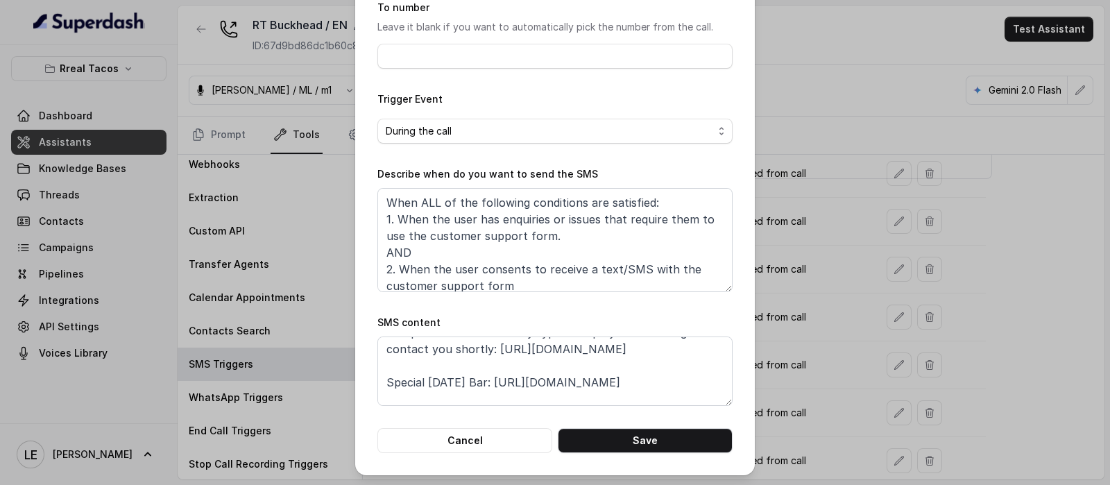
scroll to position [76, 0]
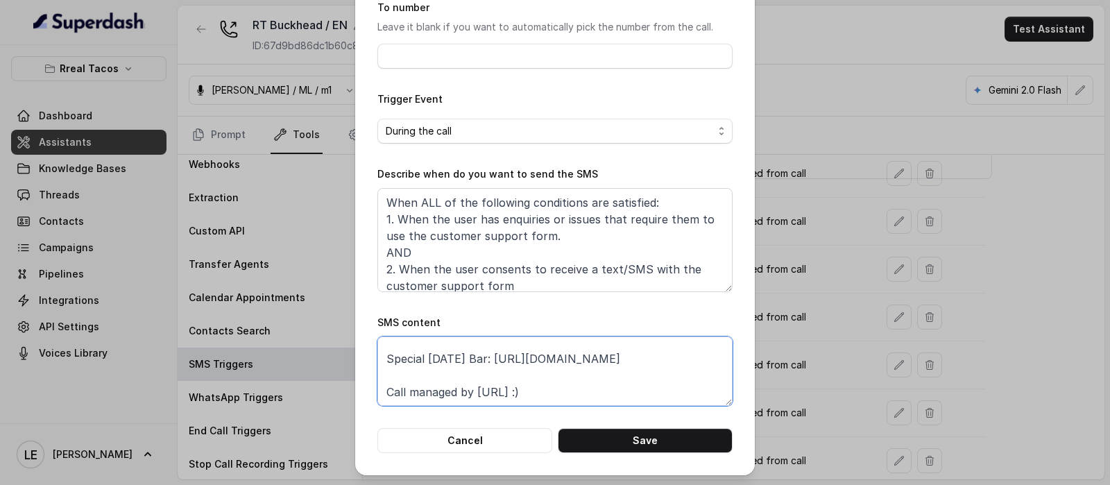
drag, startPoint x: 500, startPoint y: 364, endPoint x: 672, endPoint y: 361, distance: 171.4
click at [672, 361] on textarea "Thanks for calling Rreal Tacos! Complete this form for any type of inquiry and …" at bounding box center [554, 371] width 355 height 69
drag, startPoint x: 488, startPoint y: 400, endPoint x: 642, endPoint y: 348, distance: 162.2
click at [642, 348] on textarea "Thanks for calling Rreal Tacos! Complete this form for any type of inquiry and …" at bounding box center [554, 371] width 355 height 69
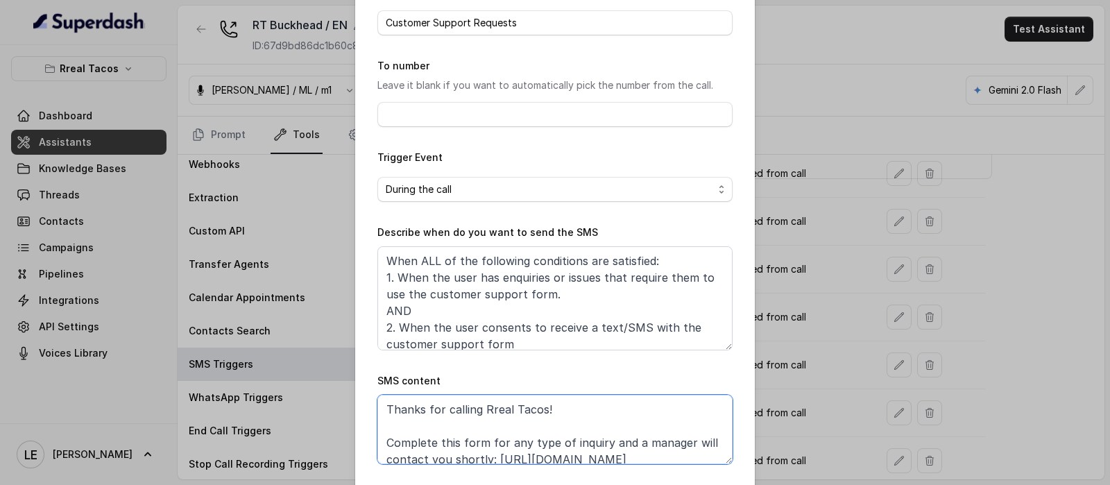
scroll to position [137, 0]
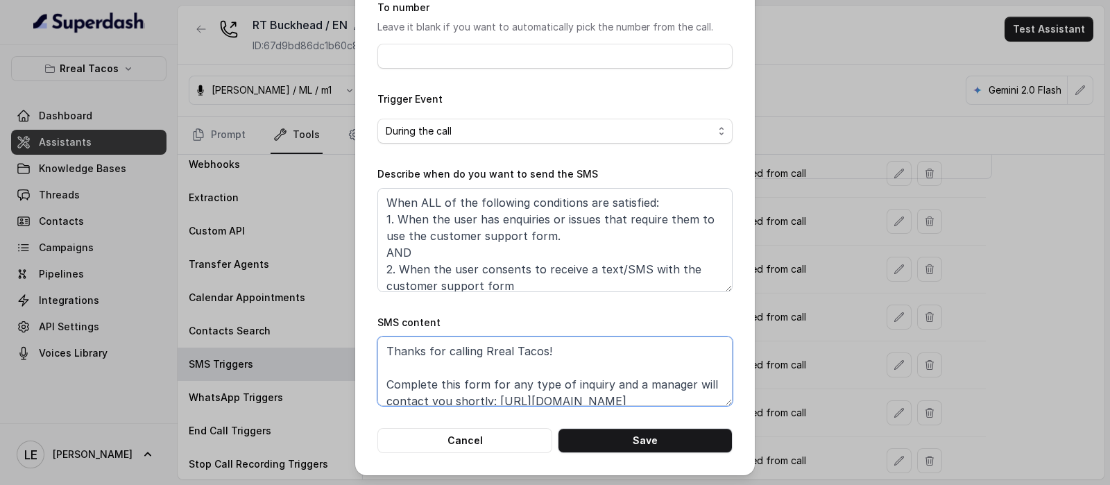
paste textarea "rrealtacos.com/halloween-bar/"
paste textarea "rms.clickup.com/9013288385/f/8ckqqe1-1153/XMT0ZN18W9NBSVDE3M"
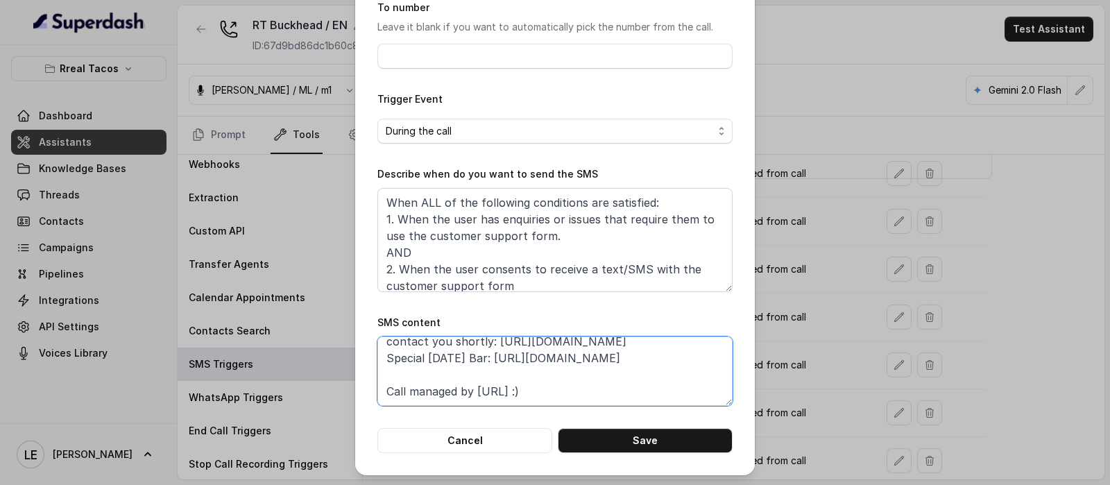
scroll to position [92, 0]
drag, startPoint x: 504, startPoint y: 358, endPoint x: 681, endPoint y: 357, distance: 176.9
click at [681, 357] on textarea "Thanks for calling Rreal Tacos! Complete this form for any type of inquiry and …" at bounding box center [554, 371] width 355 height 69
paste textarea "rrealtacos.com/halloween-bar/"
type textarea "Thanks for calling Rreal Tacos! Complete this form for any type of inquiry and …"
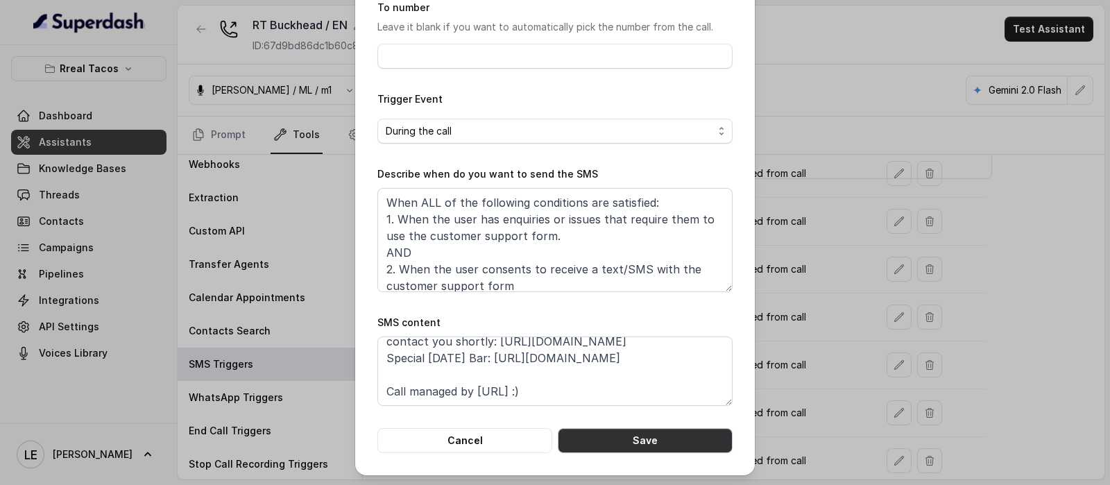
click at [677, 439] on button "Save" at bounding box center [645, 440] width 175 height 25
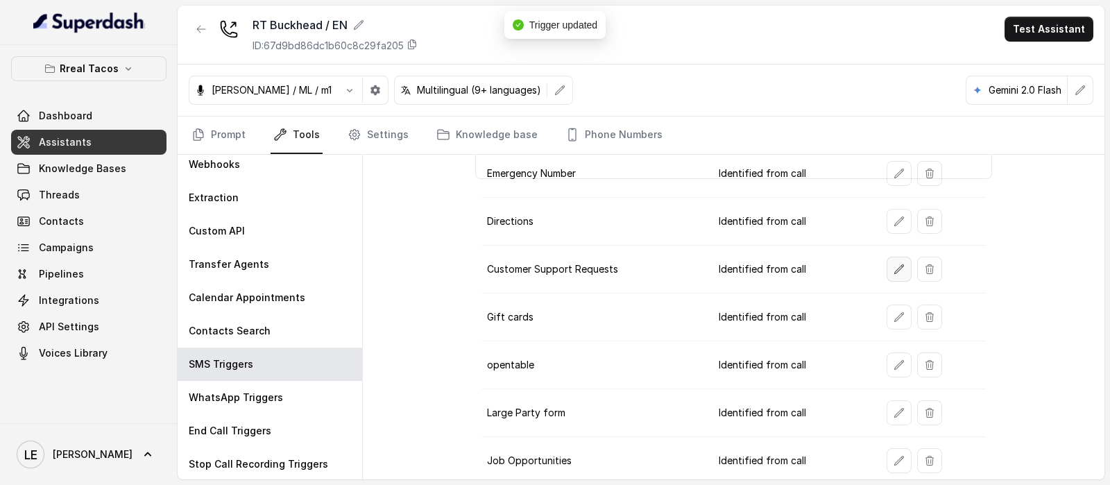
click at [887, 267] on button "button" at bounding box center [899, 269] width 25 height 25
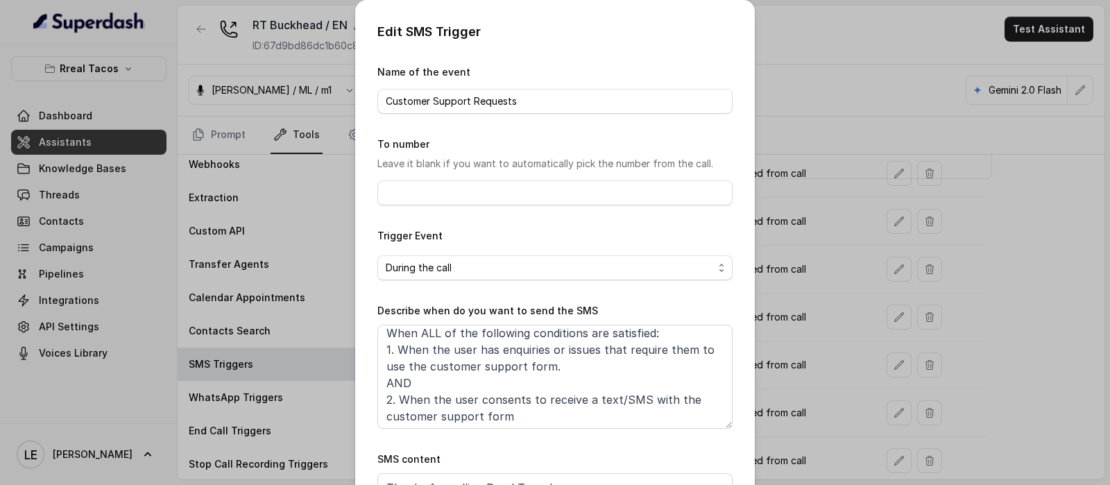
scroll to position [8, 0]
click at [806, 259] on div "Edit SMS Trigger Name of the event Customer Support Requests To number Leave it…" at bounding box center [555, 242] width 1110 height 485
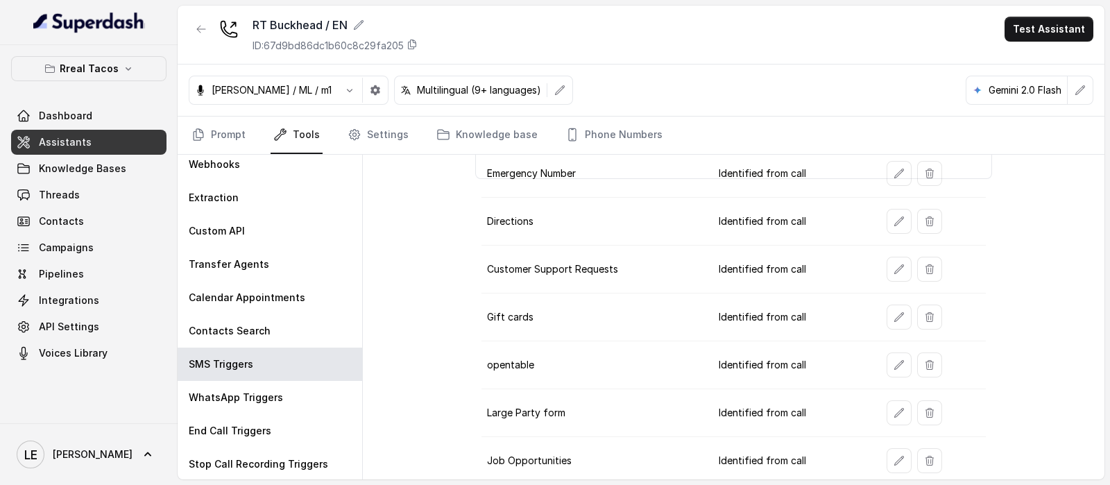
scroll to position [203, 0]
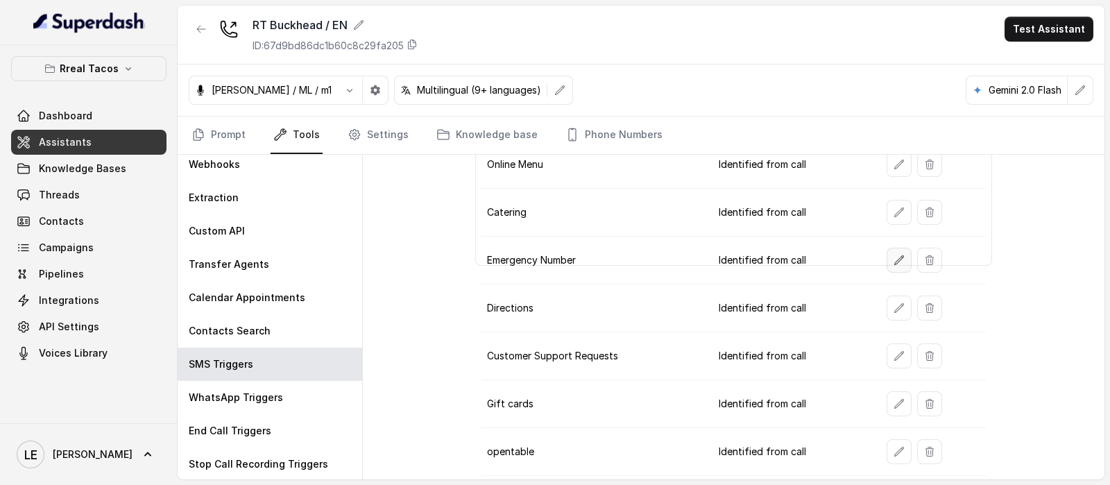
click at [894, 258] on icon "button" at bounding box center [899, 260] width 11 height 11
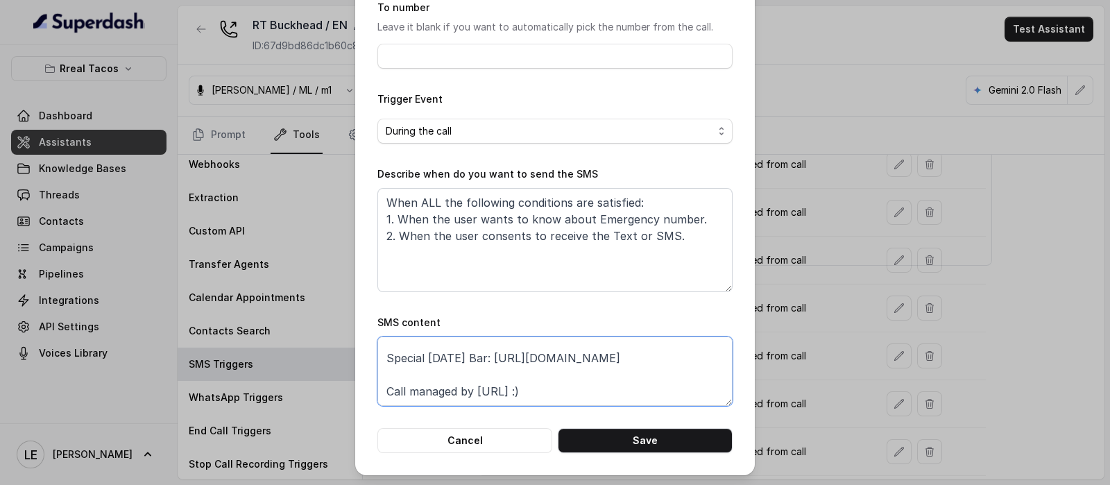
scroll to position [69, 0]
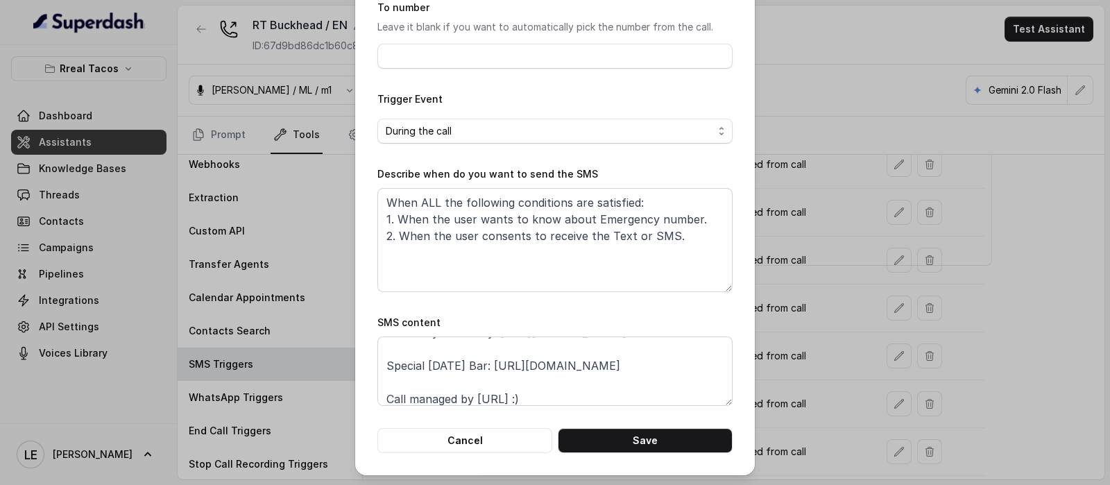
click at [773, 356] on div "Edit SMS Trigger Name of the event Emergency Number To number Leave it blank if…" at bounding box center [555, 242] width 1110 height 485
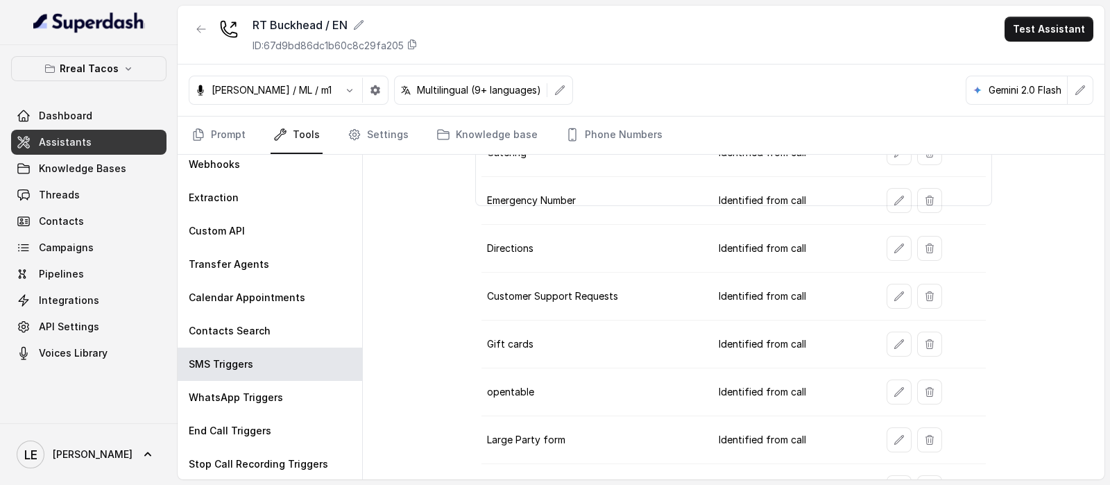
scroll to position [289, 0]
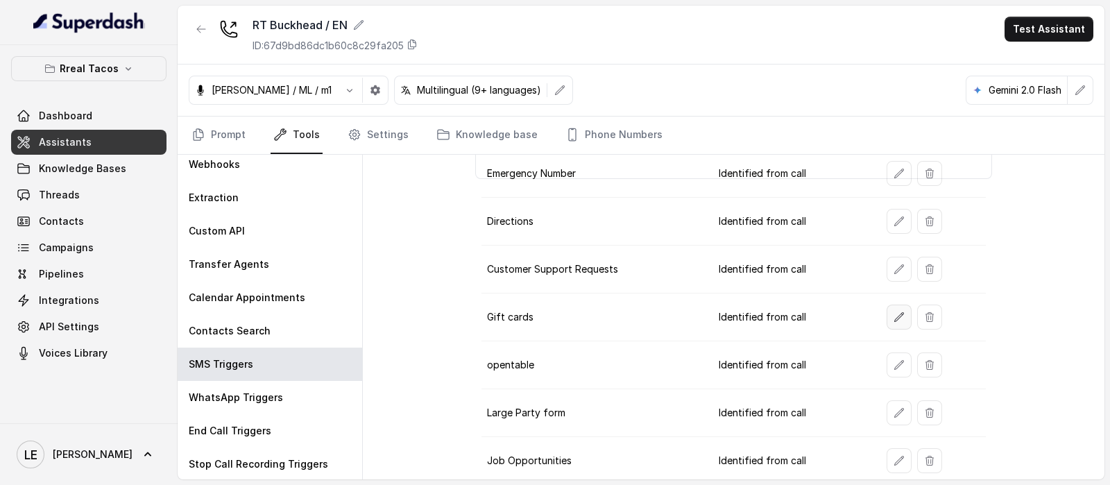
click at [894, 312] on icon "button" at bounding box center [899, 317] width 11 height 11
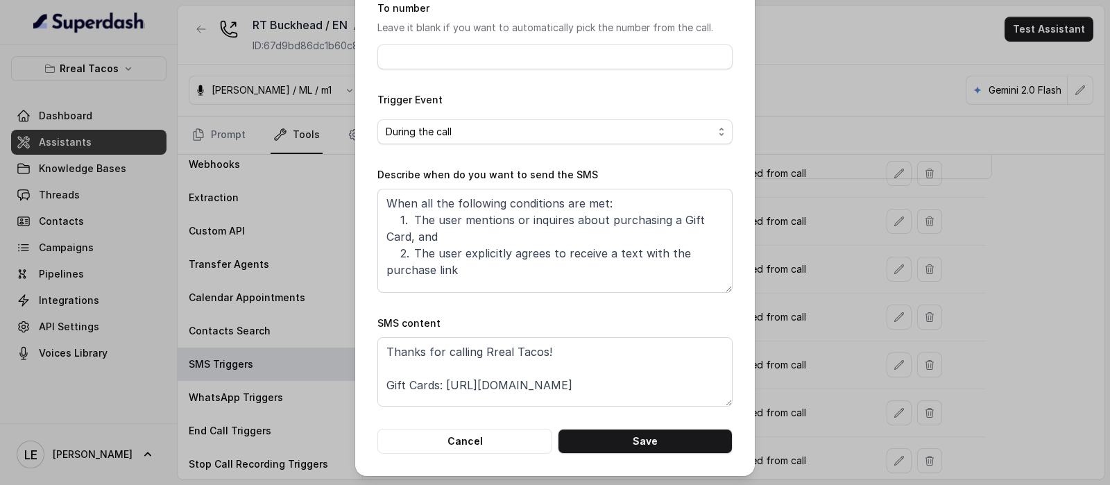
scroll to position [137, 0]
click at [770, 377] on div "Edit SMS Trigger Name of the event Gift cards To number Leave it blank if you w…" at bounding box center [555, 242] width 1110 height 485
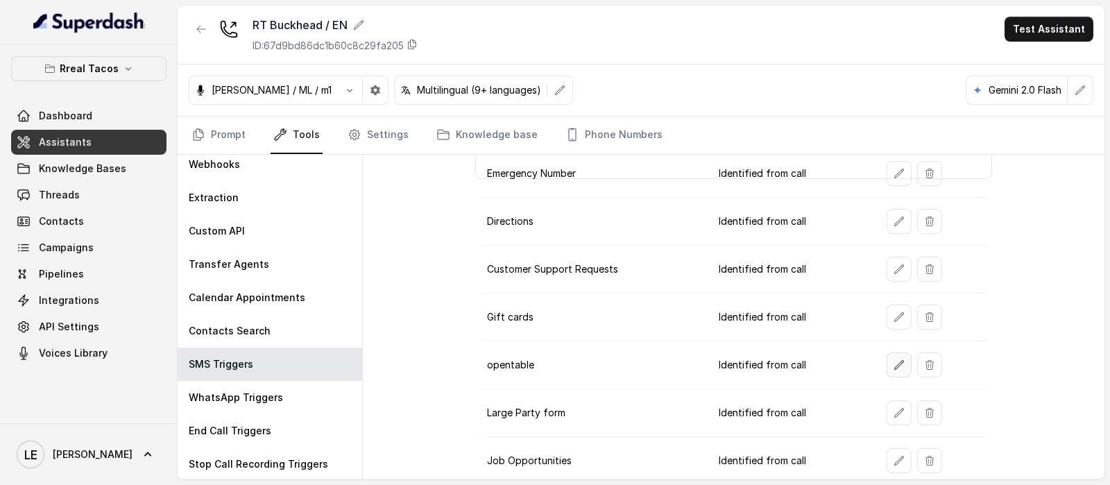
click at [894, 361] on icon "button" at bounding box center [899, 364] width 11 height 11
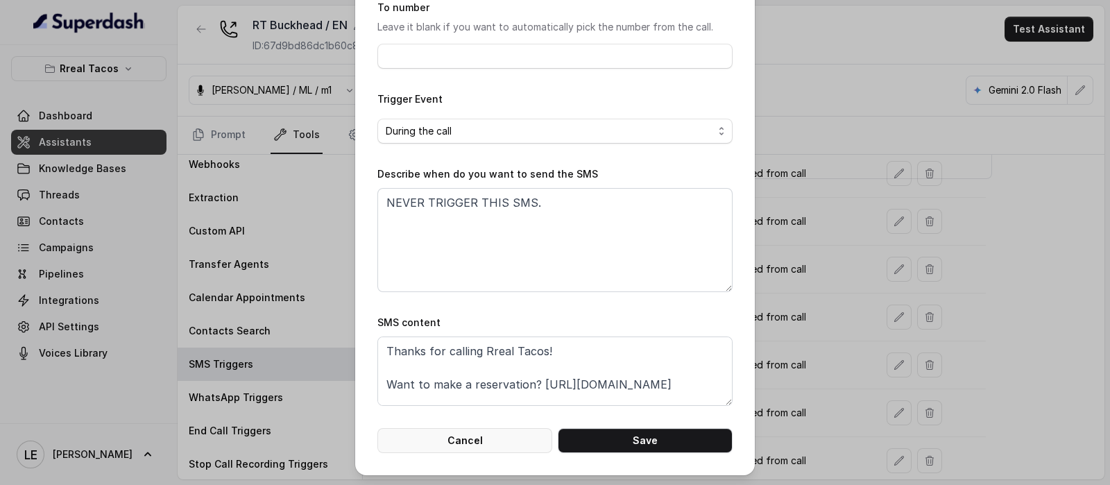
click at [472, 434] on button "Cancel" at bounding box center [464, 440] width 175 height 25
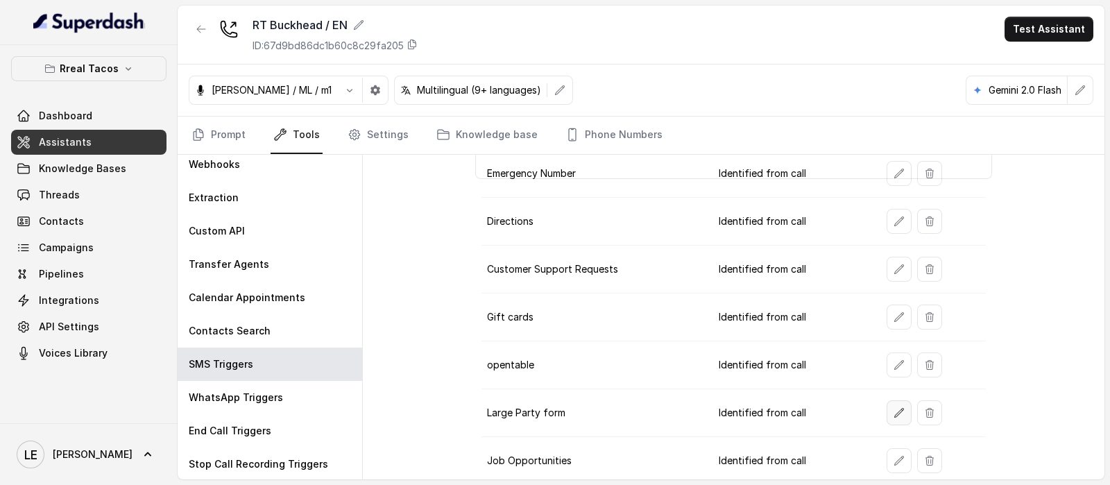
click at [895, 408] on icon "button" at bounding box center [899, 412] width 9 height 9
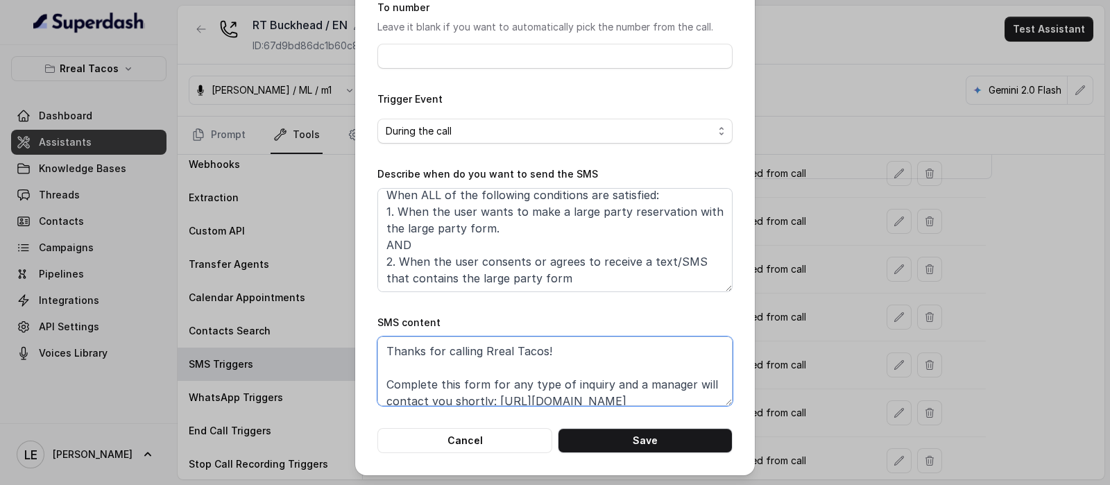
scroll to position [7, 0]
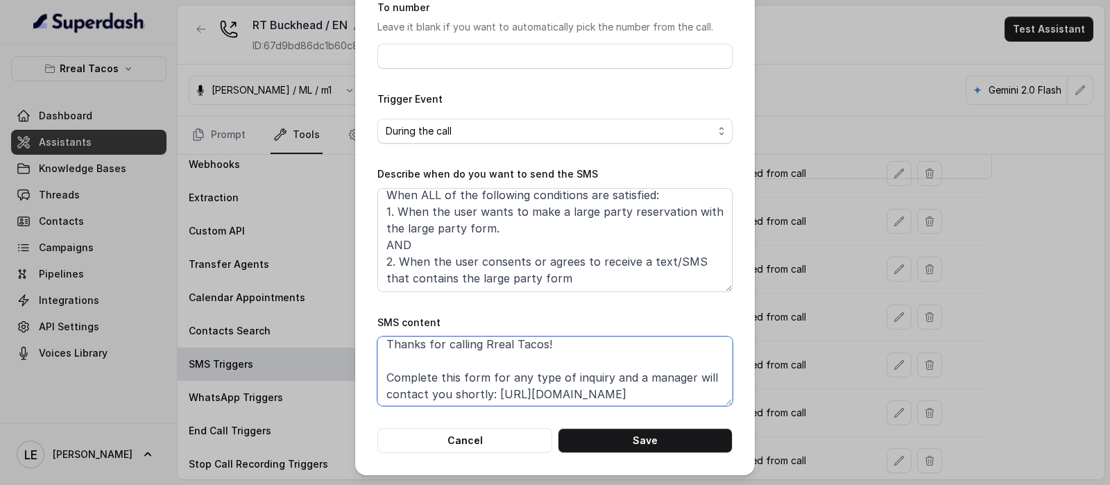
drag, startPoint x: 484, startPoint y: 397, endPoint x: 711, endPoint y: 389, distance: 226.3
click at [711, 389] on textarea "Thanks for calling Rreal Tacos! Complete this form for any type of inquiry and …" at bounding box center [554, 371] width 355 height 69
paste textarea "https://forms.clickup.com/9013288385/f/8ckqqe1-1153/XMT0ZN18W9NBSVDE3M"
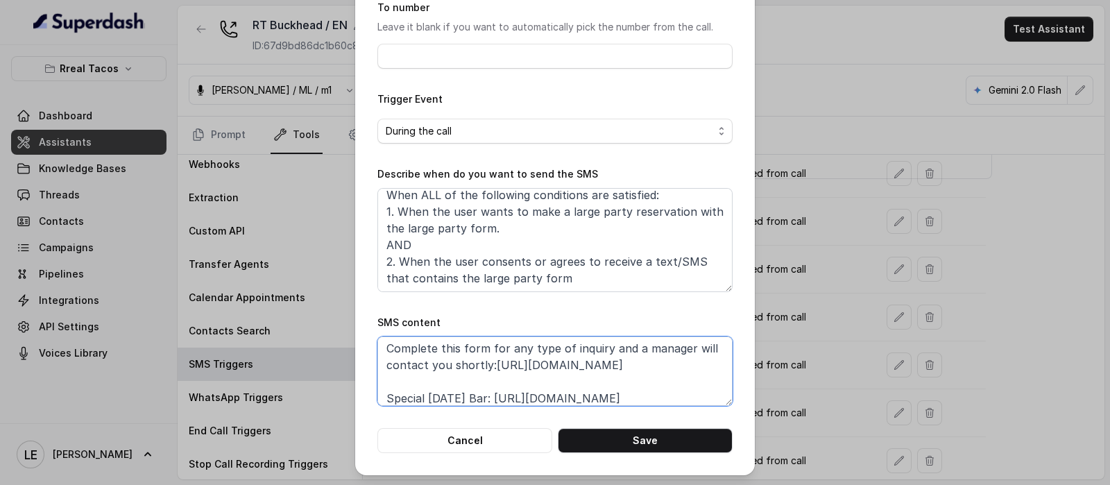
scroll to position [109, 0]
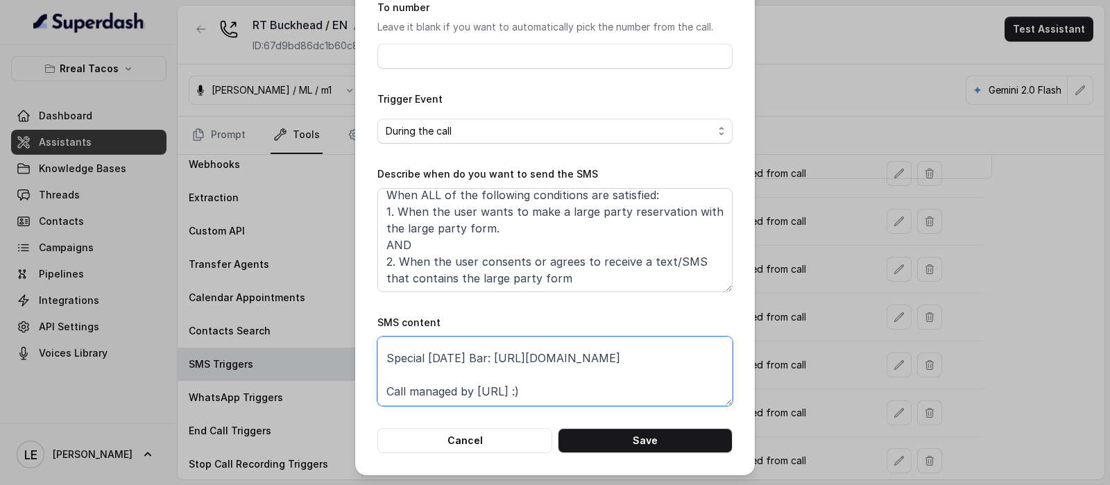
drag, startPoint x: 511, startPoint y: 363, endPoint x: 636, endPoint y: 366, distance: 124.9
click at [636, 366] on textarea "Thanks for calling Rreal Tacos! Complete this form for any type of inquiry and …" at bounding box center [554, 371] width 355 height 69
drag, startPoint x: 582, startPoint y: 344, endPoint x: 652, endPoint y: 383, distance: 80.1
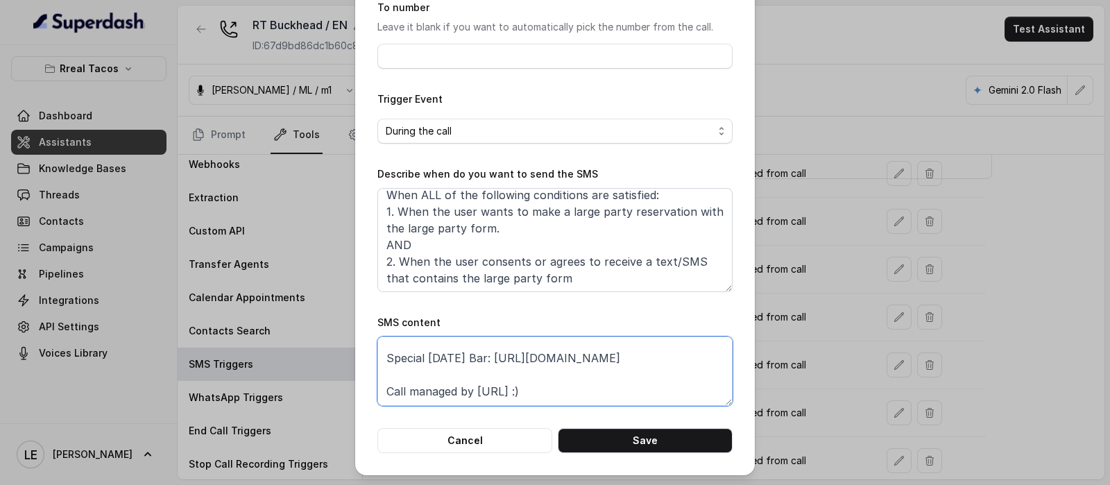
click at [652, 383] on textarea "Thanks for calling Rreal Tacos! Complete this form for any type of inquiry and …" at bounding box center [554, 371] width 355 height 69
paste textarea "rrealtacos.com/halloween-bar/"
type textarea "Thanks for calling Rreal Tacos! Complete this form for any type of inquiry and …"
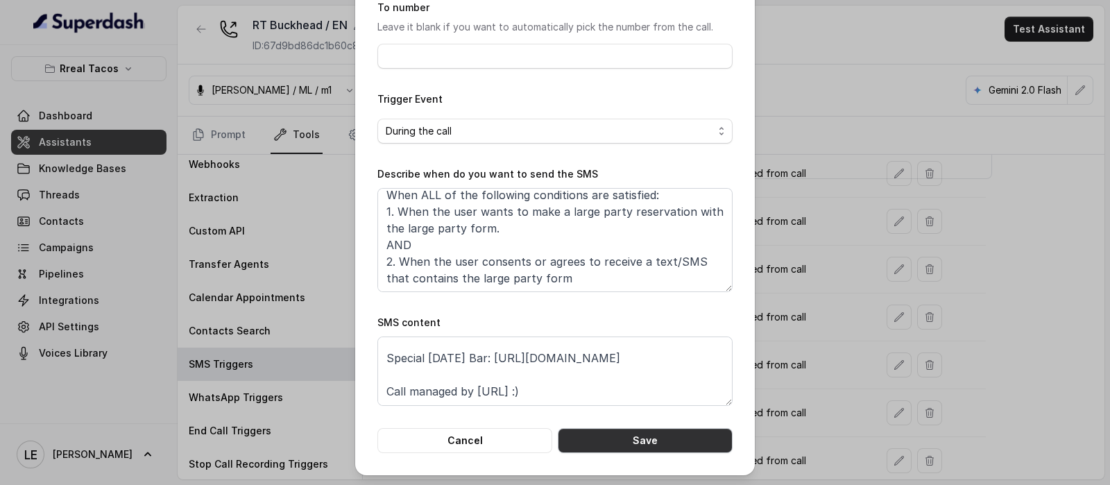
click at [677, 439] on button "Save" at bounding box center [645, 440] width 175 height 25
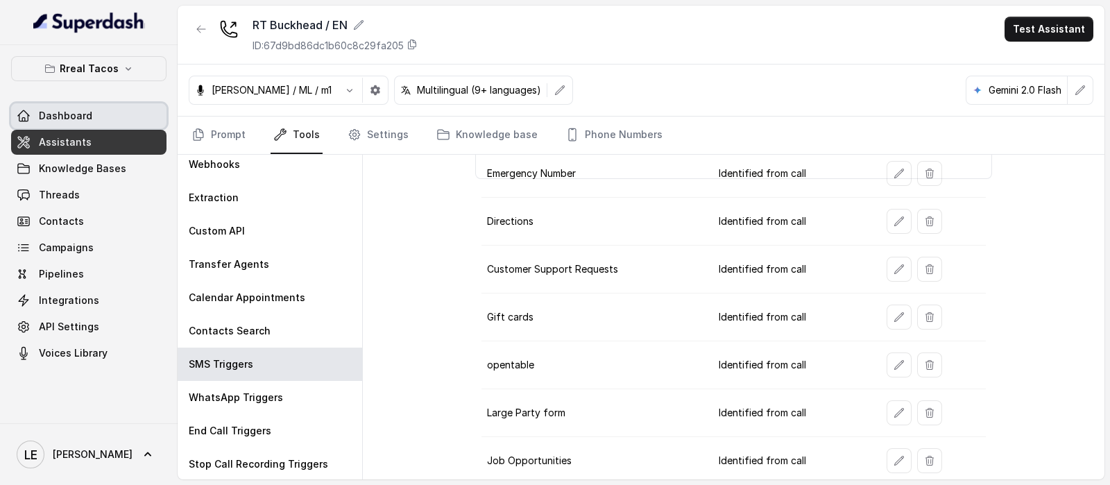
click at [112, 115] on link "Dashboard" at bounding box center [88, 115] width 155 height 25
